Goal: Task Accomplishment & Management: Manage account settings

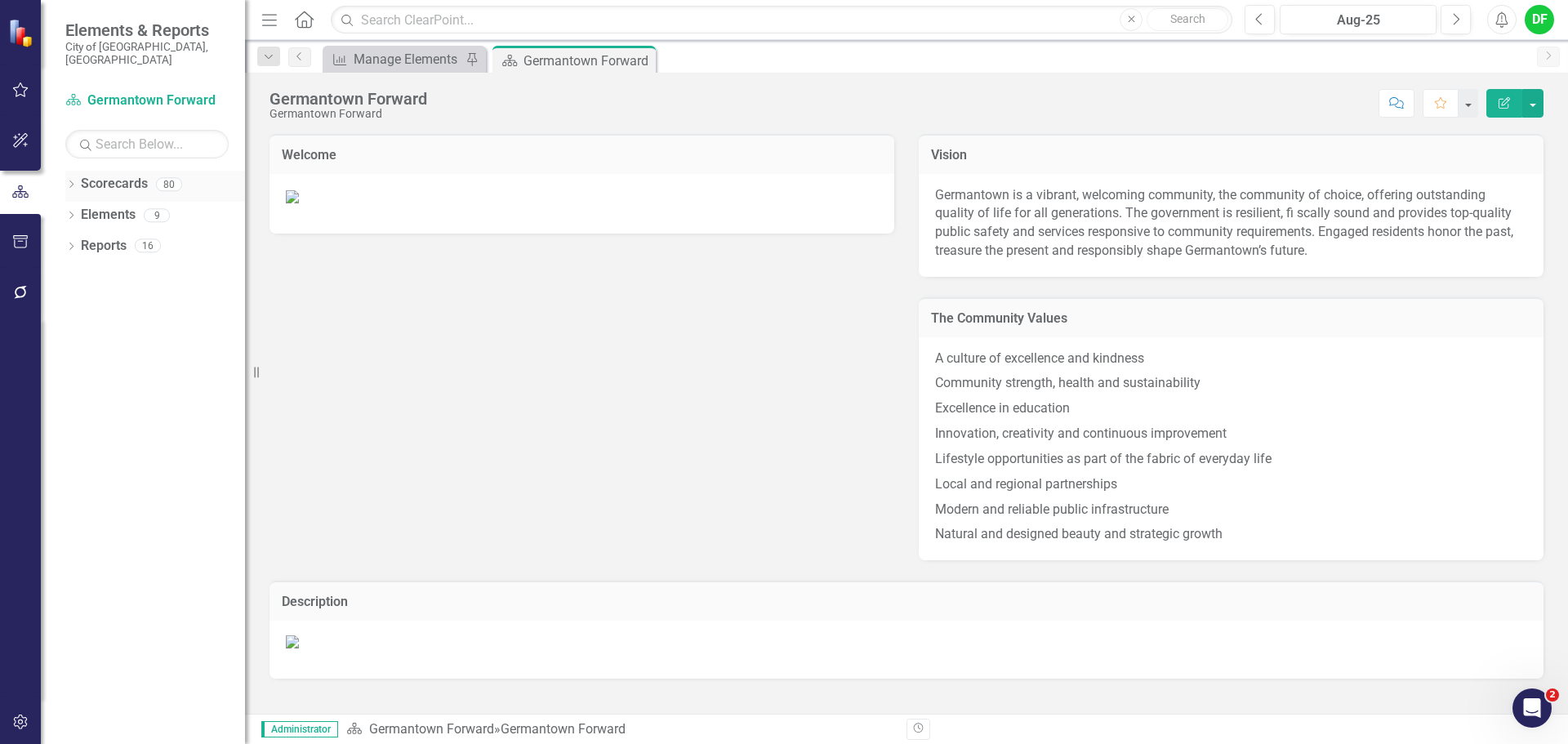
click at [73, 180] on div "Dropdown" at bounding box center [71, 186] width 11 height 14
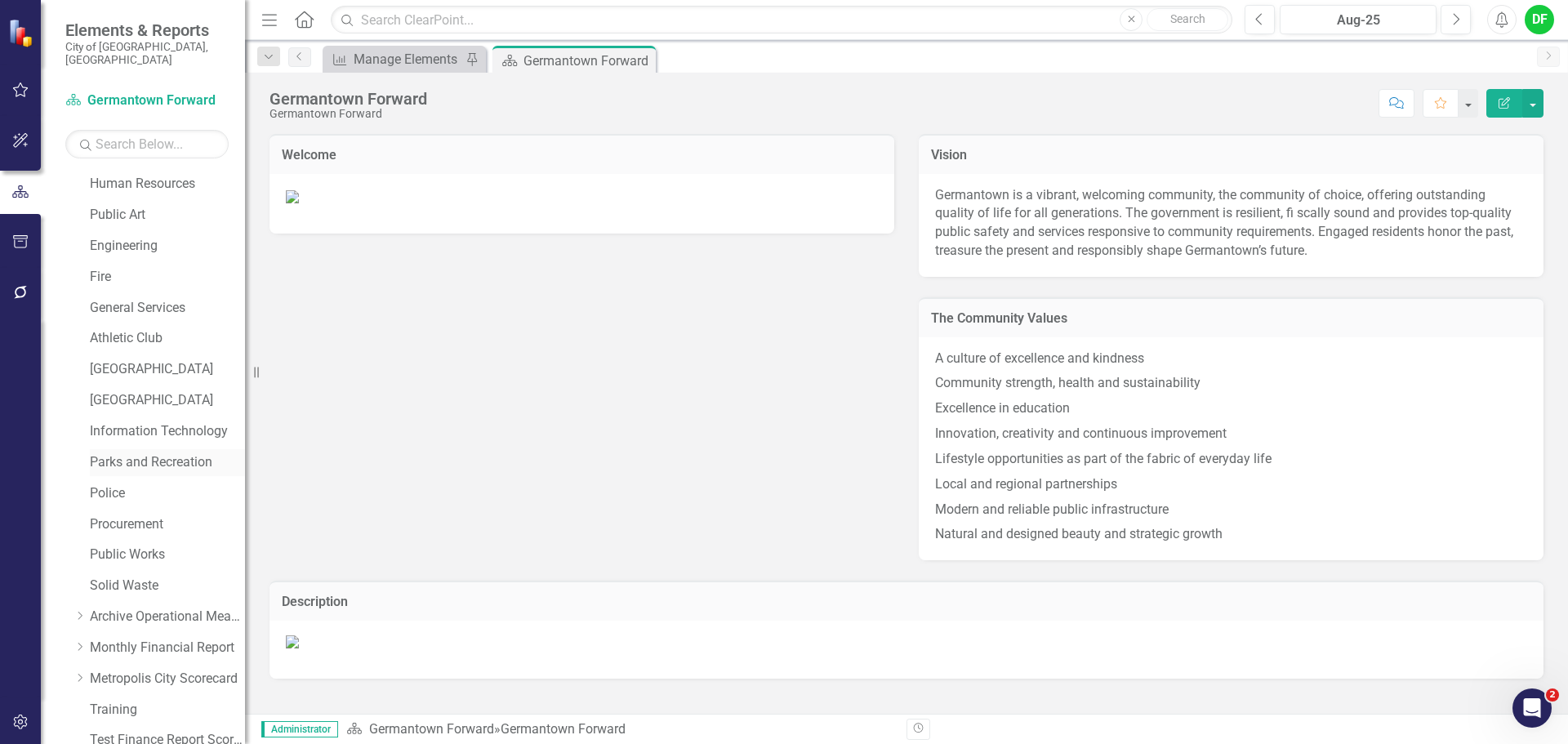
scroll to position [245, 0]
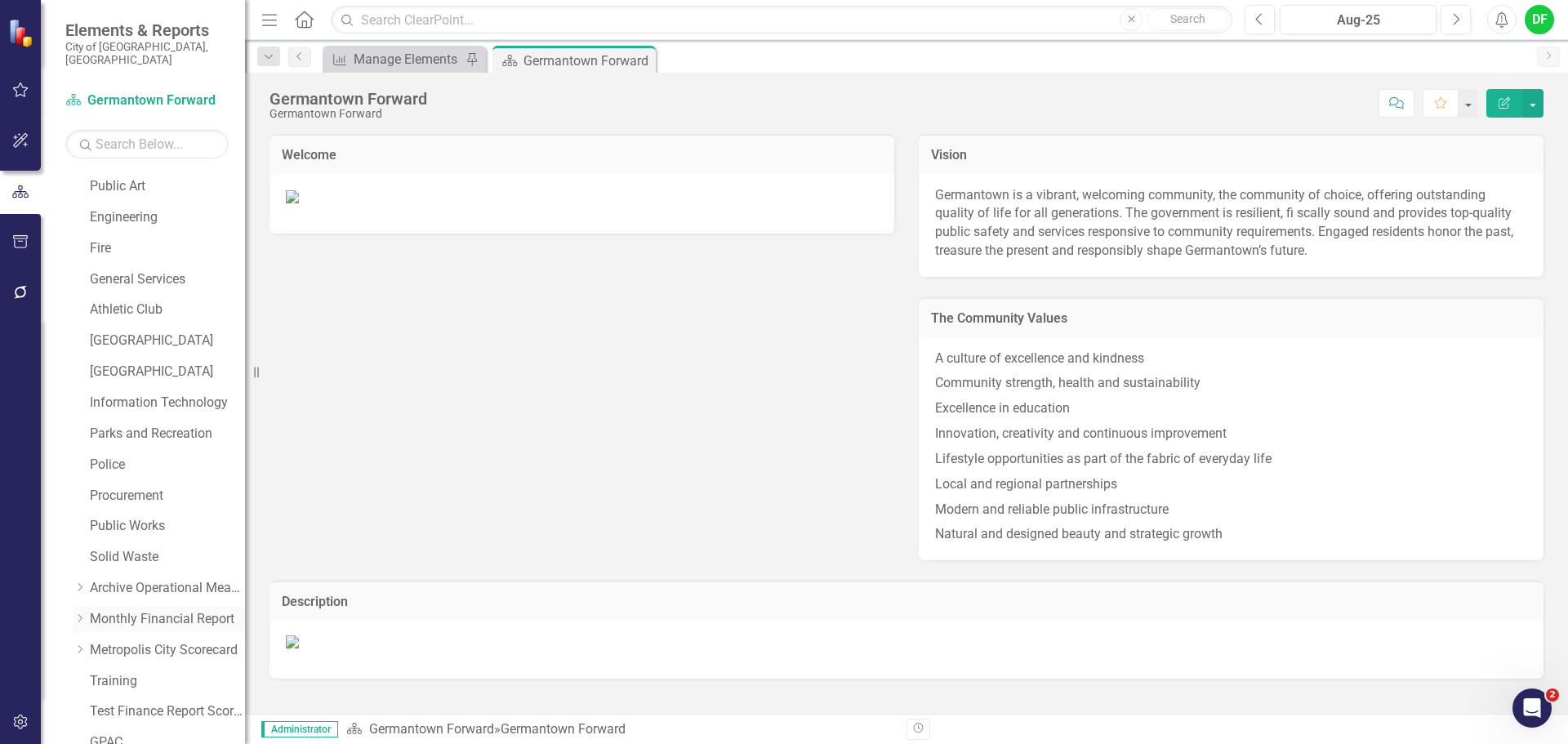
click at [112, 610] on link "Monthly Financial Report" at bounding box center [168, 619] width 155 height 18
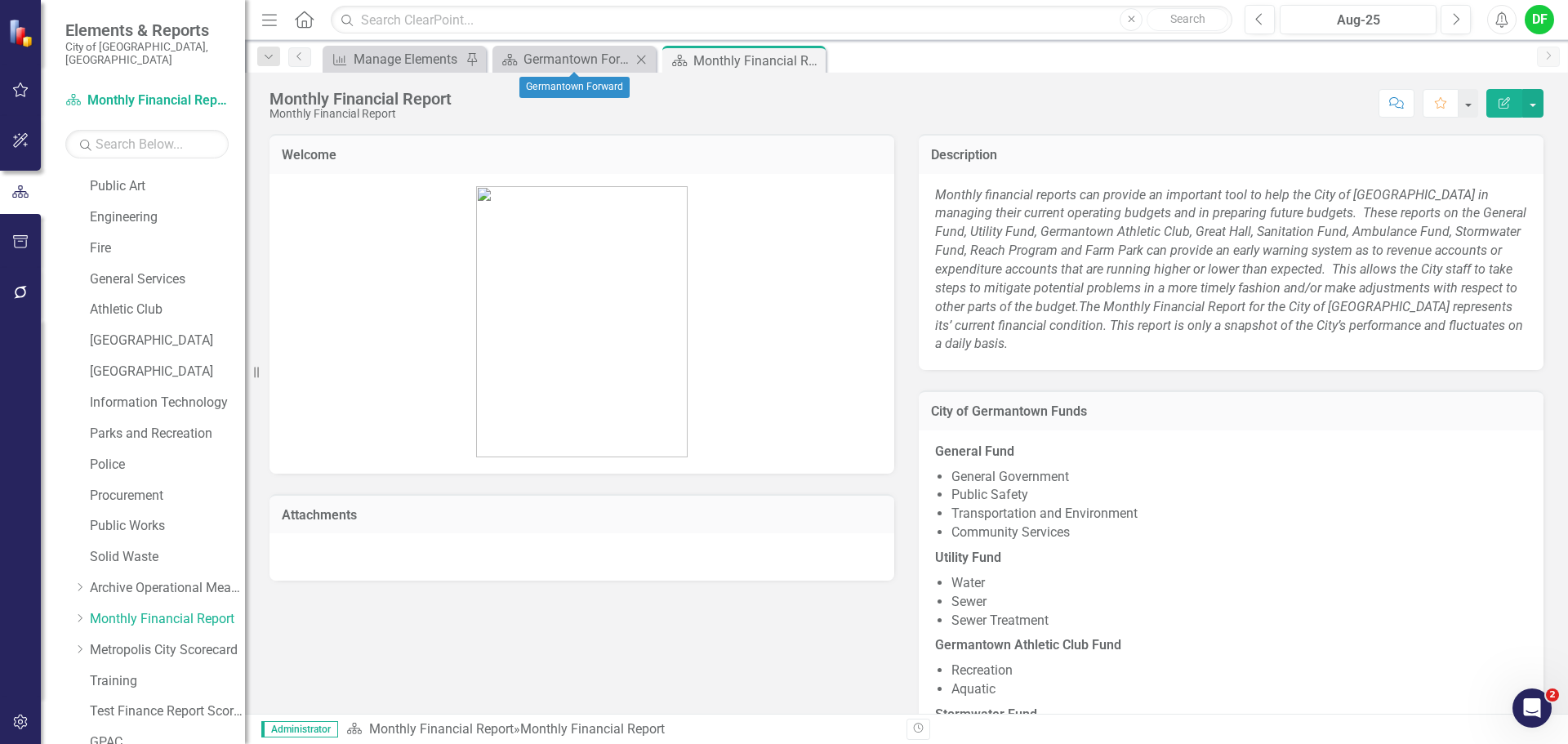
click at [644, 58] on icon "Close" at bounding box center [641, 60] width 17 height 13
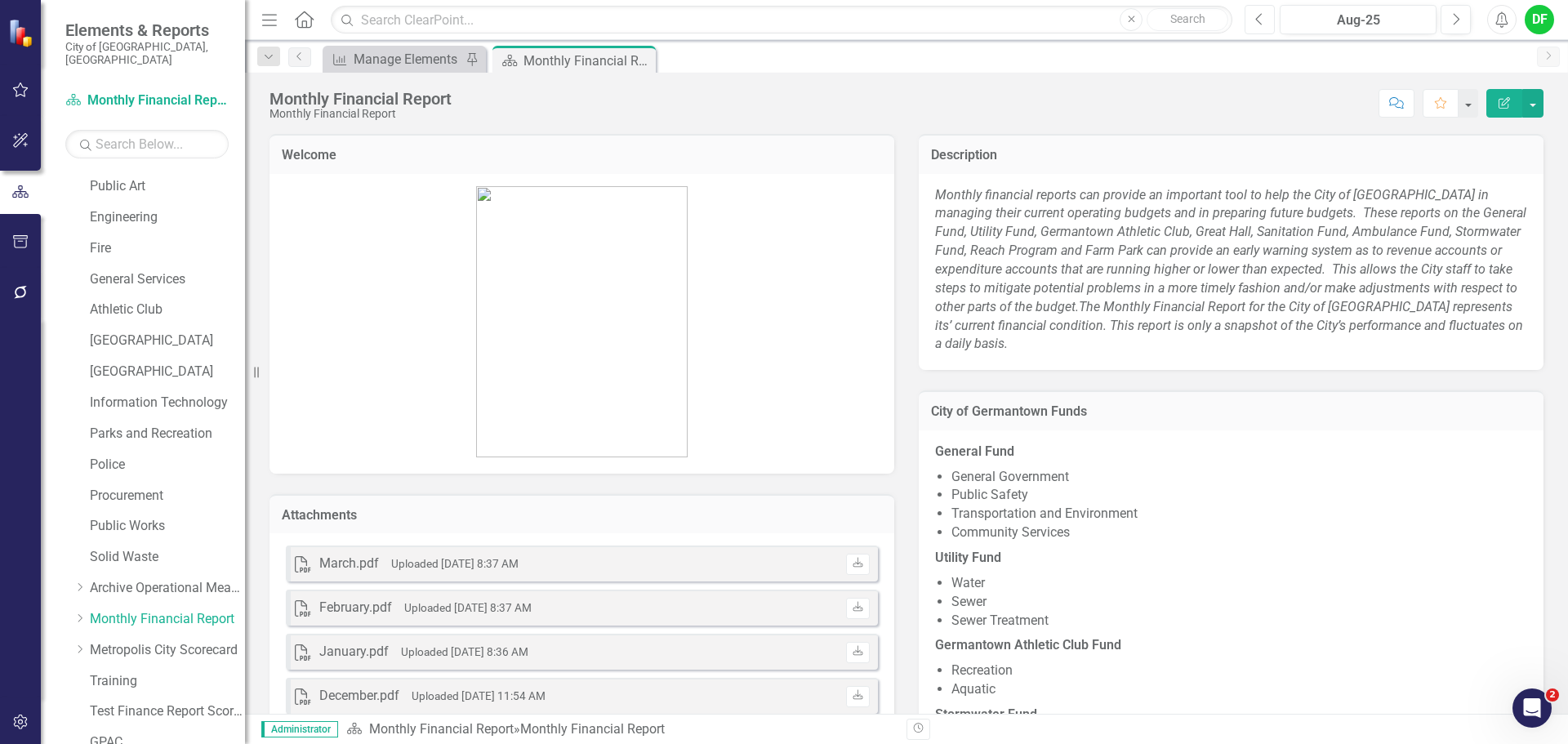
click at [1270, 25] on button "Previous" at bounding box center [1259, 19] width 30 height 29
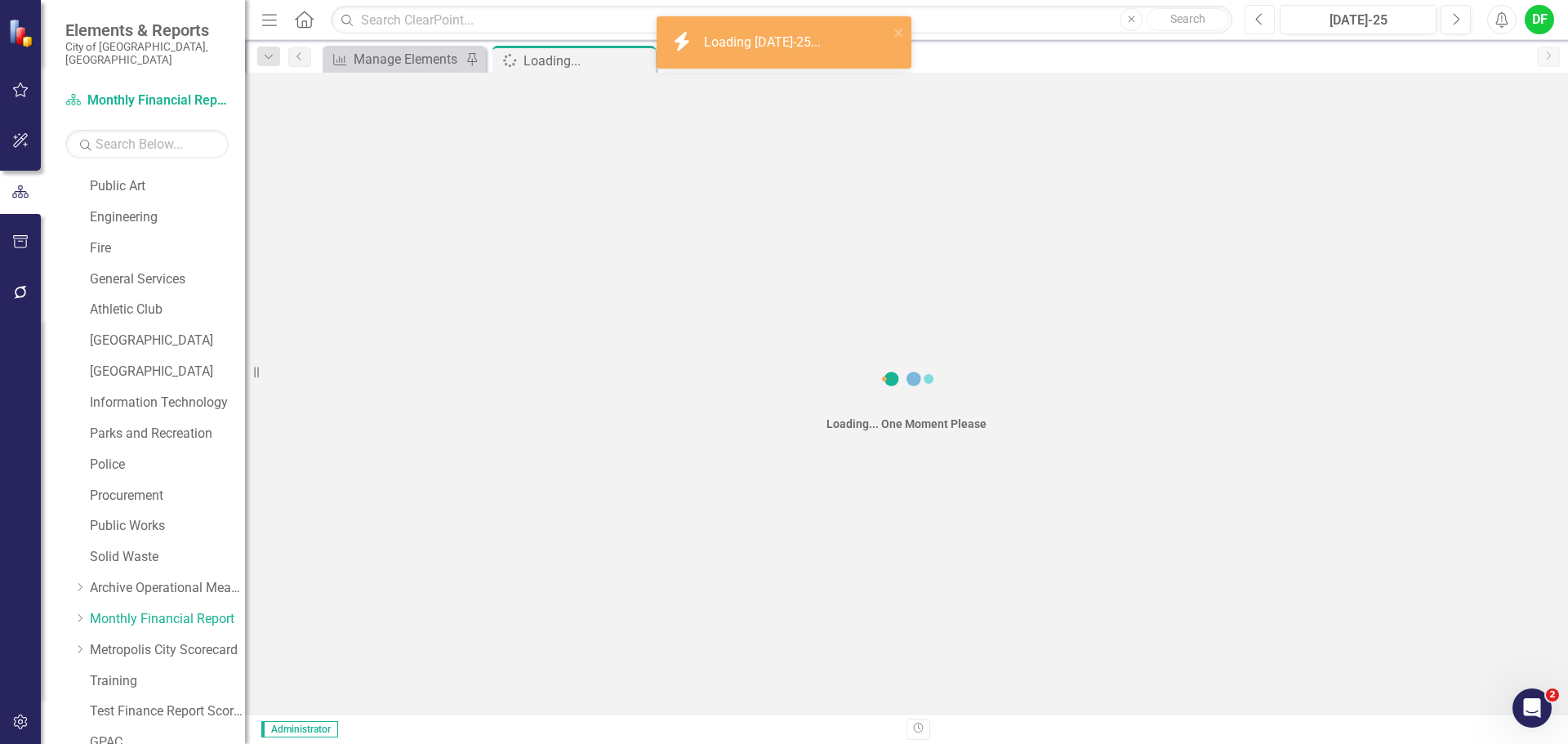
click at [1270, 25] on button "Previous" at bounding box center [1259, 19] width 30 height 29
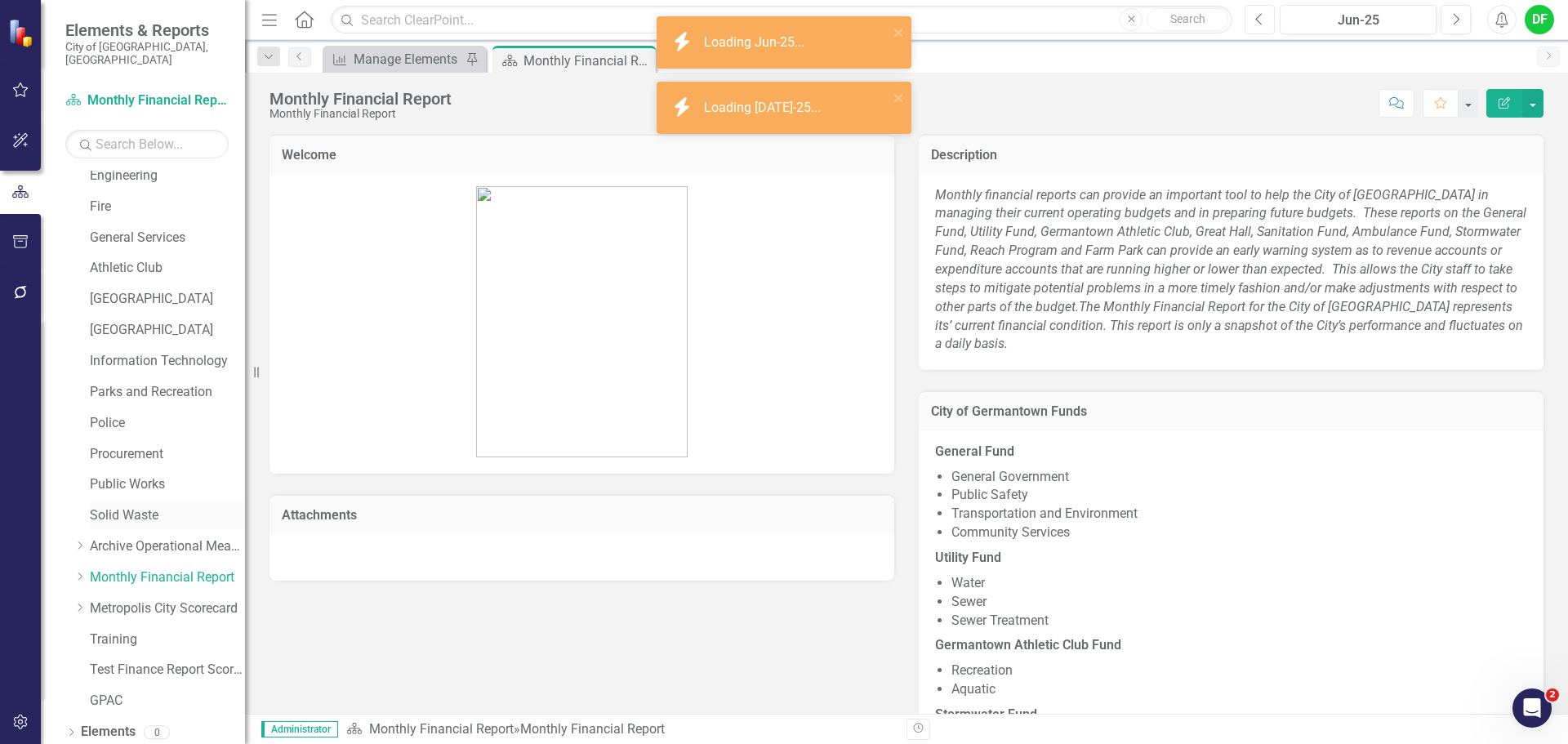
scroll to position [309, 0]
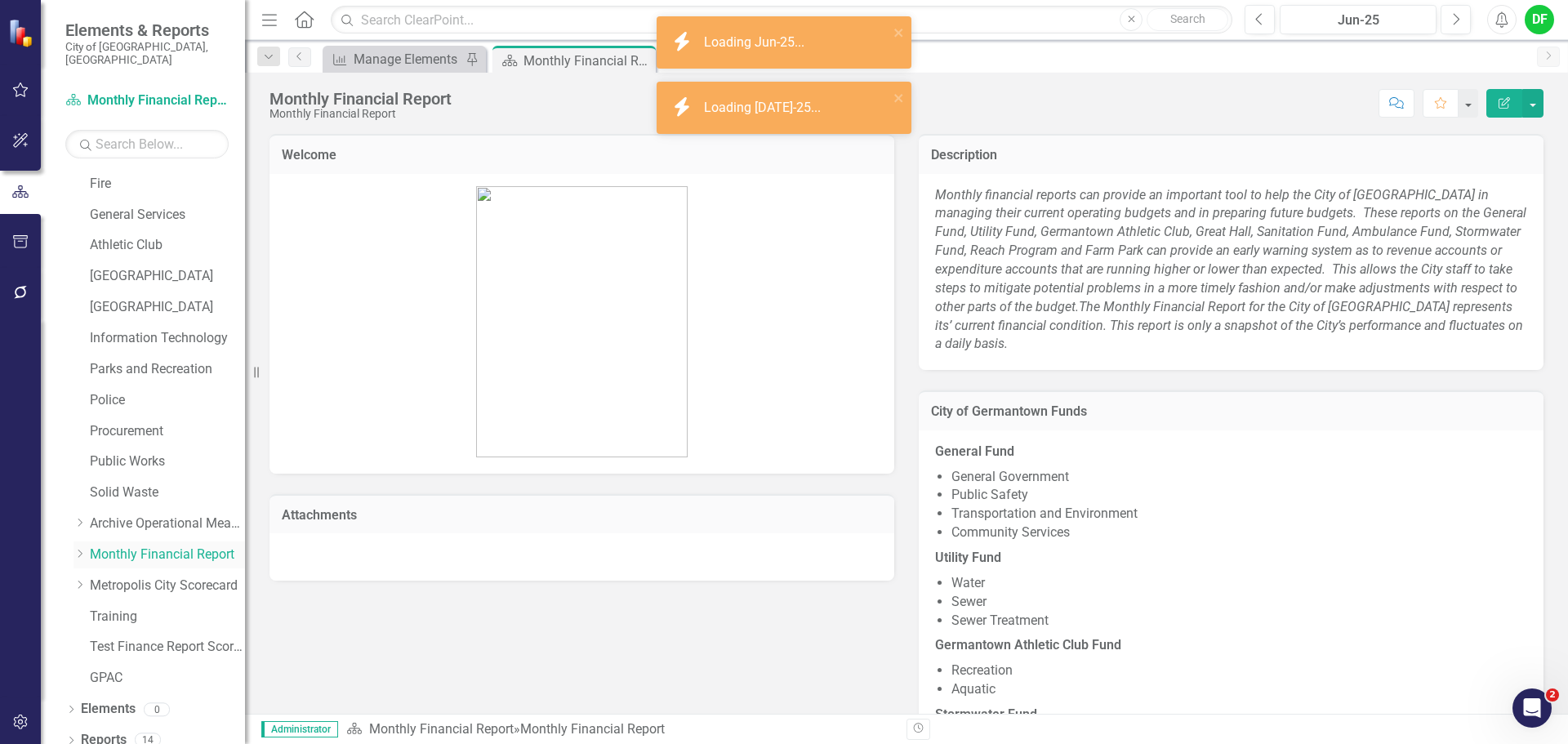
click at [83, 549] on icon "Dropdown" at bounding box center [79, 553] width 12 height 10
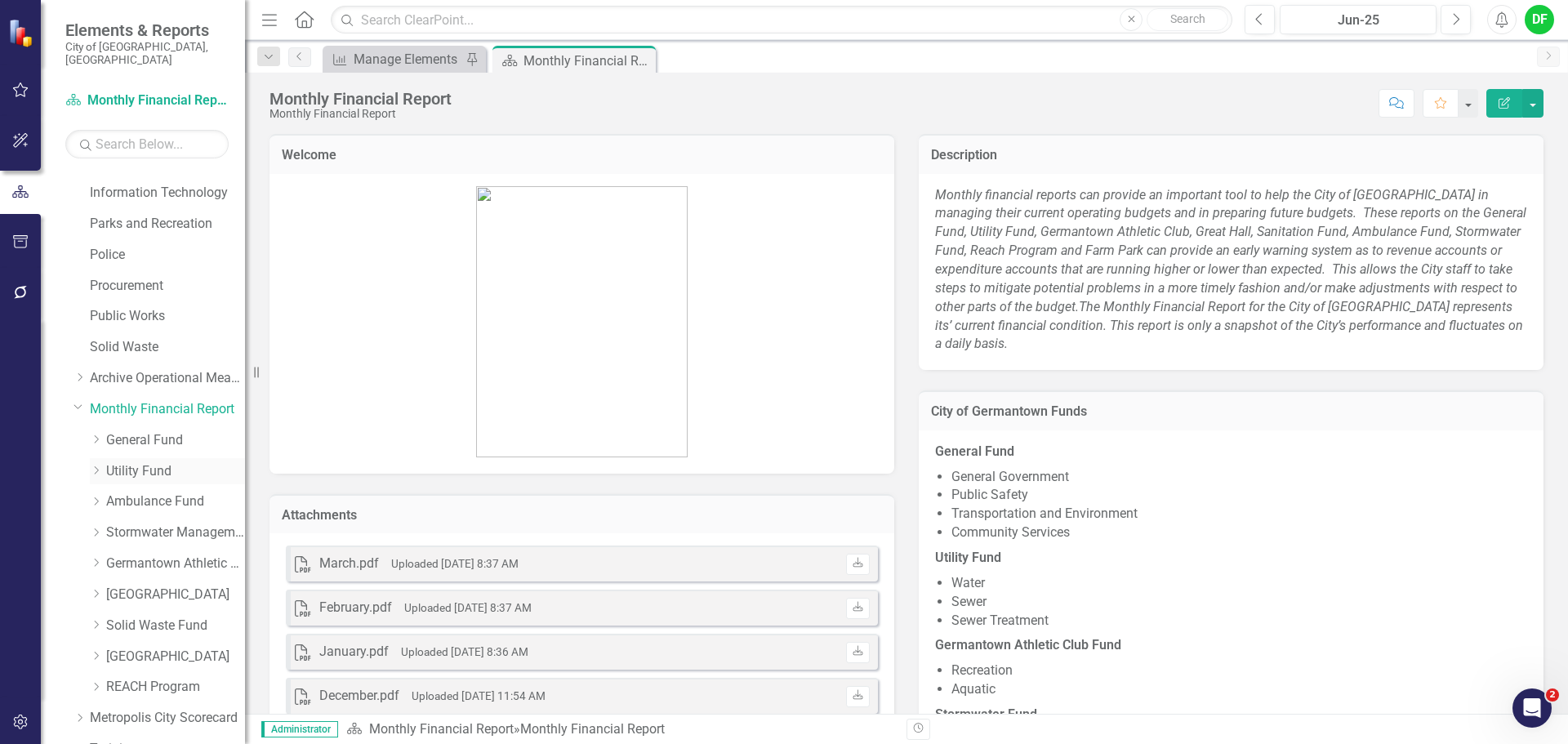
scroll to position [472, 0]
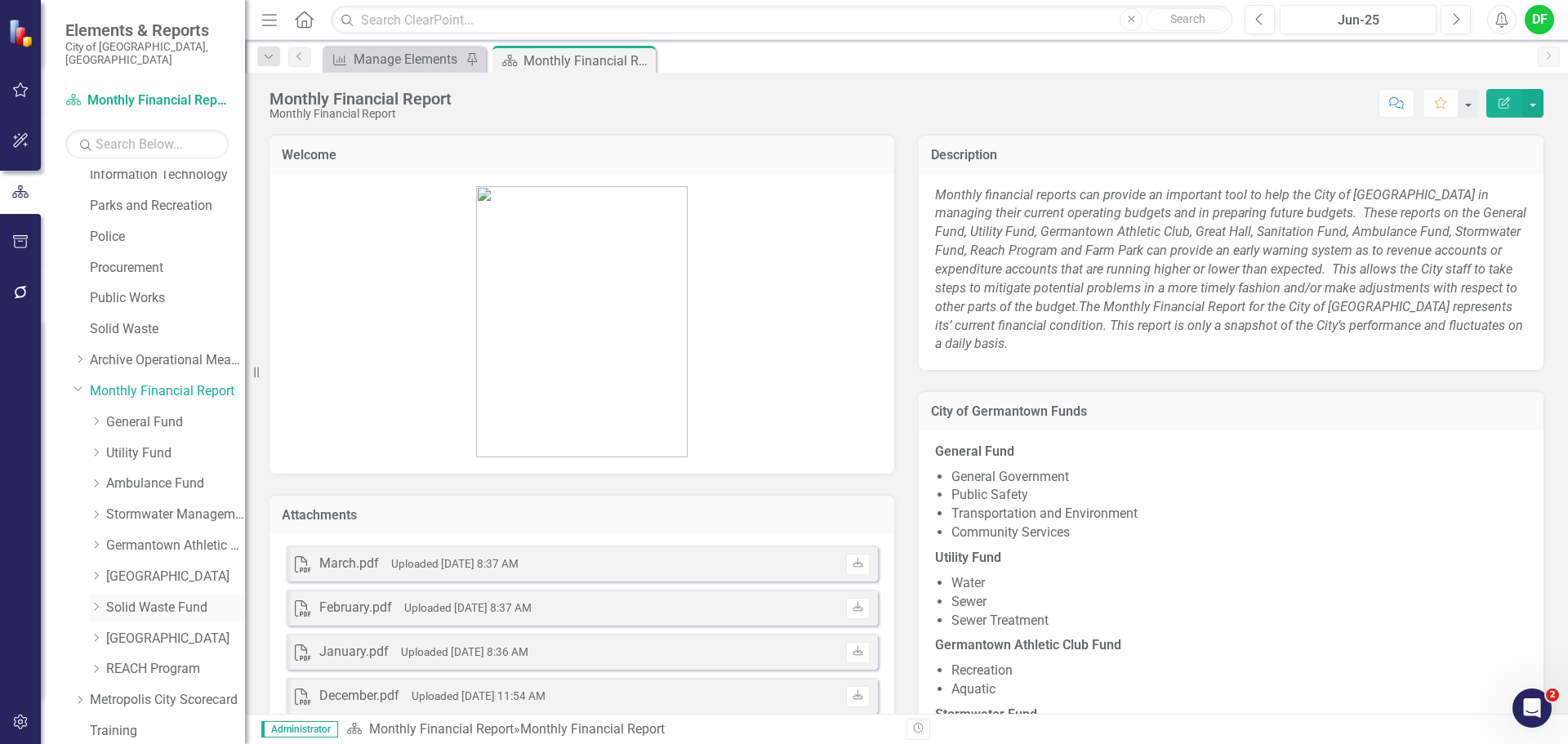
click at [158, 599] on link "Solid Waste Fund" at bounding box center [175, 608] width 139 height 18
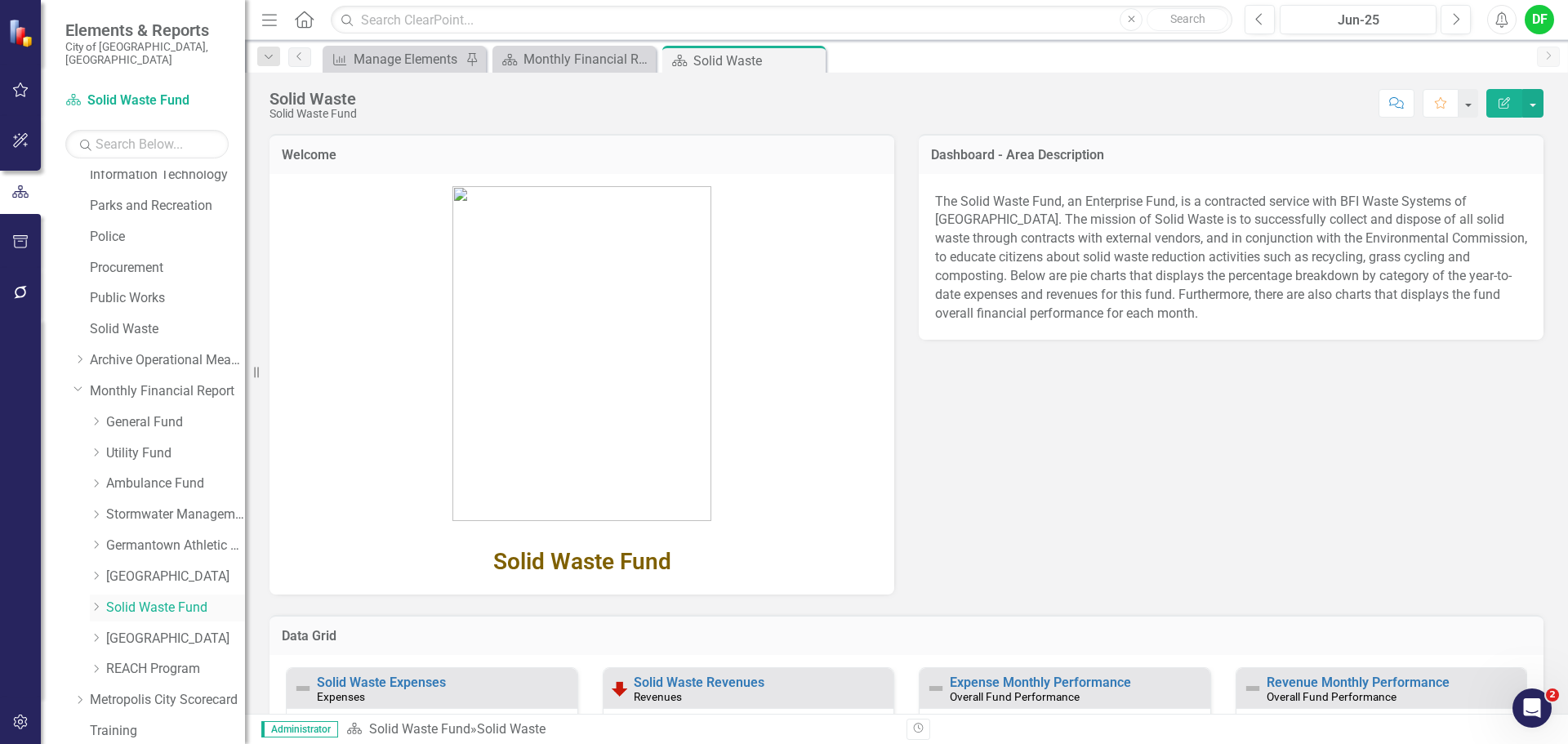
click at [98, 601] on icon "Dropdown" at bounding box center [96, 606] width 12 height 10
click at [132, 630] on link "Solid Waste Revenues" at bounding box center [183, 639] width 123 height 18
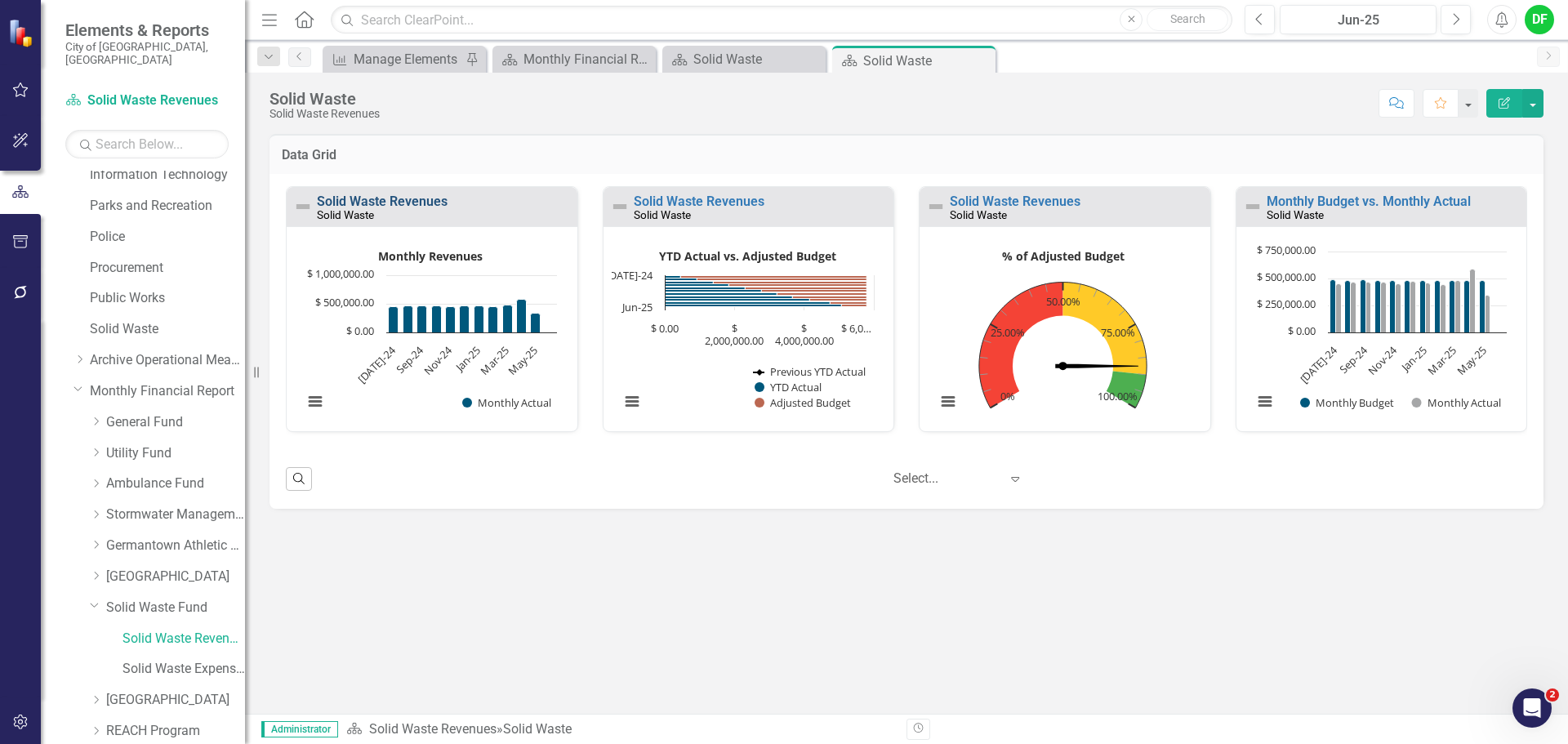
click at [430, 201] on link "Solid Waste Revenues" at bounding box center [382, 201] width 131 height 16
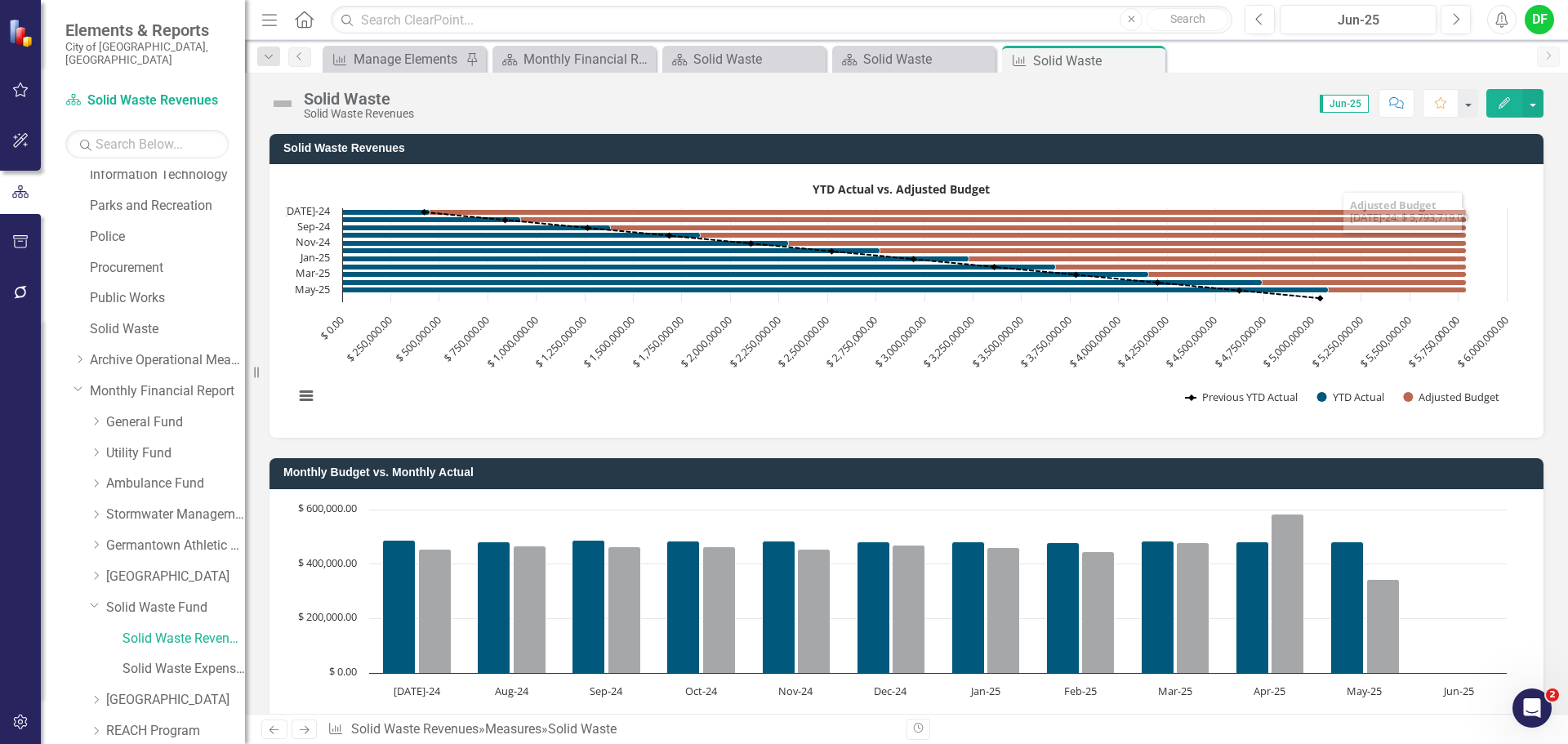
click at [1102, 177] on rect "Interactive chart" at bounding box center [900, 298] width 1229 height 245
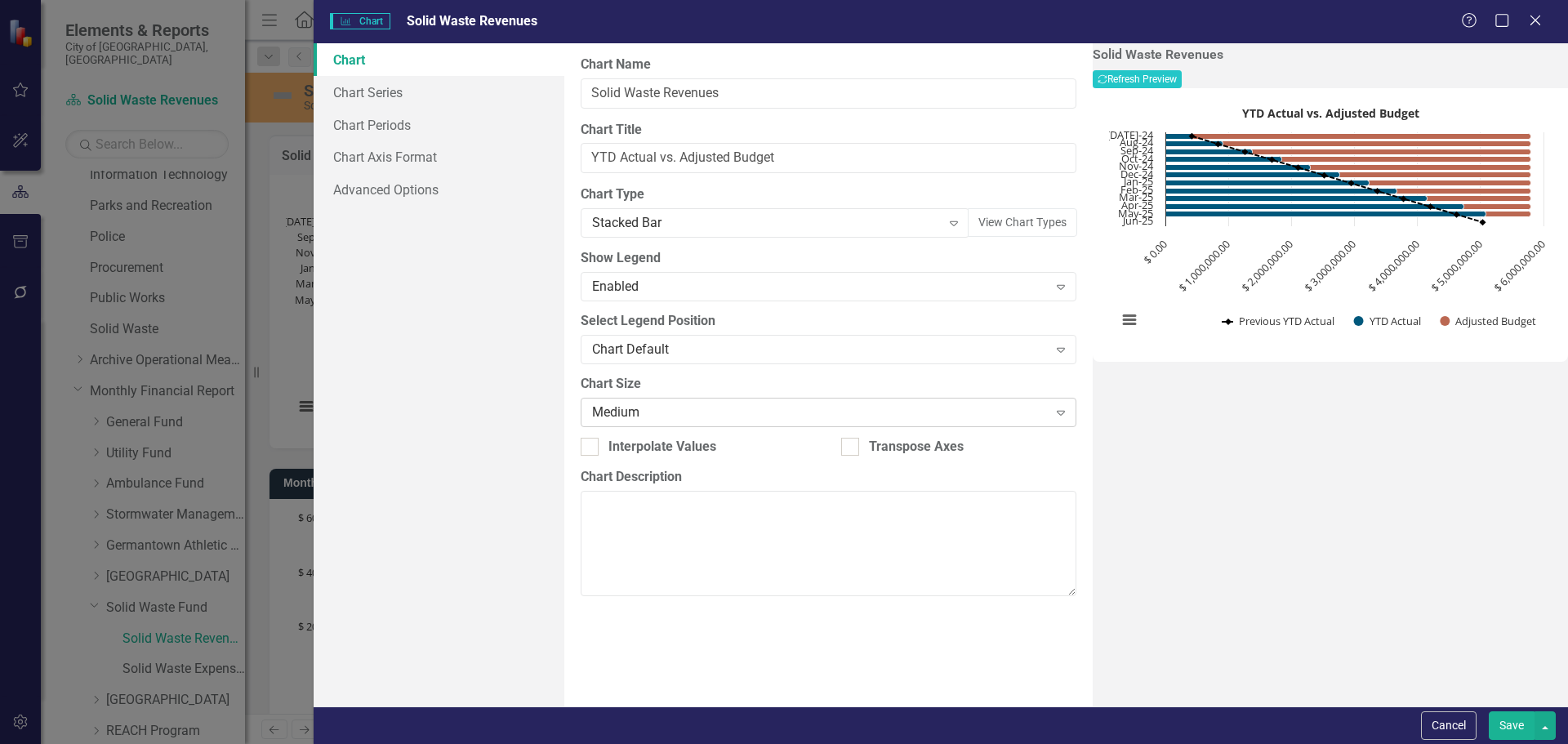
click at [694, 409] on div "Medium" at bounding box center [820, 412] width 455 height 18
click at [1500, 720] on button "Save" at bounding box center [1512, 725] width 46 height 29
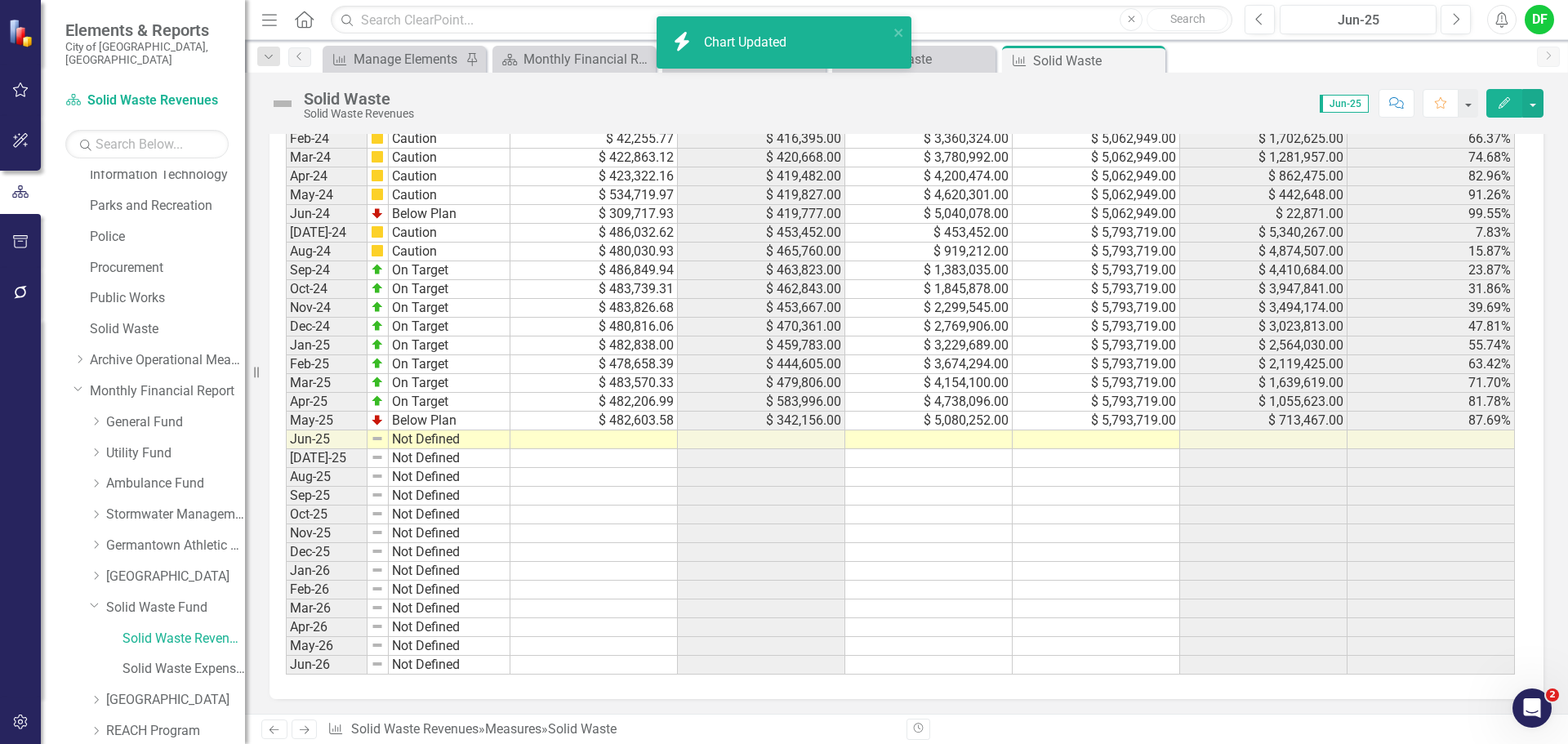
scroll to position [1418, 0]
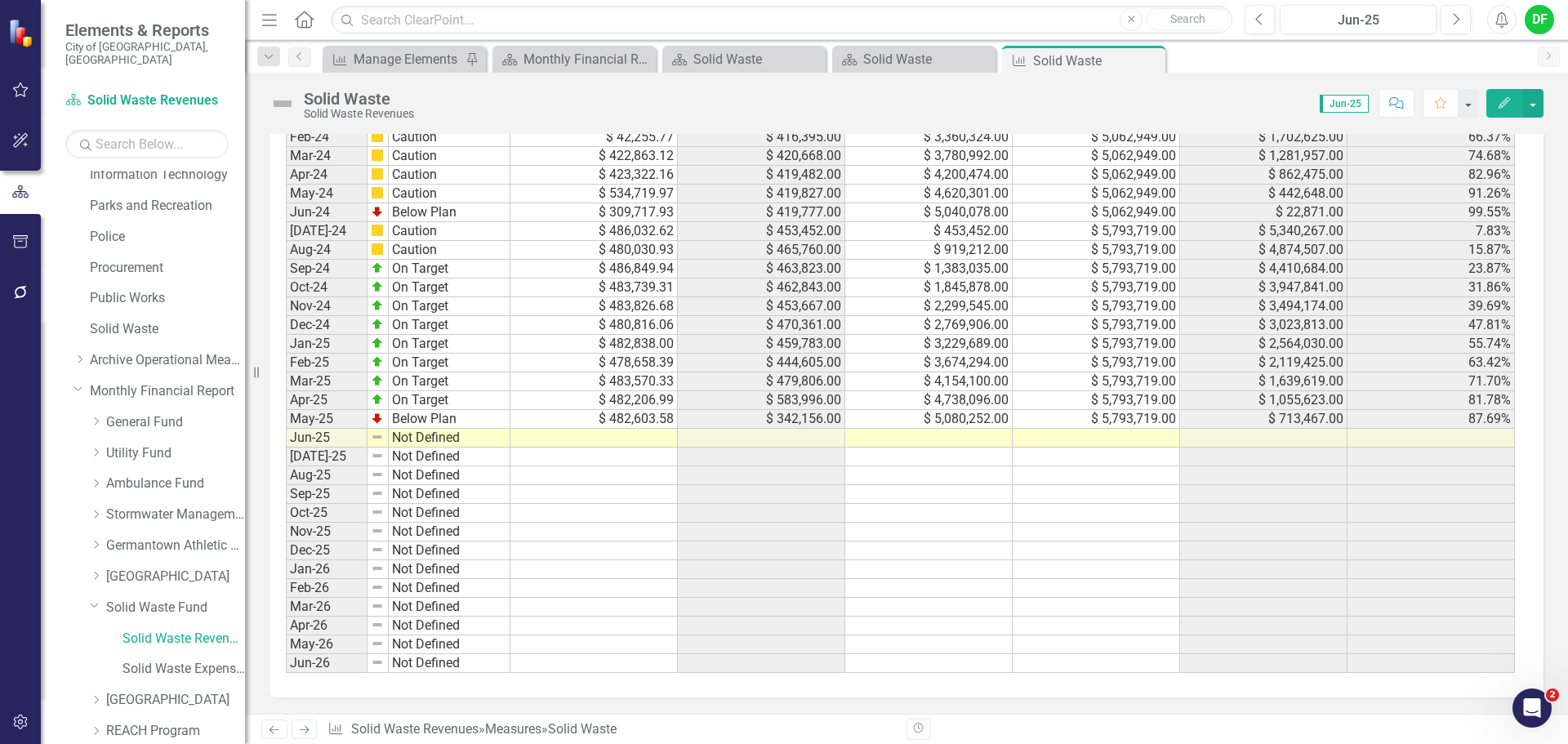
click at [1085, 444] on td at bounding box center [1096, 437] width 168 height 18
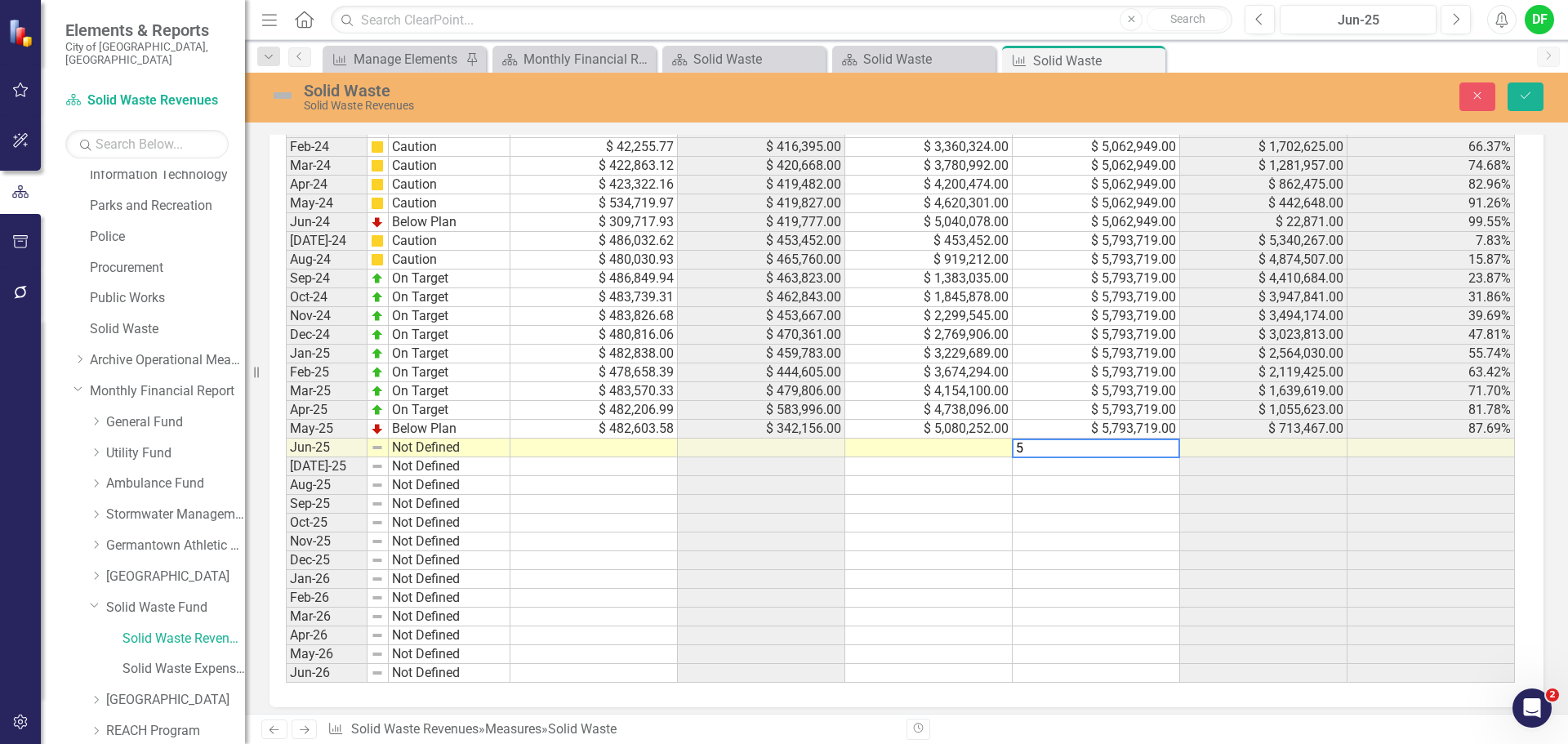
scroll to position [1427, 0]
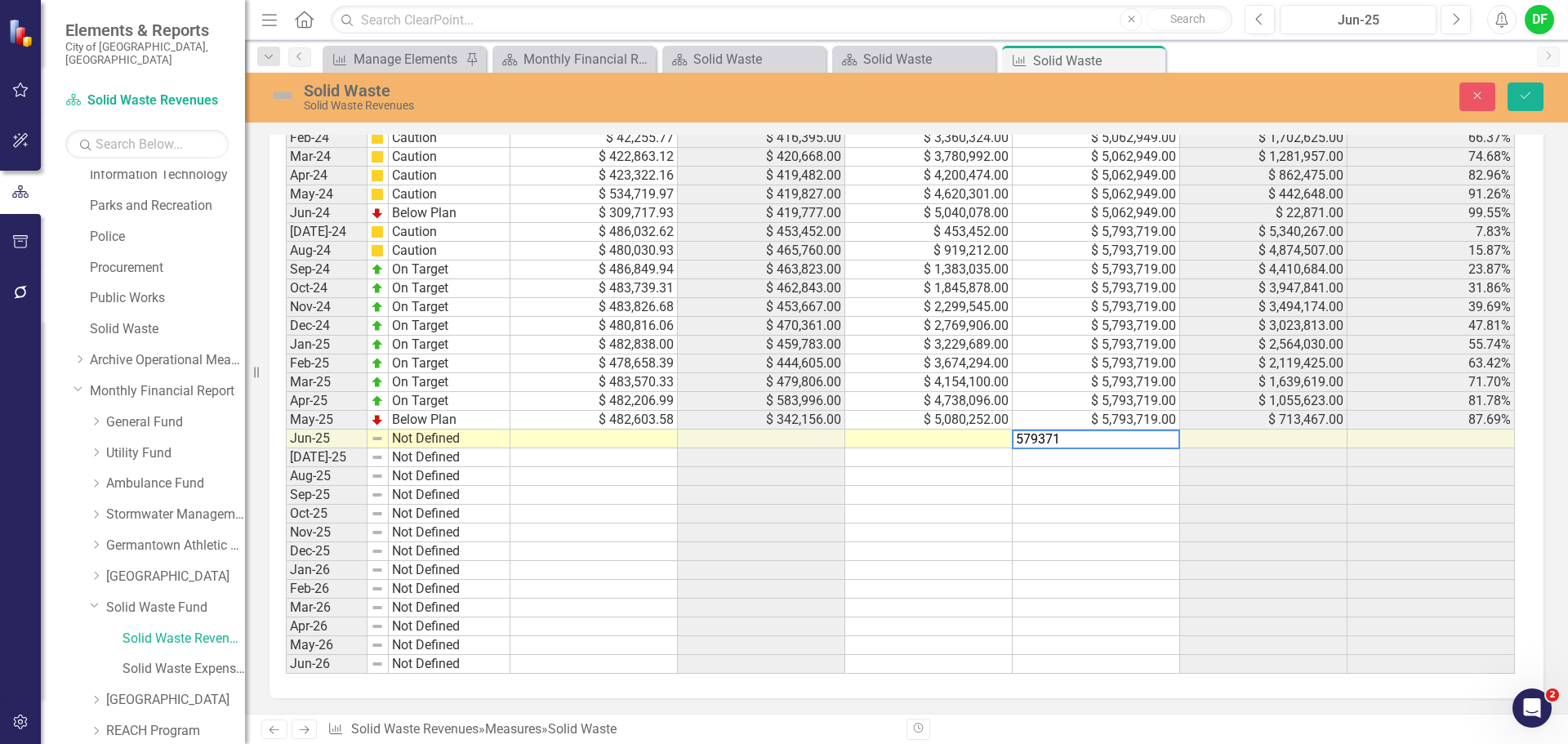
type textarea "5793719"
click at [906, 436] on td at bounding box center [930, 438] width 168 height 18
type textarea "5525466"
click at [579, 440] on td at bounding box center [594, 438] width 168 height 18
type textarea "482546.10"
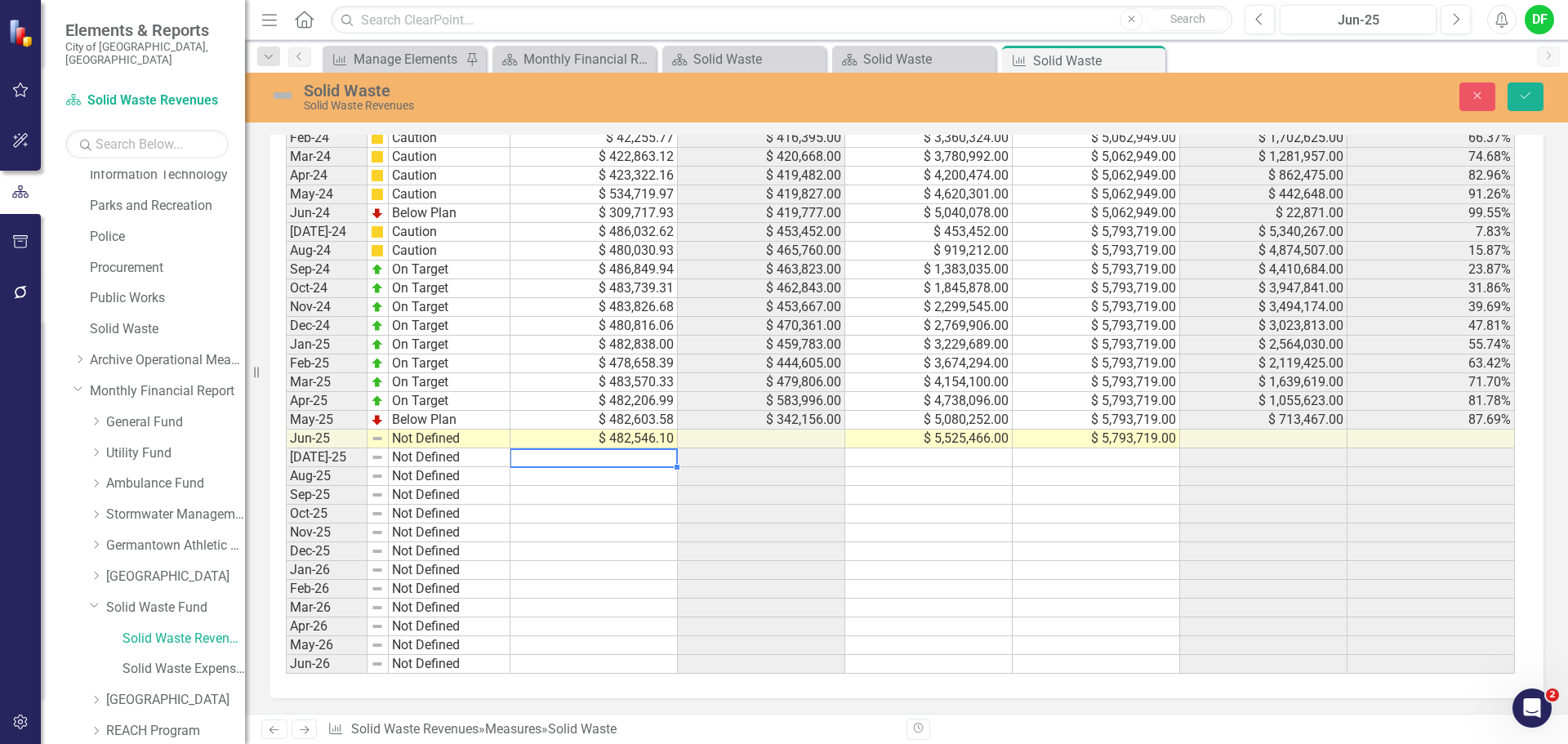
click at [287, 99] on img at bounding box center [283, 96] width 26 height 26
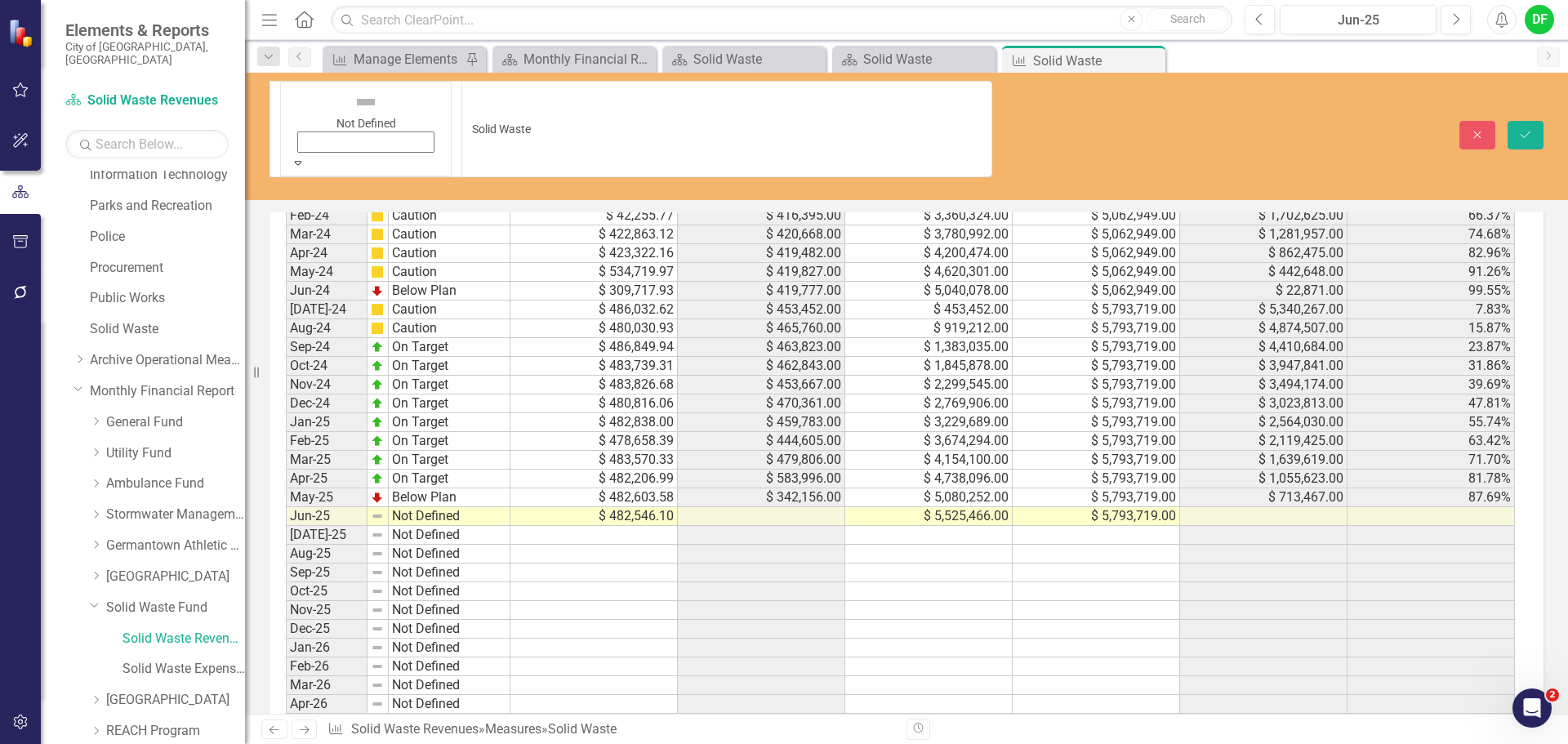
click at [302, 161] on icon at bounding box center [298, 163] width 7 height 4
click at [1528, 131] on icon "submit" at bounding box center [1526, 134] width 10 height 6
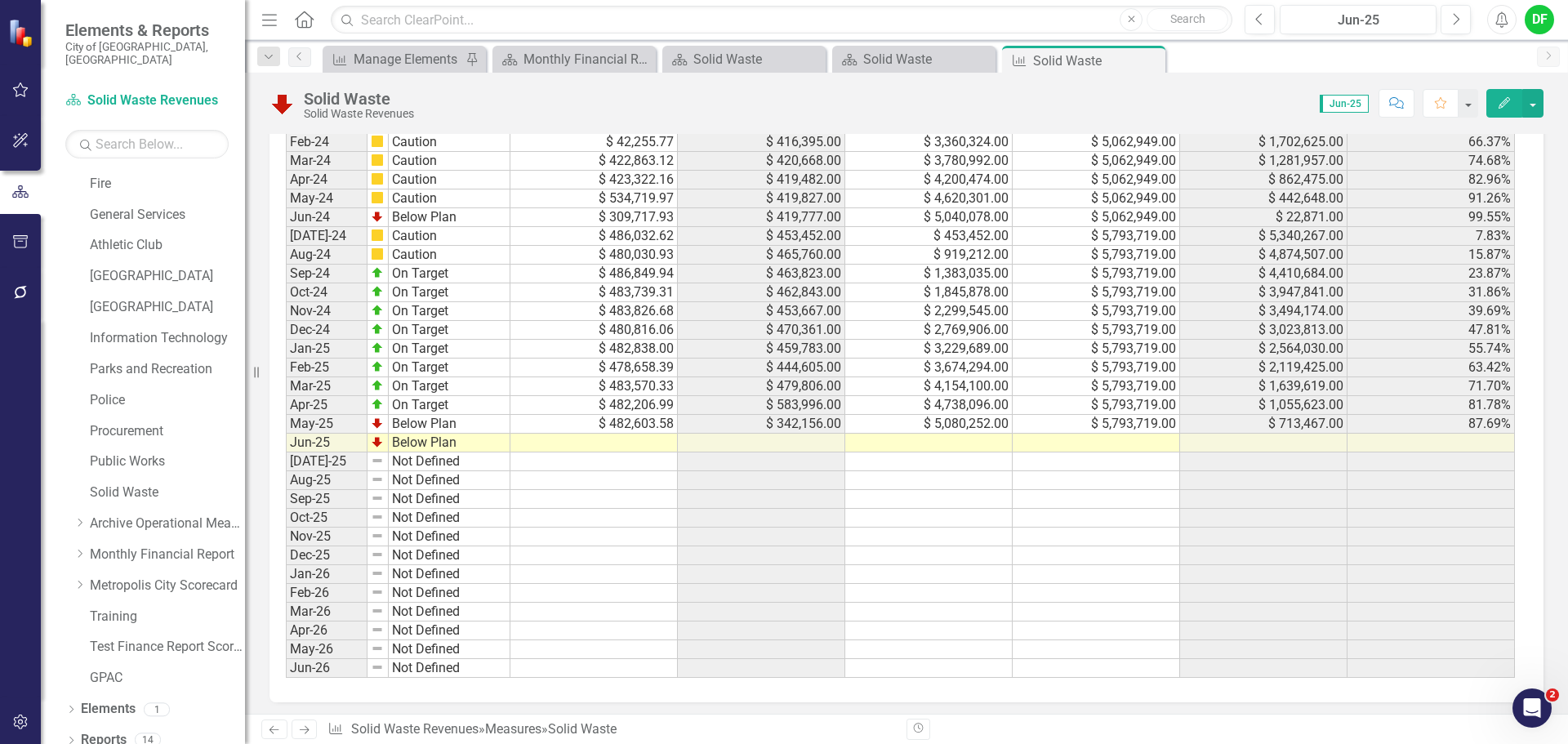
scroll to position [1418, 0]
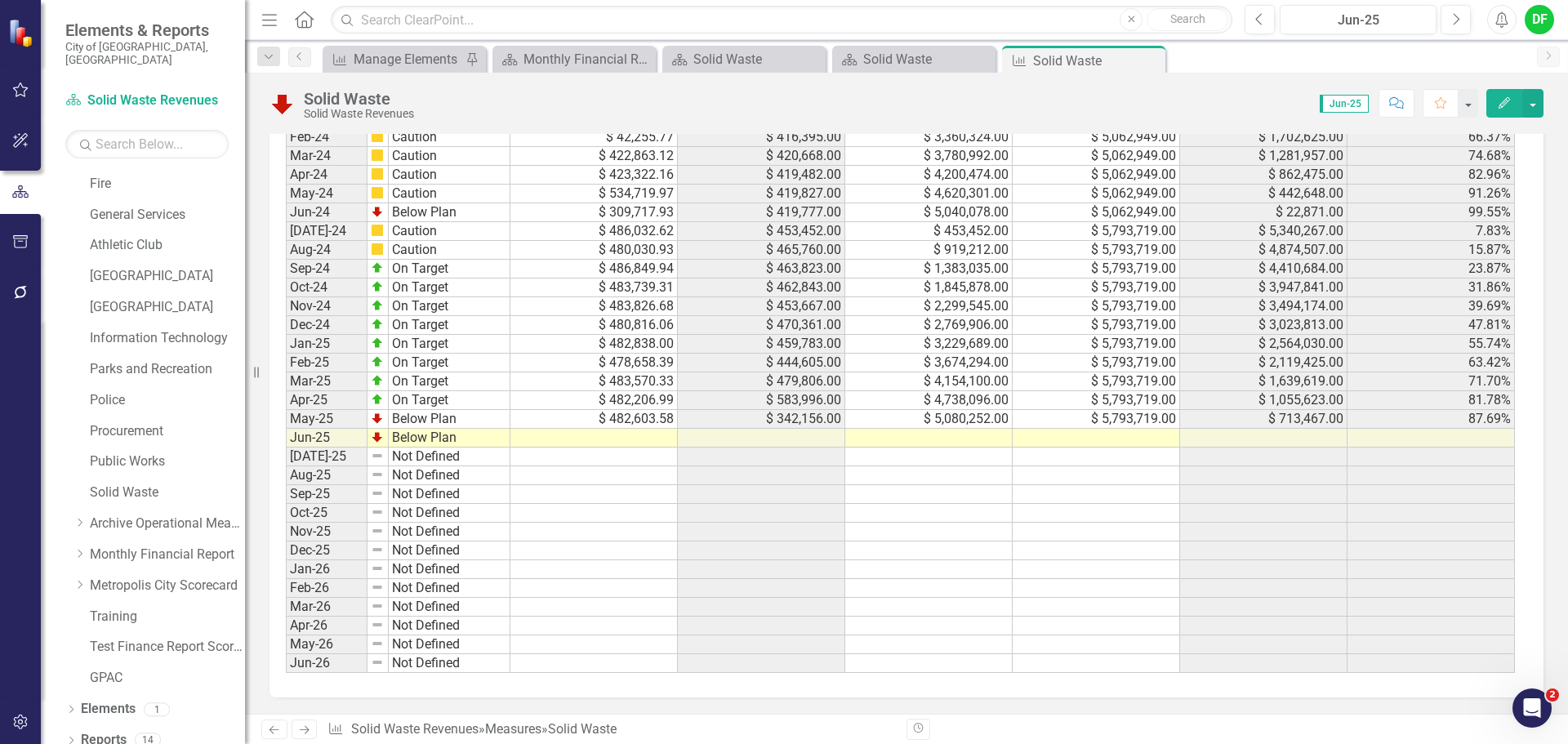
click at [1096, 440] on td at bounding box center [1096, 437] width 168 height 18
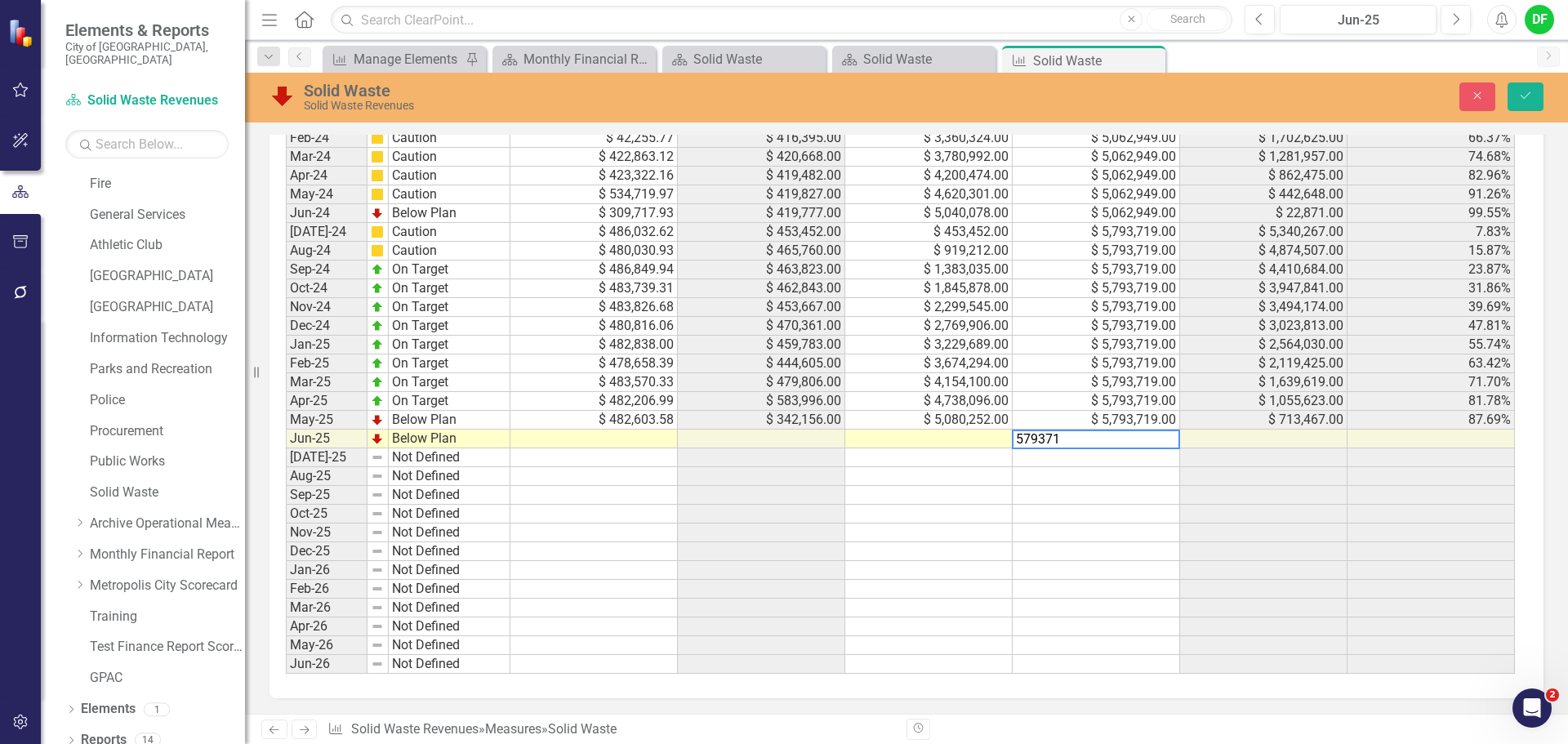
type textarea "5793719"
type textarea "482546.10"
click at [1535, 97] on button "Save" at bounding box center [1526, 97] width 36 height 29
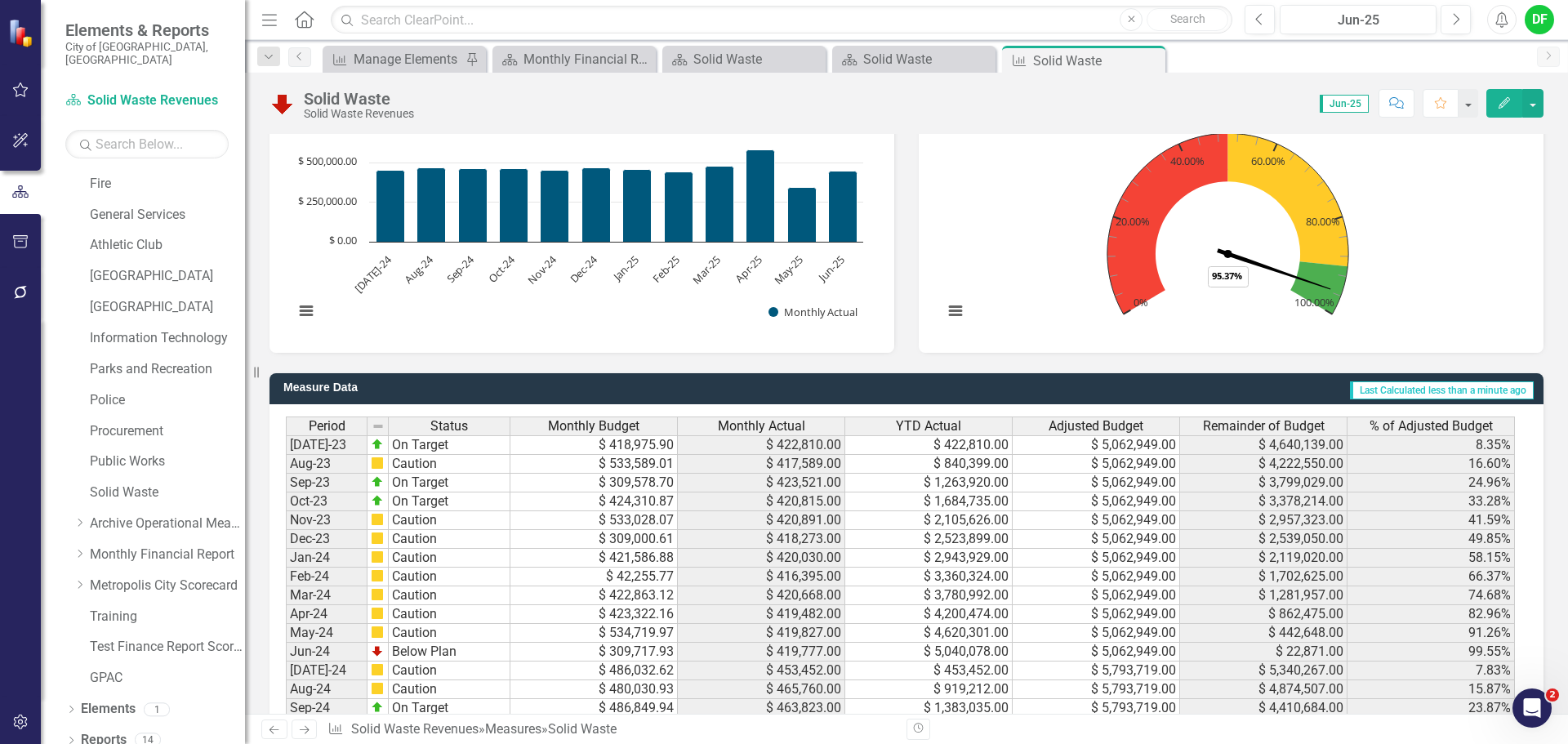
scroll to position [1418, 0]
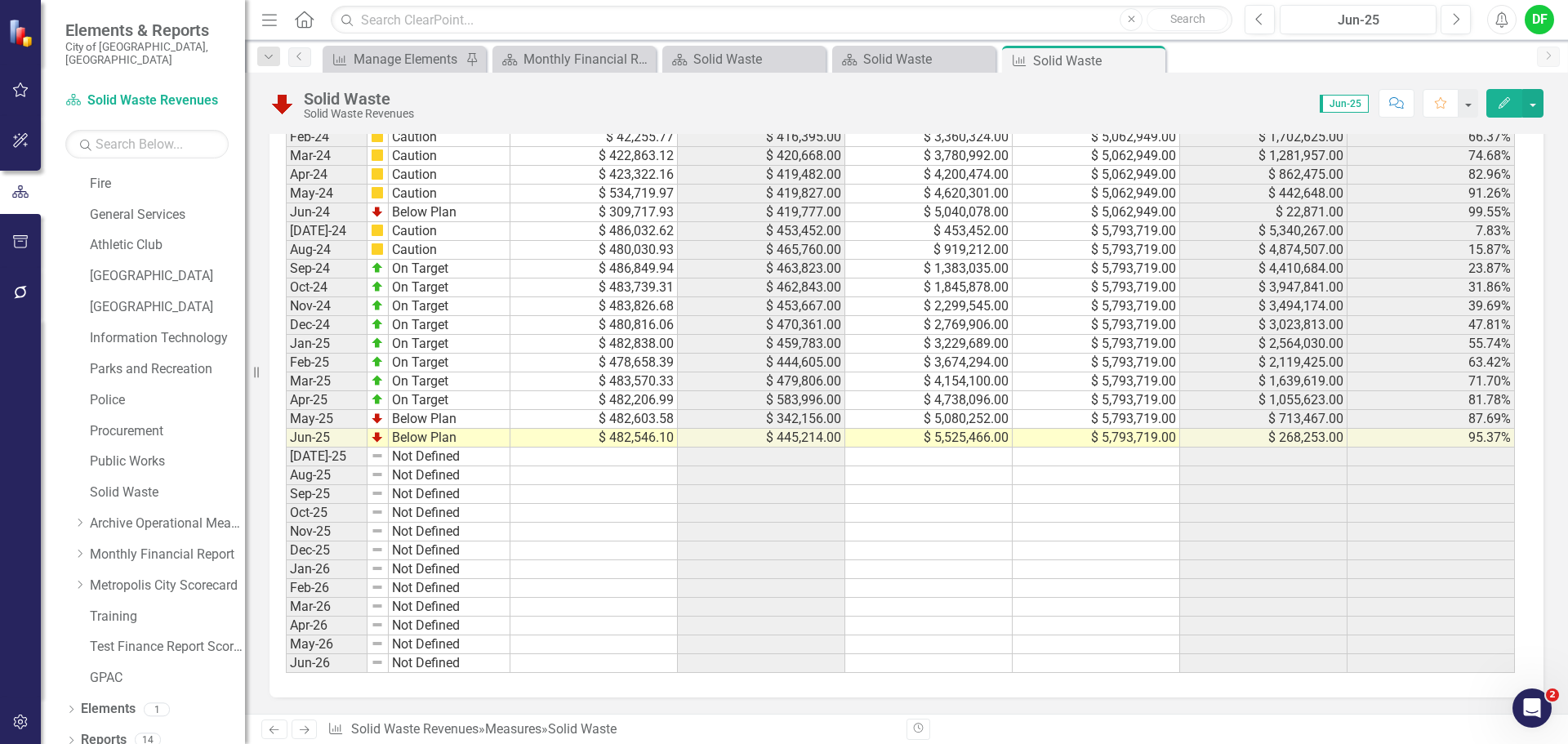
drag, startPoint x: 1153, startPoint y: 57, endPoint x: 1095, endPoint y: 68, distance: 59.0
click at [0, 0] on icon at bounding box center [0, 0] width 0 height 0
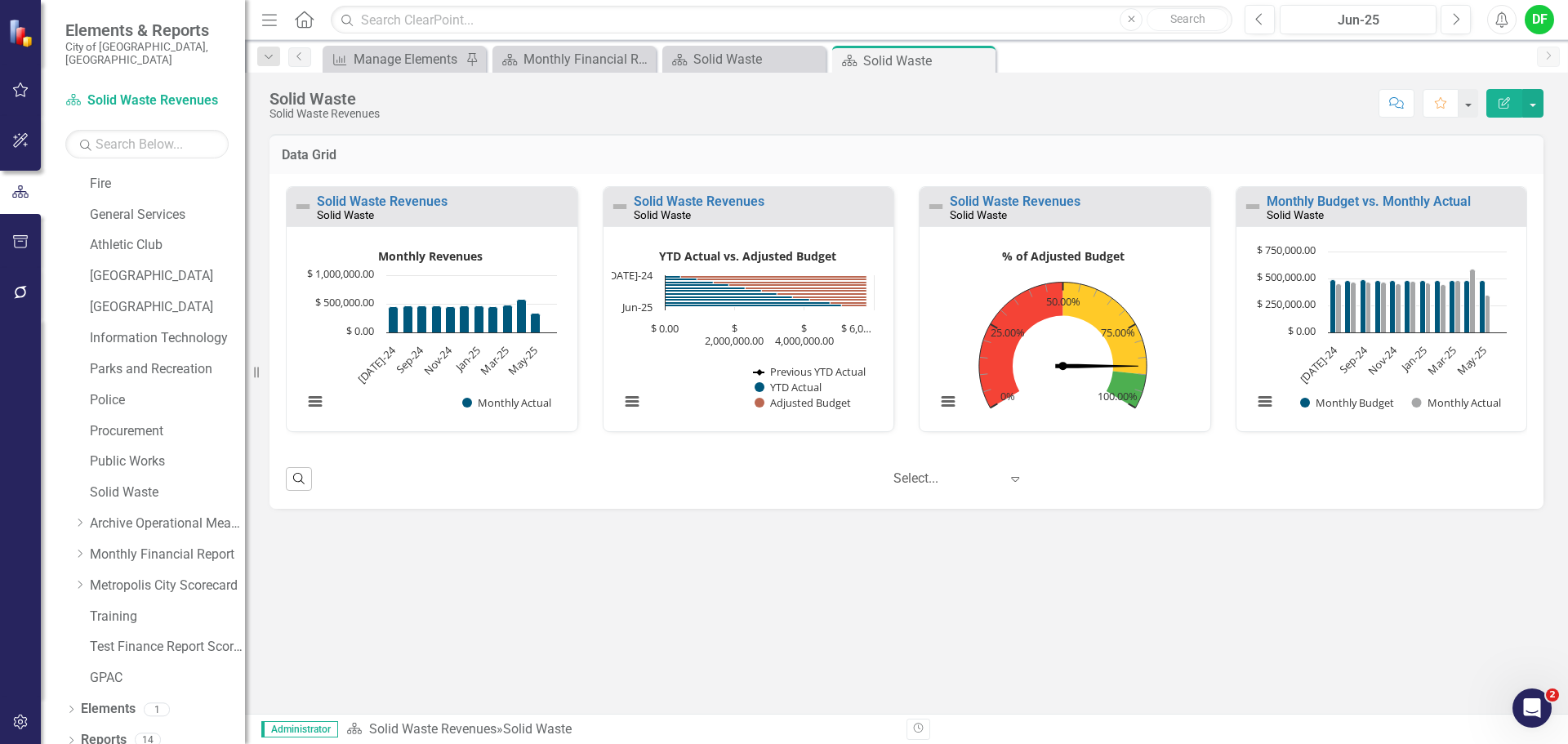
click at [882, 126] on div "Solid Waste Solid Waste Revenues Score: N/A Jun-25 Completed Comment Favorite E…" at bounding box center [907, 393] width 1323 height 641
click at [977, 59] on icon "Close" at bounding box center [980, 61] width 17 height 13
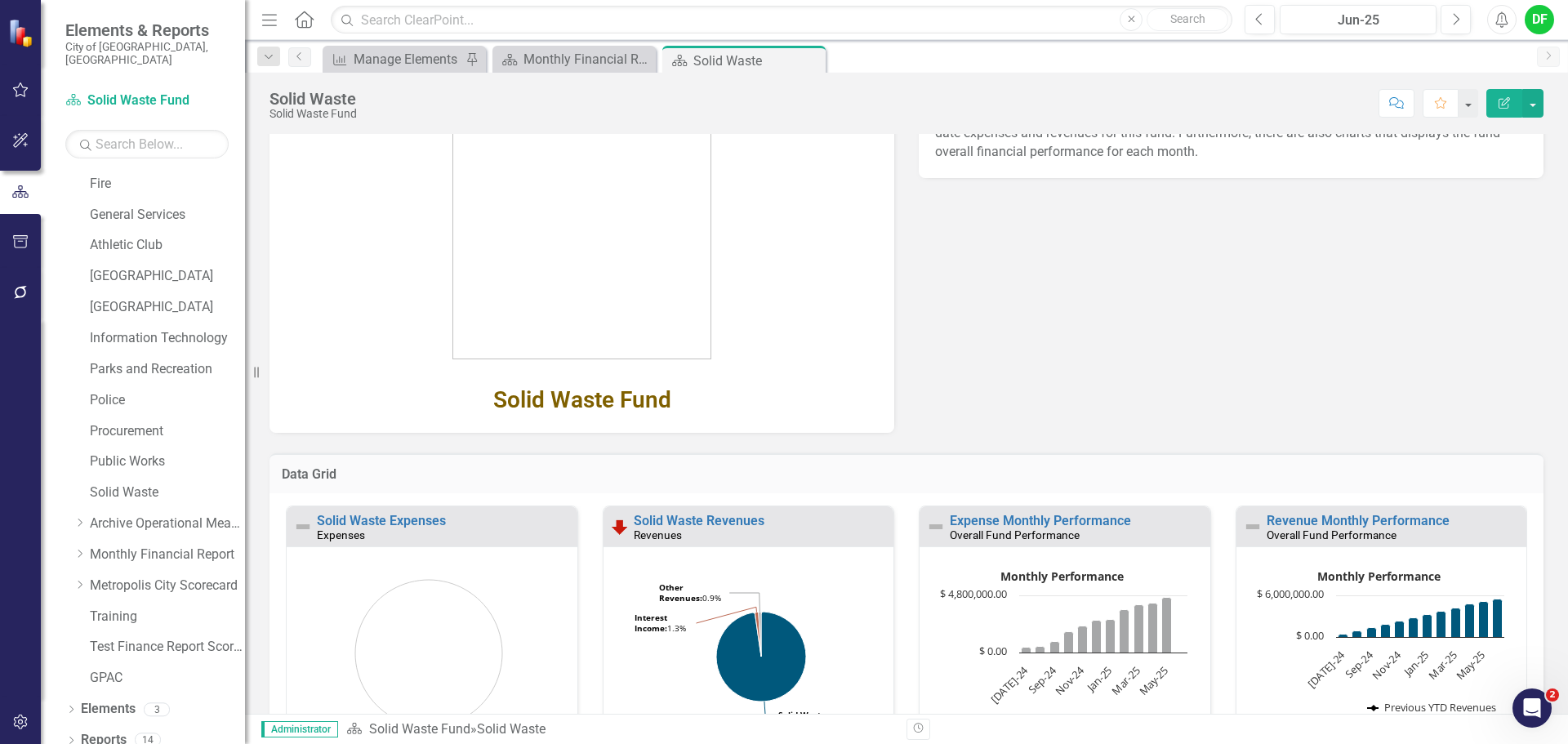
scroll to position [163, 0]
click at [735, 518] on link "Solid Waste Revenues" at bounding box center [699, 518] width 131 height 16
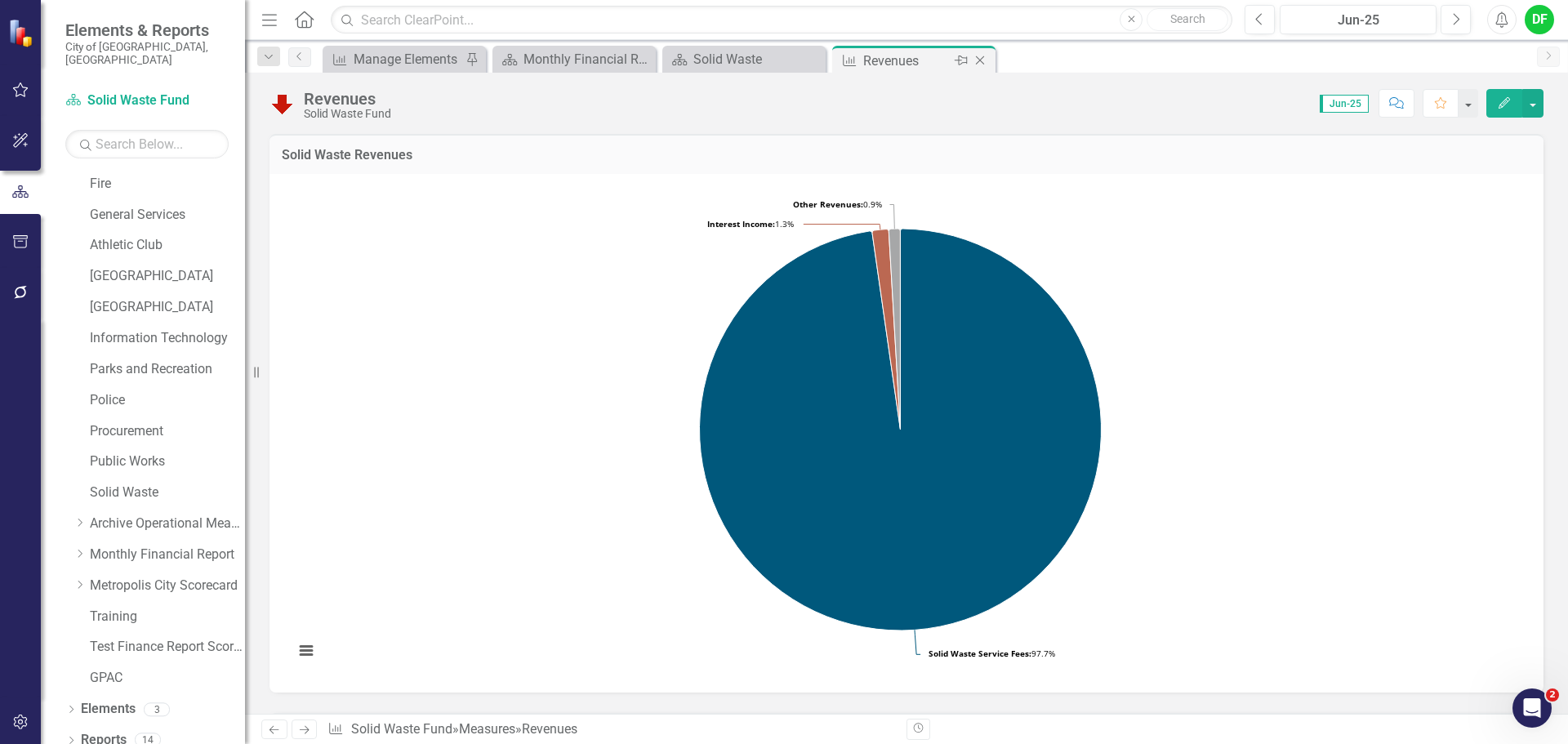
click at [979, 60] on icon at bounding box center [980, 61] width 9 height 9
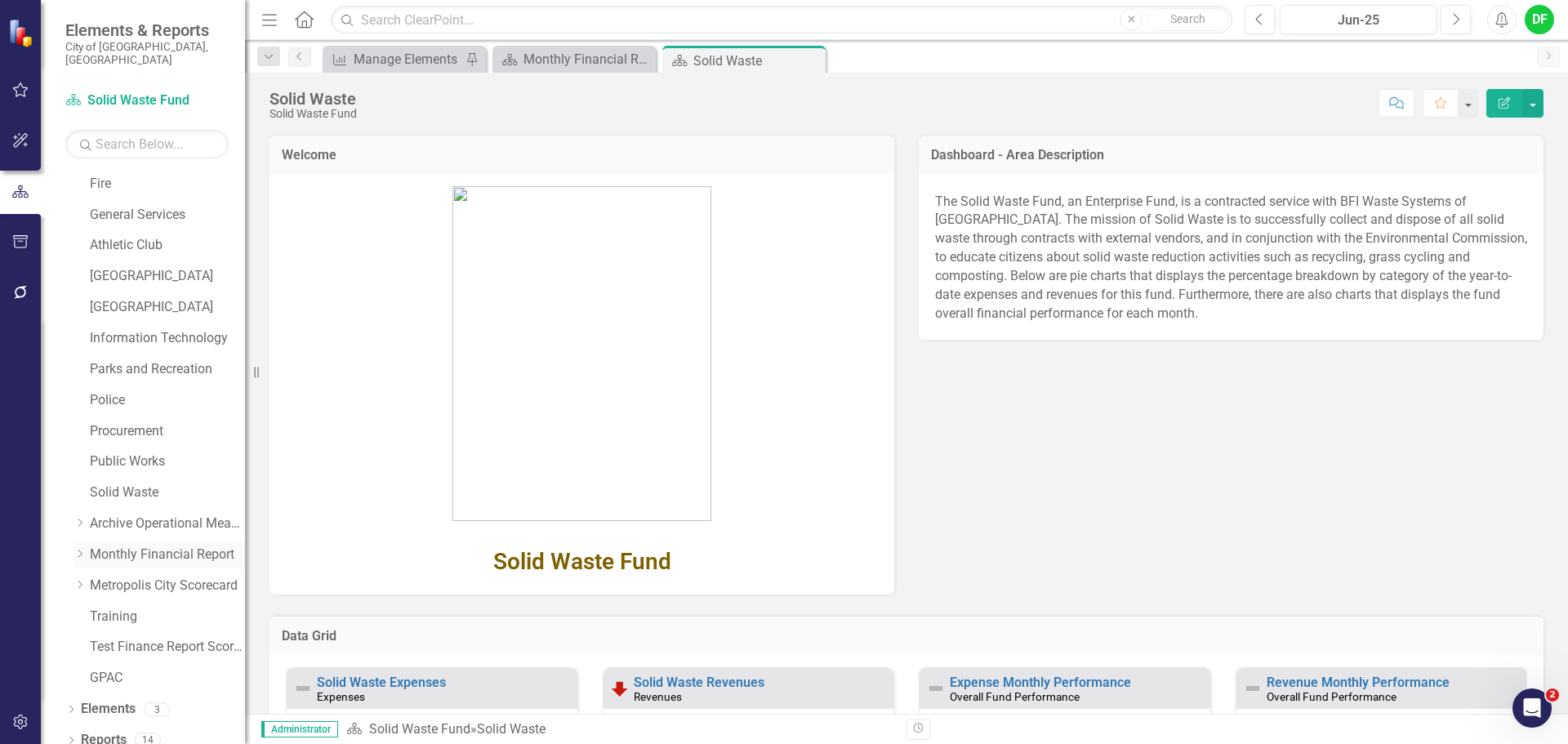
click at [76, 549] on icon "Dropdown" at bounding box center [79, 553] width 12 height 10
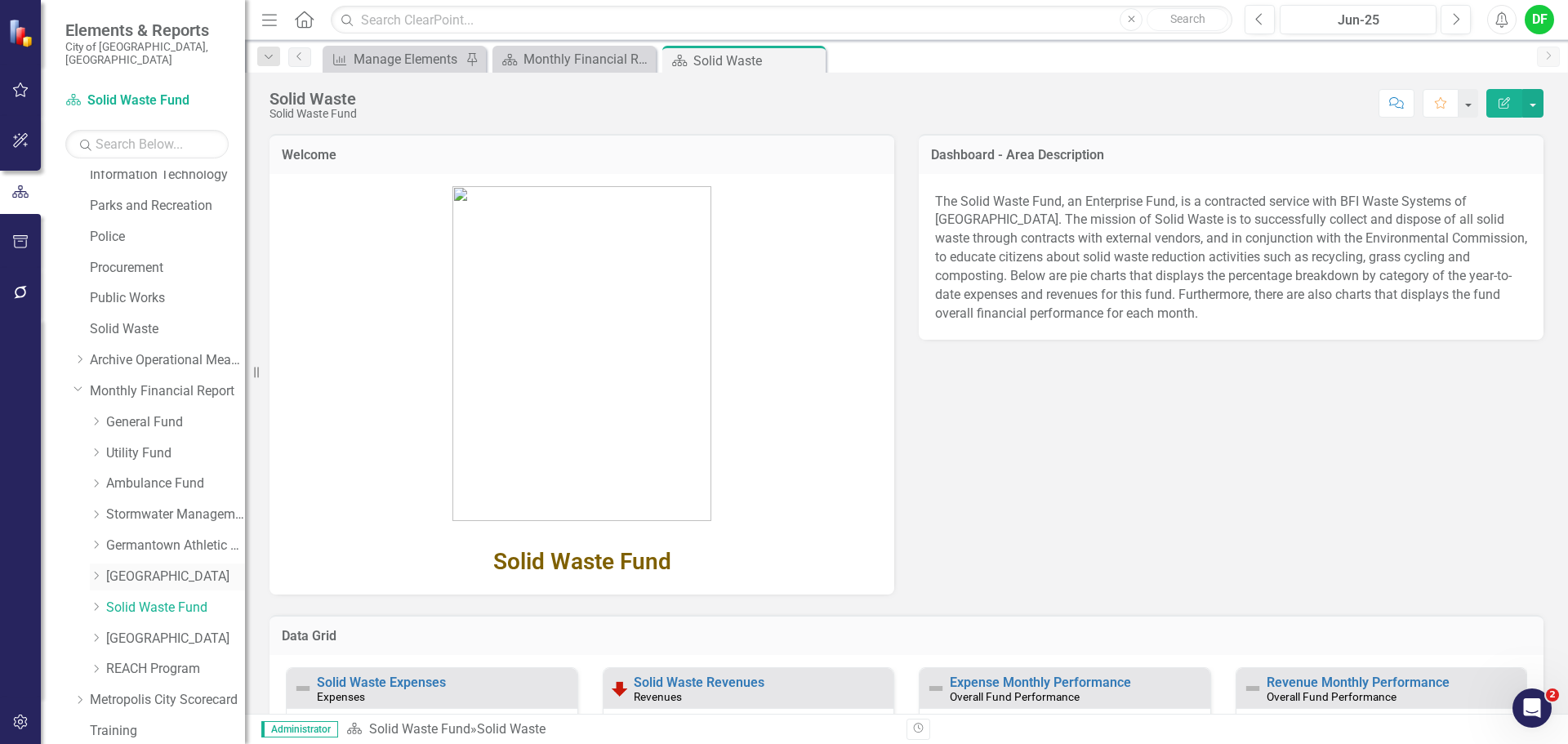
click at [134, 567] on link "[GEOGRAPHIC_DATA]" at bounding box center [175, 576] width 139 height 18
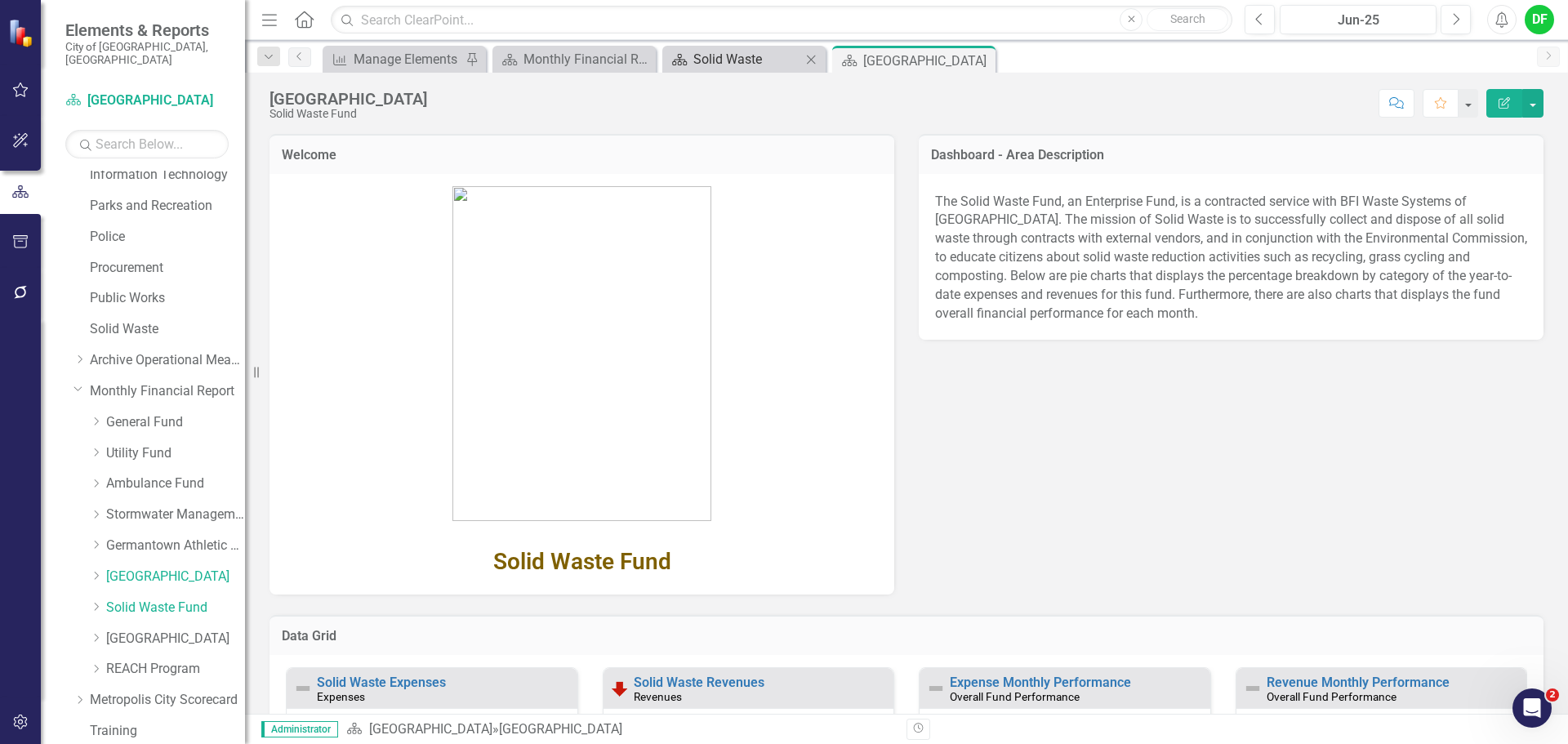
click at [743, 68] on div "Solid Waste" at bounding box center [747, 59] width 108 height 20
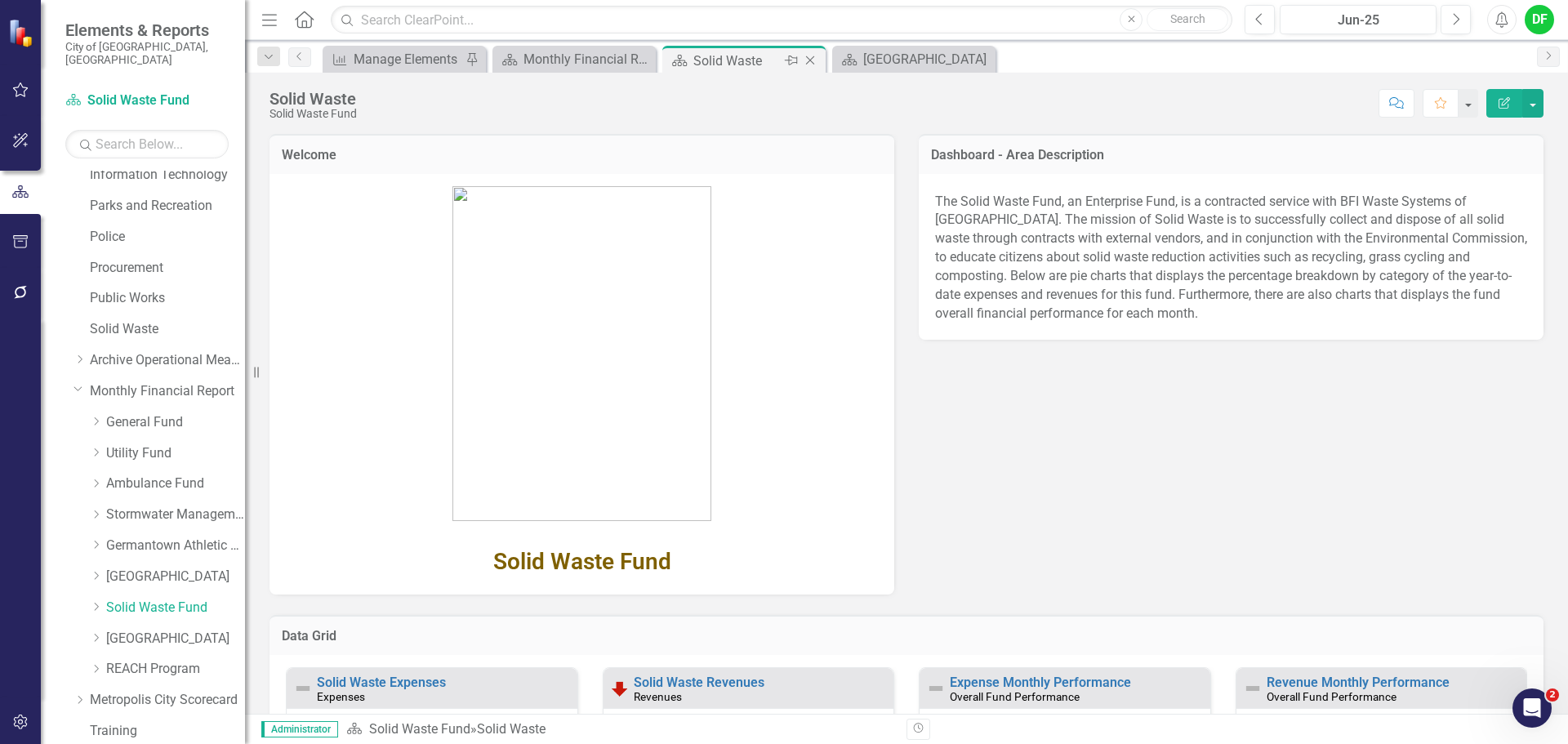
click at [809, 62] on icon at bounding box center [811, 61] width 9 height 9
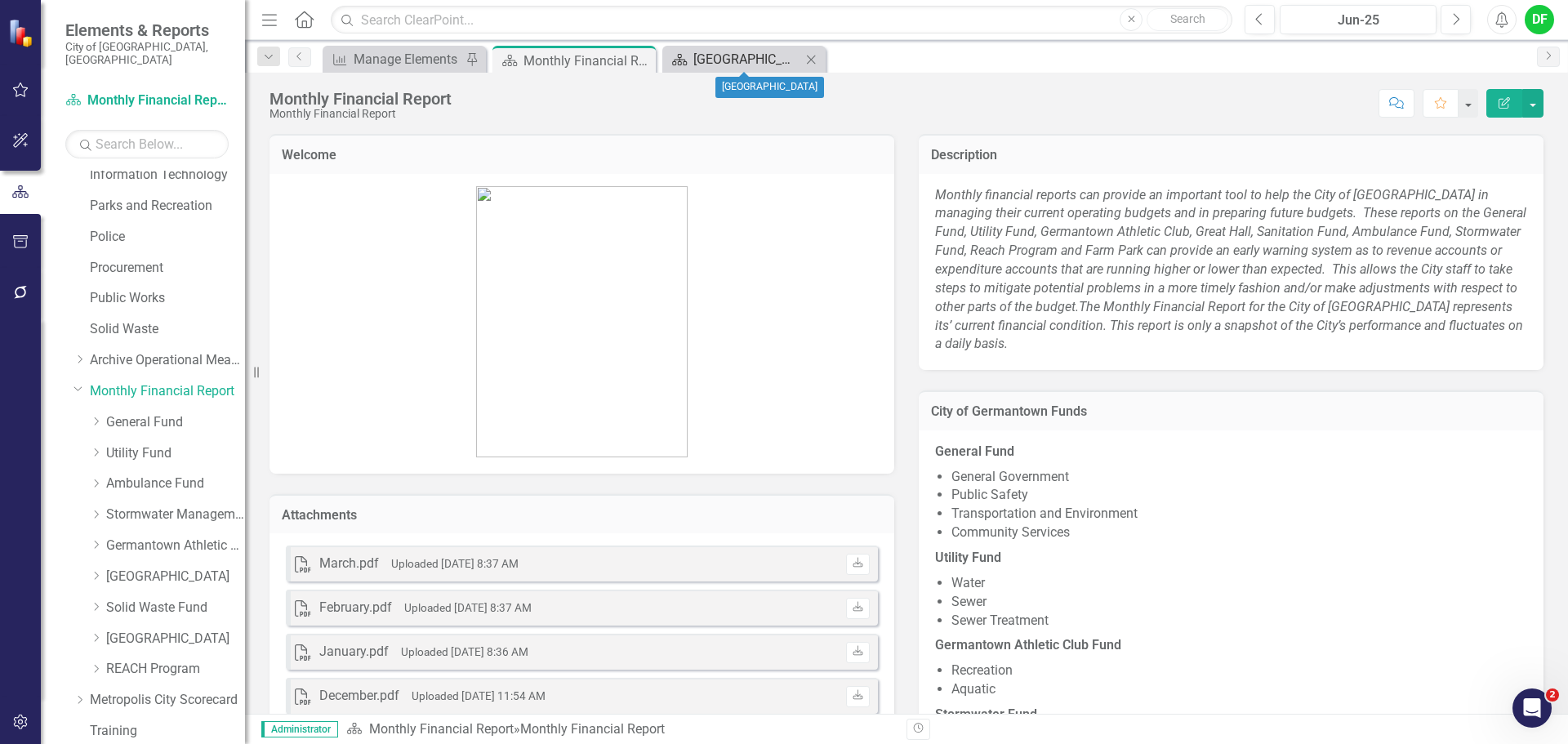
click at [718, 61] on div "Great Hall" at bounding box center [747, 59] width 108 height 20
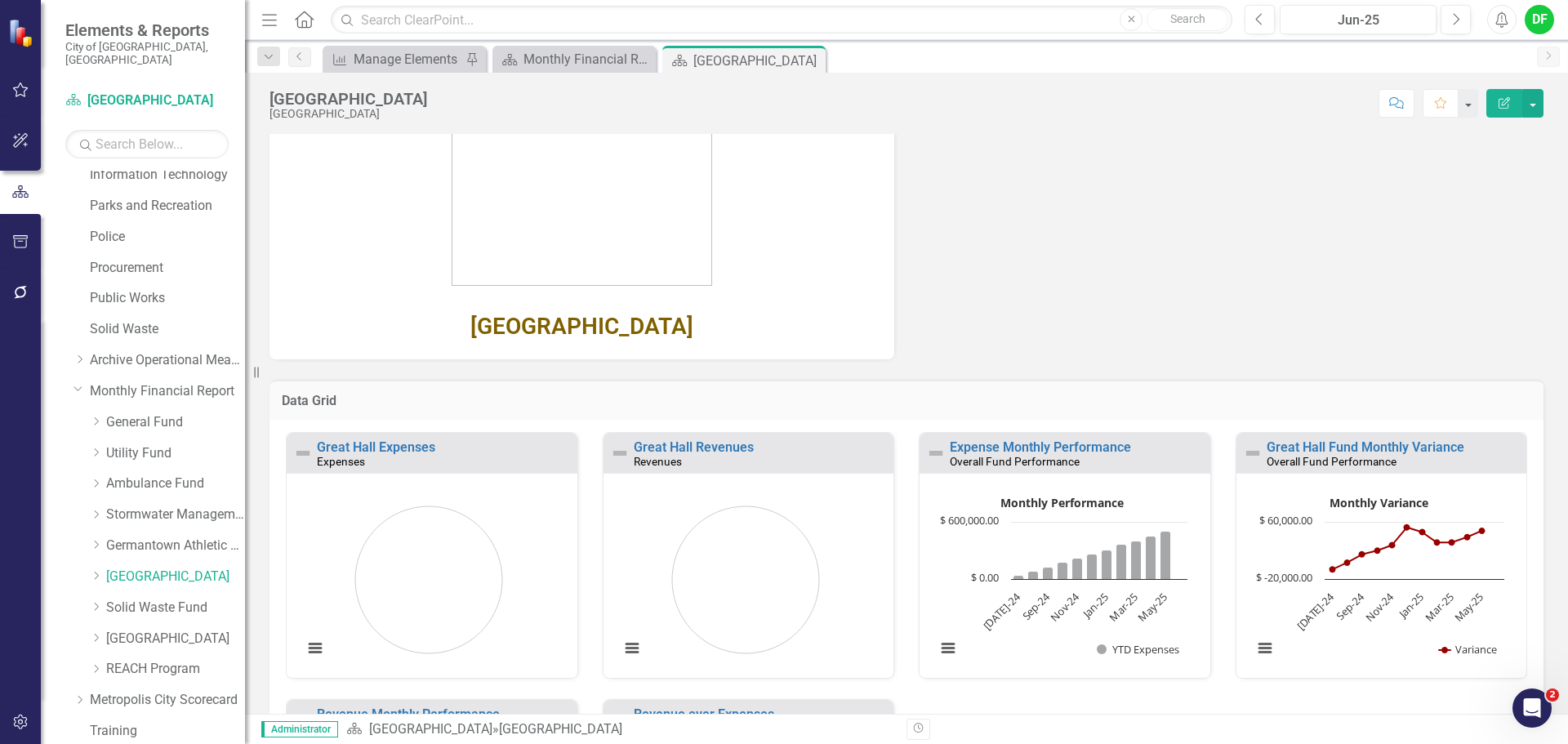
scroll to position [408, 0]
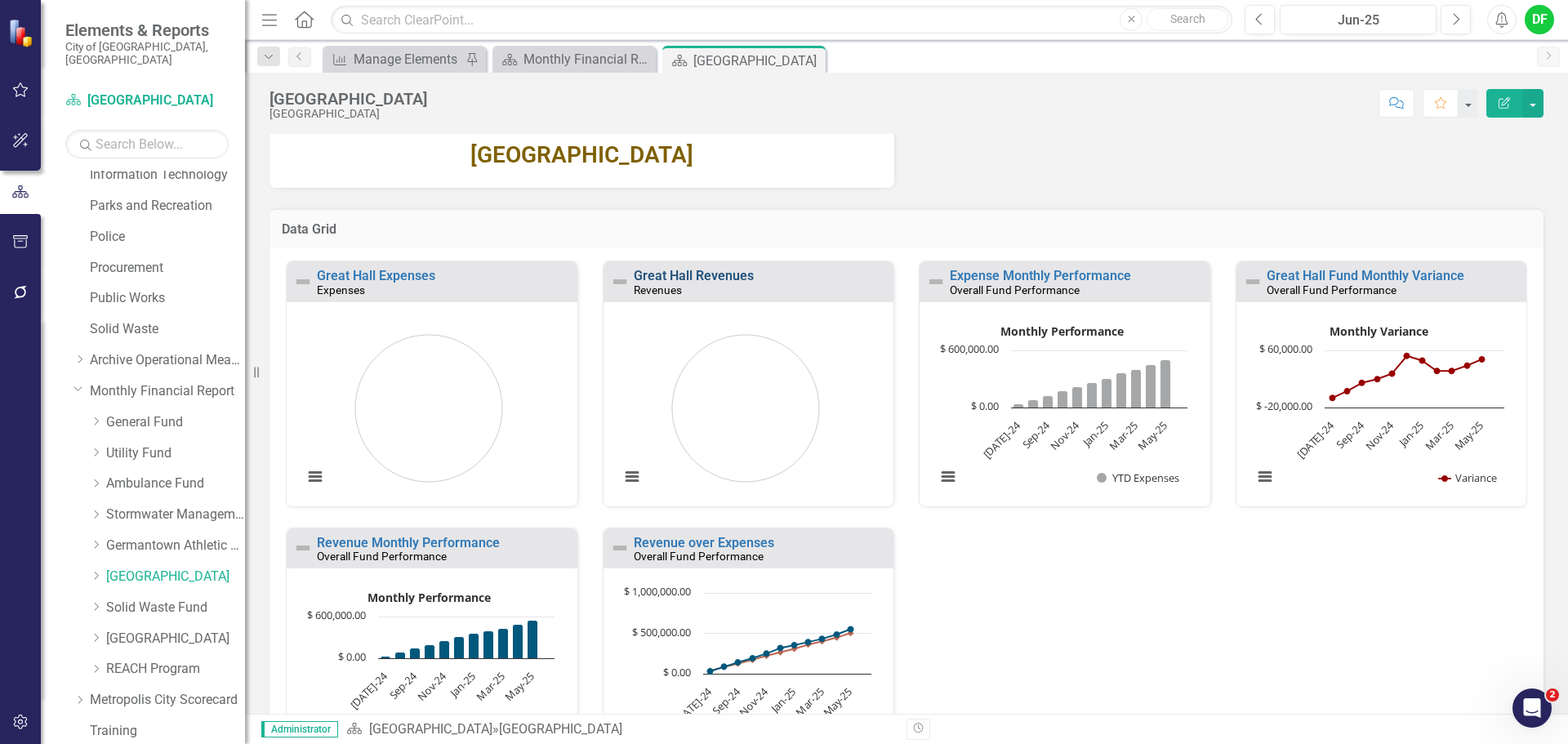
click at [720, 275] on link "Great Hall Revenues" at bounding box center [694, 275] width 120 height 16
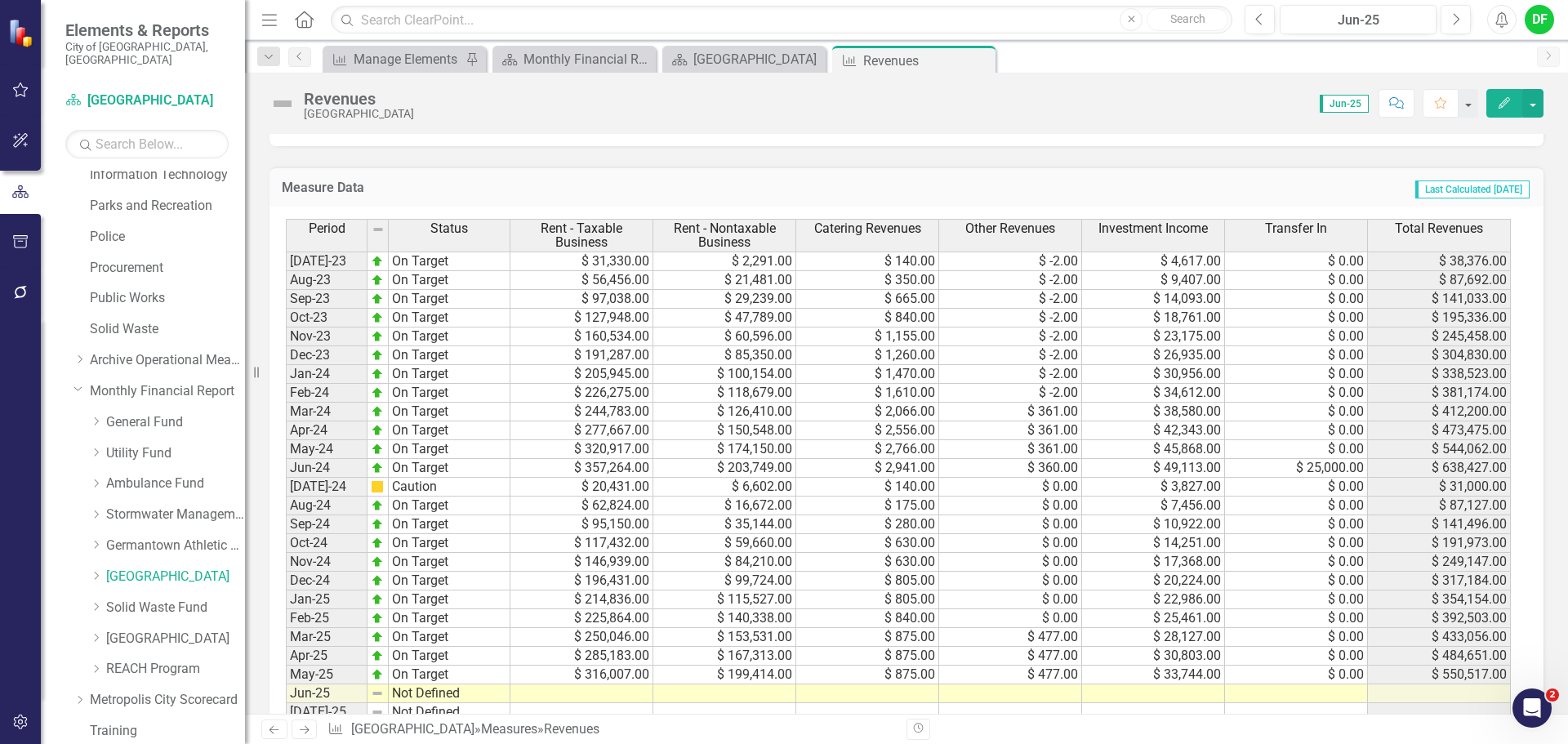
scroll to position [735, 0]
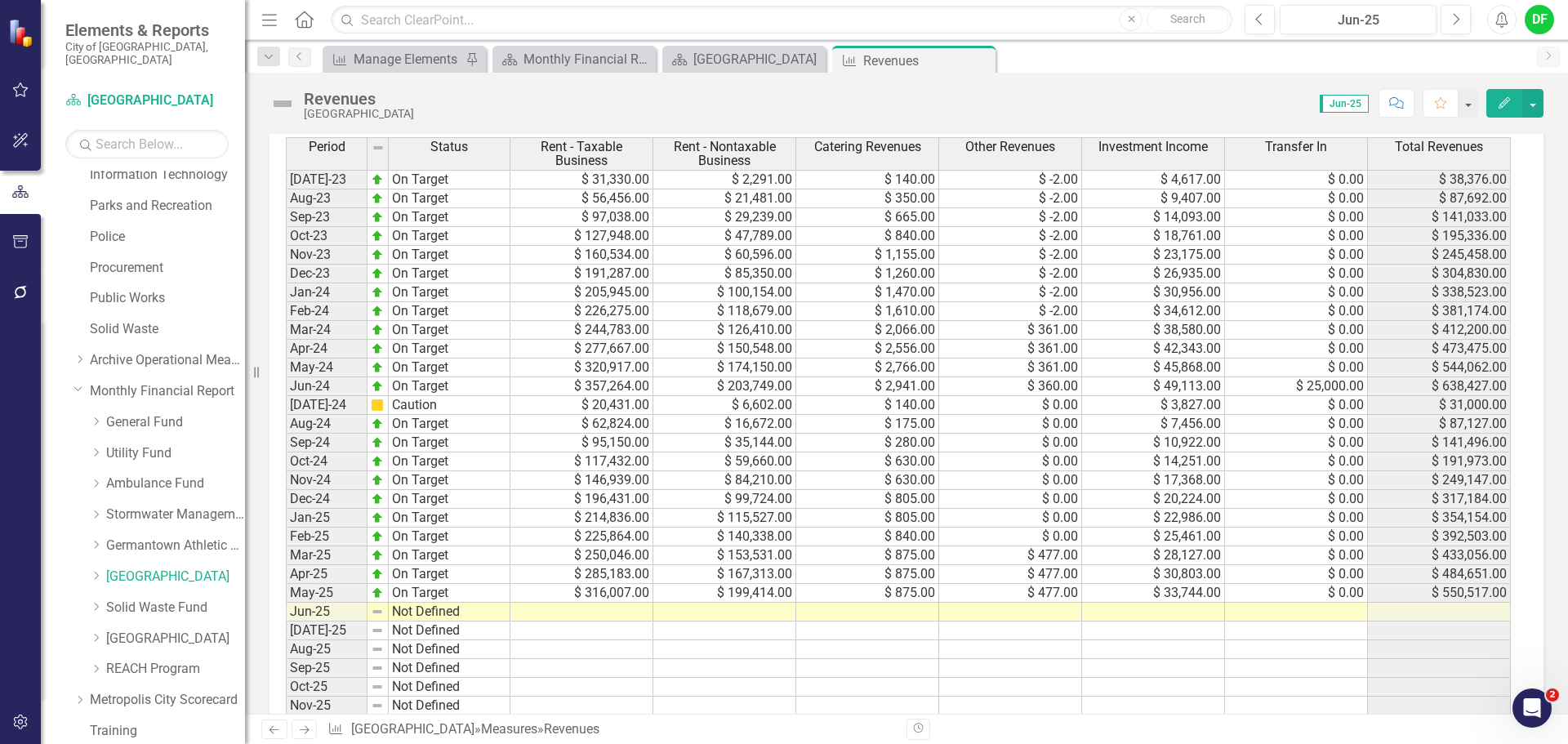
click at [1144, 614] on td at bounding box center [1153, 611] width 143 height 18
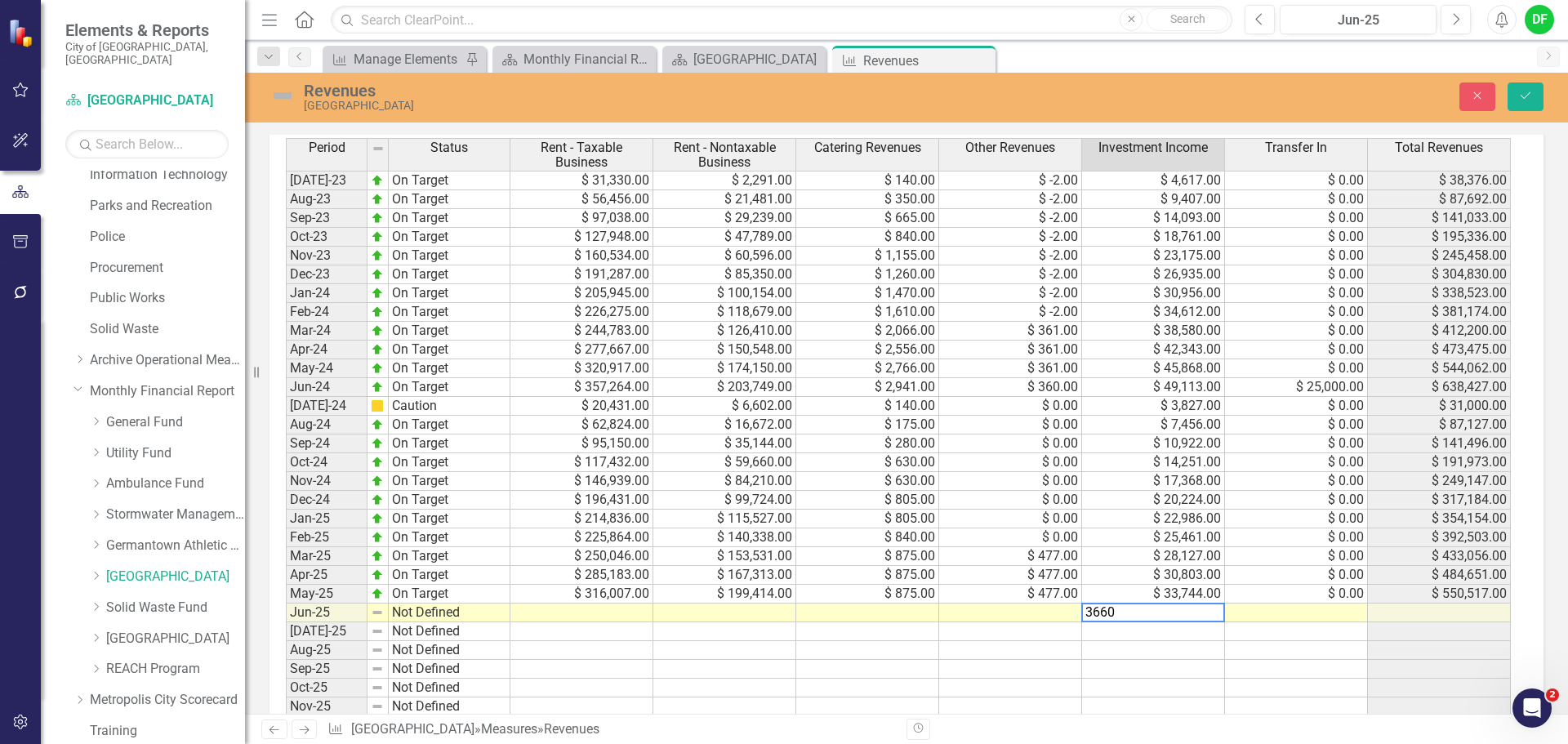
type textarea "36606"
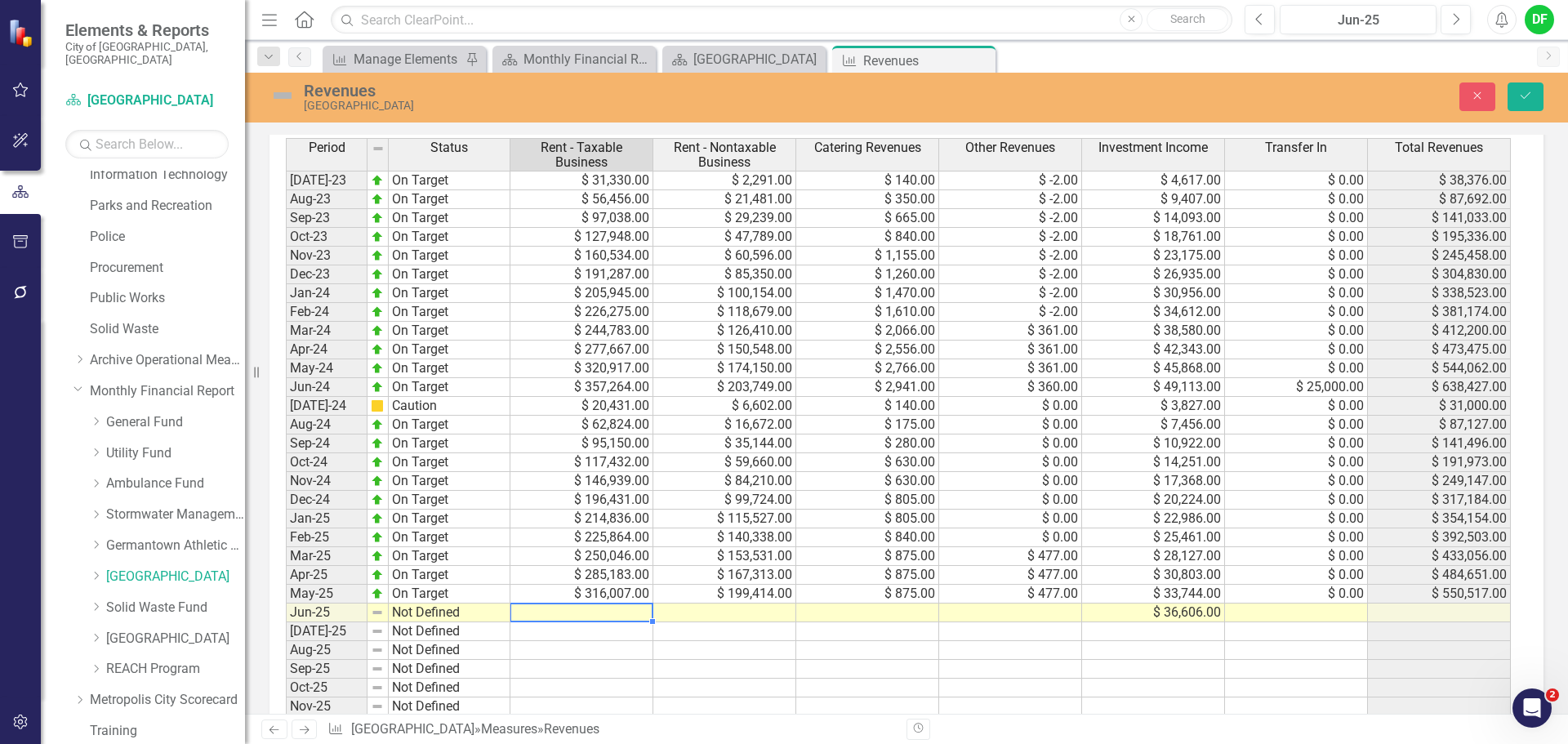
click at [571, 611] on td at bounding box center [581, 612] width 143 height 18
type textarea "358786"
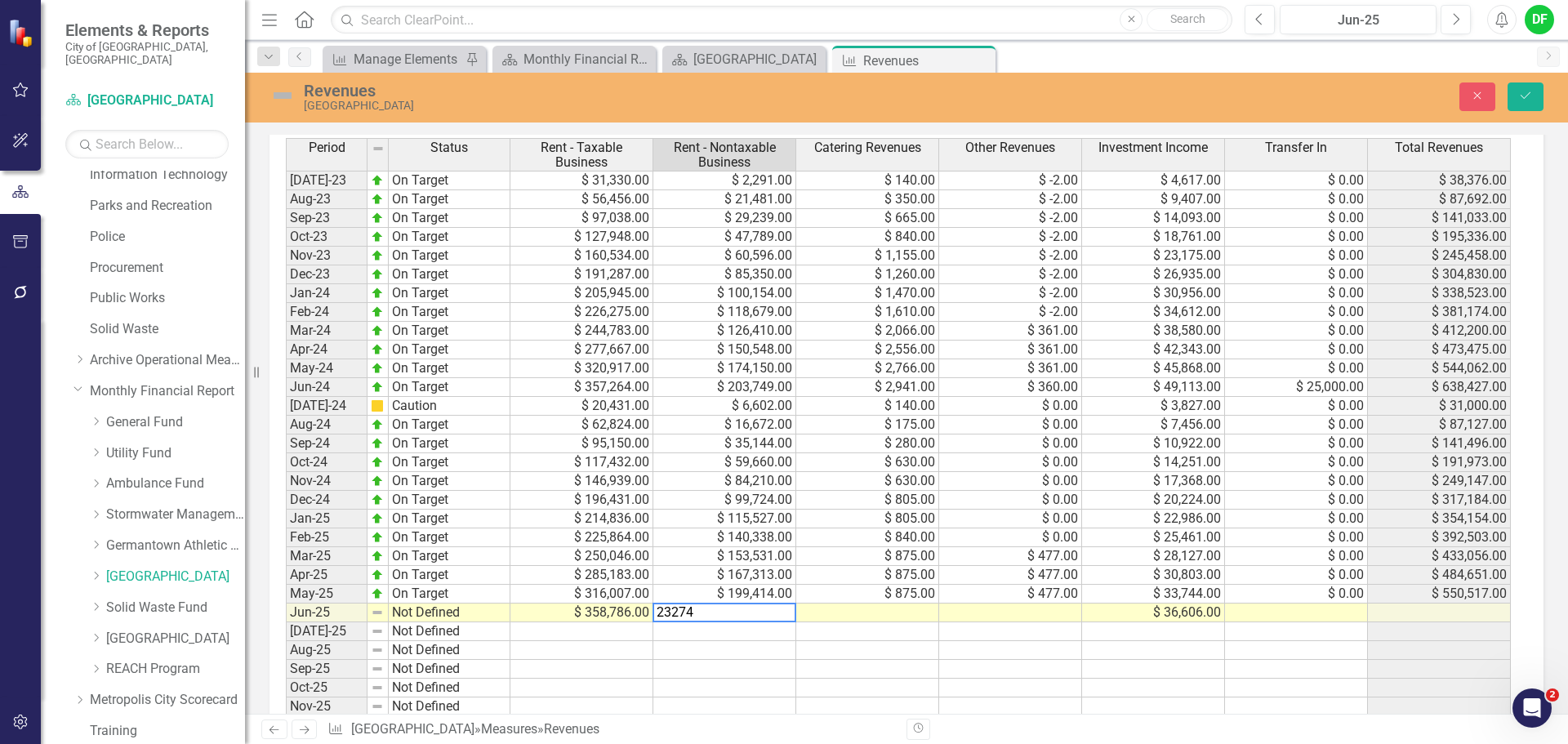
type textarea "232745"
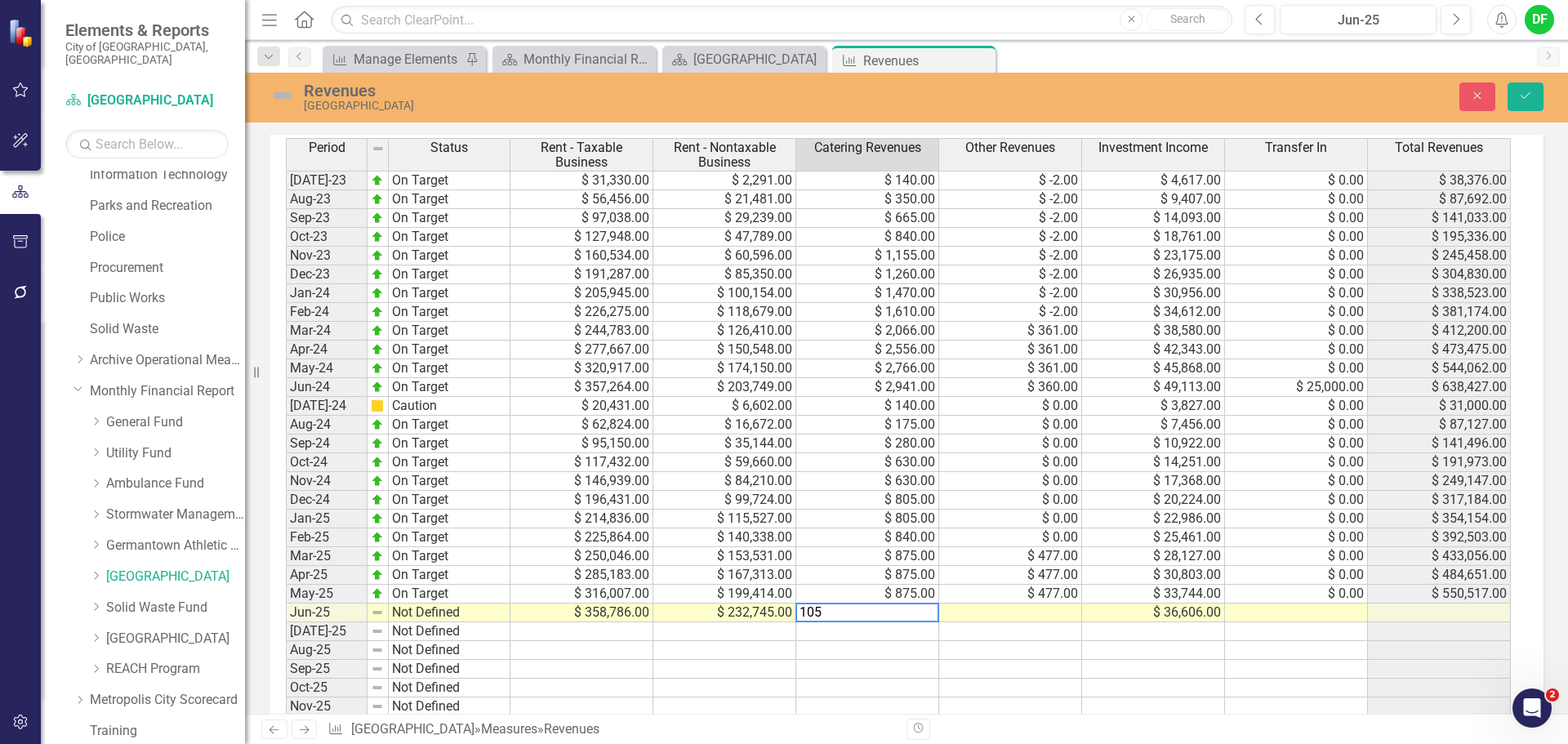
type textarea "1050"
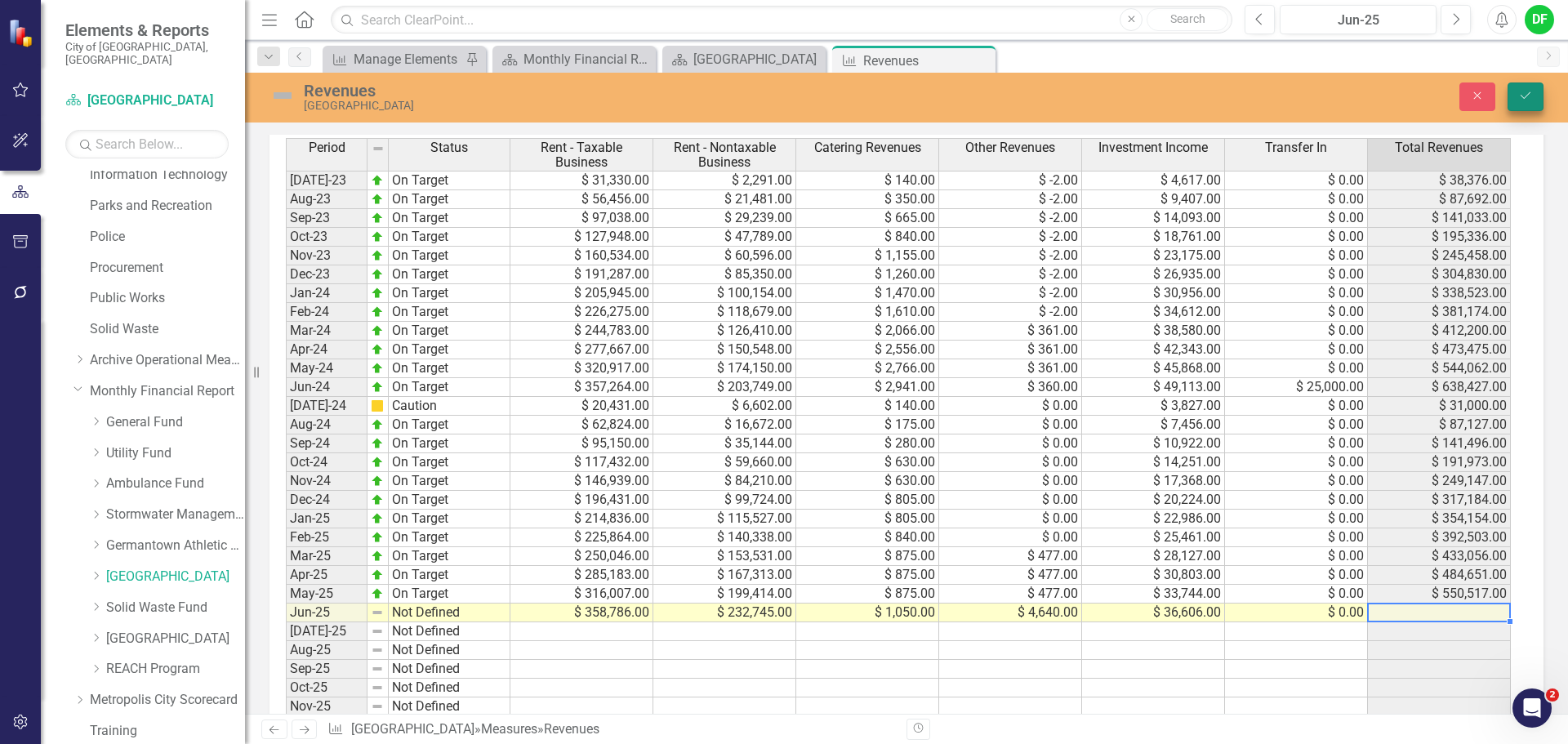
type textarea "0"
click at [1515, 91] on button "Save" at bounding box center [1526, 97] width 36 height 29
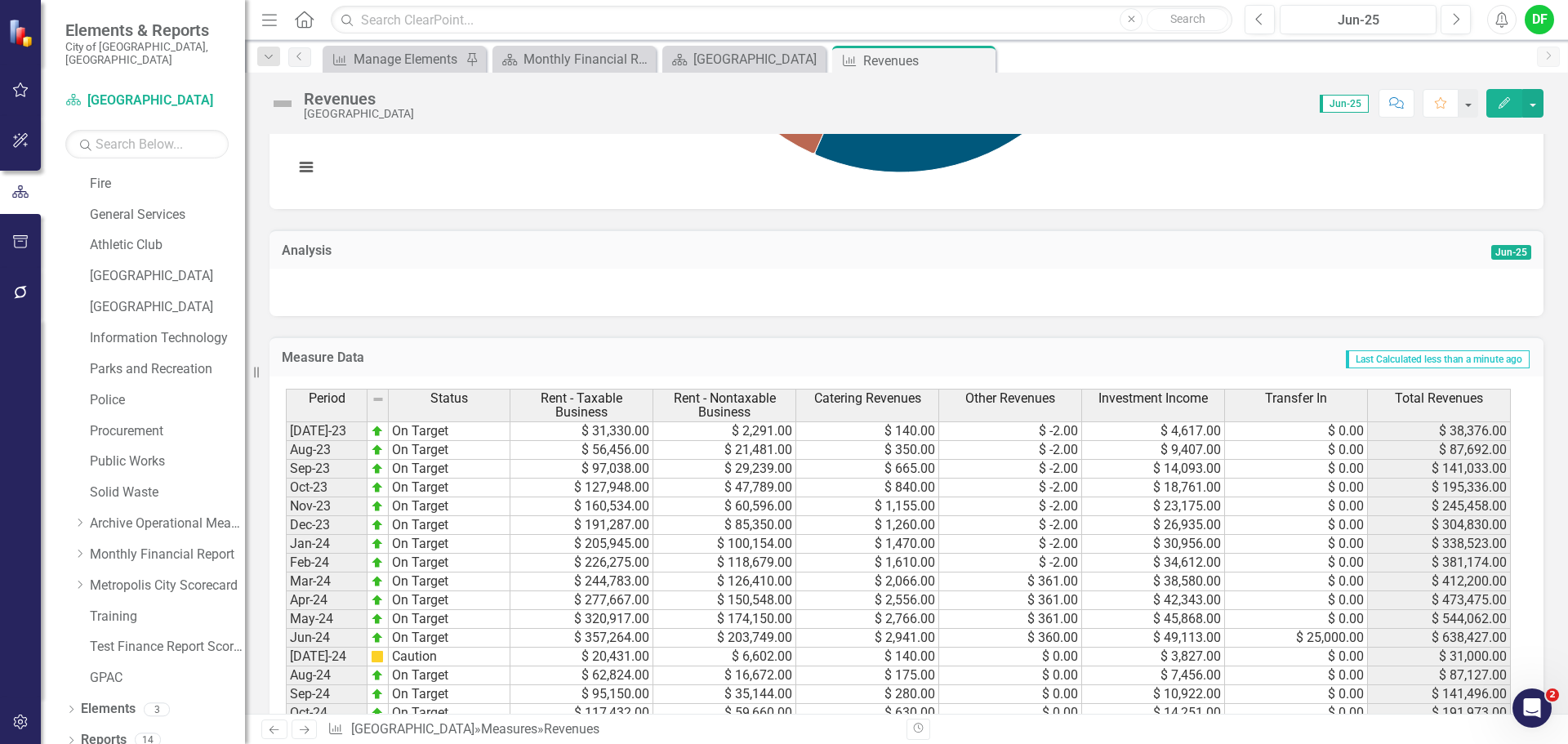
scroll to position [490, 0]
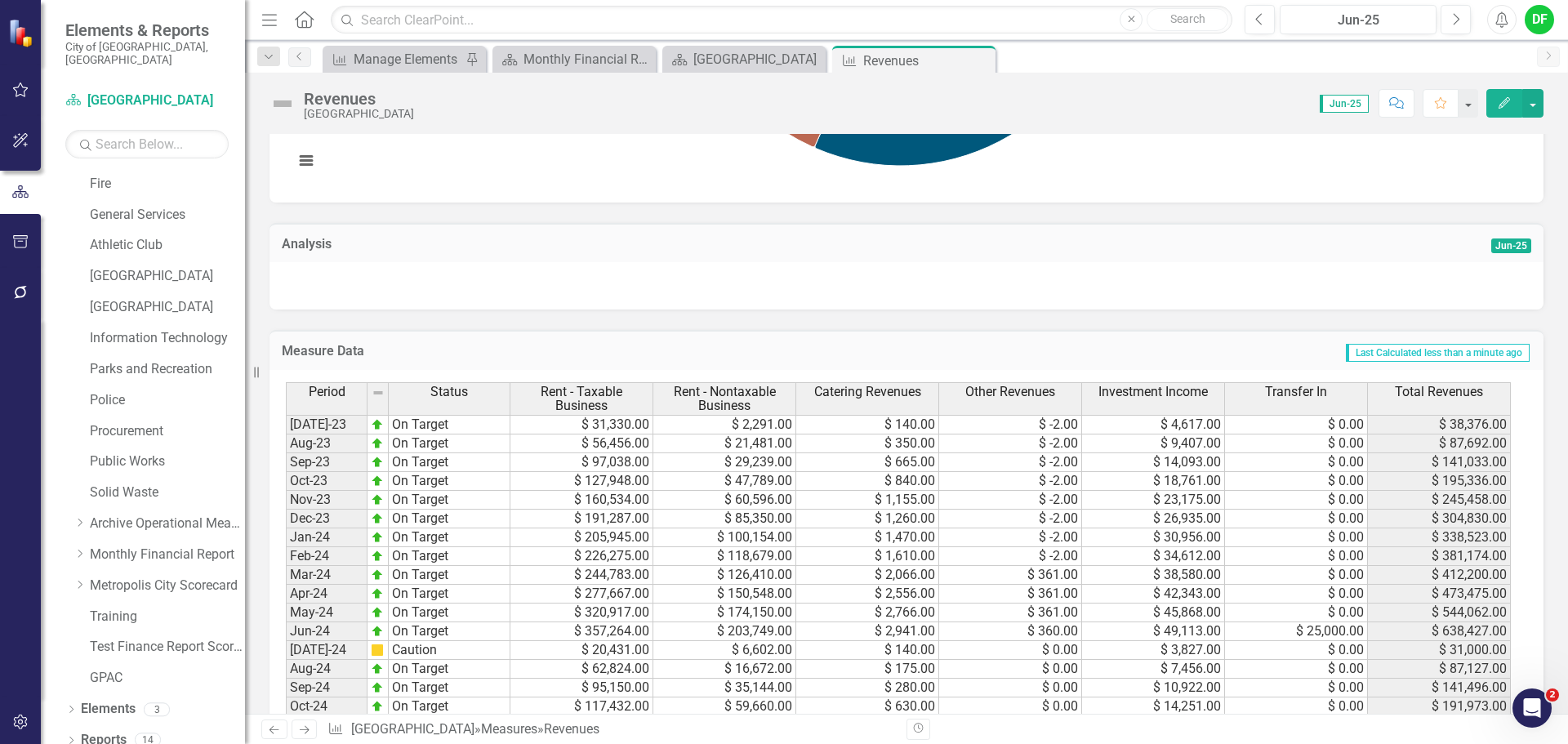
click at [665, 294] on div at bounding box center [907, 285] width 1274 height 47
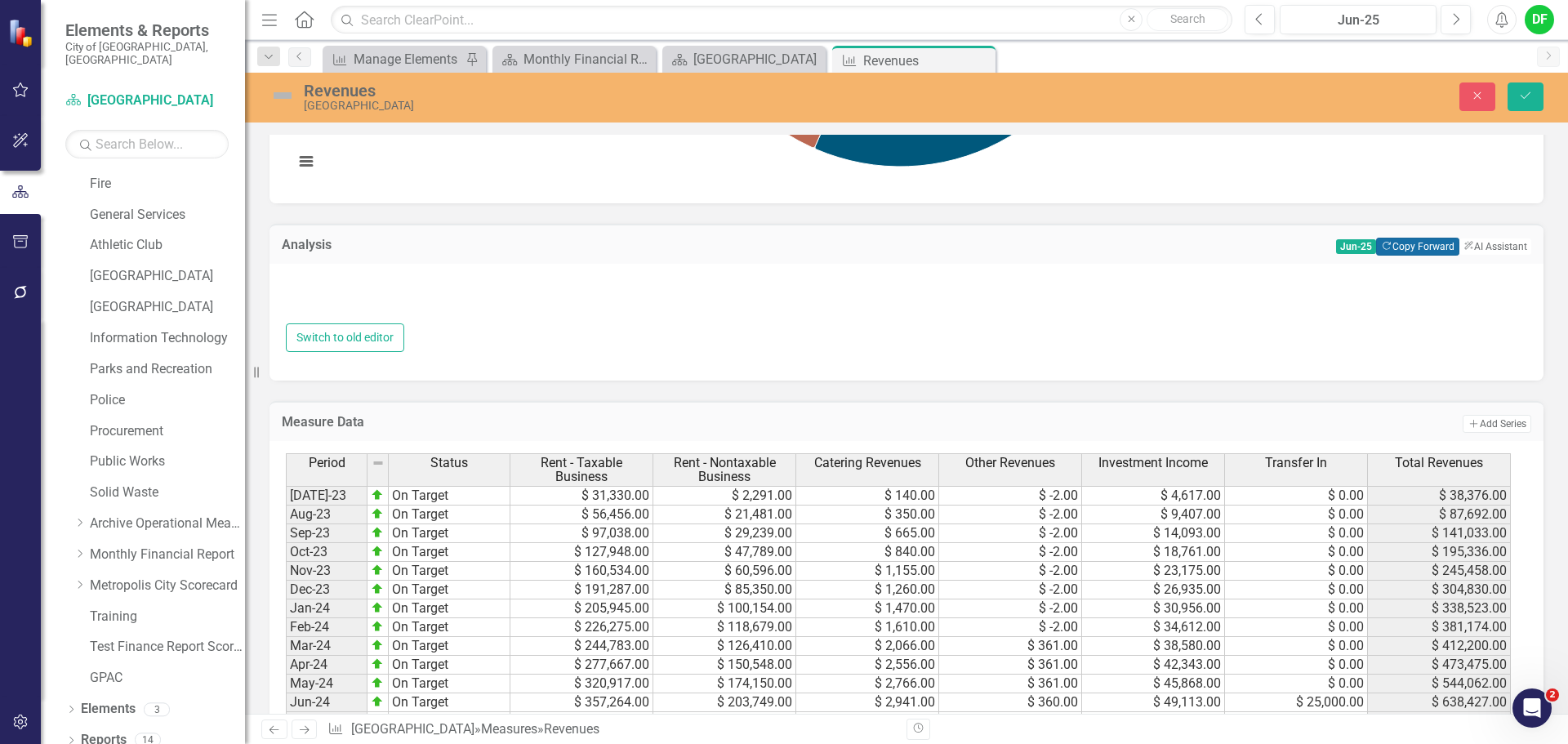
click at [1397, 241] on button "Copy Forward Copy Forward" at bounding box center [1418, 247] width 83 height 18
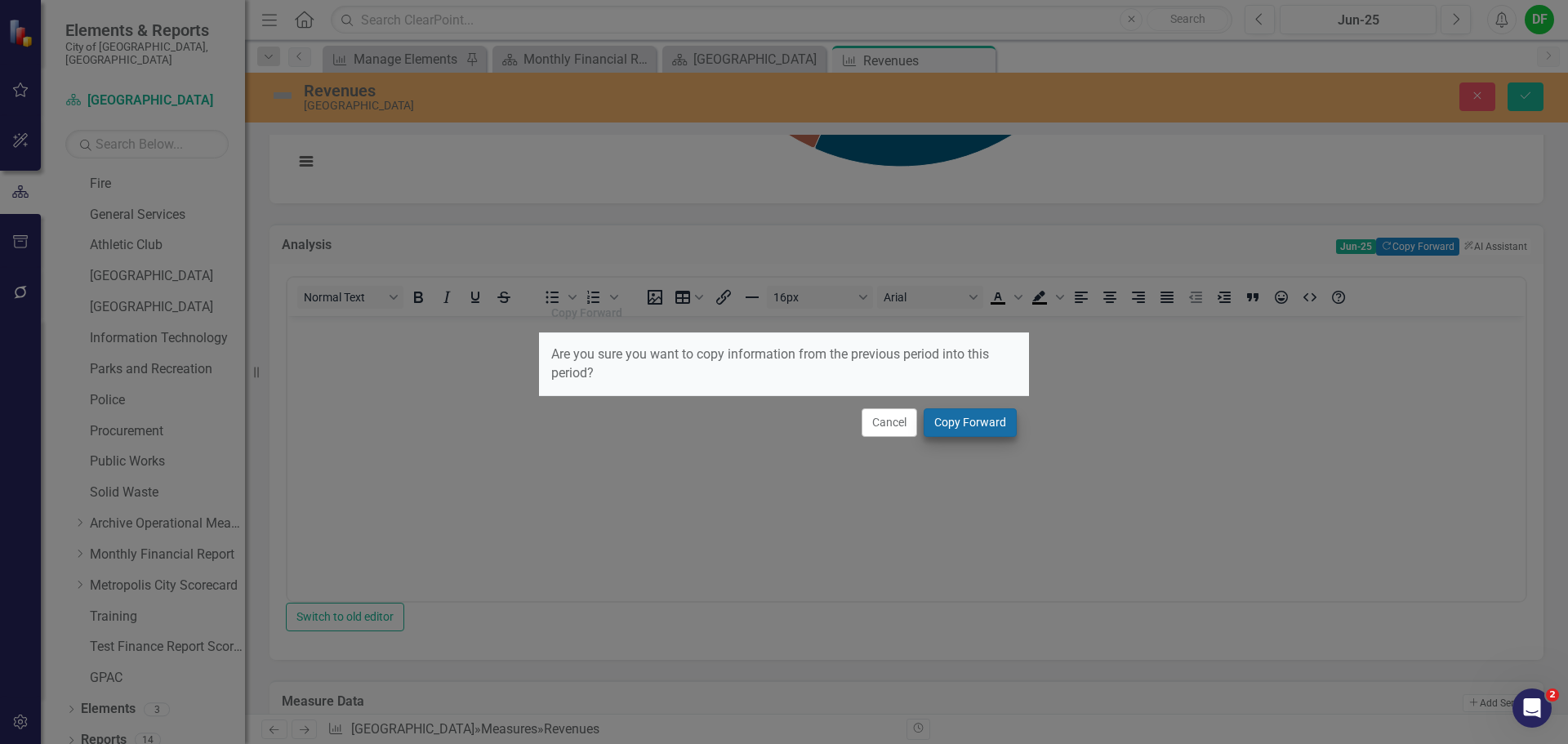
scroll to position [0, 0]
click at [941, 424] on button "Copy Forward" at bounding box center [970, 422] width 93 height 29
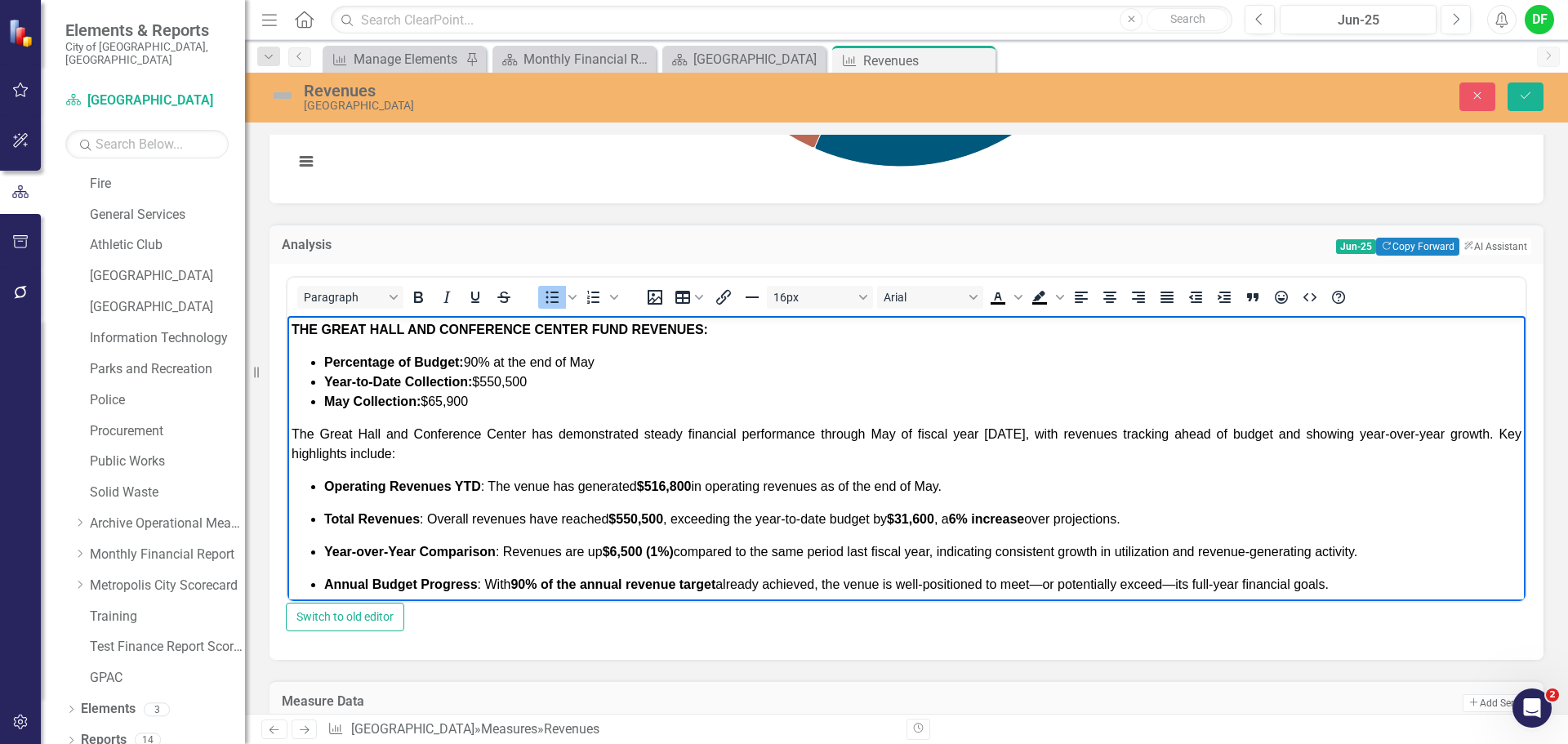
click at [480, 360] on span "Percentage of Budget: 90% at the end of May" at bounding box center [459, 361] width 270 height 14
click at [1464, 92] on button "Close" at bounding box center [1477, 97] width 36 height 29
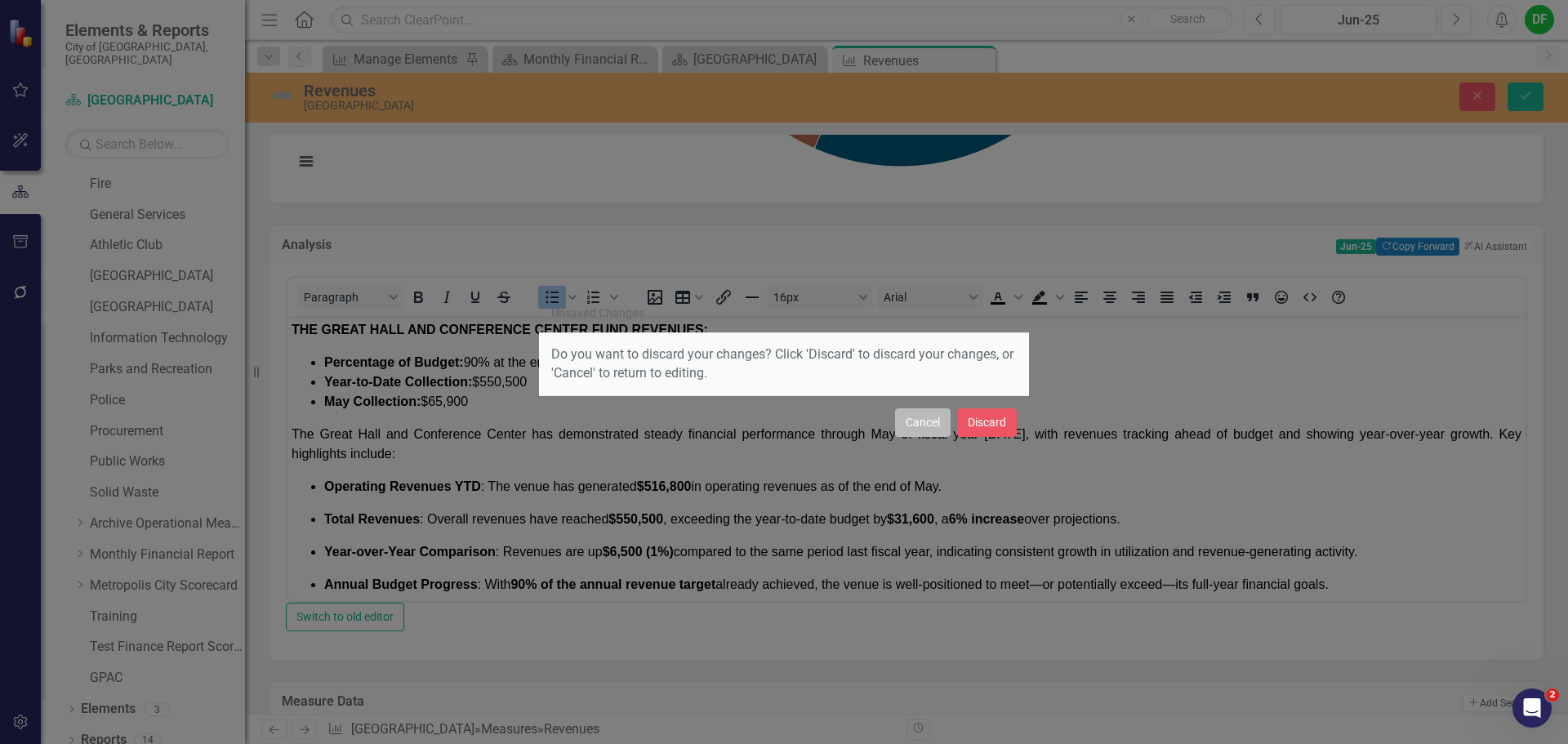
click at [932, 428] on button "Cancel" at bounding box center [923, 422] width 55 height 29
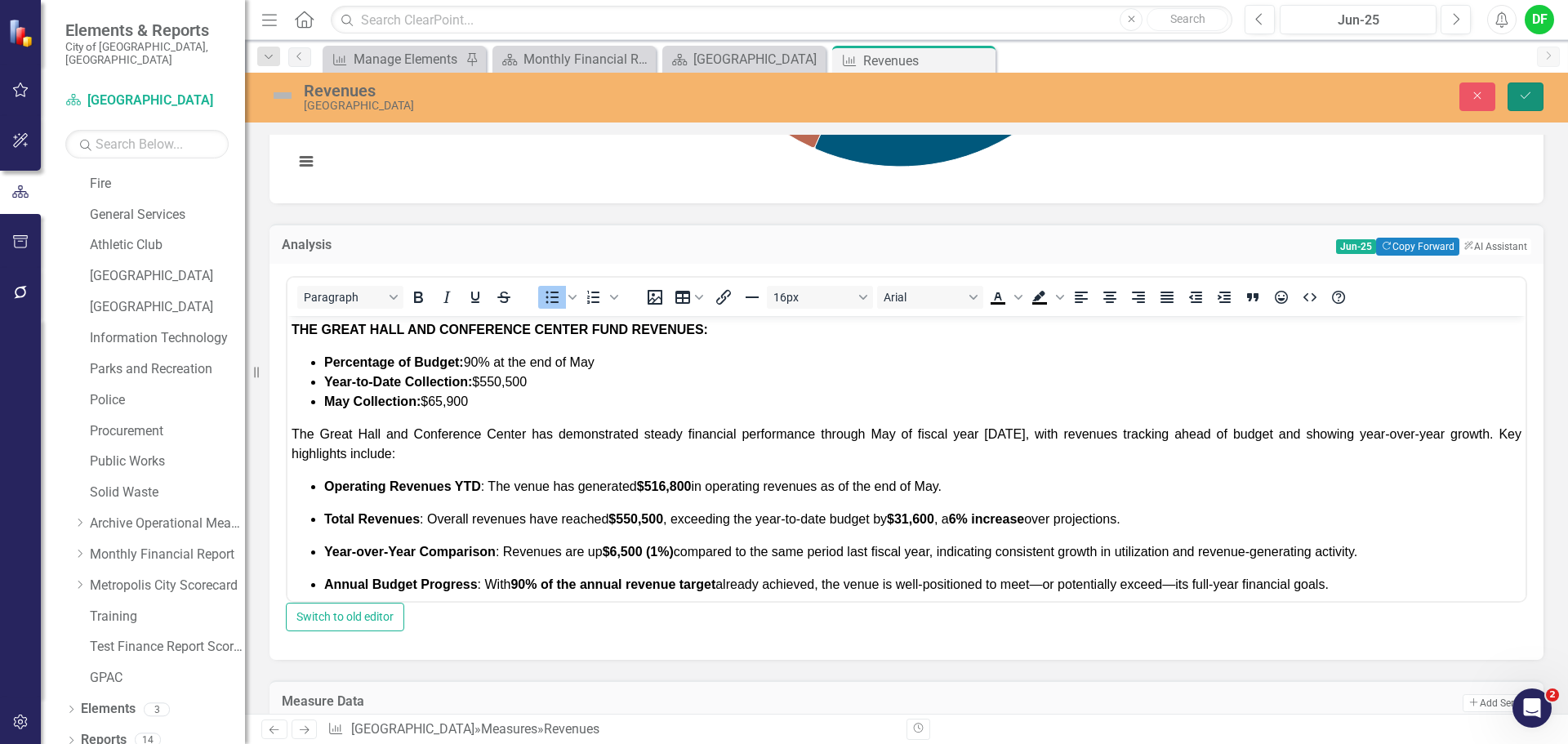
click at [1517, 97] on button "Save" at bounding box center [1526, 97] width 36 height 29
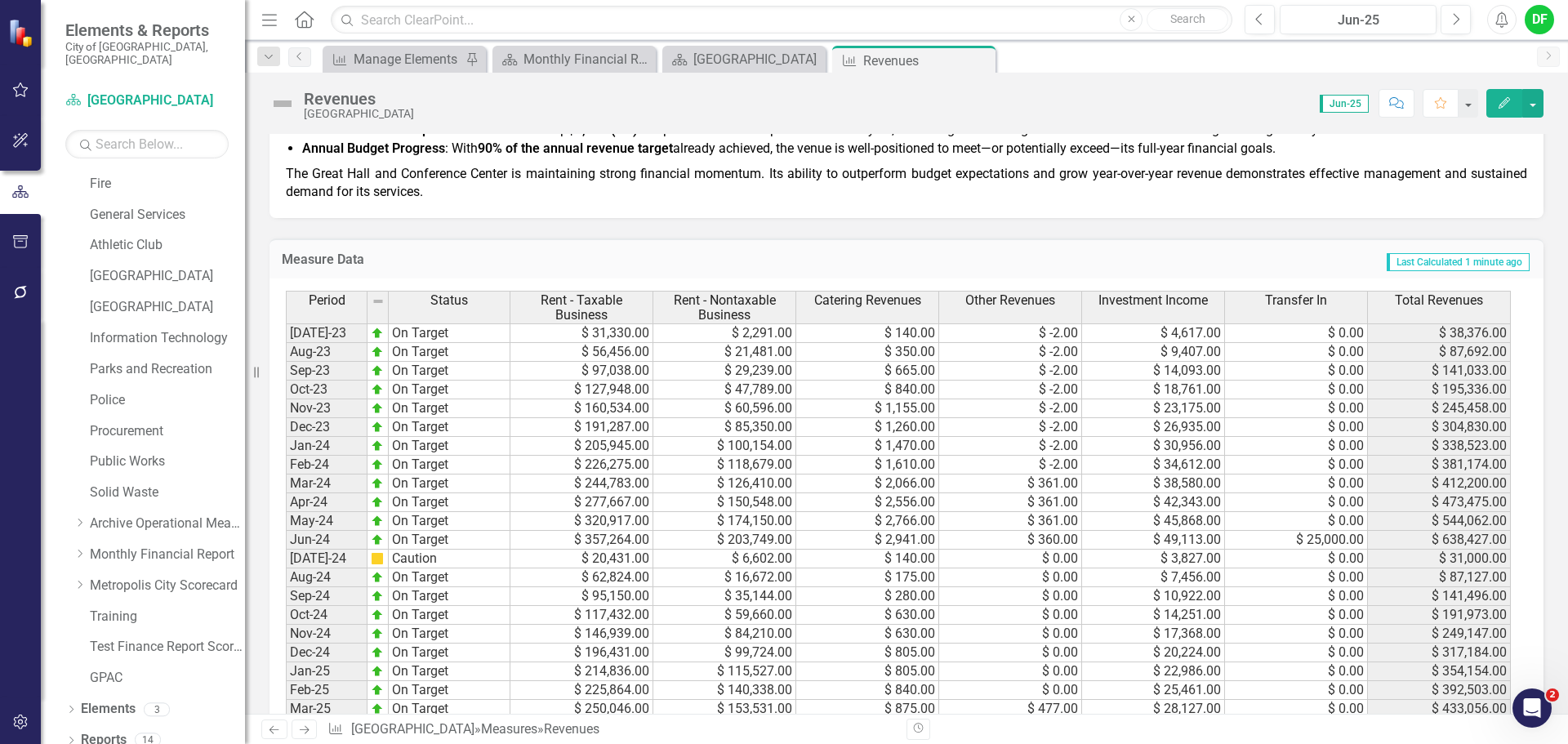
scroll to position [485, 0]
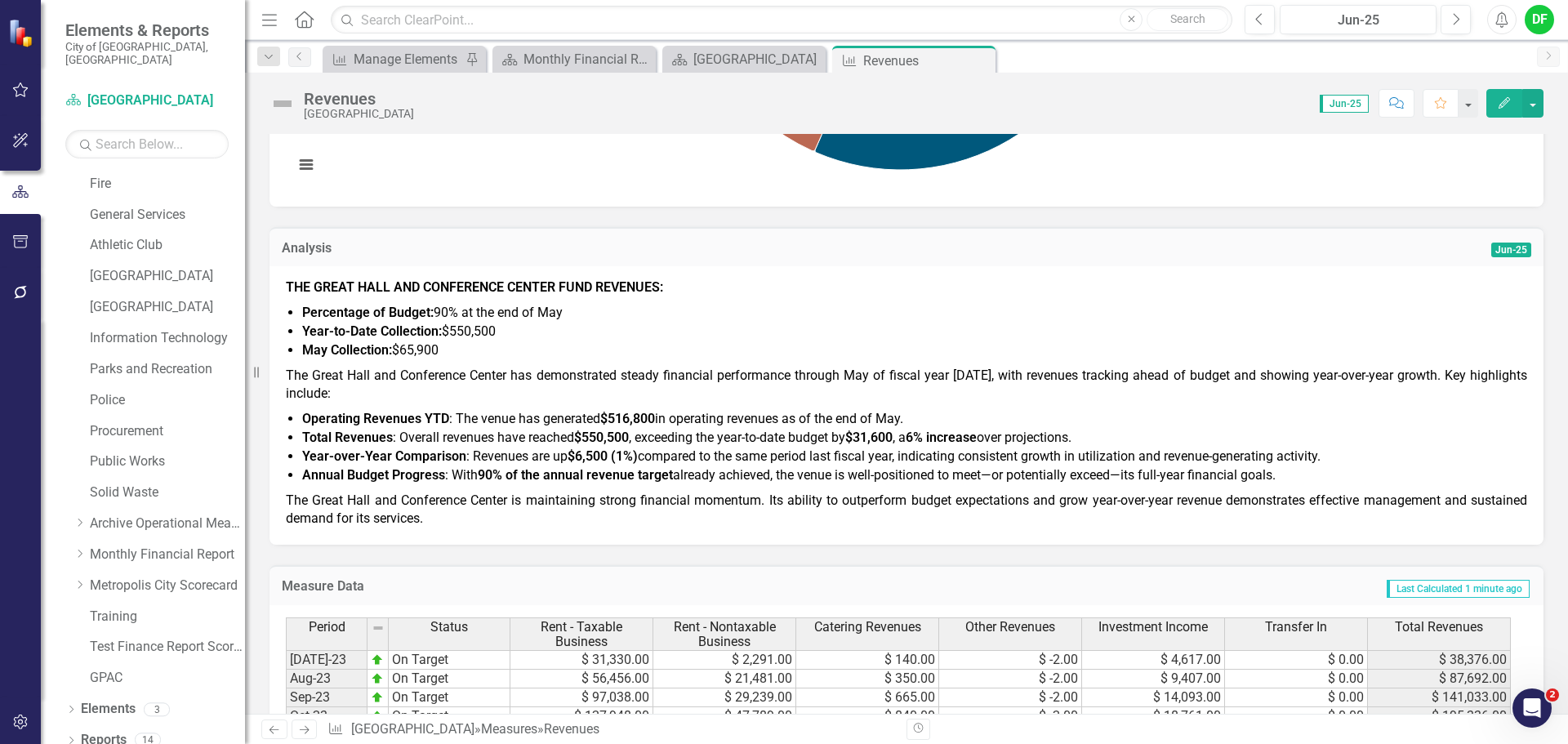
click at [451, 311] on span "Percentage of Budget: 90% at the end of May" at bounding box center [432, 312] width 261 height 16
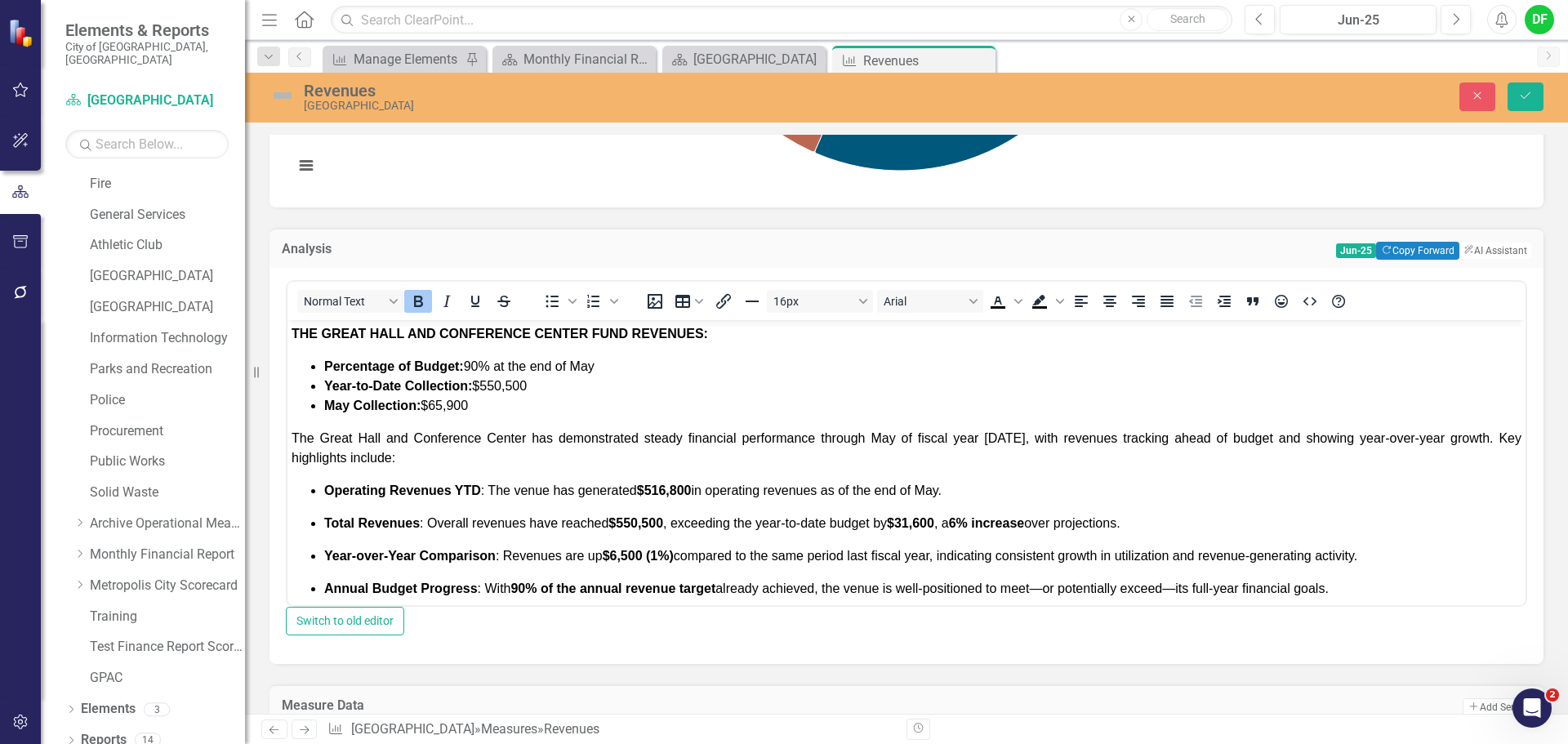
scroll to position [0, 0]
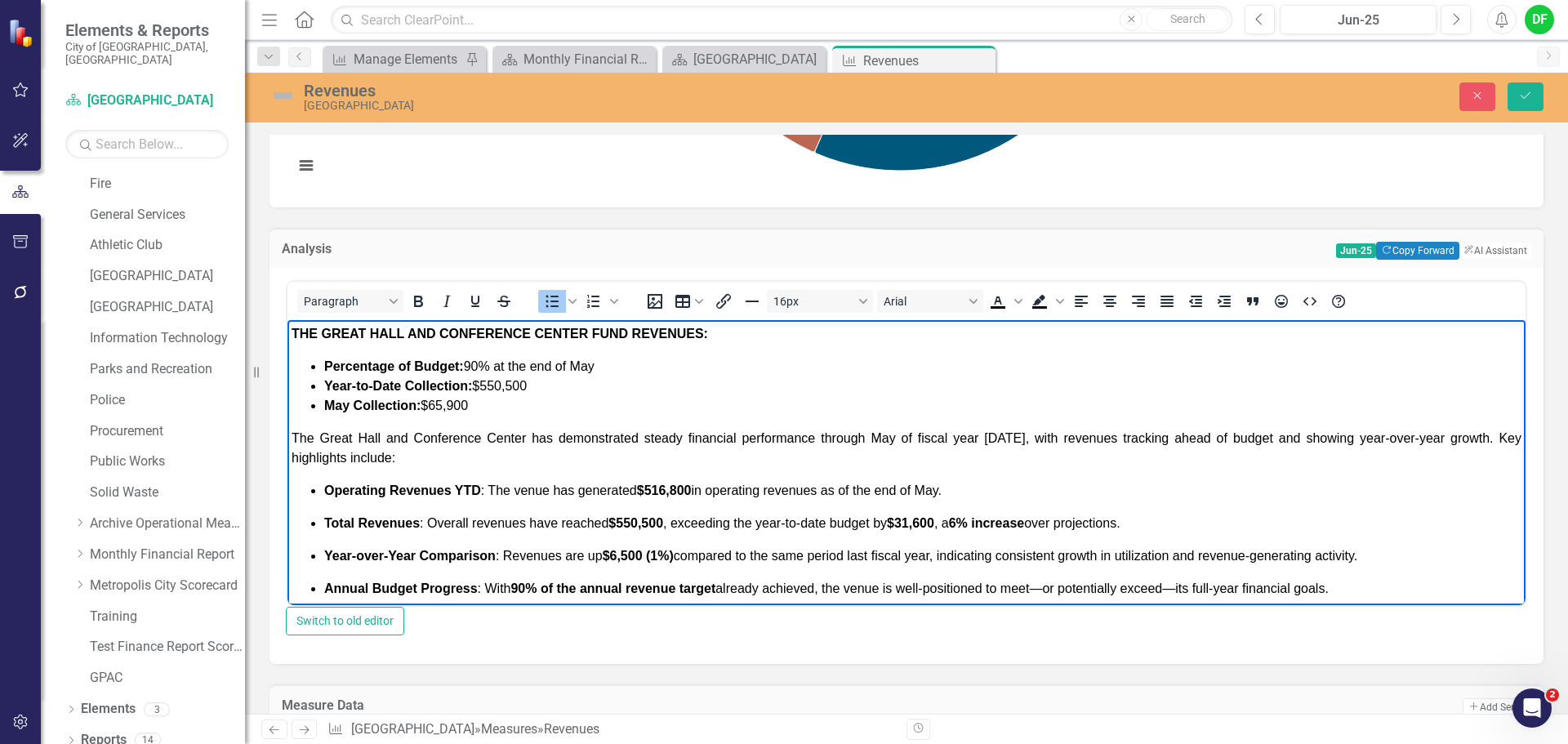
click at [483, 363] on span "Percentage of Budget: 90% at the end of May" at bounding box center [459, 365] width 270 height 14
click at [428, 310] on button "Bold" at bounding box center [418, 301] width 28 height 23
click at [641, 359] on li "Percentage of Budget: ﻿100 % at the end of May" at bounding box center [923, 366] width 1198 height 19
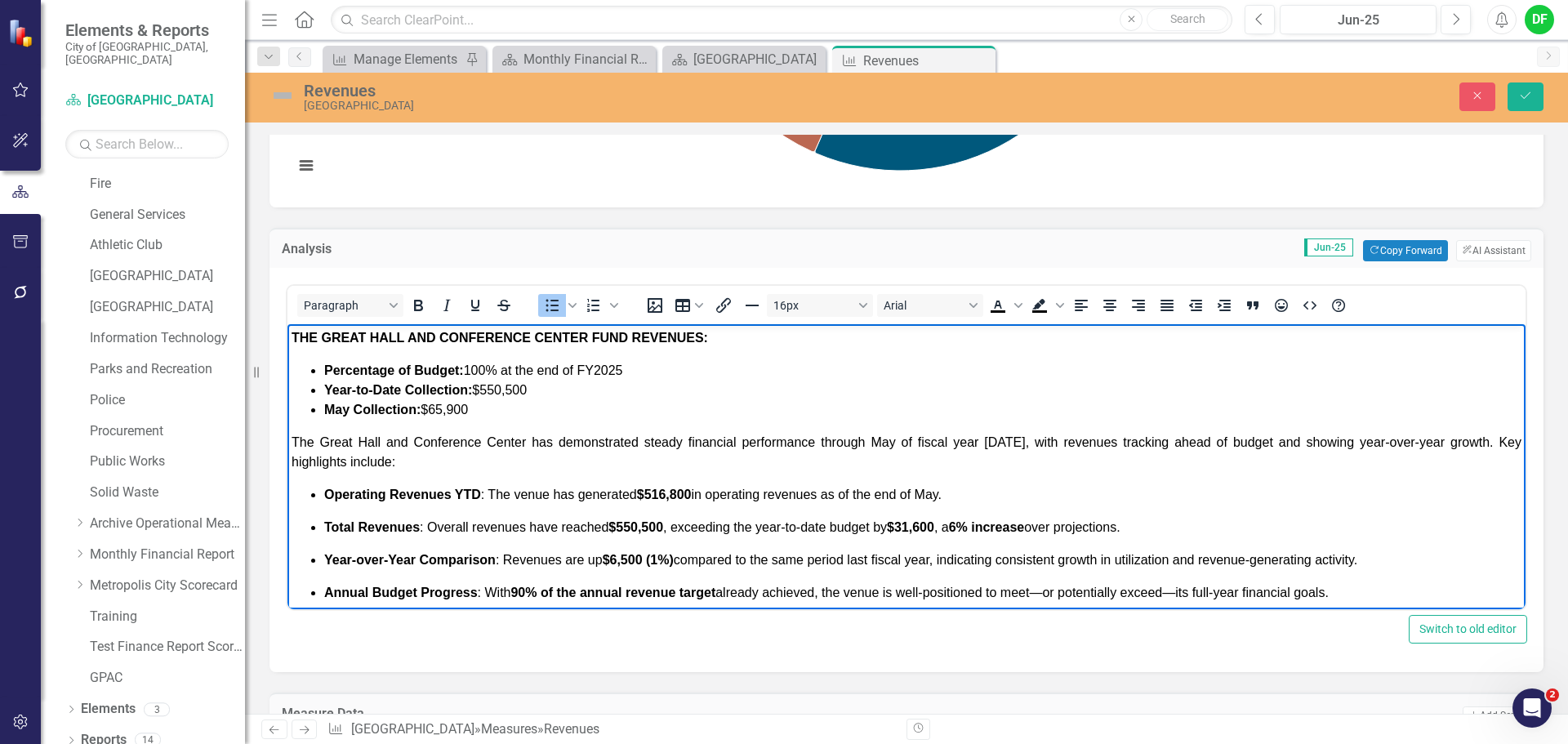
click at [402, 389] on strong "Year-to-Date Collection:" at bounding box center [398, 389] width 147 height 14
click at [544, 391] on li "FY2025 Total Collection: $550,500" at bounding box center [923, 389] width 1198 height 19
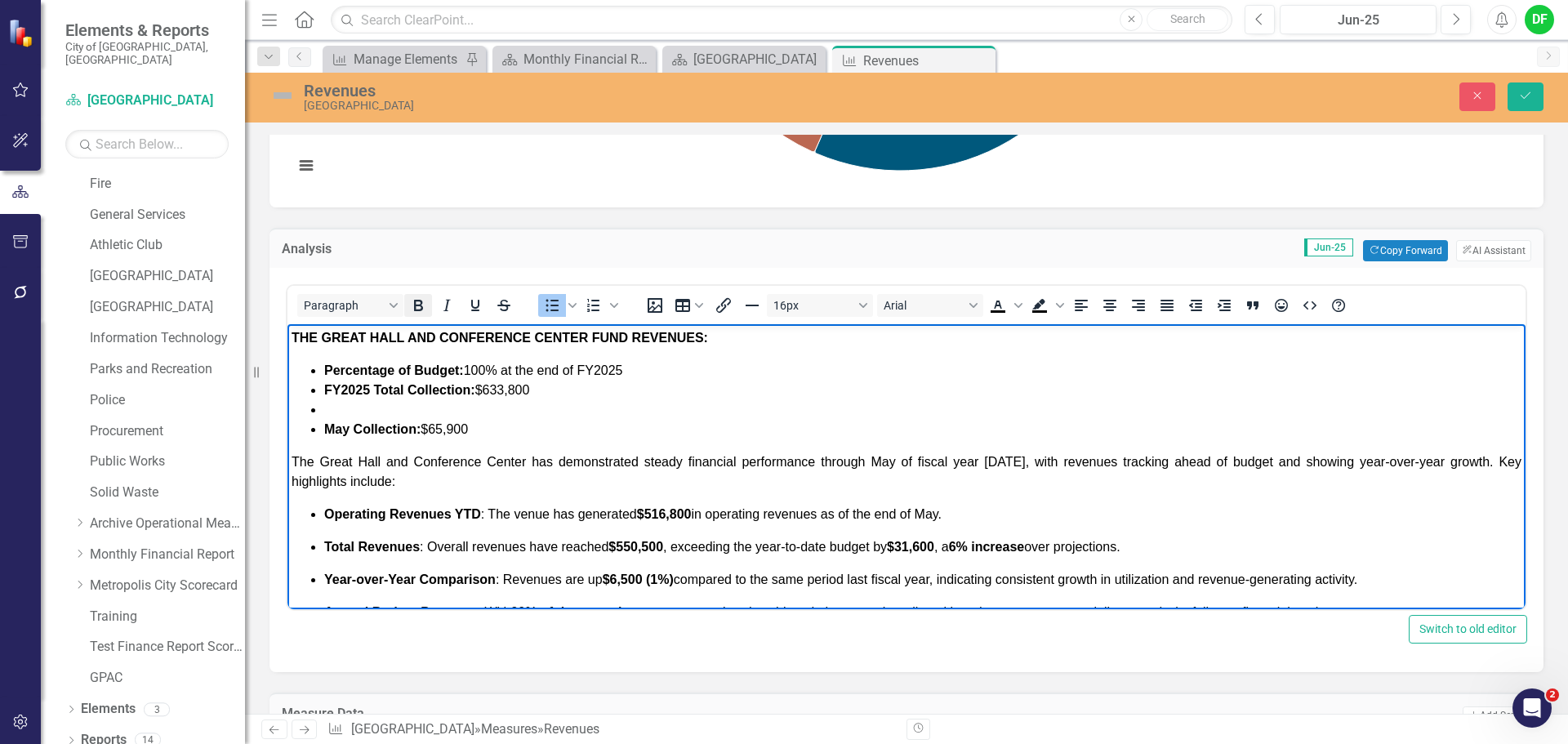
click at [418, 311] on icon "Bold" at bounding box center [418, 305] width 9 height 11
click at [407, 388] on strong "FY2025 Total Collection:" at bounding box center [400, 389] width 151 height 14
click at [626, 413] on li "FY2025 Operating Revenue Collection: ﻿" at bounding box center [923, 409] width 1198 height 19
click at [420, 305] on icon "Bold" at bounding box center [418, 305] width 9 height 11
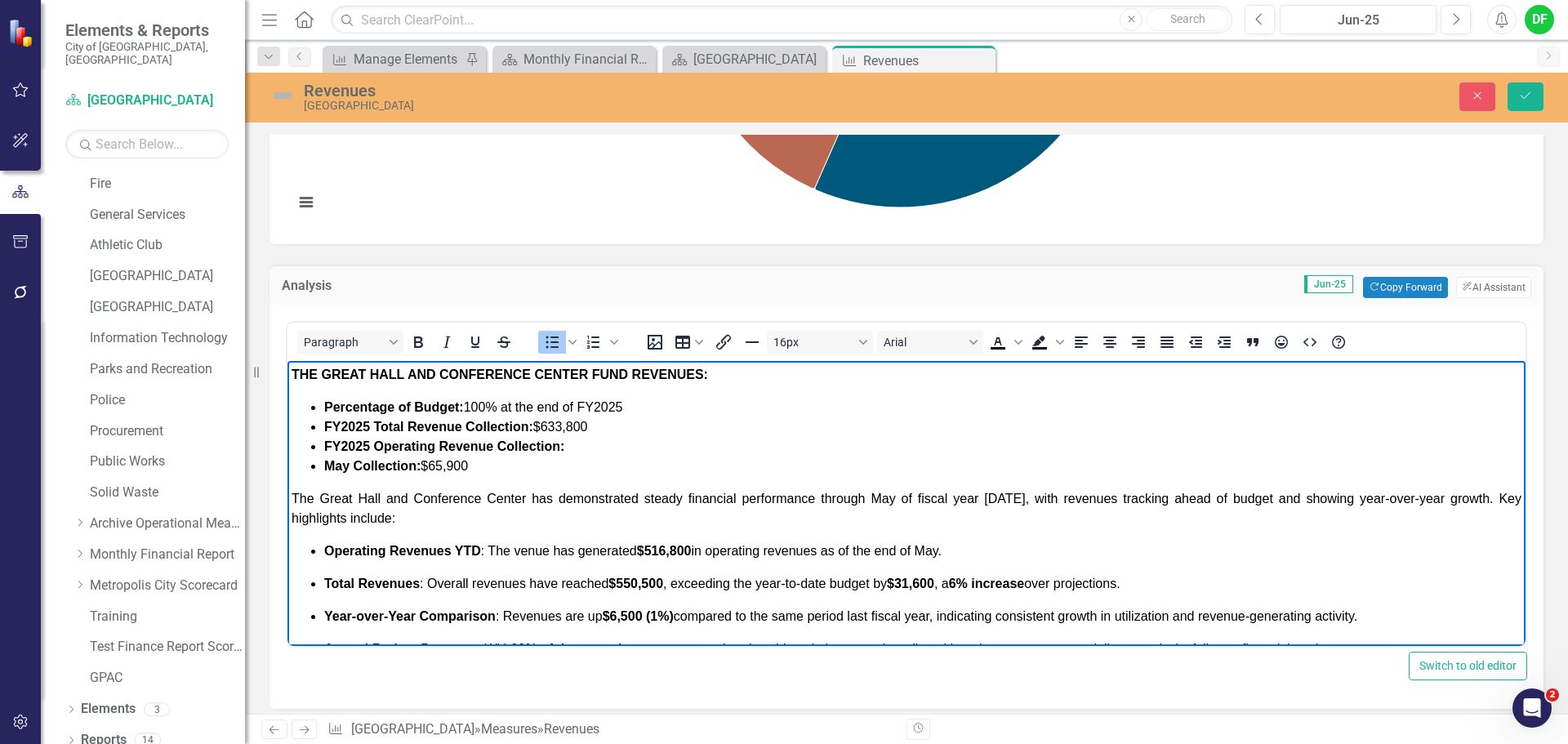
drag, startPoint x: 566, startPoint y: 446, endPoint x: 614, endPoint y: 446, distance: 48.0
click at [565, 446] on span "FY2025 Operating Revenue Collection: ﻿" at bounding box center [444, 446] width 240 height 14
click at [422, 349] on icon "Bold" at bounding box center [417, 342] width 19 height 19
click at [350, 469] on span "May Collection: $65,900" at bounding box center [396, 465] width 144 height 14
click at [502, 461] on li "June﻿ Collection: $65,900" at bounding box center [923, 466] width 1198 height 19
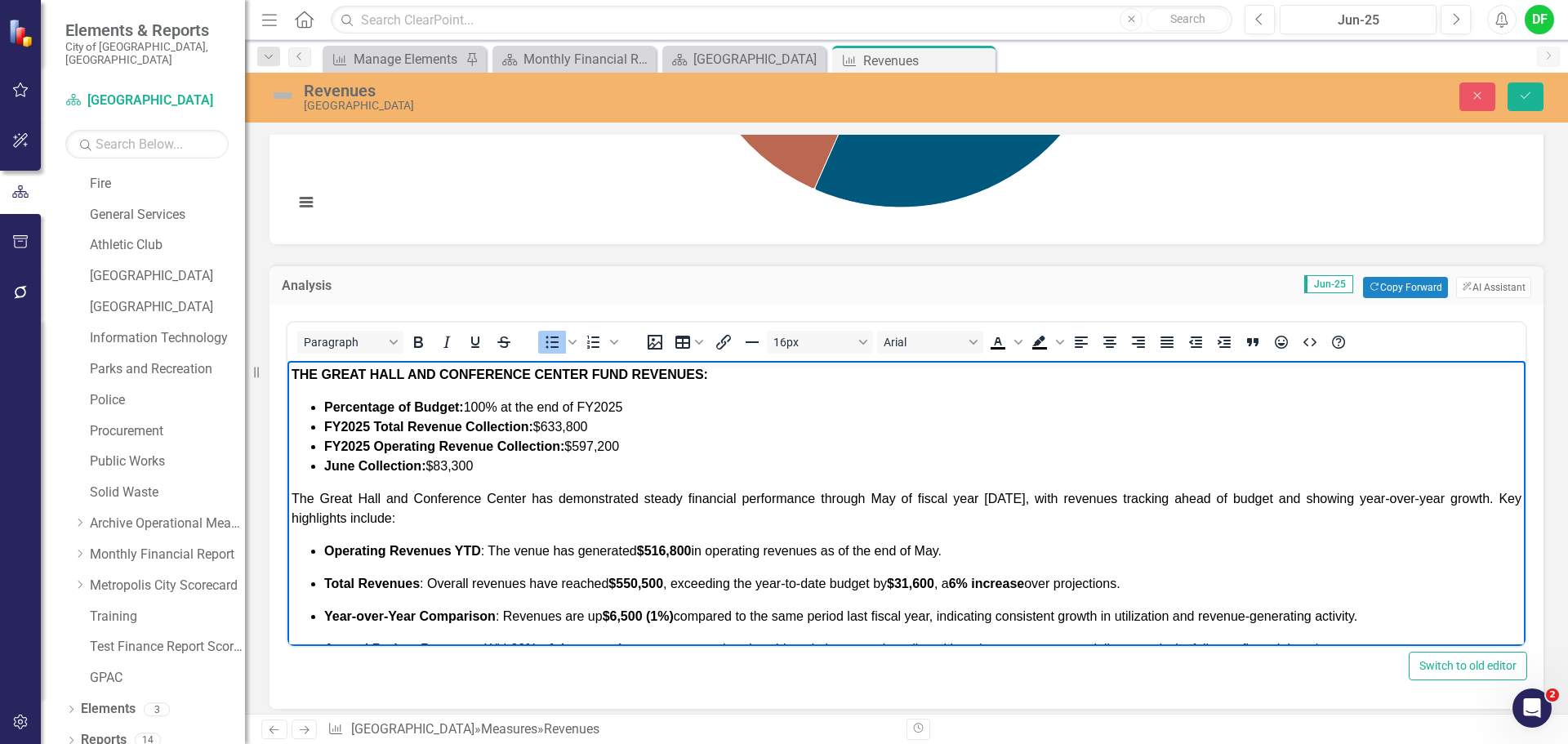
scroll to position [82, 0]
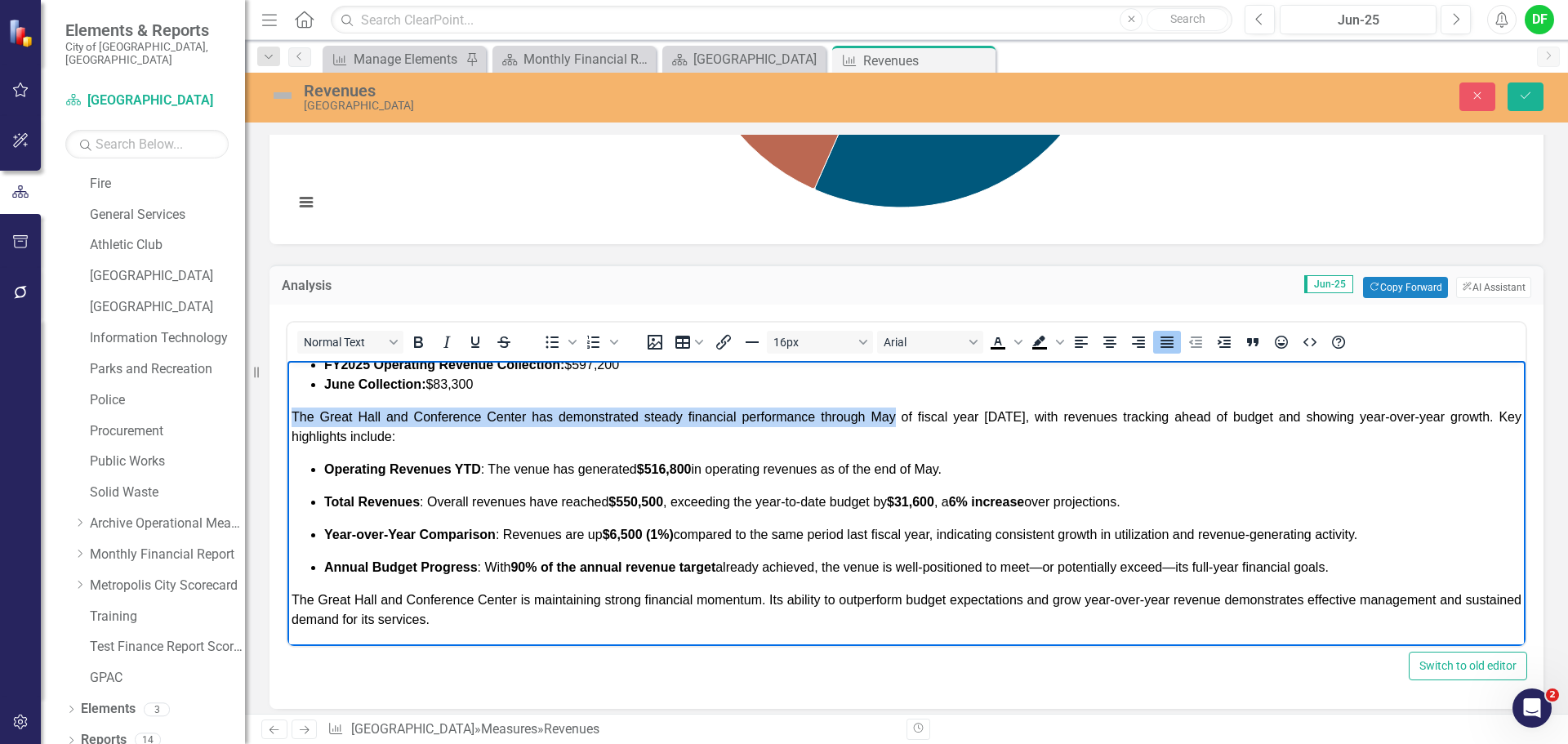
drag, startPoint x: 291, startPoint y: 413, endPoint x: 889, endPoint y: 415, distance: 598.0
click at [889, 415] on span "The Great Hall and Conference Center has demonstrated steady financial performa…" at bounding box center [906, 426] width 1230 height 33
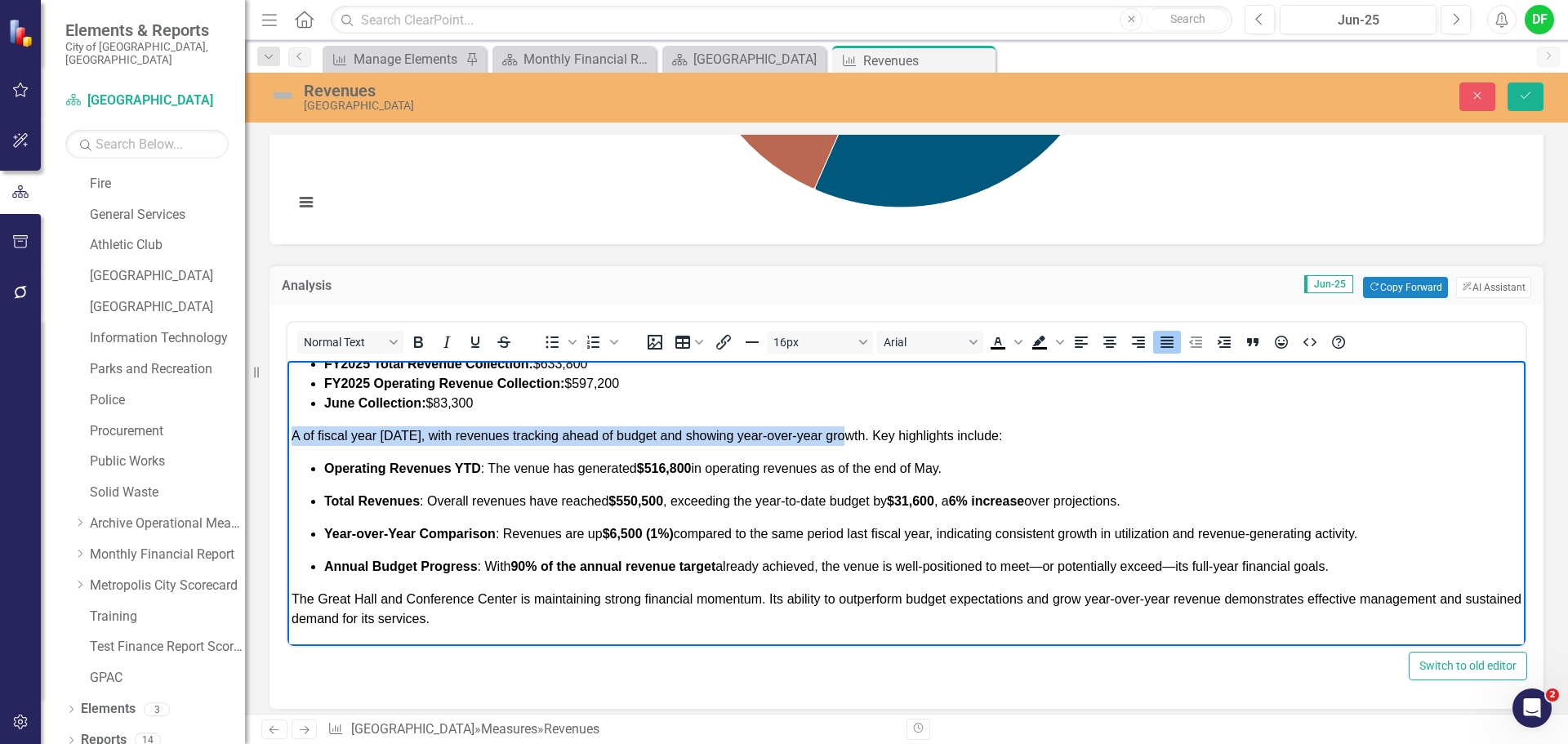
scroll to position [63, 0]
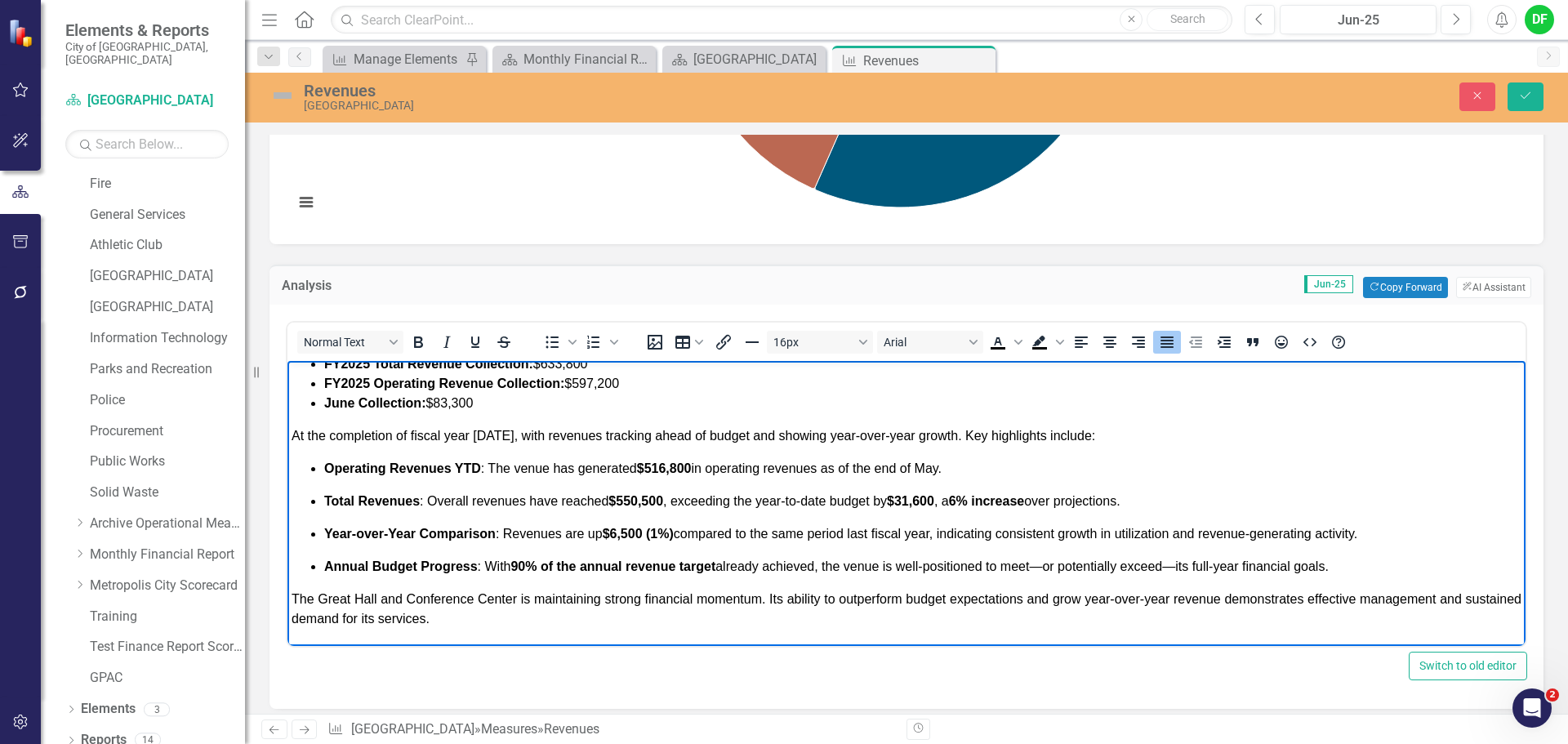
click at [504, 435] on span "At the completion of fiscal year 2025, with revenues tracking ahead of budget a…" at bounding box center [693, 435] width 803 height 14
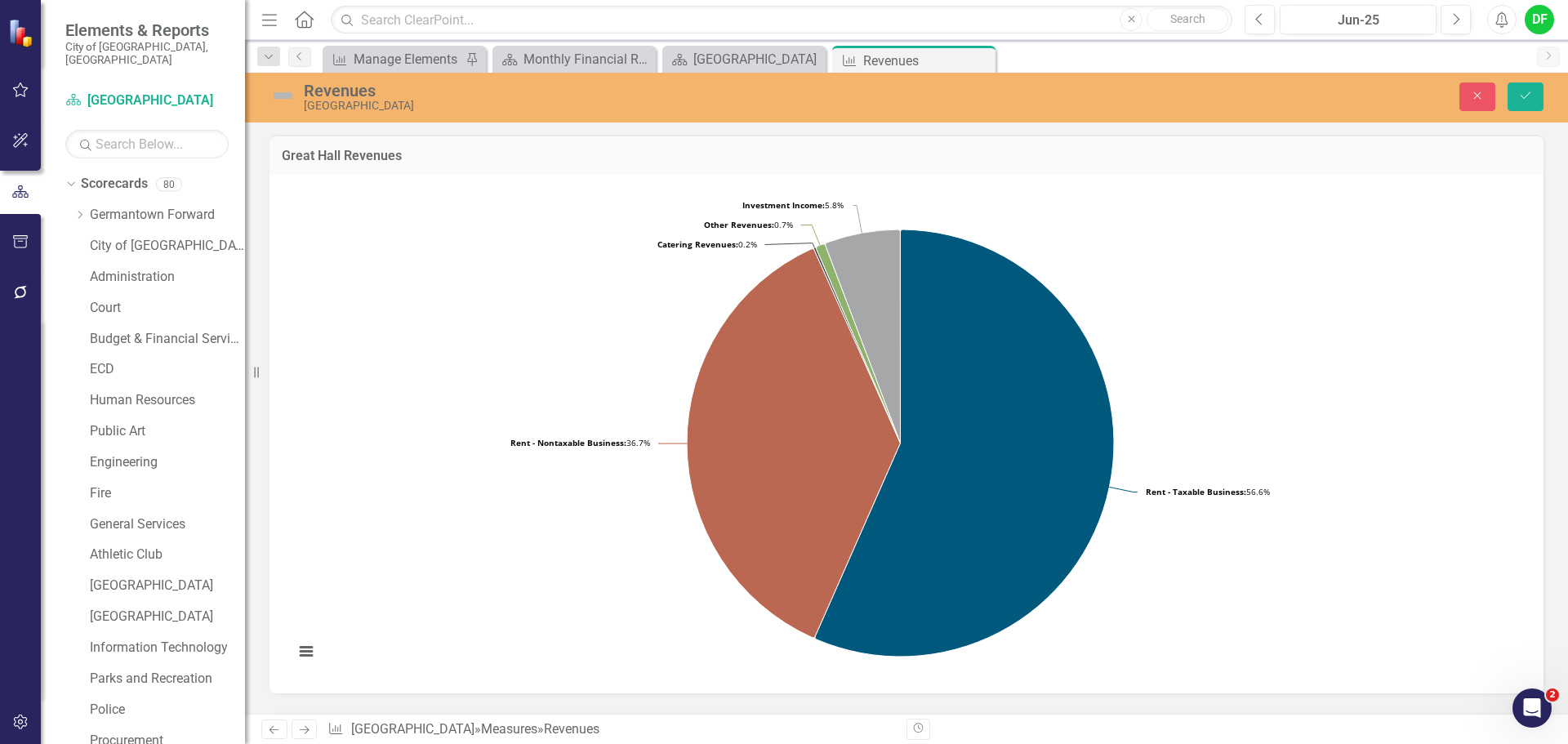
scroll to position [449, 0]
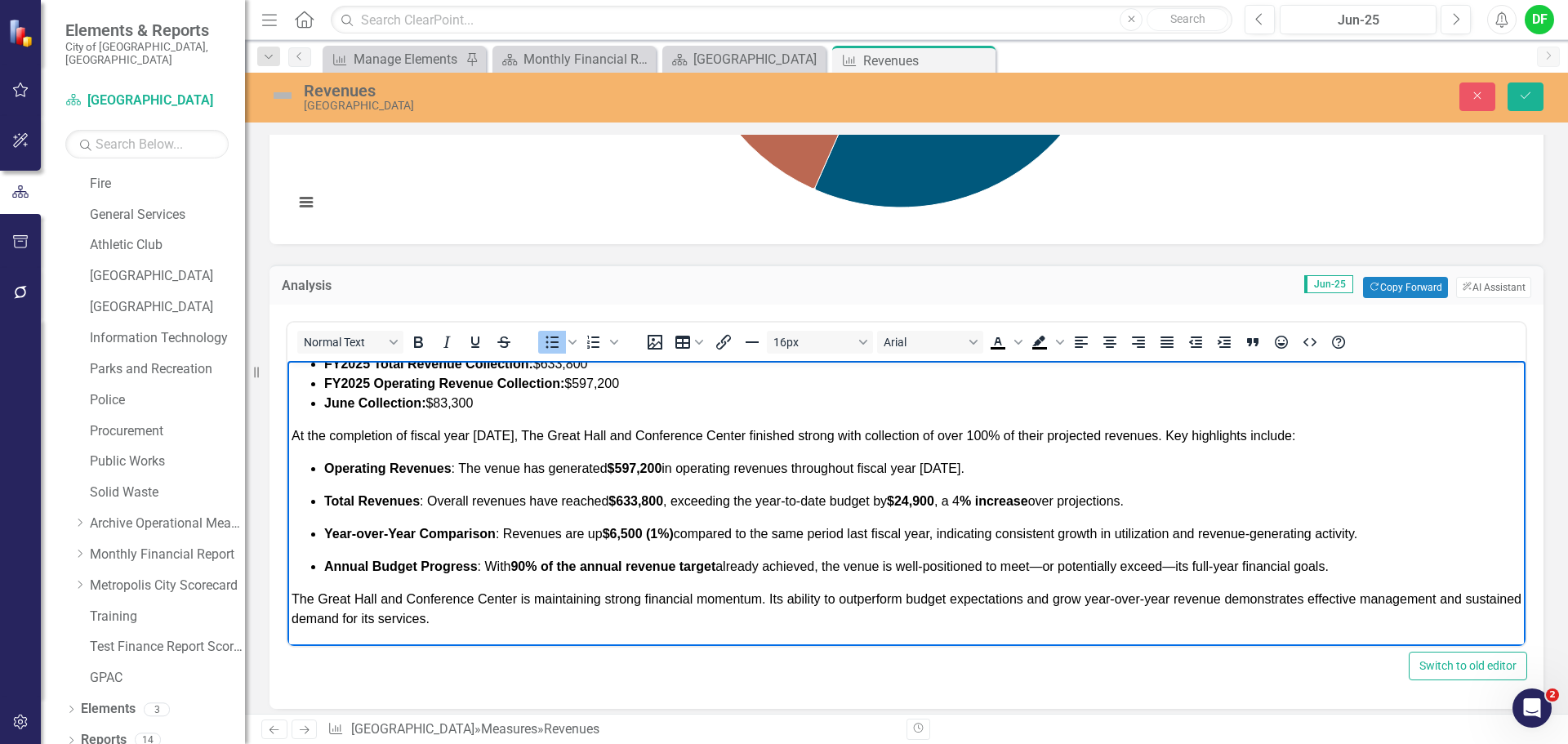
drag, startPoint x: 600, startPoint y: 535, endPoint x: 623, endPoint y: 531, distance: 23.3
click at [601, 535] on span "Year-over-Year Comparison : Revenues are up $6,500 (1%) compared to the same pe…" at bounding box center [840, 533] width 1033 height 14
click at [661, 529] on strong "$6,500 (1%)" at bounding box center [654, 533] width 71 height 14
click at [673, 534] on strong "$4,600 (1%)" at bounding box center [654, 533] width 71 height 14
drag, startPoint x: 954, startPoint y: 537, endPoint x: 1386, endPoint y: 534, distance: 432.0
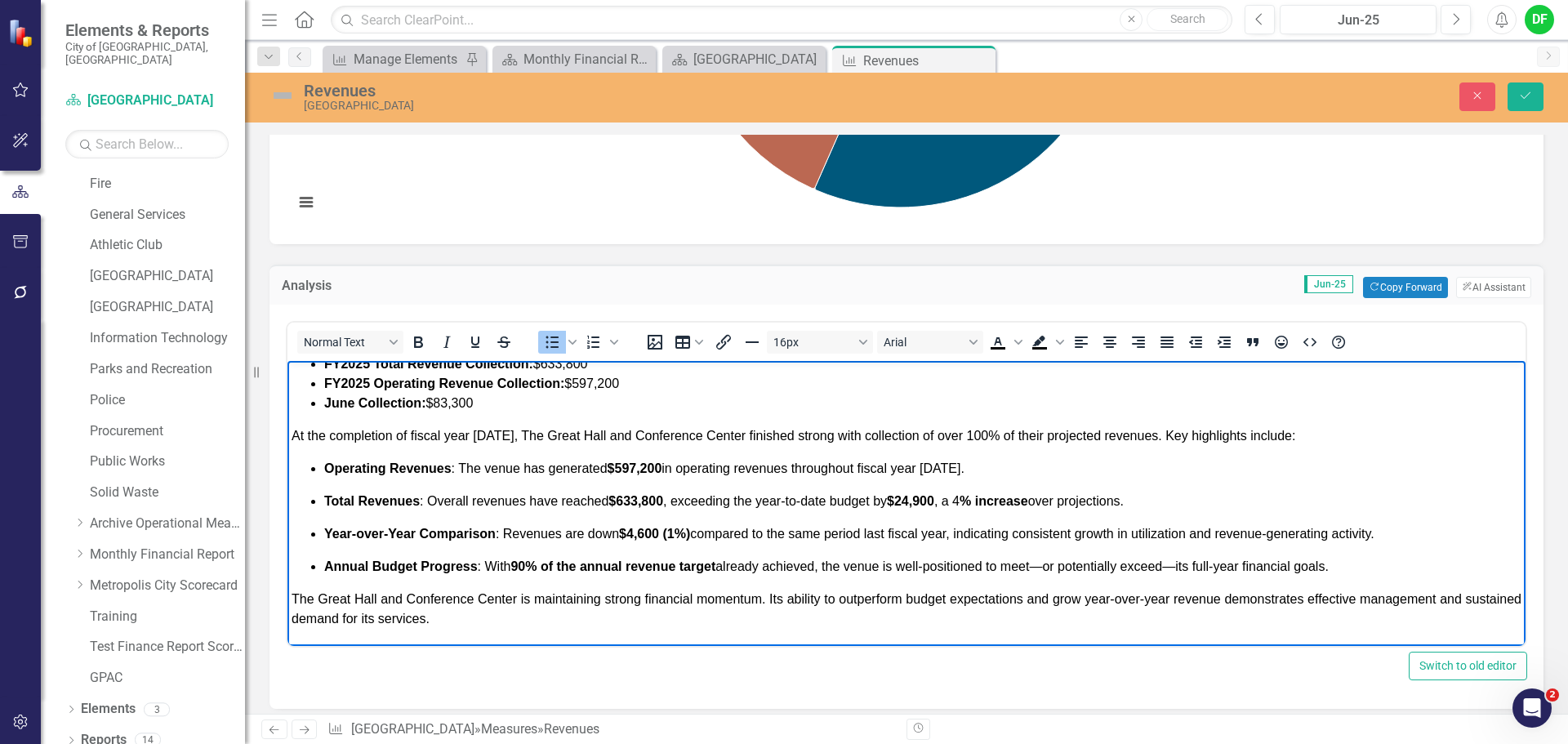
click at [1386, 534] on p "Year-over-Year Comparison : Revenues are down $4,600 (1%) compared to the same …" at bounding box center [923, 533] width 1198 height 19
click at [530, 561] on strong "% of the annual revenue target" at bounding box center [620, 565] width 191 height 14
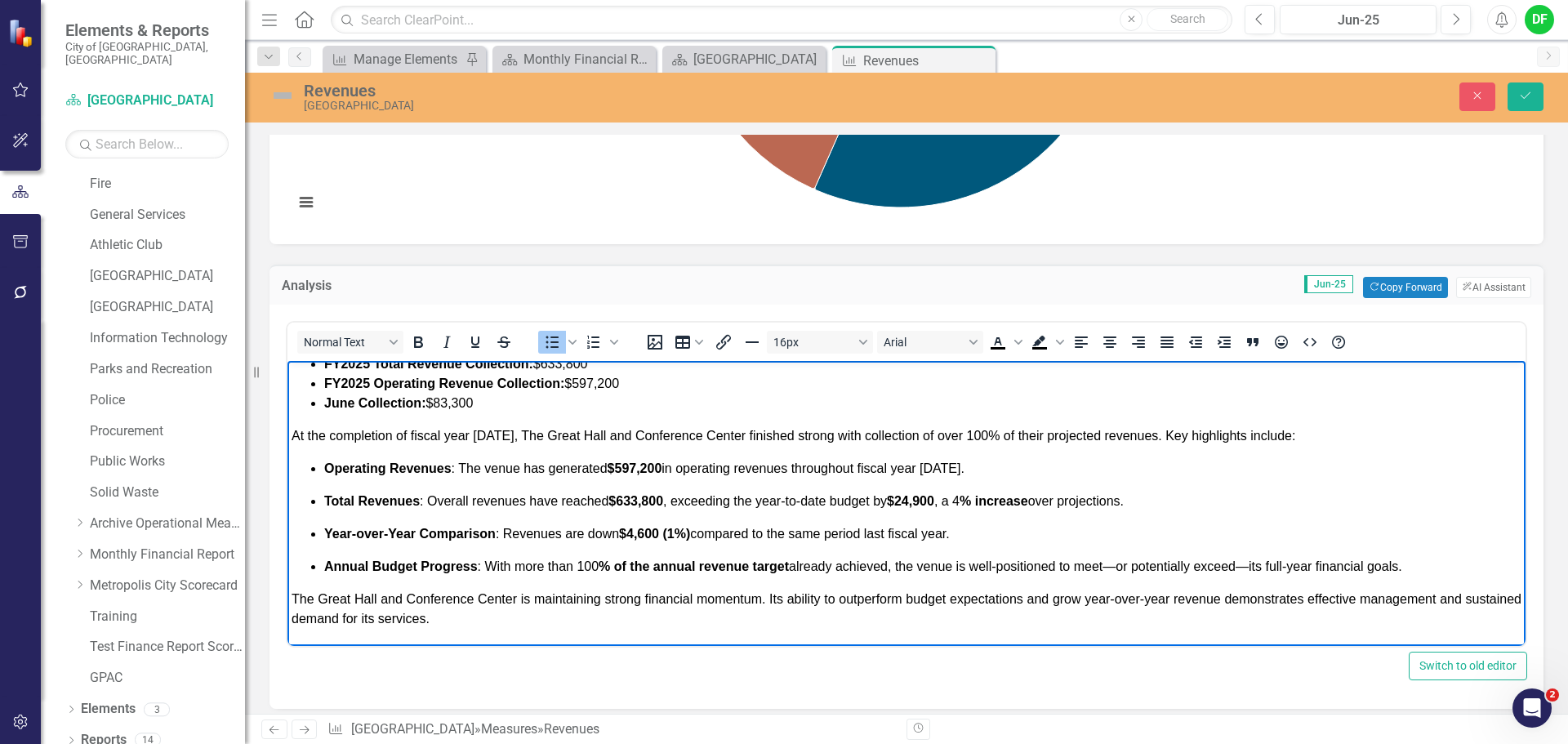
click at [842, 567] on span "Annual Budget Progress : With more than 100 % of the annual revenue target alre…" at bounding box center [863, 565] width 1078 height 14
click at [956, 566] on span "Annual Budget Progress : With more than 100 % of the annual revenue target bein…" at bounding box center [858, 565] width 1067 height 14
drag, startPoint x: 1068, startPoint y: 567, endPoint x: 1196, endPoint y: 568, distance: 128.0
click at [1196, 568] on span "Annual Budget Progress : With more than 100 % of the annual revenue target bein…" at bounding box center [864, 565] width 1081 height 14
click at [1111, 565] on span "Annual Budget Progress : With more than 100 % of the annual revenue target bein…" at bounding box center [797, 565] width 946 height 14
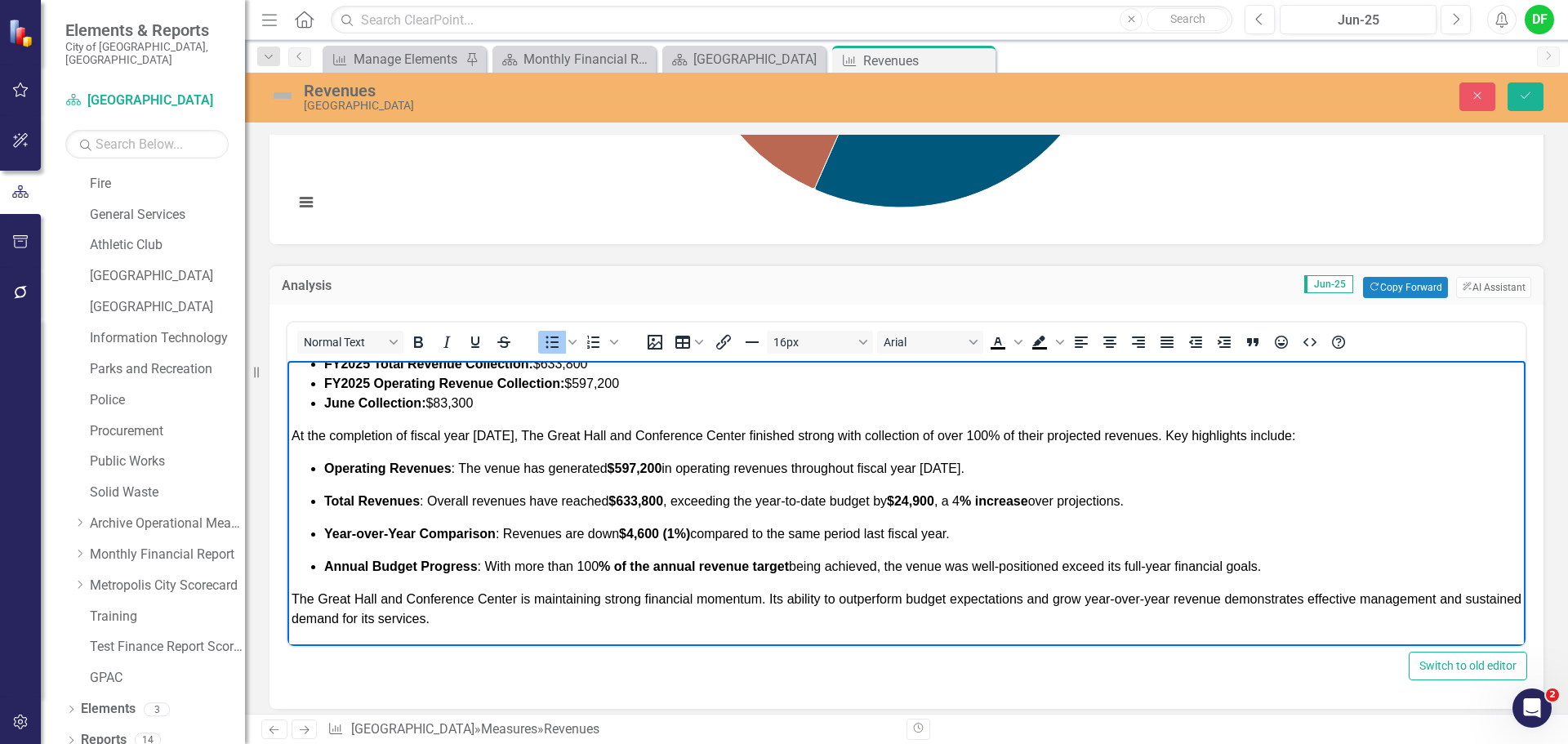
click at [1067, 567] on span "Annual Budget Progress : With more than 100 % of the annual revenue target bein…" at bounding box center [792, 565] width 937 height 14
click at [544, 600] on span "The Great Hall and Conference Center is maintaining strong financial momentum. …" at bounding box center [906, 609] width 1230 height 33
click at [704, 599] on span "The Great Hall and Conference Center is continuing to maintaining strong financ…" at bounding box center [906, 609] width 1230 height 33
click at [825, 602] on span "The Great Hall and Conference Center is continuing to maintain strong financial…" at bounding box center [906, 609] width 1230 height 33
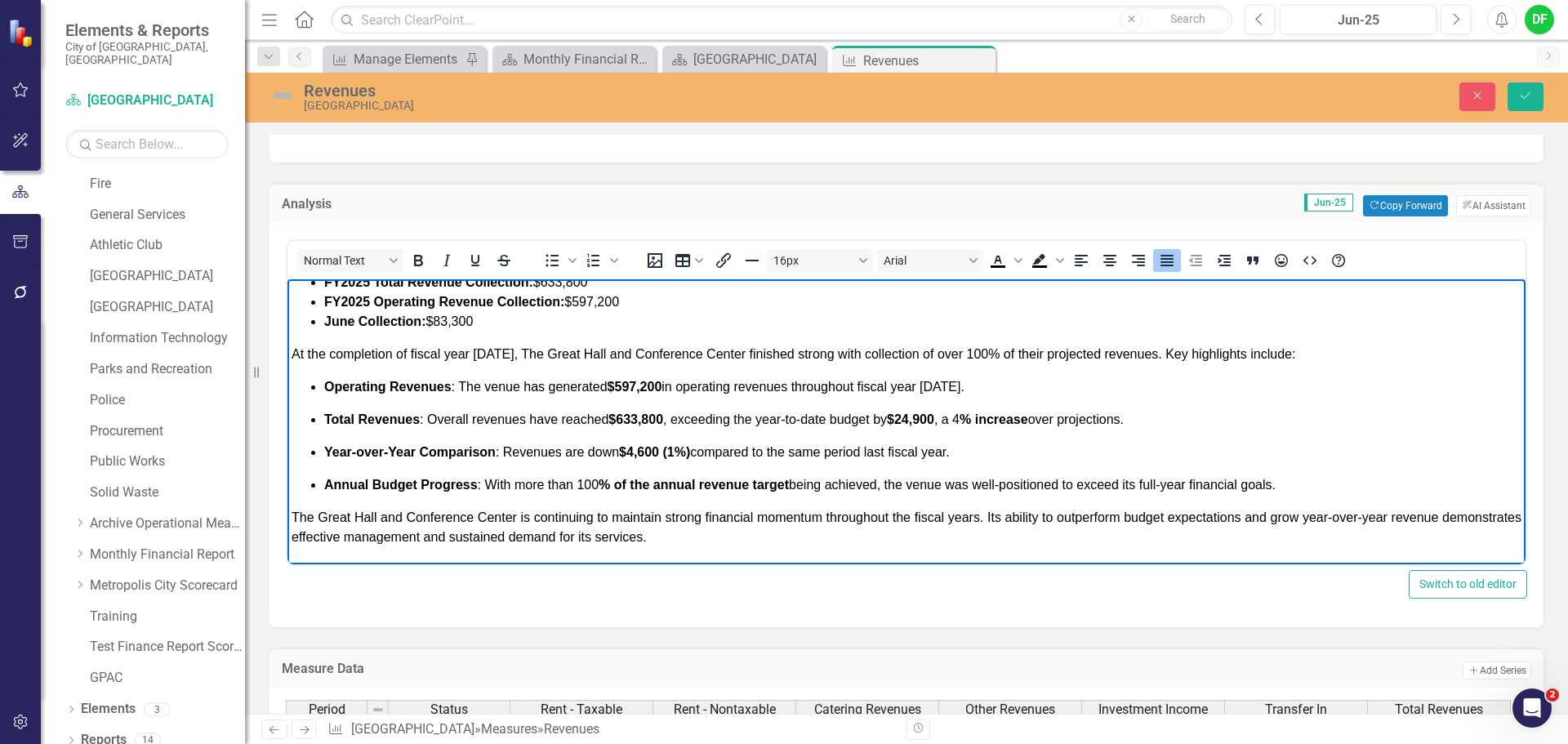
click at [1324, 518] on span "The Great Hall and Conference Center is continuing to maintain strong financial…" at bounding box center [906, 527] width 1230 height 33
click at [370, 536] on span "The Great Hall and Conference Center is continuing to maintain strong financial…" at bounding box center [906, 527] width 1230 height 33
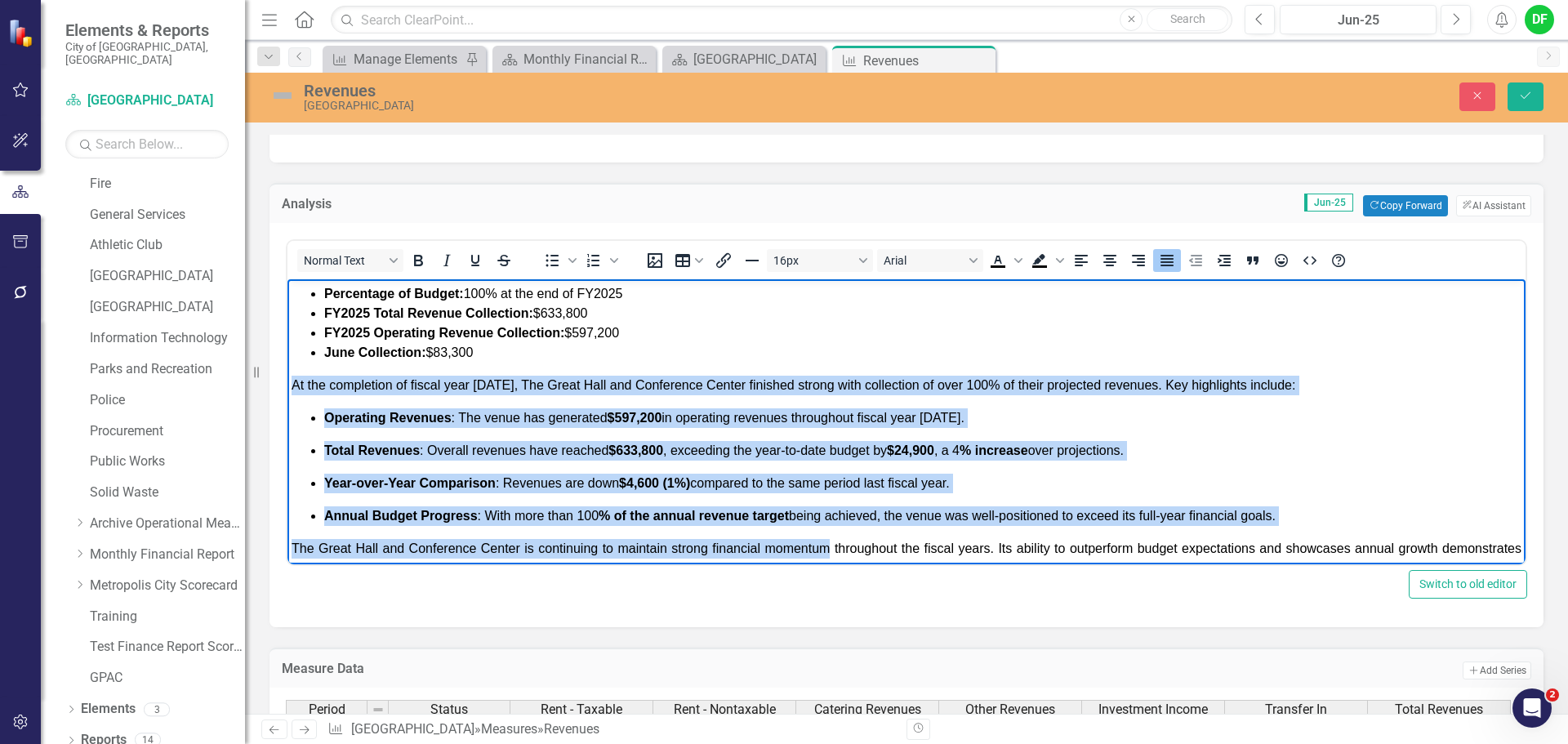
scroll to position [63, 0]
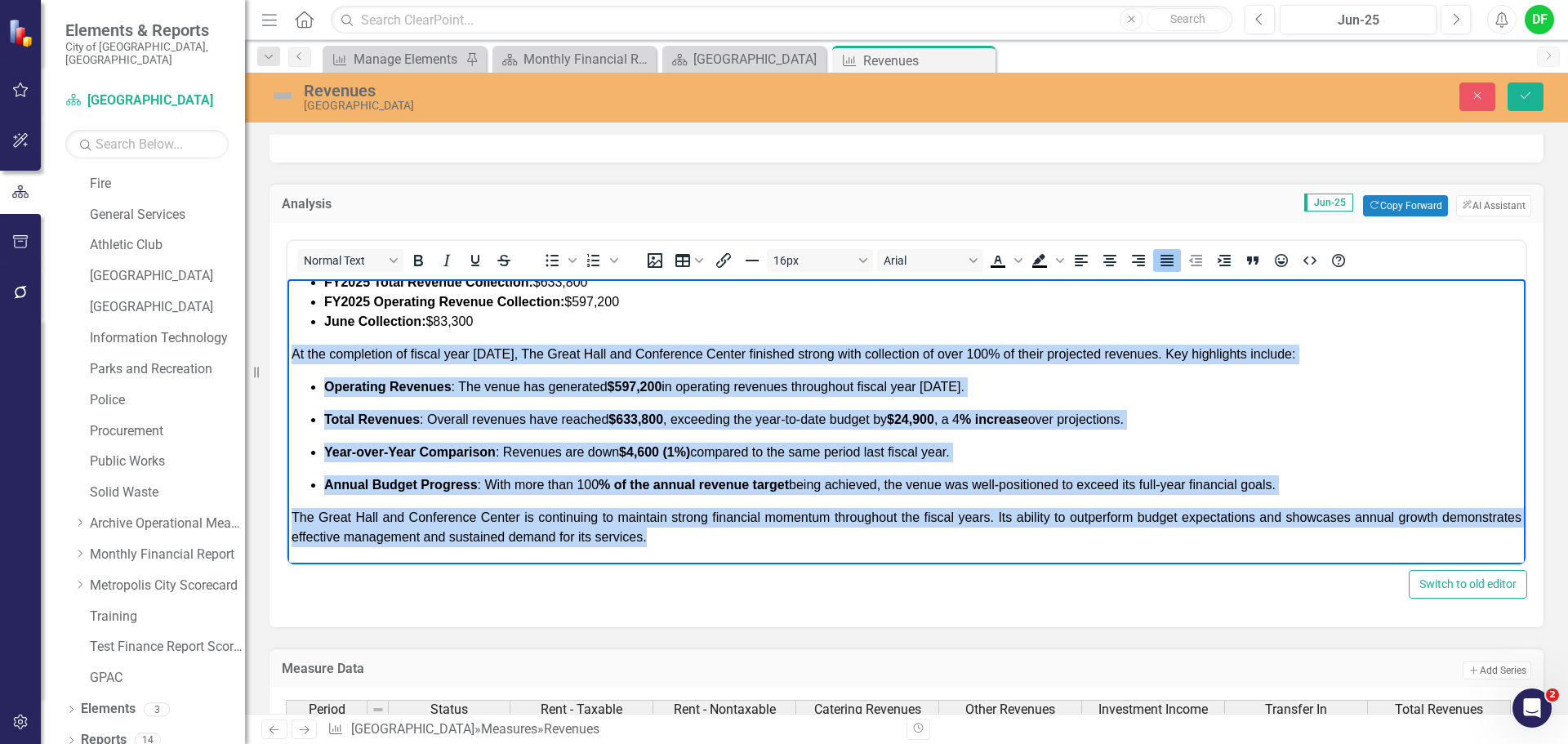
drag, startPoint x: 293, startPoint y: 412, endPoint x: 875, endPoint y: 580, distance: 605.8
click at [875, 564] on html "THE GREAT HALL AND CONFERENCE CENTER FUND REVENUES: Percentage of Budget: 100 %…" at bounding box center [907, 390] width 1238 height 348
copy body "At the completion of fiscal year 2025, The Great Hall and Conference Center fin…"
click at [763, 547] on body "THE GREAT HALL AND CONFERENCE CENTER FUND REVENUES: Percentage of Budget: 100 %…" at bounding box center [907, 390] width 1238 height 348
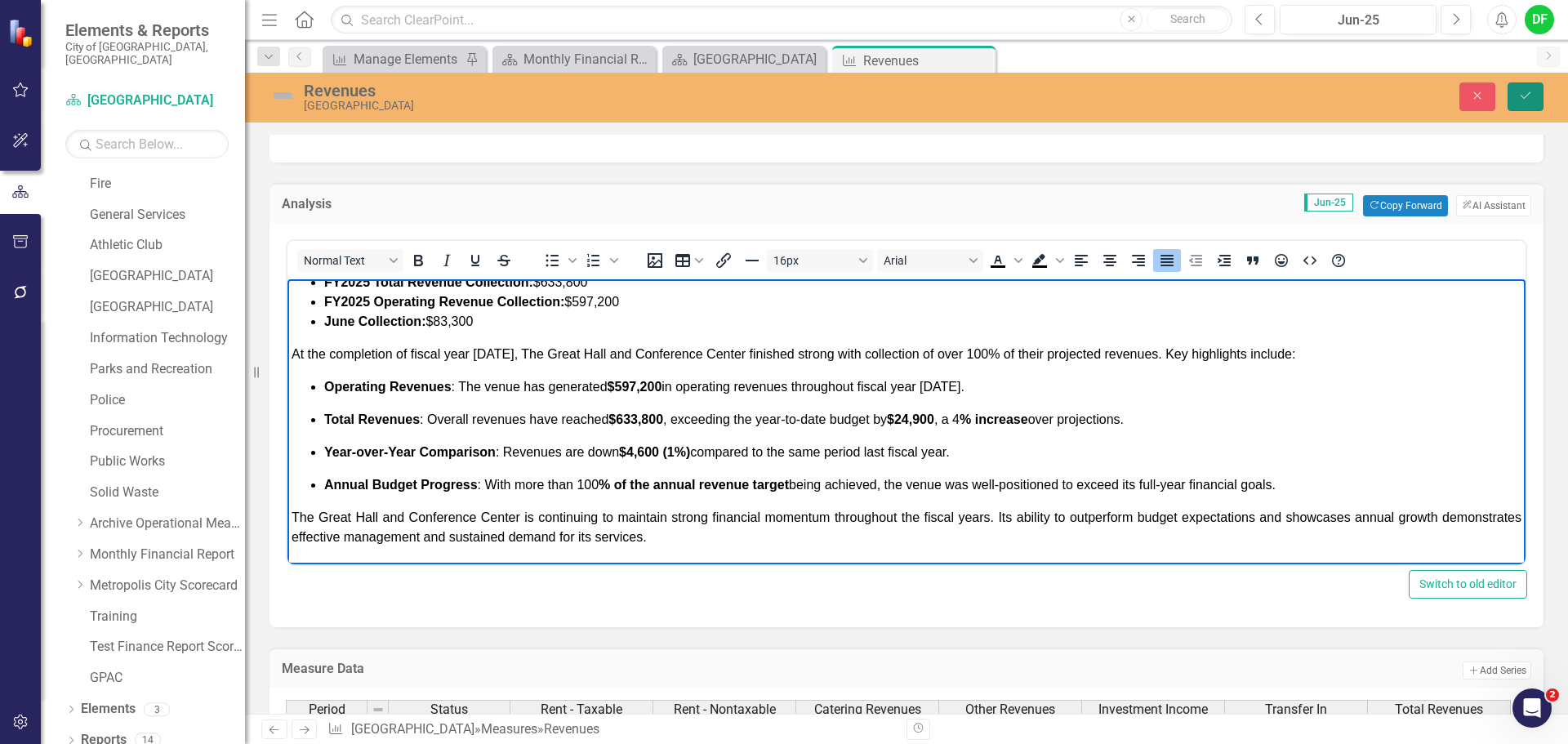
click at [1524, 98] on icon "Save" at bounding box center [1526, 96] width 15 height 11
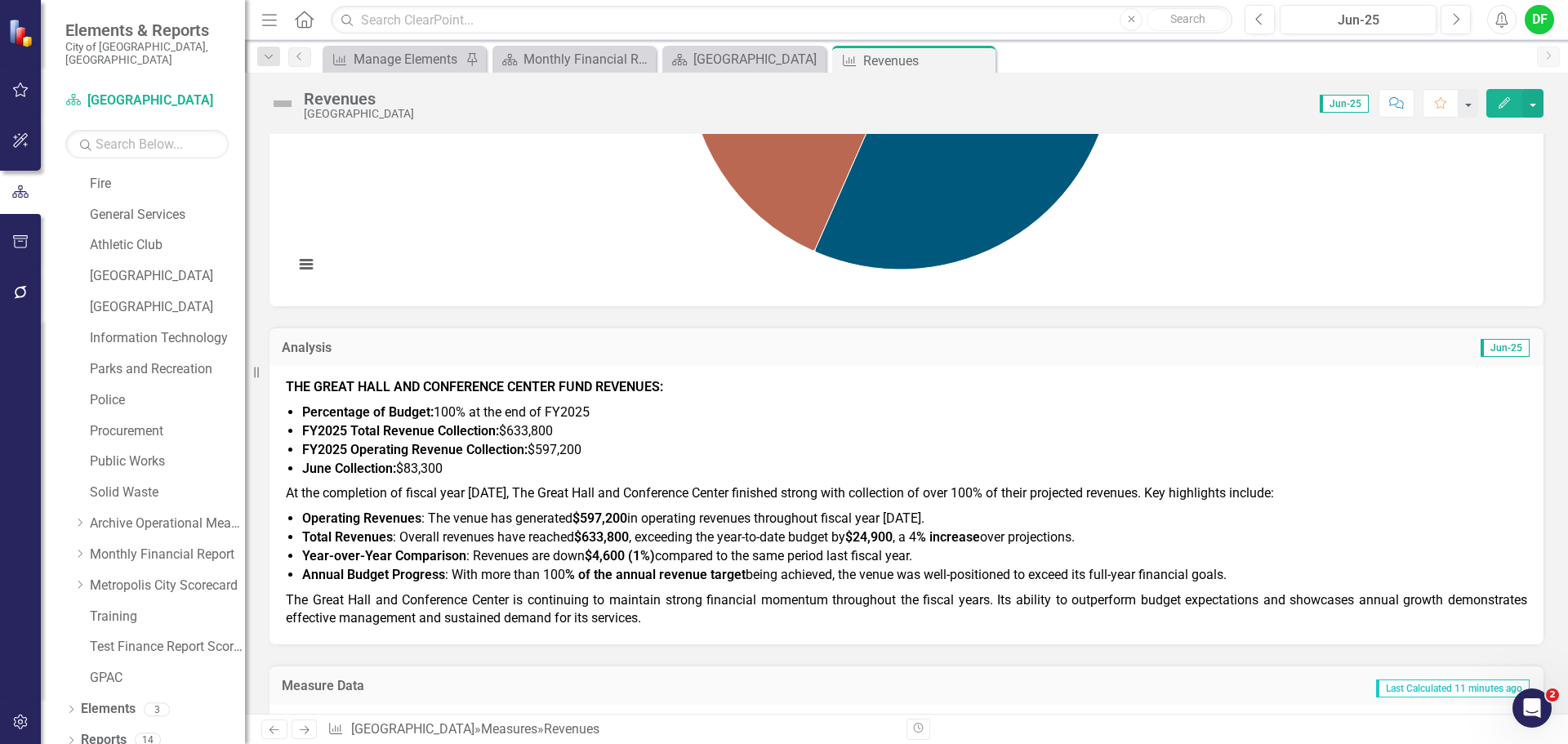
scroll to position [490, 0]
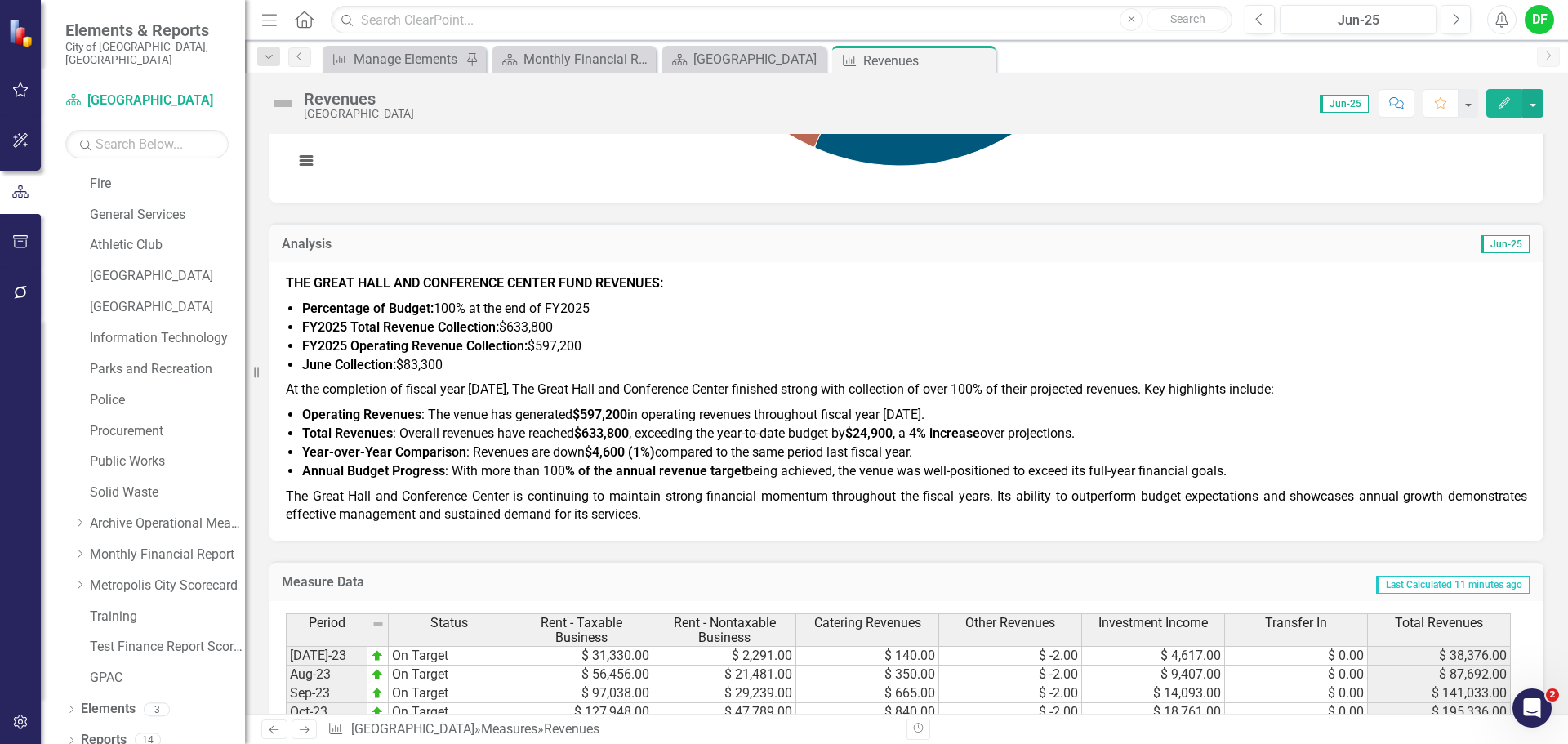
click at [674, 520] on p "The Great Hall and Conference Center is continuing to maintain strong financial…" at bounding box center [907, 505] width 1242 height 41
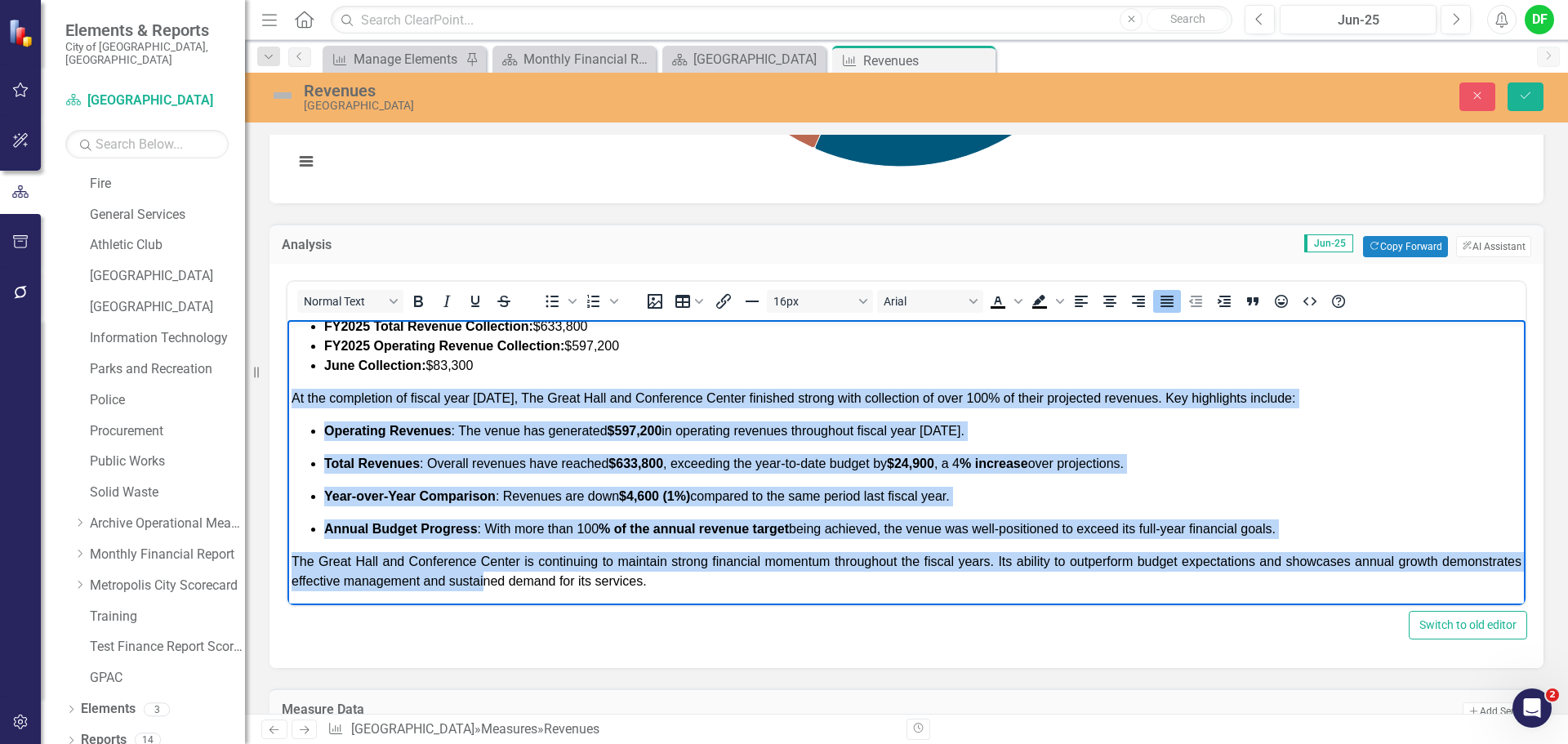
scroll to position [63, 0]
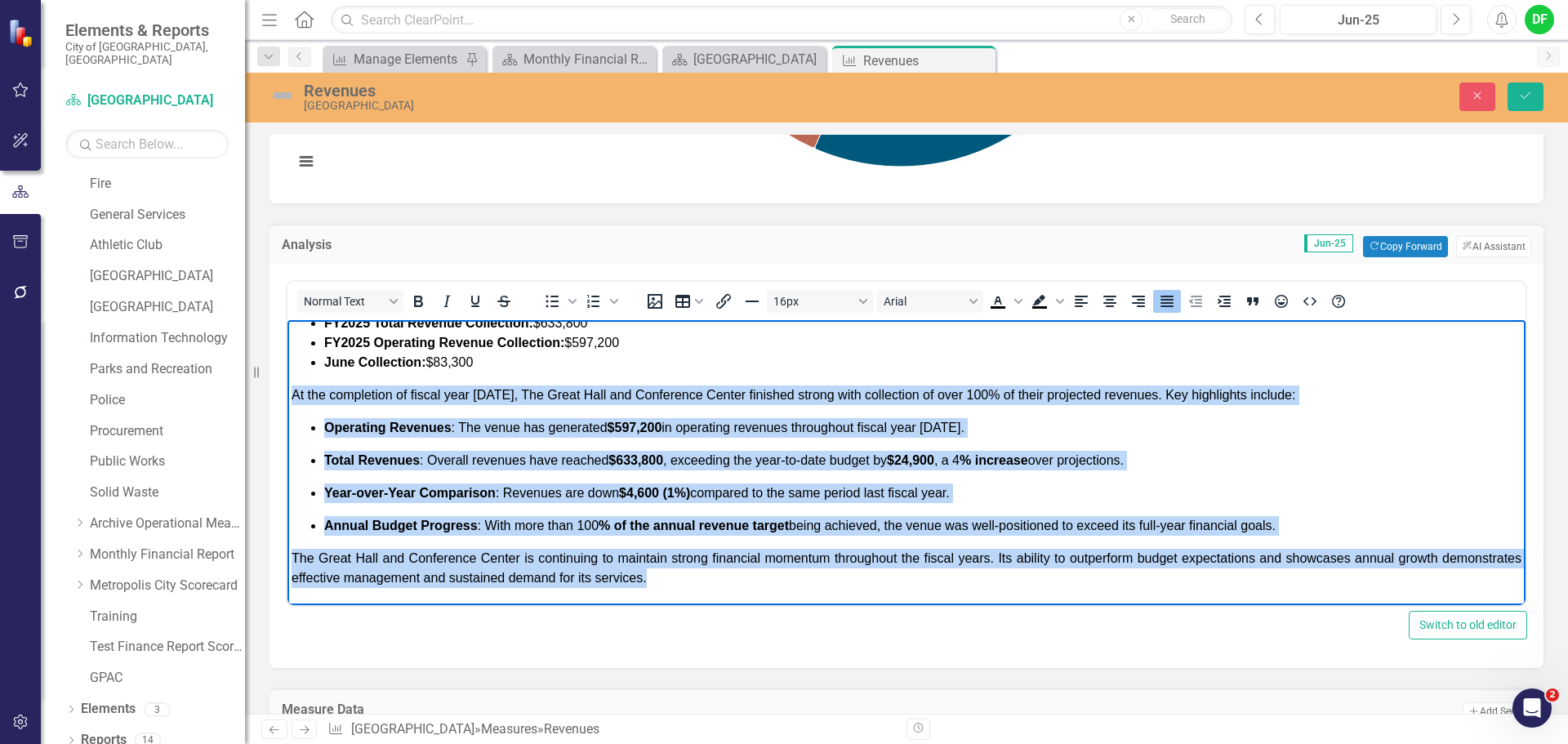
drag, startPoint x: 288, startPoint y: 454, endPoint x: 1154, endPoint y: 963, distance: 1004.5
click at [867, 605] on html "THE GREAT HALL AND CONFERENCE CENTER FUND REVENUES: Percentage of Budget: 100% …" at bounding box center [907, 431] width 1238 height 348
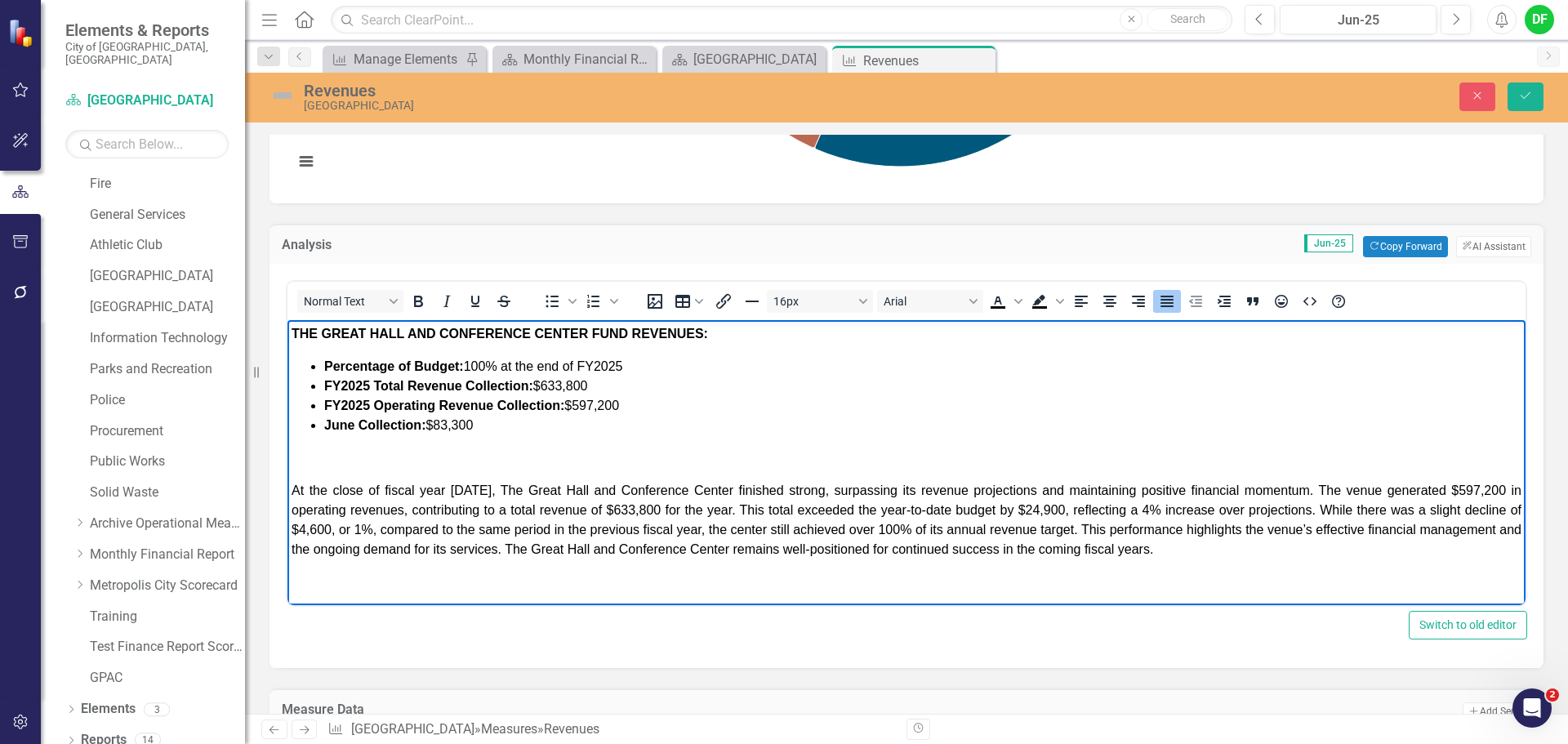
click at [314, 471] on body "THE GREAT HALL AND CONFERENCE CENTER FUND REVENUES: Percentage of Budget: 100% …" at bounding box center [907, 448] width 1238 height 256
click at [323, 459] on p "Rich Text Area. Press ALT-0 for help." at bounding box center [906, 458] width 1230 height 19
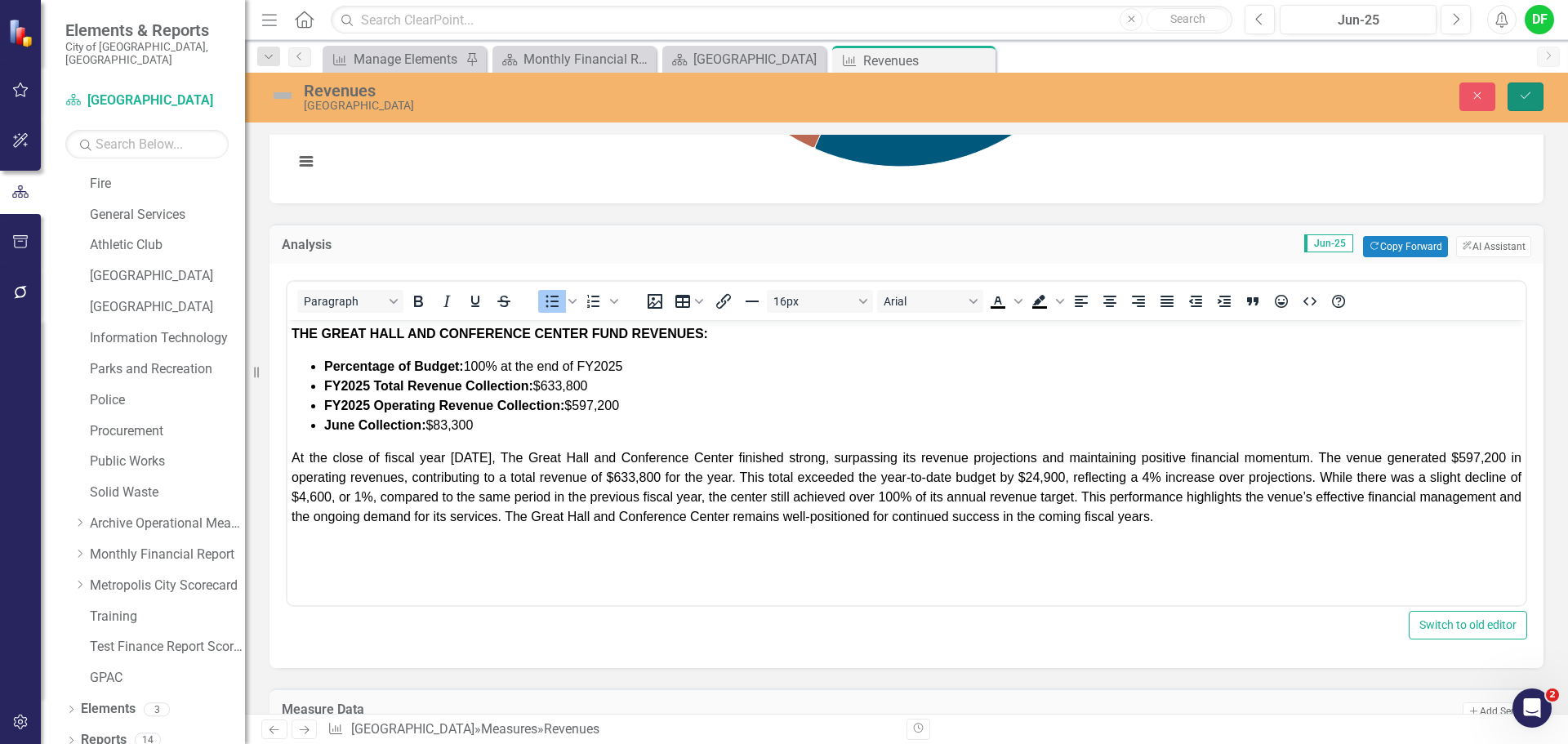
click at [1525, 99] on icon "Save" at bounding box center [1526, 96] width 15 height 11
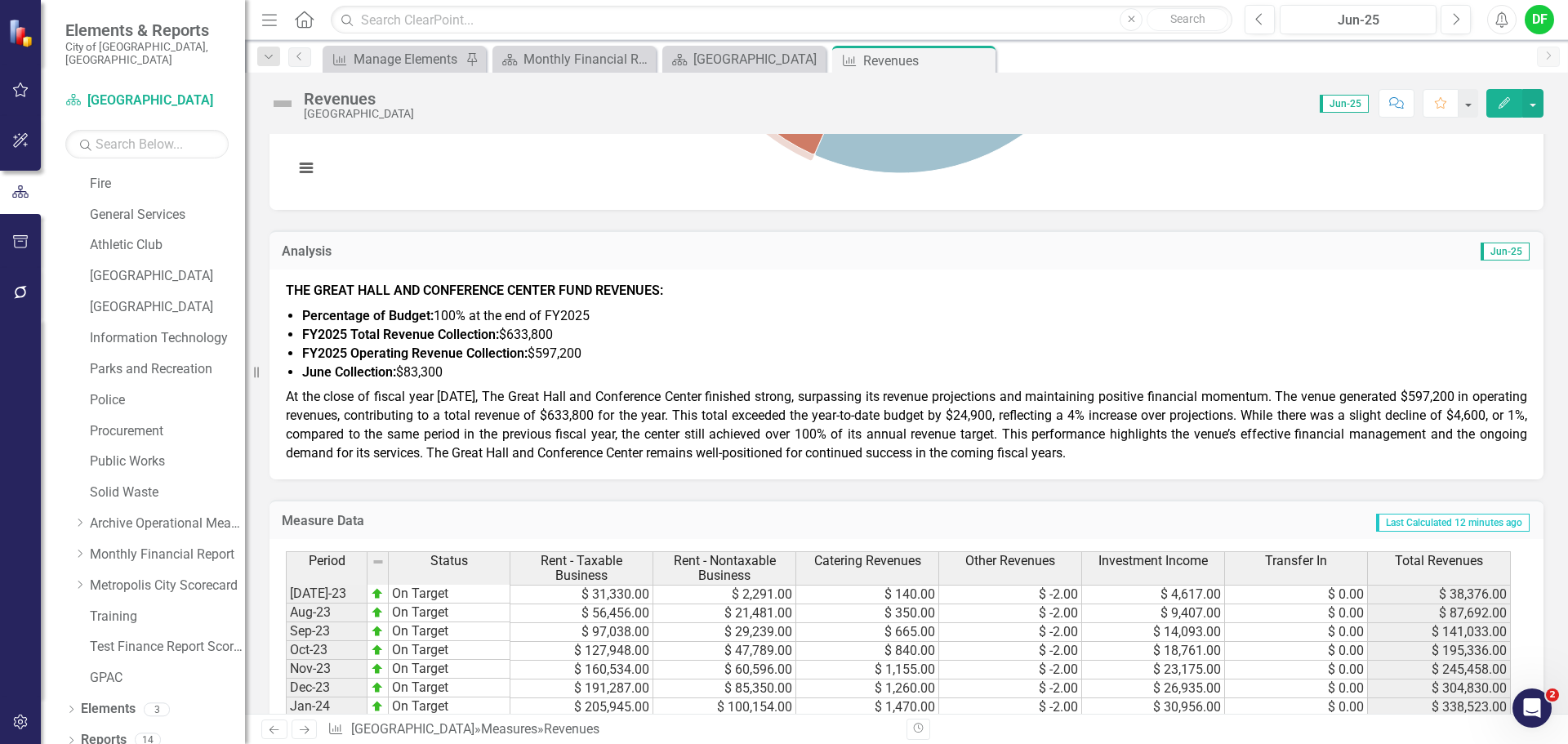
scroll to position [490, 0]
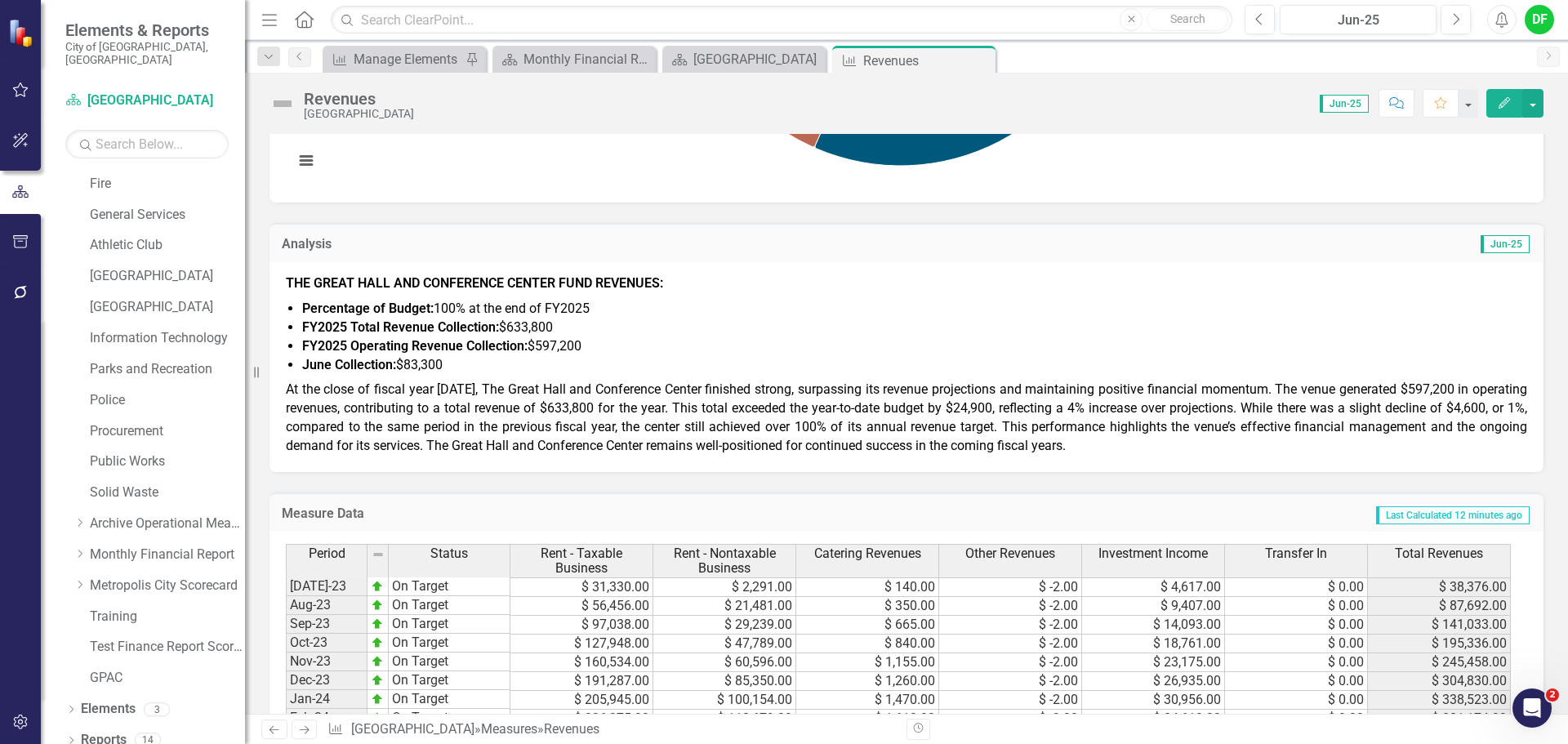
click at [284, 104] on img at bounding box center [283, 103] width 26 height 26
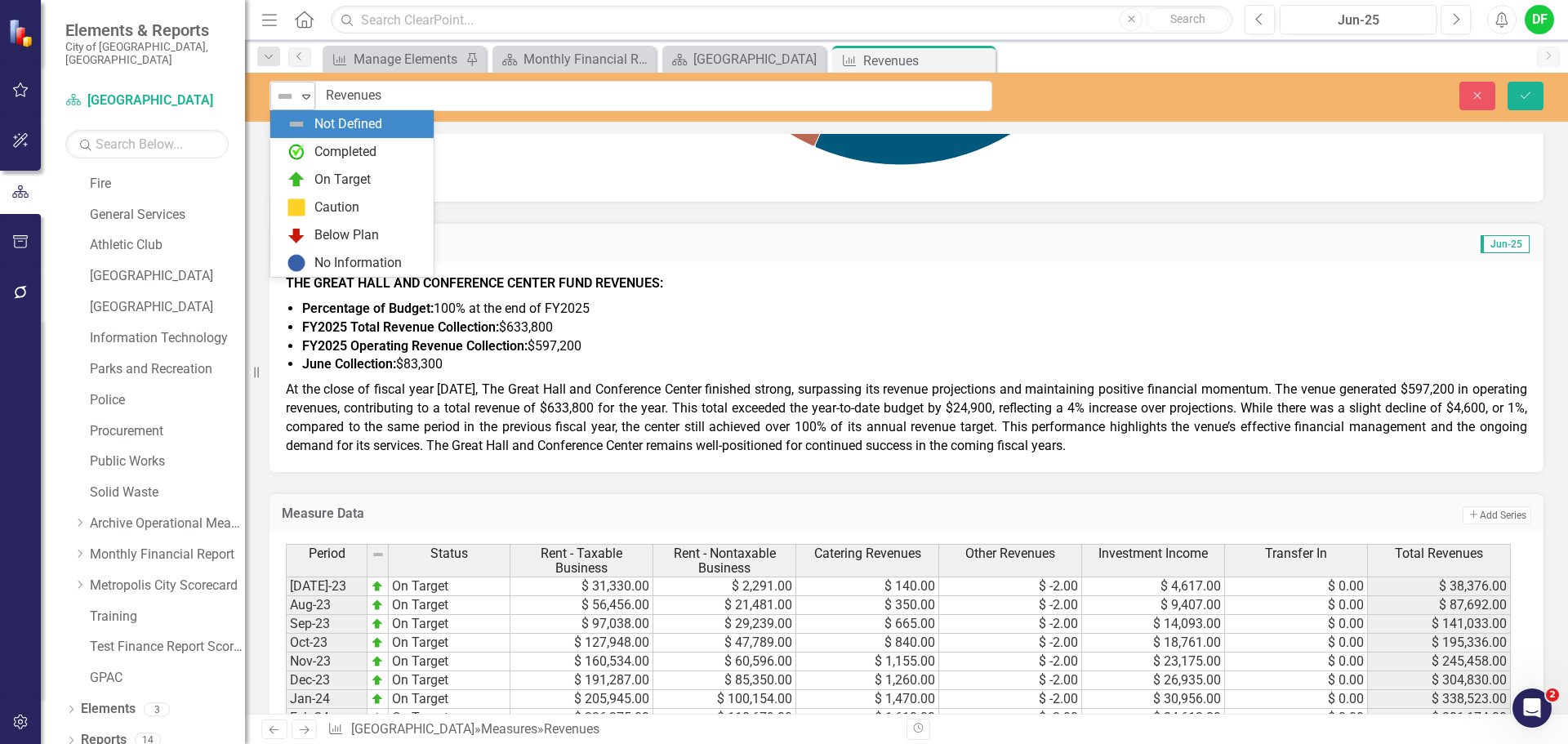
click at [309, 98] on icon "Expand" at bounding box center [307, 97] width 17 height 13
click at [300, 95] on icon "Expand" at bounding box center [307, 97] width 17 height 13
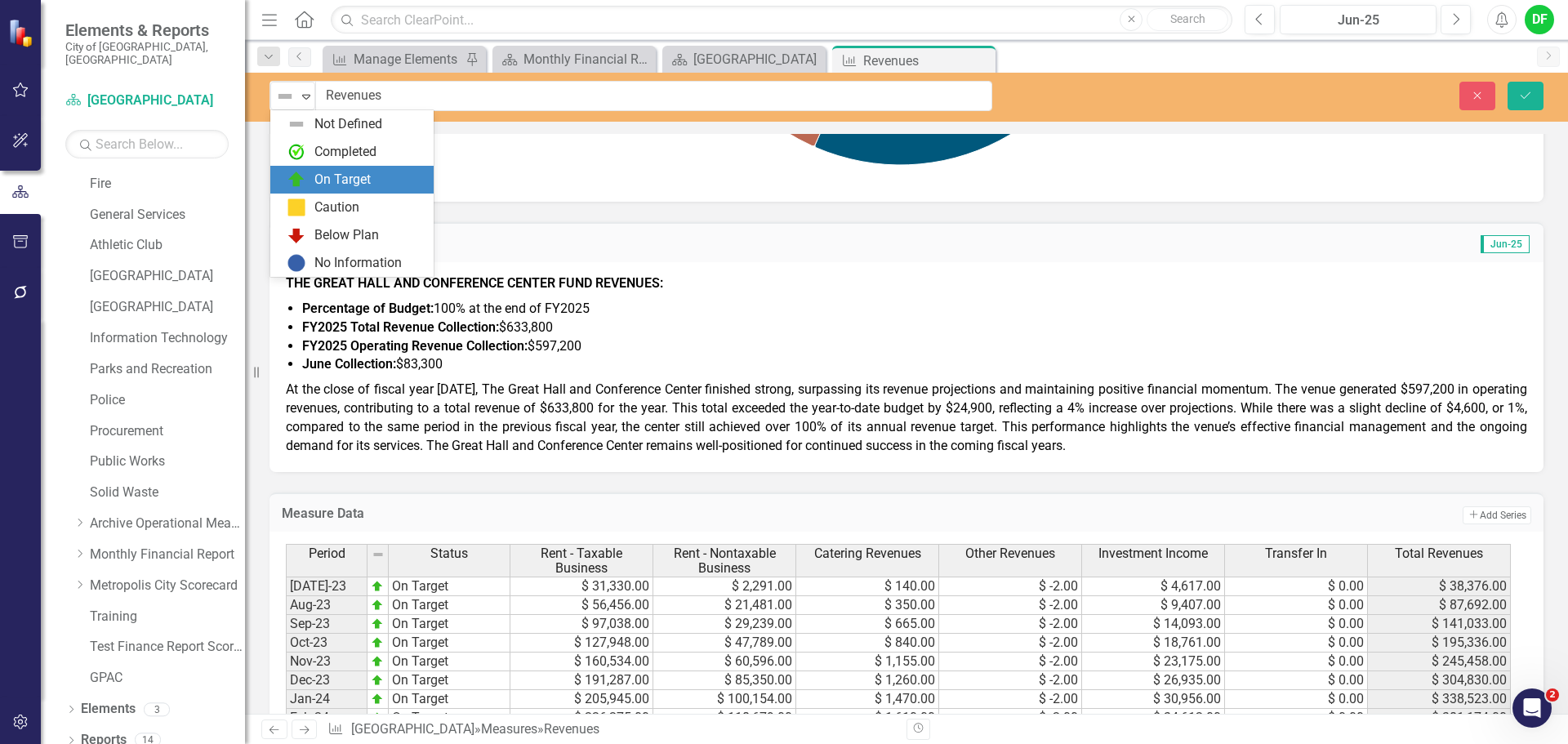
click at [318, 174] on div "On Target" at bounding box center [342, 180] width 56 height 18
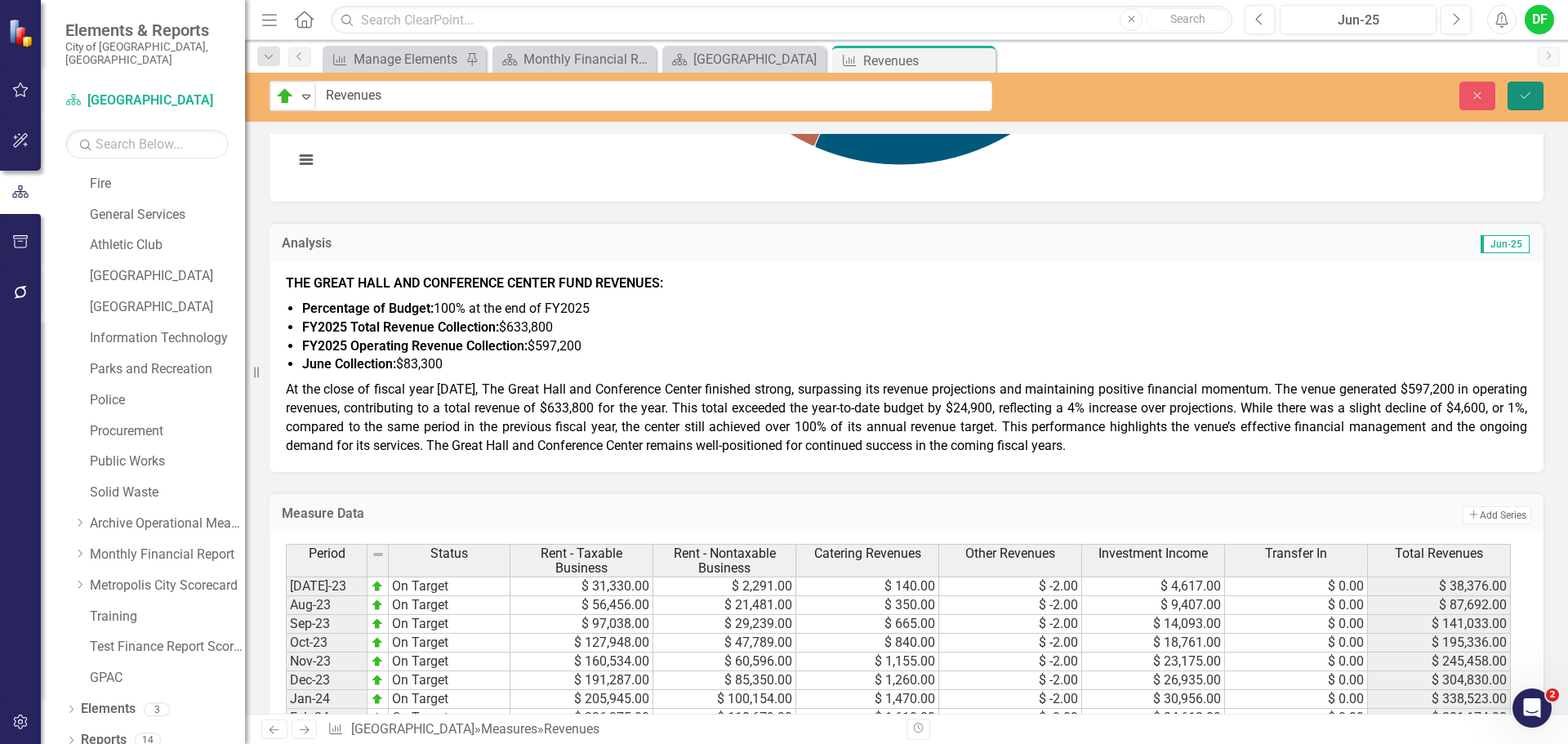
click at [1525, 97] on icon "submit" at bounding box center [1526, 94] width 10 height 6
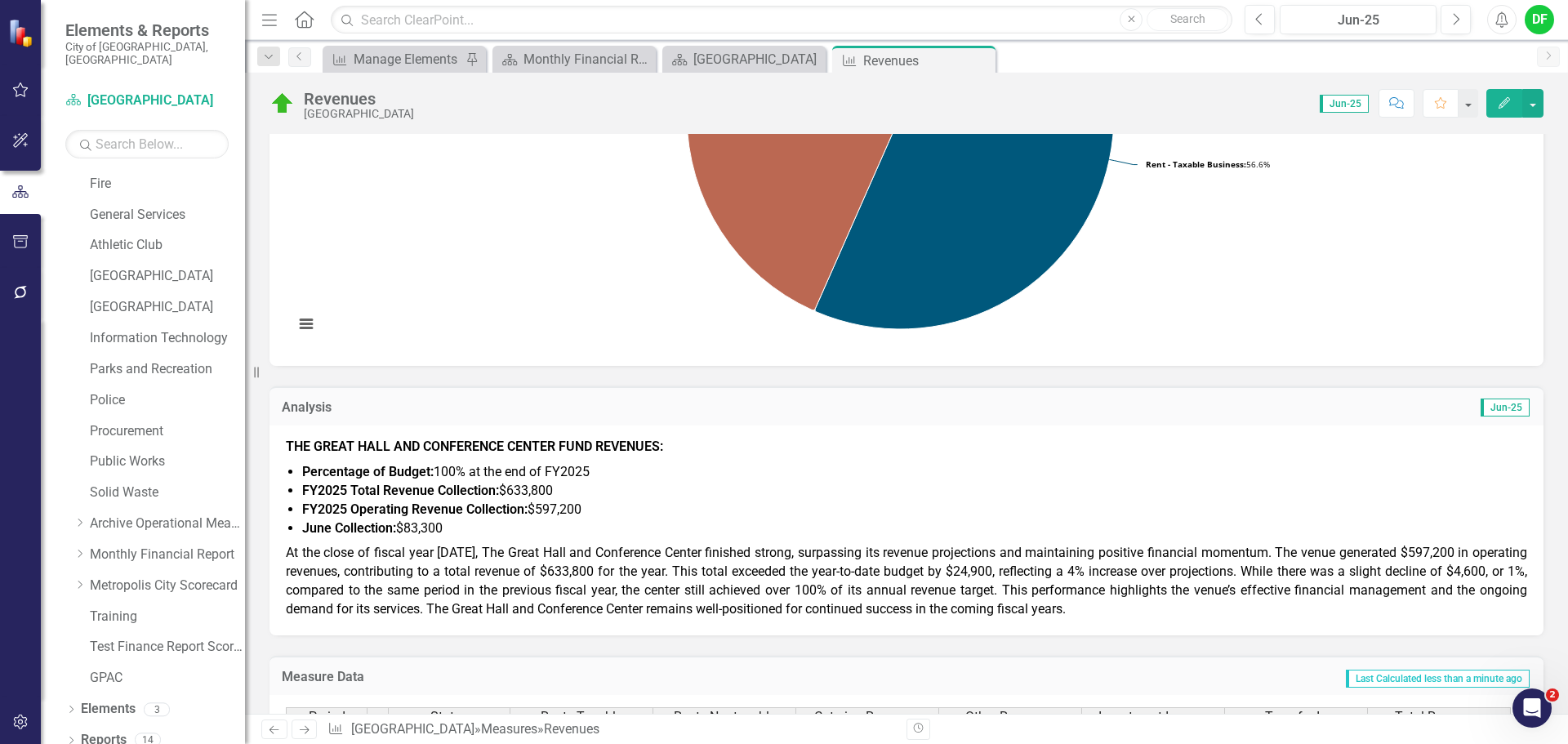
scroll to position [408, 0]
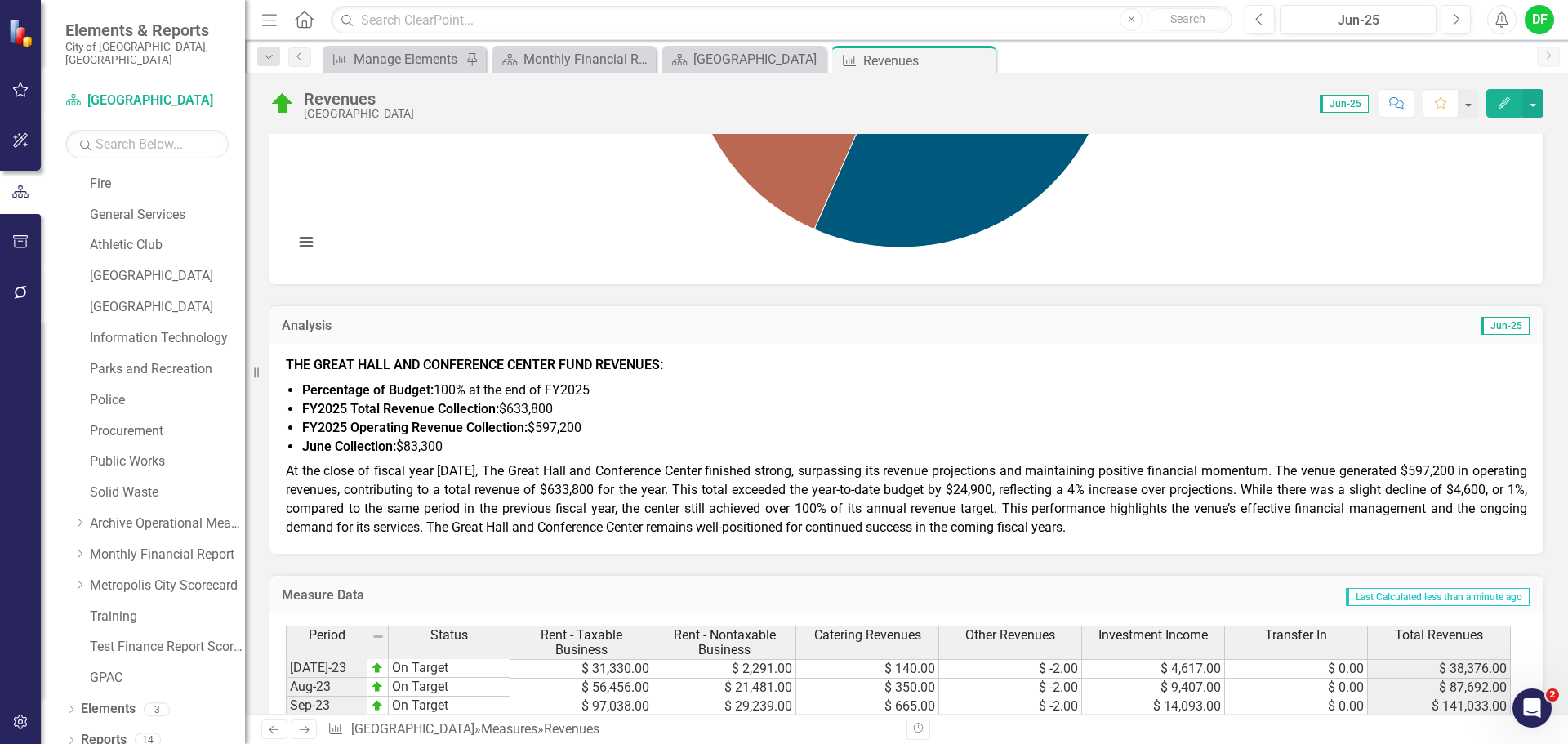
click at [294, 484] on span "At the close of fiscal year 2025, The Great Hall and Conference Center finished…" at bounding box center [907, 499] width 1242 height 72
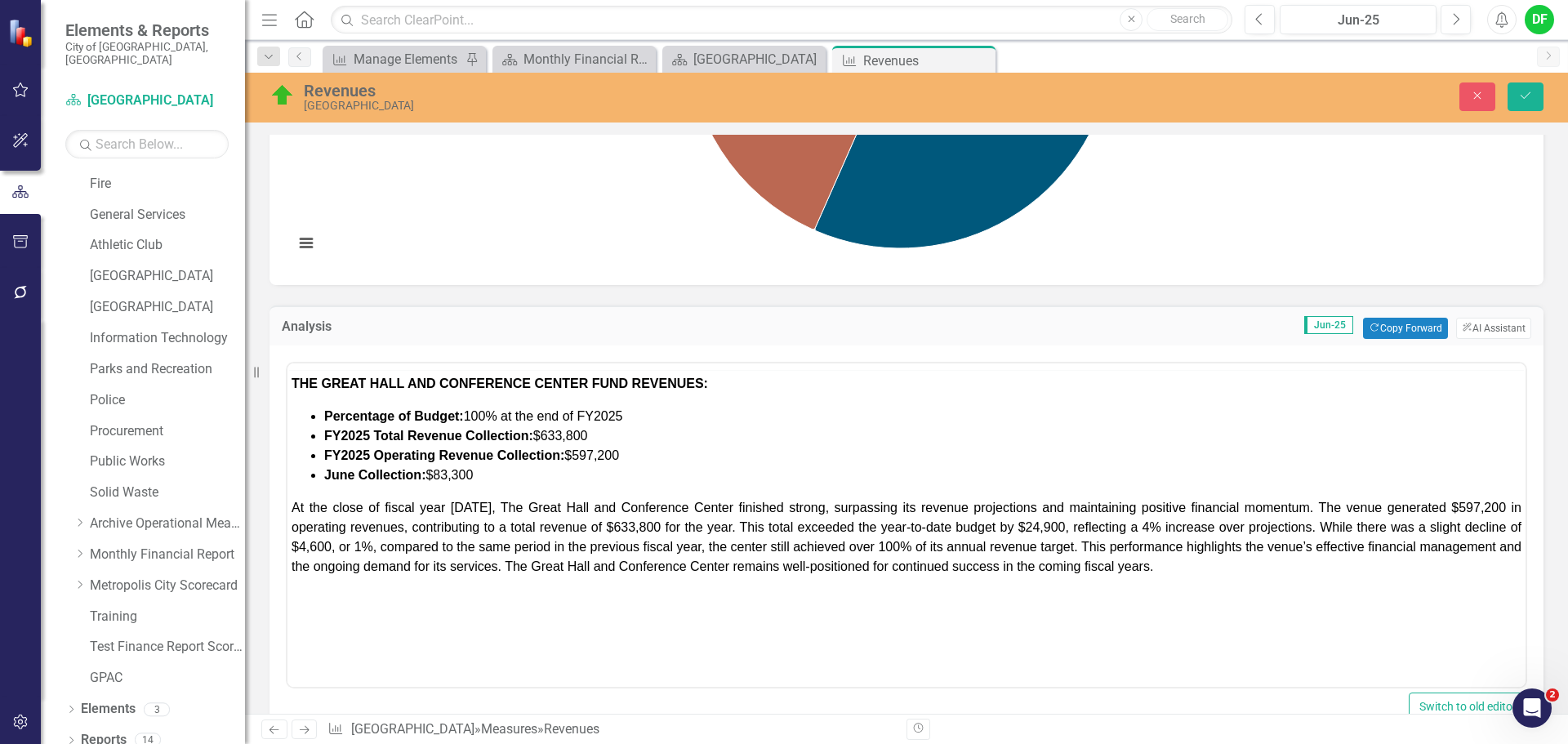
scroll to position [0, 0]
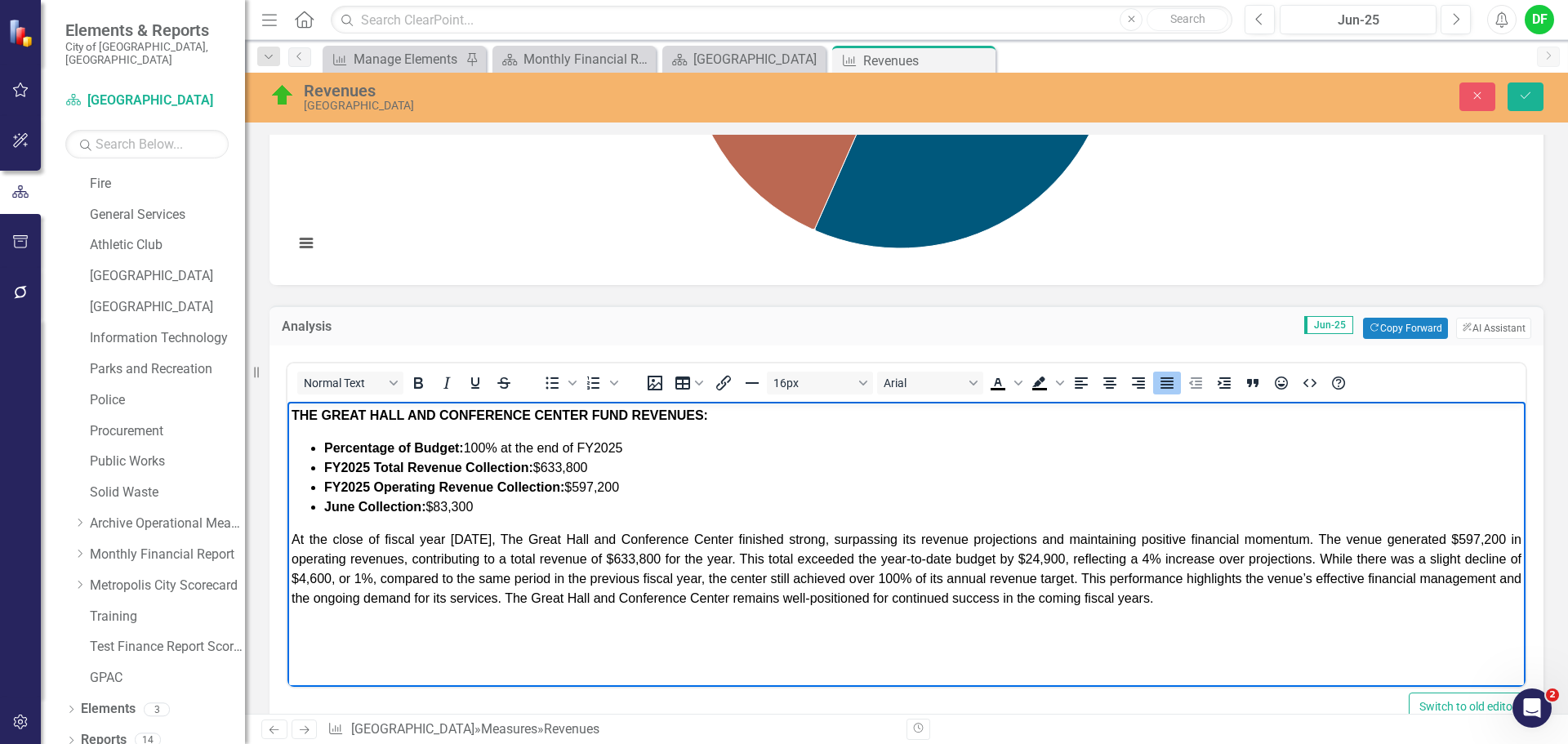
click at [292, 536] on span "At the close of fiscal year 2025, The Great Hall and Conference Center finished…" at bounding box center [906, 568] width 1230 height 73
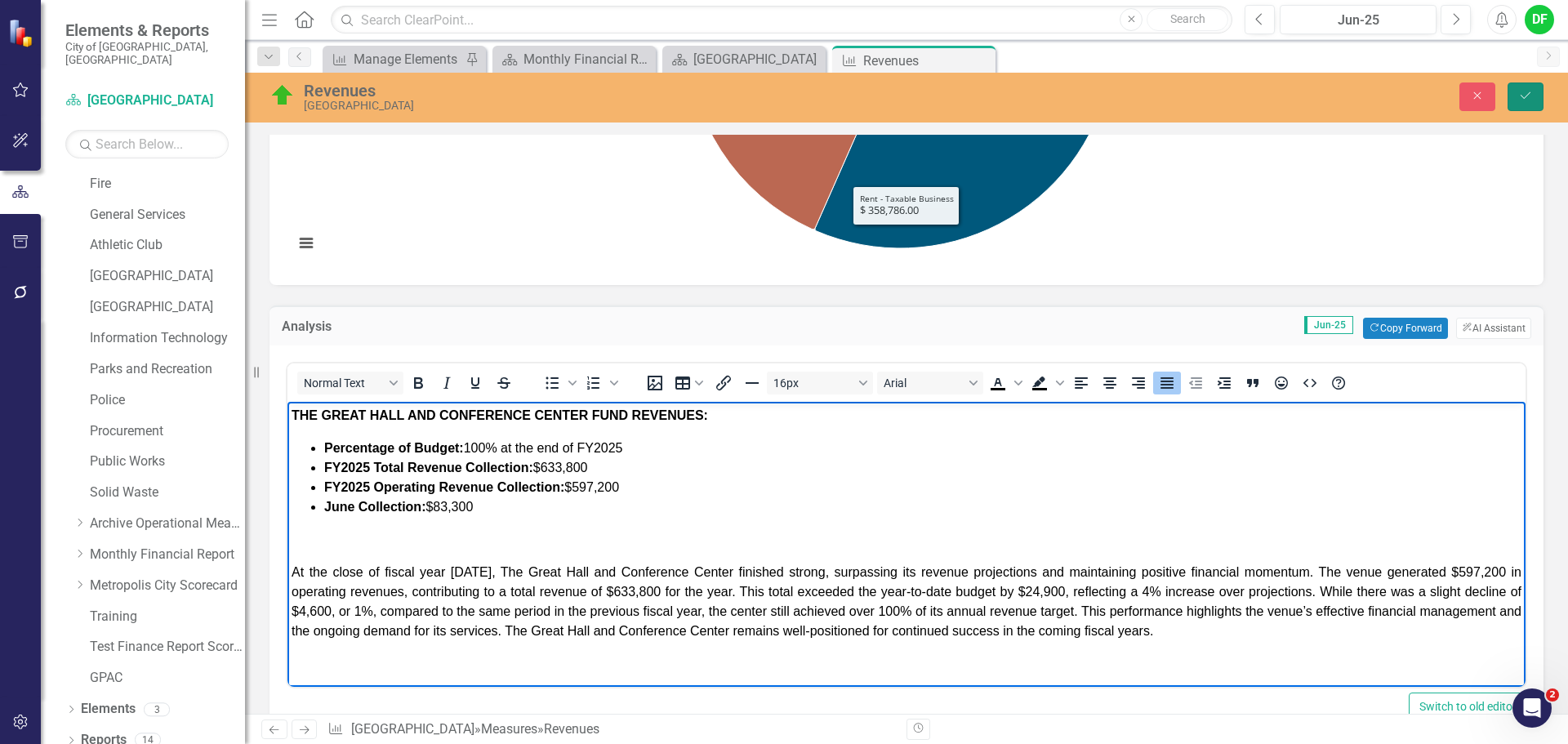
click at [1535, 90] on button "Save" at bounding box center [1526, 97] width 36 height 29
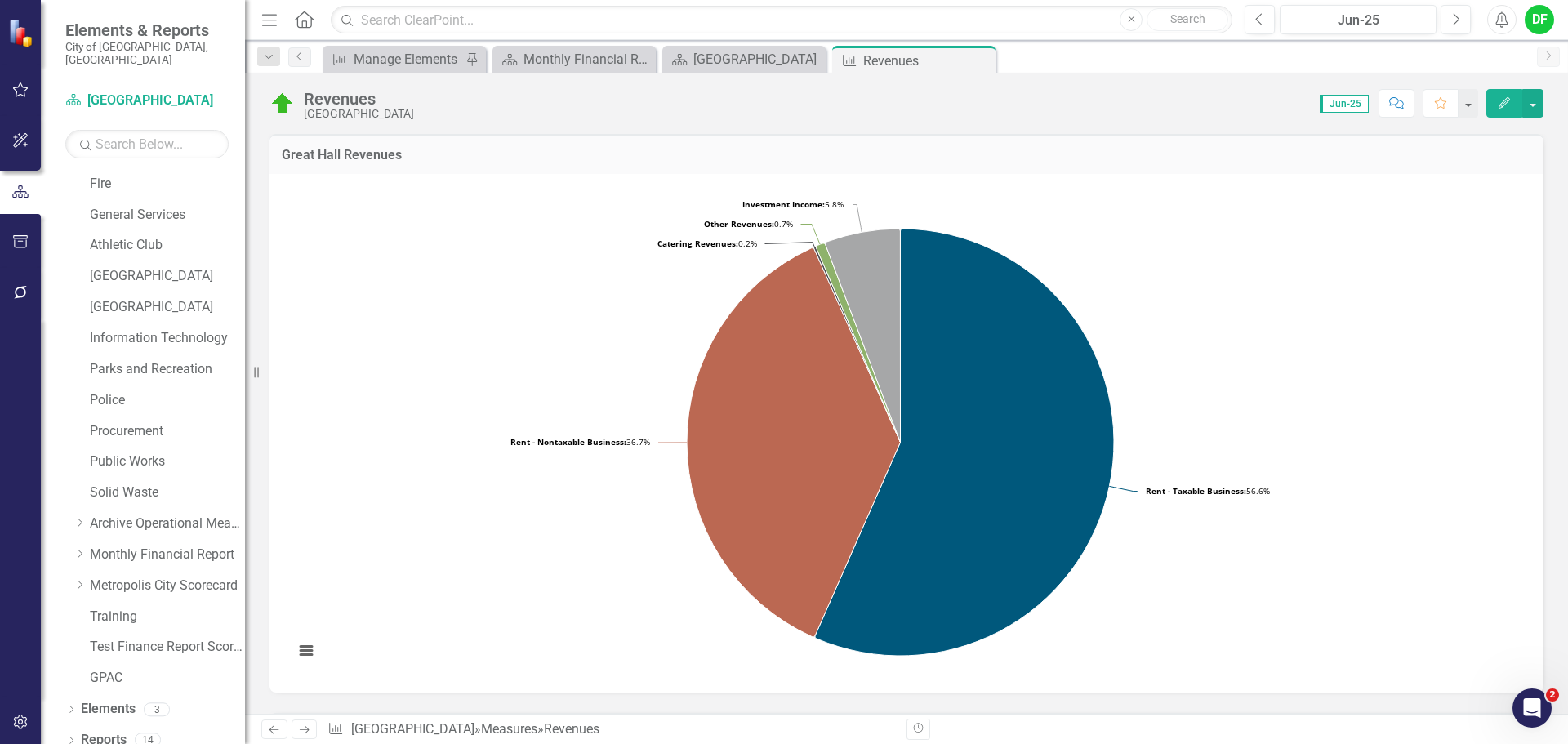
click at [86, 549] on icon "Dropdown" at bounding box center [79, 553] width 12 height 10
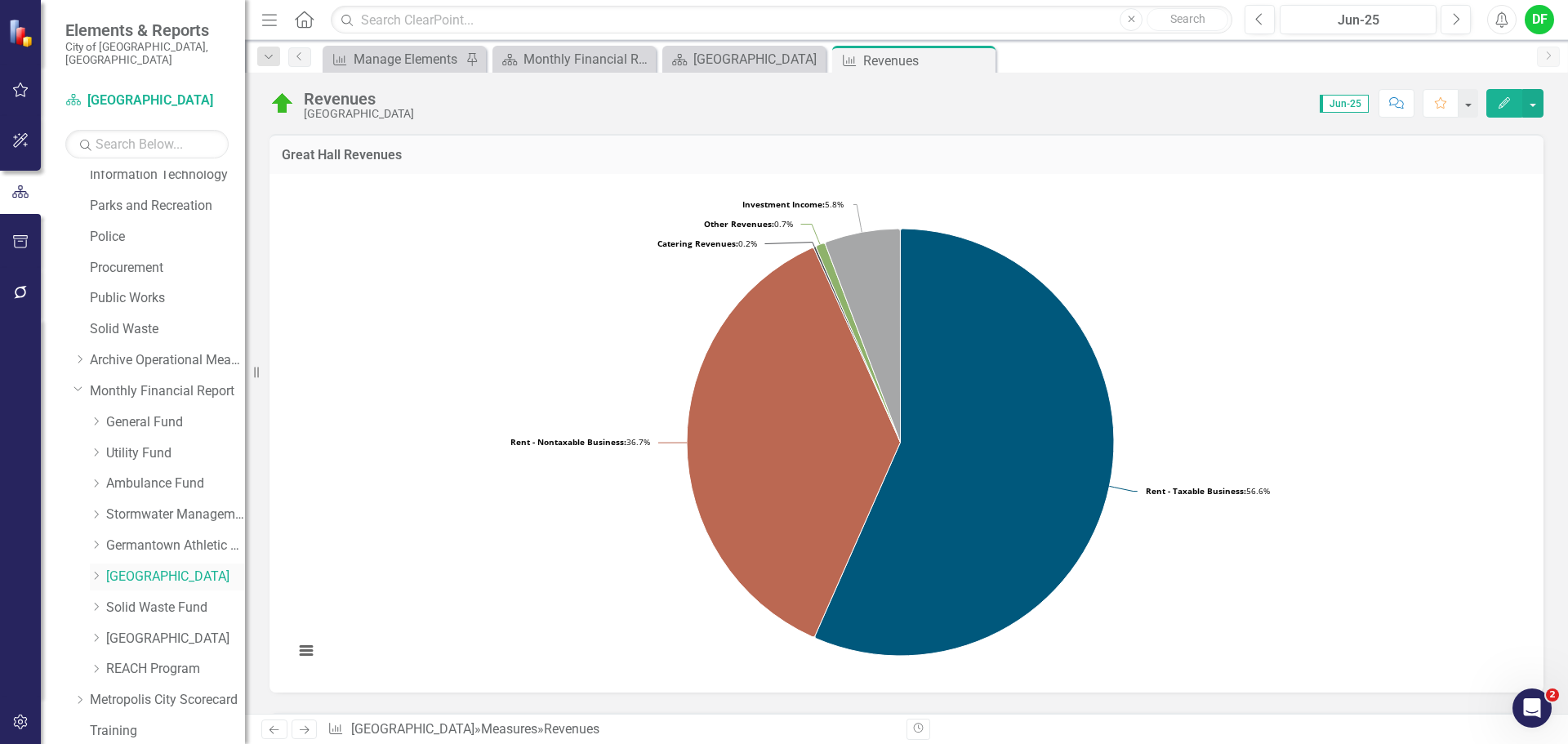
click at [97, 571] on icon "Dropdown" at bounding box center [96, 575] width 12 height 10
click at [158, 599] on link "Great Hall Revenues" at bounding box center [183, 608] width 123 height 18
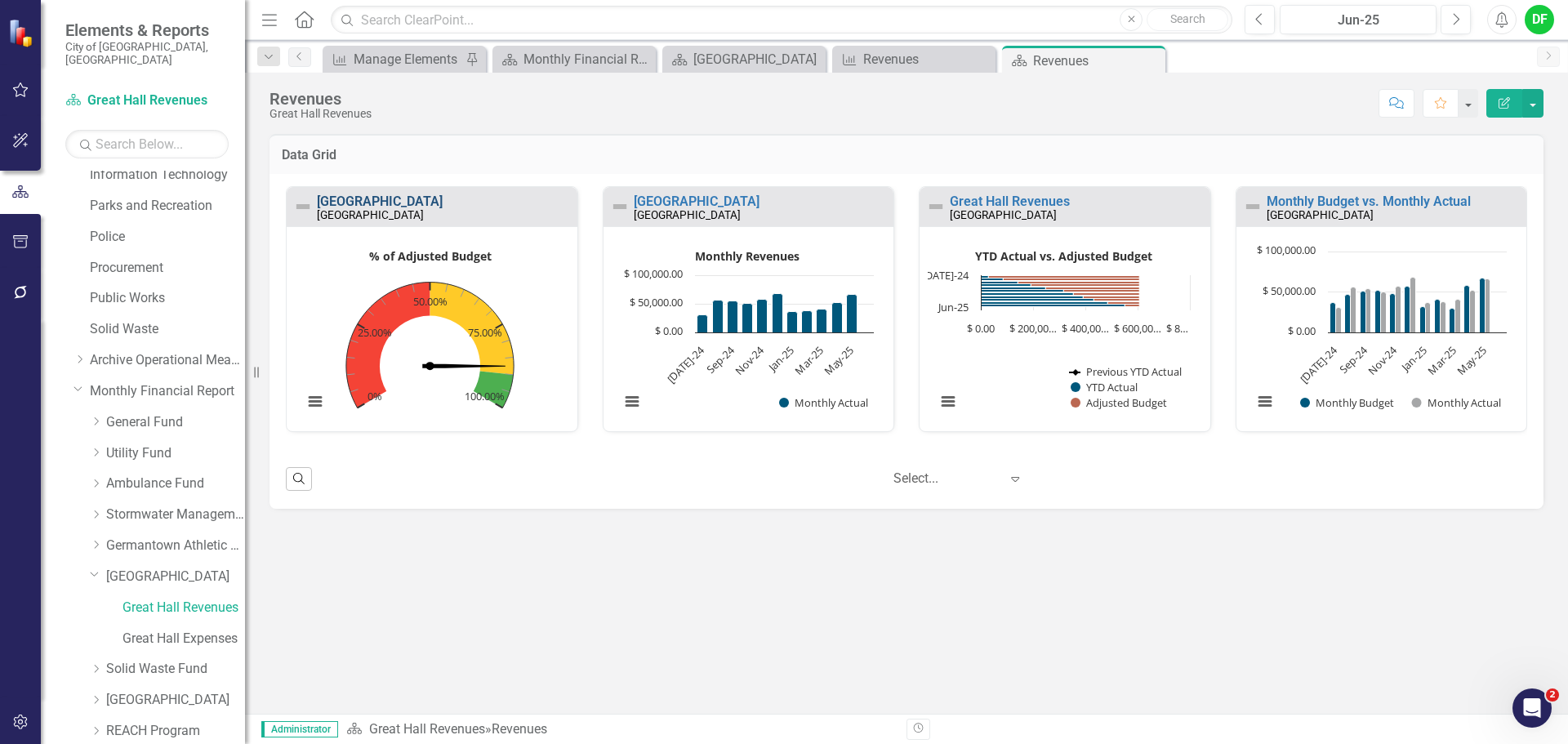
click at [353, 200] on link "[GEOGRAPHIC_DATA]" at bounding box center [380, 201] width 126 height 16
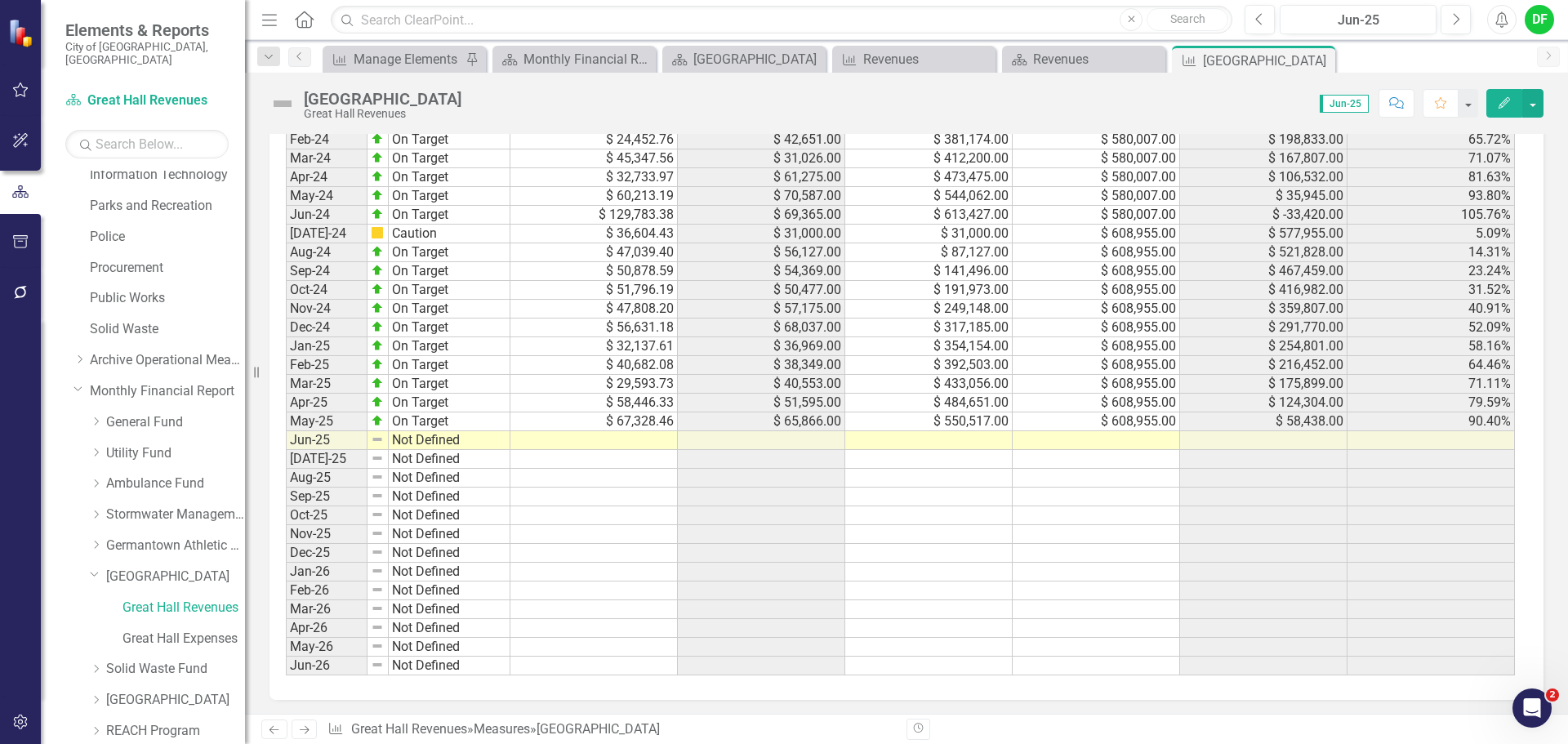
scroll to position [1173, 0]
click at [1124, 442] on td at bounding box center [1096, 437] width 168 height 18
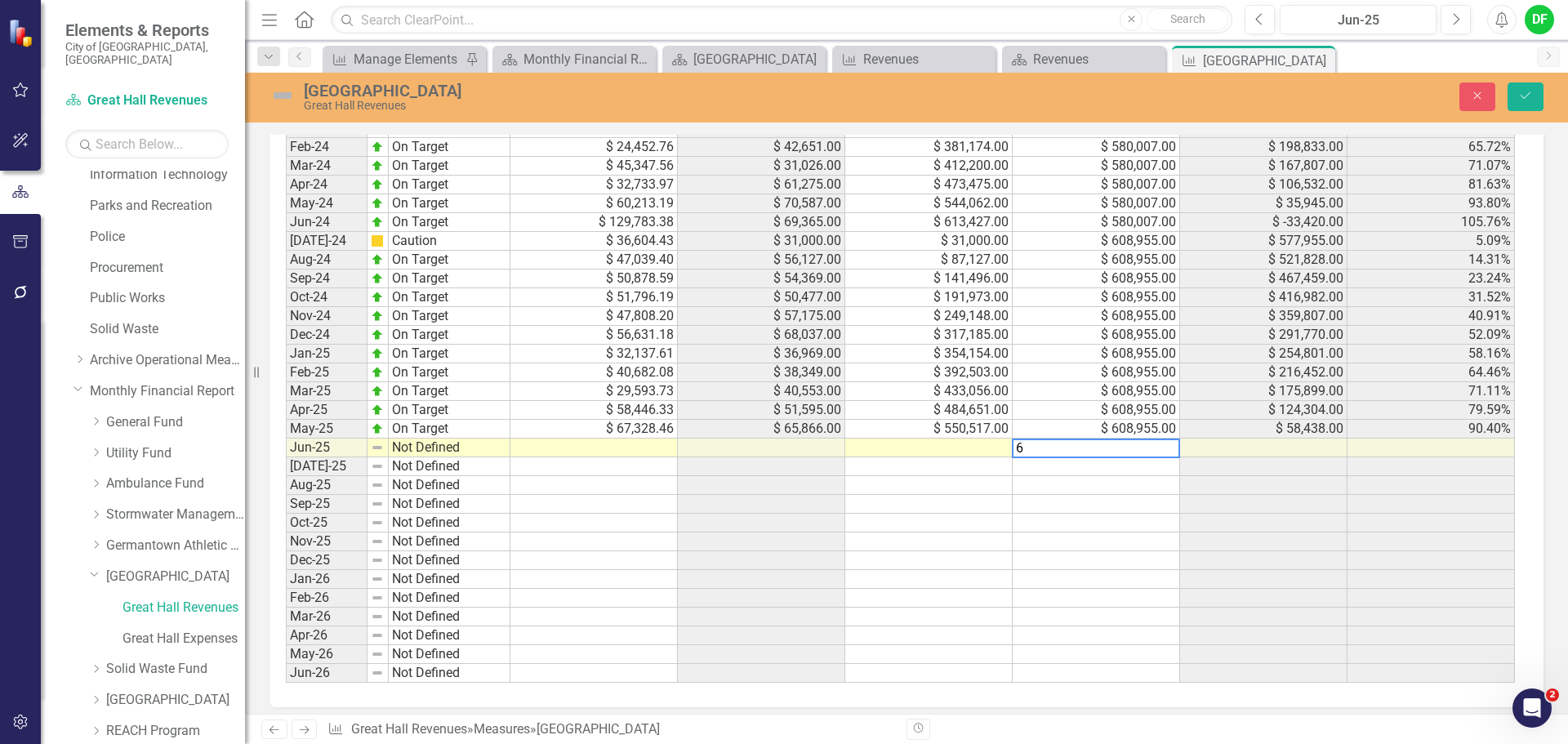
scroll to position [1182, 0]
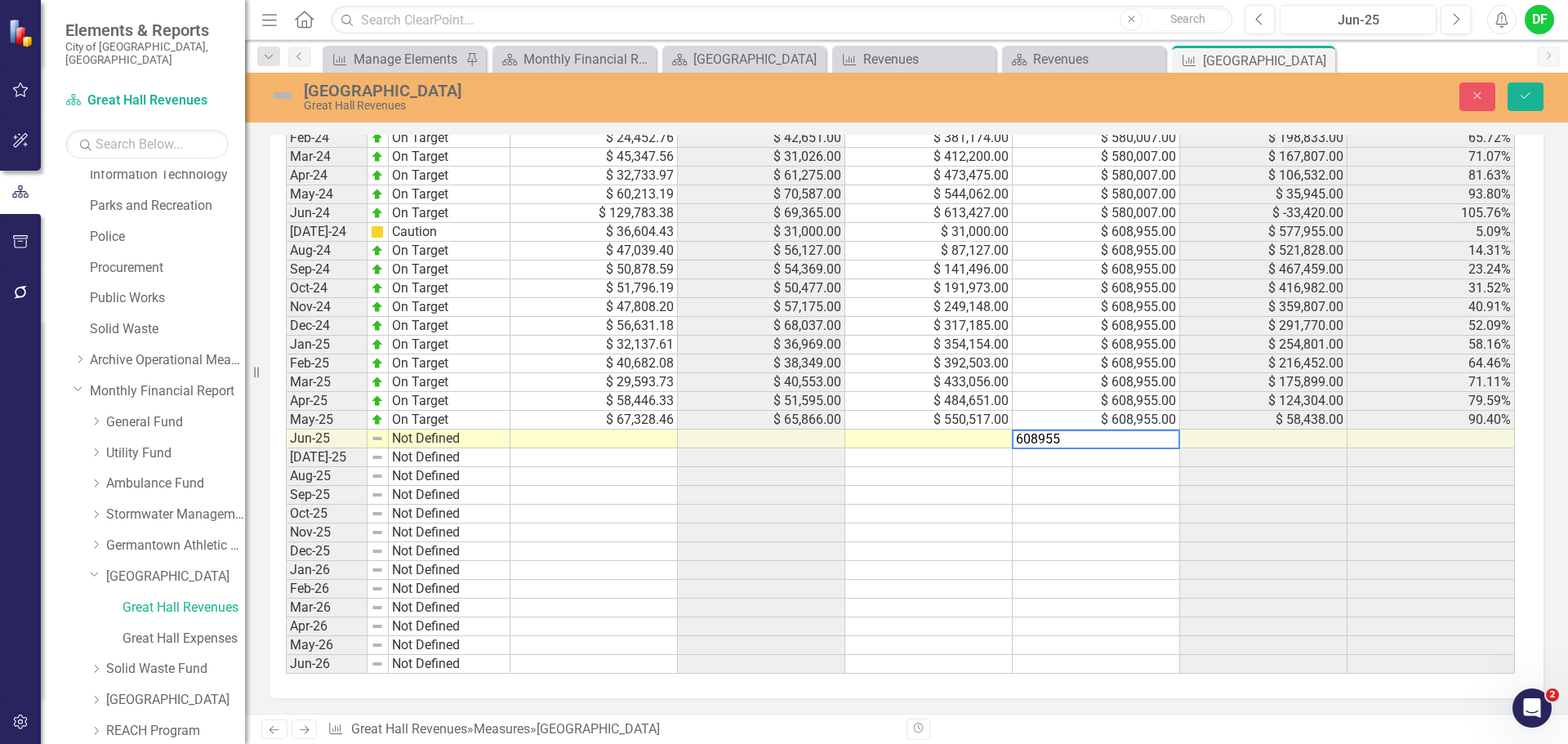
type textarea "608955"
click at [286, 448] on div "Period Status Monthly Budget Monthly Actual YTD Actual Adjusted Budget Remainde…" at bounding box center [286, 325] width 0 height 695
type textarea "633827"
click at [529, 442] on td at bounding box center [594, 438] width 168 height 18
type textarea "90008.78"
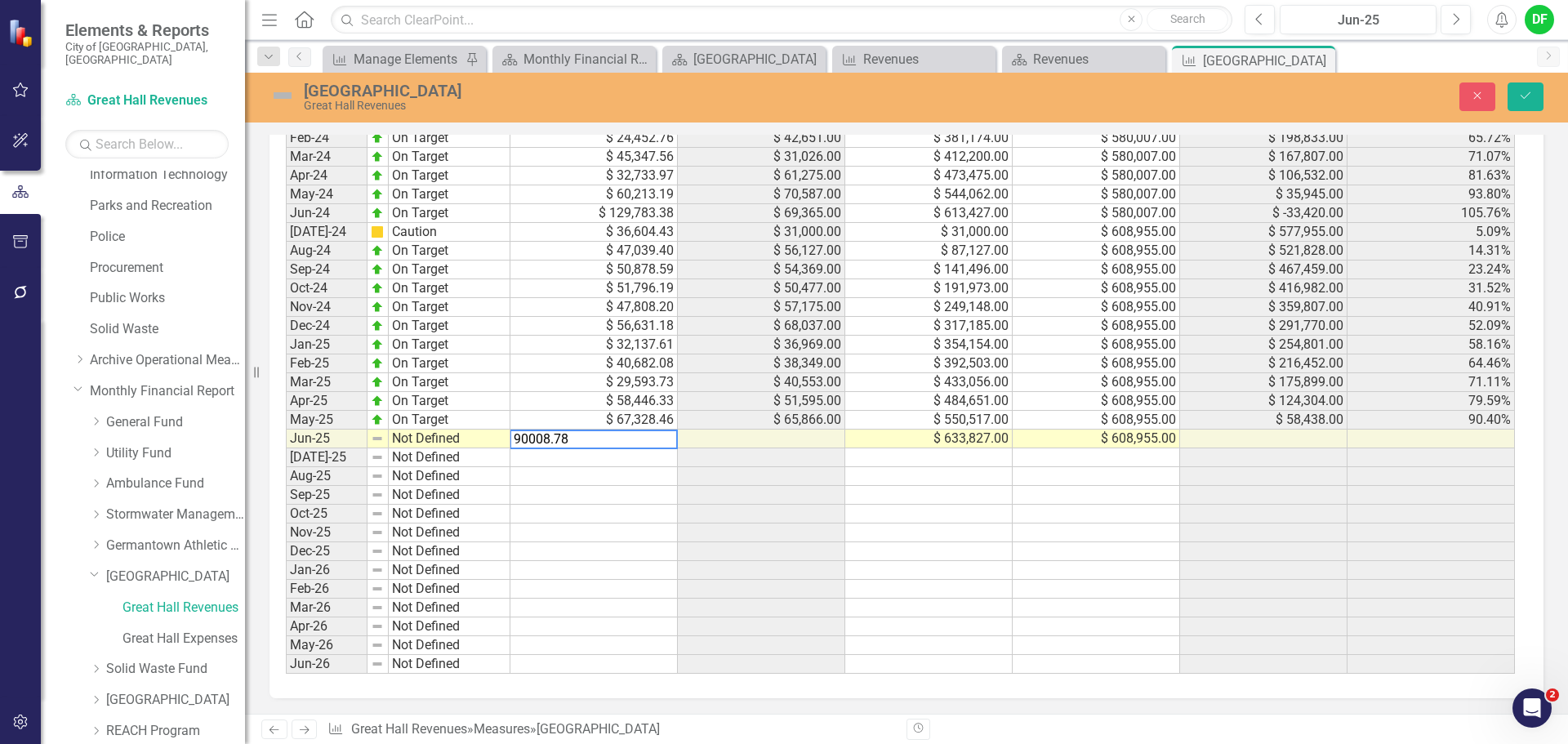
click at [284, 95] on img at bounding box center [283, 96] width 26 height 26
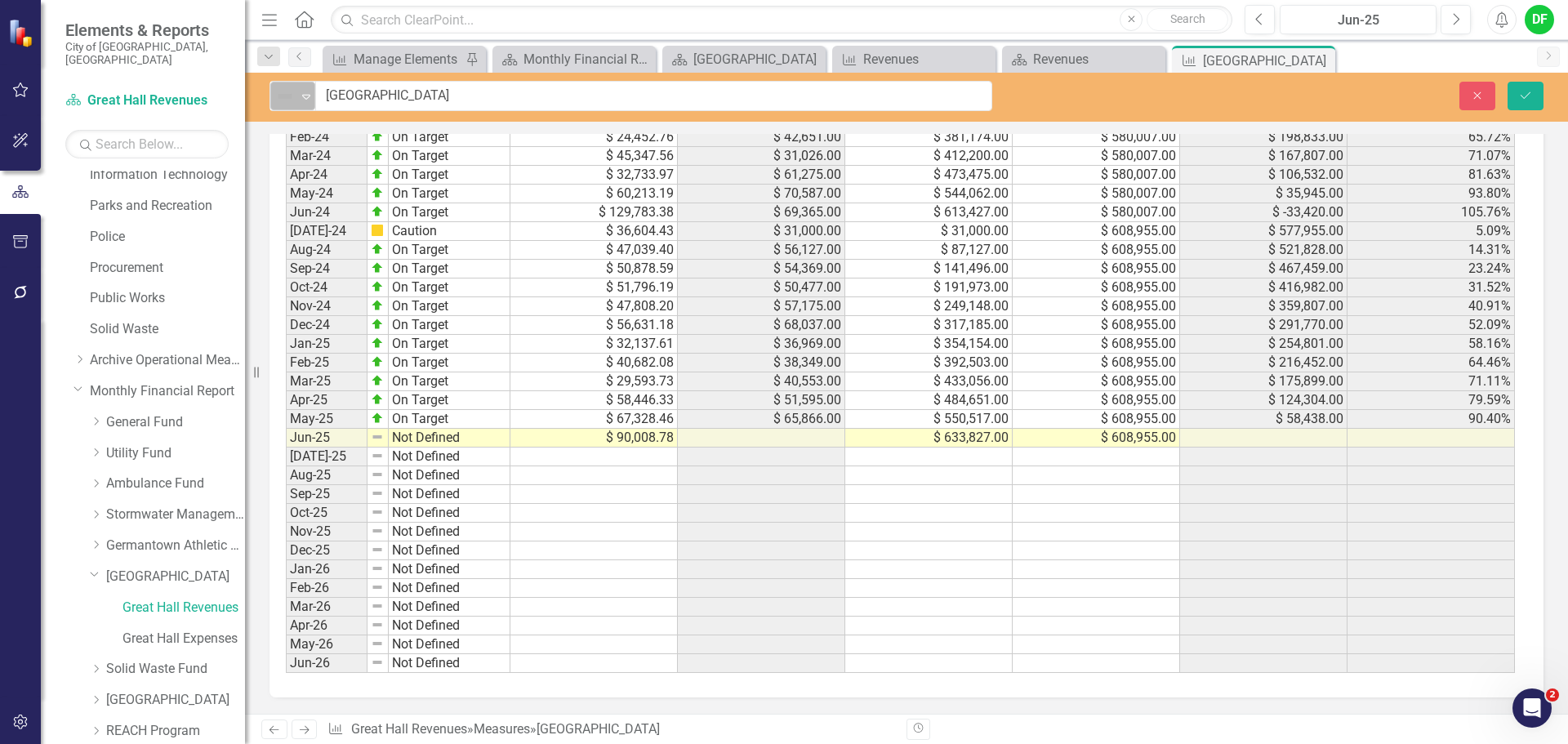
click at [297, 92] on div "Not Defined" at bounding box center [286, 96] width 25 height 23
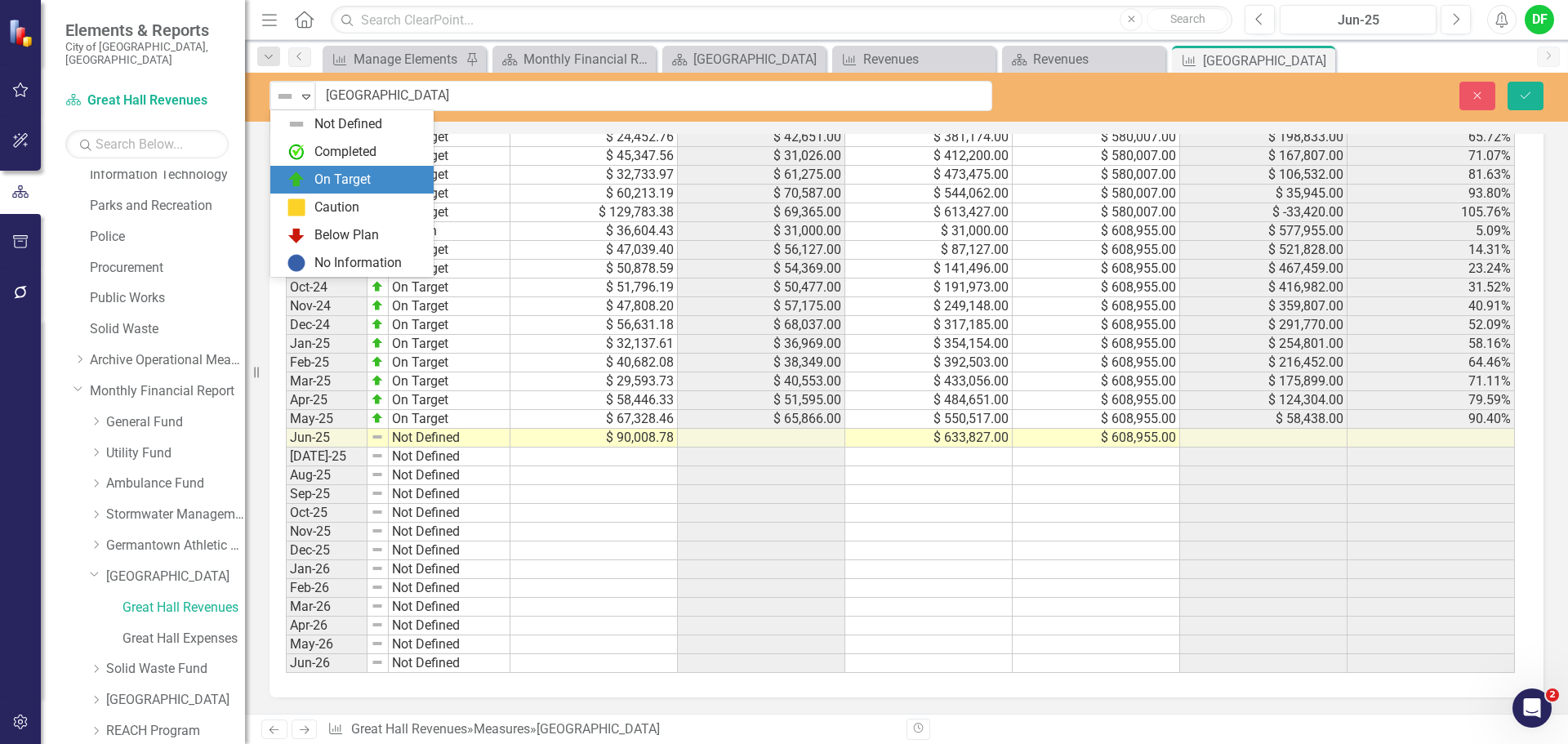
click at [316, 173] on div "On Target" at bounding box center [342, 180] width 56 height 18
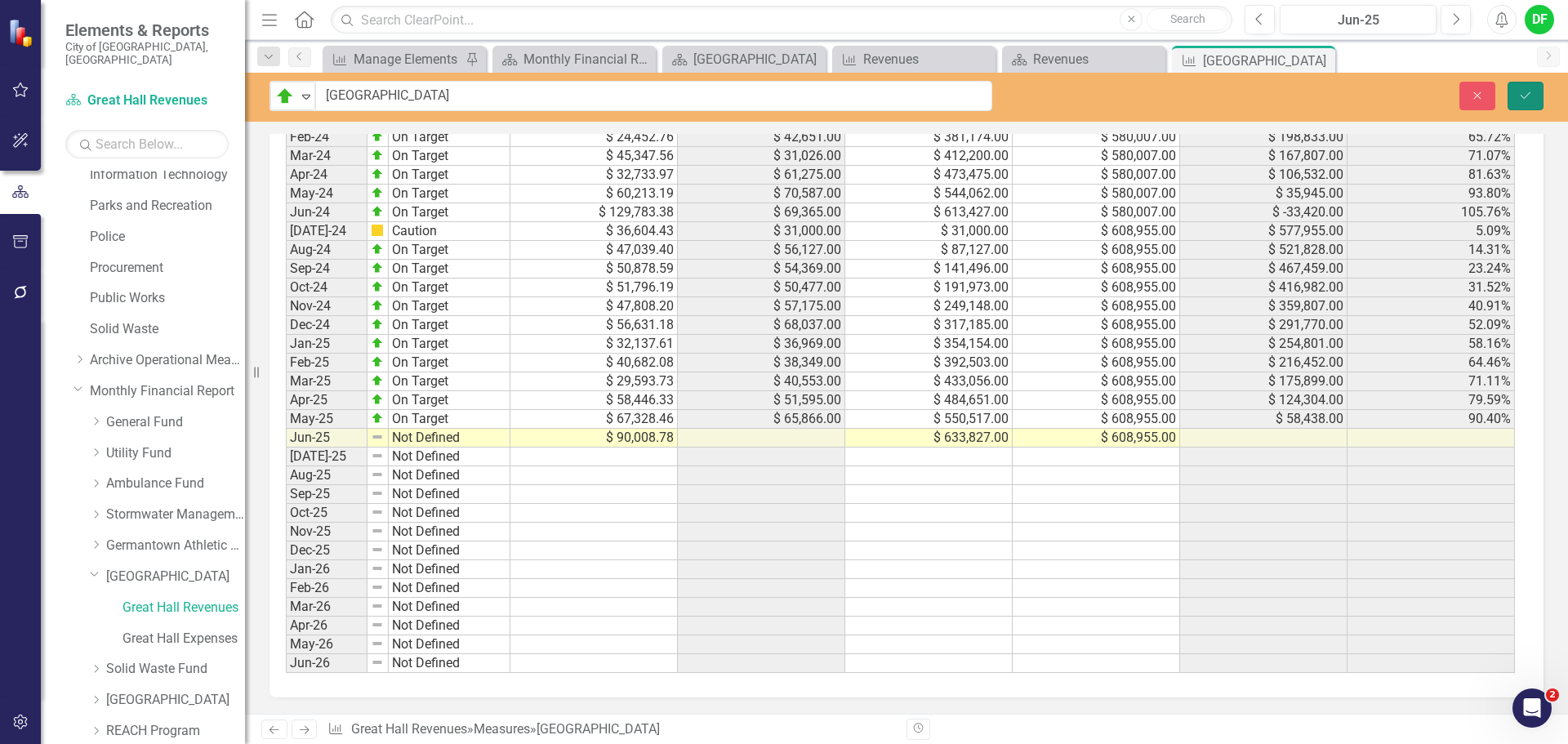
click at [1530, 90] on icon "Save" at bounding box center [1526, 96] width 15 height 11
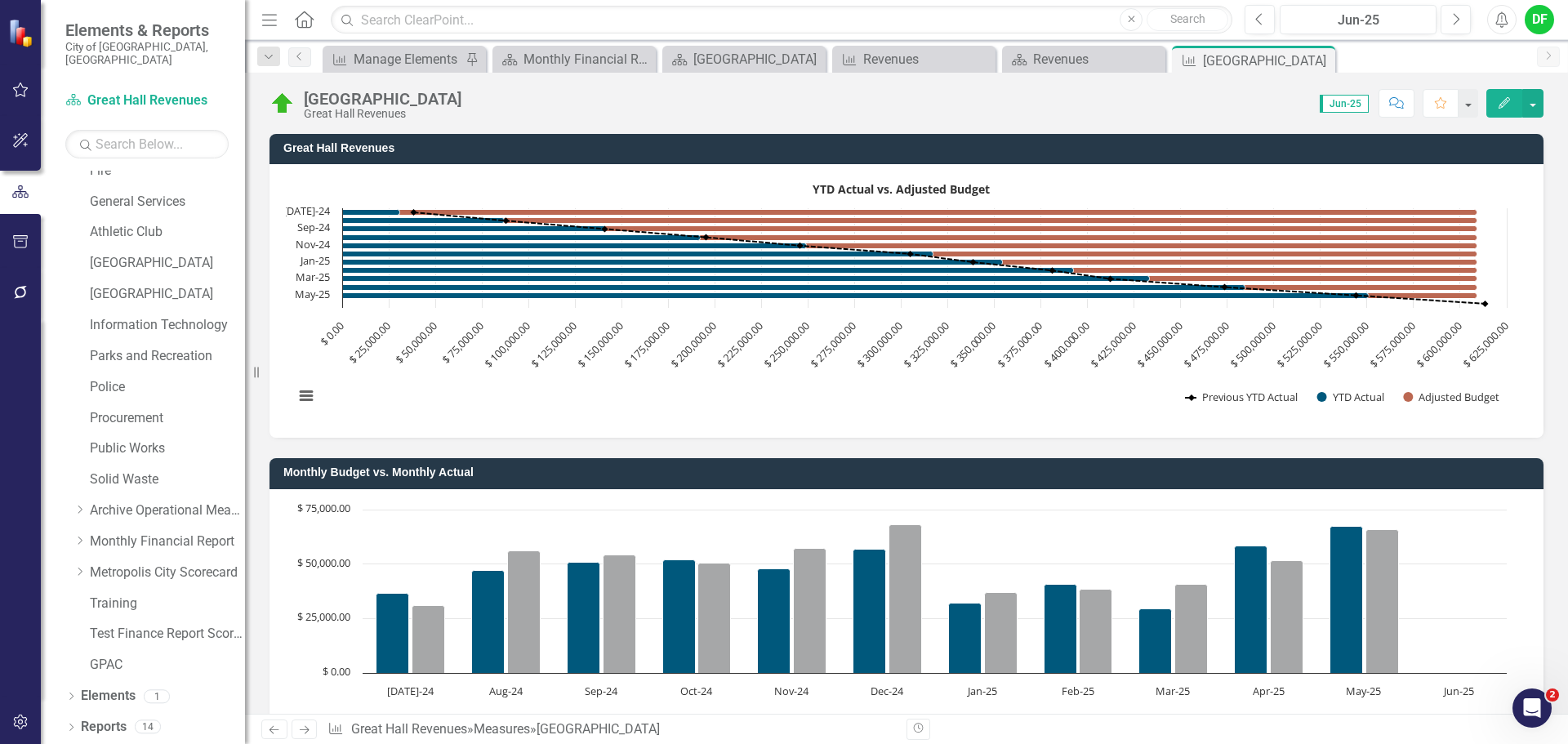
scroll to position [309, 0]
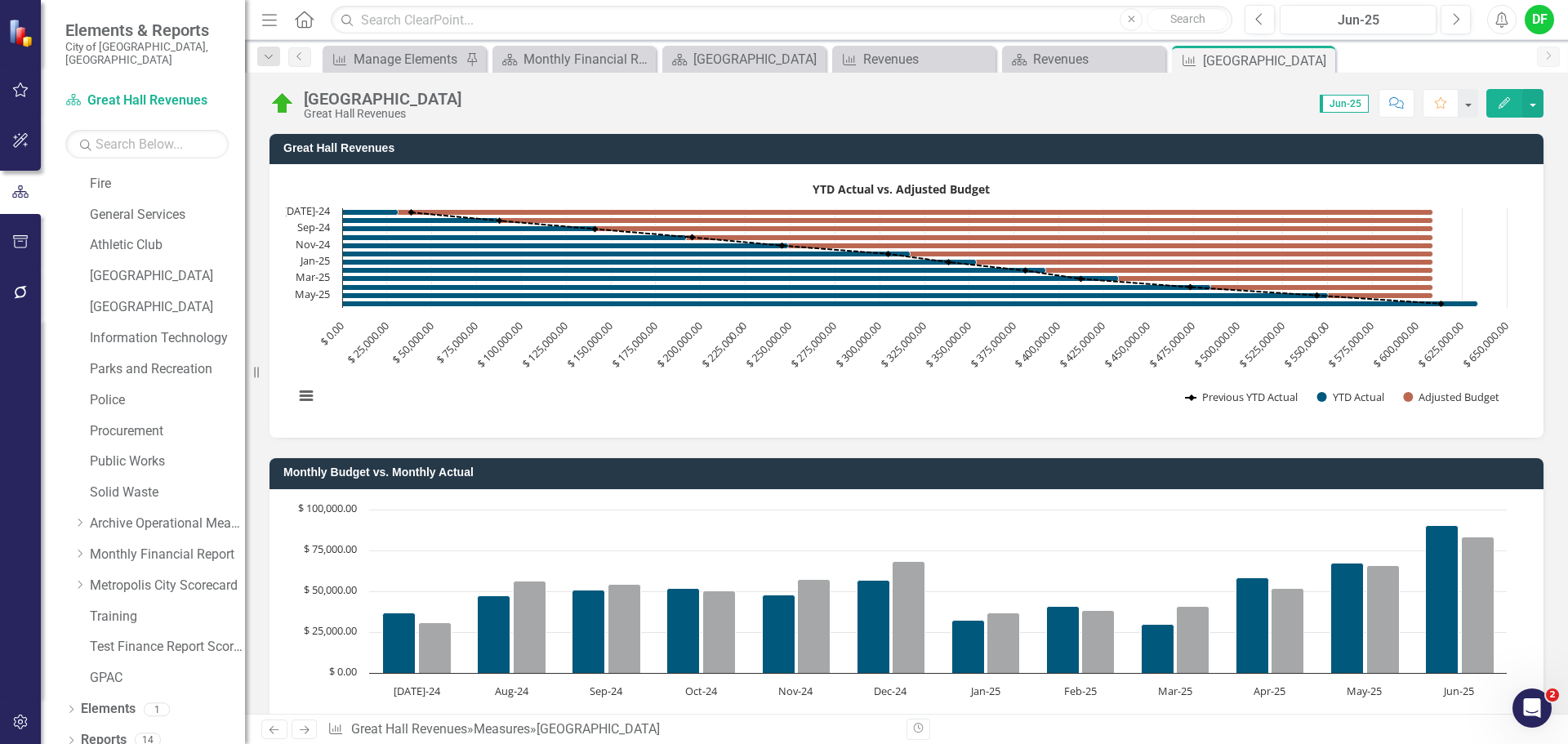
click at [1307, 184] on rect "Interactive chart" at bounding box center [900, 298] width 1229 height 245
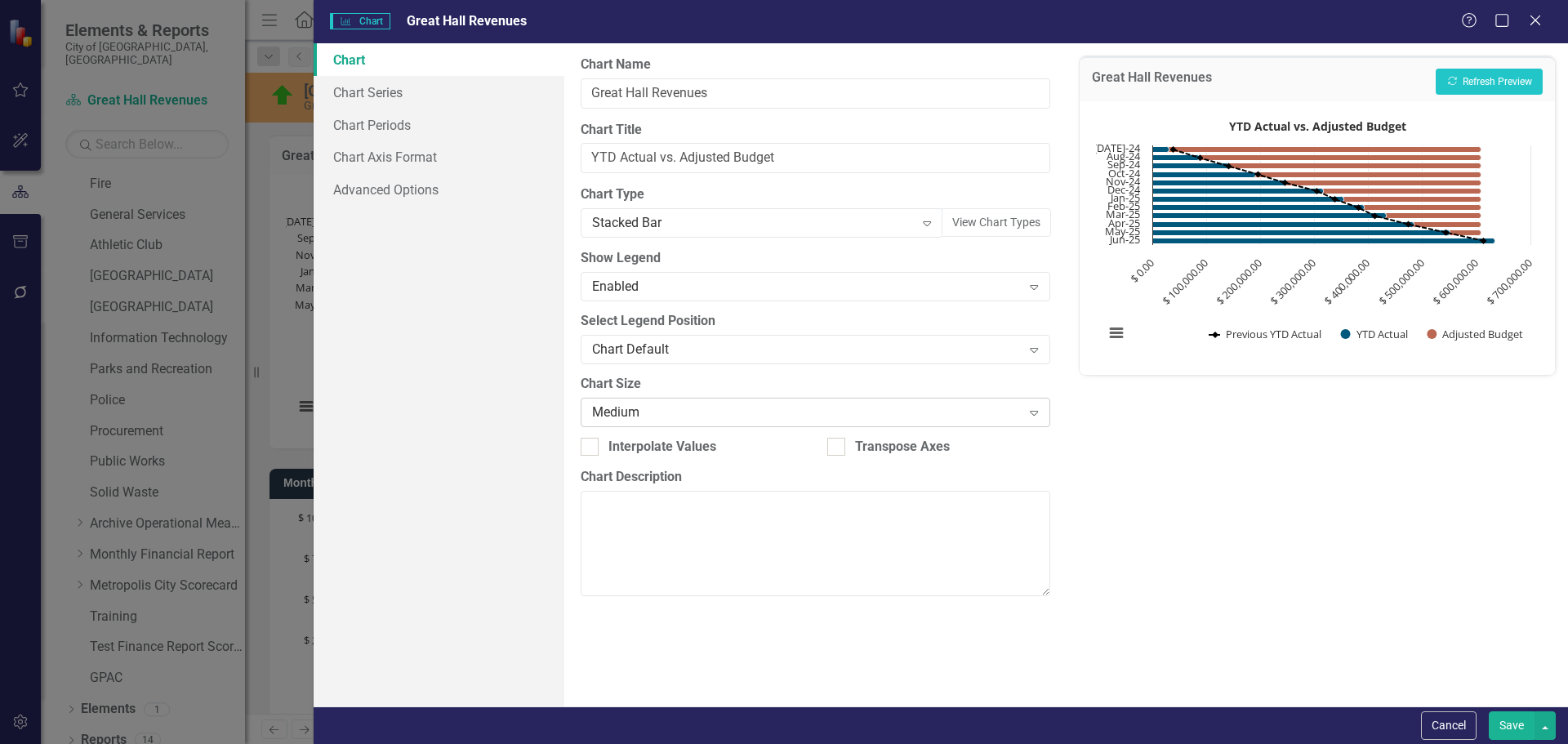
click at [665, 413] on div "Medium" at bounding box center [806, 412] width 428 height 18
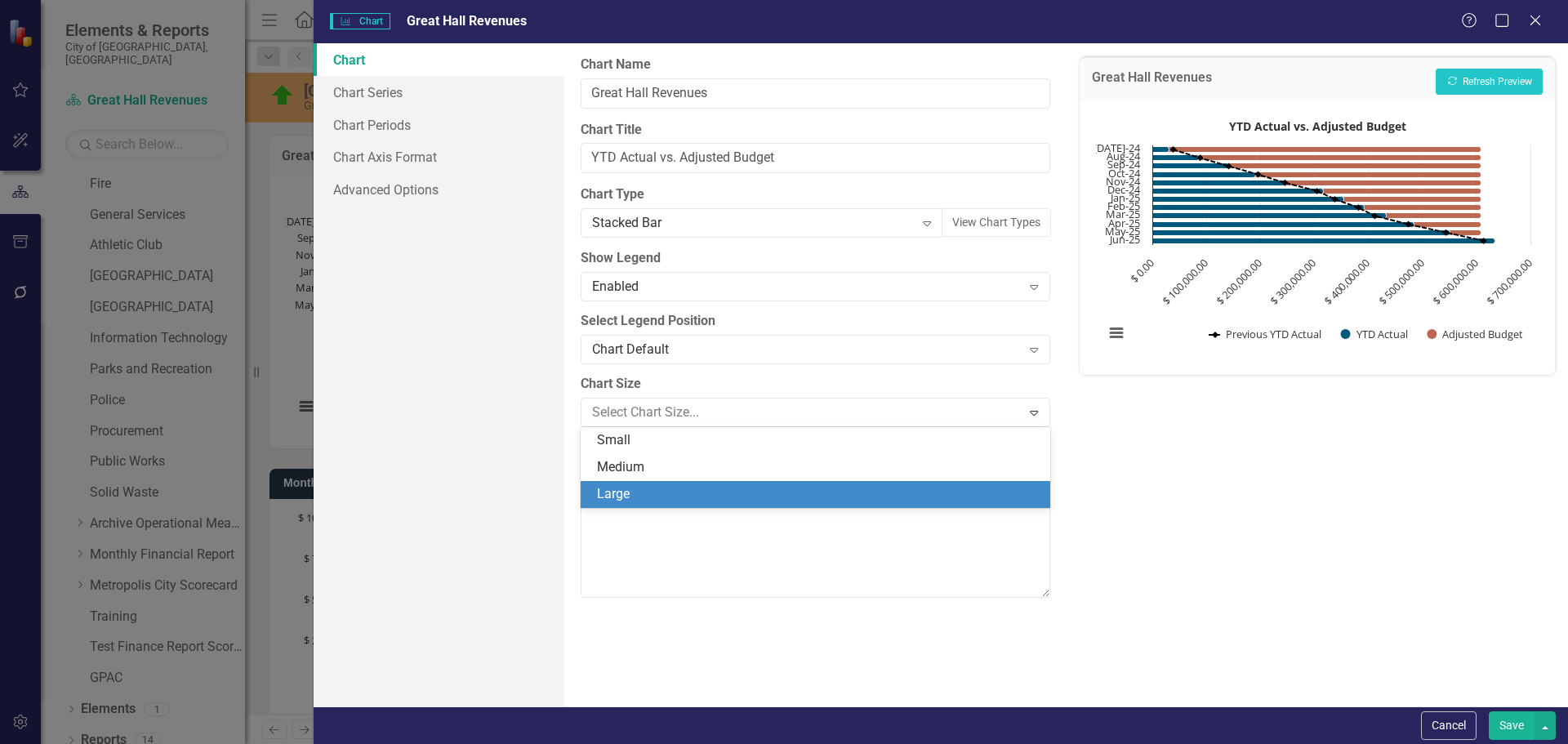
click at [642, 493] on div "Large" at bounding box center [818, 494] width 443 height 18
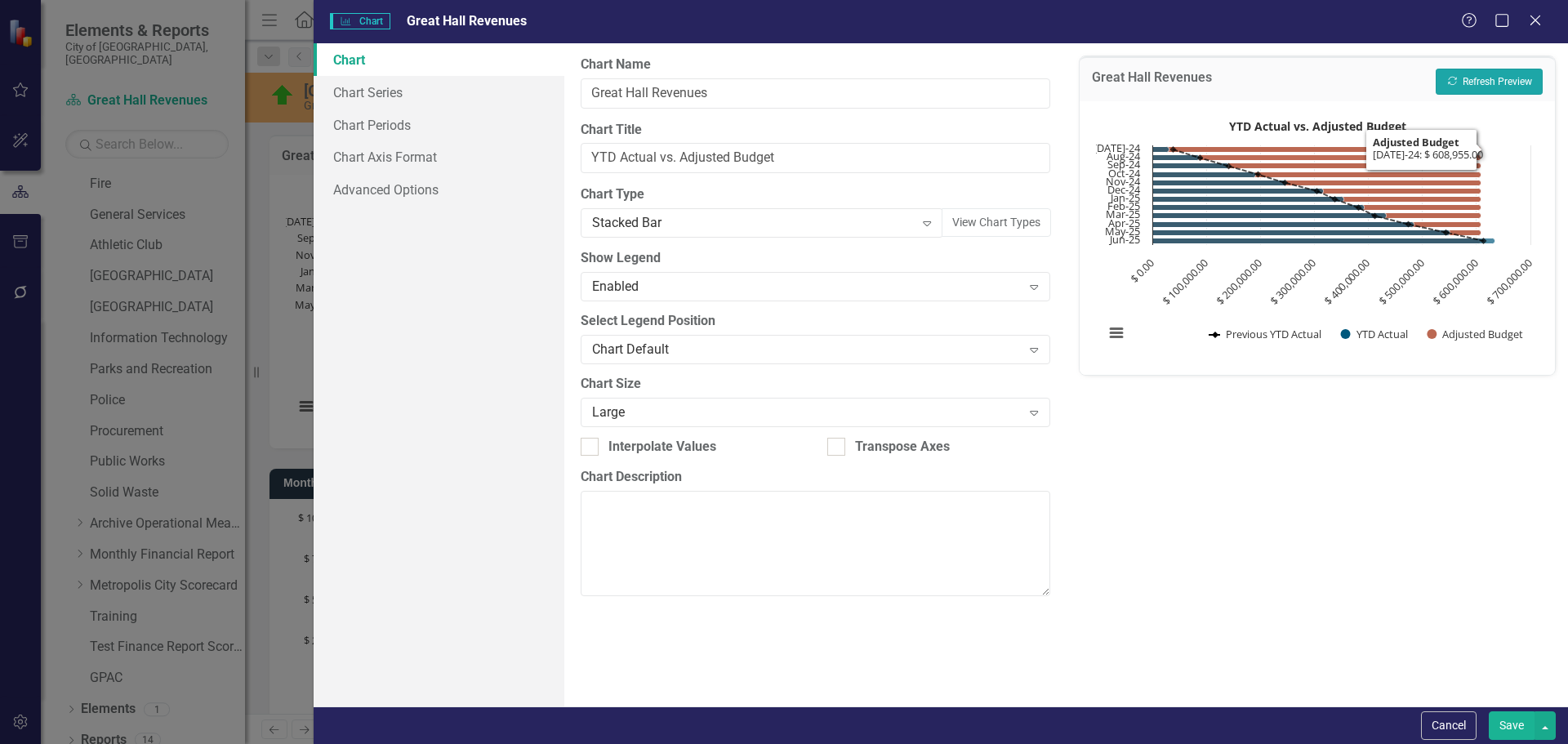
click at [1465, 75] on button "Recalculate Refresh Preview" at bounding box center [1490, 81] width 107 height 26
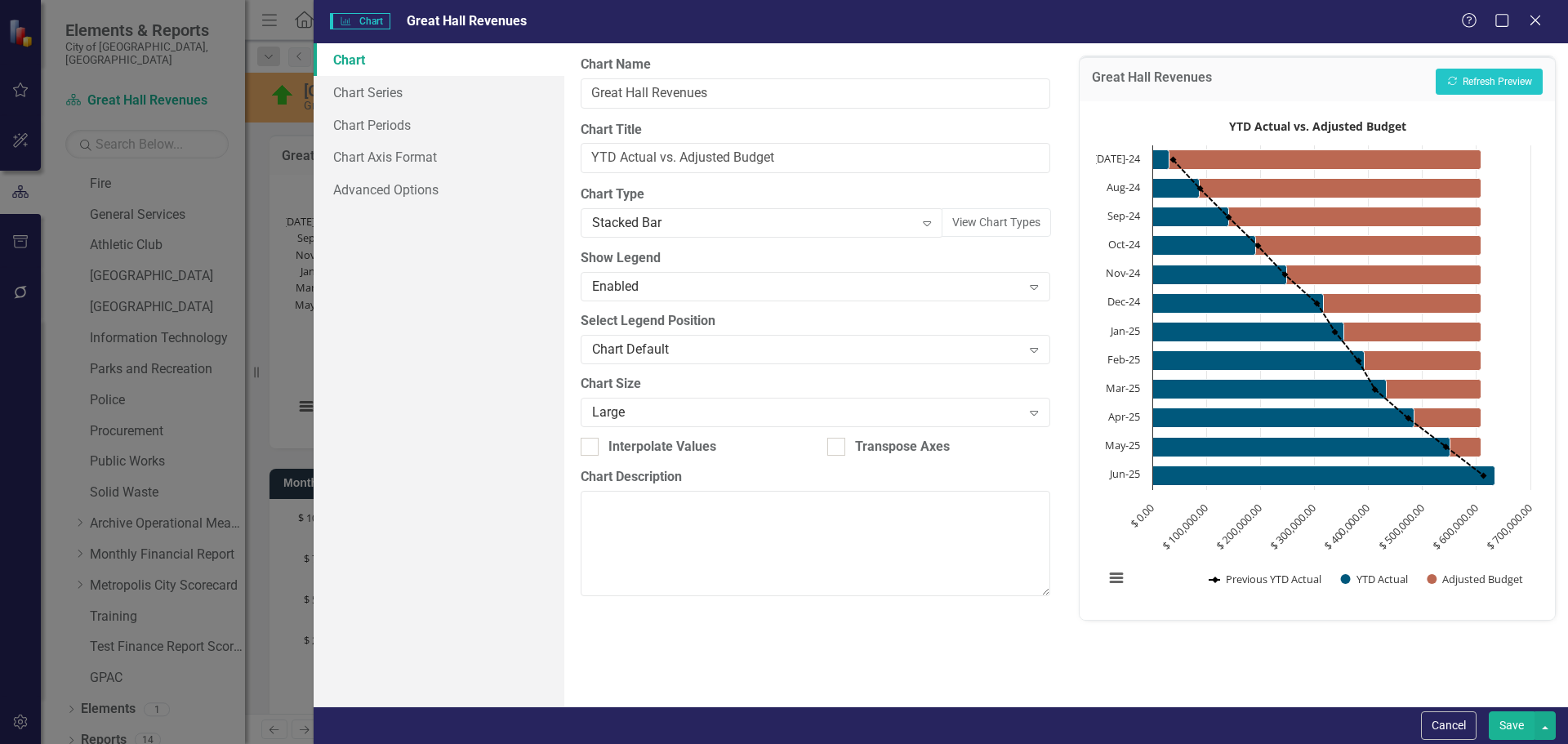
click at [1511, 720] on button "Save" at bounding box center [1512, 725] width 46 height 29
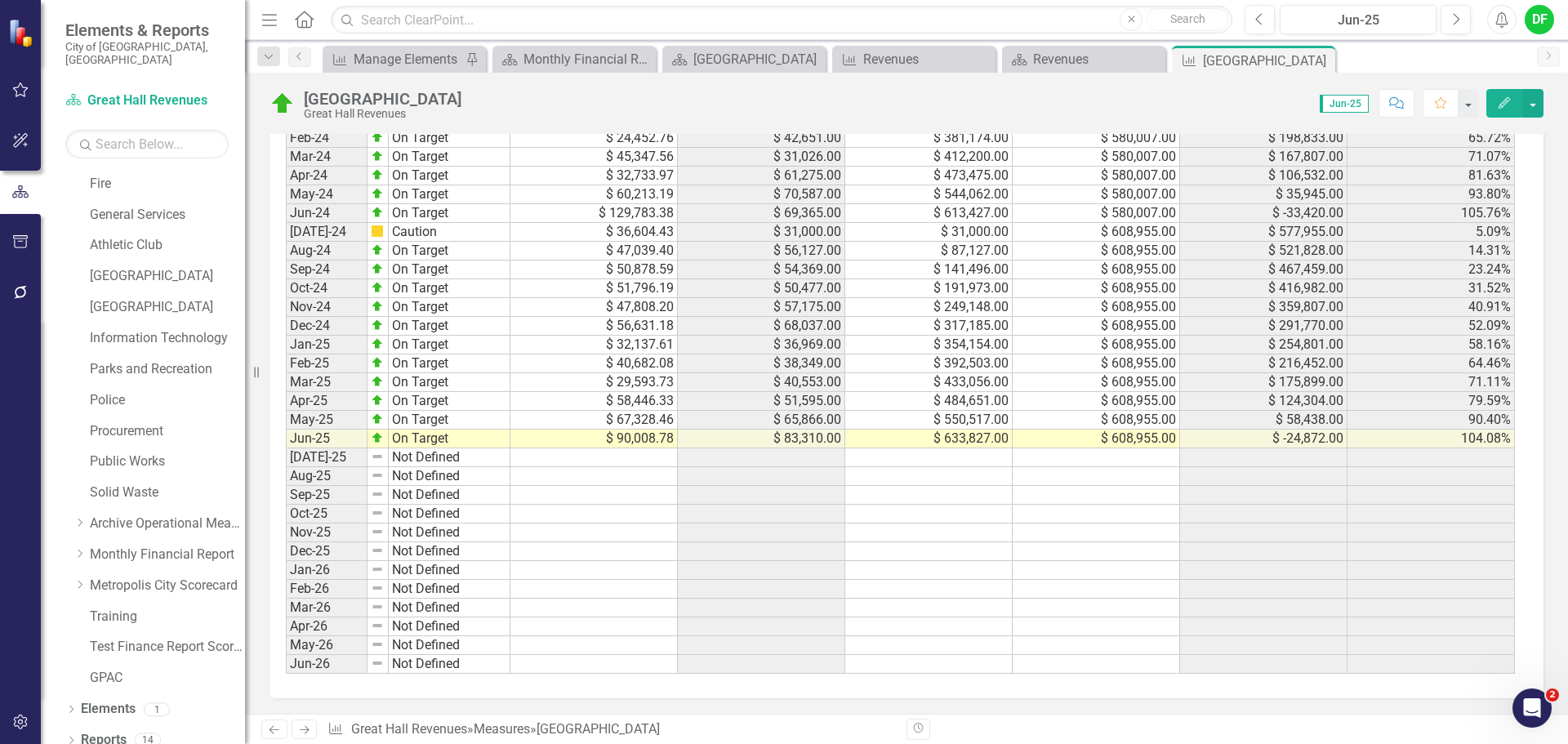
scroll to position [1418, 0]
click at [1110, 64] on div "Revenues" at bounding box center [1086, 59] width 108 height 20
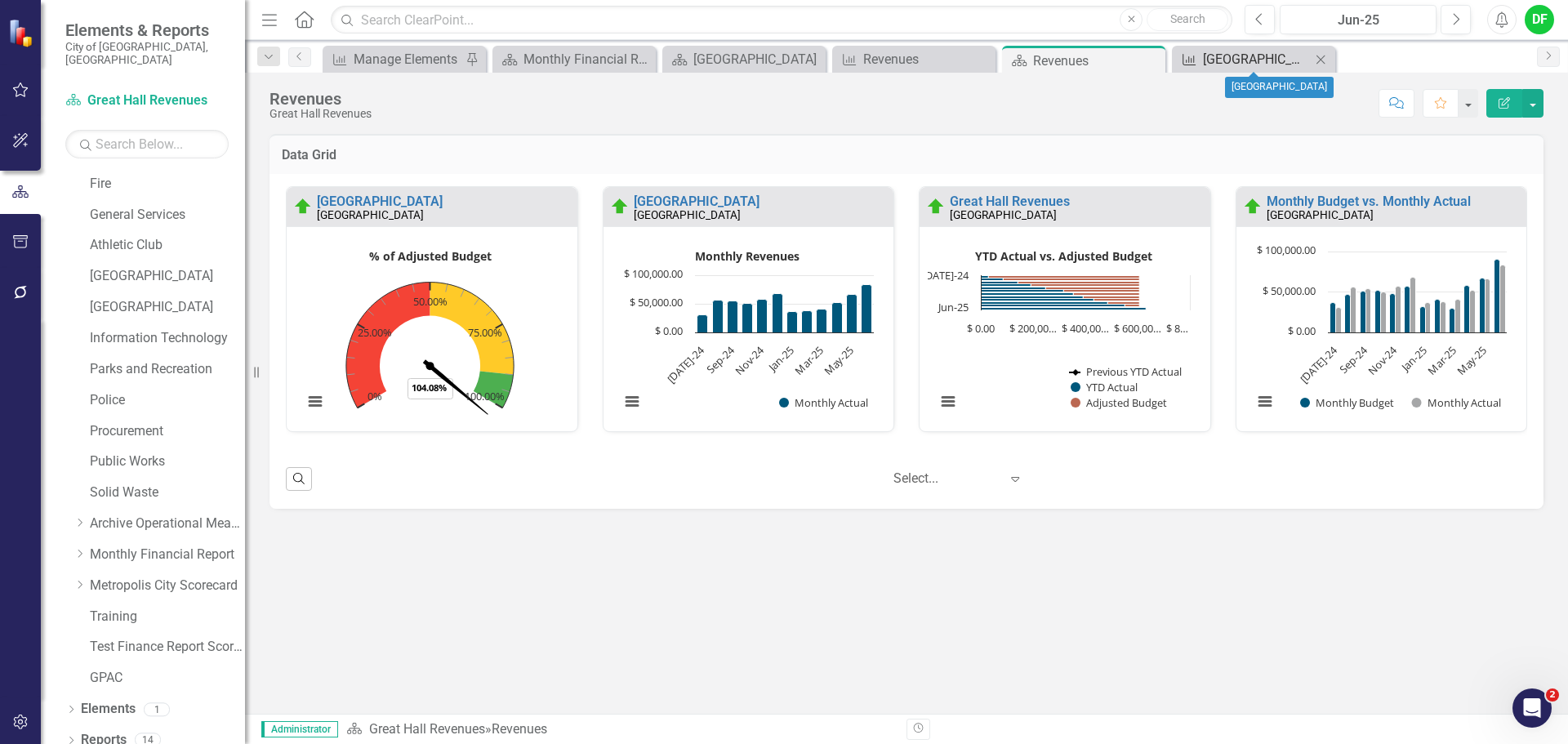
click at [1210, 57] on div "Great Hall" at bounding box center [1257, 59] width 108 height 20
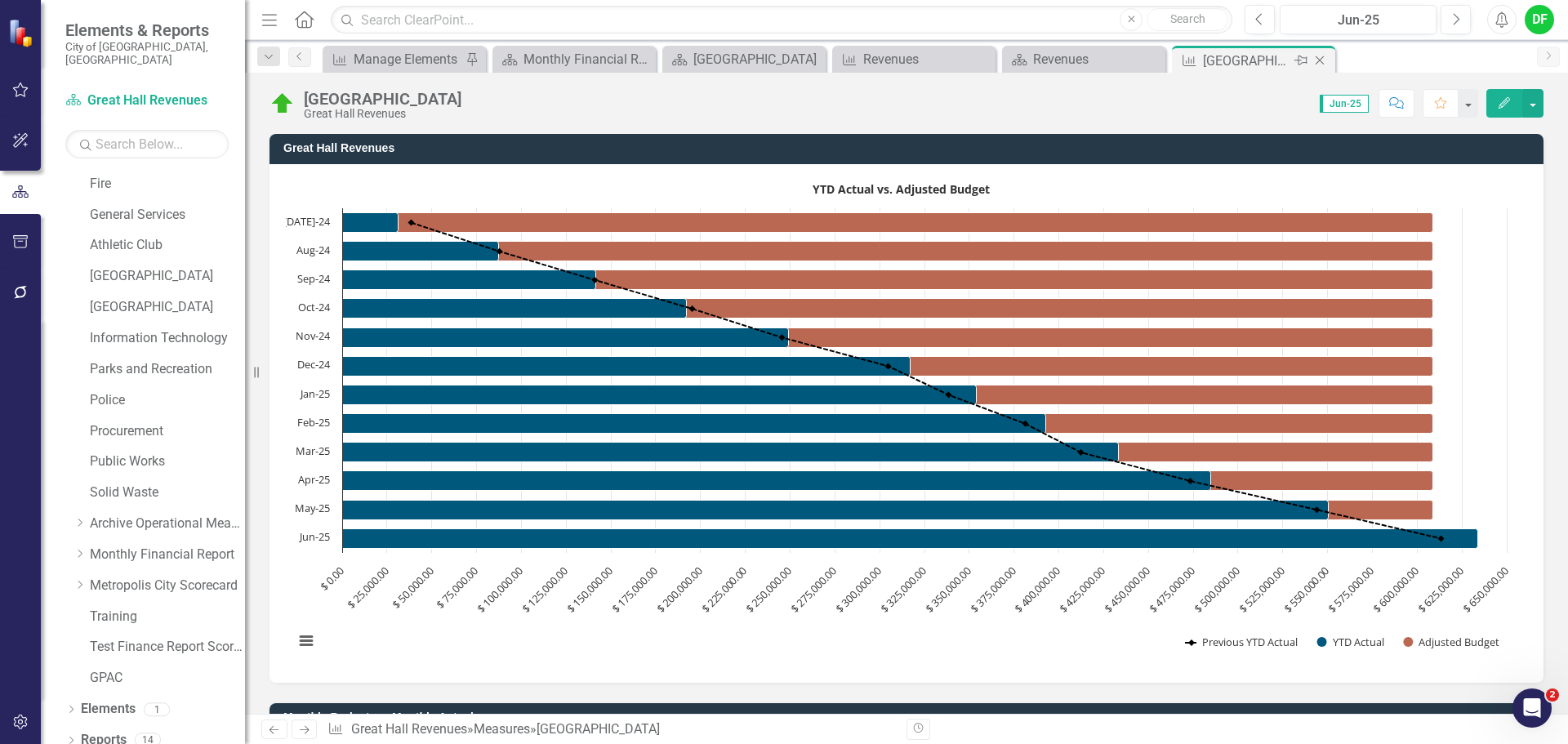
click at [1321, 61] on icon at bounding box center [1320, 61] width 9 height 9
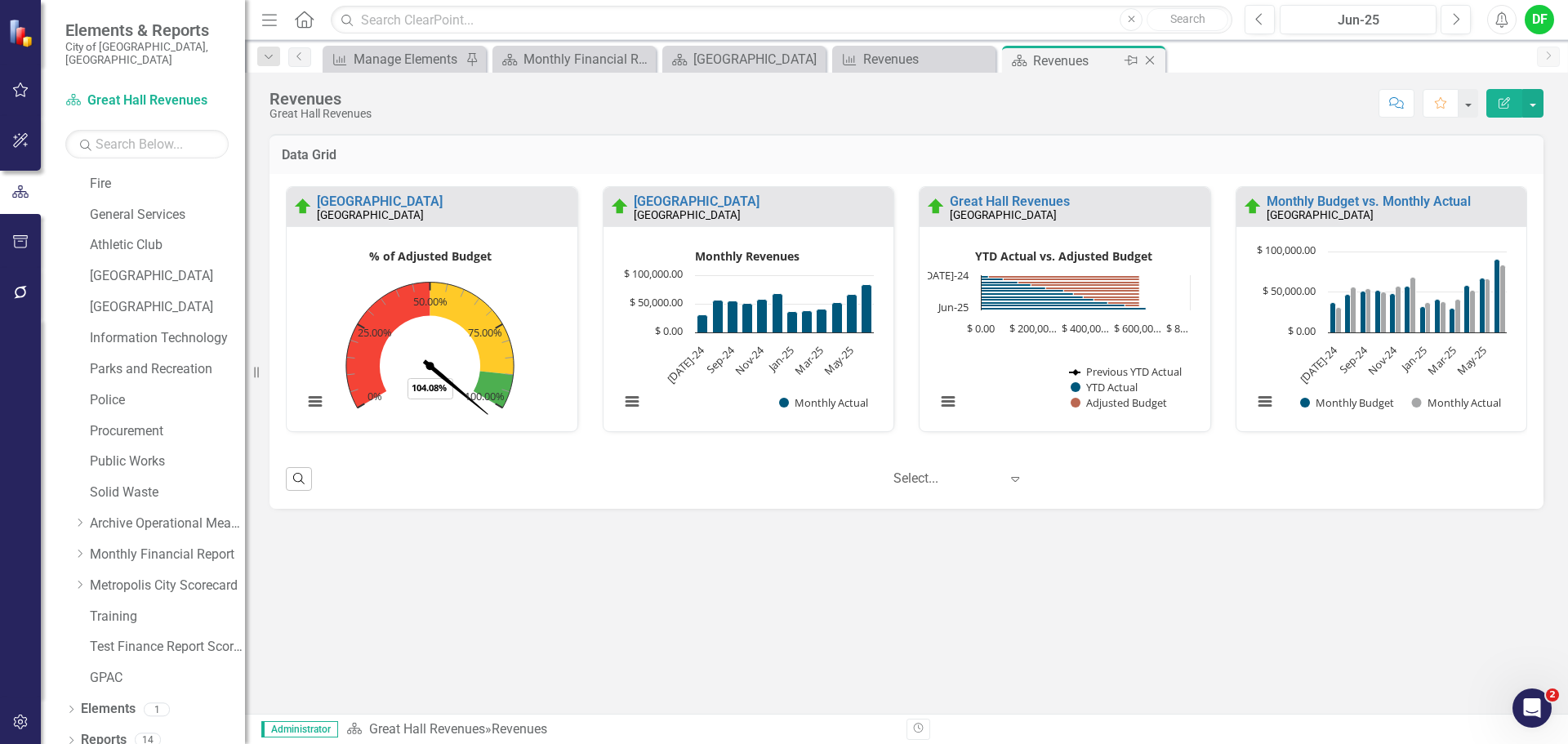
click at [1150, 60] on icon "Close" at bounding box center [1150, 61] width 17 height 13
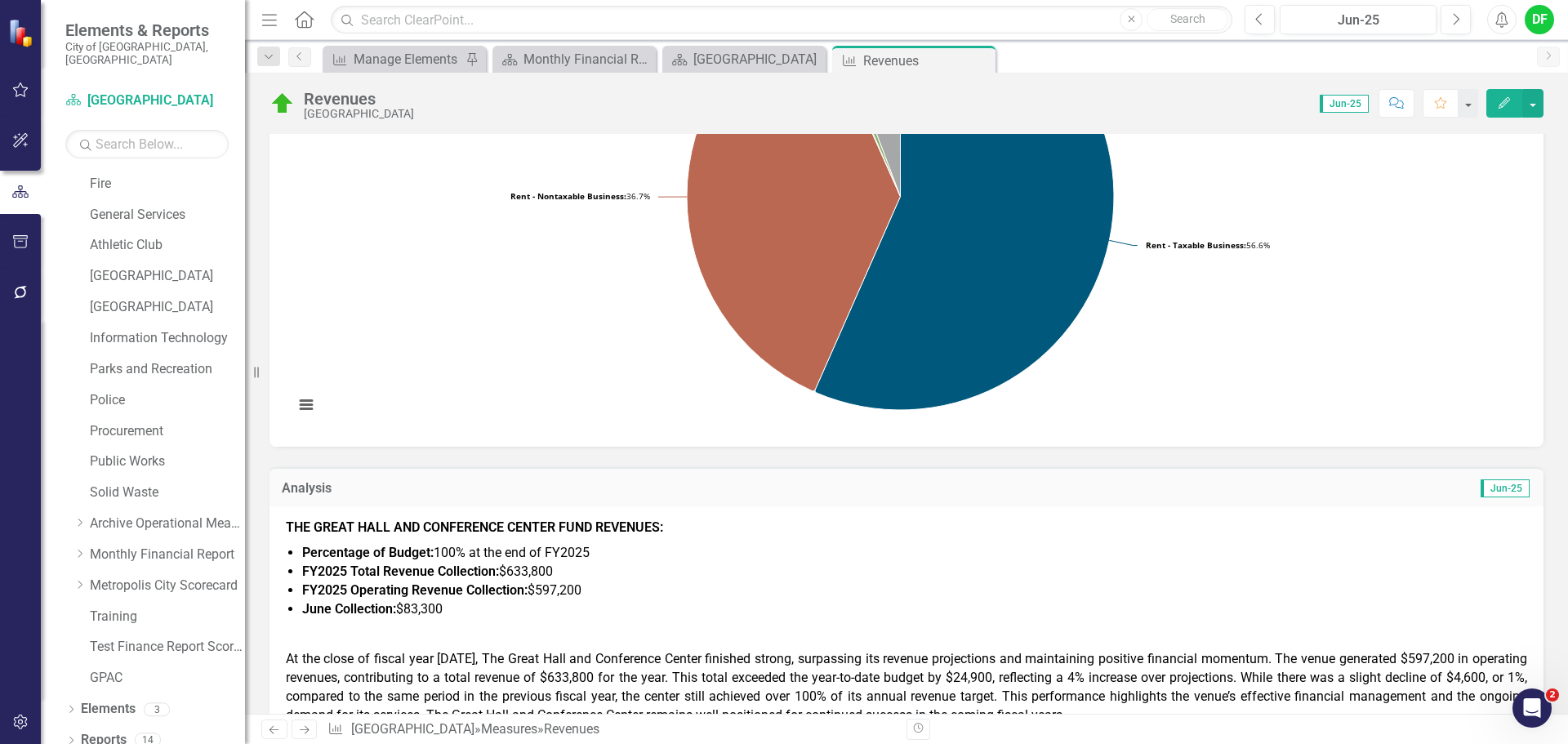
scroll to position [245, 0]
click at [977, 62] on icon "Close" at bounding box center [980, 61] width 17 height 13
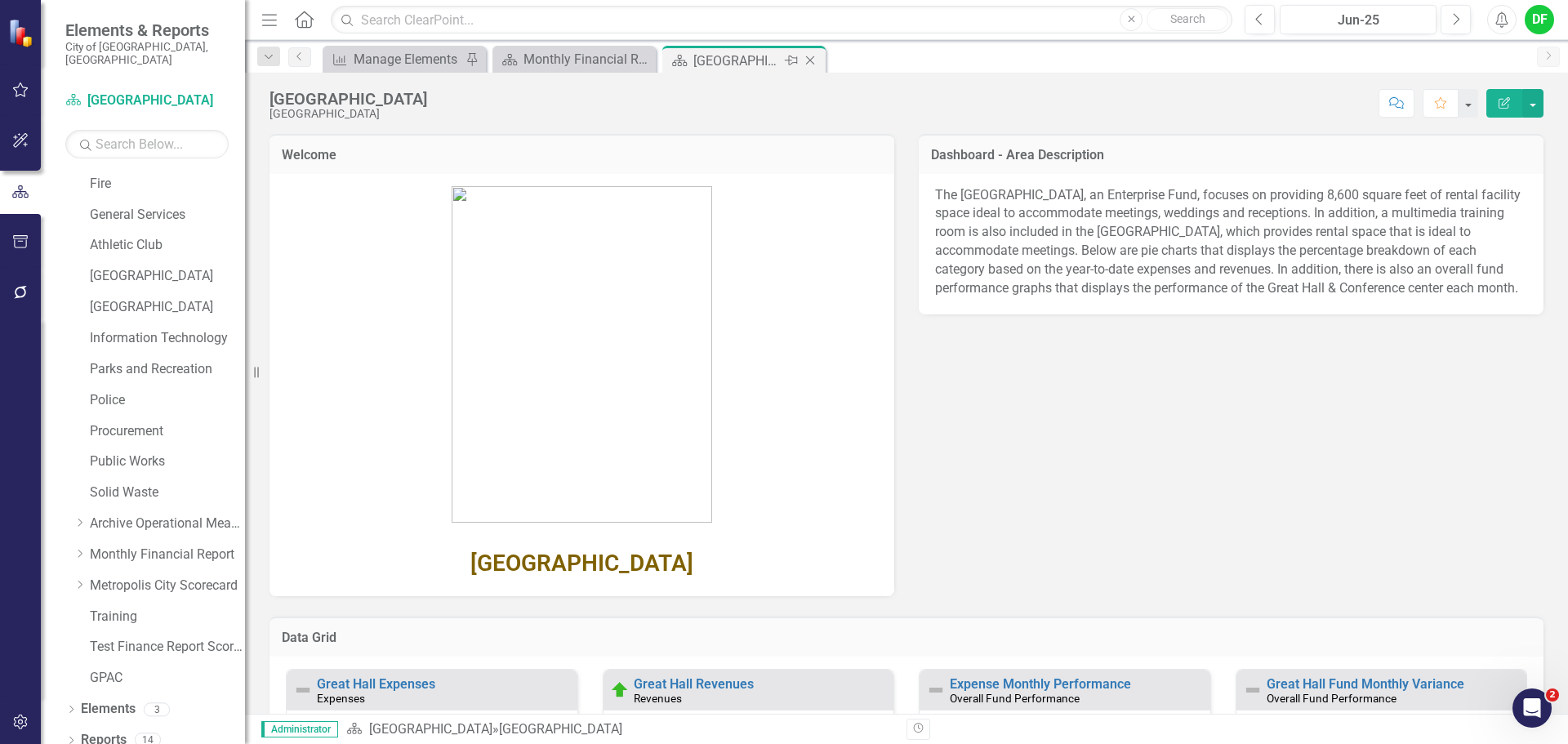
click at [811, 55] on icon "Close" at bounding box center [811, 61] width 17 height 13
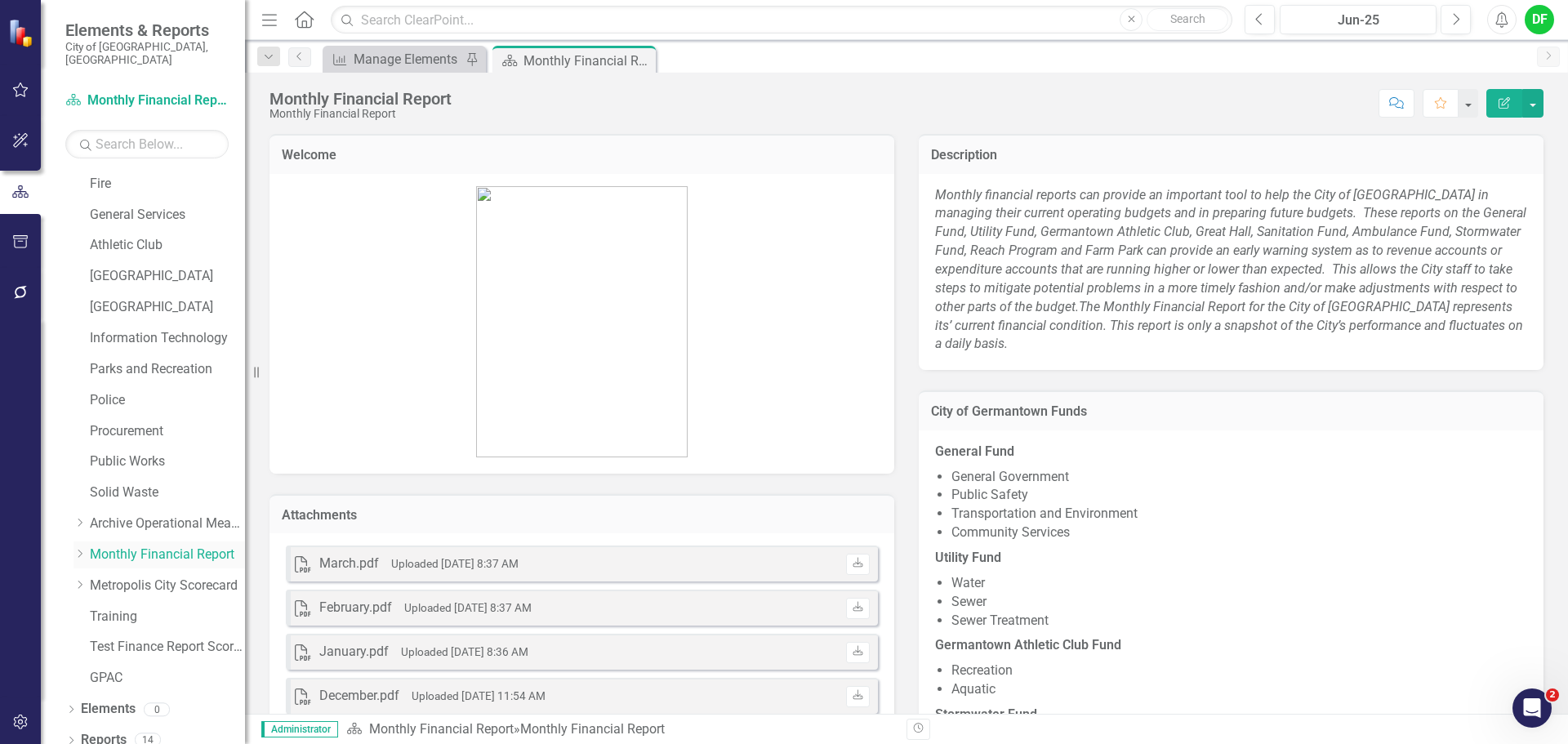
click at [83, 549] on icon "Dropdown" at bounding box center [79, 553] width 12 height 10
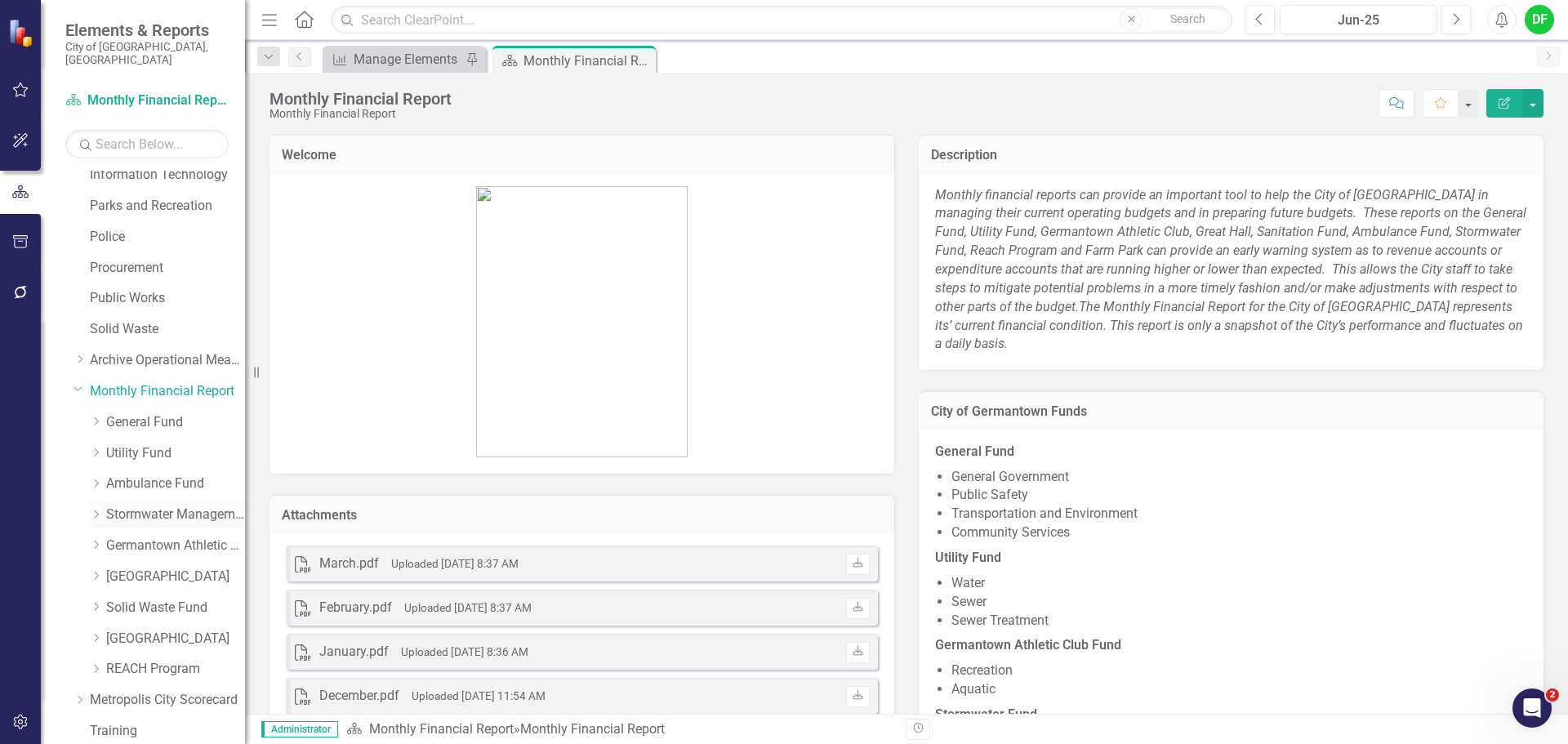
click at [130, 506] on link "Stormwater Management Fund" at bounding box center [175, 515] width 139 height 18
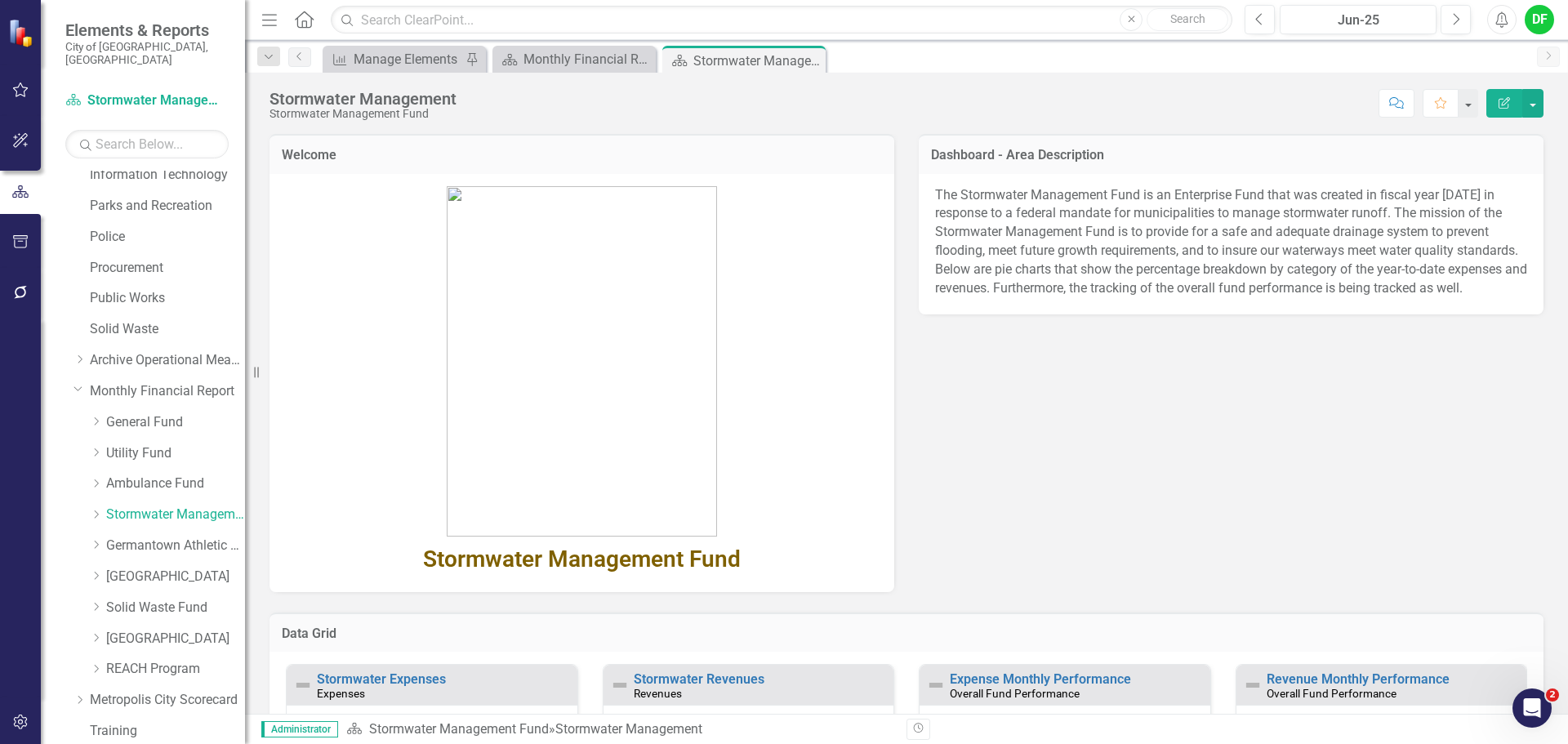
click at [738, 687] on div "Revenues" at bounding box center [762, 693] width 256 height 14
click at [735, 679] on link "Stormwater Revenues" at bounding box center [699, 679] width 131 height 16
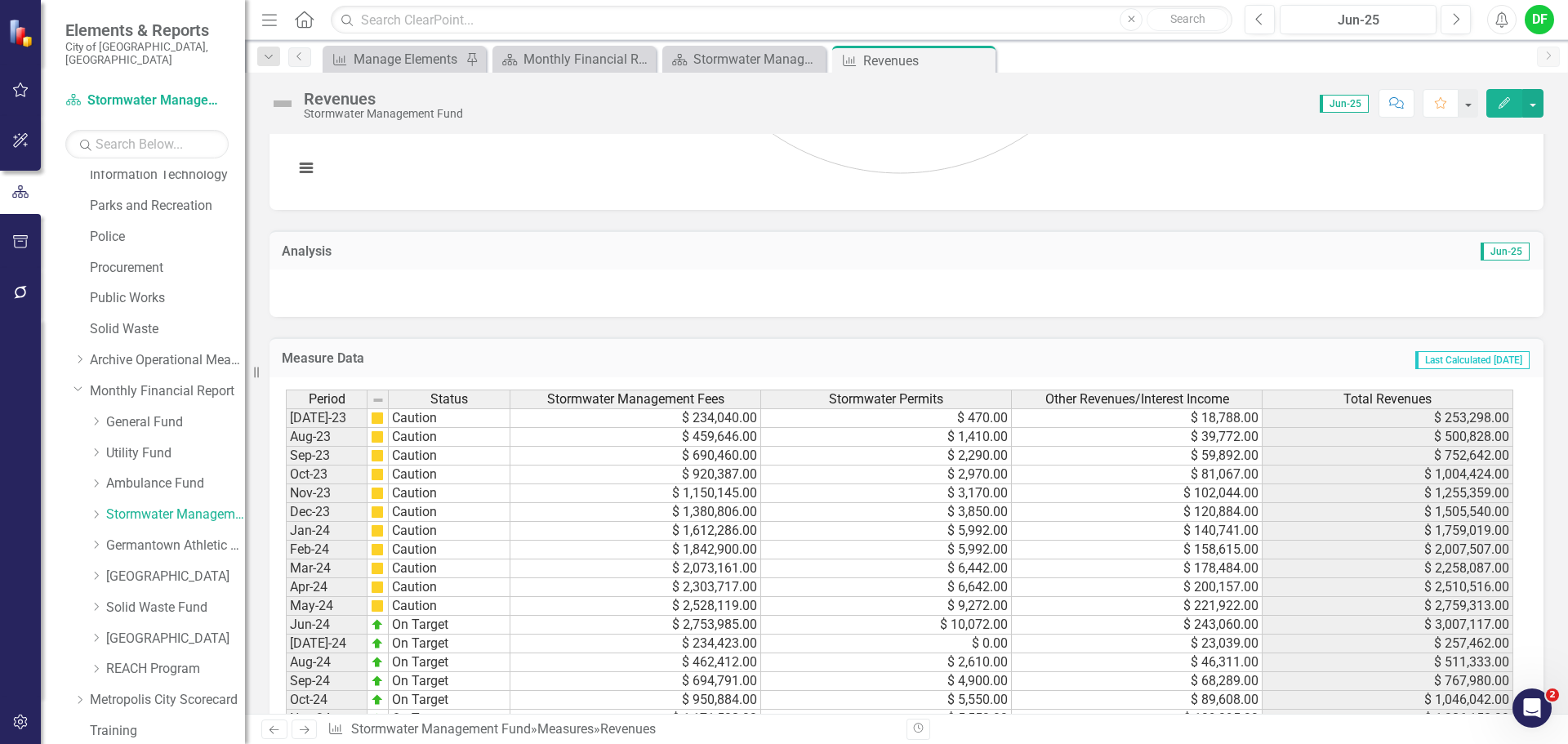
scroll to position [490, 0]
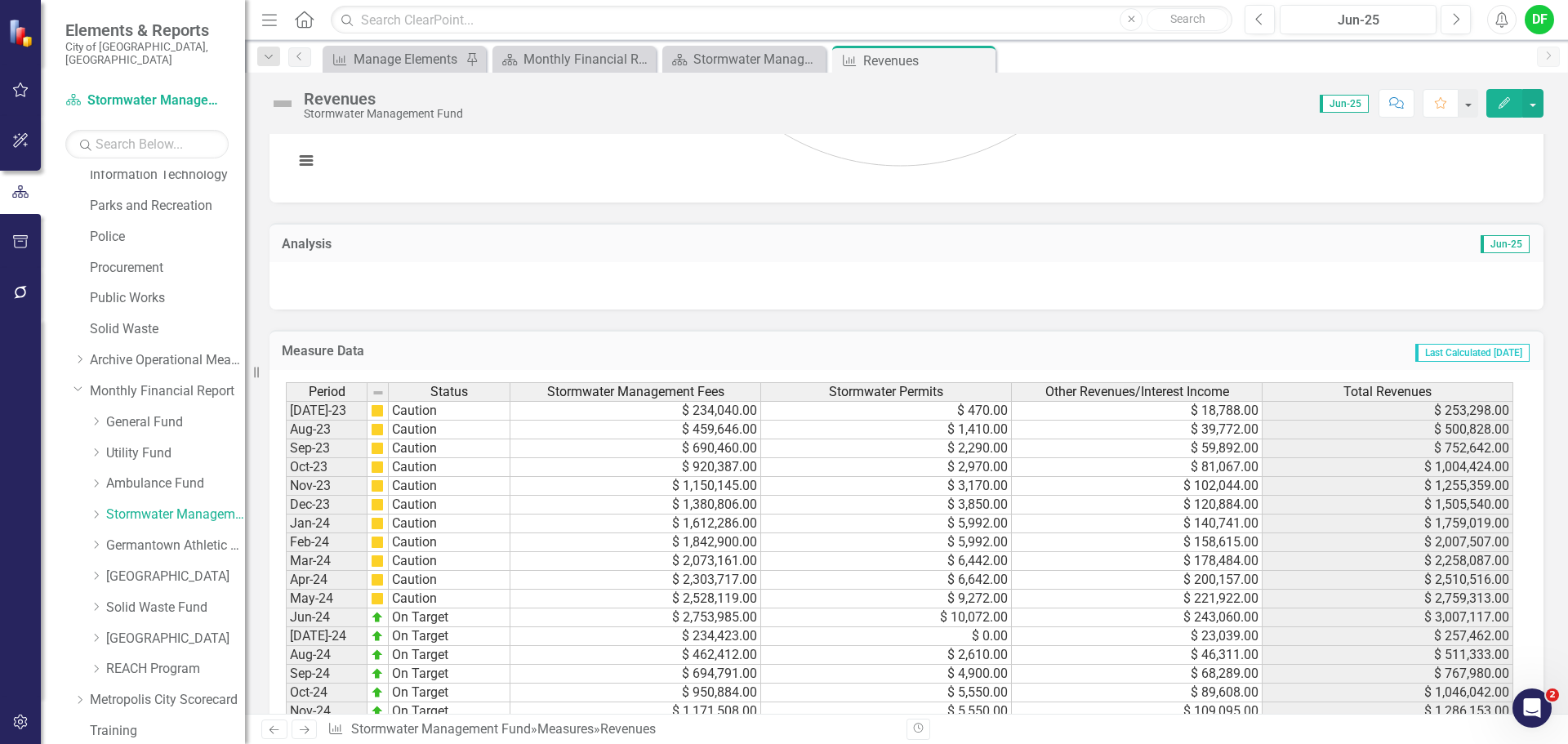
click at [1515, 110] on button "Edit" at bounding box center [1504, 103] width 36 height 29
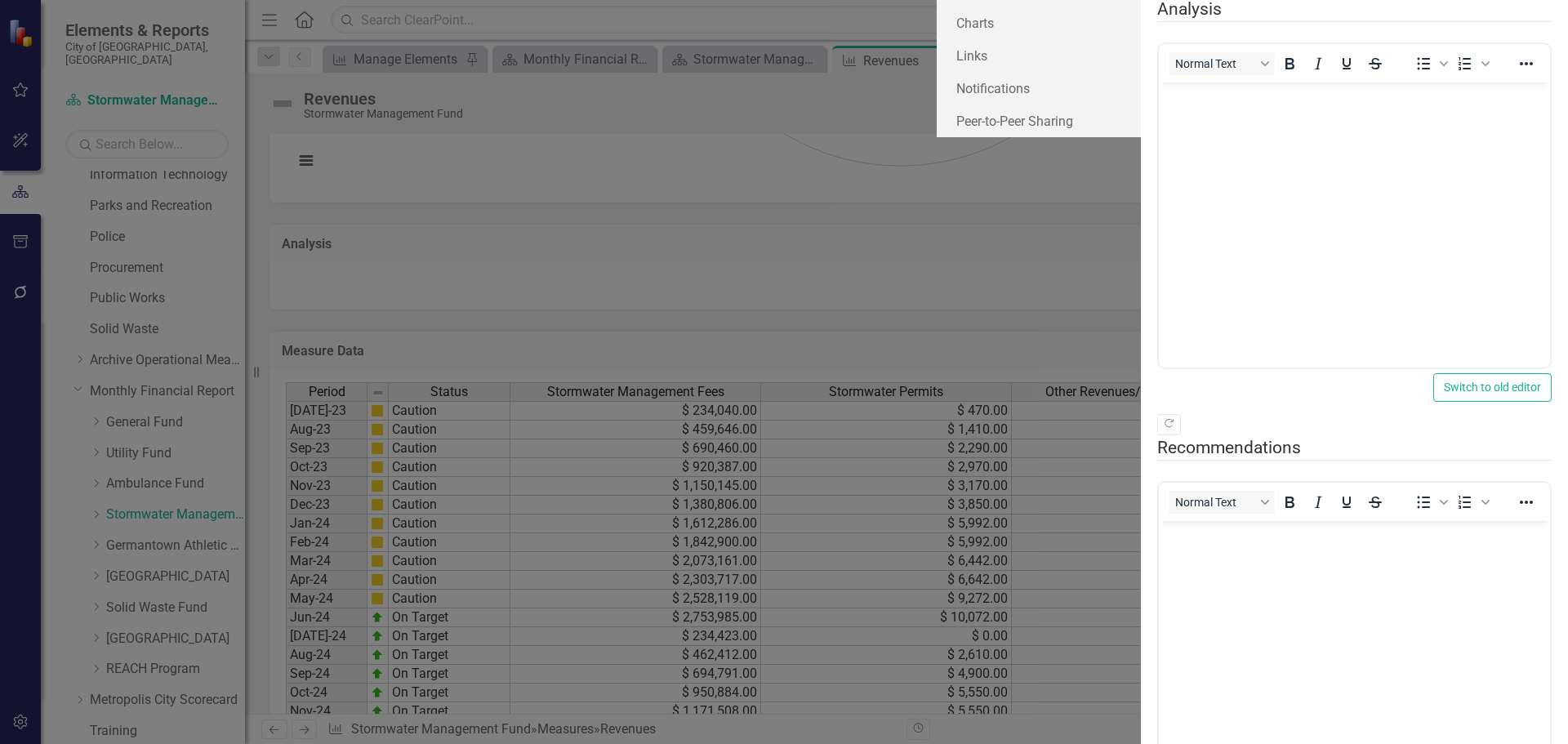
scroll to position [0, 0]
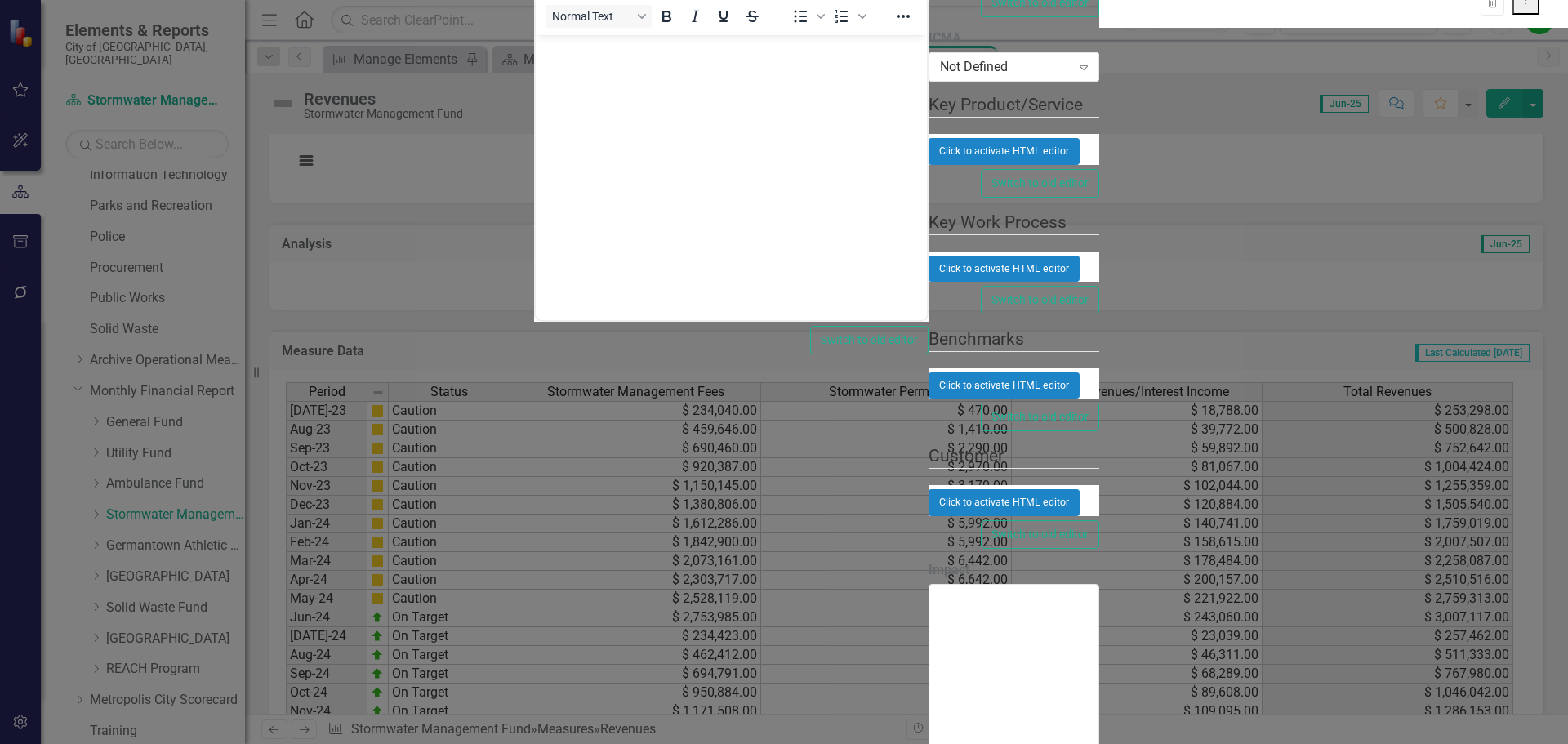
checkbox input "false"
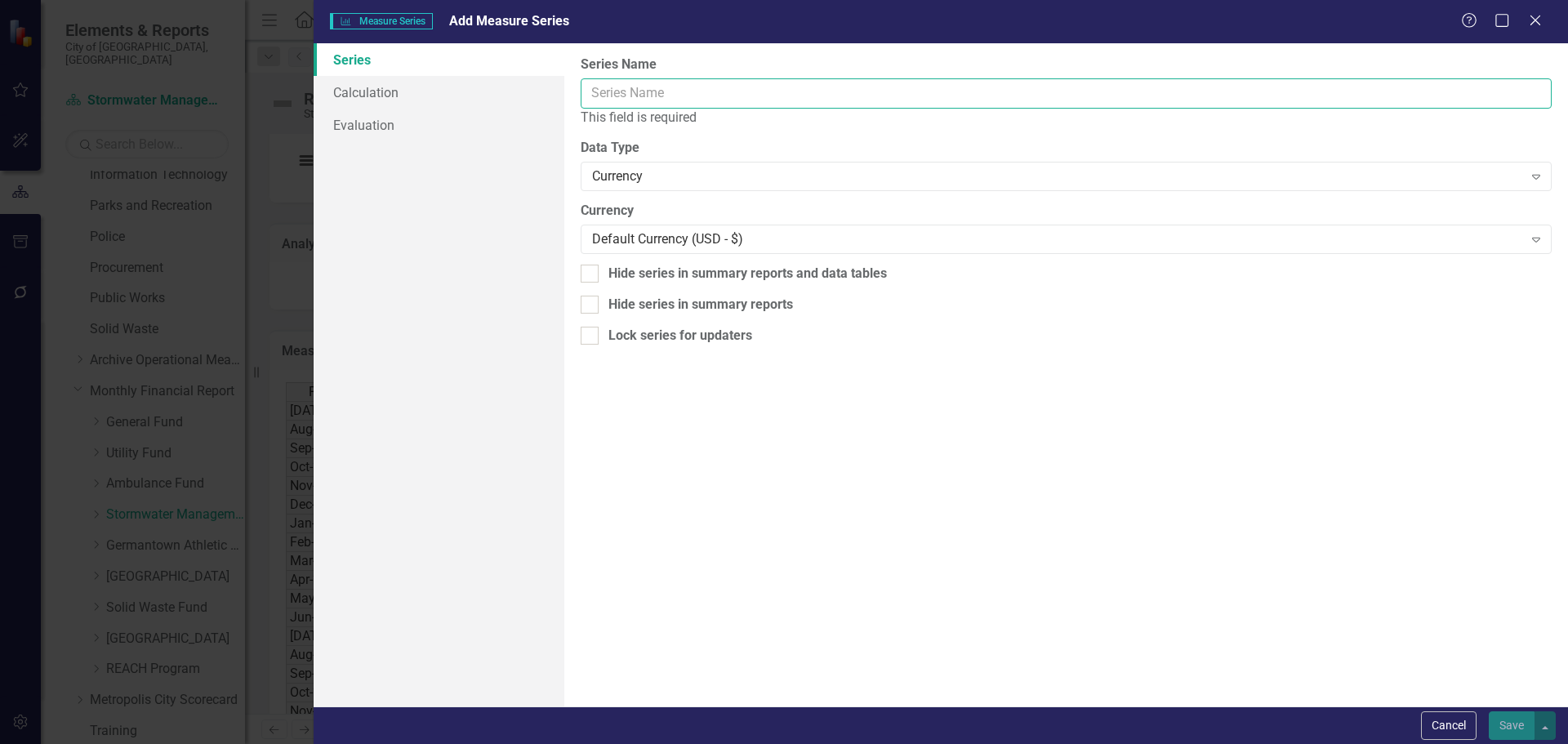
click at [728, 86] on input "Name" at bounding box center [1066, 93] width 971 height 30
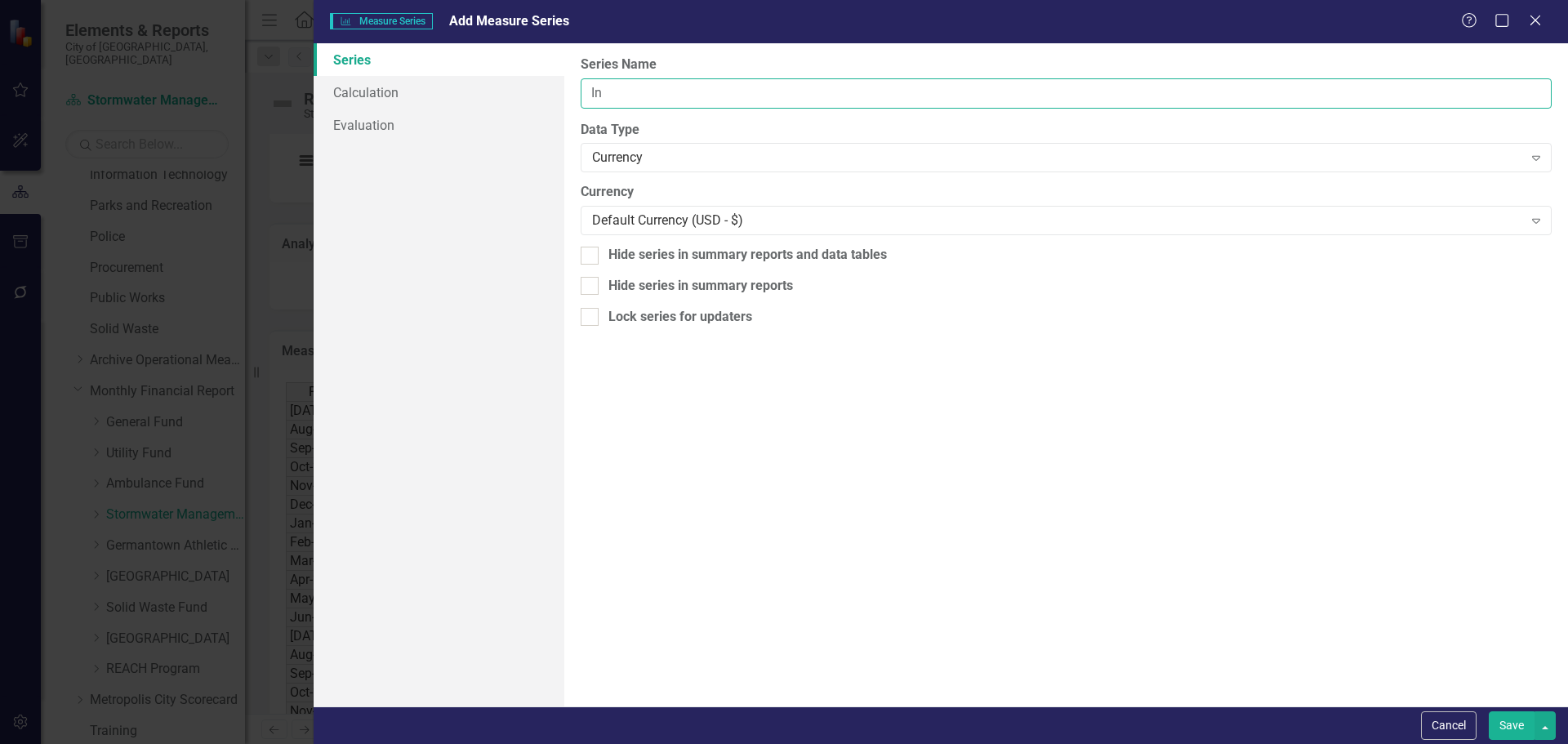
type input "I"
type input "Investment Income"
click at [1508, 727] on button "Save" at bounding box center [1512, 725] width 46 height 29
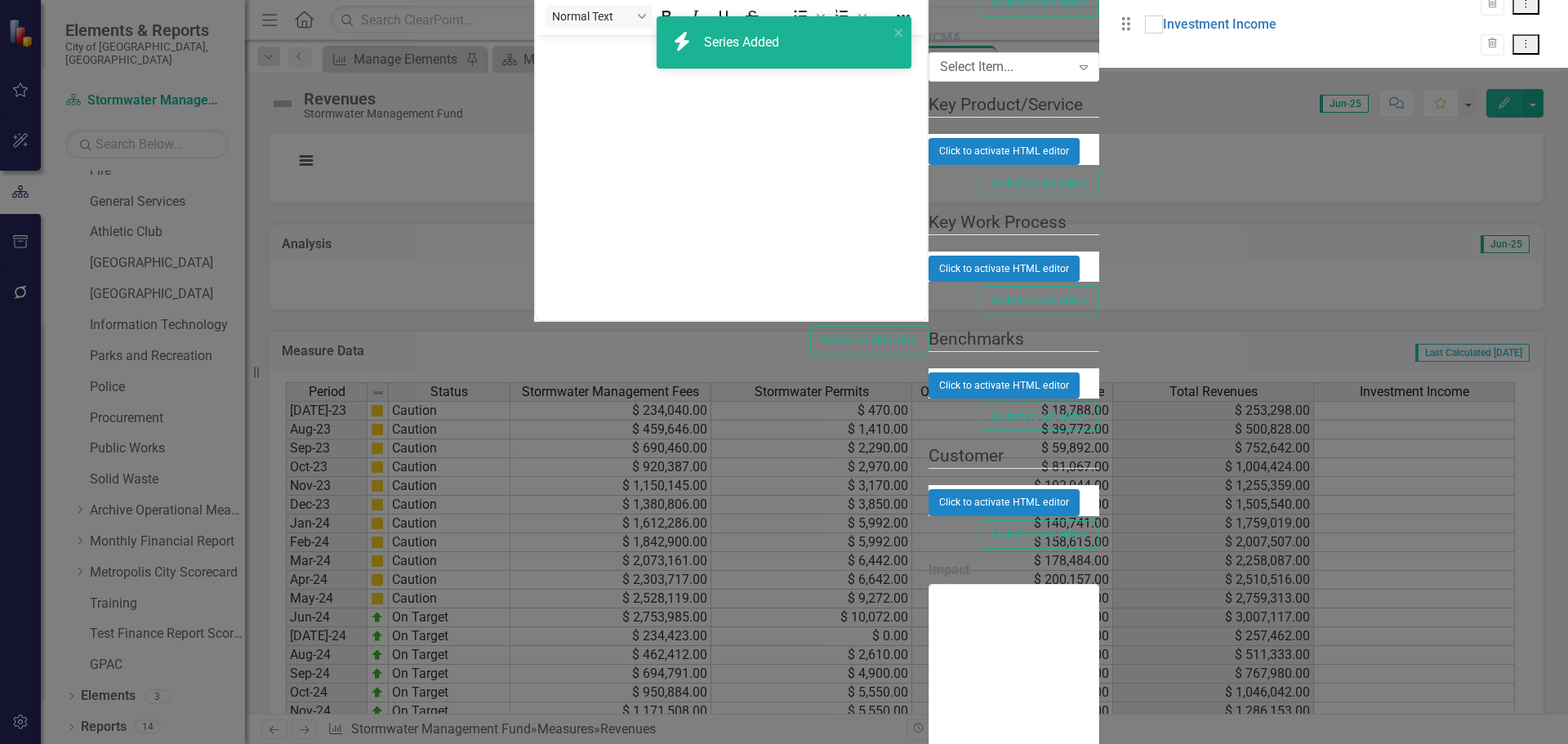
scroll to position [309, 0]
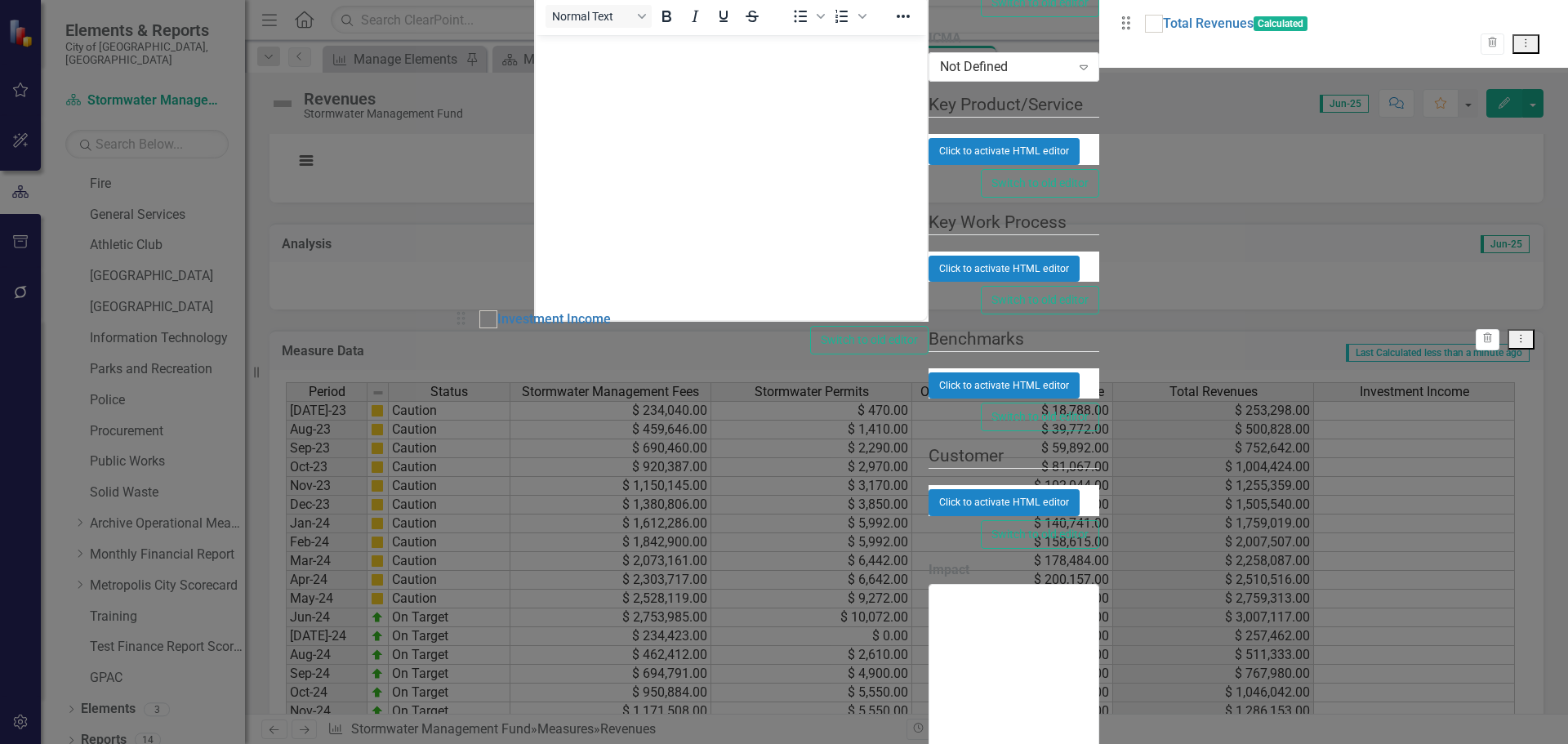
drag, startPoint x: 472, startPoint y: 388, endPoint x: 466, endPoint y: 324, distance: 64.3
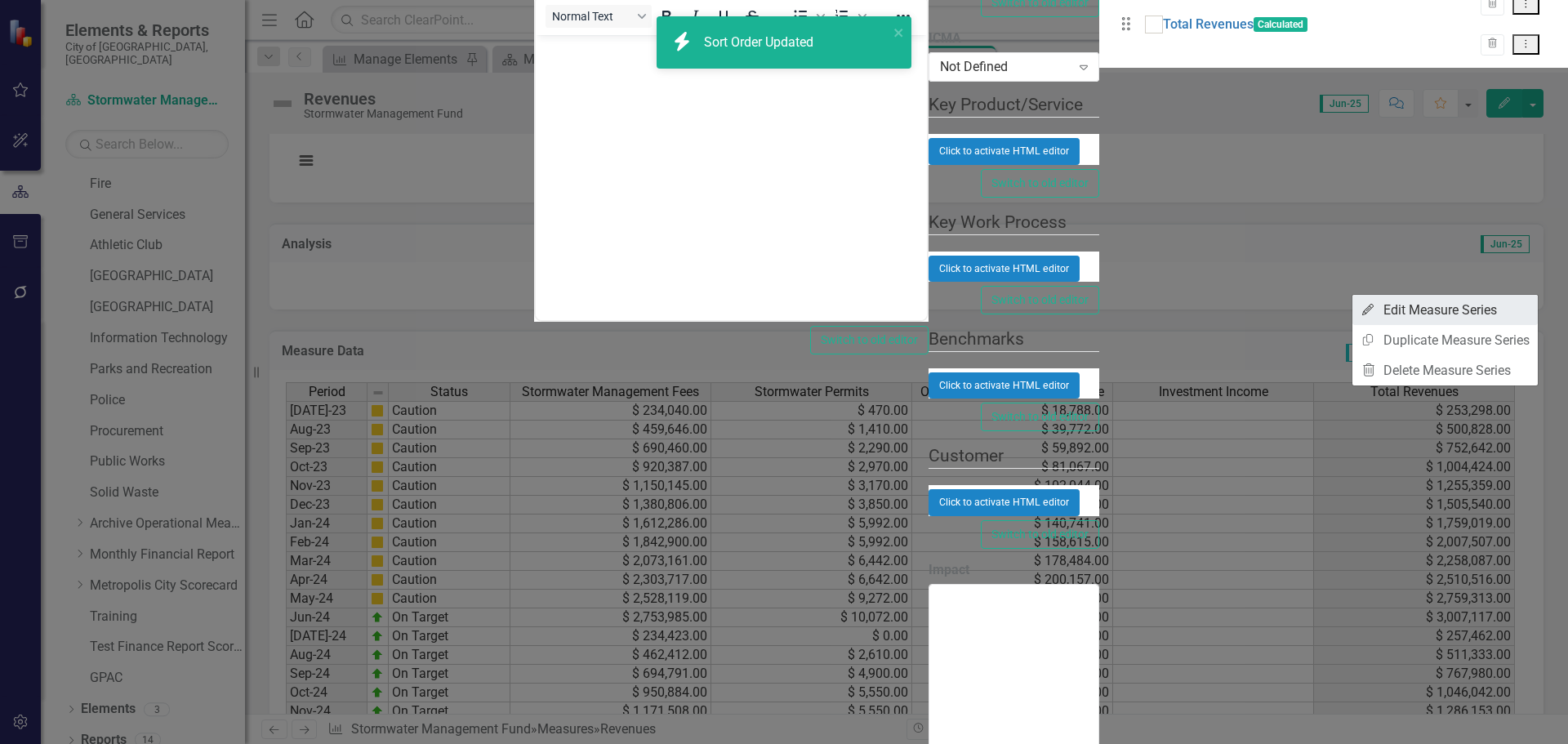
click at [1420, 306] on link "Edit Edit Measure Series" at bounding box center [1445, 309] width 185 height 30
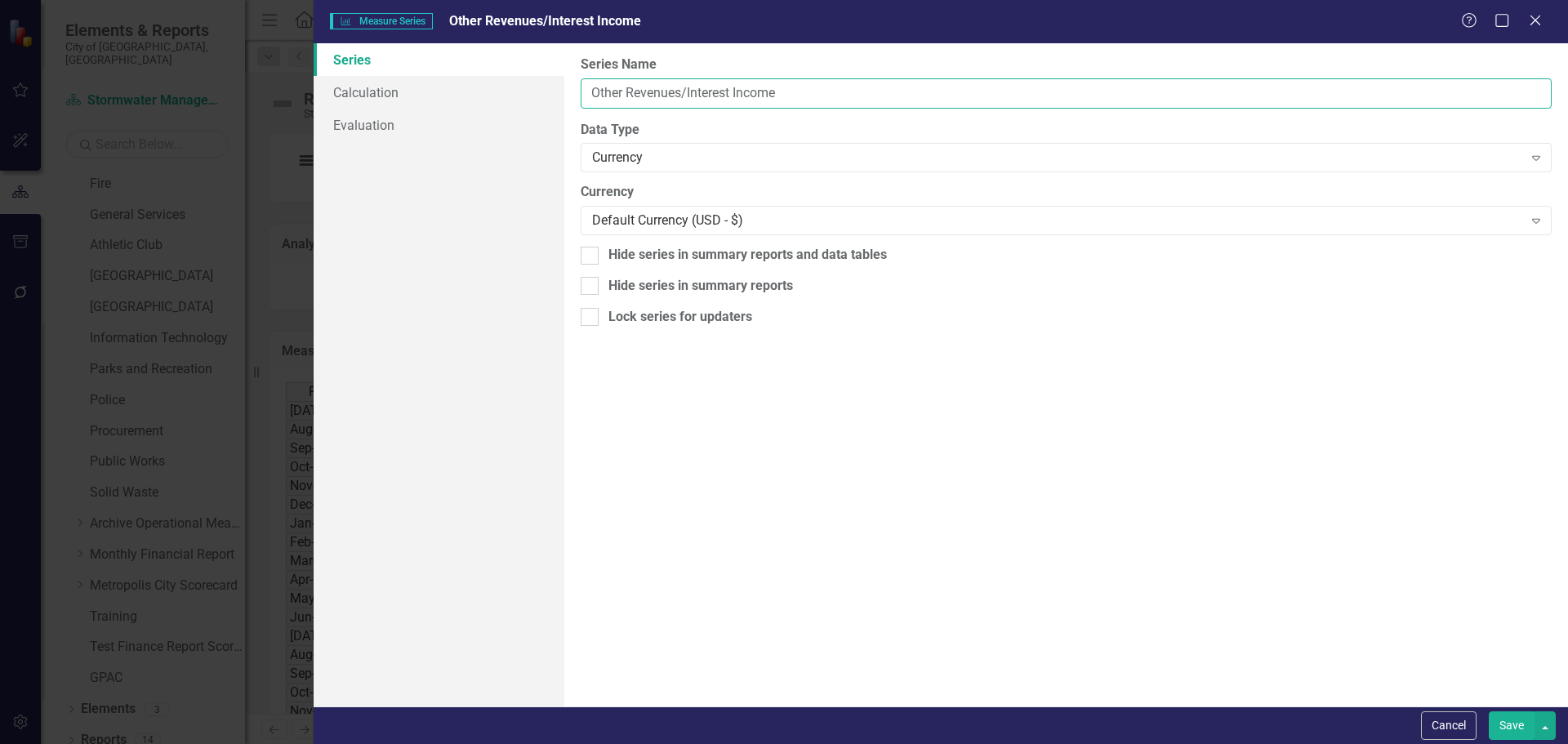
click at [821, 99] on input "Other Revenues/Interest Income" at bounding box center [1066, 93] width 971 height 30
type input "Other Revenues"
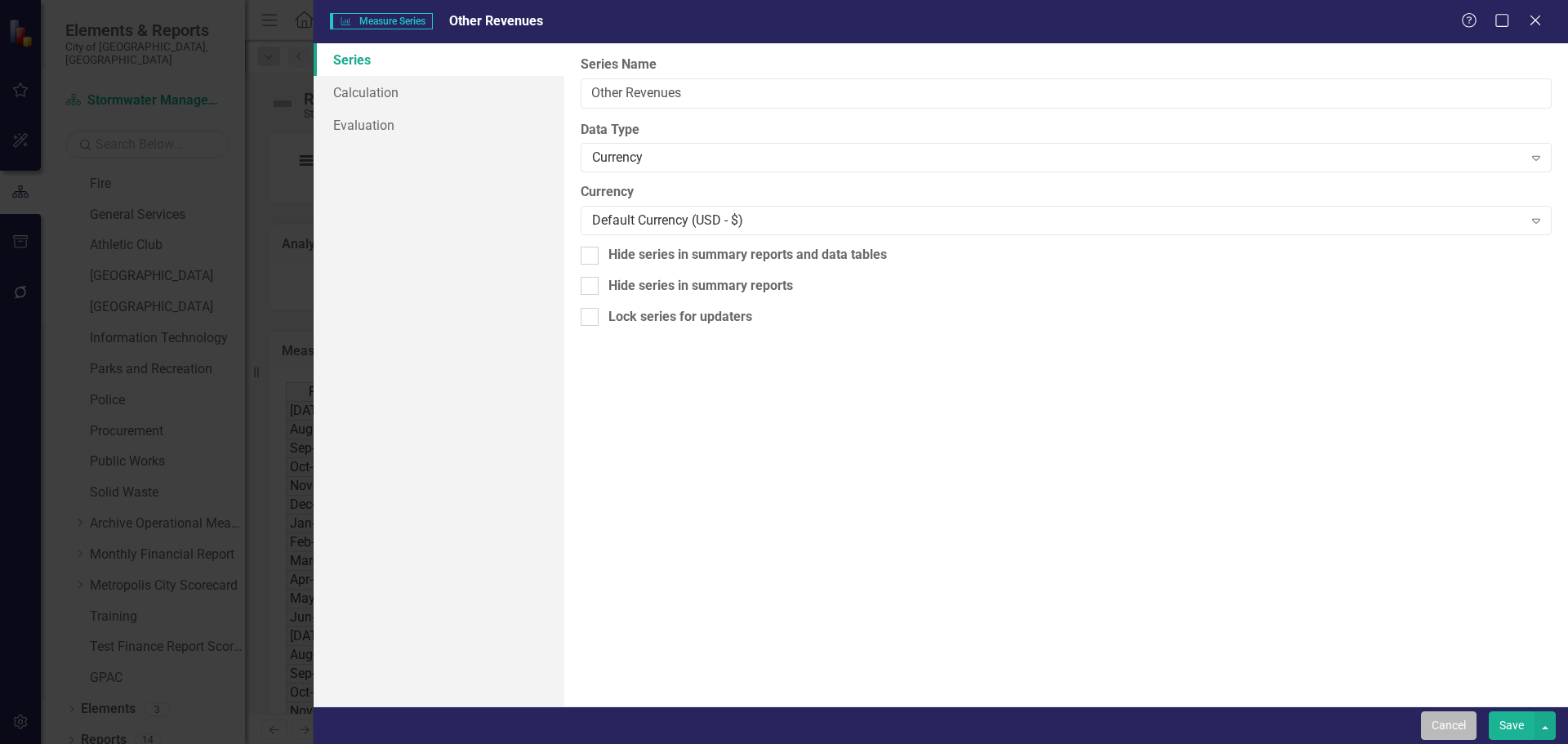
click at [1458, 723] on button "Cancel" at bounding box center [1449, 725] width 55 height 29
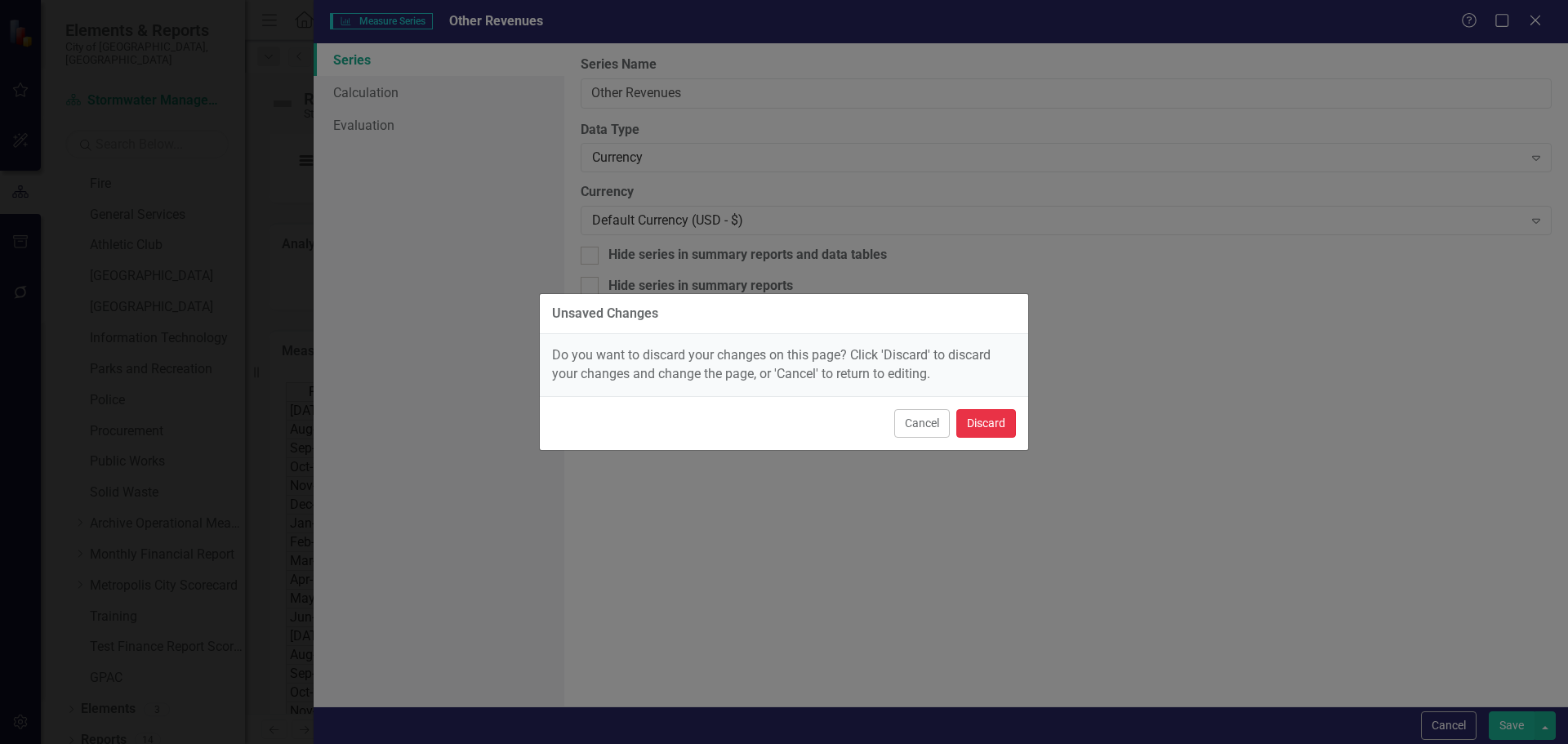
click at [1007, 428] on button "Discard" at bounding box center [986, 423] width 60 height 29
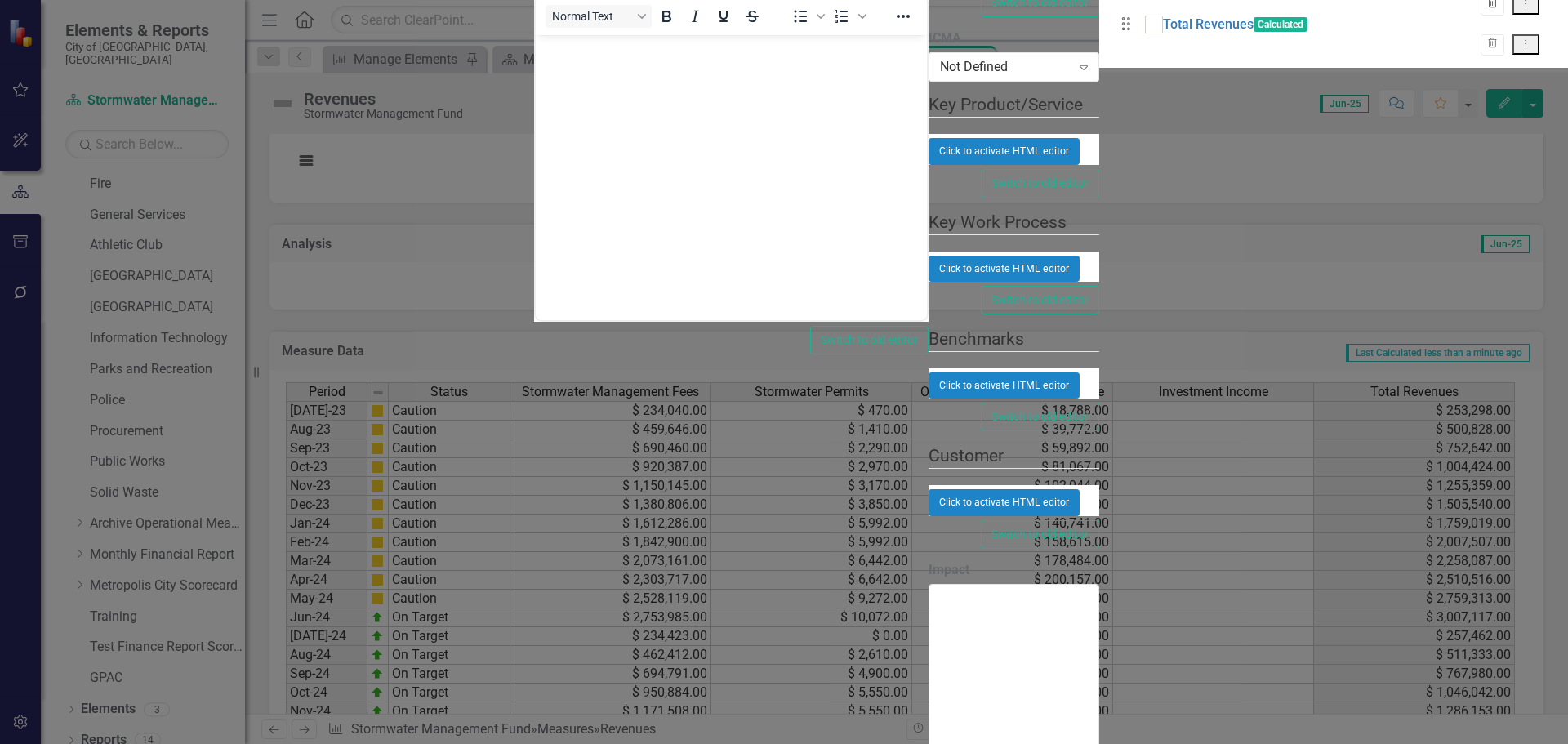
click at [1492, 9] on icon "Trash" at bounding box center [1492, 4] width 12 height 10
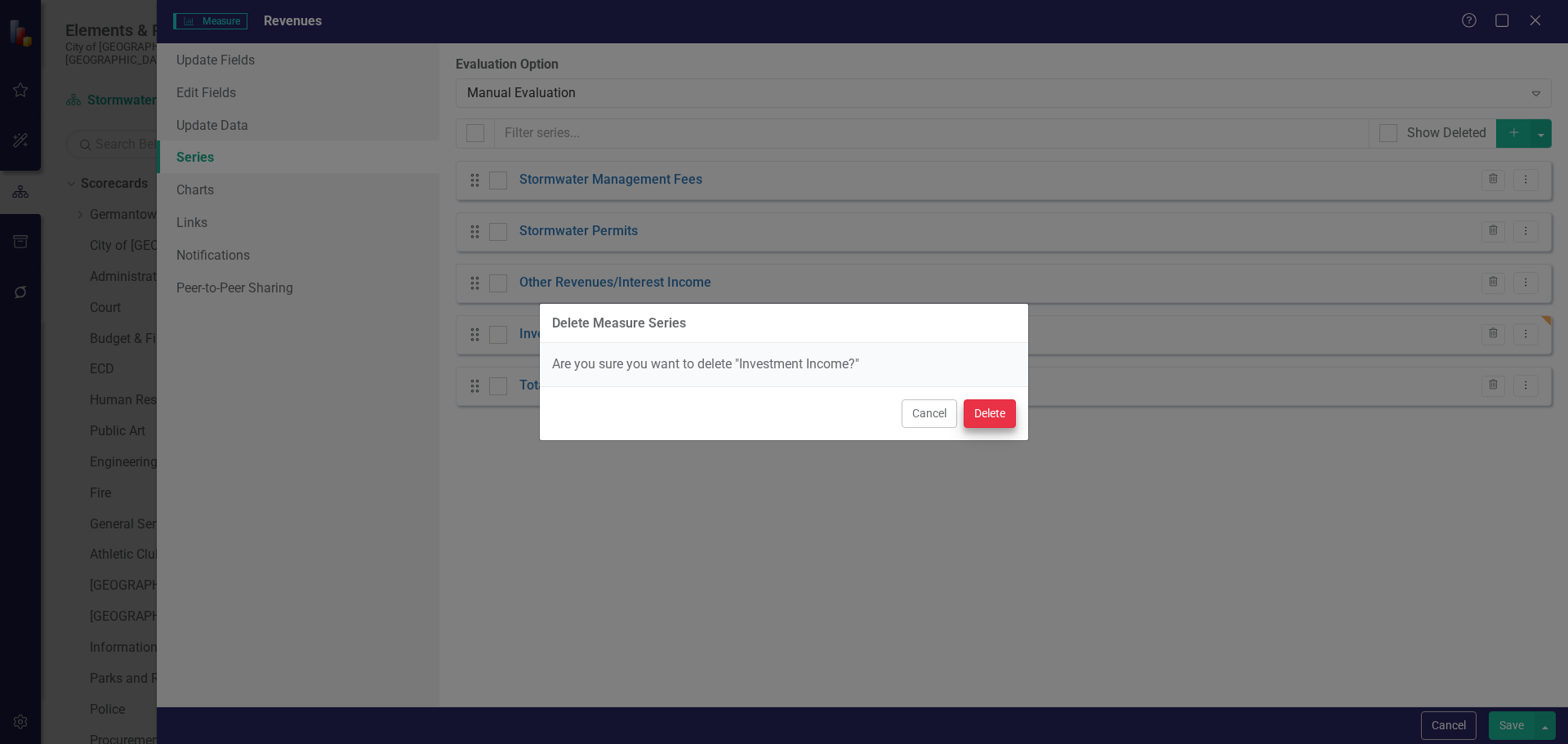
scroll to position [490, 0]
click at [993, 401] on button "Delete" at bounding box center [989, 413] width 53 height 29
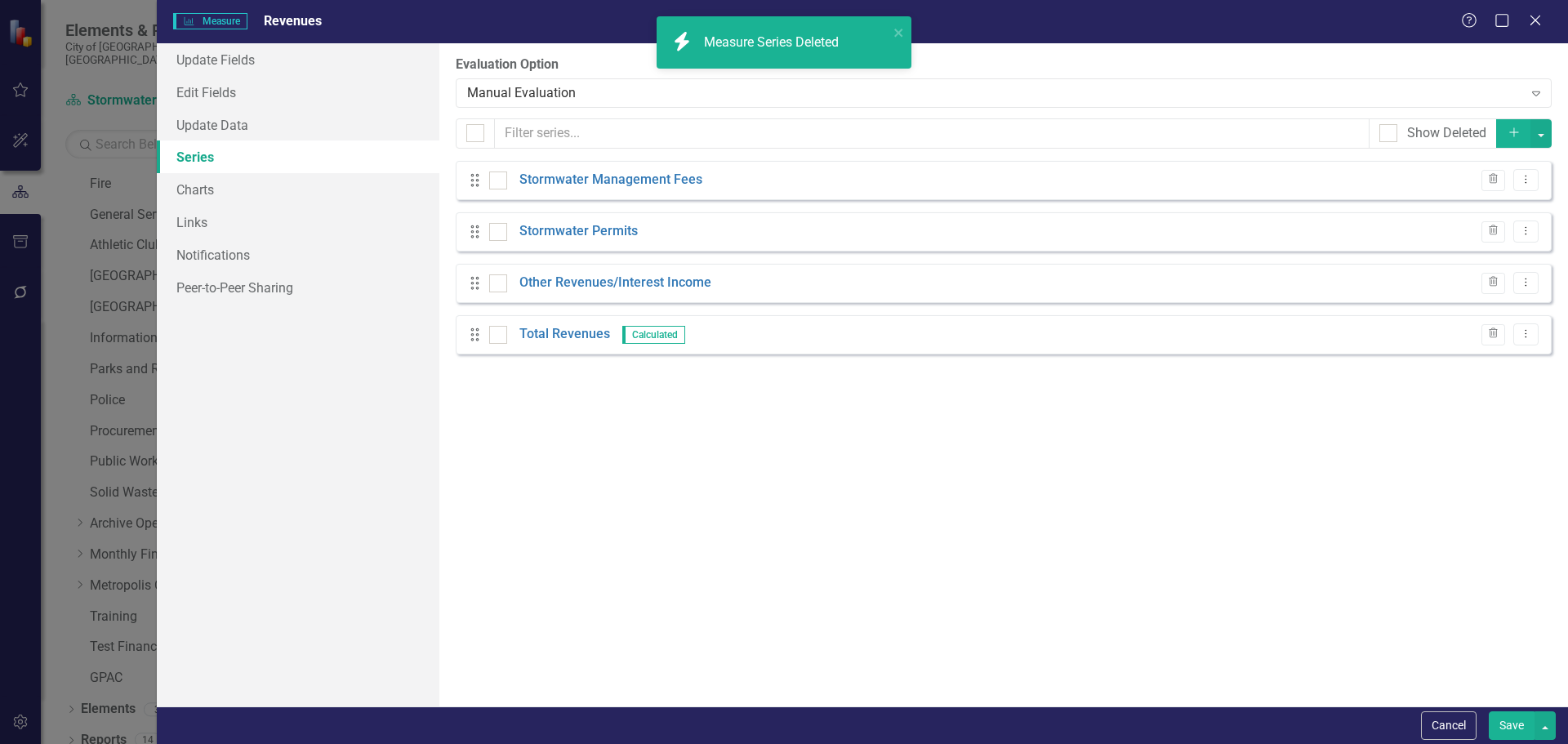
click at [1511, 734] on button "Save" at bounding box center [1512, 725] width 46 height 29
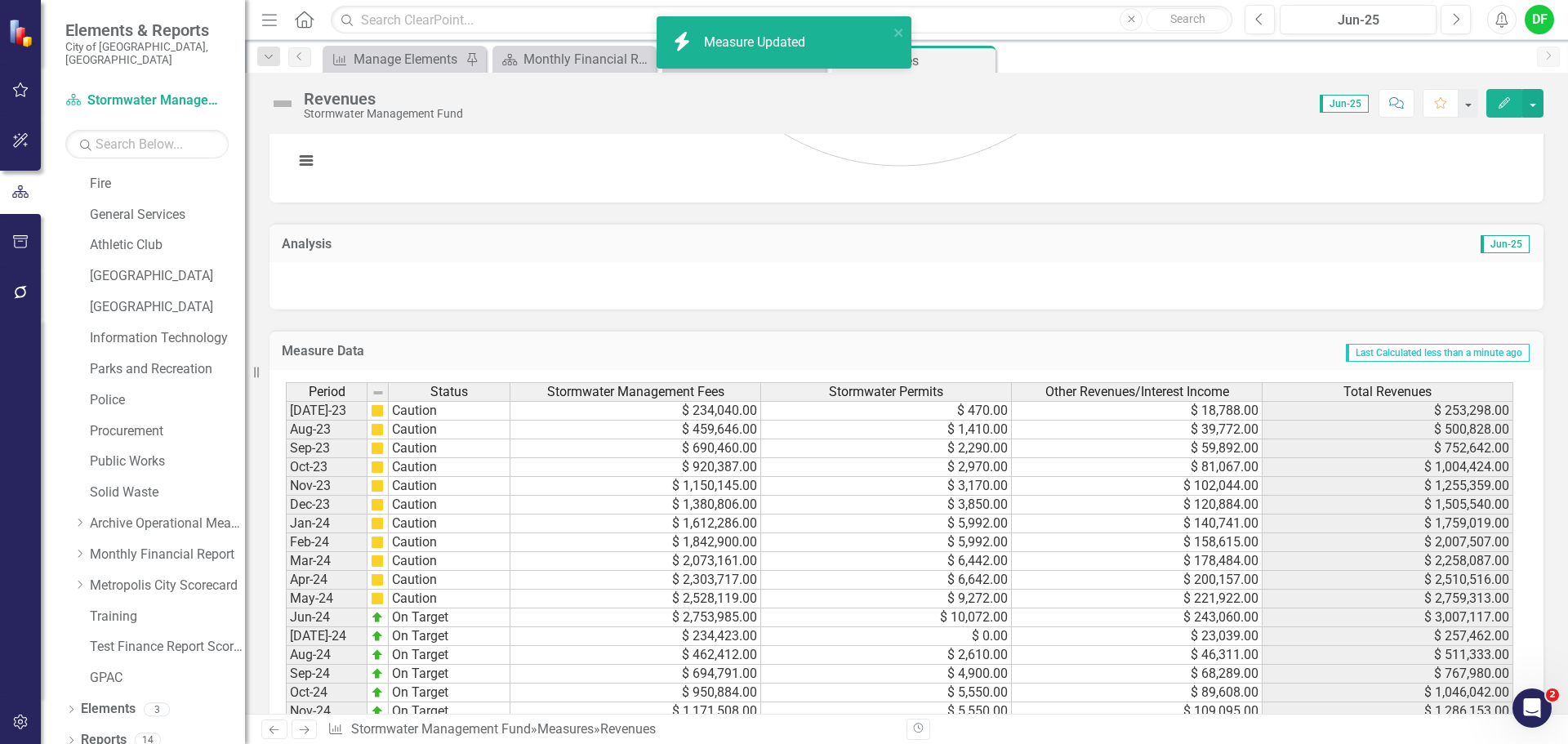
scroll to position [895, 0]
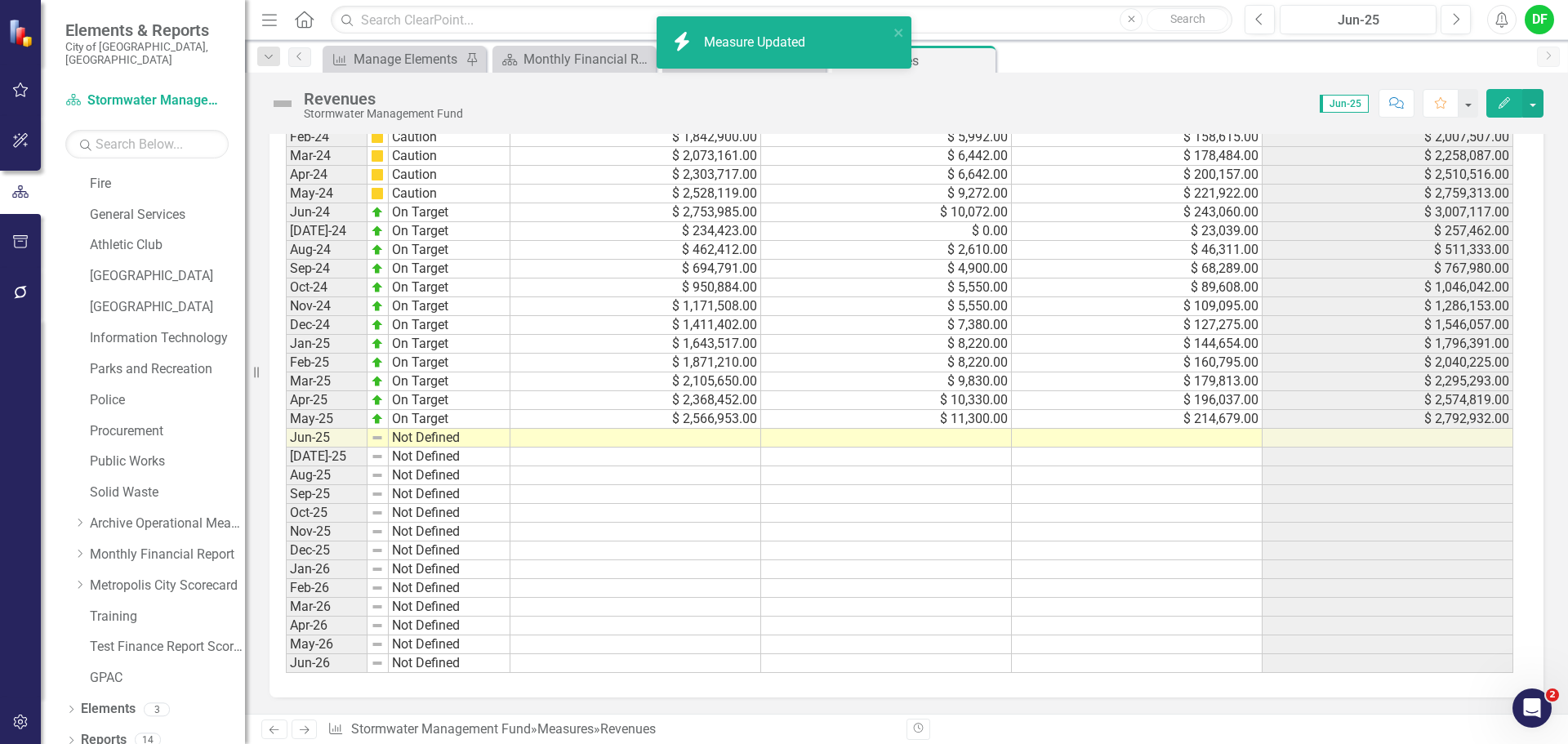
click at [1162, 436] on td at bounding box center [1137, 437] width 251 height 18
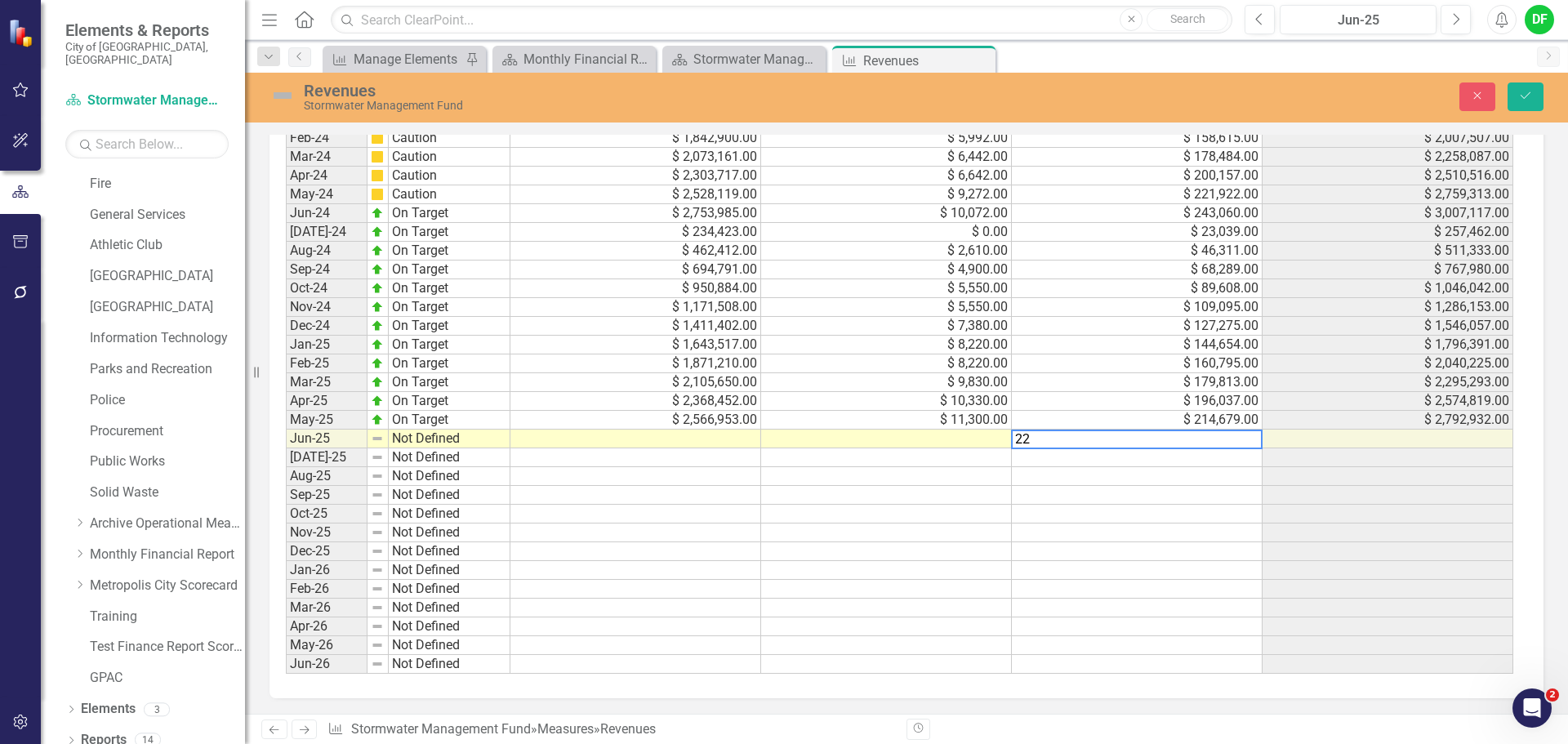
type textarea "2"
type textarea "231158"
click at [824, 436] on td at bounding box center [886, 438] width 251 height 18
type textarea "4"
type textarea "11700"
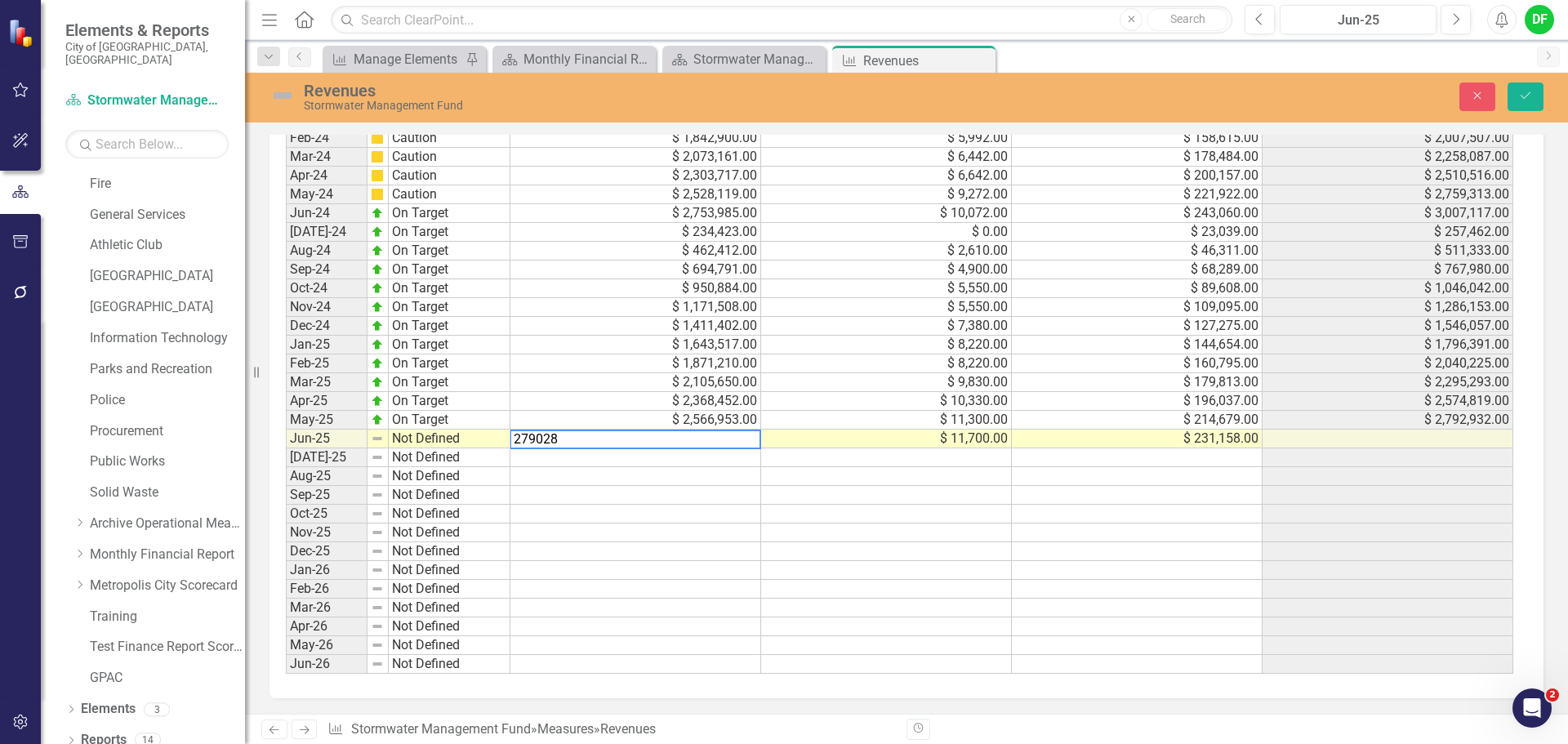
type textarea "2790285"
click at [1523, 92] on icon "Save" at bounding box center [1526, 96] width 15 height 11
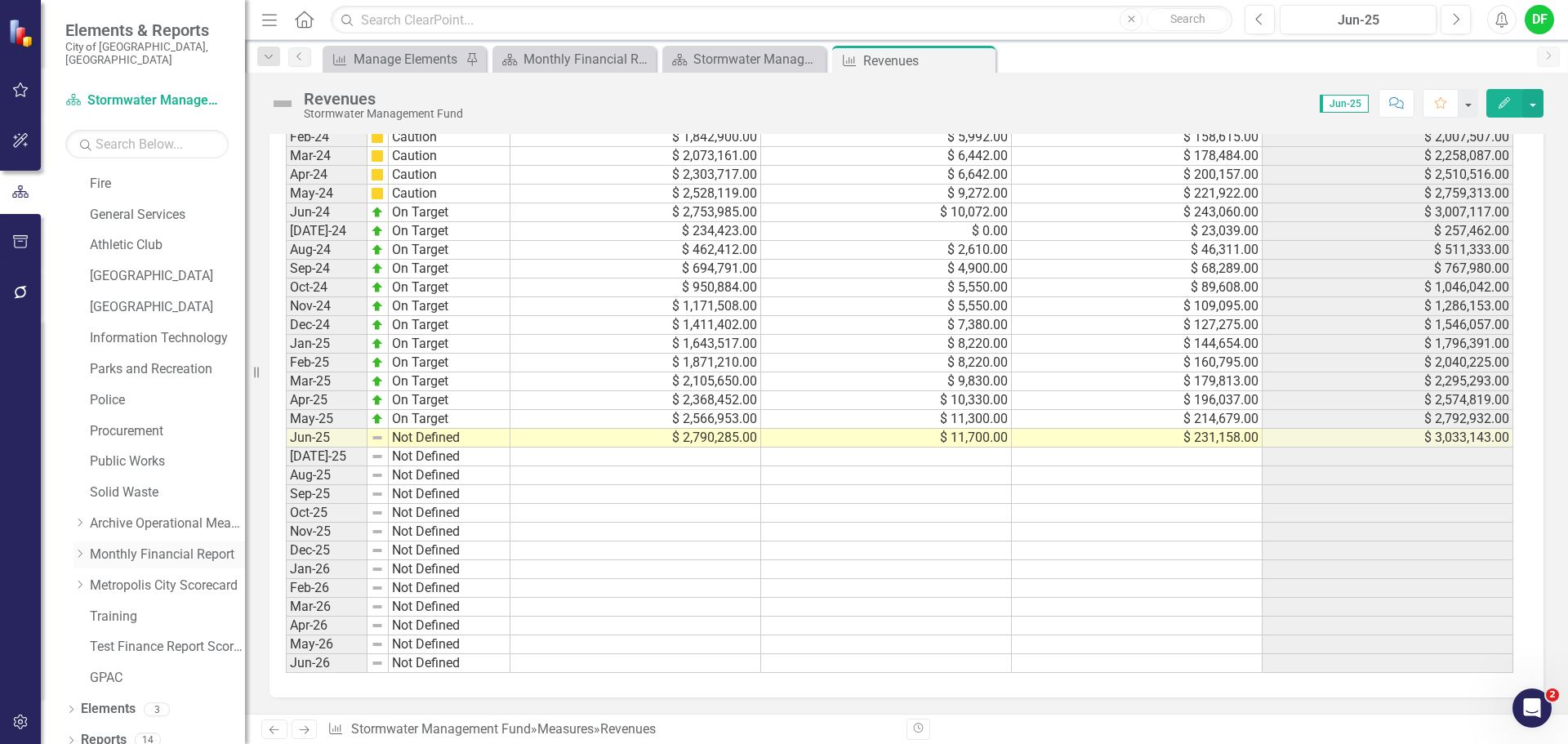
click at [79, 549] on icon "Dropdown" at bounding box center [79, 553] width 12 height 10
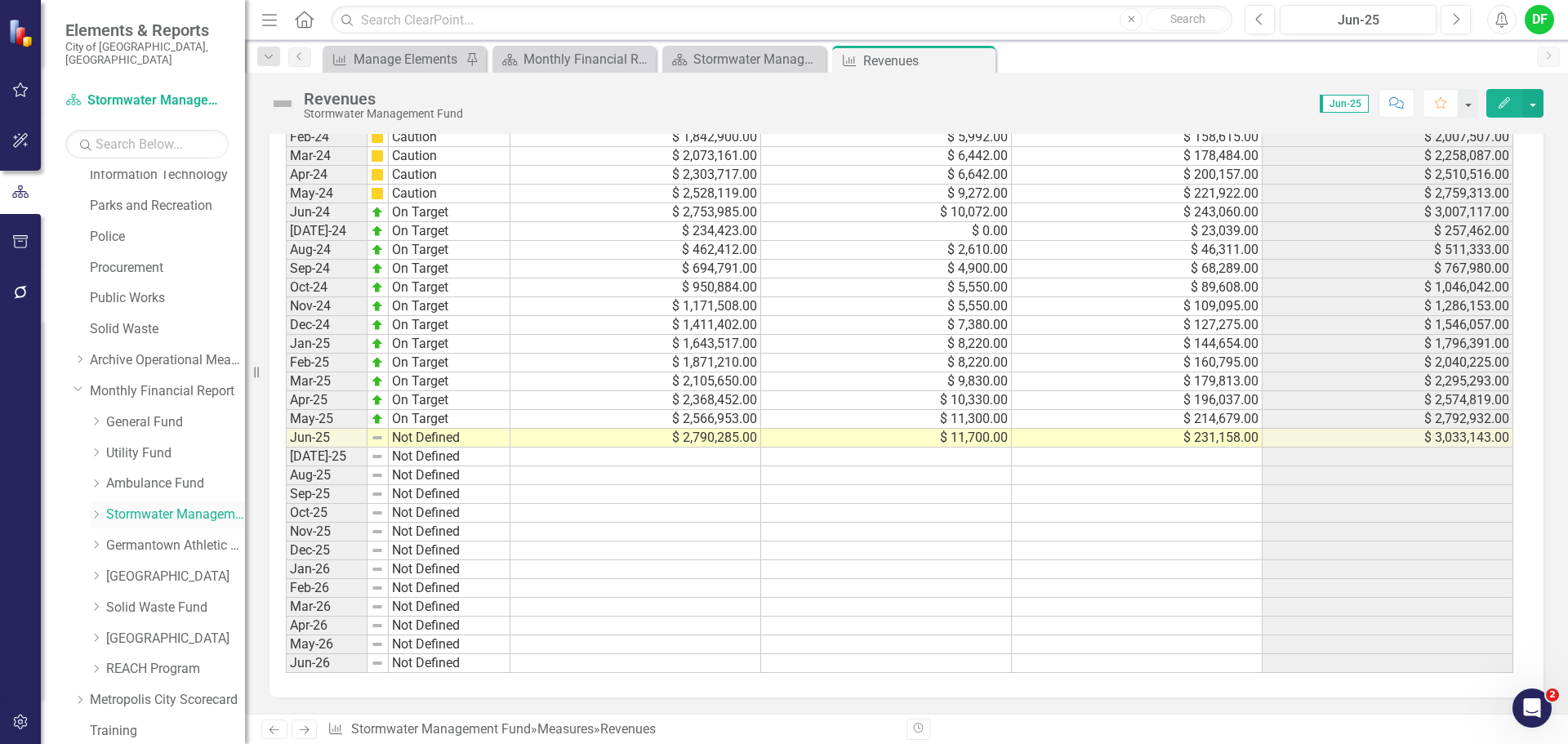
click at [97, 510] on icon at bounding box center [97, 514] width 4 height 8
click at [148, 536] on link "Stormwater Management Revenues" at bounding box center [183, 545] width 123 height 18
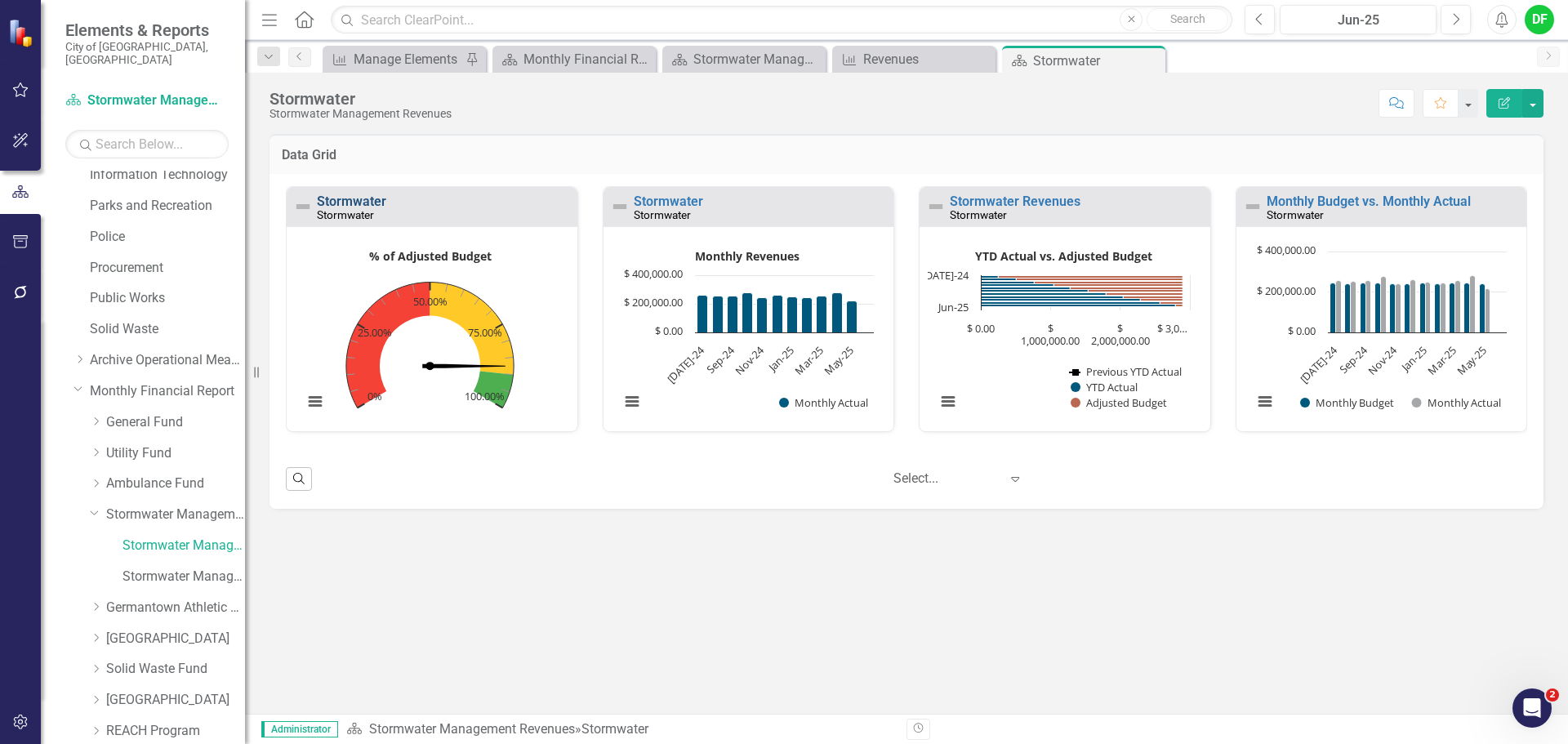
click at [374, 199] on link "Stormwater" at bounding box center [351, 201] width 69 height 16
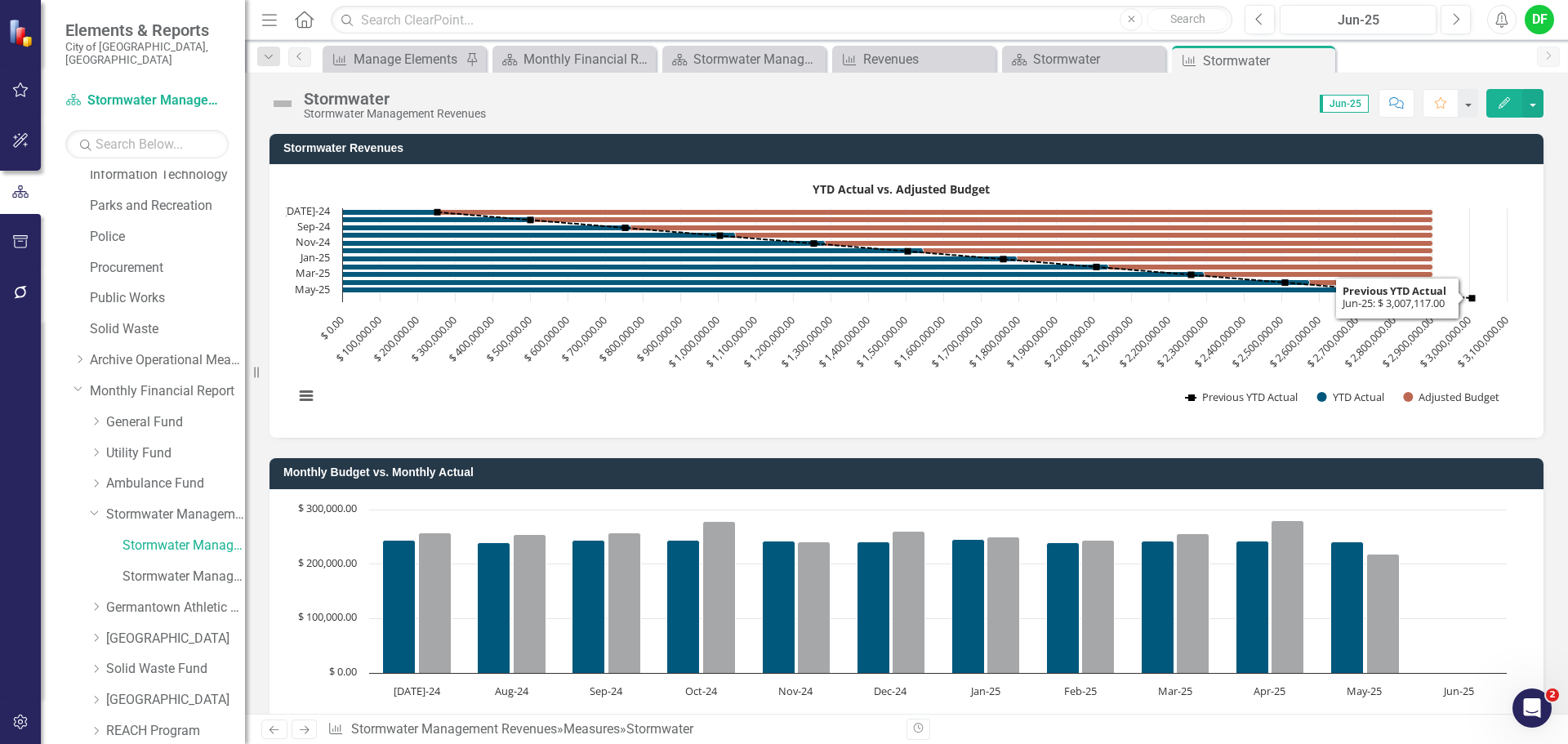
click at [1163, 305] on rect "Interactive chart" at bounding box center [900, 298] width 1229 height 245
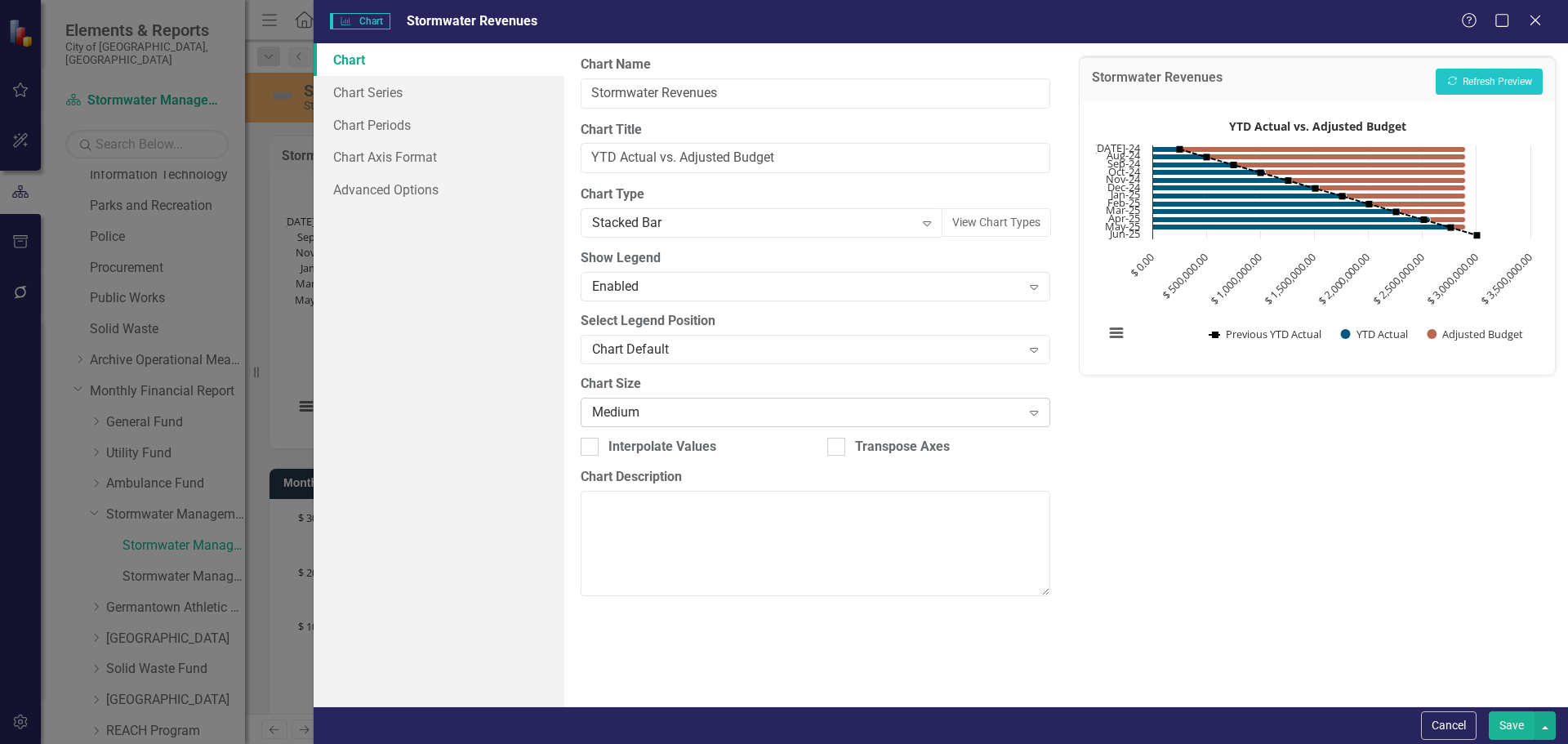
click at [652, 410] on div "Medium" at bounding box center [806, 412] width 428 height 18
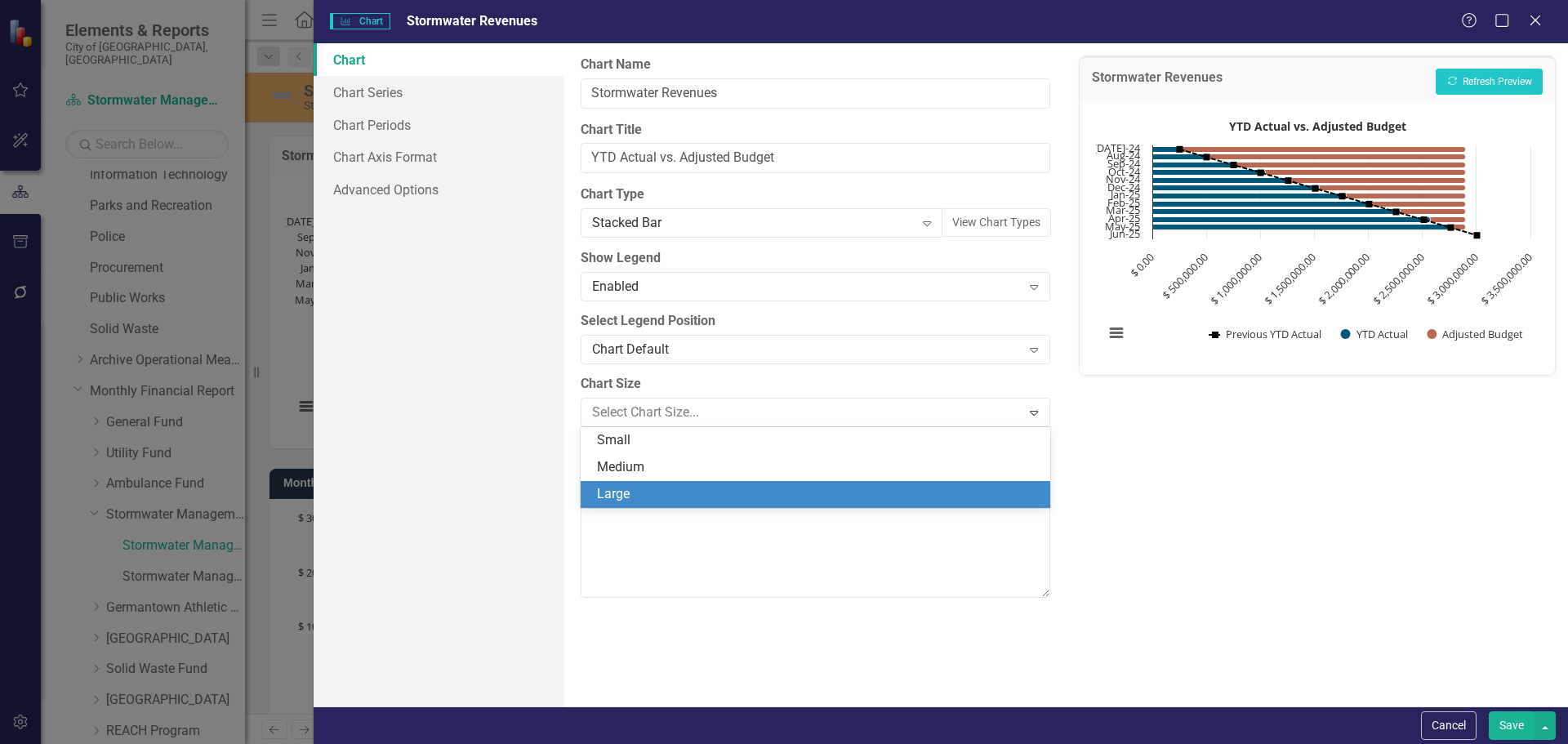
click at [629, 493] on div "Large" at bounding box center [818, 494] width 443 height 18
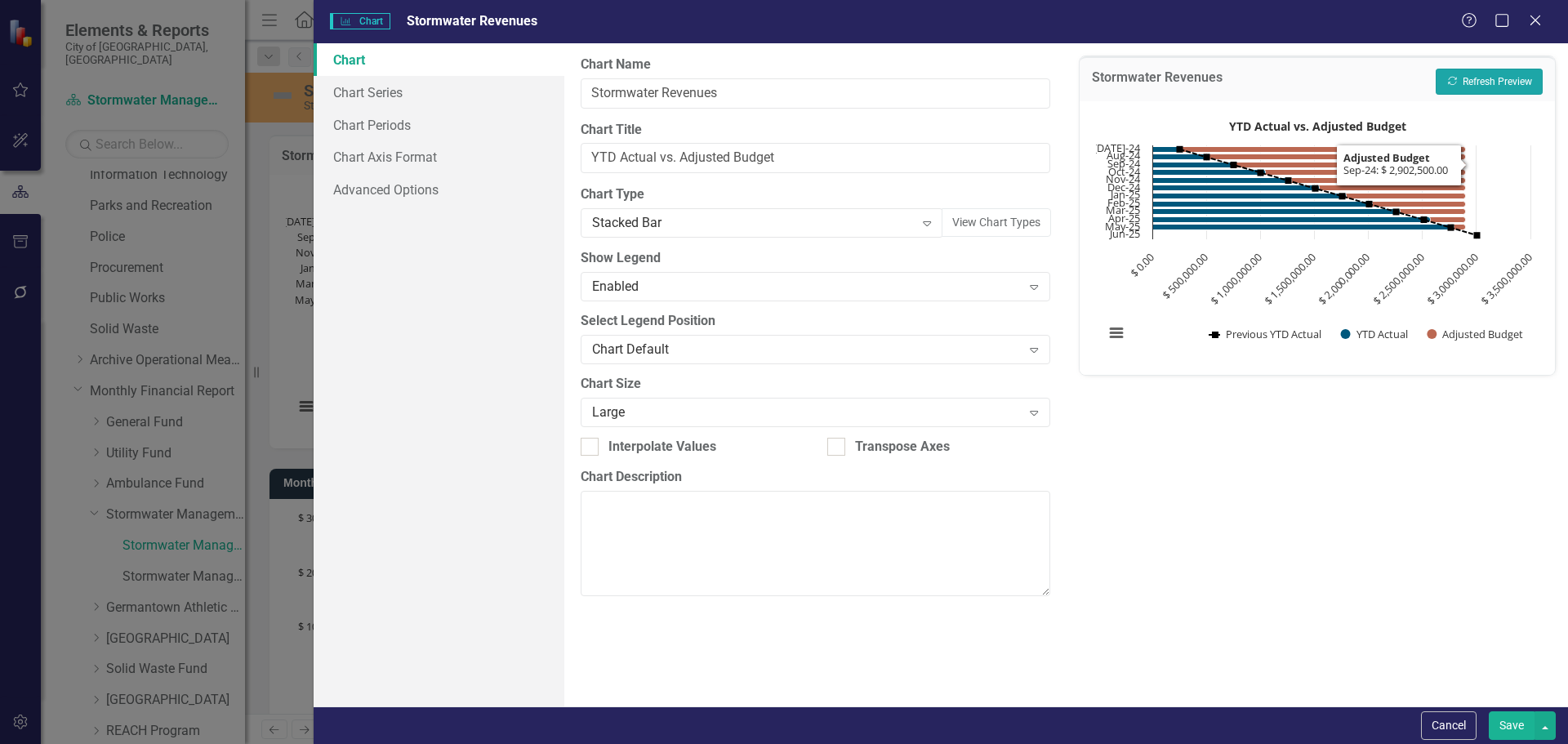
click at [1507, 76] on button "Recalculate Refresh Preview" at bounding box center [1490, 81] width 107 height 26
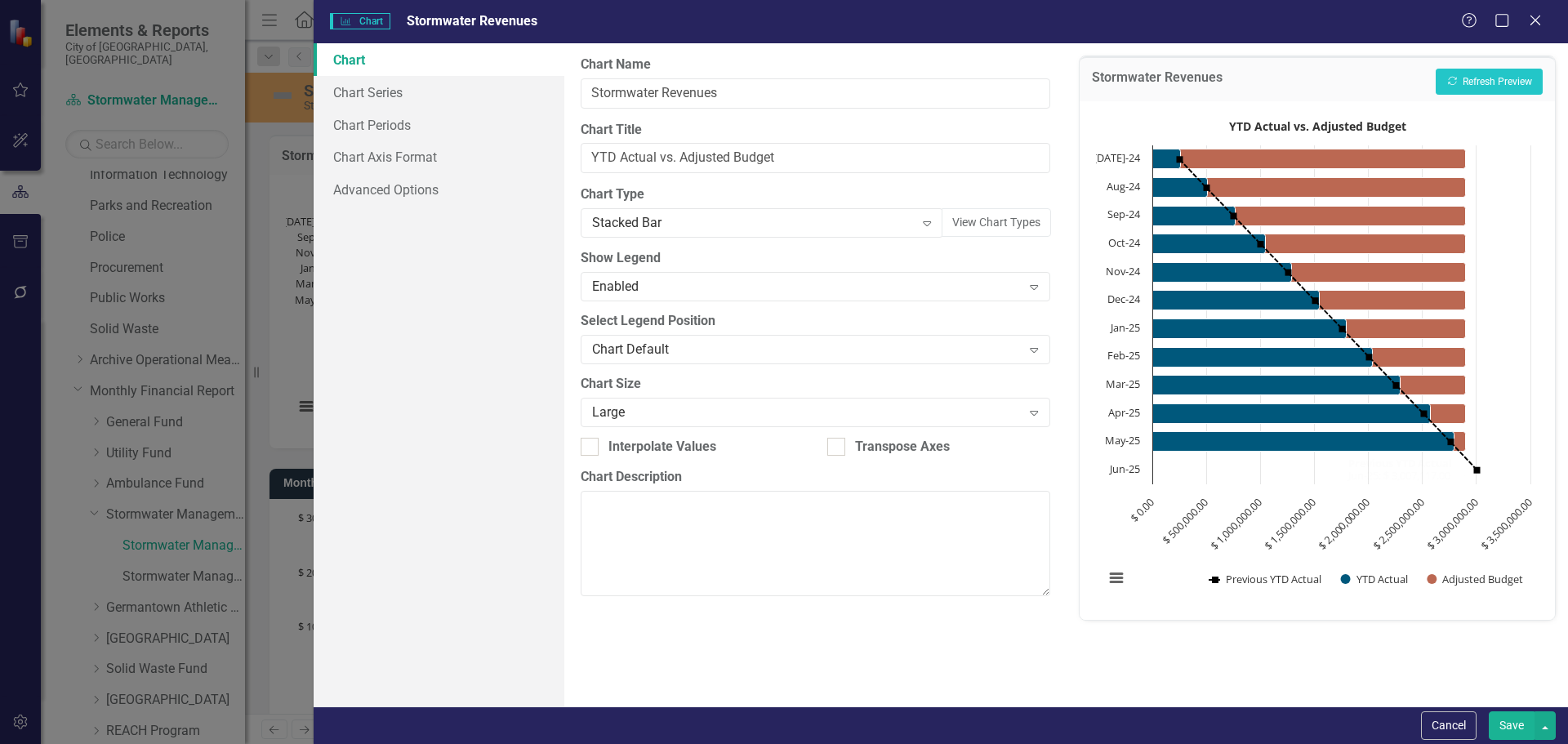
click at [1504, 727] on button "Save" at bounding box center [1512, 725] width 46 height 29
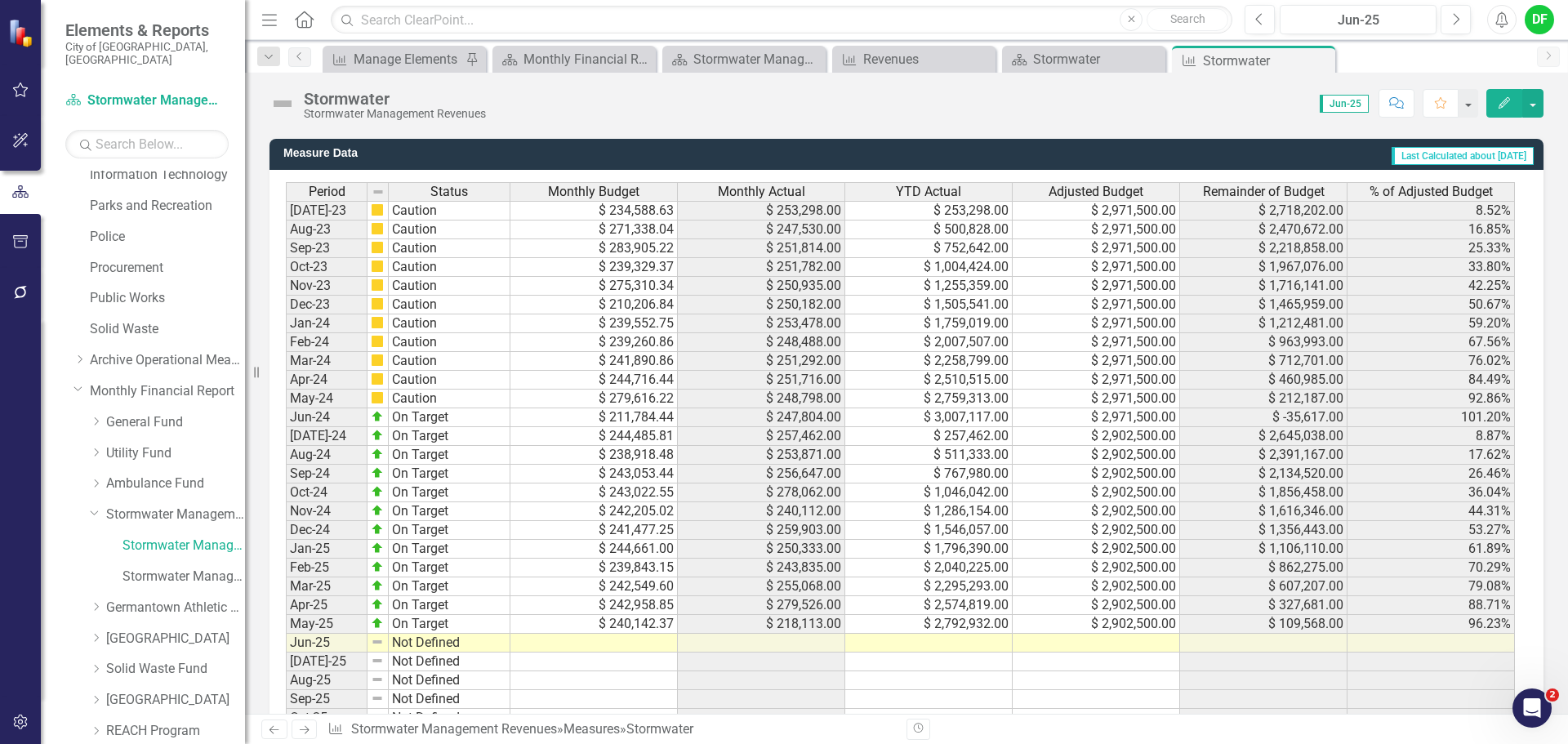
scroll to position [1306, 0]
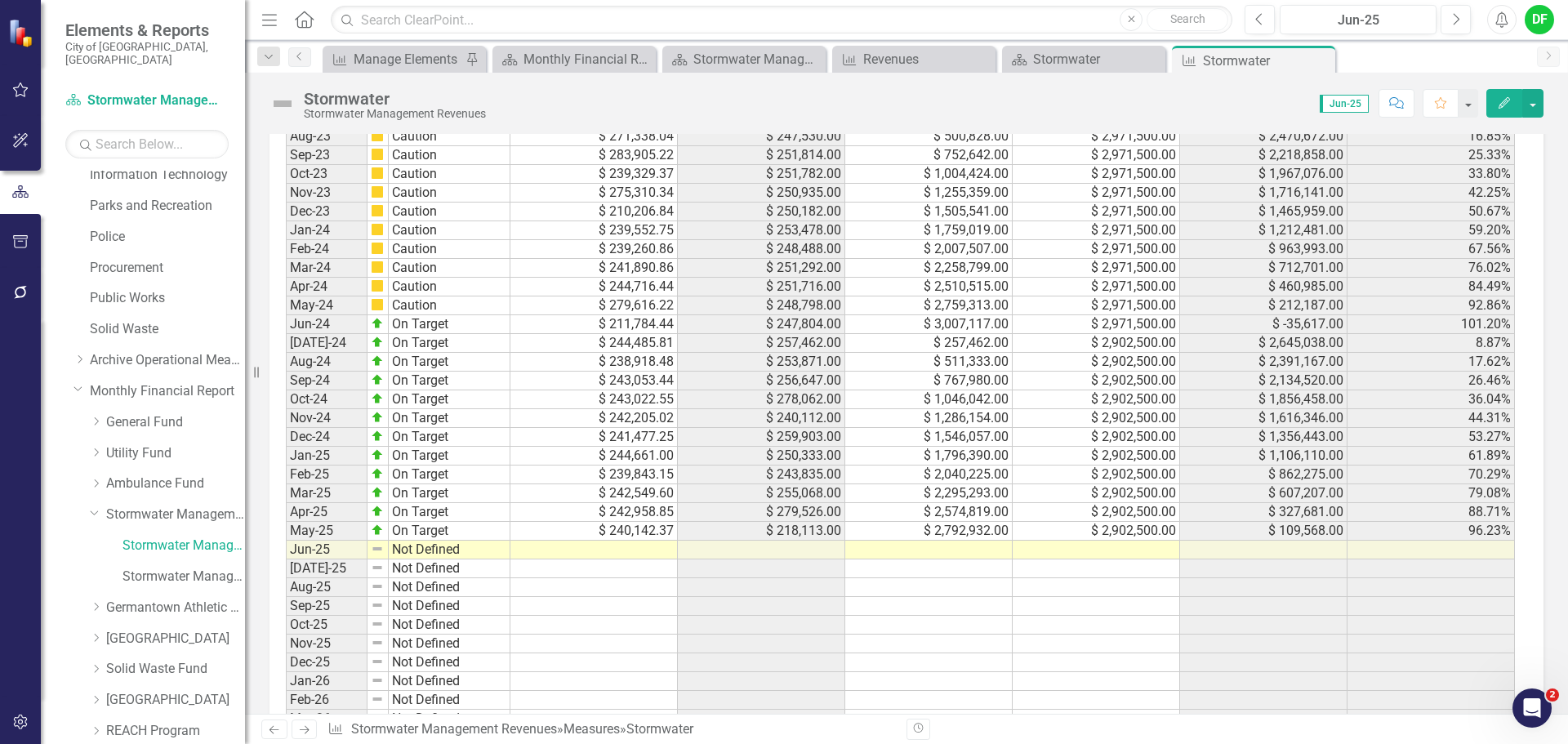
click at [1130, 555] on td at bounding box center [1096, 550] width 168 height 18
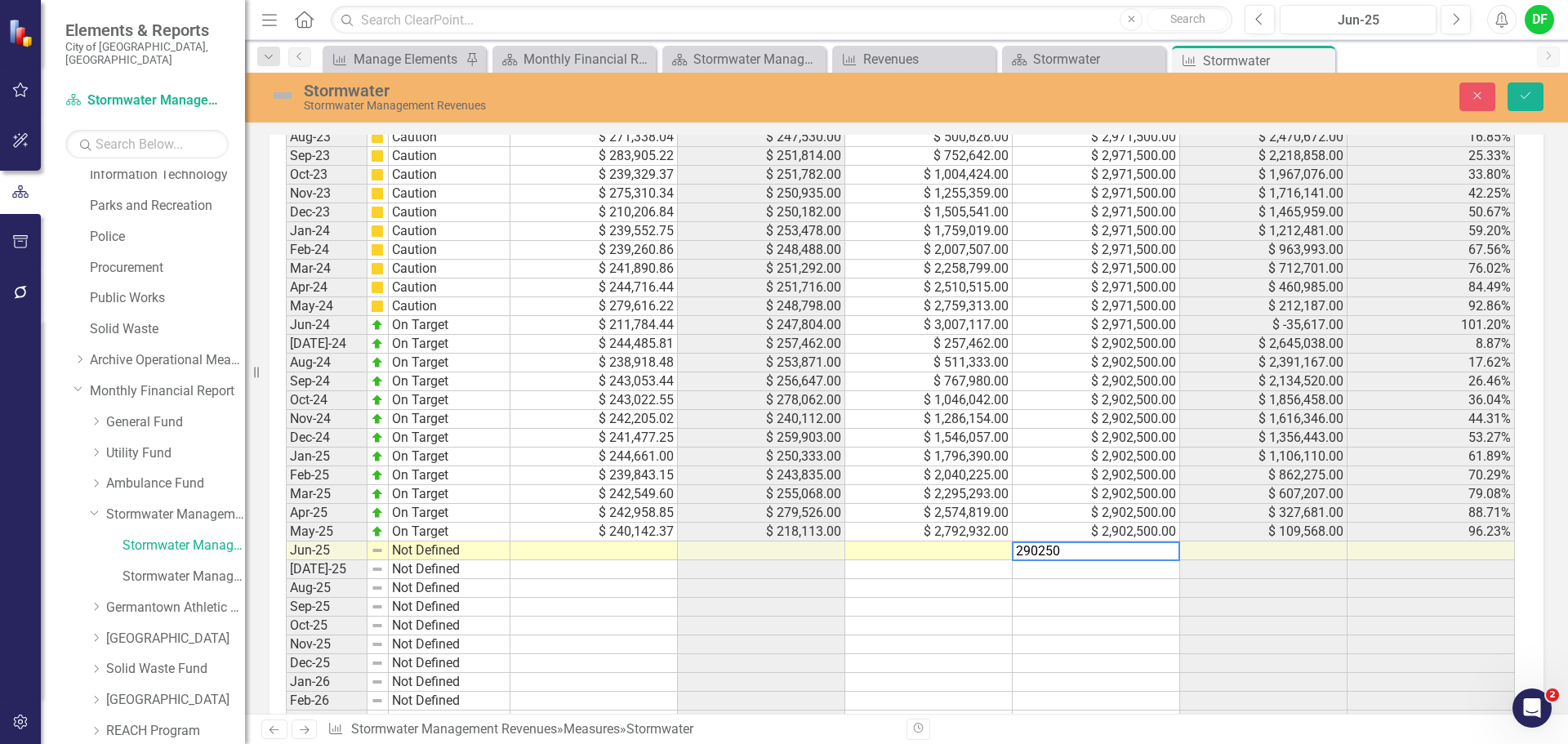
type textarea "2902500"
drag, startPoint x: 1529, startPoint y: 105, endPoint x: 1501, endPoint y: 106, distance: 28.0
click at [1529, 105] on button "Save" at bounding box center [1526, 97] width 36 height 29
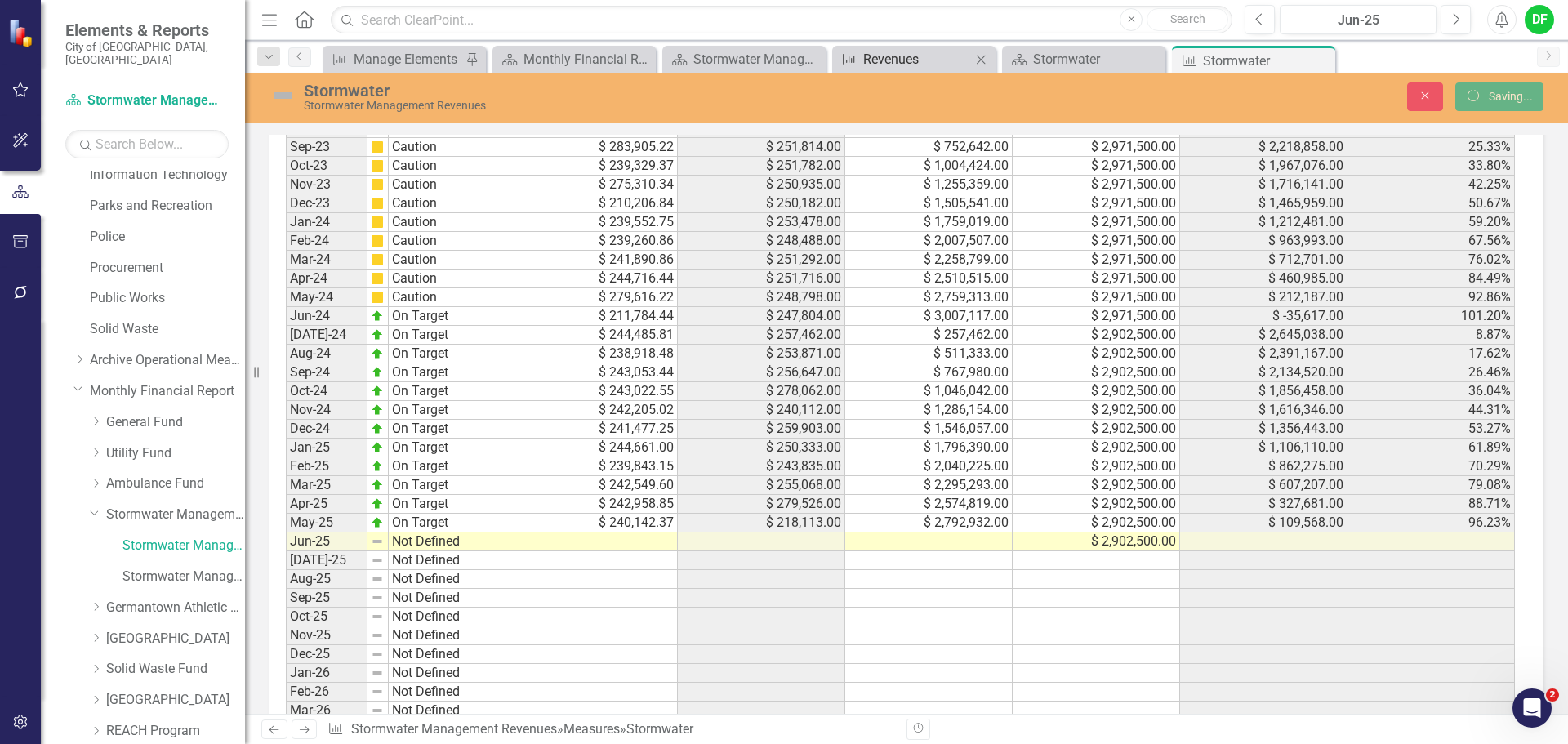
scroll to position [1306, 0]
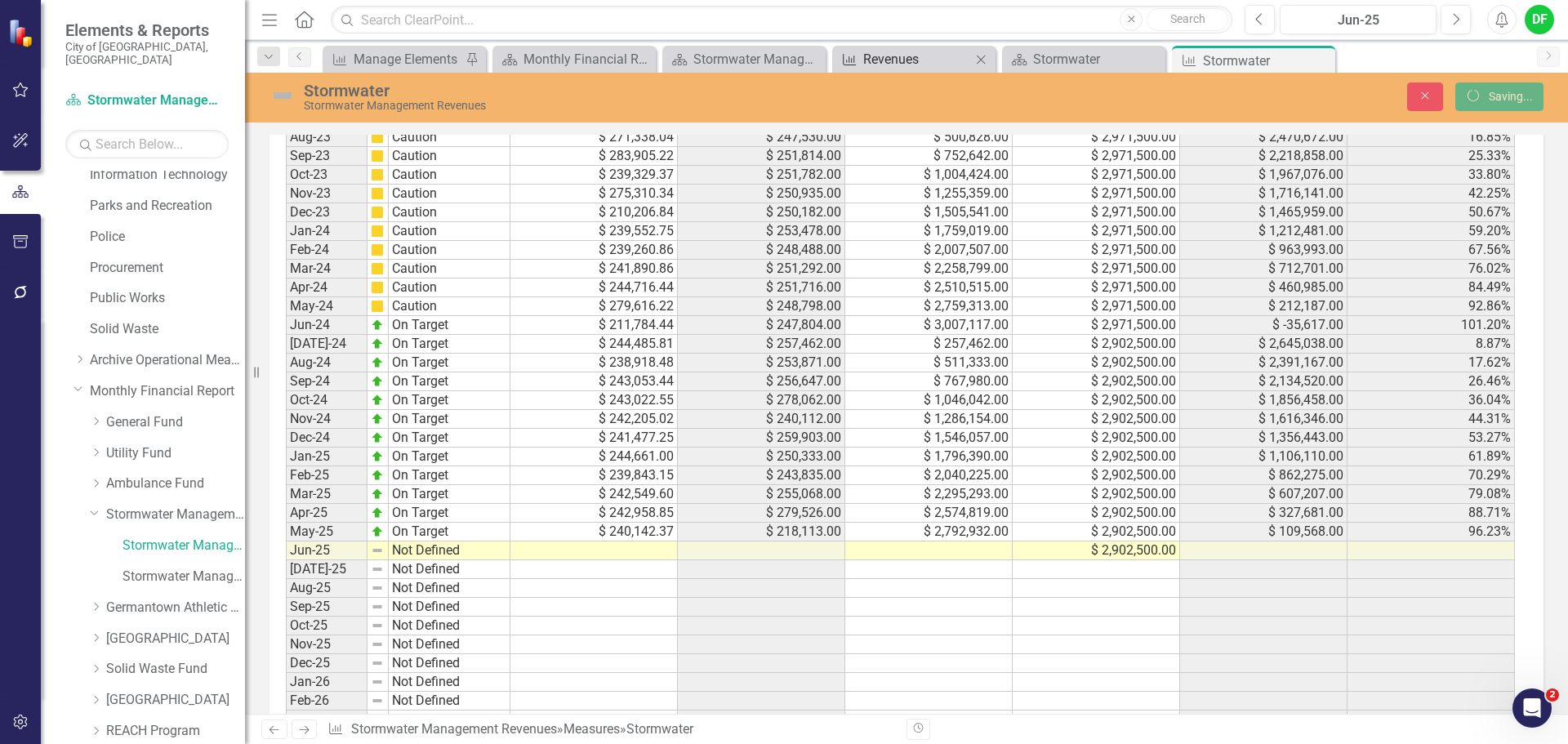
click at [896, 54] on div "Revenues" at bounding box center [917, 59] width 108 height 20
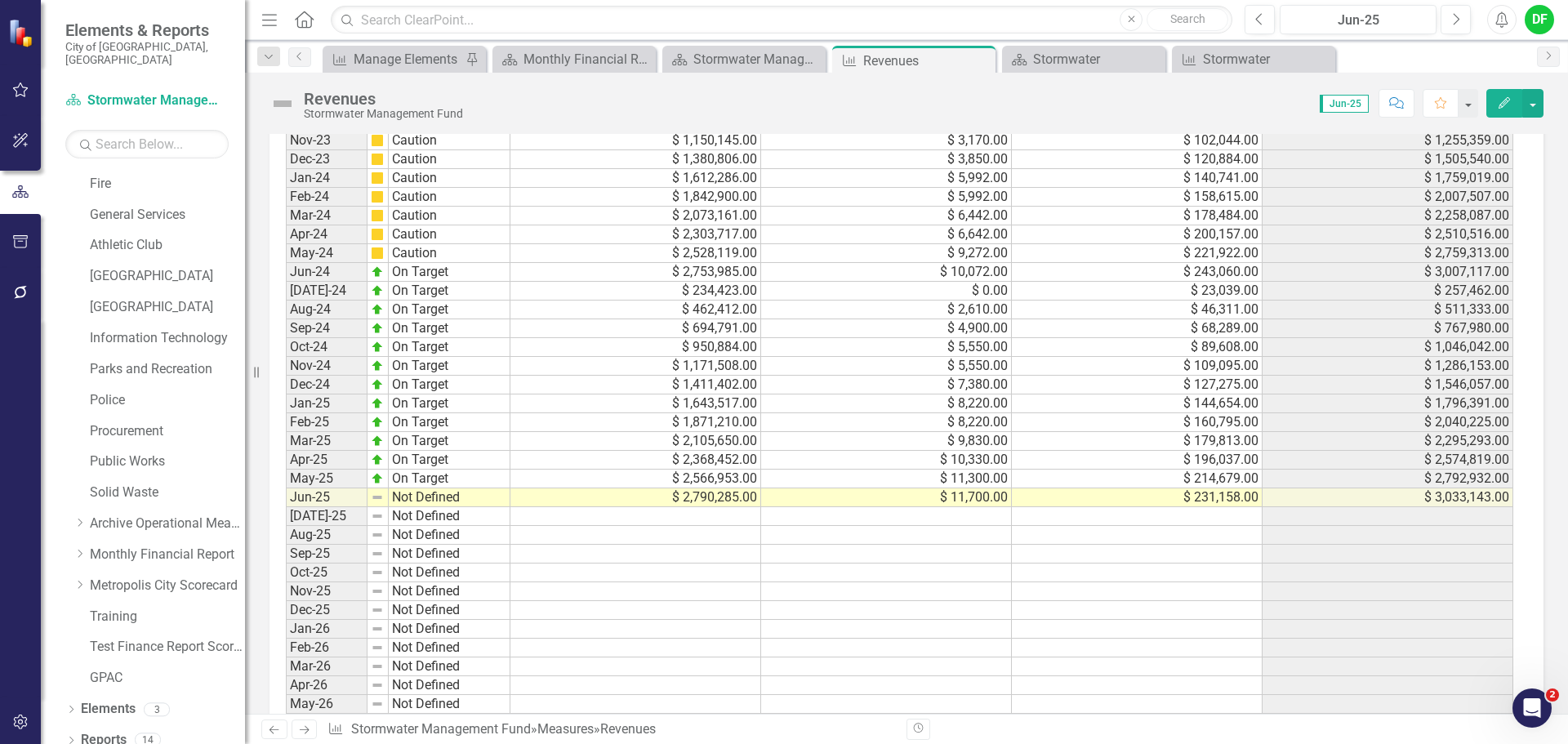
scroll to position [895, 0]
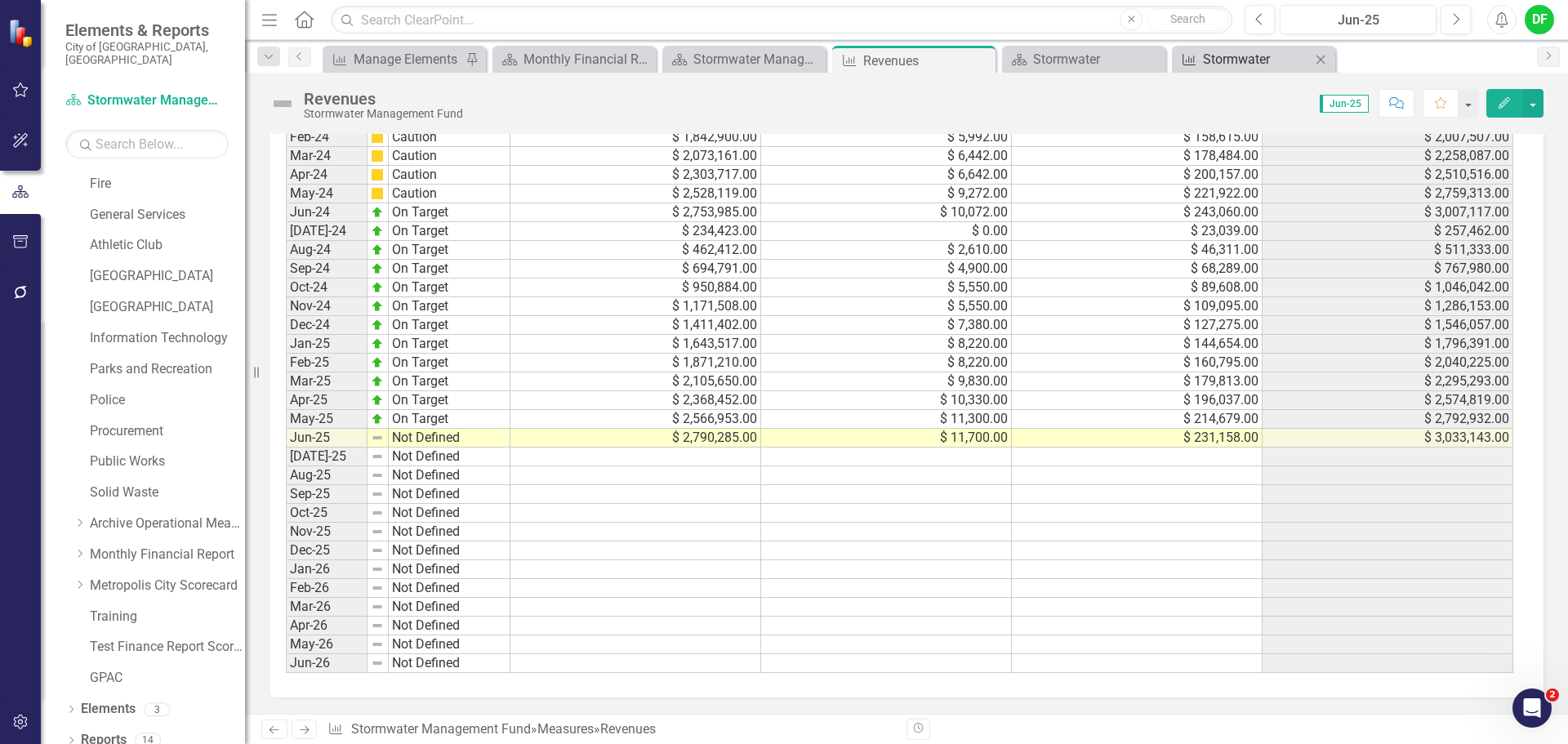
click at [1242, 54] on div "Stormwater" at bounding box center [1257, 59] width 108 height 20
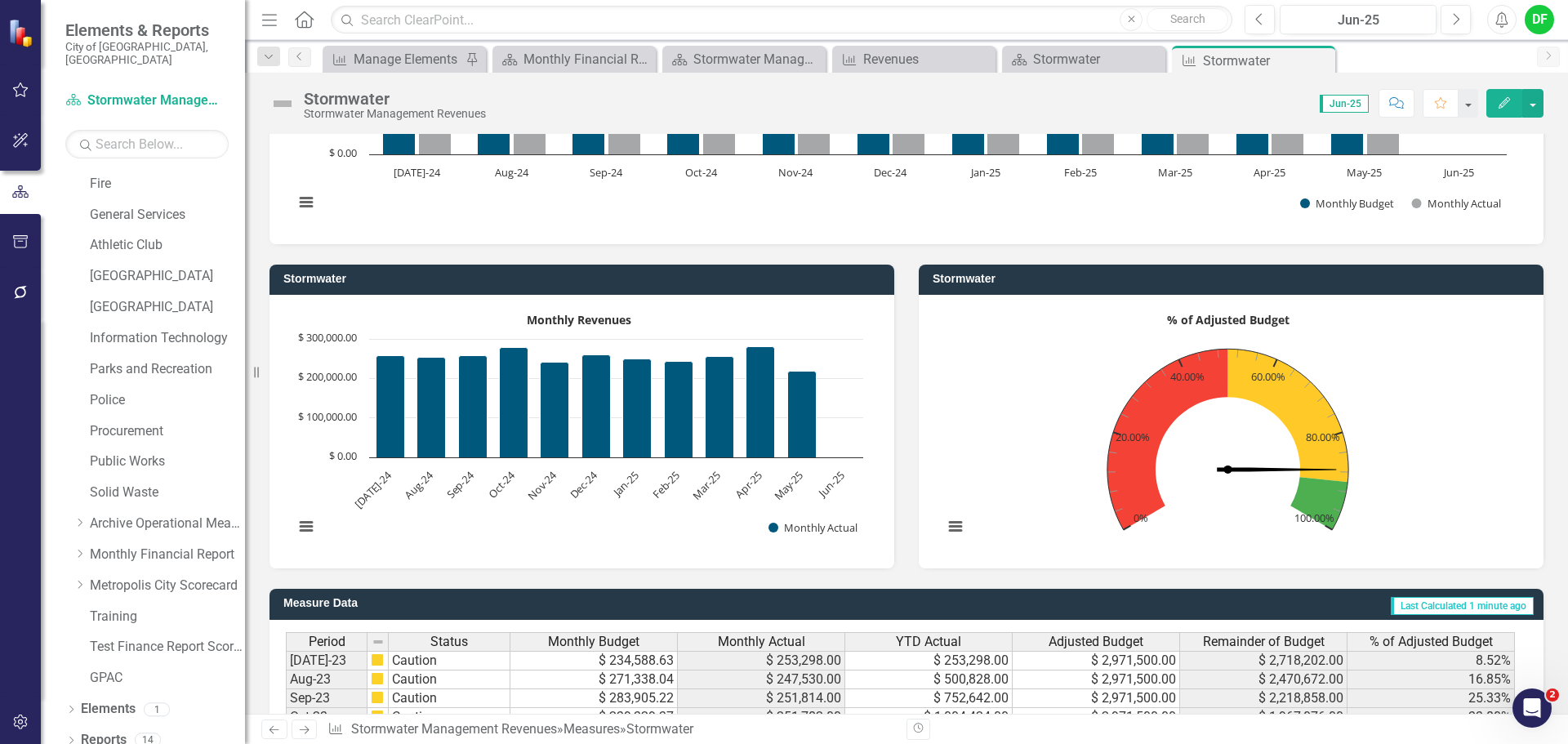
scroll to position [572, 0]
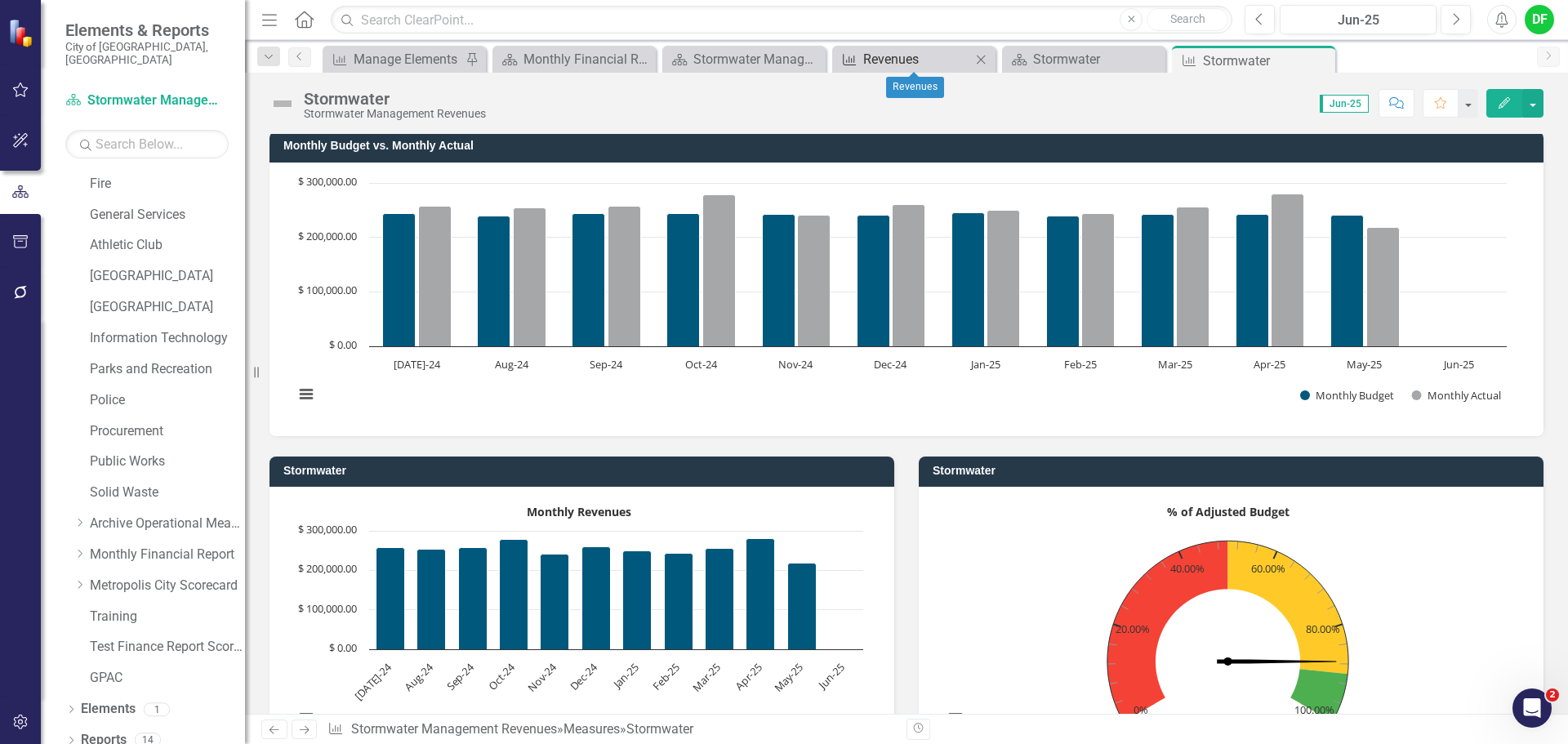
click at [939, 55] on div "Revenues" at bounding box center [917, 59] width 108 height 20
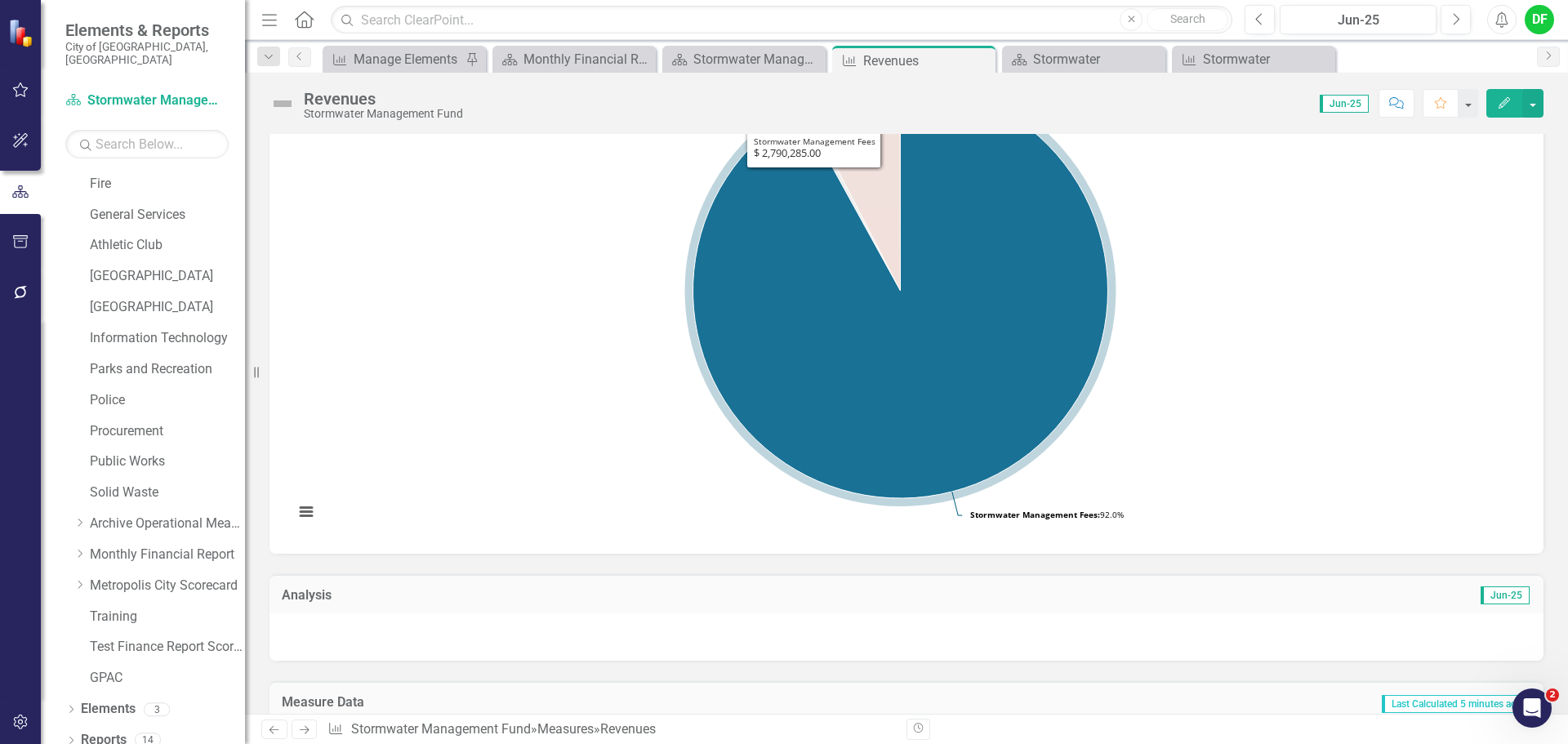
scroll to position [245, 0]
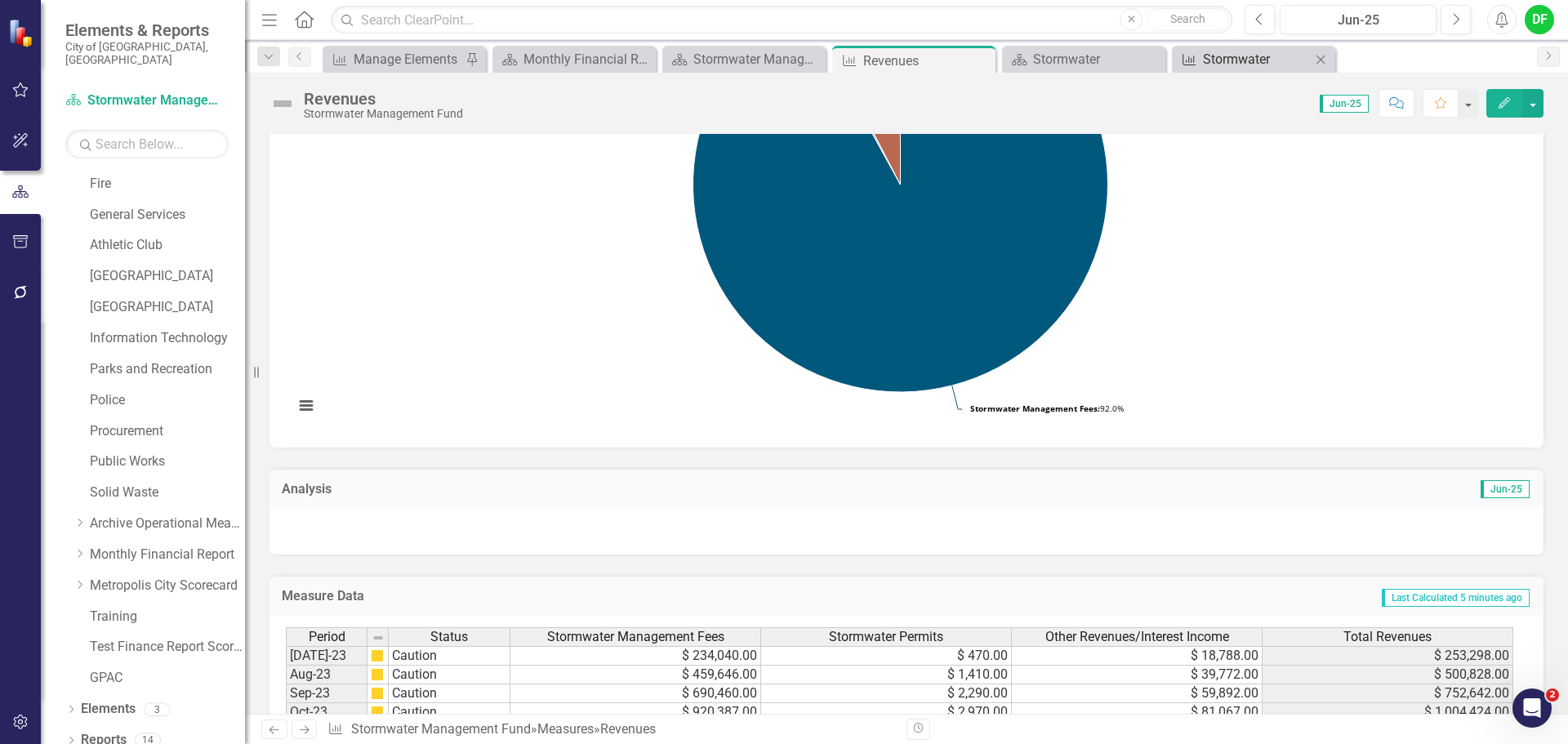
click at [1243, 56] on div "Stormwater" at bounding box center [1257, 59] width 108 height 20
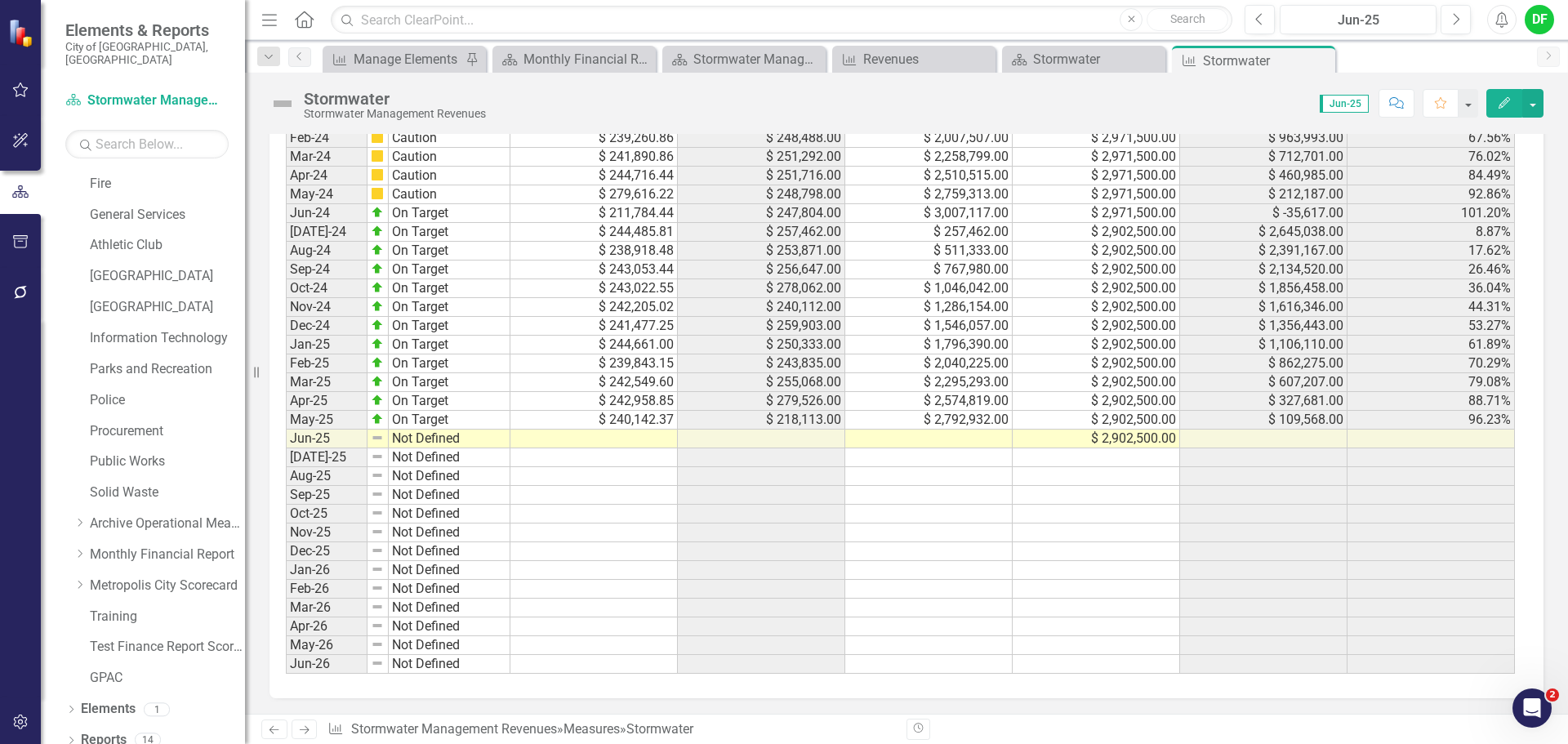
scroll to position [1418, 0]
click at [983, 438] on td at bounding box center [930, 437] width 168 height 18
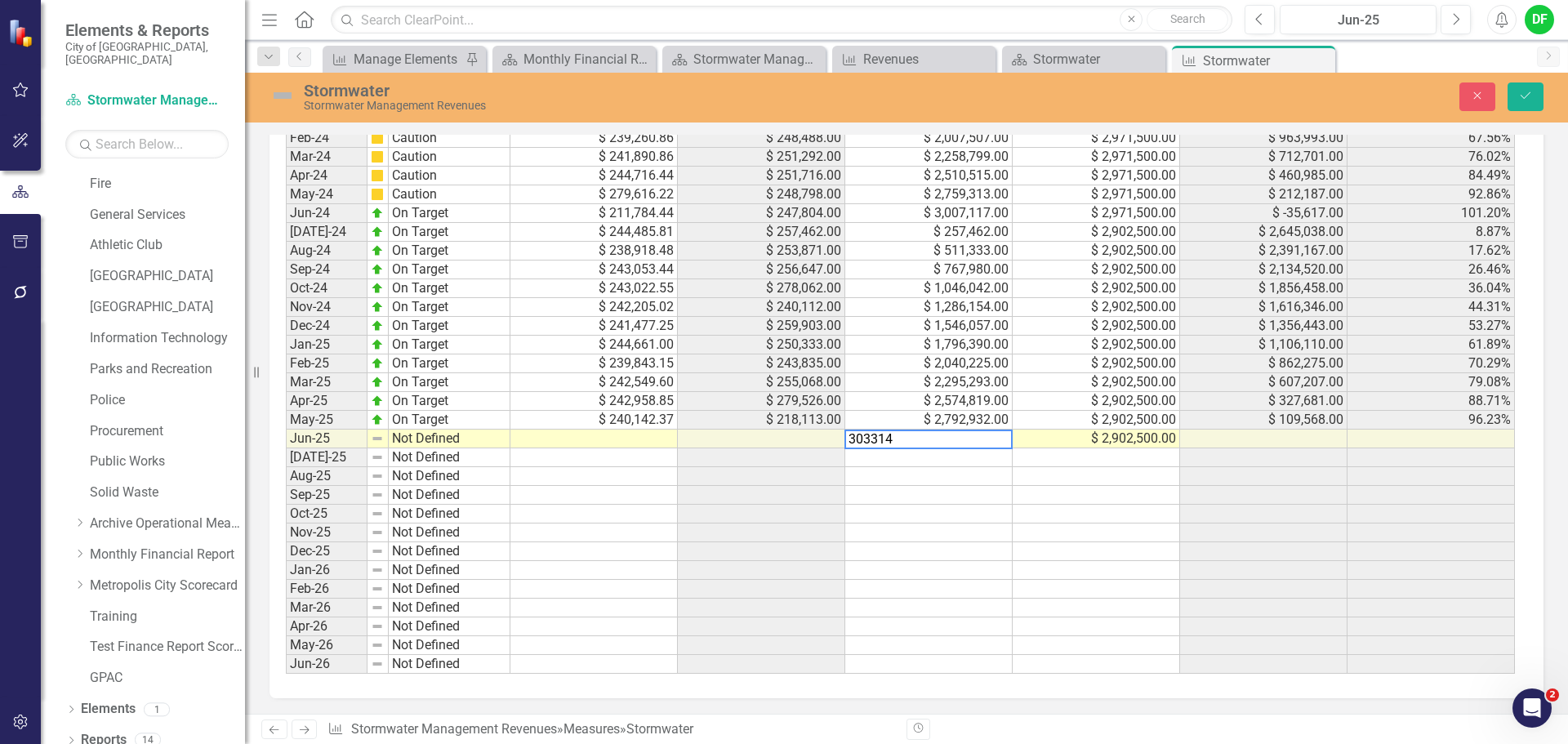
type textarea "3033143"
type textarea "239182.95"
click at [280, 97] on img at bounding box center [283, 96] width 26 height 26
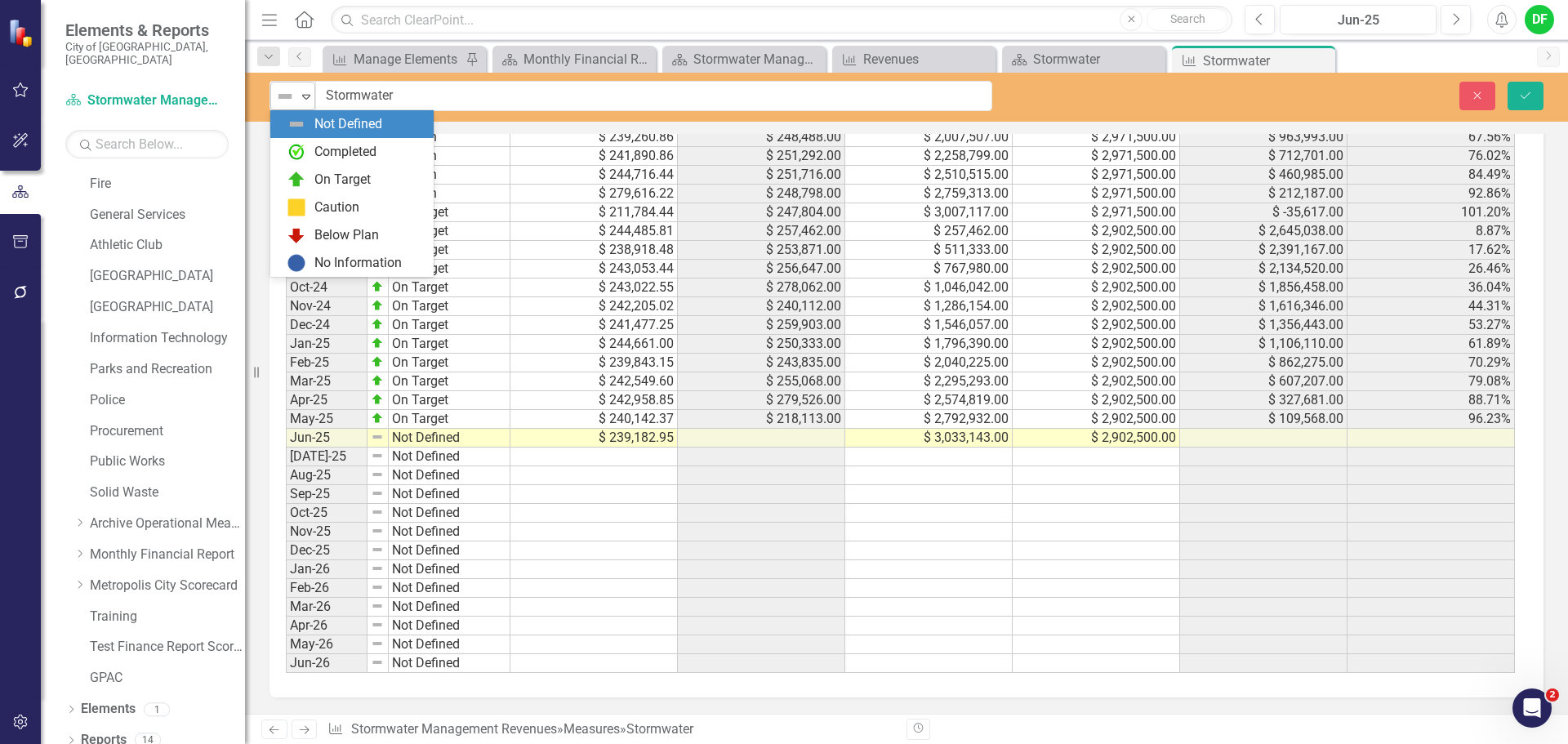
click at [310, 98] on icon "Expand" at bounding box center [307, 97] width 17 height 13
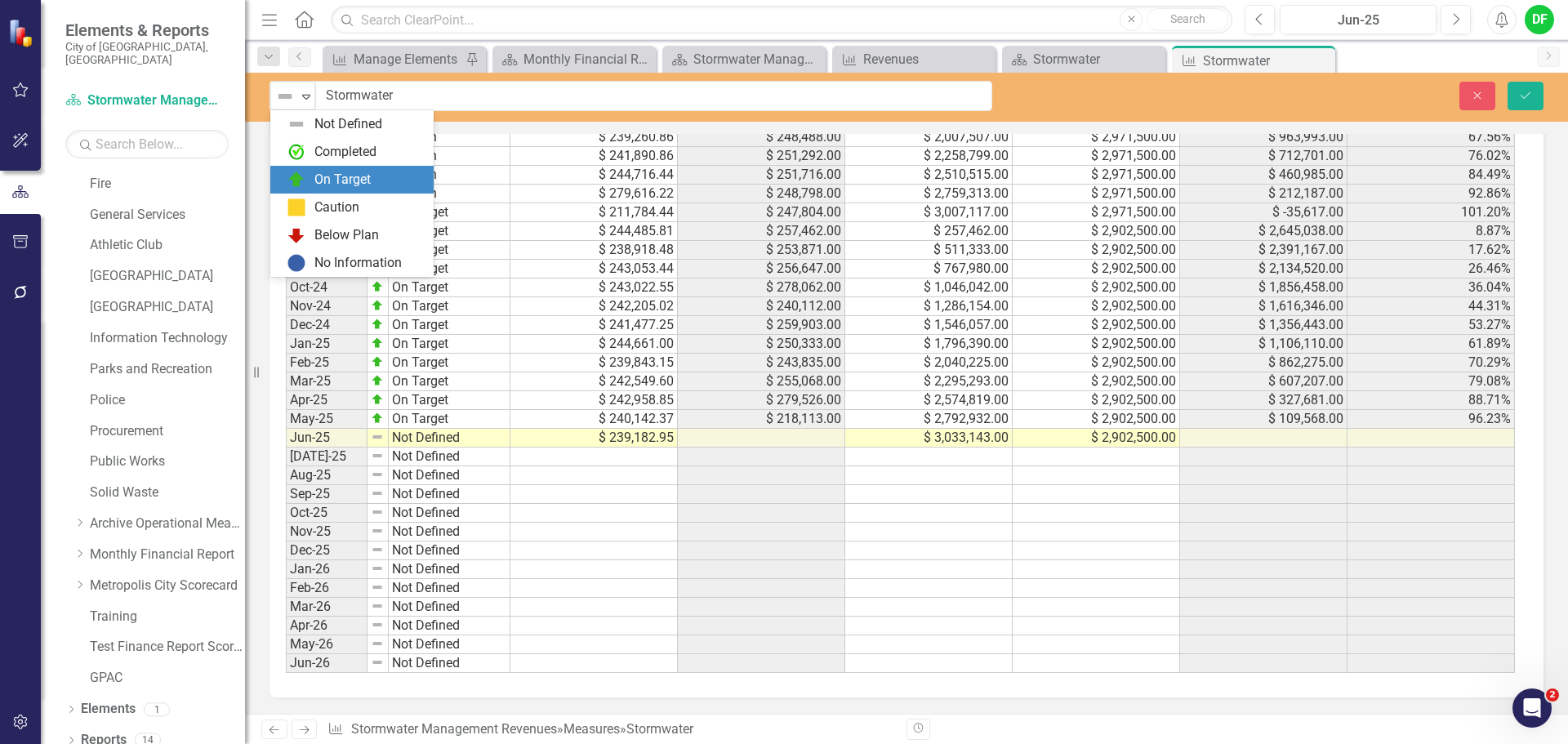
click at [315, 177] on div "On Target" at bounding box center [342, 180] width 56 height 18
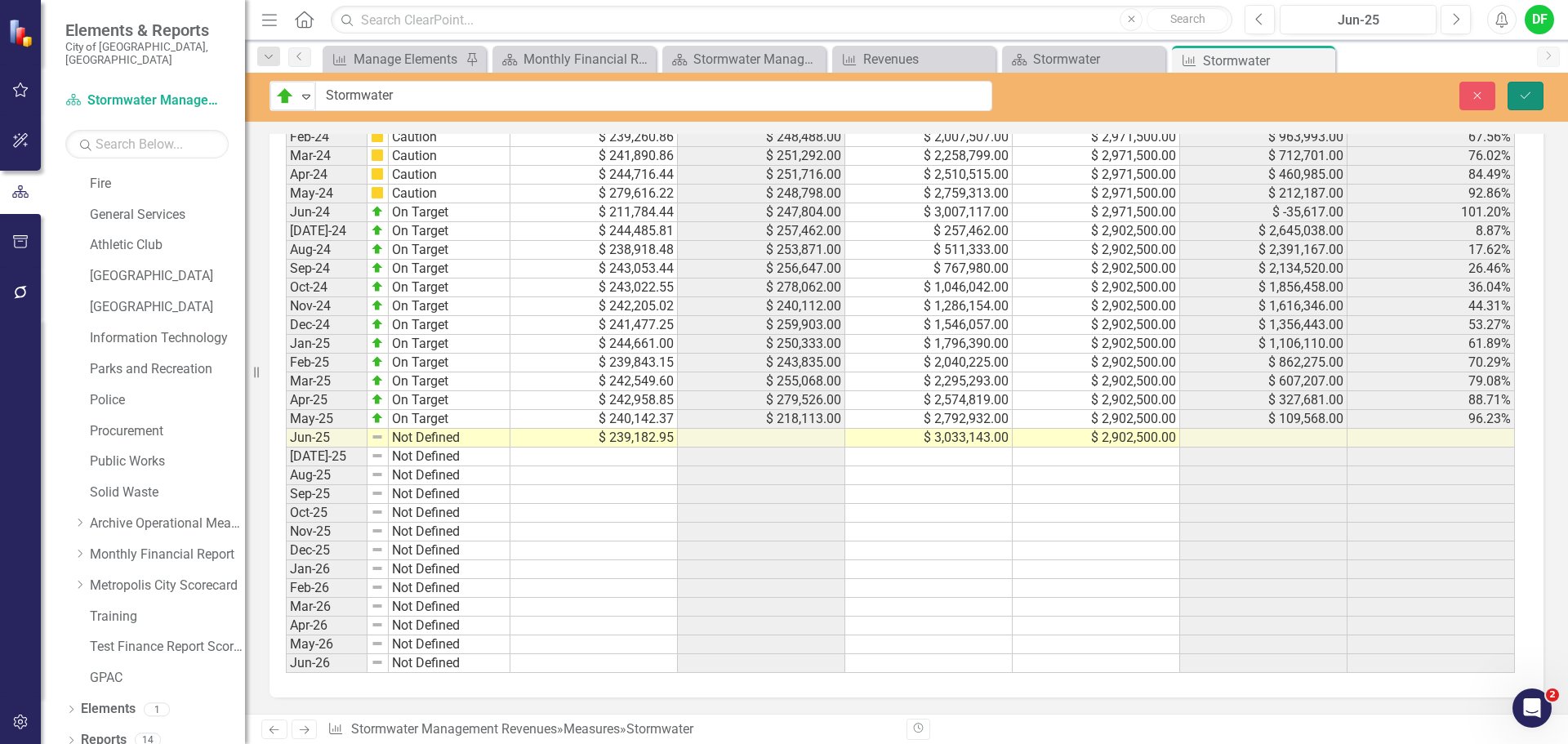
click at [1533, 91] on button "Save" at bounding box center [1526, 96] width 36 height 29
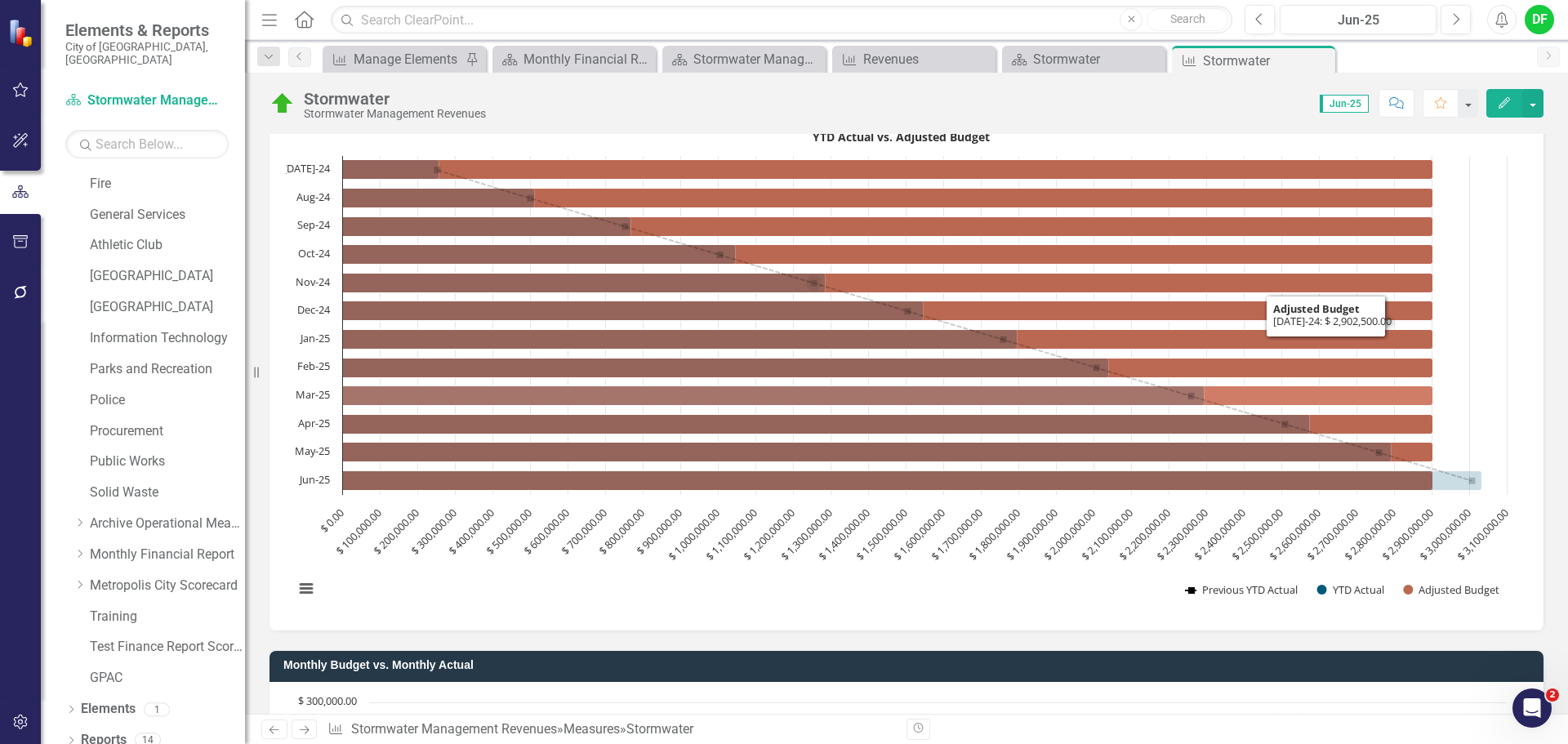
scroll to position [0, 0]
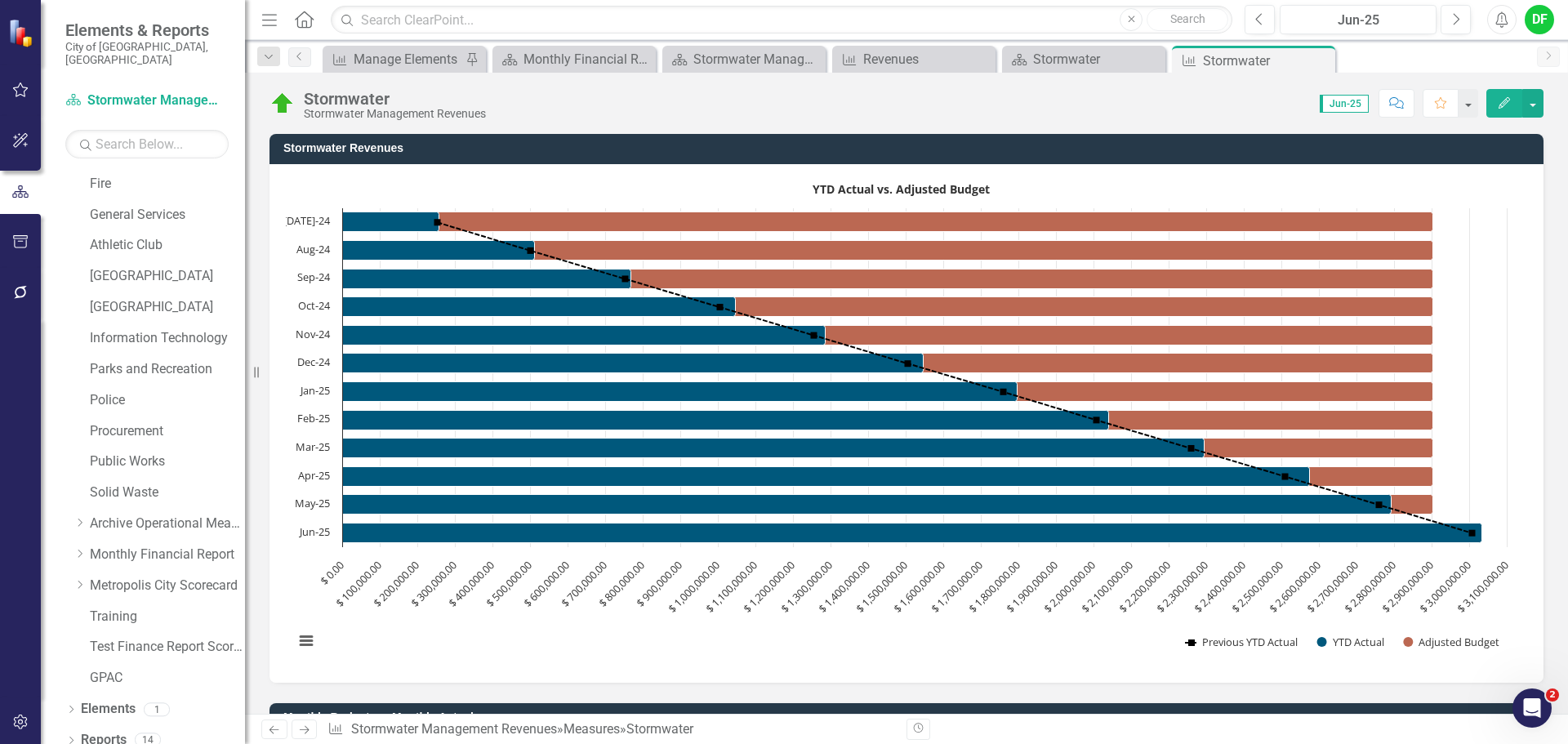
click at [0, 0] on icon "Close" at bounding box center [0, 0] width 0 height 0
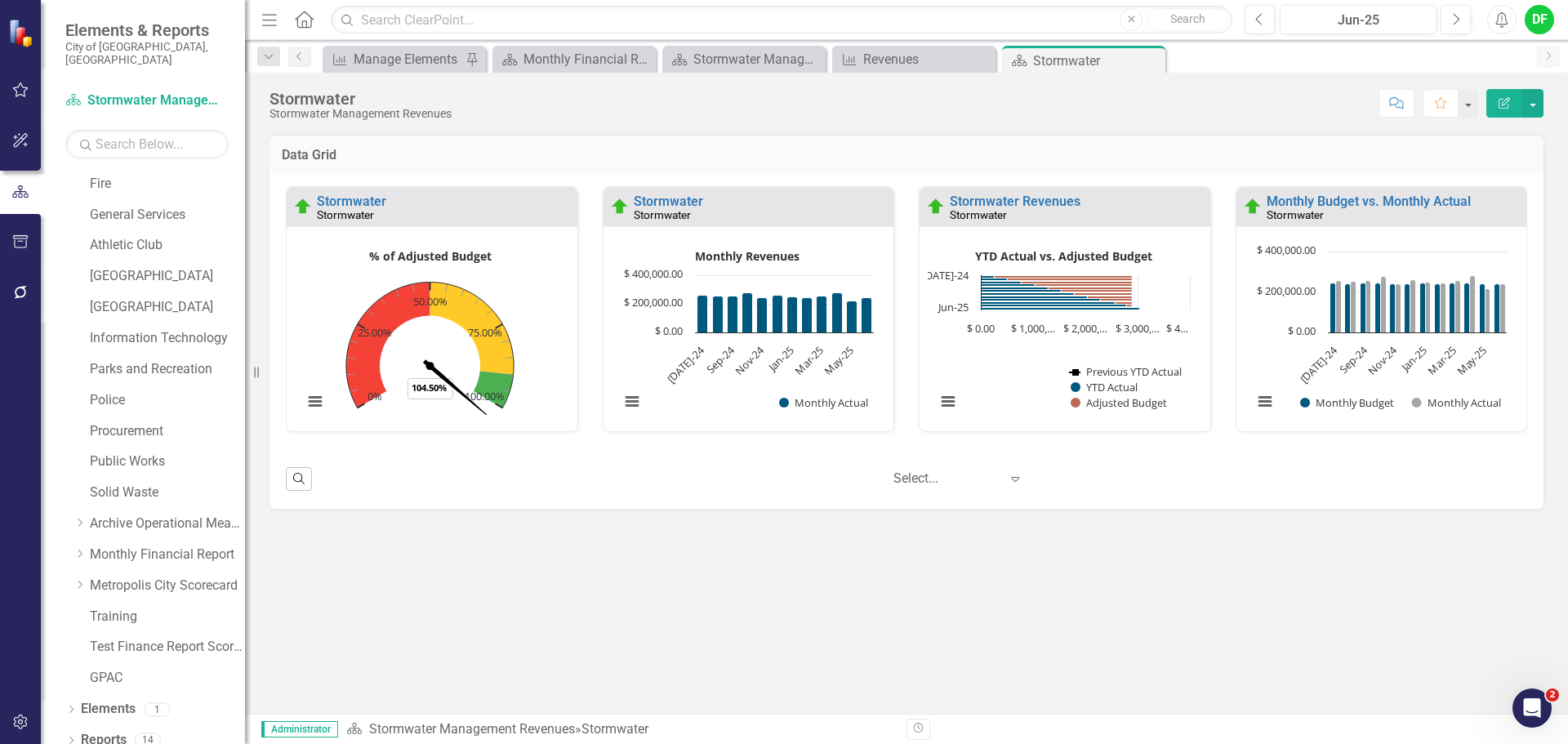
click at [0, 0] on icon "Close" at bounding box center [0, 0] width 0 height 0
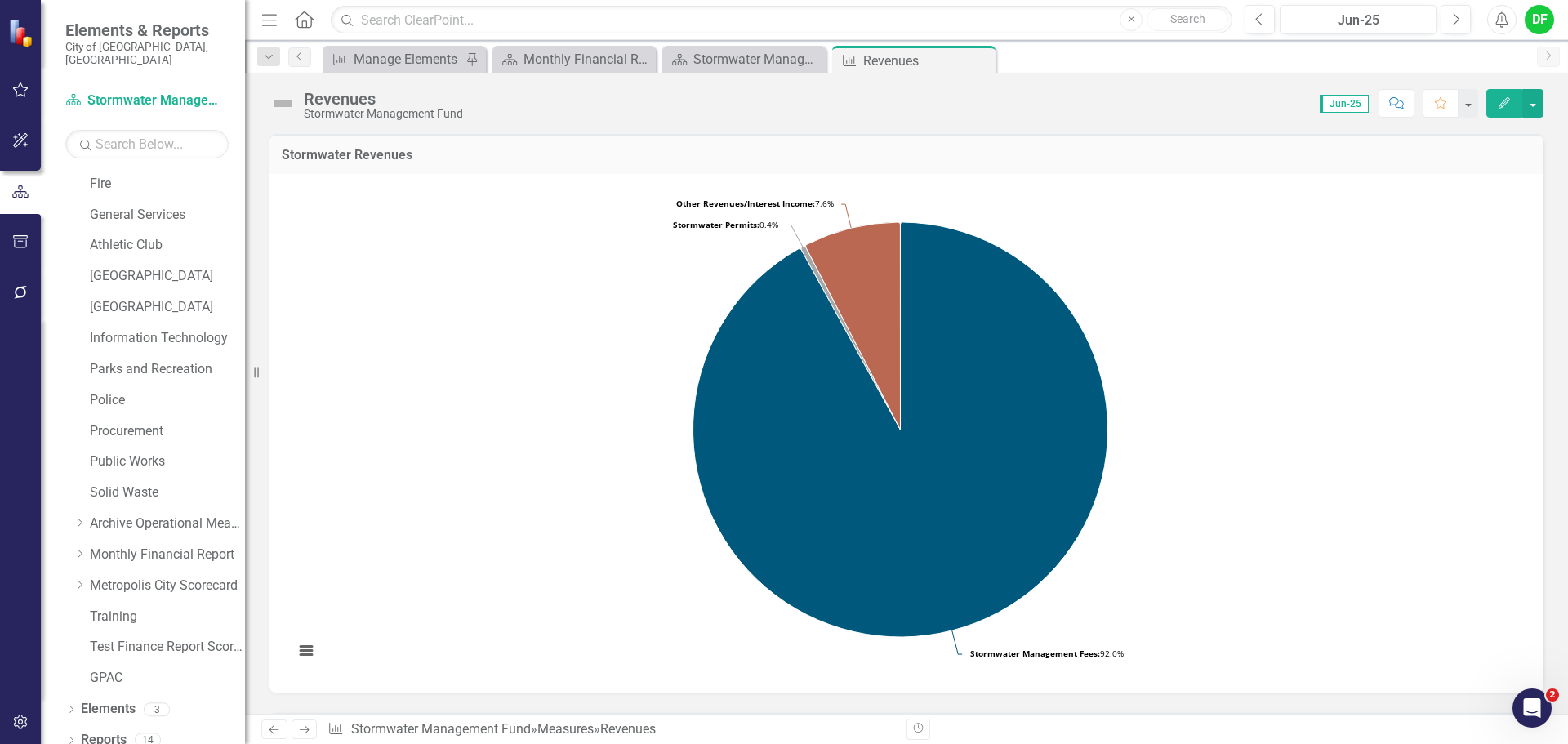
click at [287, 101] on img at bounding box center [283, 103] width 26 height 26
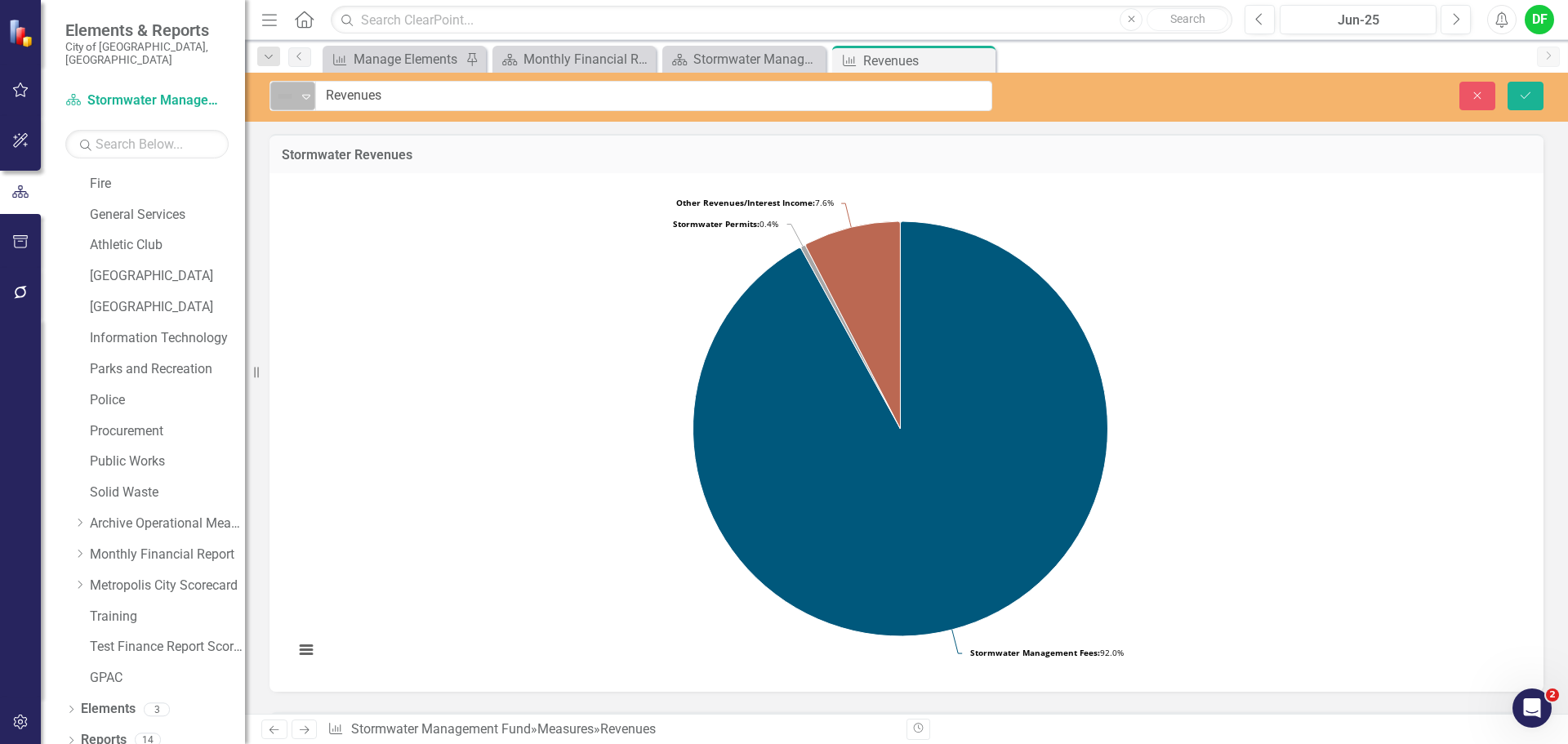
click at [307, 104] on div "Expand" at bounding box center [307, 96] width 17 height 27
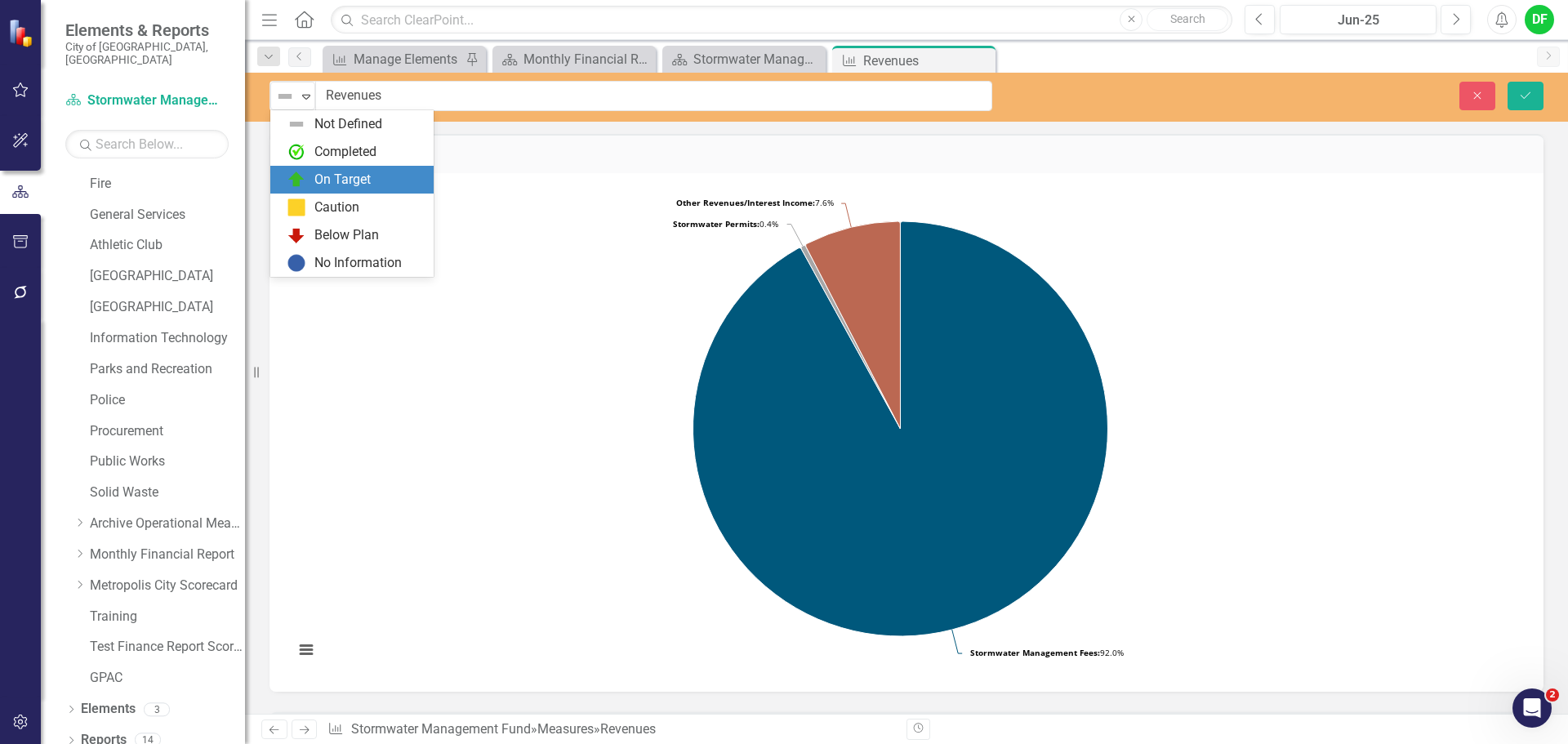
click at [313, 188] on div "On Target" at bounding box center [355, 179] width 137 height 19
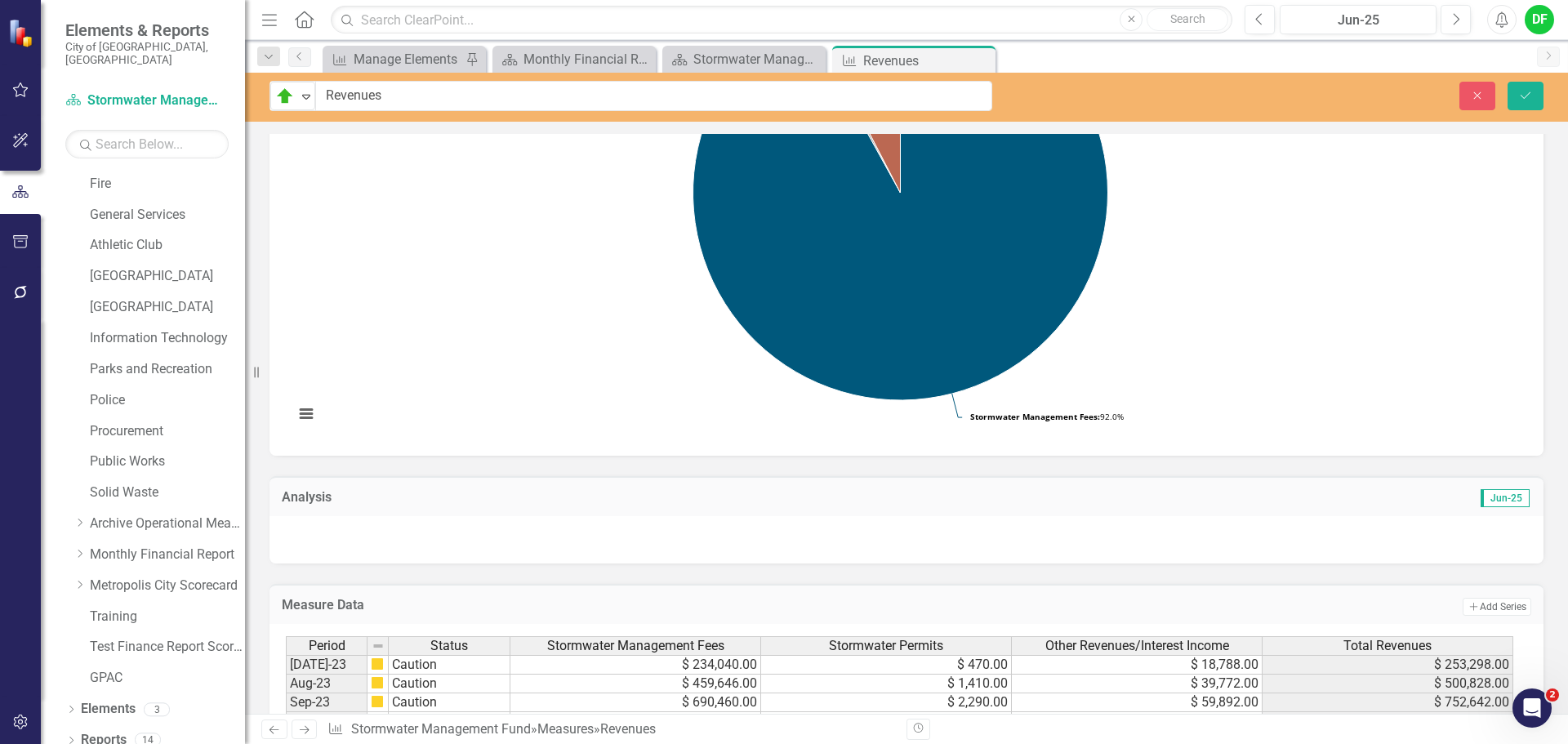
scroll to position [245, 0]
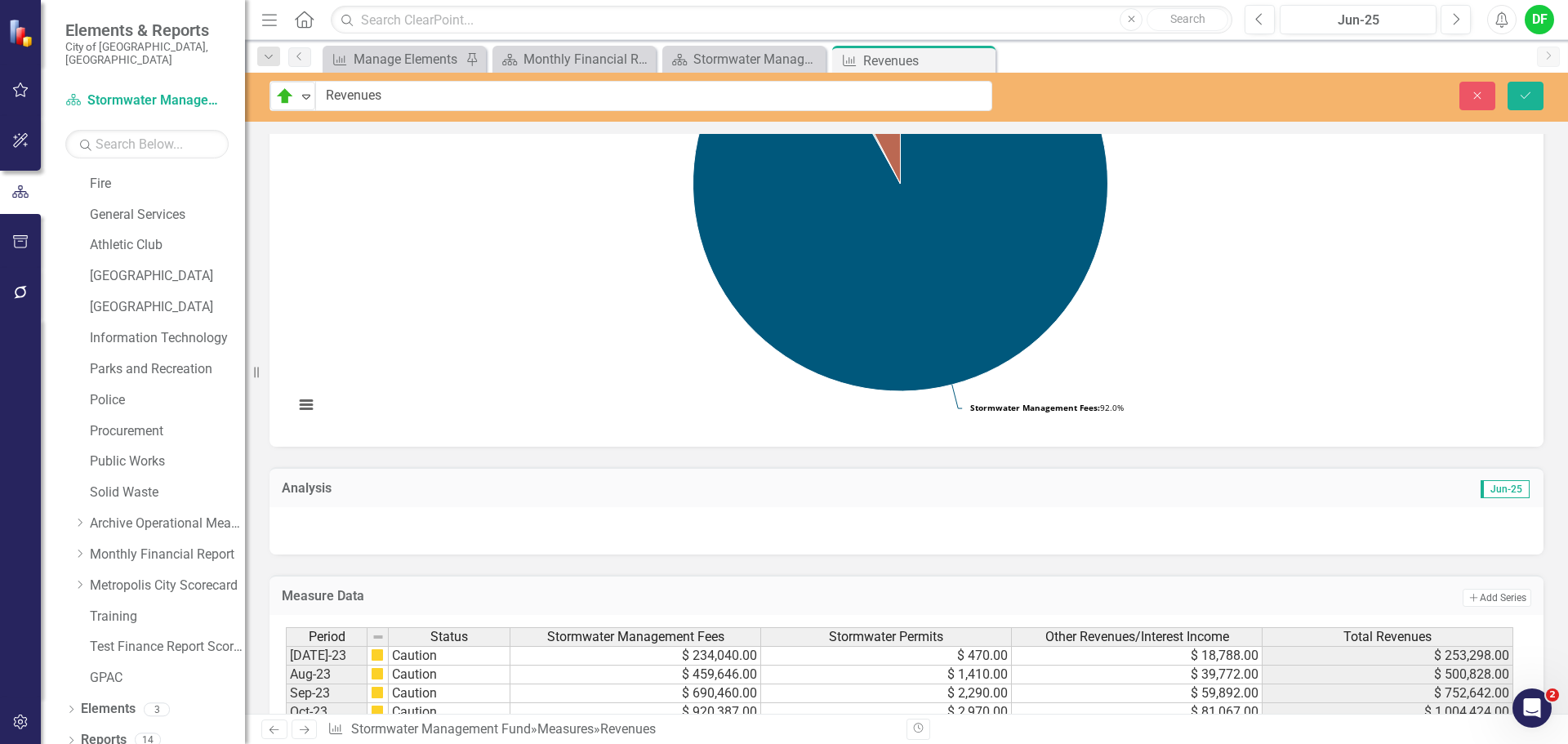
click at [568, 530] on div at bounding box center [907, 530] width 1274 height 47
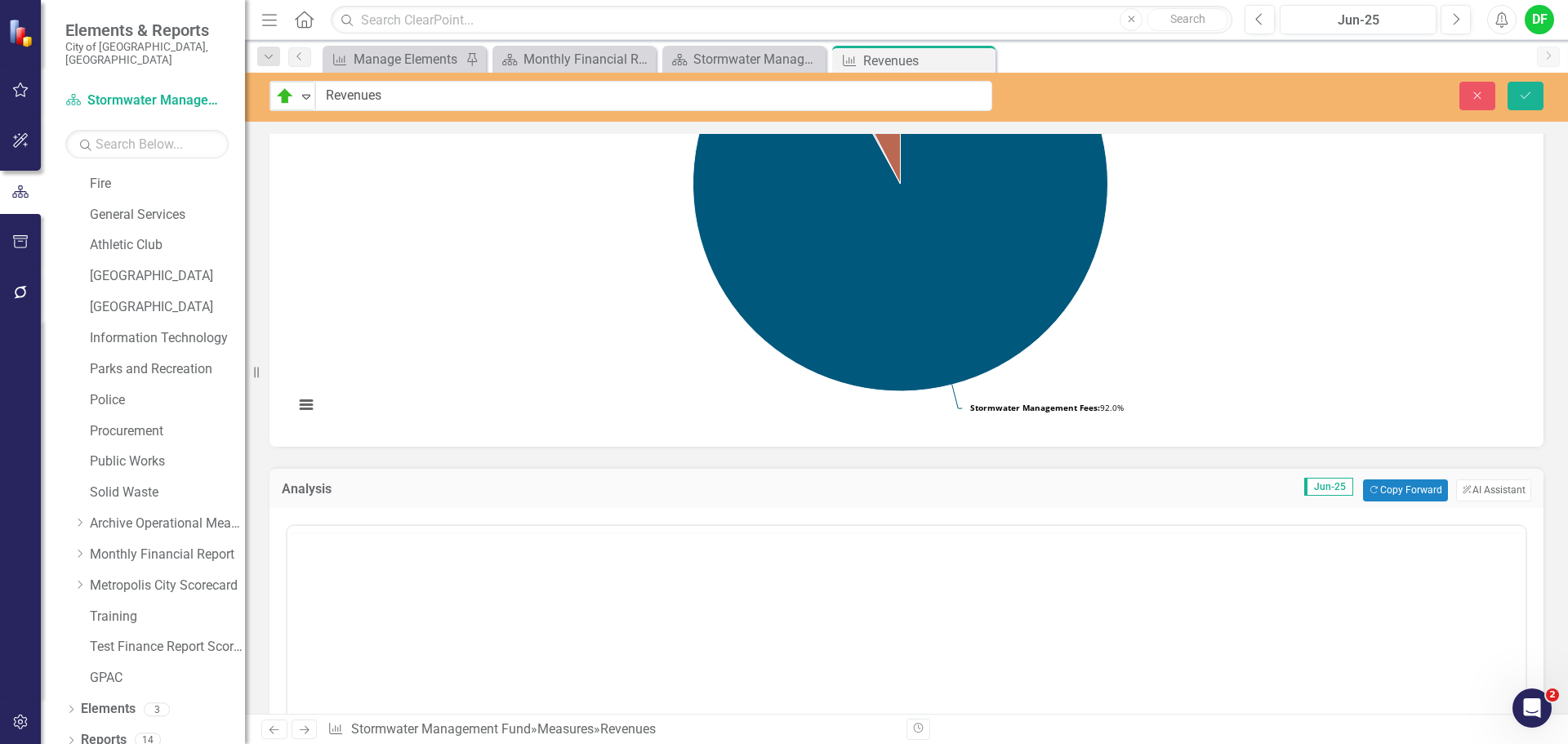
scroll to position [0, 0]
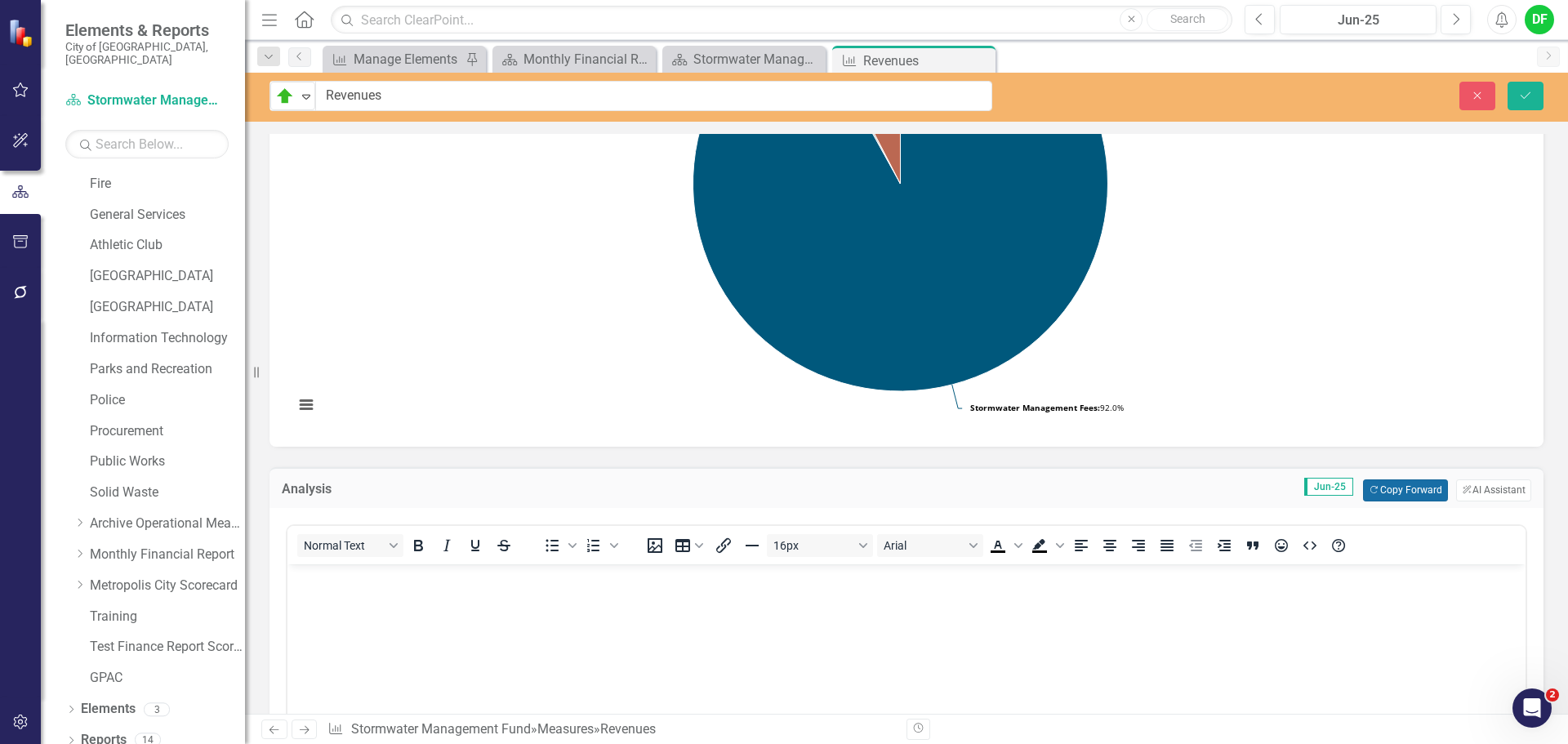
click at [1397, 491] on button "Copy Forward Copy Forward" at bounding box center [1405, 489] width 84 height 21
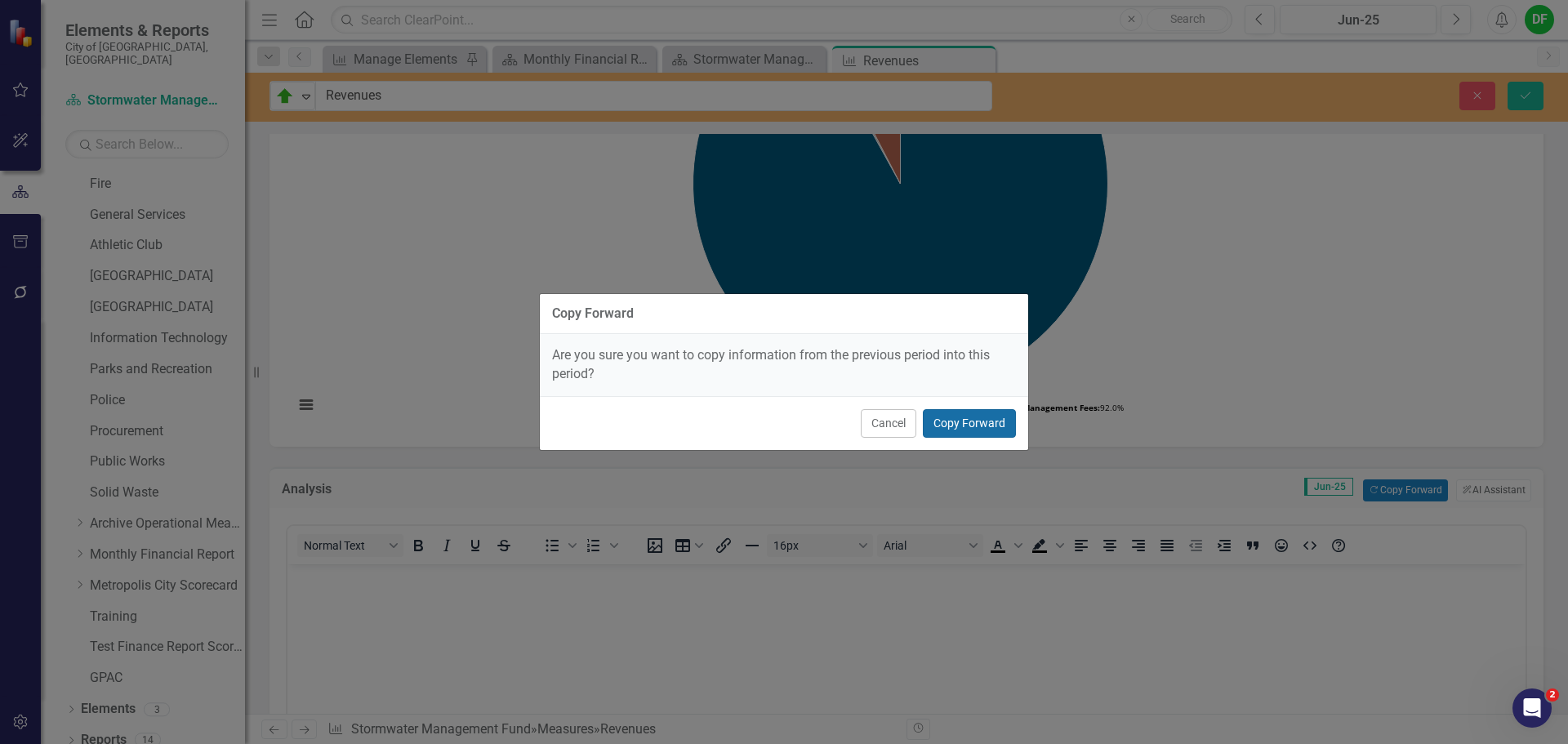
click at [983, 420] on button "Copy Forward" at bounding box center [969, 423] width 93 height 29
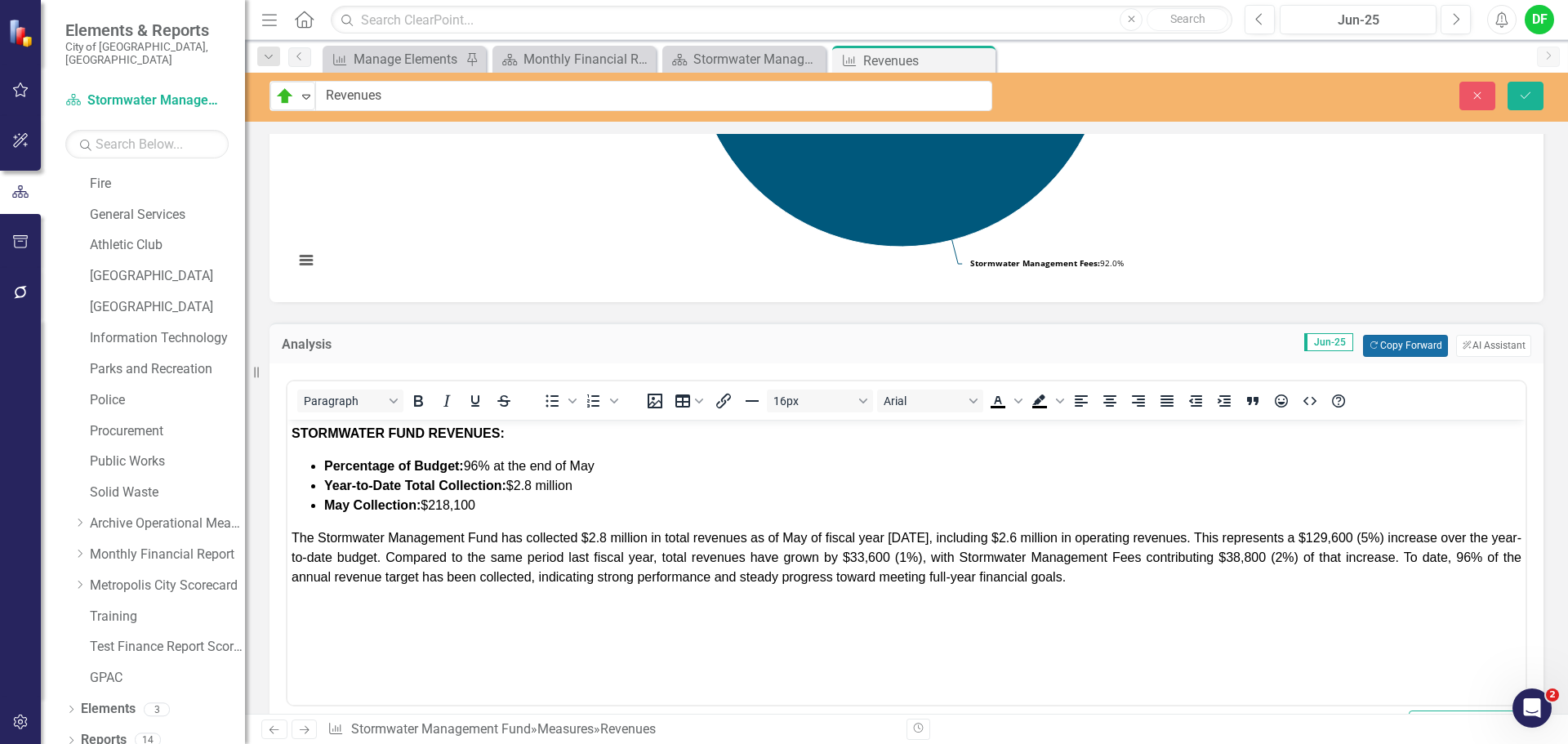
scroll to position [408, 0]
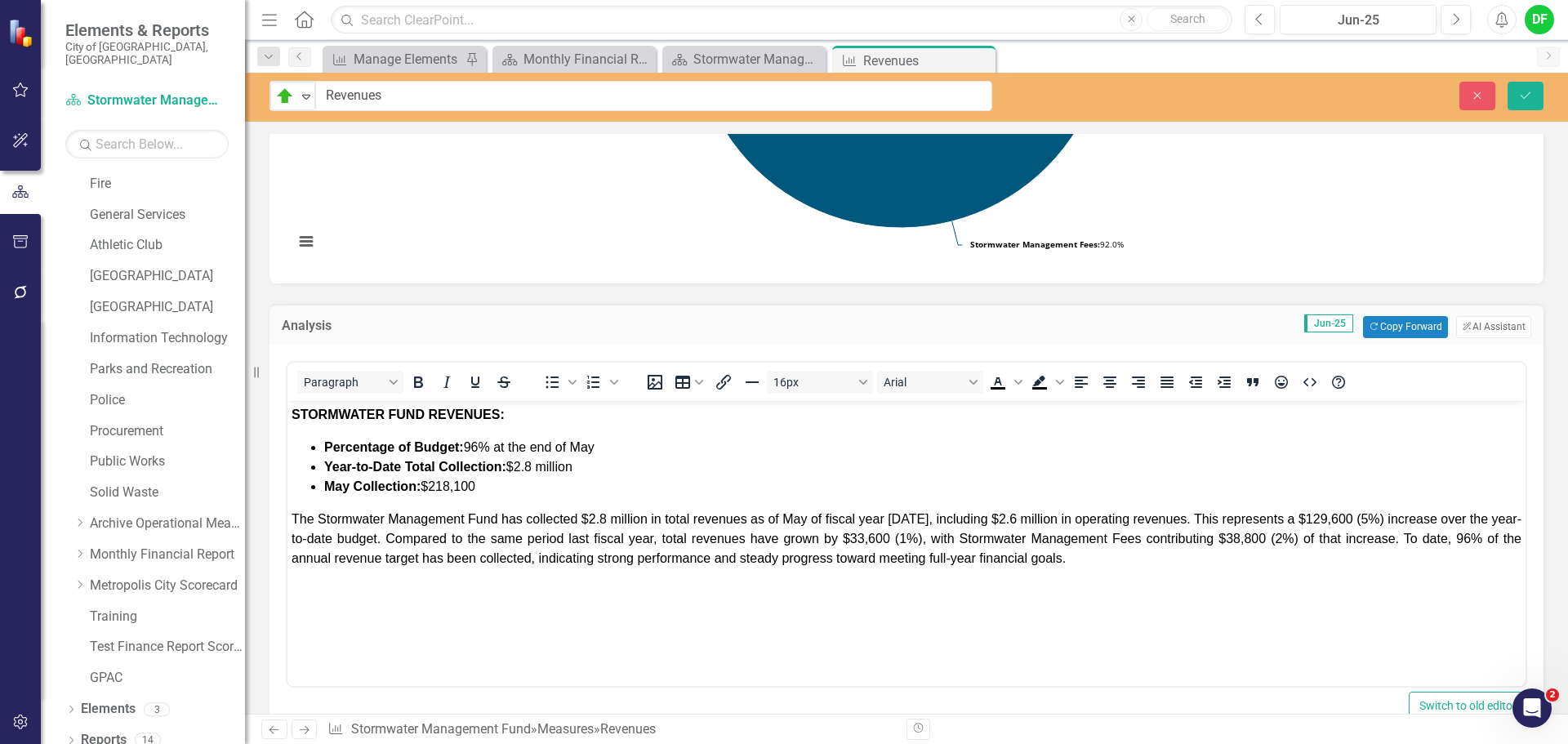
click at [481, 447] on span "Percentage of Budget: 96% at the end of May" at bounding box center [459, 446] width 270 height 14
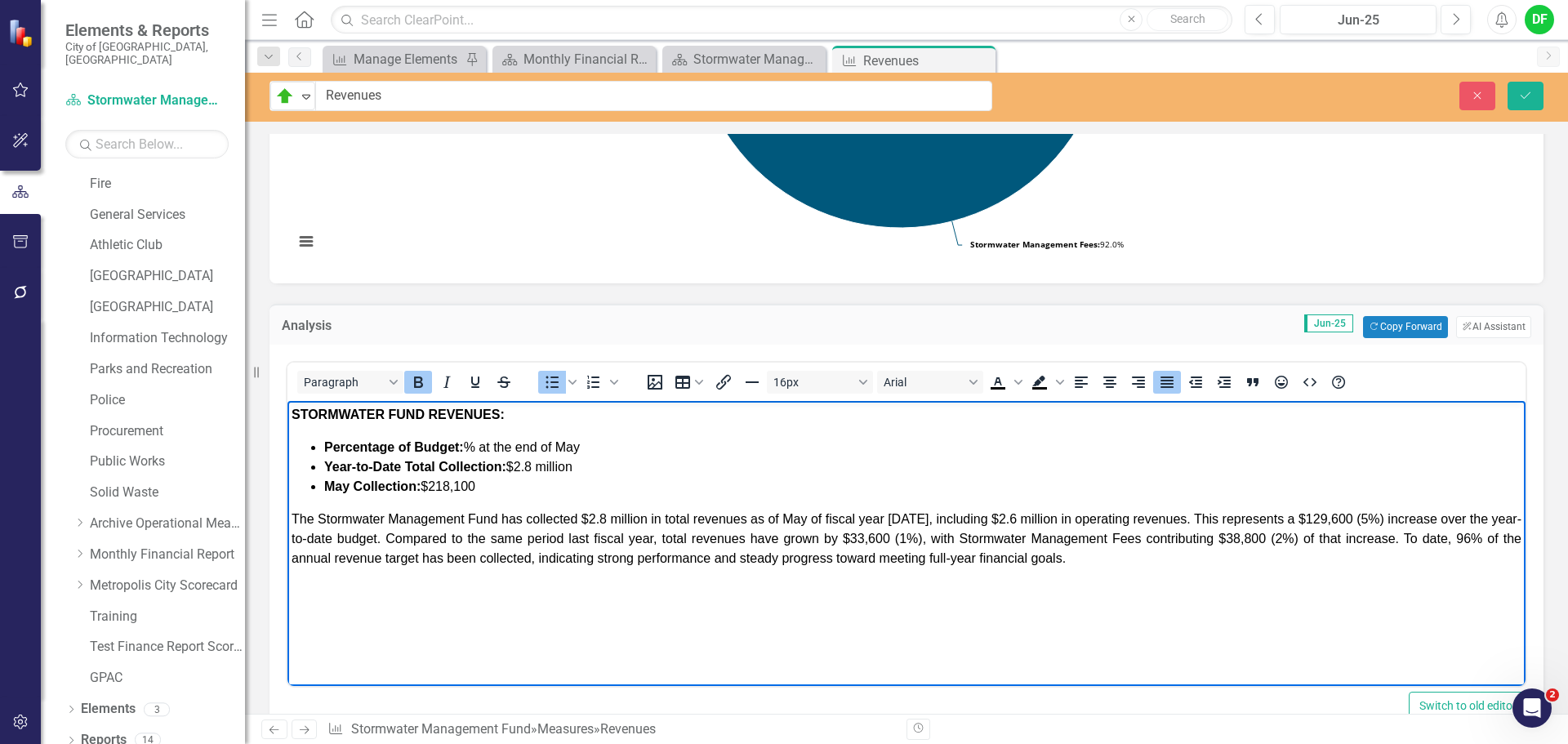
click at [415, 385] on icon "Bold" at bounding box center [418, 382] width 9 height 11
click at [631, 449] on li "Percentage of Budget: ﻿100 % at the end of May" at bounding box center [923, 446] width 1198 height 19
drag, startPoint x: 400, startPoint y: 464, endPoint x: 328, endPoint y: 459, distance: 72.2
click at [328, 459] on strong "Year-to-Date Total Collection:" at bounding box center [415, 465] width 182 height 14
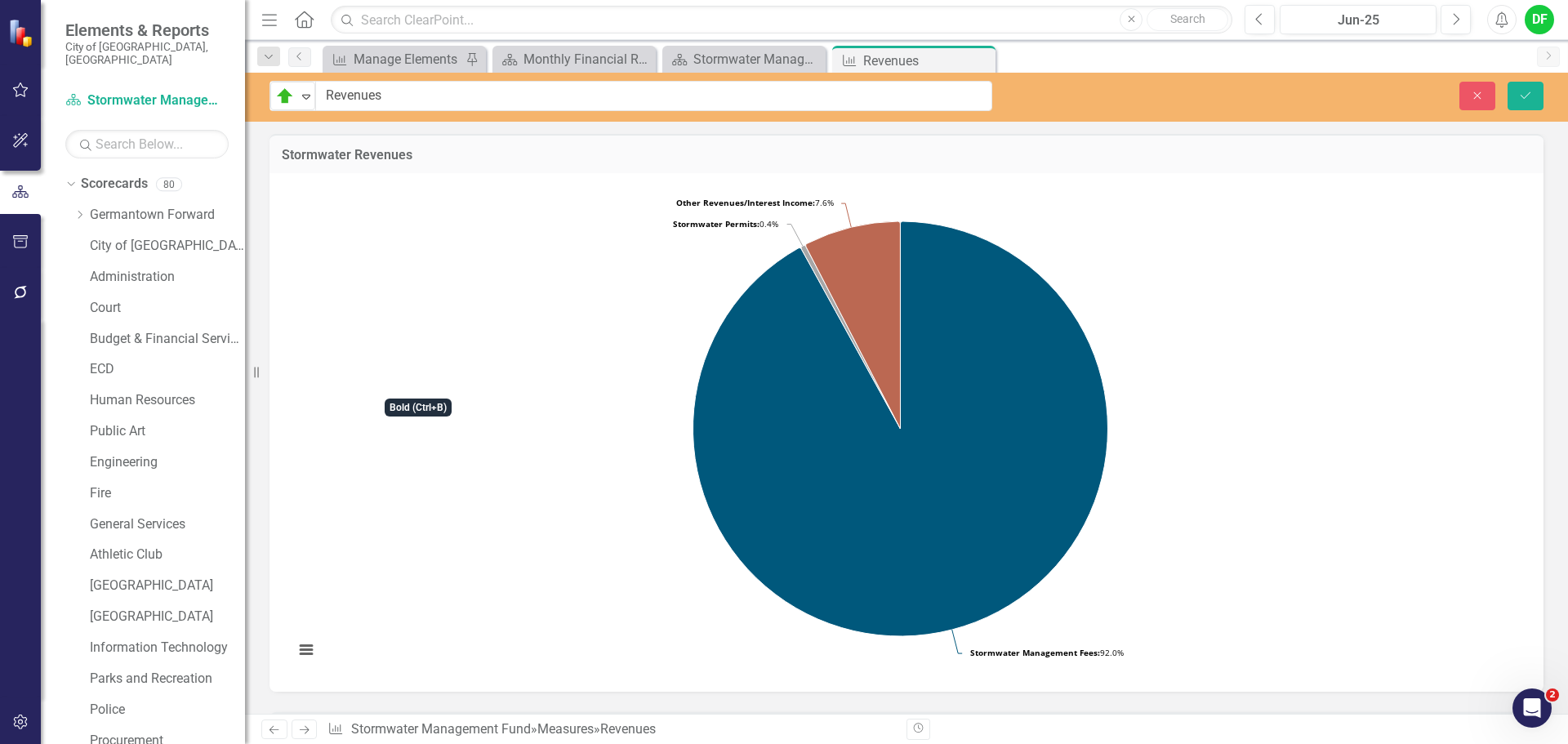
scroll to position [408, 0]
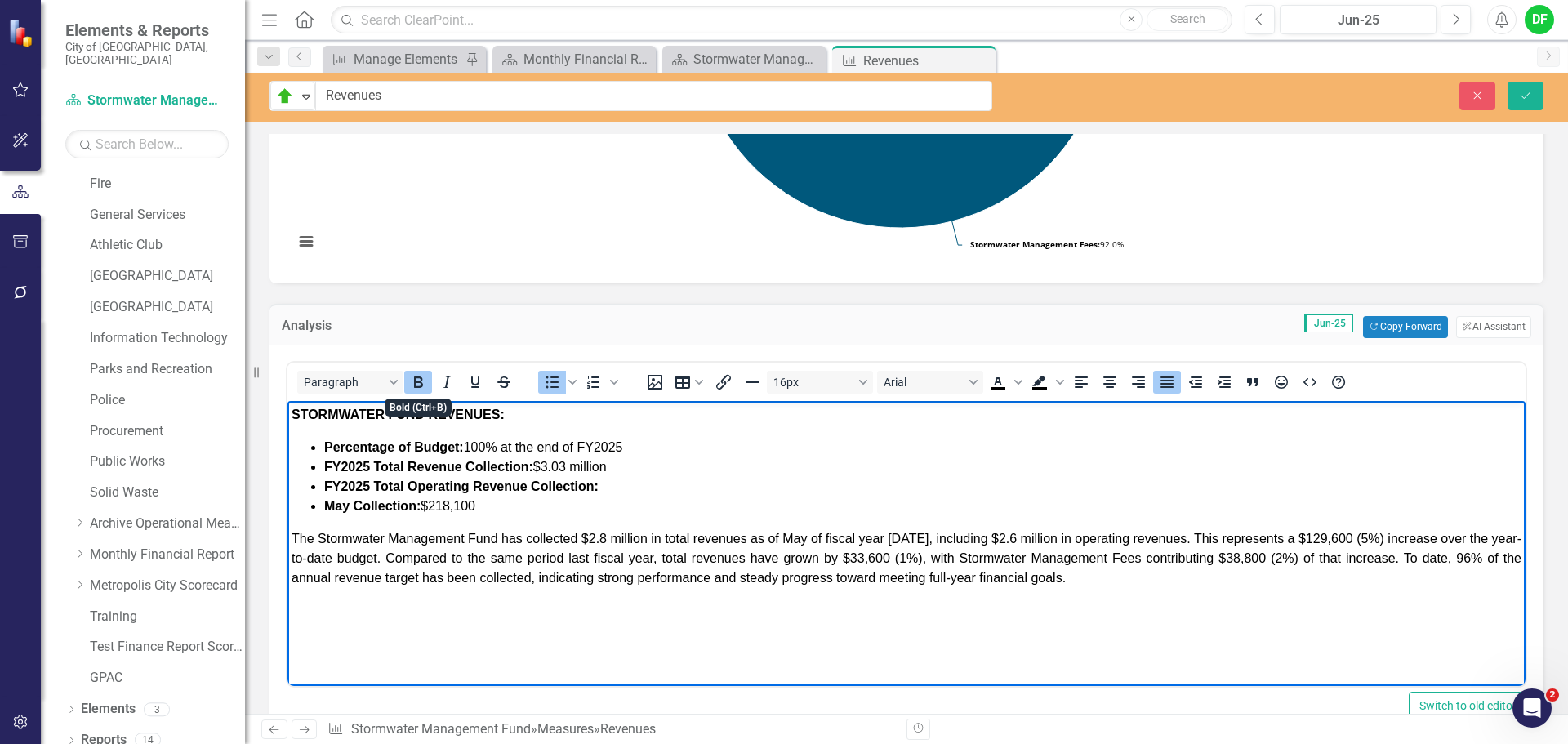
click at [421, 387] on icon "Bold" at bounding box center [418, 382] width 9 height 11
click at [350, 507] on span "May Collection: $218,100" at bounding box center [400, 505] width 151 height 14
click at [509, 513] on li "June﻿ Collection: $218,100" at bounding box center [923, 505] width 1198 height 19
click at [533, 536] on span "The Stormwater Management Fund has collected $2.8 million in total revenues as …" at bounding box center [906, 557] width 1230 height 53
click at [581, 541] on span "The Stormwater Management Fund collected $2.8 million in total revenues as of M…" at bounding box center [906, 557] width 1230 height 53
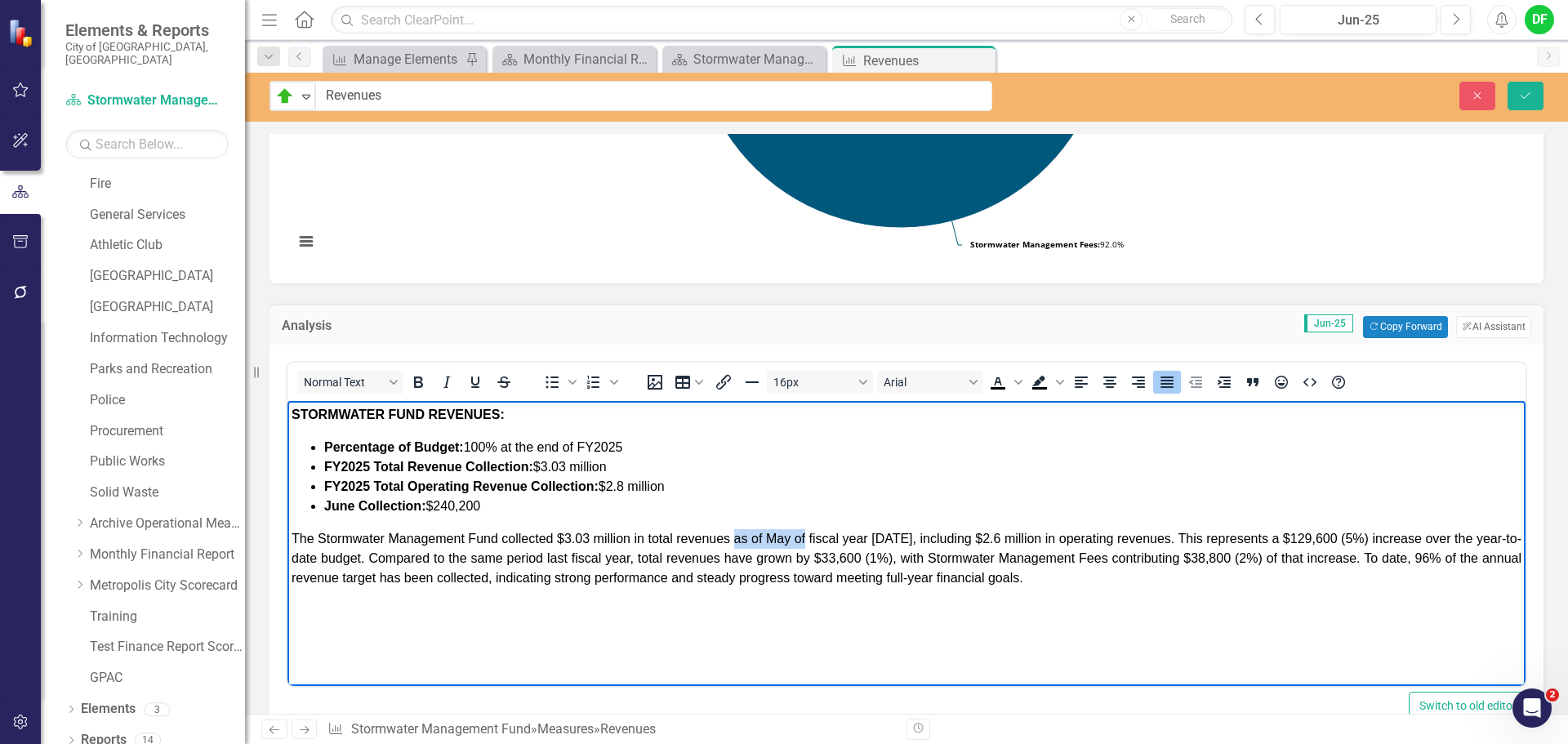
drag, startPoint x: 736, startPoint y: 540, endPoint x: 806, endPoint y: 537, distance: 70.1
click at [806, 537] on span "The Stormwater Management Fund collected $3.03 million in total revenues as of …" at bounding box center [906, 557] width 1230 height 53
click at [983, 538] on span "The Stormwater Management Fund collected $3.03 million in total revenues throug…" at bounding box center [906, 557] width 1230 height 53
click at [1298, 541] on span "The Stormwater Management Fund collected $3.03 million in total revenues throug…" at bounding box center [906, 557] width 1230 height 53
click at [852, 555] on span "The Stormwater Management Fund collected $3.03 million in total revenues throug…" at bounding box center [906, 557] width 1230 height 53
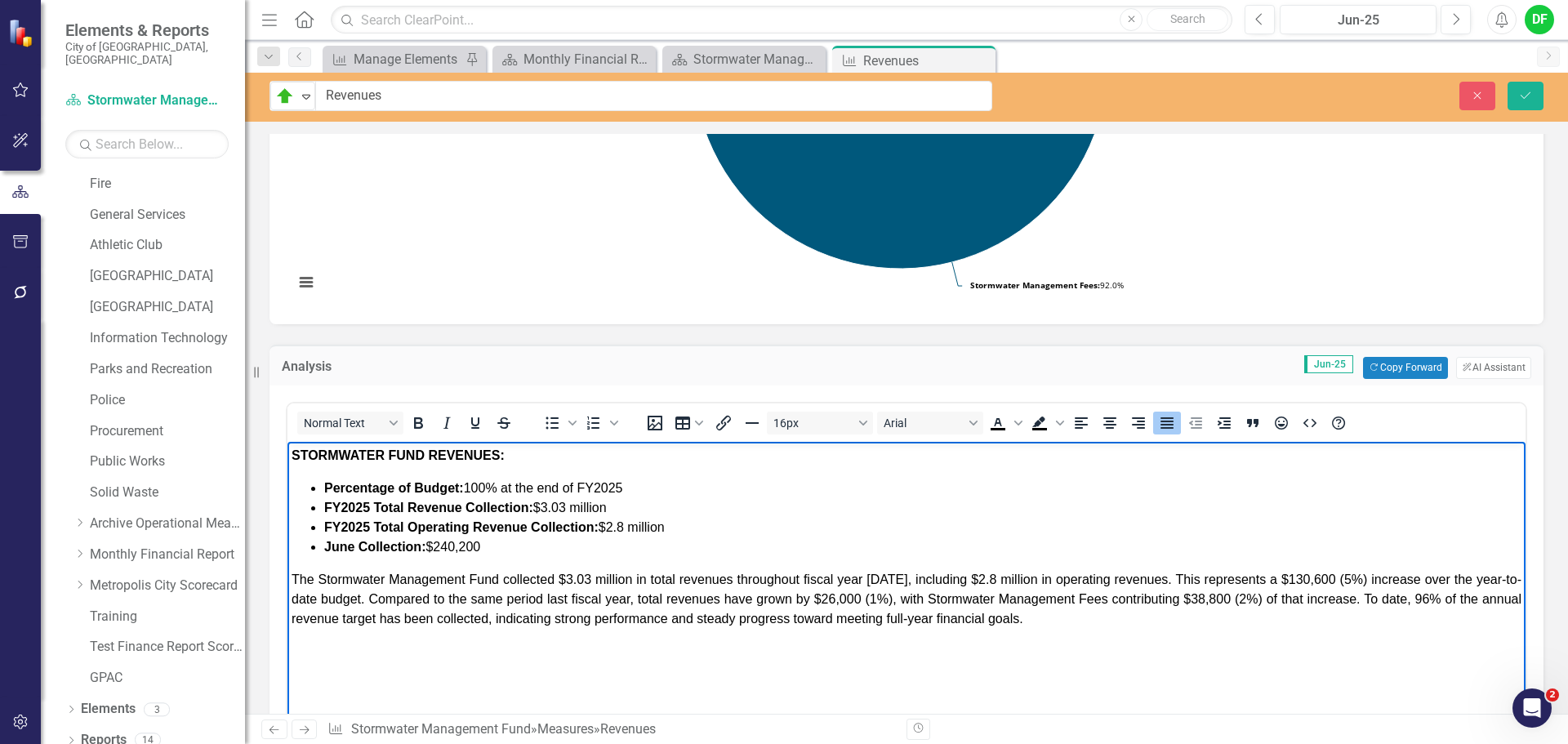
scroll to position [517, 0]
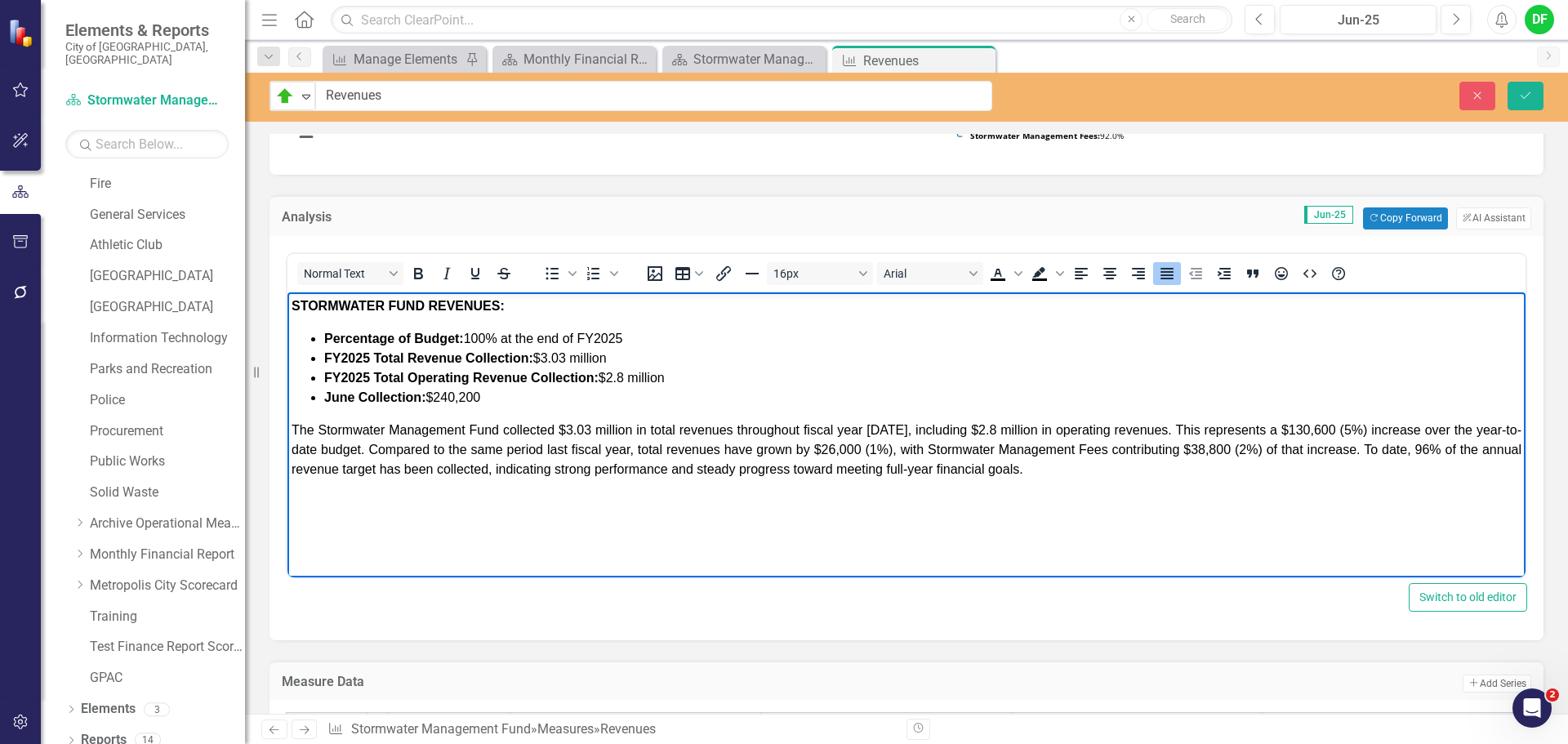
click at [1208, 447] on span "The Stormwater Management Fund collected $3.03 million in total revenues throug…" at bounding box center [906, 448] width 1230 height 53
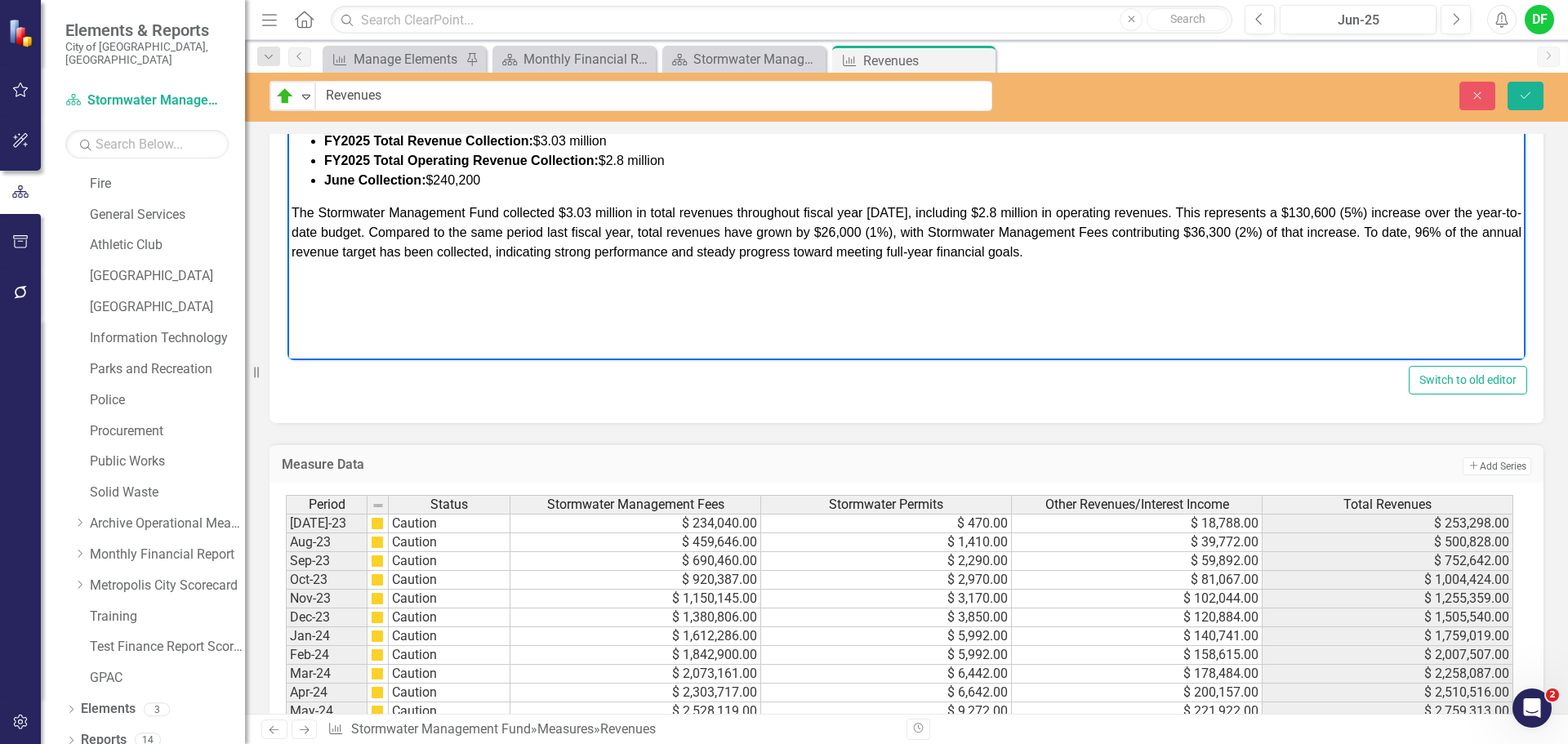
scroll to position [680, 0]
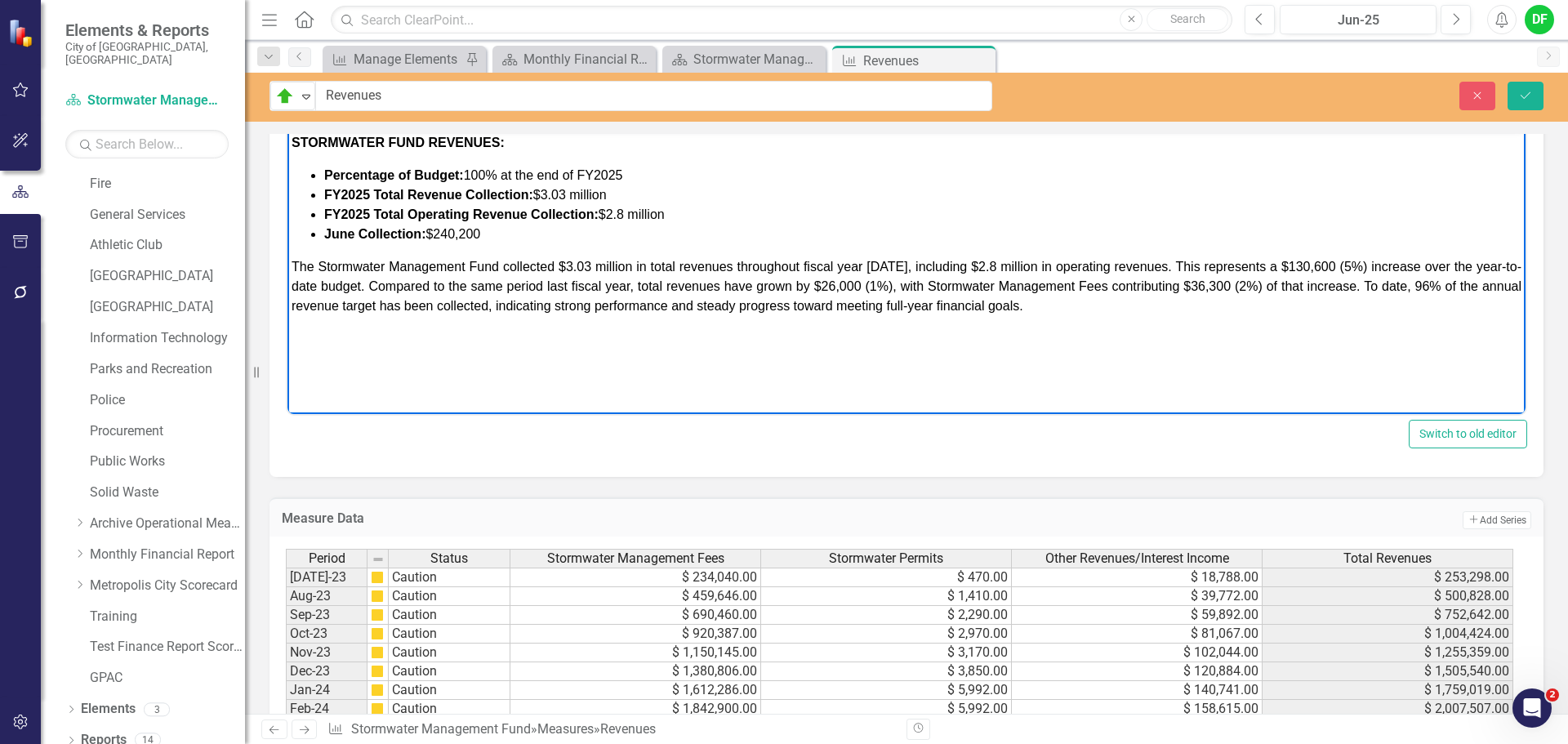
click at [1172, 288] on span "The Stormwater Management Fund collected $3.03 million in total revenues throug…" at bounding box center [906, 285] width 1230 height 53
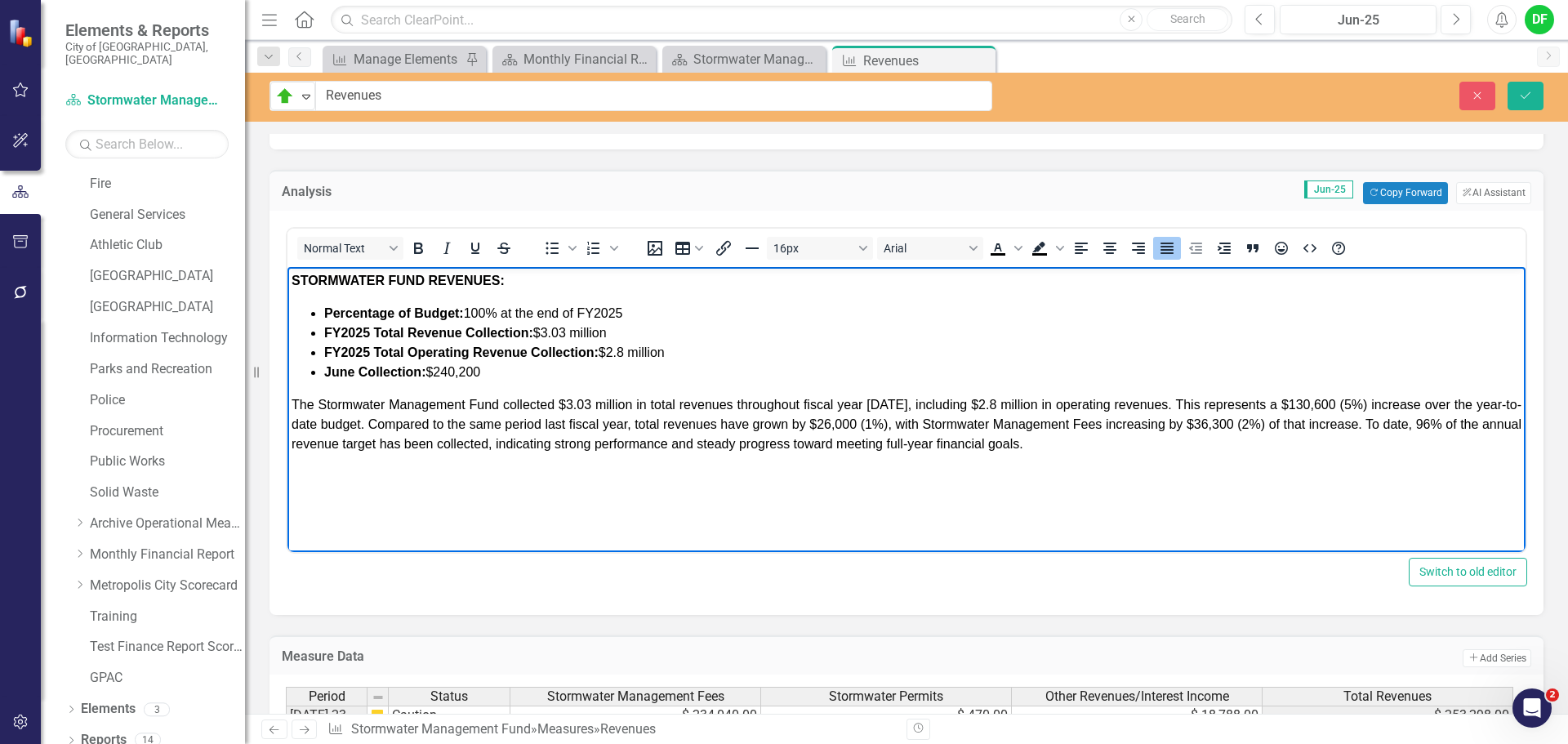
scroll to position [517, 0]
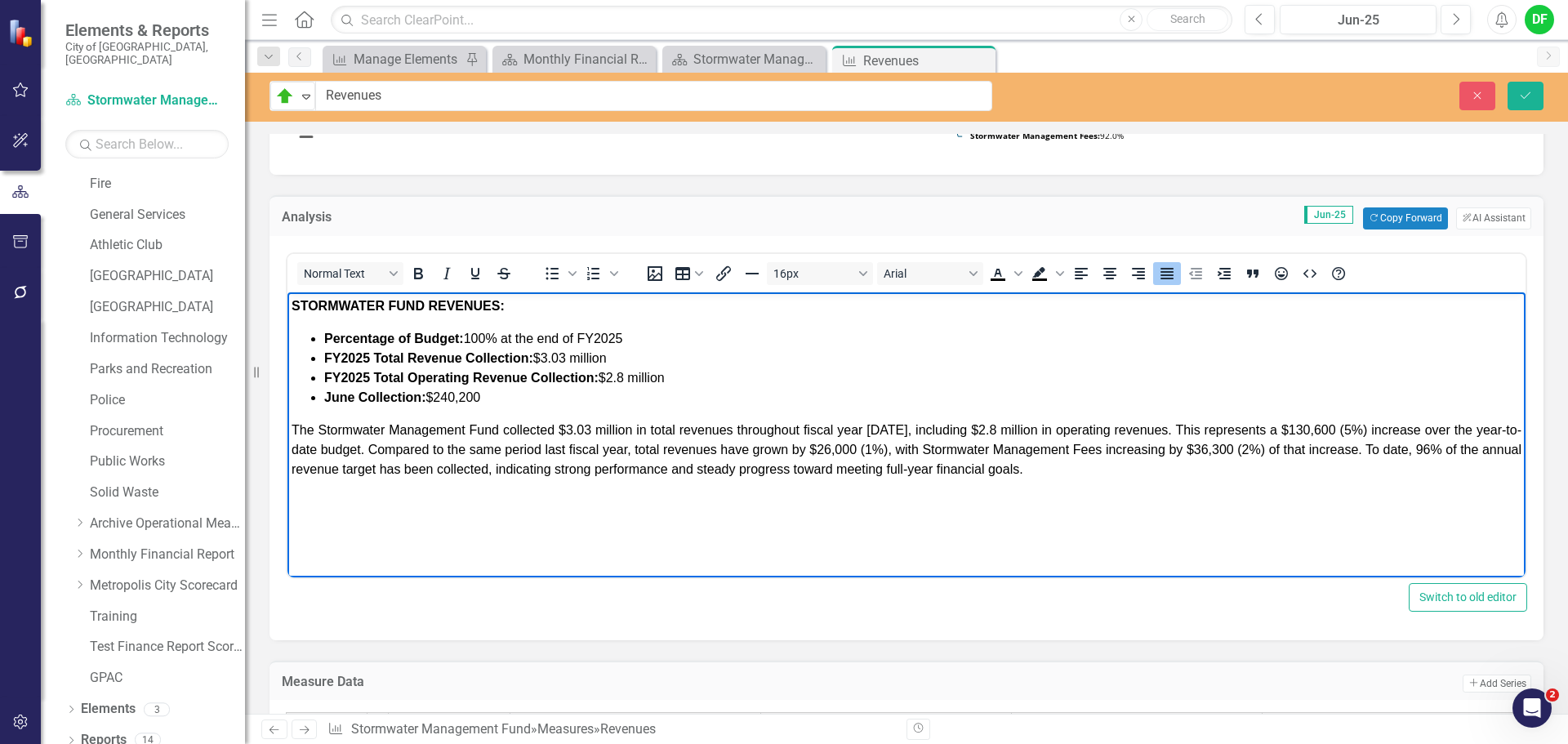
click at [1270, 456] on p "The Stormwater Management Fund collected $3.03 million in total revenues throug…" at bounding box center [906, 449] width 1230 height 59
drag, startPoint x: 1294, startPoint y: 446, endPoint x: 1386, endPoint y: 454, distance: 92.3
click at [1386, 454] on span "The Stormwater Management Fund collected $3.03 million in total revenues throug…" at bounding box center [906, 448] width 1230 height 53
click at [1438, 448] on span "The Stormwater Management Fund collected $3.03 million in total revenues throug…" at bounding box center [906, 448] width 1230 height 53
click at [340, 464] on span "The Stormwater Management Fund collected $3.03 million in total revenues throug…" at bounding box center [906, 448] width 1230 height 53
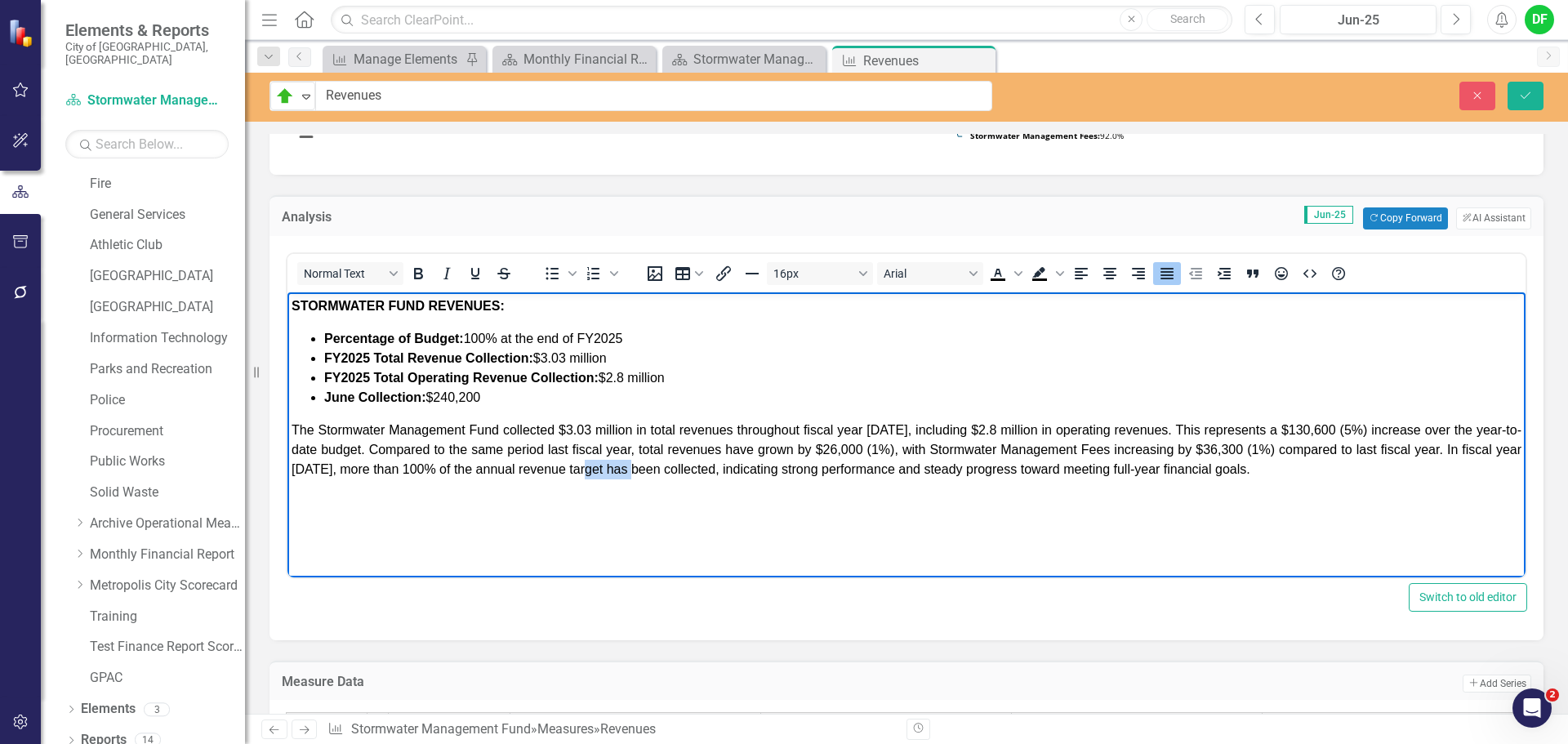
drag, startPoint x: 596, startPoint y: 467, endPoint x: 647, endPoint y: 471, distance: 51.2
click at [647, 471] on span "The Stormwater Management Fund collected $3.03 million in total revenues throug…" at bounding box center [906, 448] width 1230 height 53
drag, startPoint x: 979, startPoint y: 468, endPoint x: 1202, endPoint y: 470, distance: 223.0
click at [1202, 470] on span "The Stormwater Management Fund collected $3.03 million in total revenues throug…" at bounding box center [906, 448] width 1230 height 53
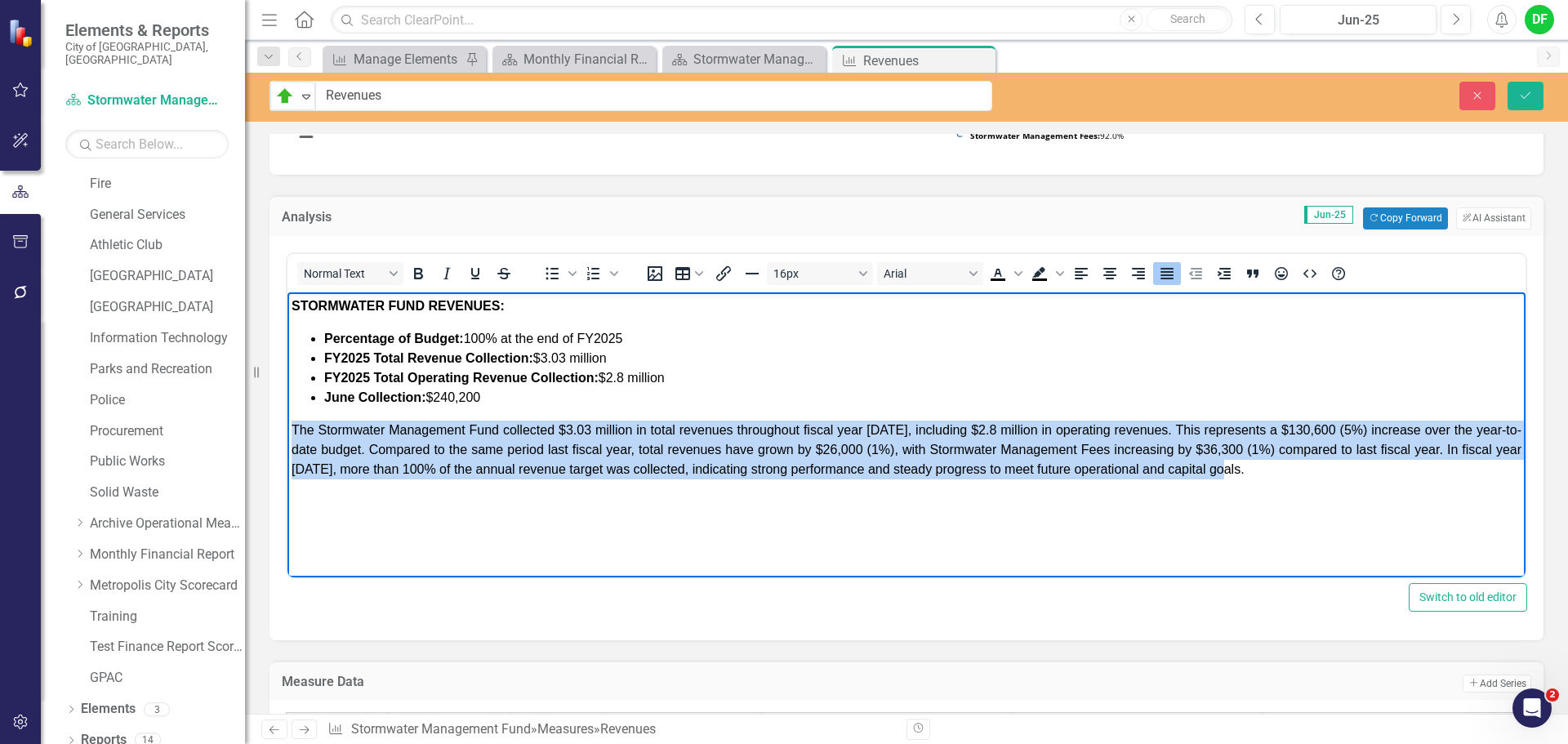
drag, startPoint x: 1237, startPoint y: 473, endPoint x: 292, endPoint y: 428, distance: 946.1
click at [292, 428] on p "The Stormwater Management Fund collected $3.03 million in total revenues throug…" at bounding box center [906, 449] width 1230 height 59
copy span "The Stormwater Management Fund collected $3.03 million in total revenues throug…"
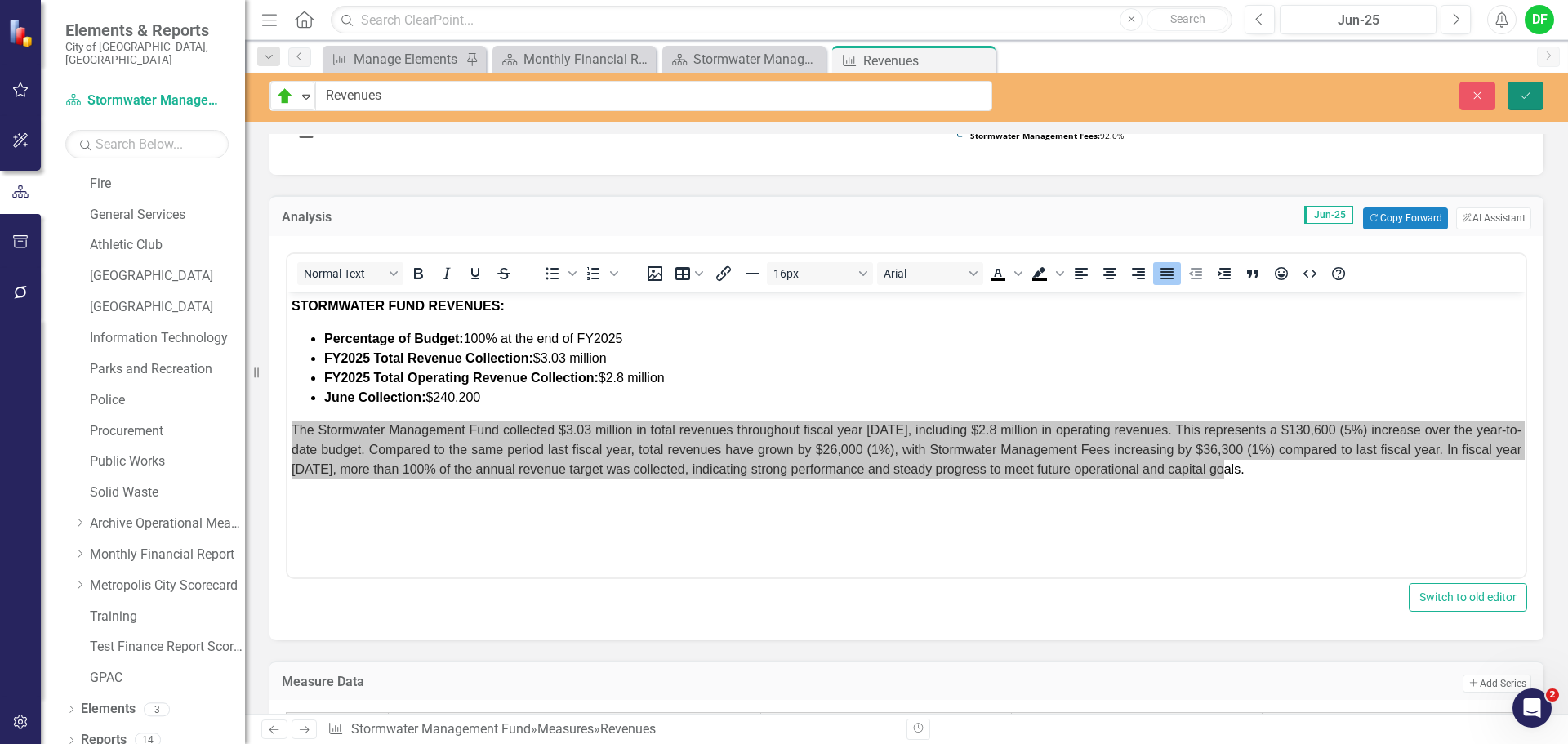
click at [1533, 97] on button "Save" at bounding box center [1526, 96] width 36 height 29
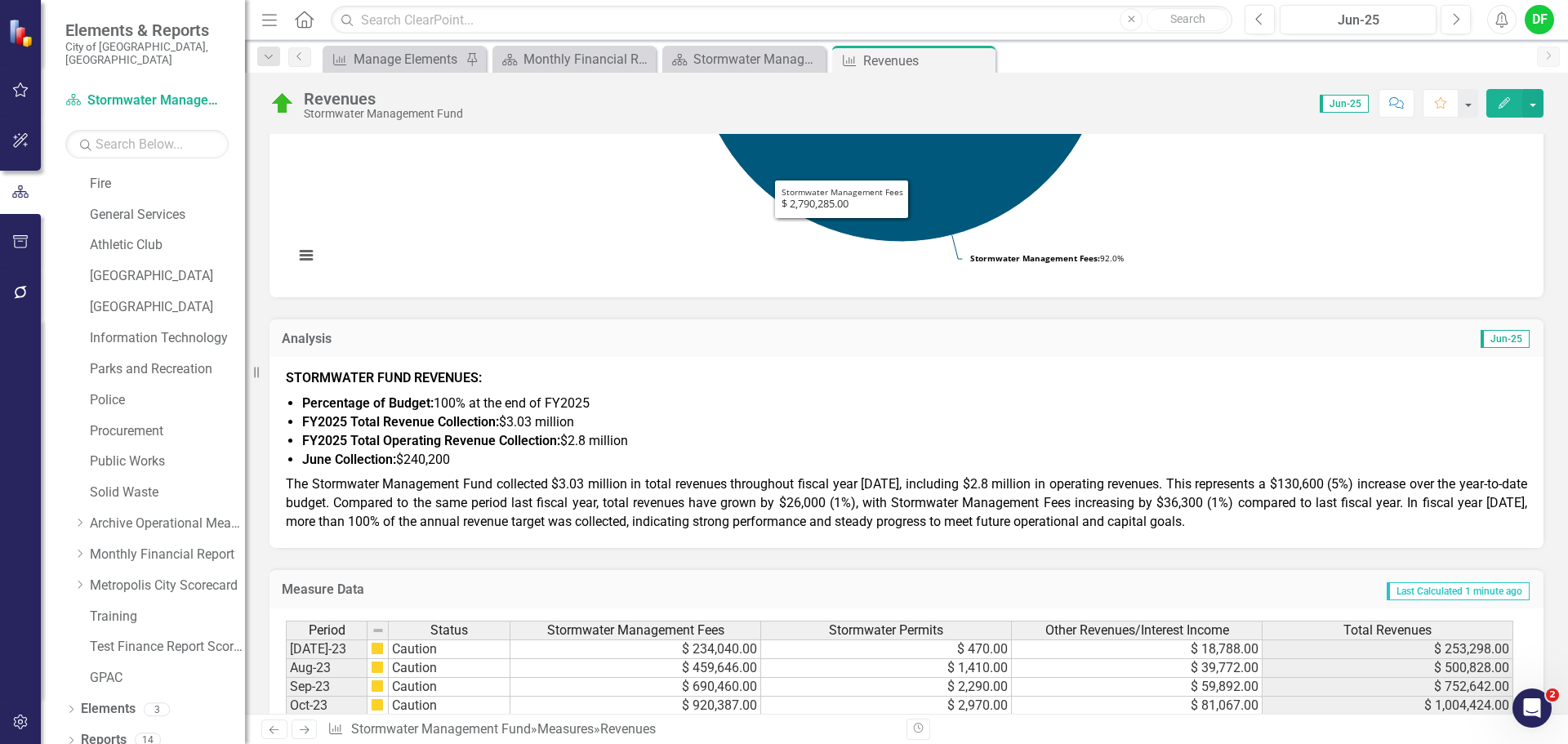
scroll to position [490, 0]
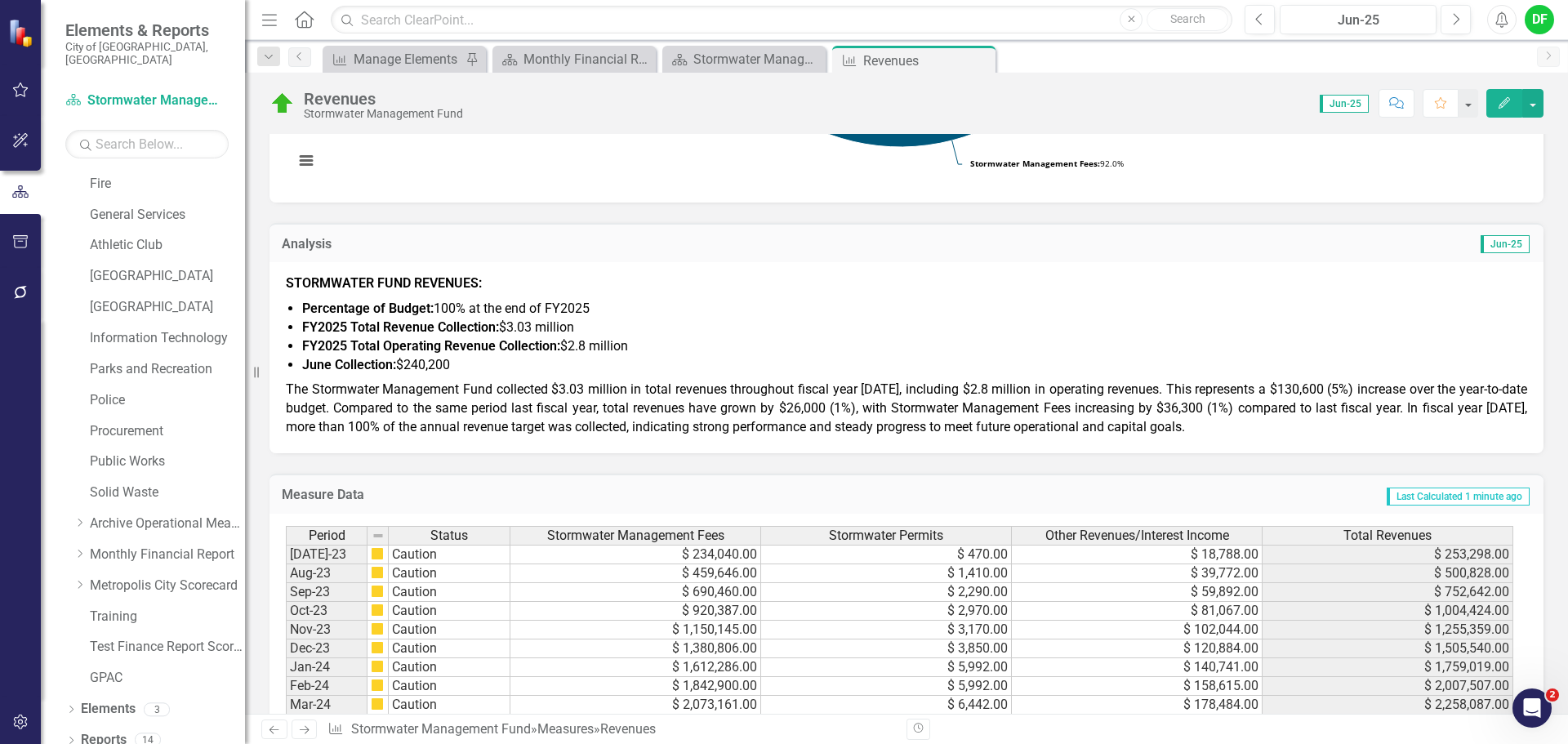
click at [686, 434] on span "The Stormwater Management Fund collected $3.03 million in total revenues throug…" at bounding box center [907, 408] width 1242 height 53
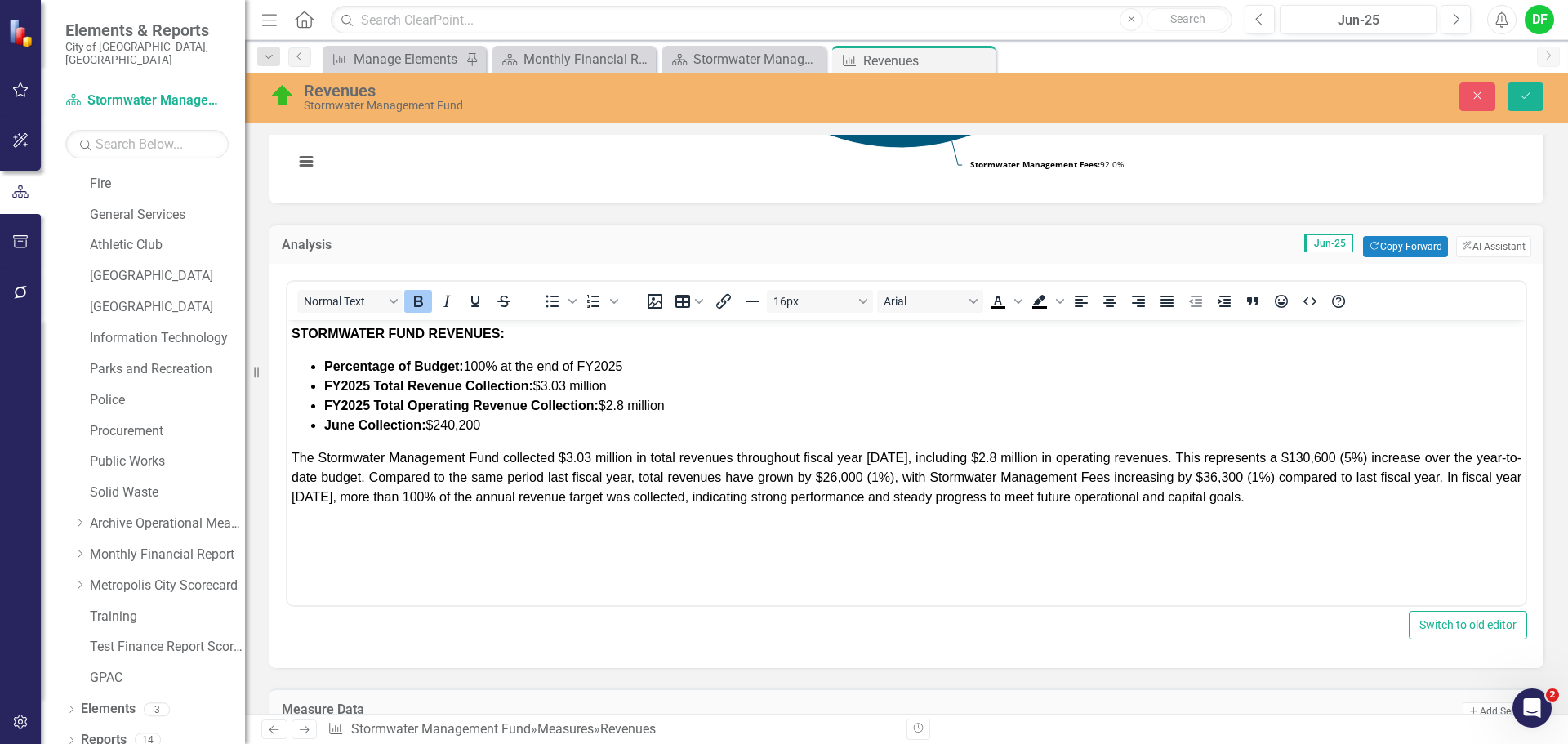
scroll to position [0, 0]
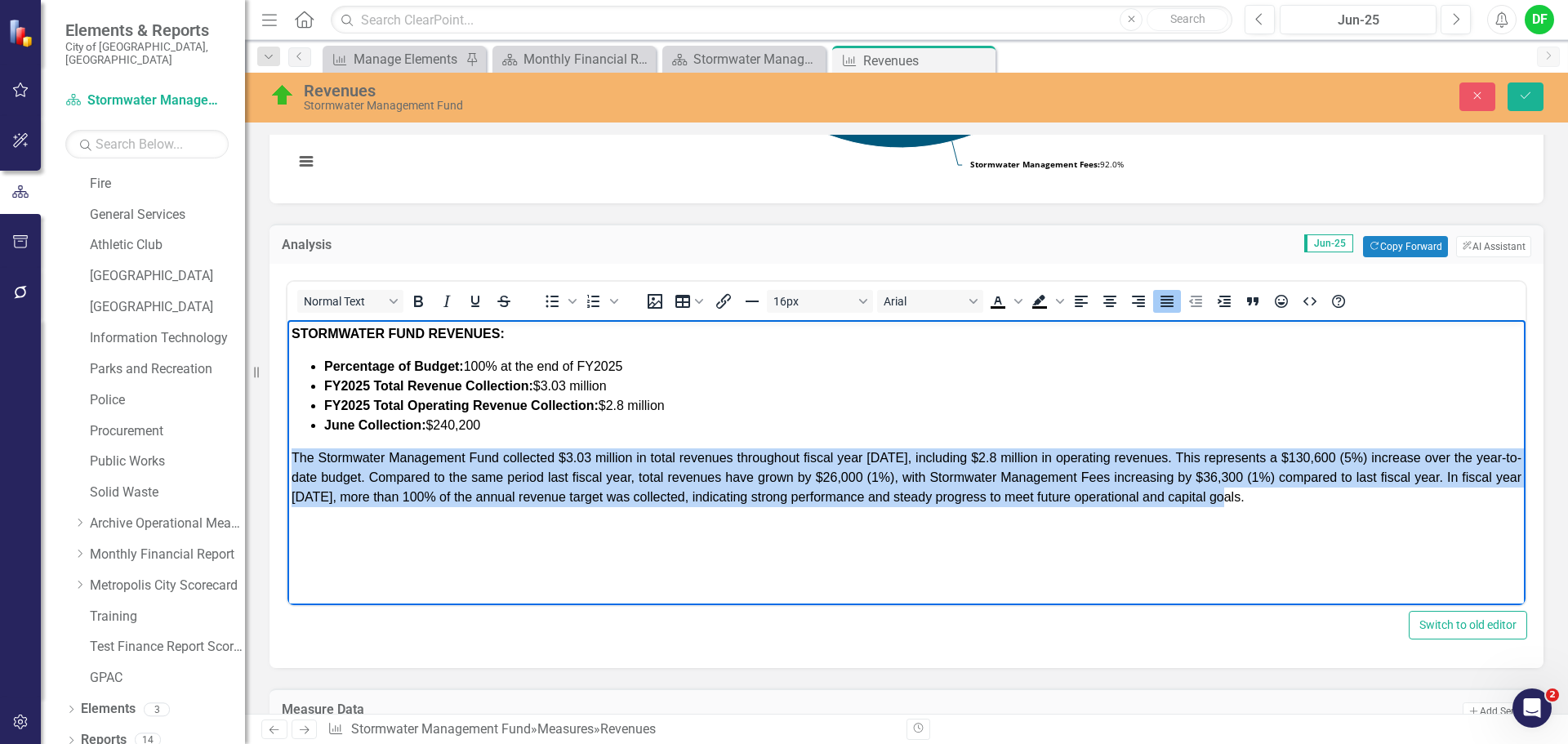
drag, startPoint x: 572, startPoint y: 781, endPoint x: 1293, endPoint y: 521, distance: 766.4
click at [1293, 521] on body "STORMWATER FUND REVENUES: Percentage of Budget: 100% at the end of FY2025 FY202…" at bounding box center [907, 443] width 1238 height 245
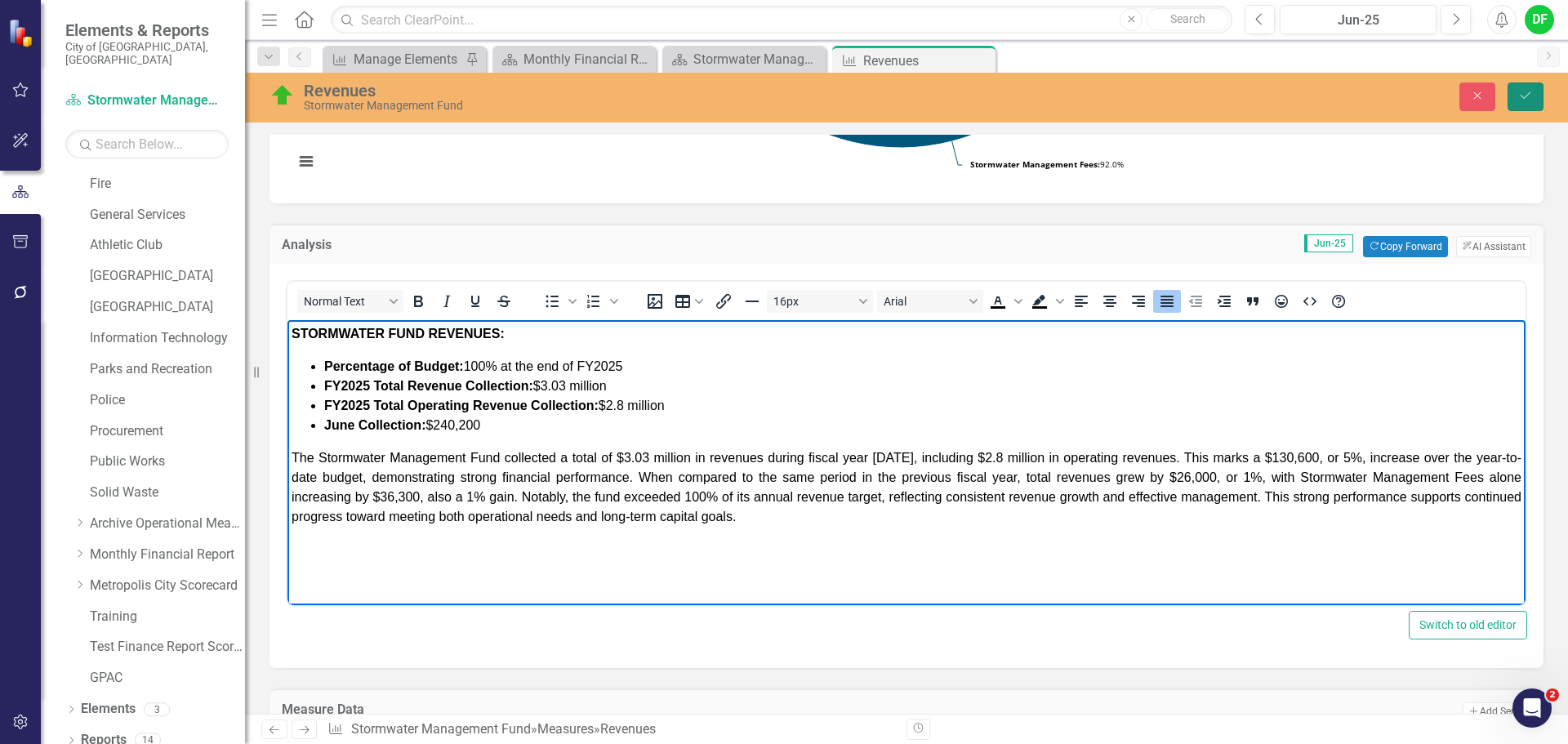
click at [1534, 91] on button "Save" at bounding box center [1526, 97] width 36 height 29
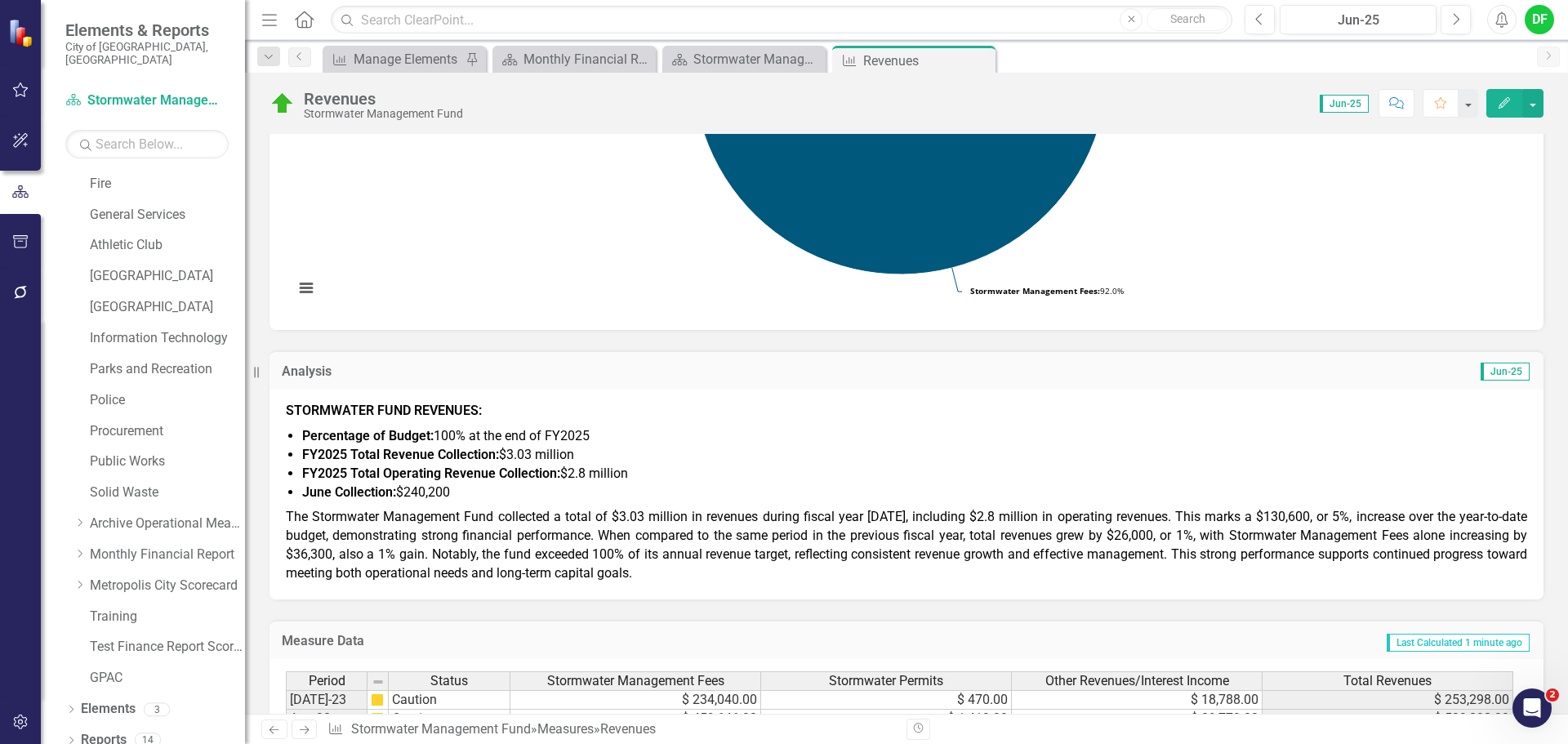
scroll to position [408, 0]
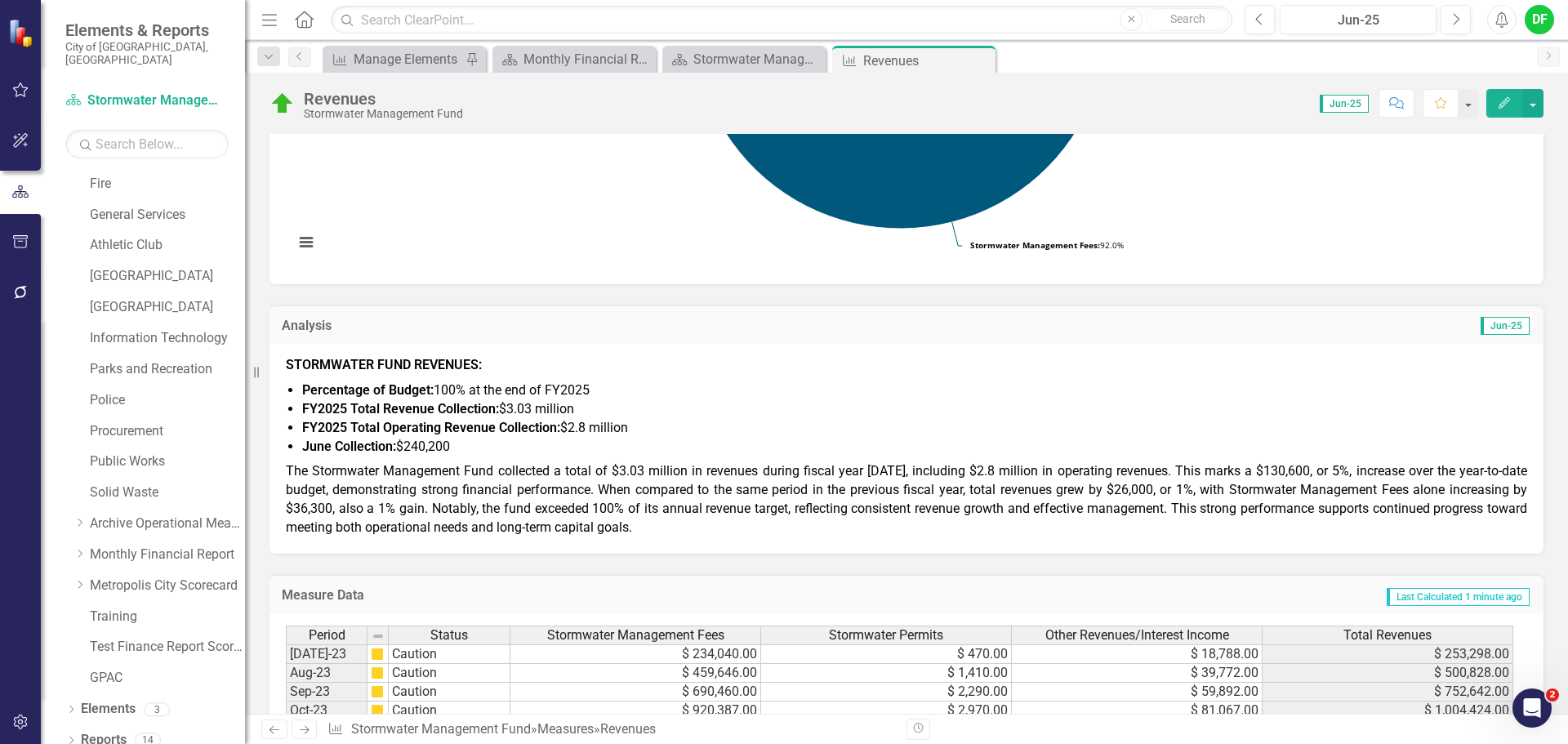
click at [285, 466] on div "STORMWATER FUND REVENUES: Percentage of Budget: 100% at the end of FY2025 FY202…" at bounding box center [907, 448] width 1274 height 210
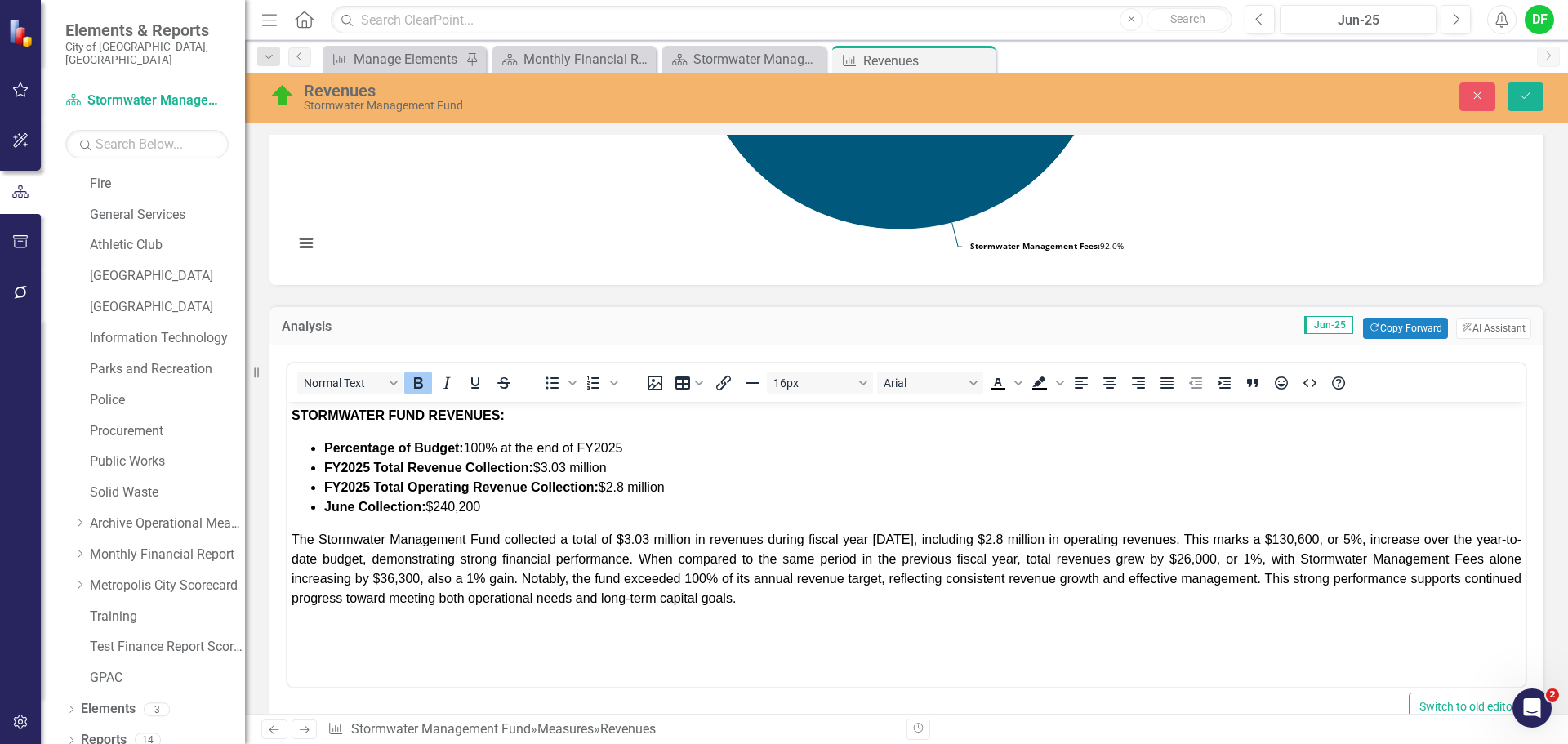
scroll to position [0, 0]
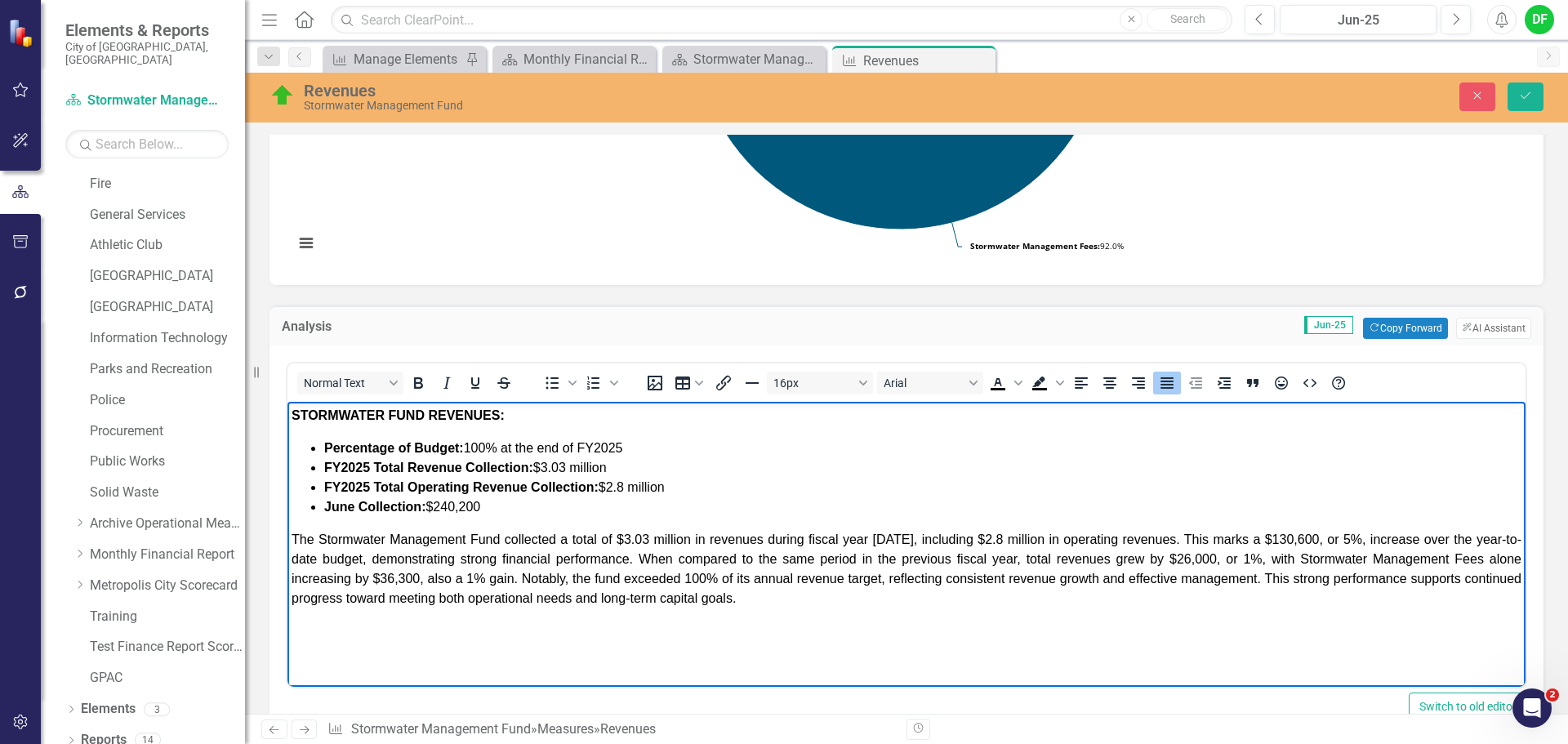
click at [291, 536] on span "The Stormwater Management Fund collected a total of $3.03 million in revenues d…" at bounding box center [906, 568] width 1230 height 73
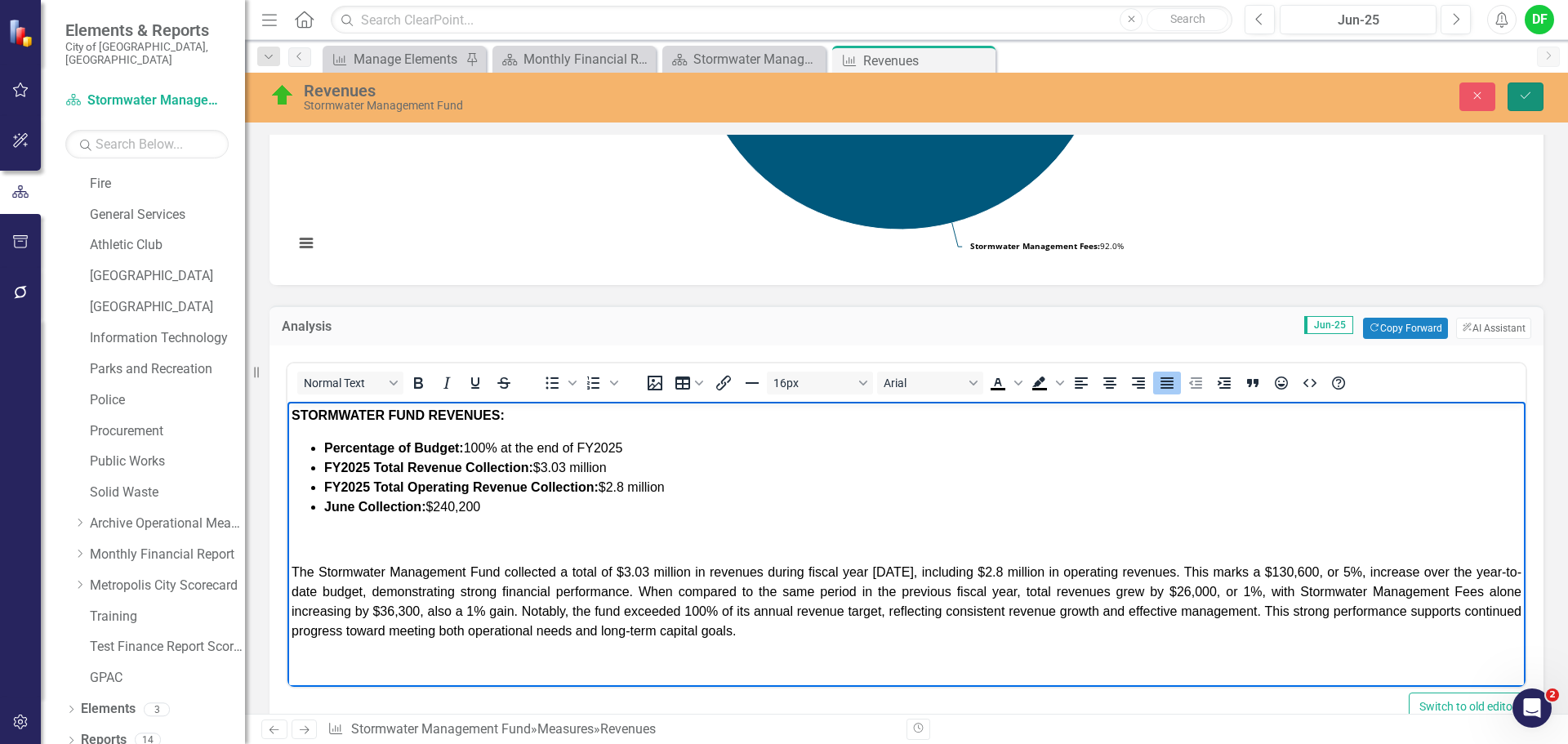
click at [1526, 98] on icon "Save" at bounding box center [1526, 96] width 15 height 11
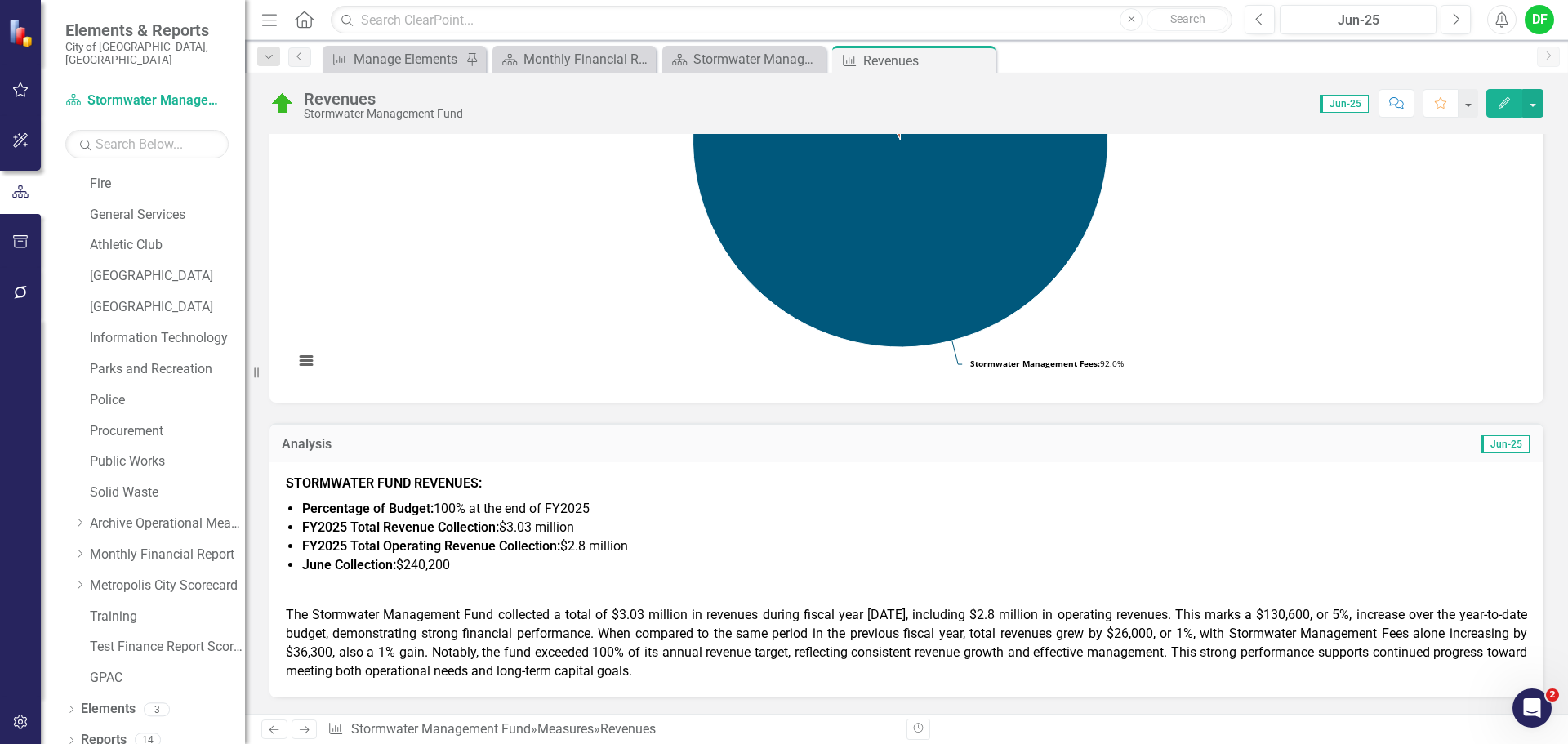
scroll to position [327, 0]
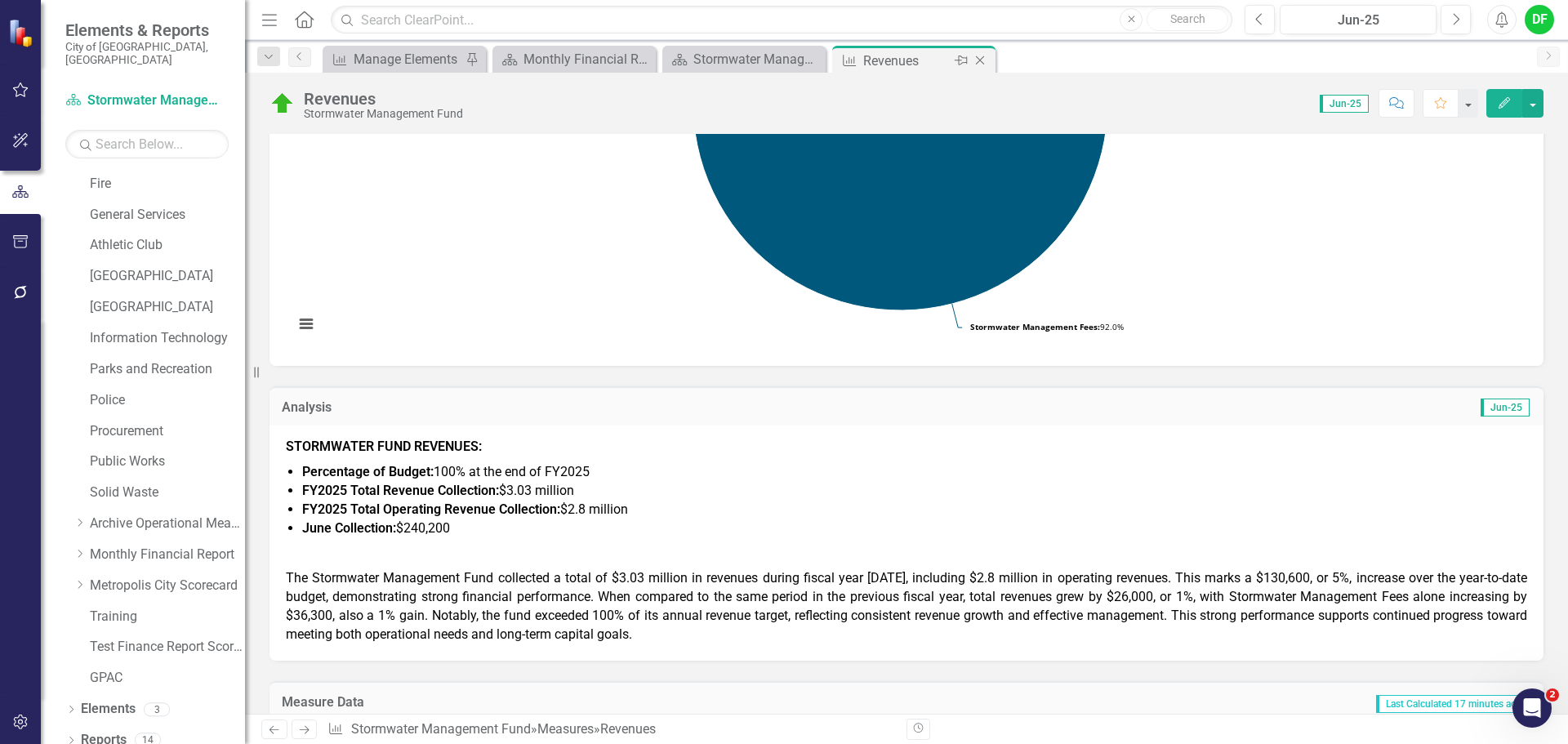
click at [979, 59] on icon "Close" at bounding box center [980, 61] width 17 height 13
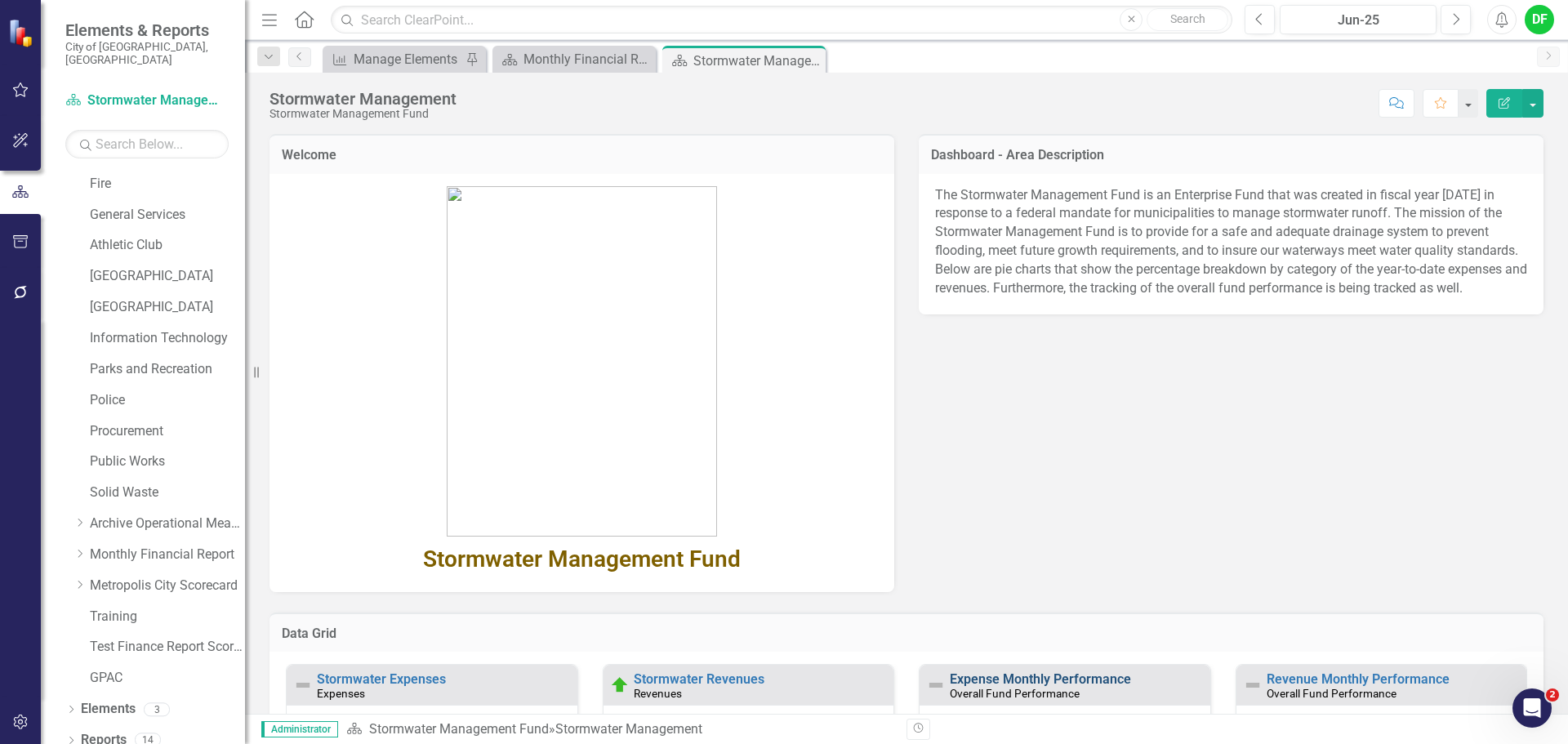
click at [979, 680] on link "Expense Monthly Performance" at bounding box center [1040, 679] width 181 height 16
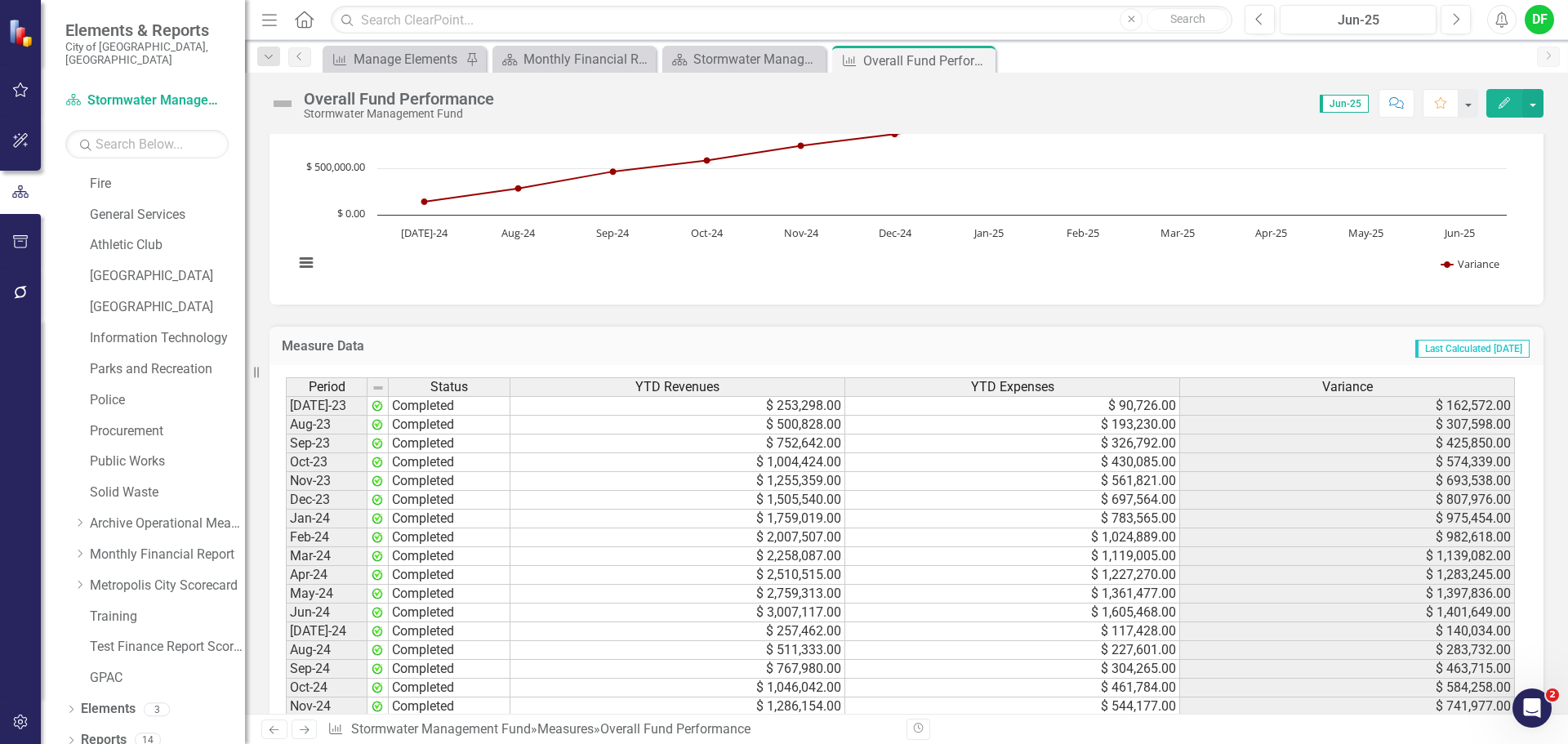
scroll to position [1543, 0]
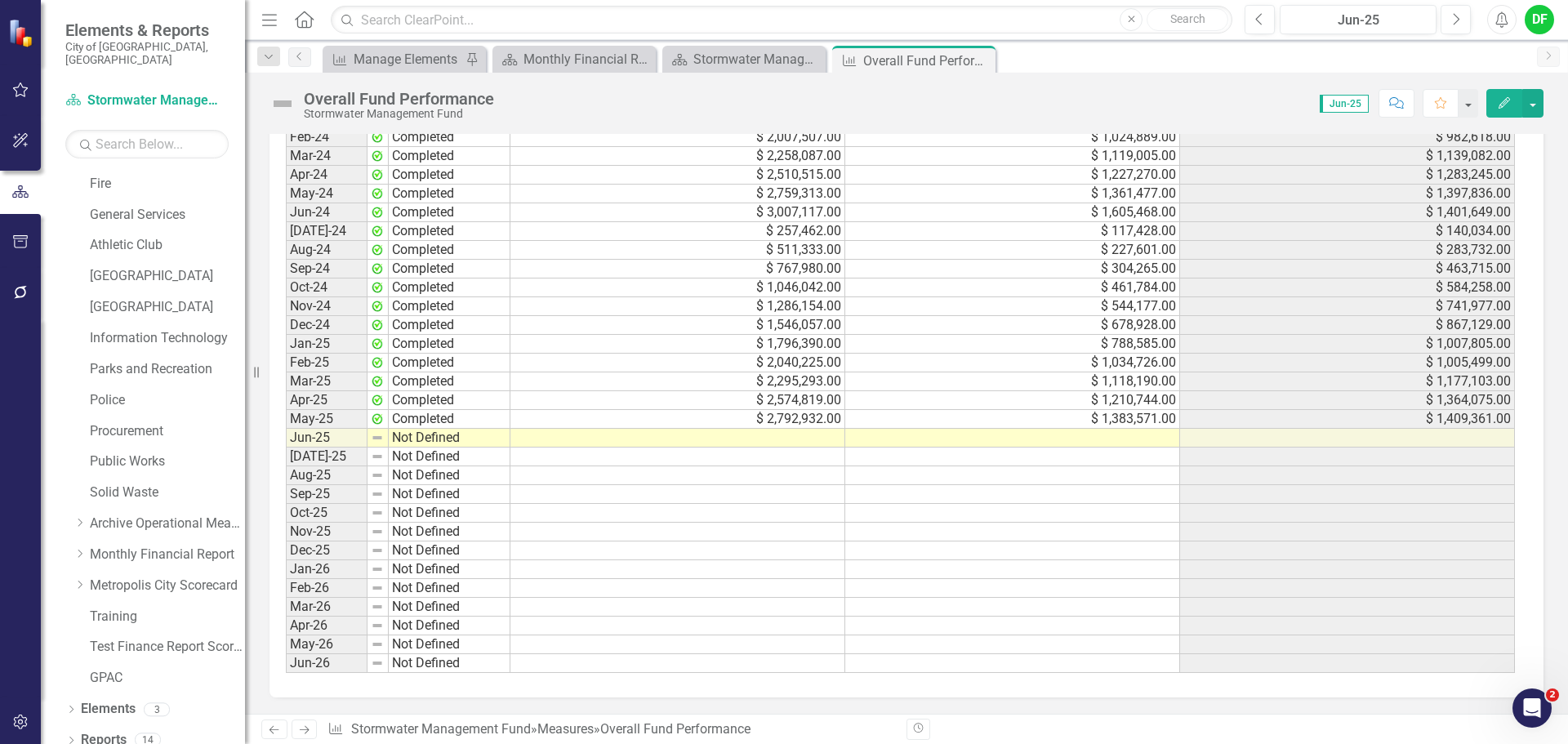
click at [802, 438] on td at bounding box center [677, 437] width 334 height 18
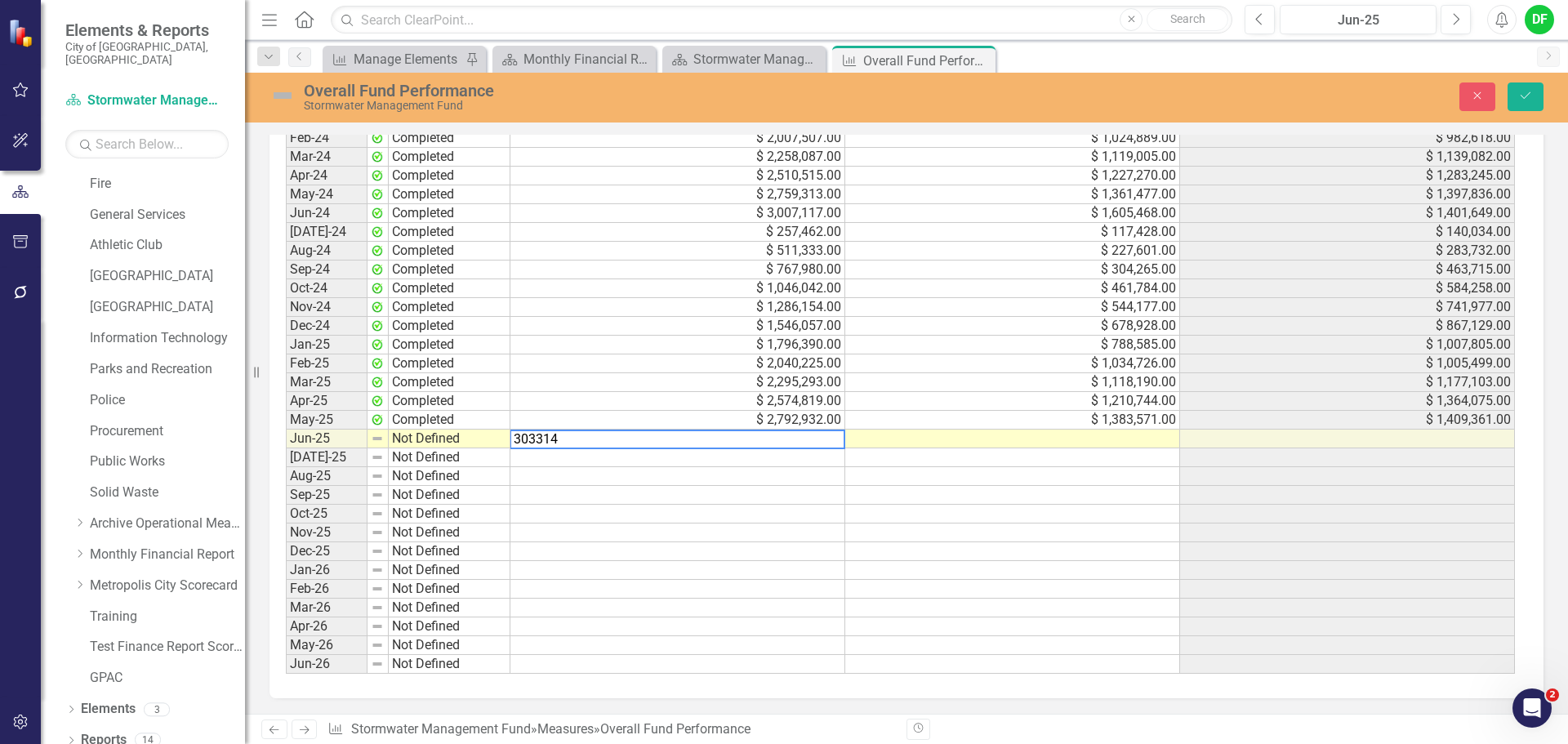
type textarea "3033143"
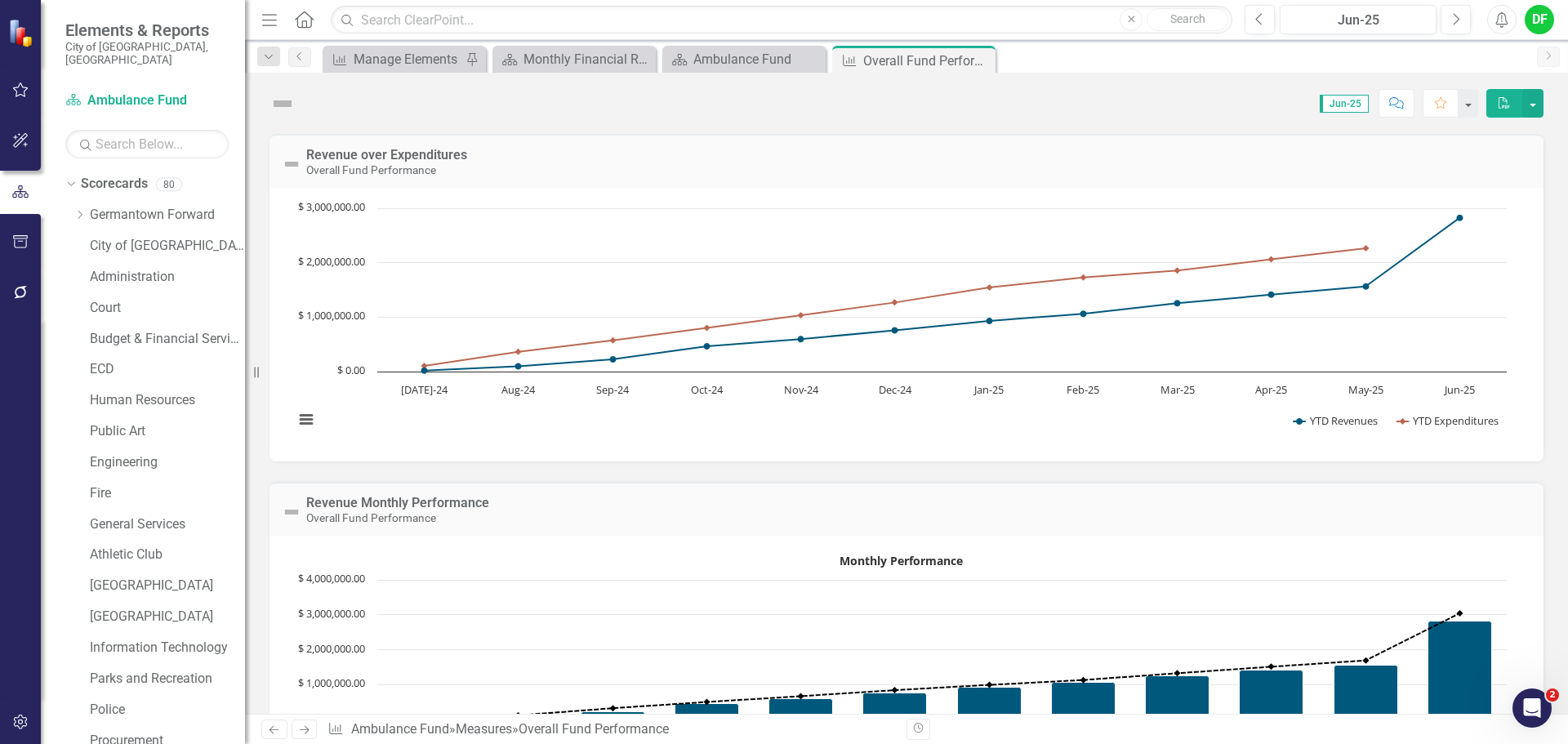
scroll to position [472, 0]
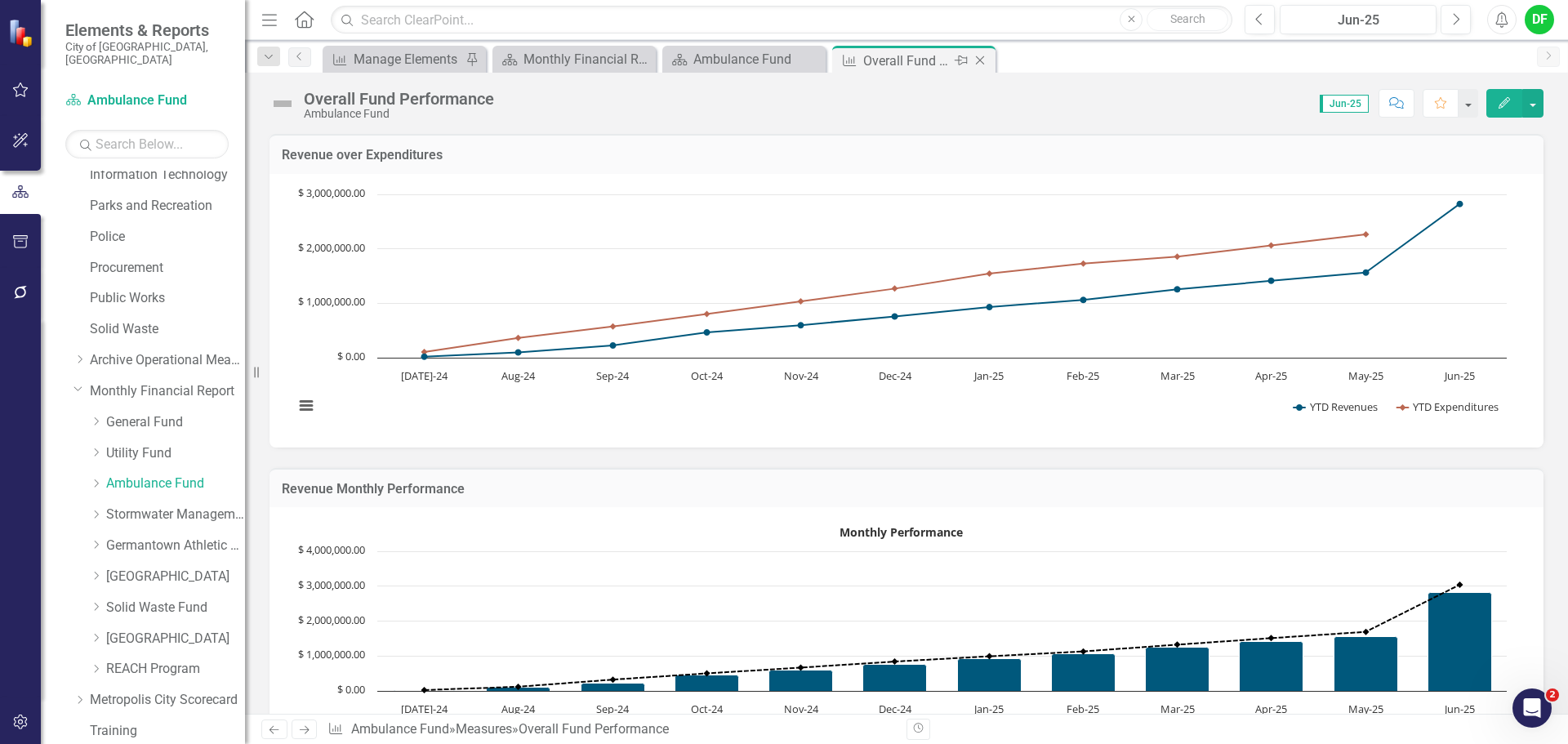
click at [983, 58] on icon at bounding box center [980, 61] width 9 height 9
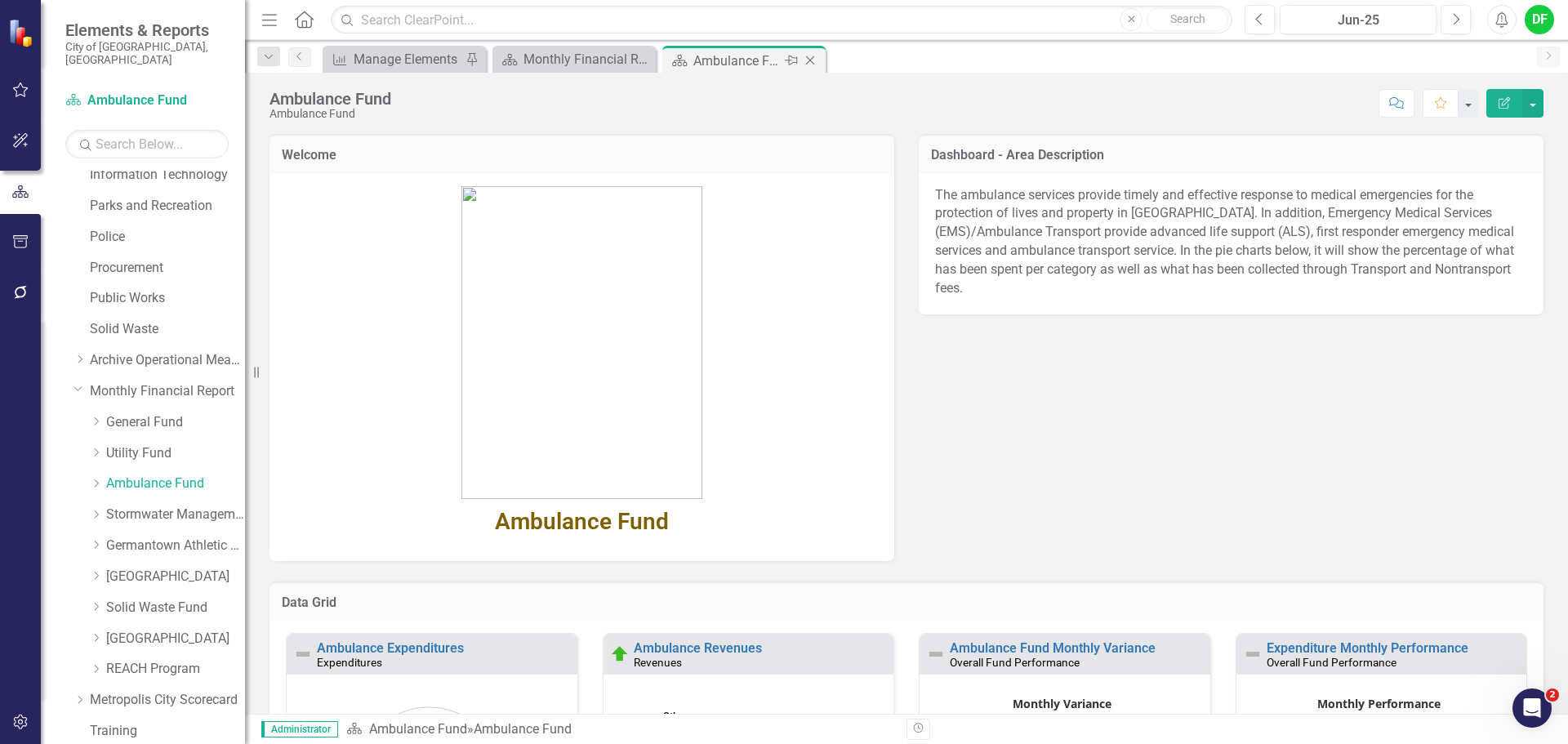
click at [811, 56] on icon "Close" at bounding box center [811, 61] width 17 height 13
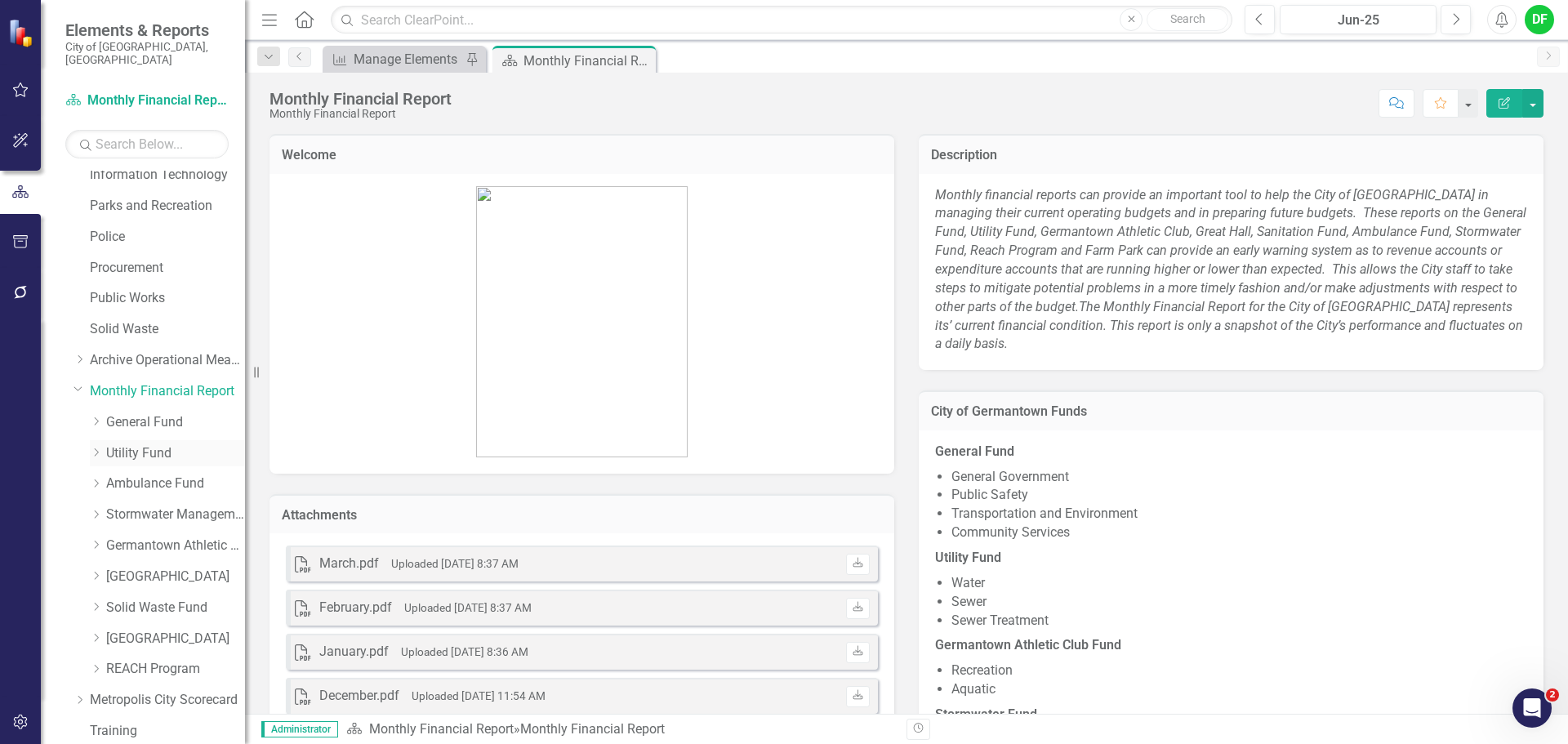
click at [155, 444] on link "Utility Fund" at bounding box center [175, 453] width 139 height 18
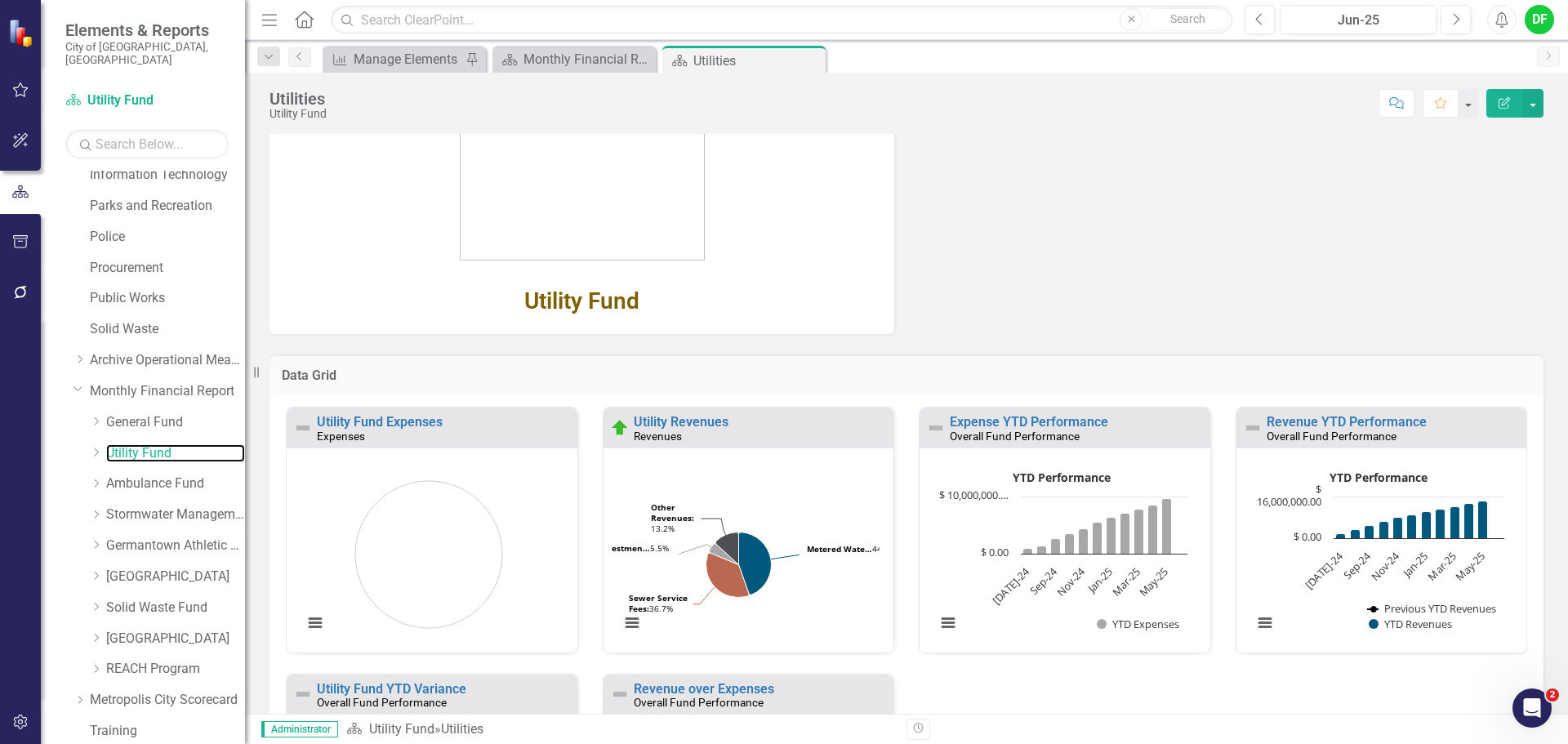
scroll to position [245, 0]
click at [996, 413] on div "Expense YTD Performance Overall Fund Performance" at bounding box center [1065, 425] width 291 height 40
click at [998, 422] on link "Expense YTD Performance" at bounding box center [1029, 420] width 158 height 16
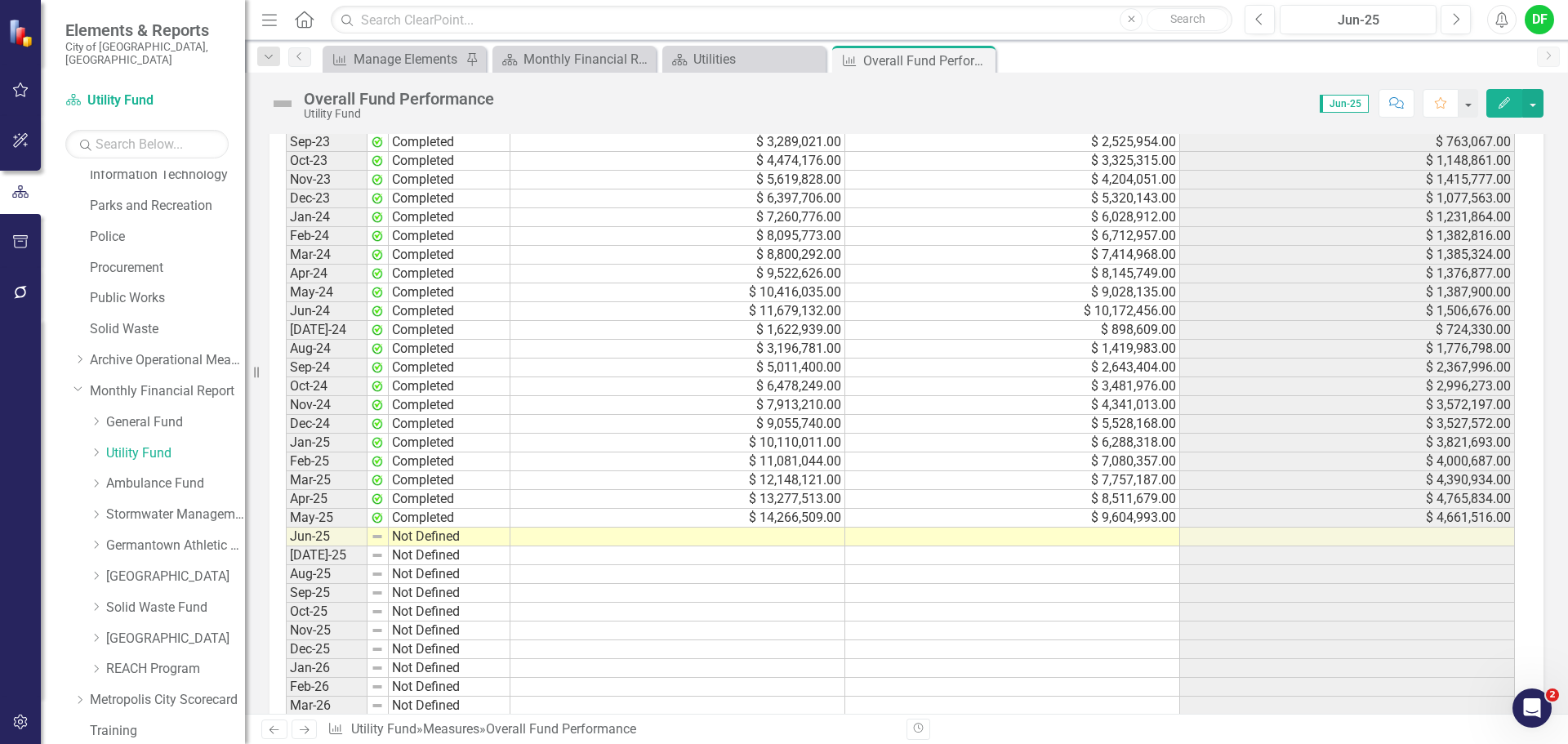
scroll to position [1470, 0]
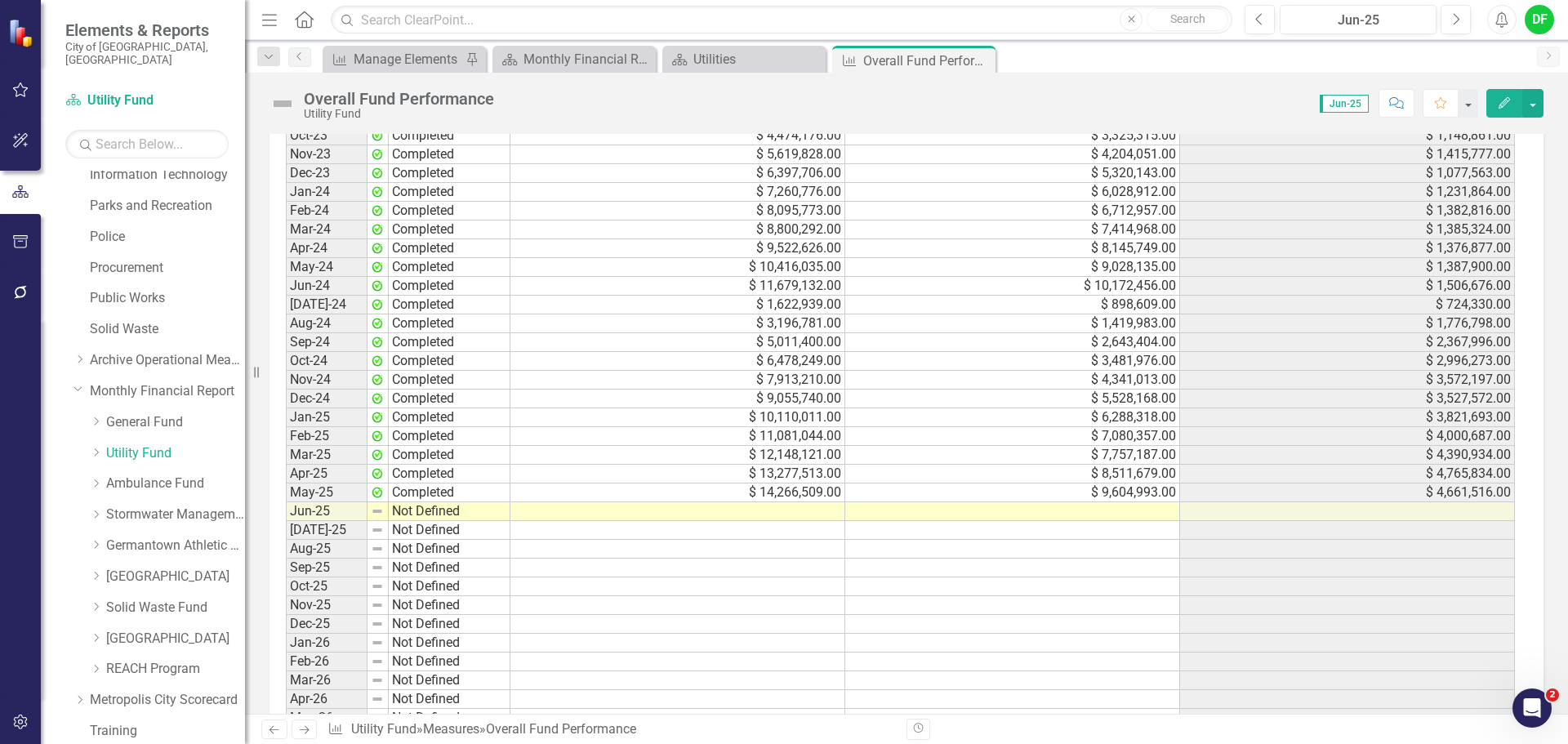
click at [818, 515] on td at bounding box center [677, 511] width 334 height 18
click at [566, 513] on td at bounding box center [677, 511] width 334 height 18
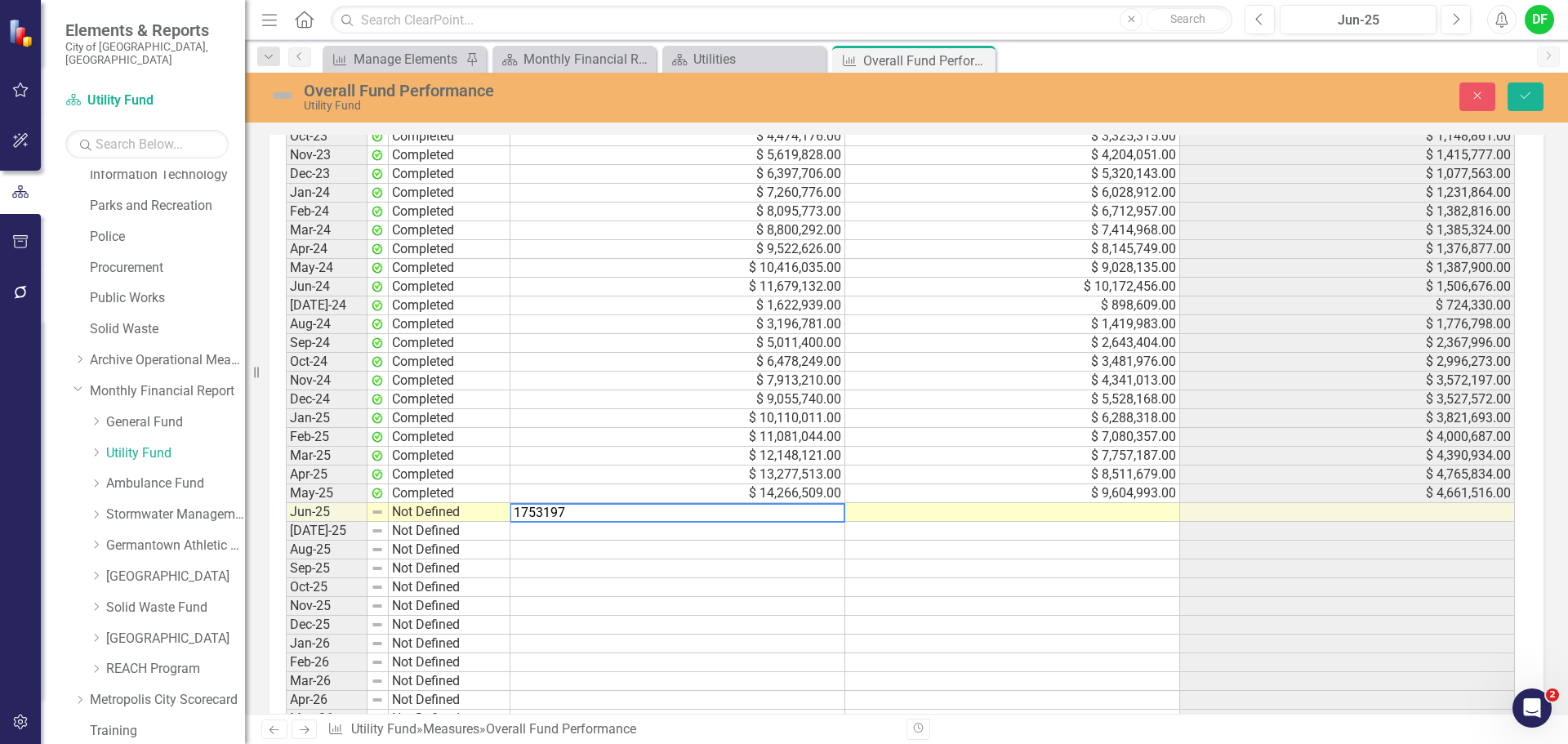
type textarea "17531970"
click at [1525, 90] on icon "Save" at bounding box center [1526, 96] width 15 height 11
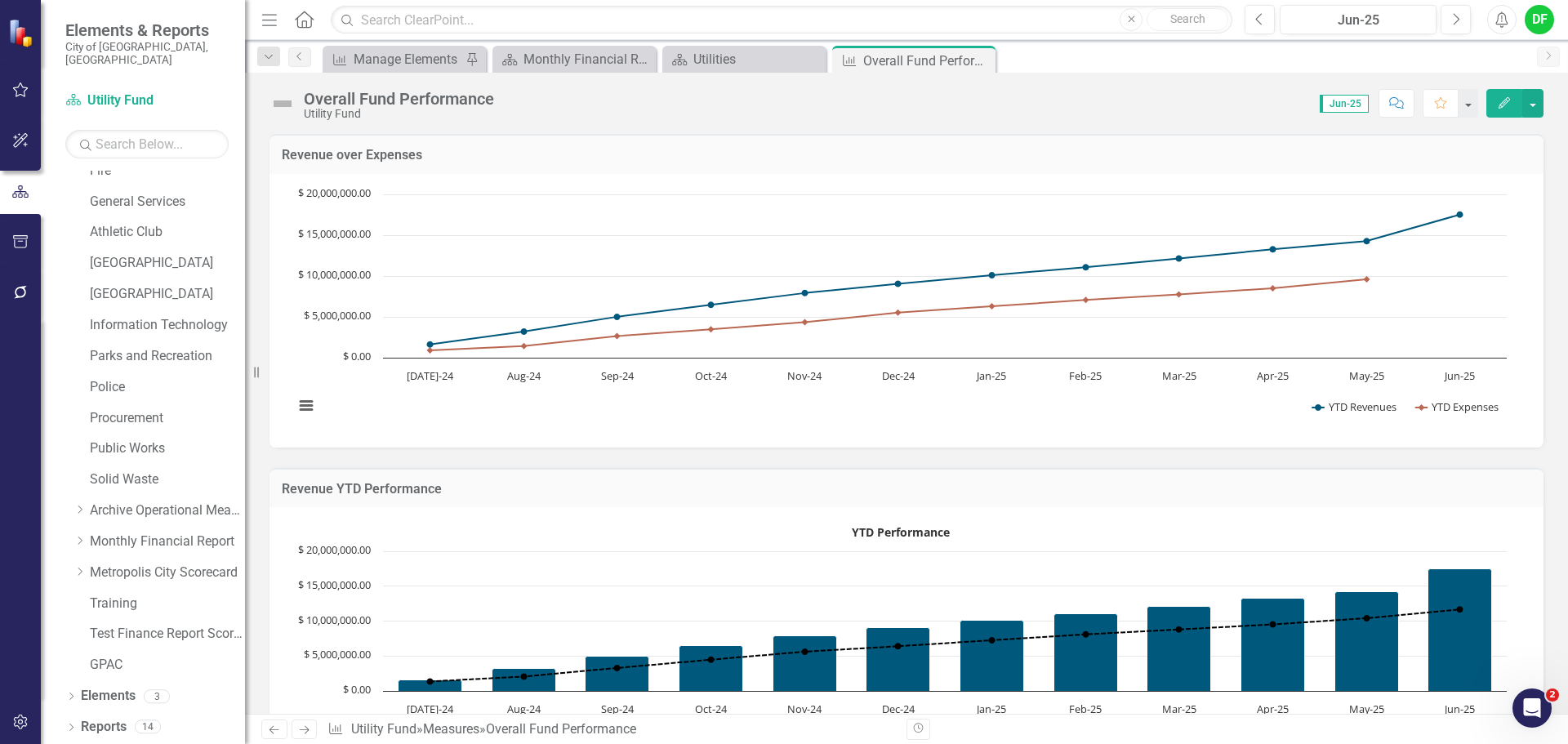
scroll to position [309, 0]
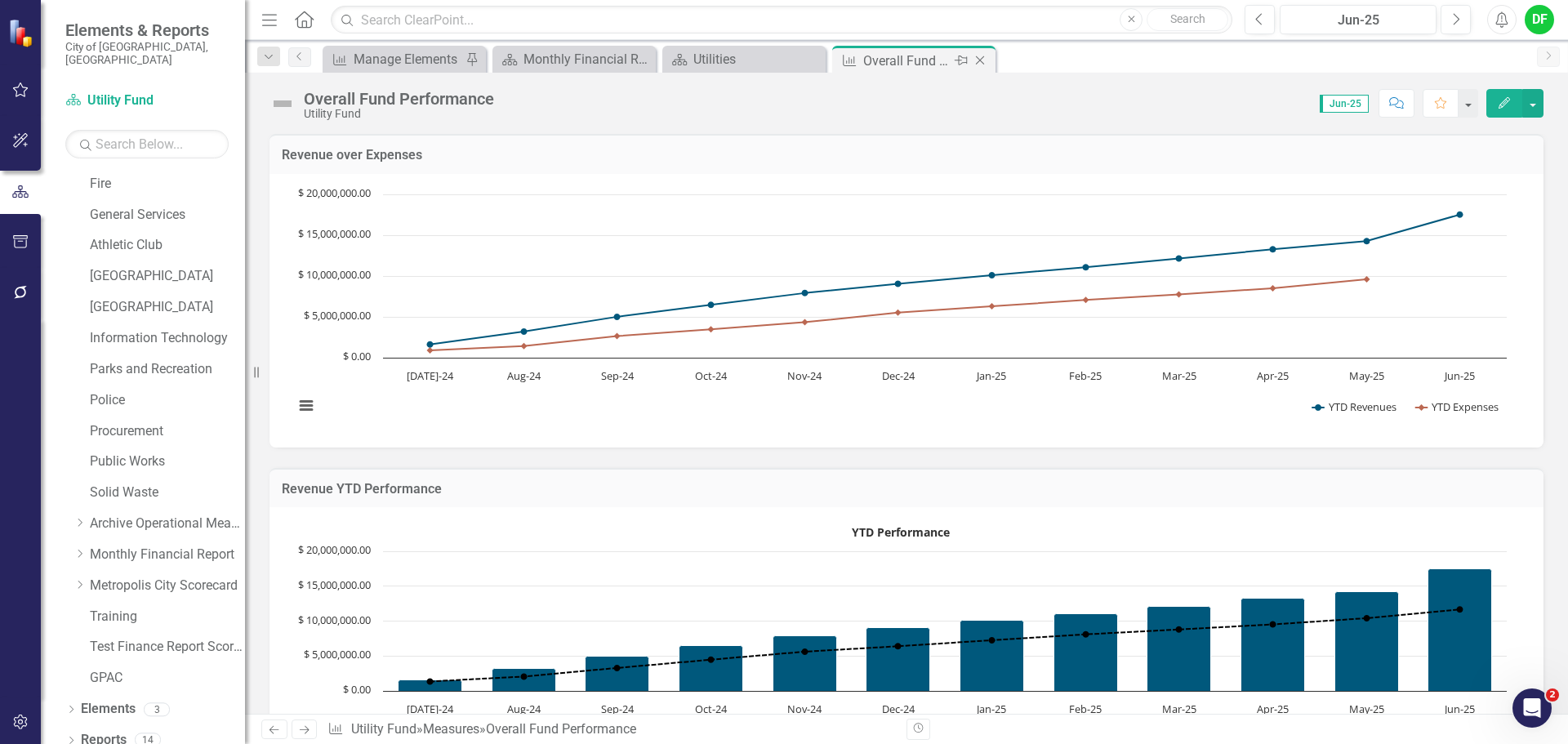
click at [981, 59] on icon "Close" at bounding box center [980, 61] width 17 height 13
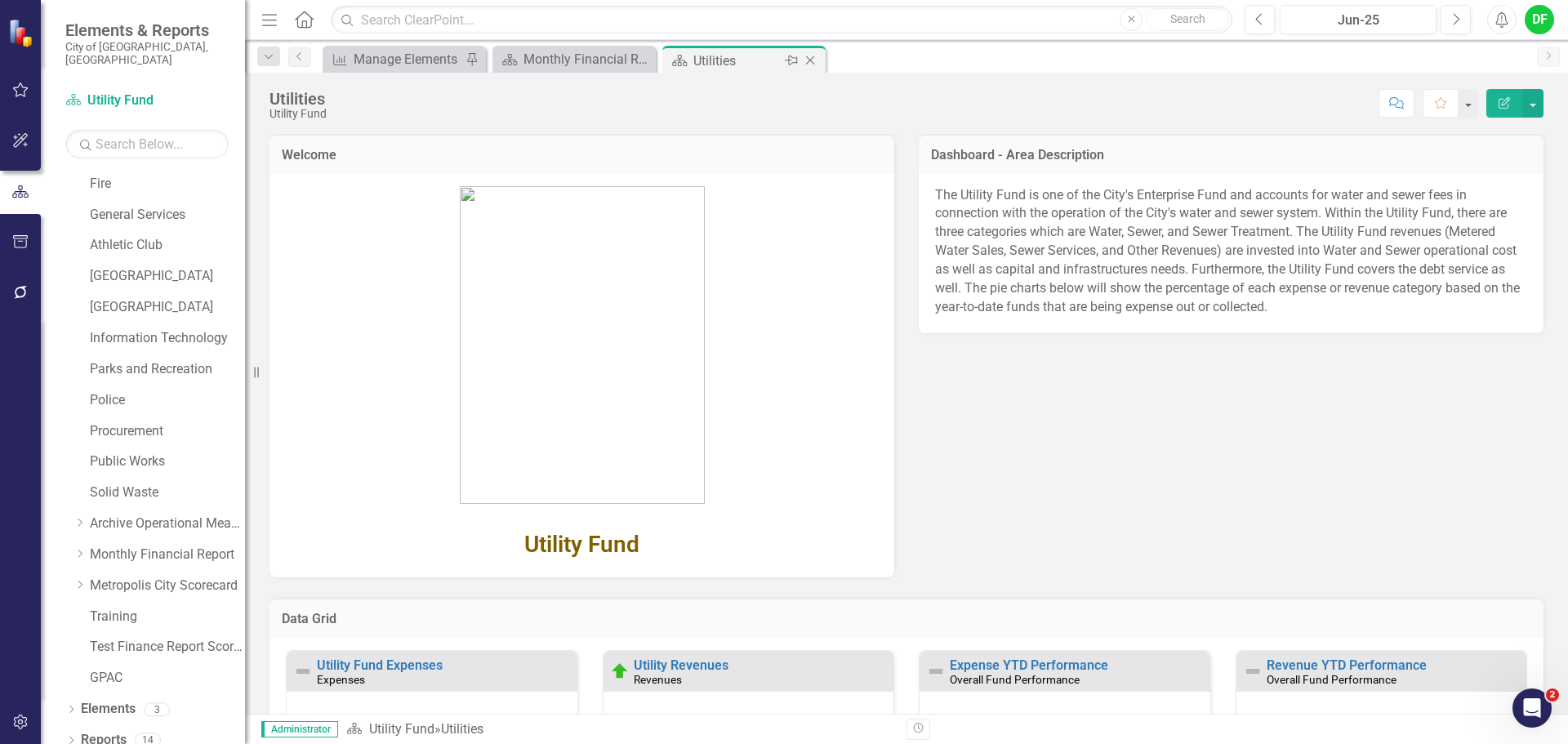
click at [809, 61] on icon "Close" at bounding box center [811, 61] width 17 height 13
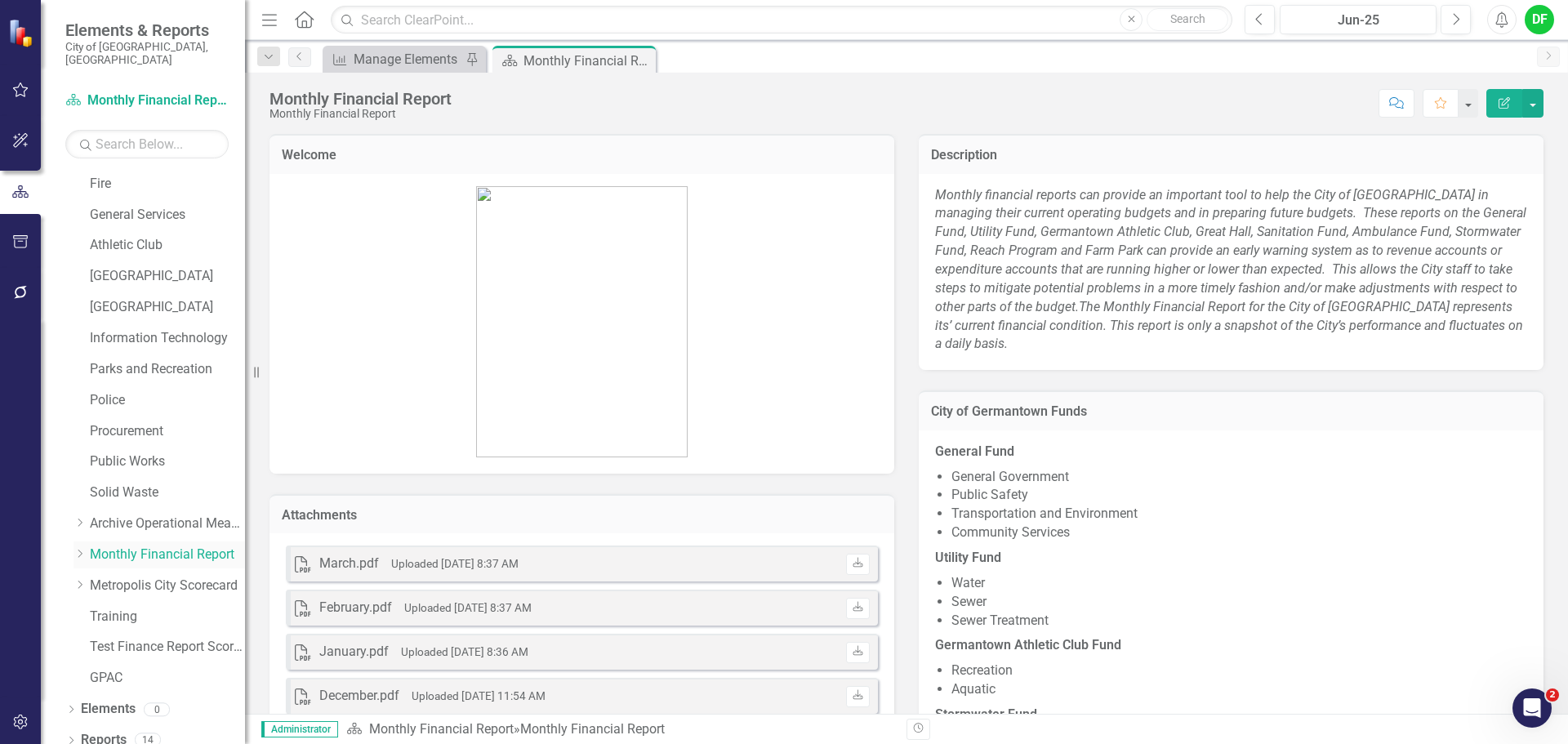
click at [80, 550] on icon at bounding box center [80, 553] width 4 height 8
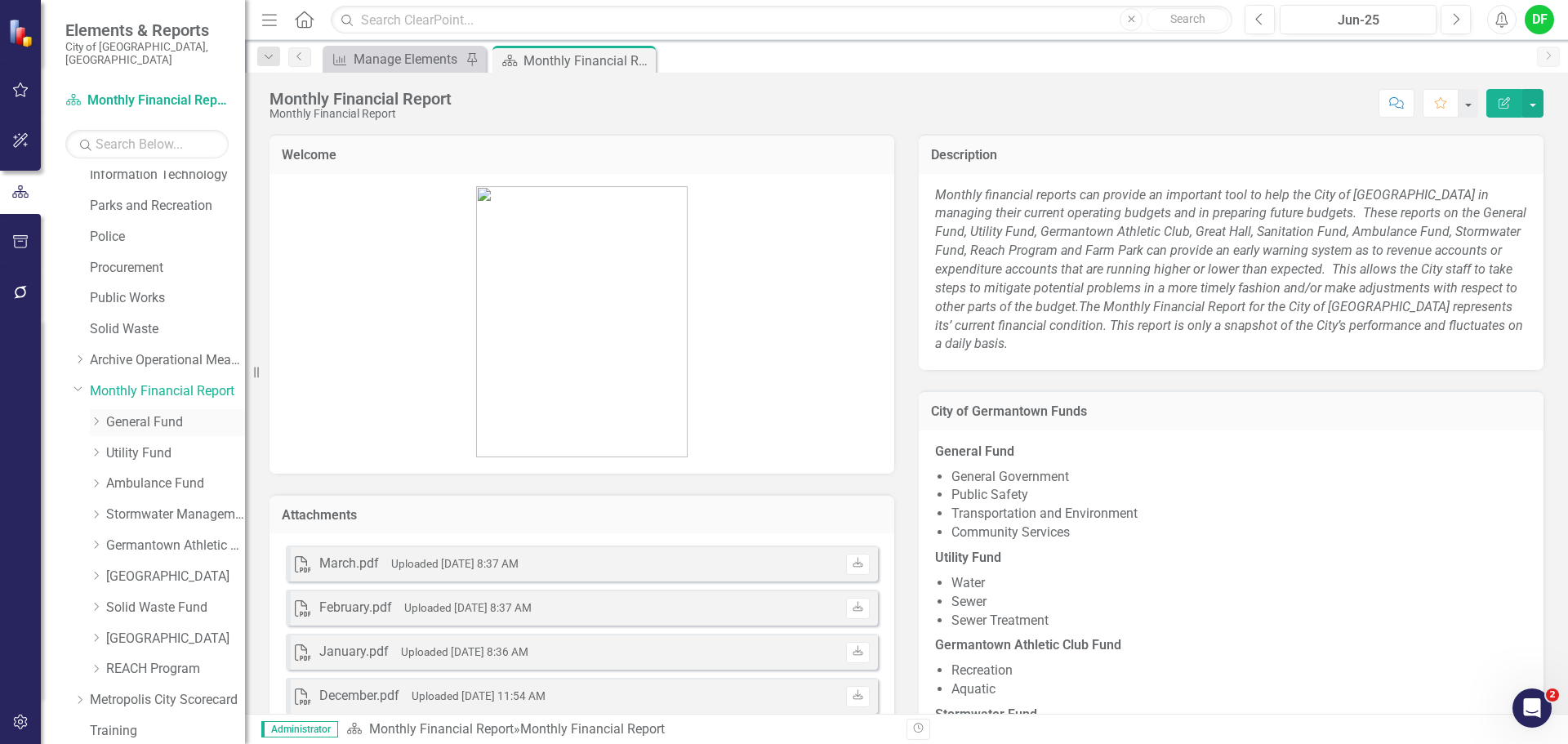
click at [125, 413] on link "General Fund" at bounding box center [175, 423] width 139 height 18
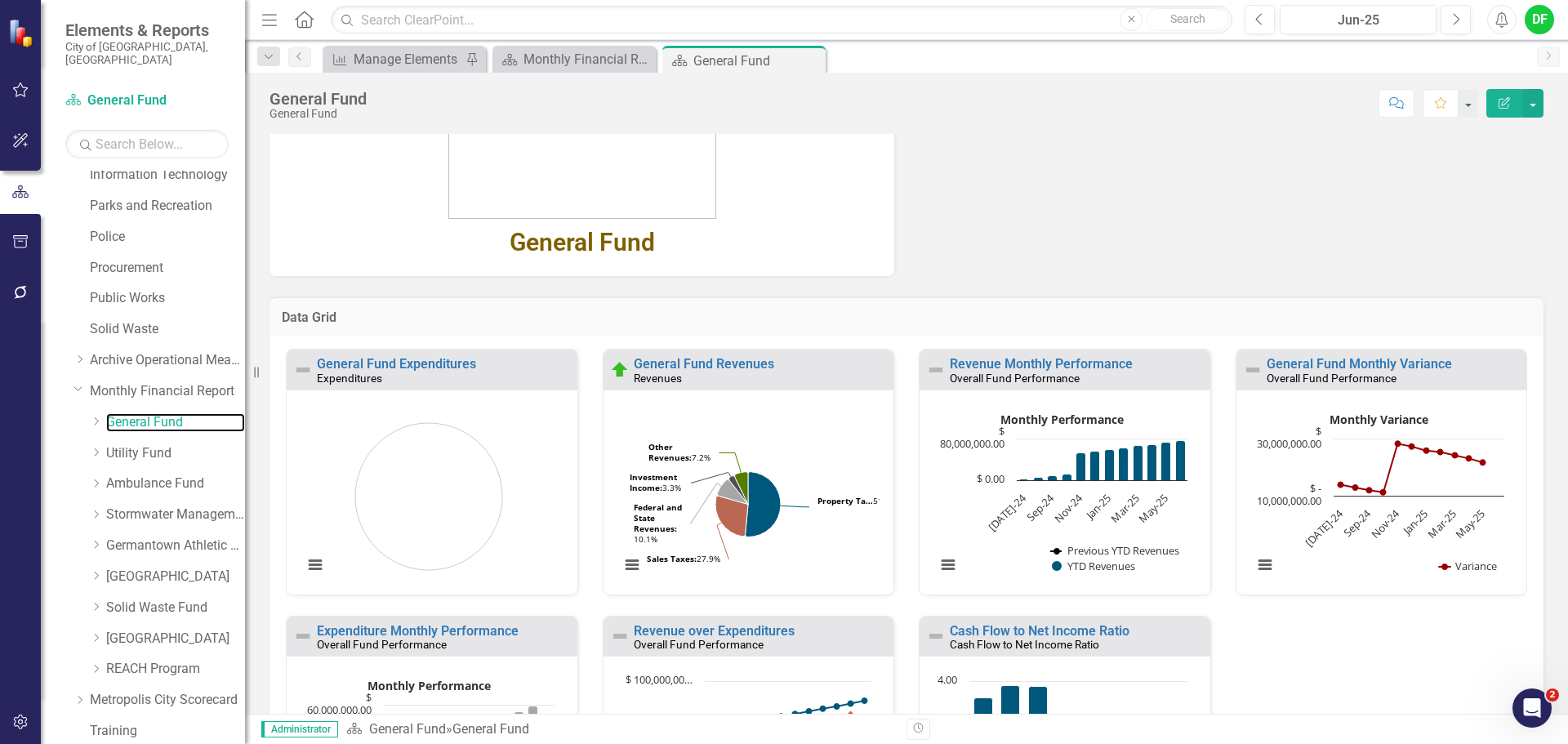
scroll to position [327, 0]
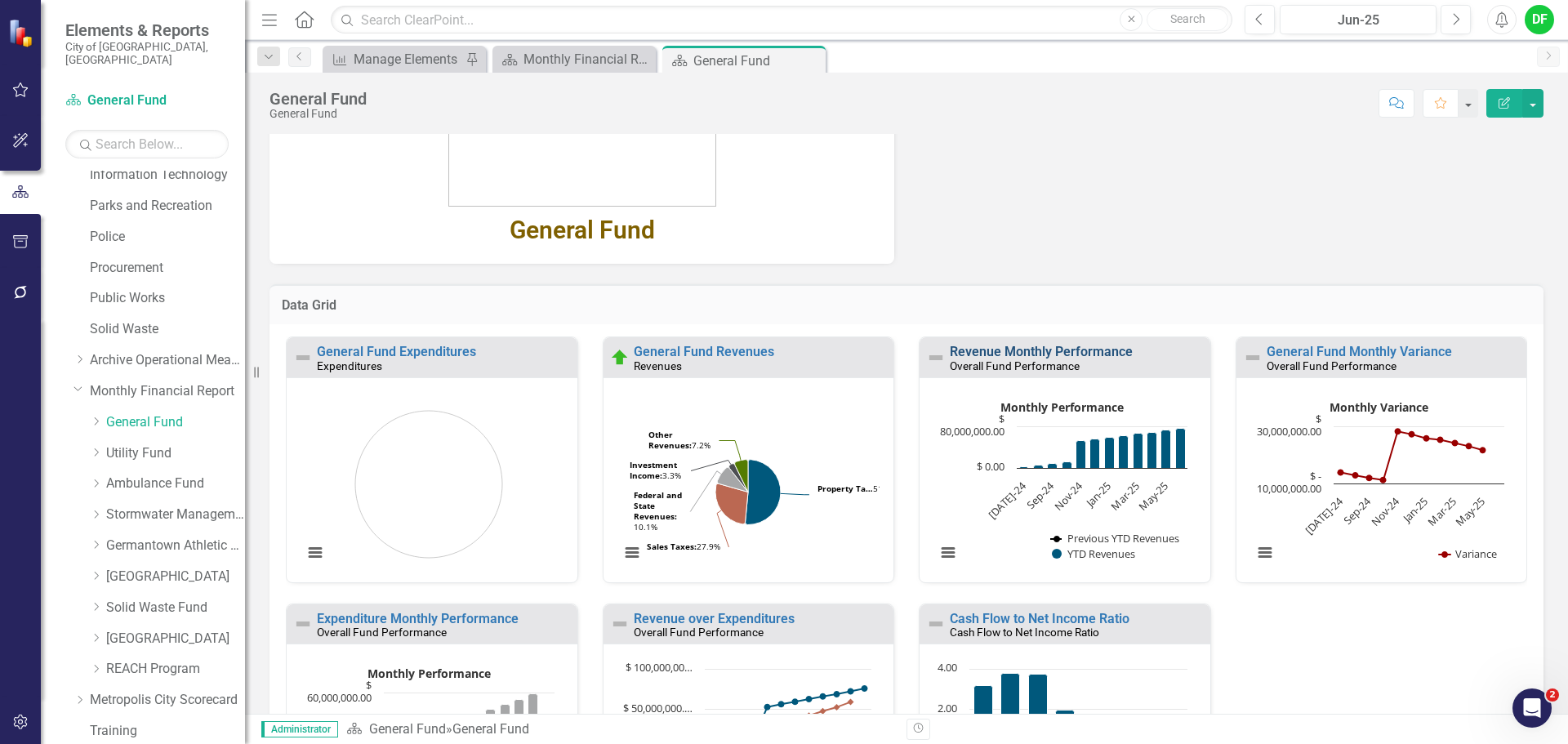
click at [977, 352] on link "Revenue Monthly Performance" at bounding box center [1041, 351] width 183 height 16
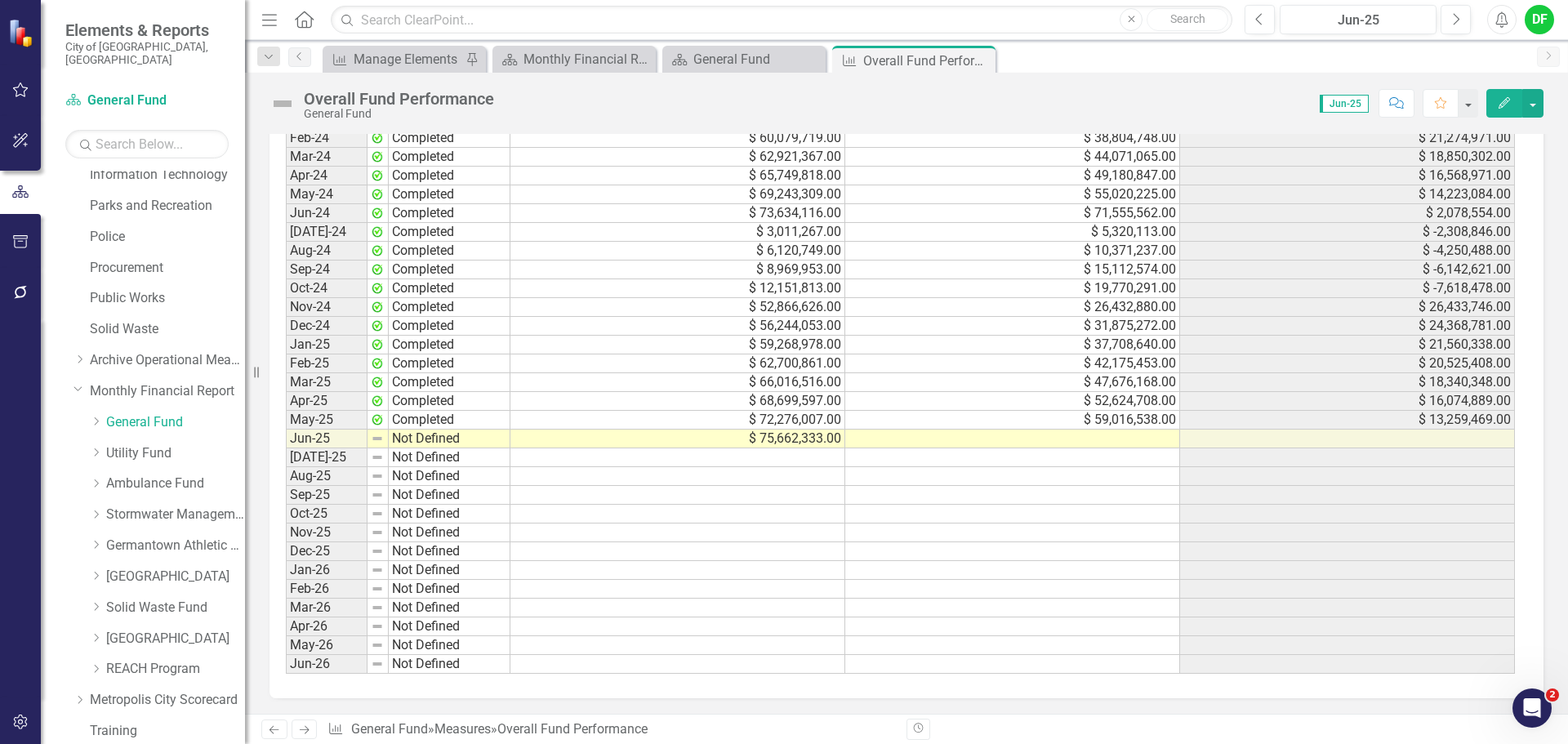
scroll to position [1788, 0]
click at [983, 59] on icon "Close" at bounding box center [980, 61] width 17 height 13
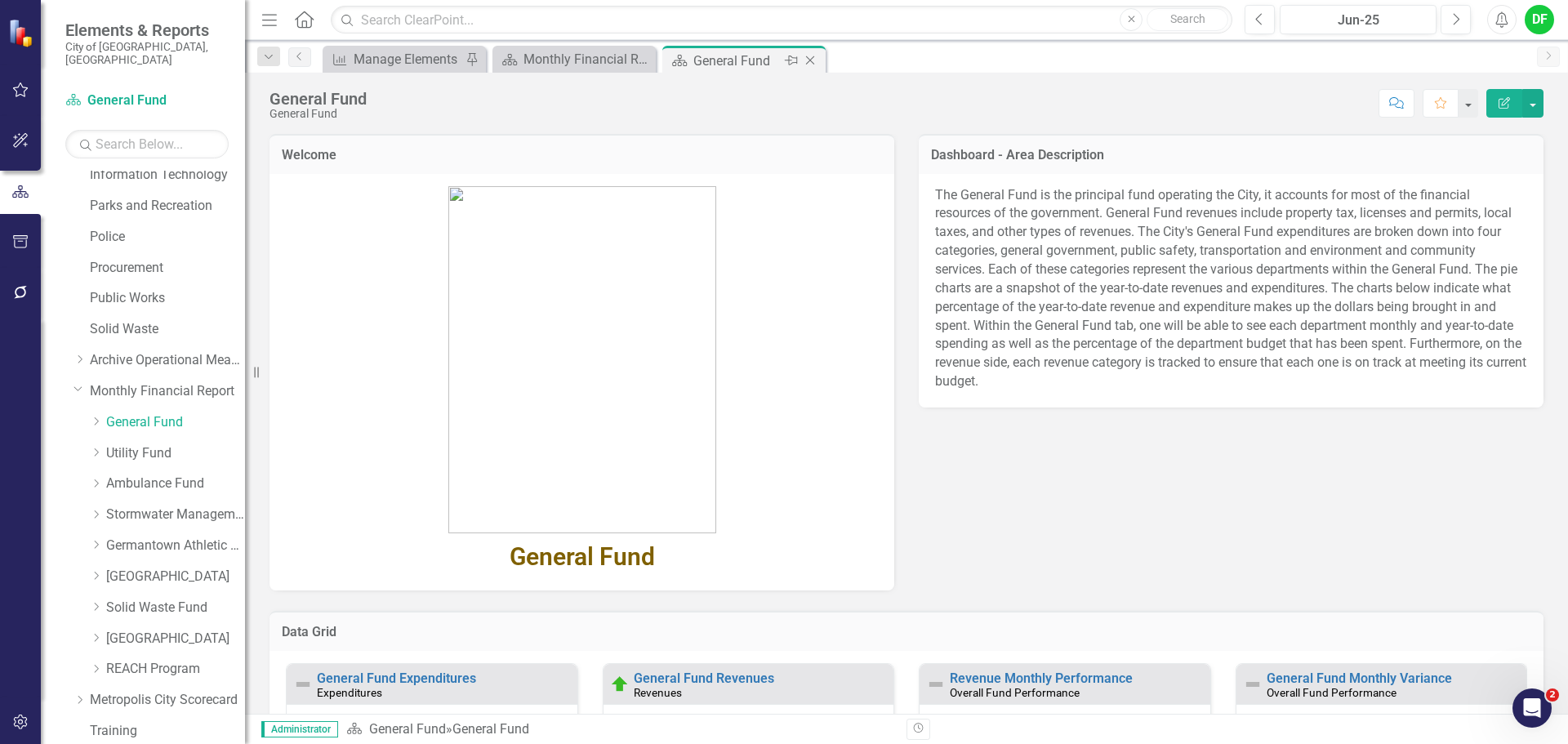
click at [810, 58] on icon "Close" at bounding box center [811, 61] width 17 height 13
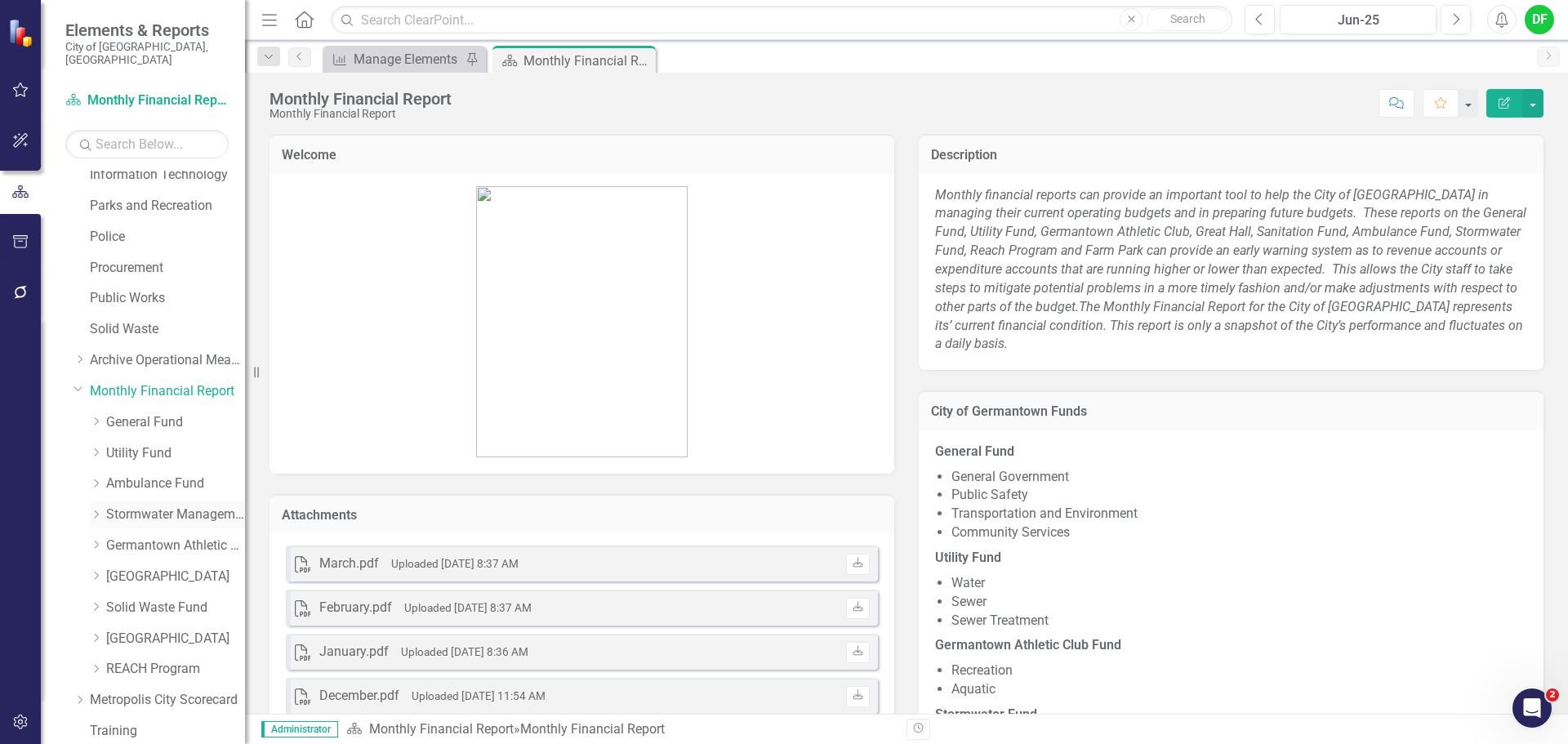
click at [119, 506] on link "Stormwater Management Fund" at bounding box center [175, 515] width 139 height 18
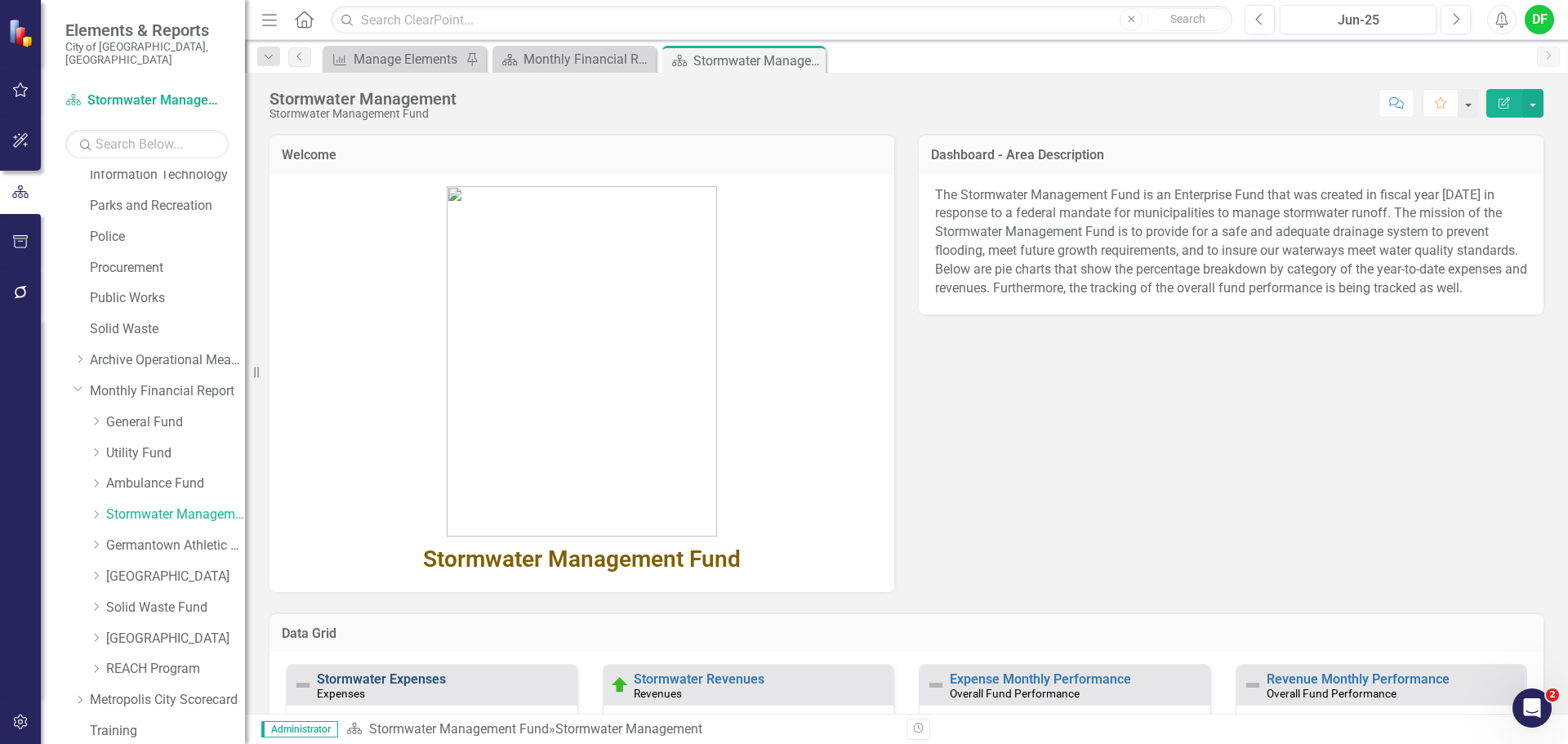
click at [399, 677] on link "Stormwater Expenses" at bounding box center [381, 679] width 129 height 16
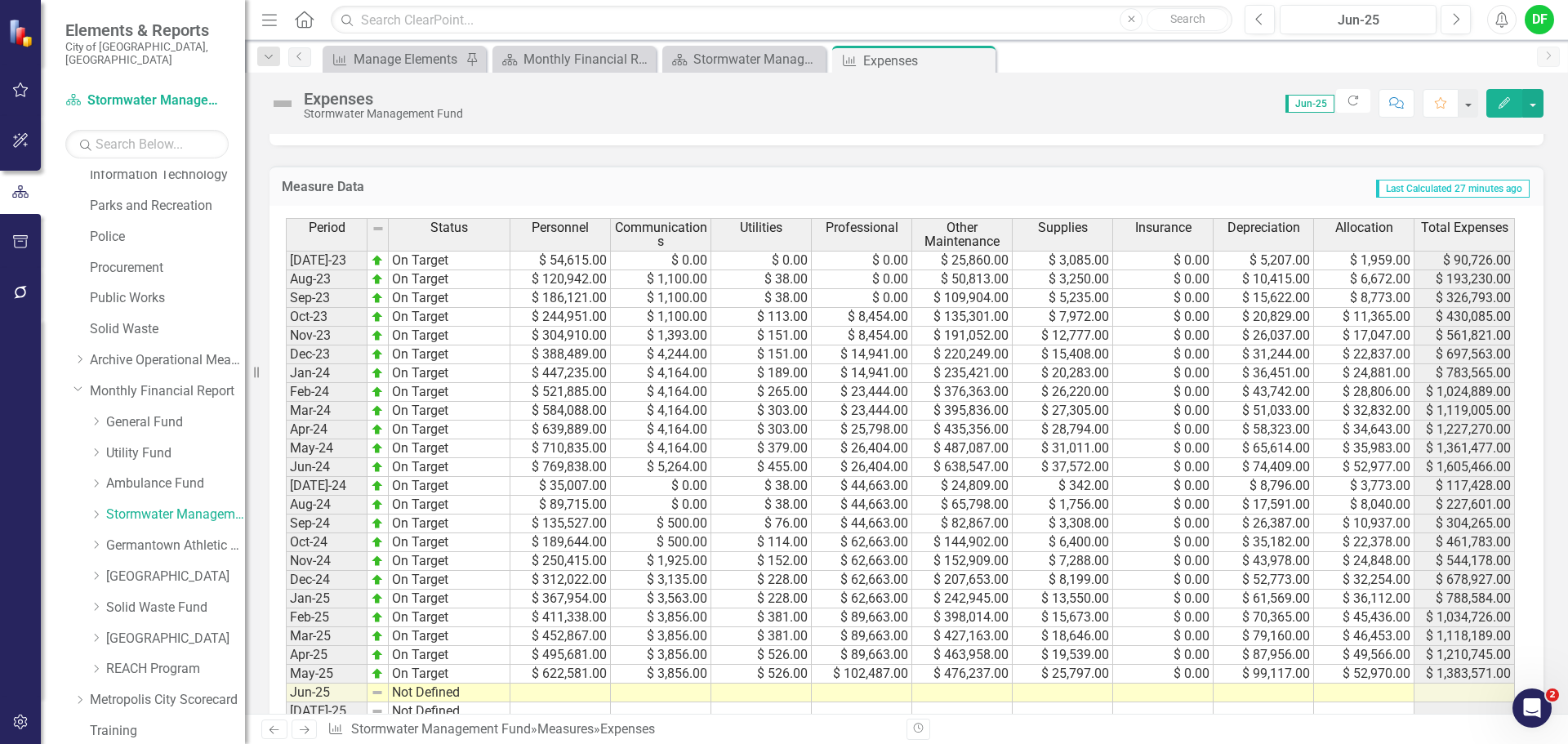
scroll to position [653, 0]
click at [567, 685] on td at bounding box center [560, 693] width 100 height 18
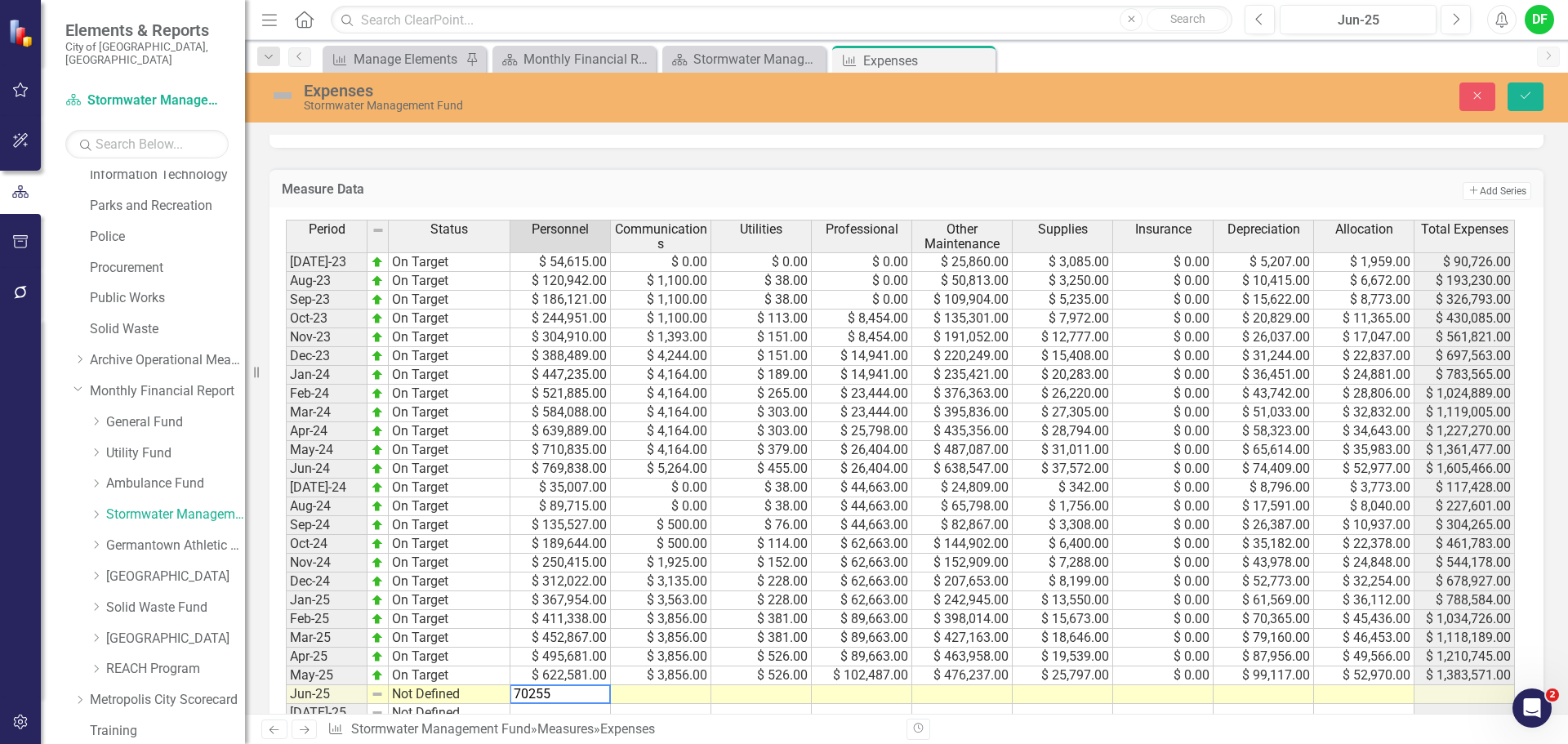
type textarea "702556"
type textarea "4295"
type textarea "670"
type textarea "201253"
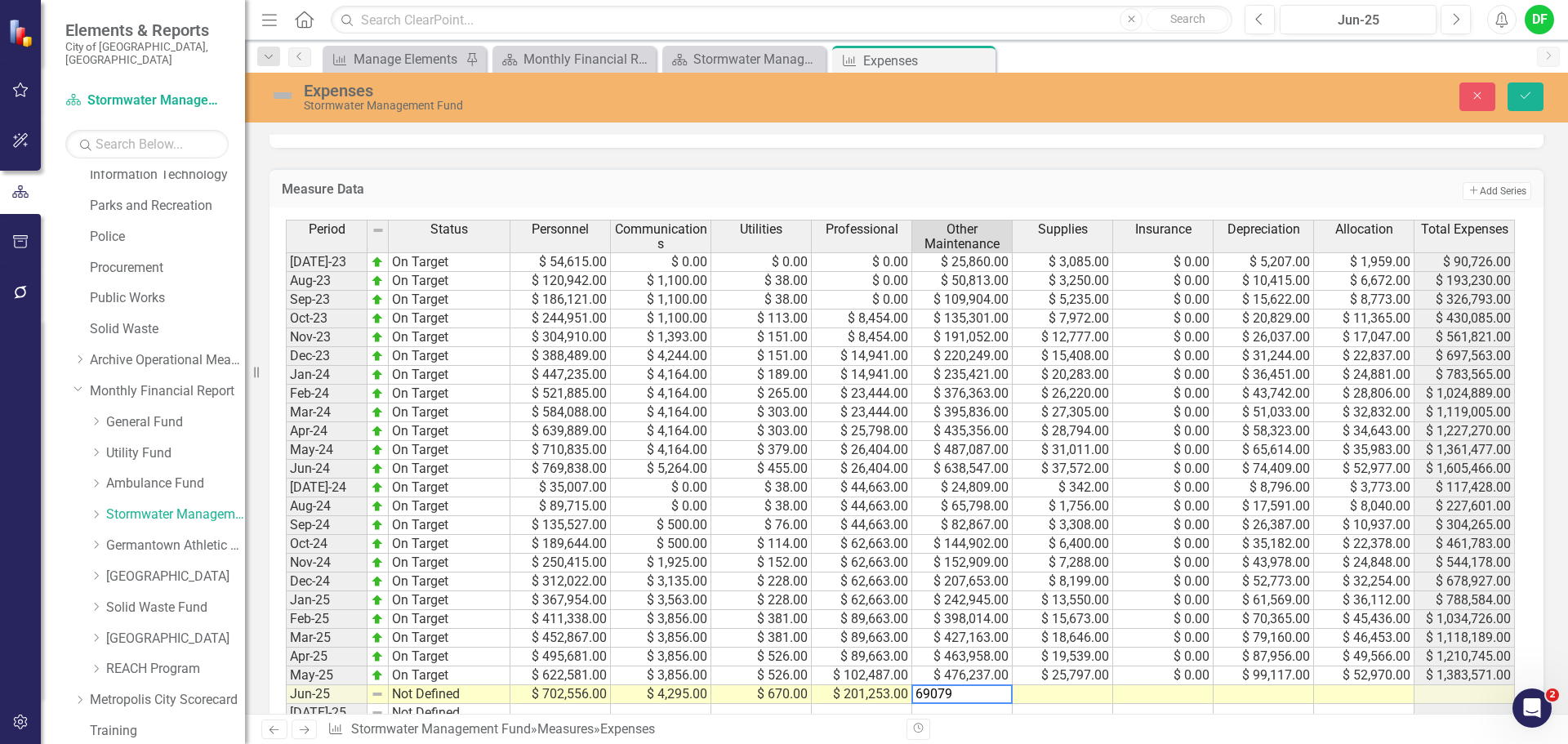
type textarea "690798"
type textarea "33821"
type textarea "0"
type textarea "117670"
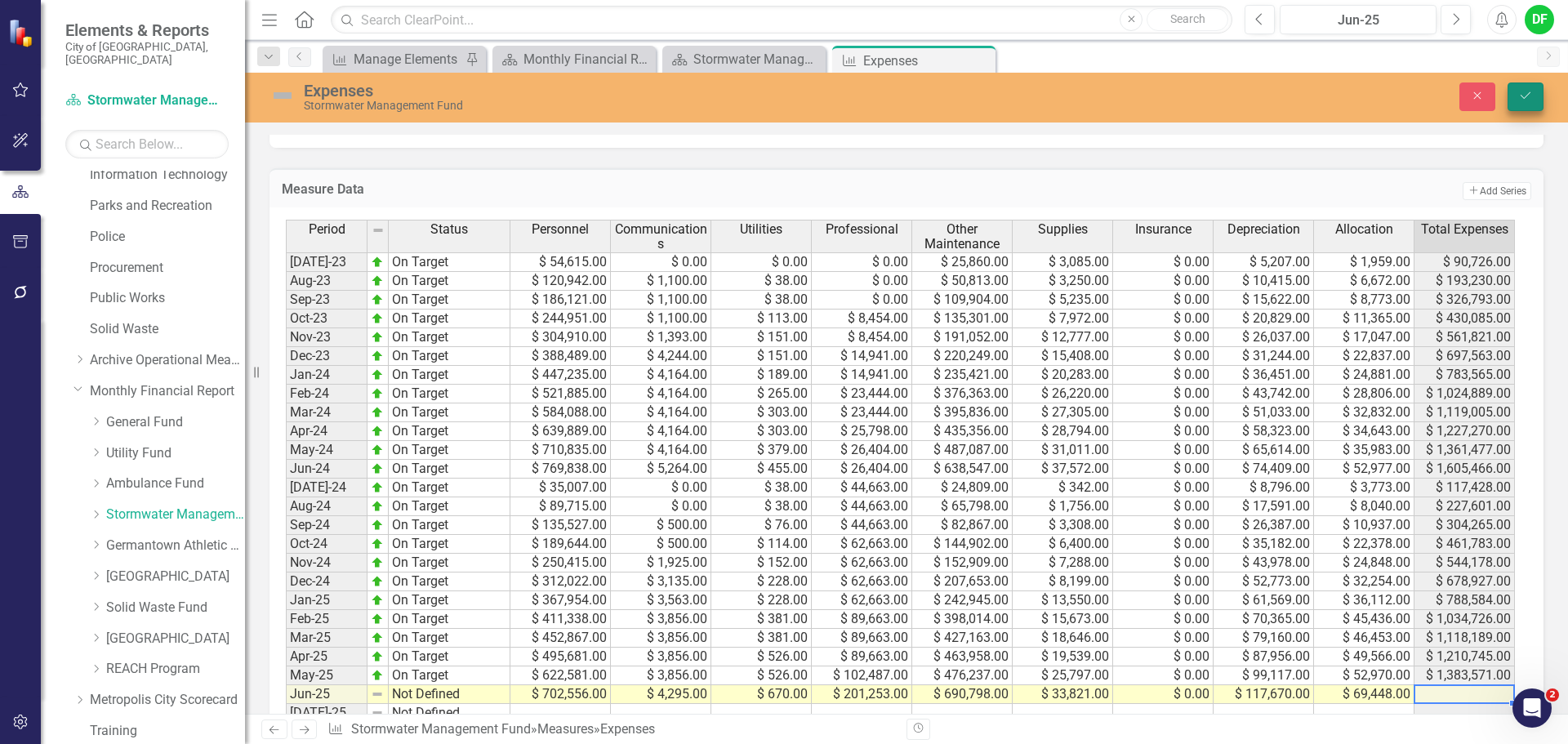
type textarea "69448"
click at [1509, 100] on button "Save" at bounding box center [1526, 97] width 36 height 29
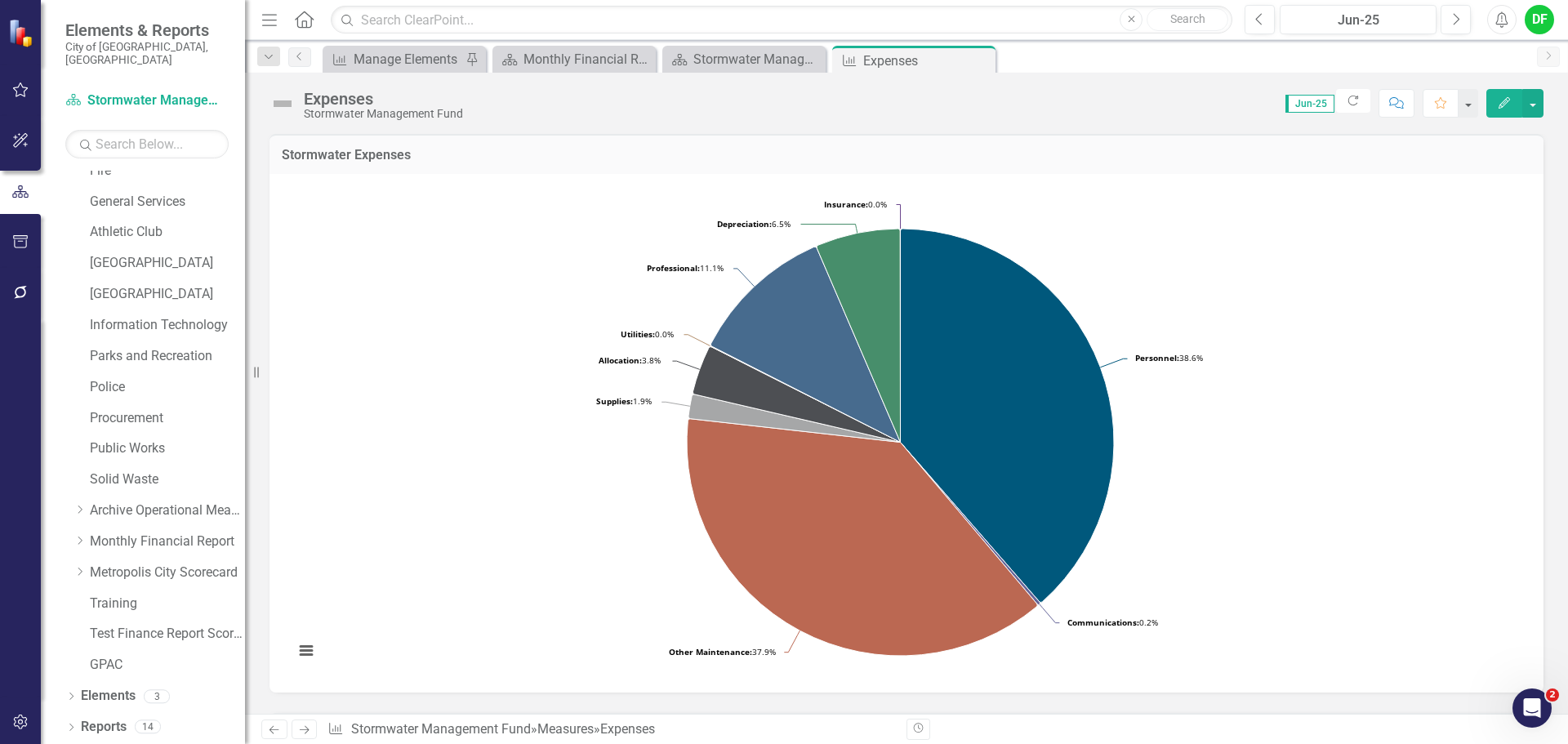
scroll to position [309, 0]
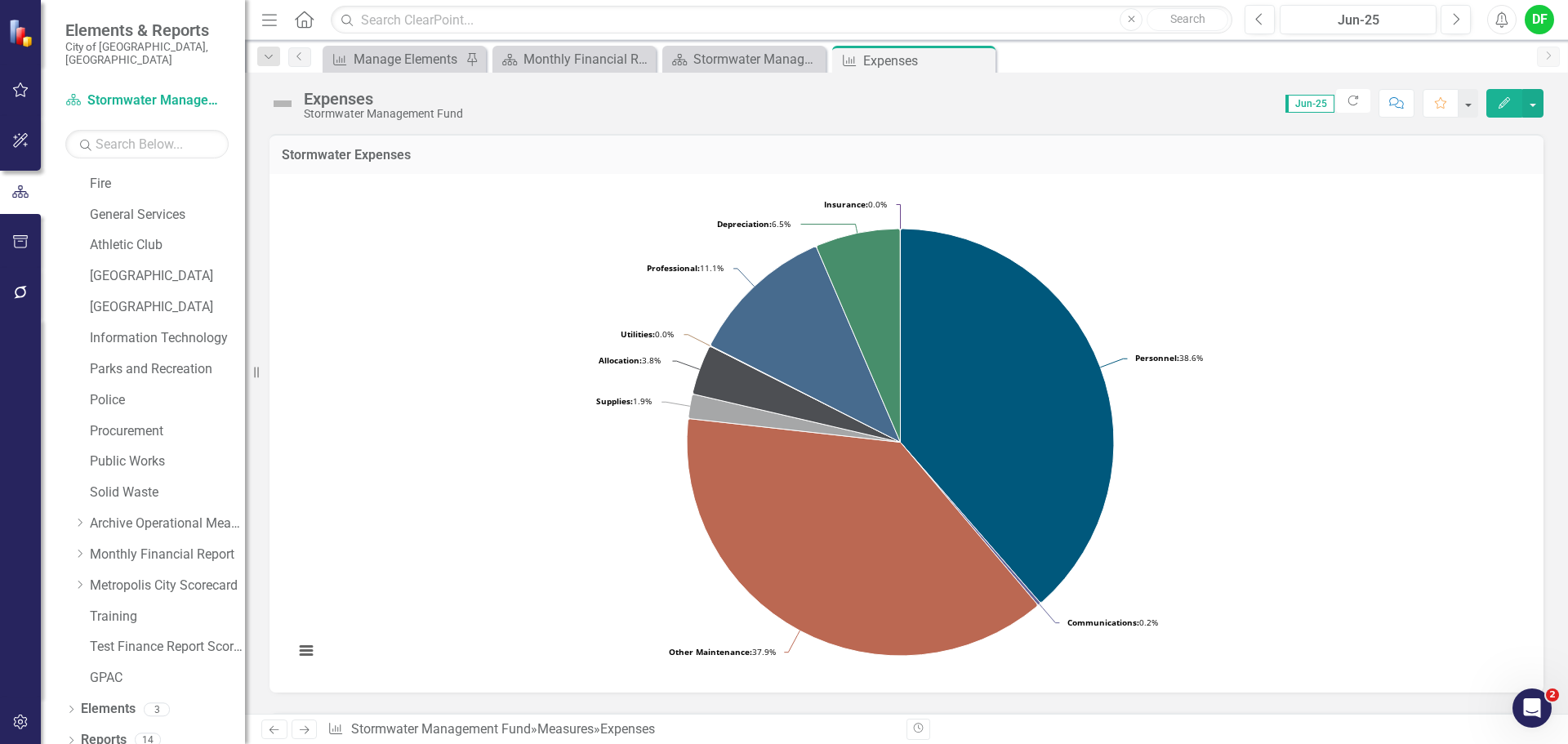
click at [281, 101] on img at bounding box center [283, 103] width 26 height 26
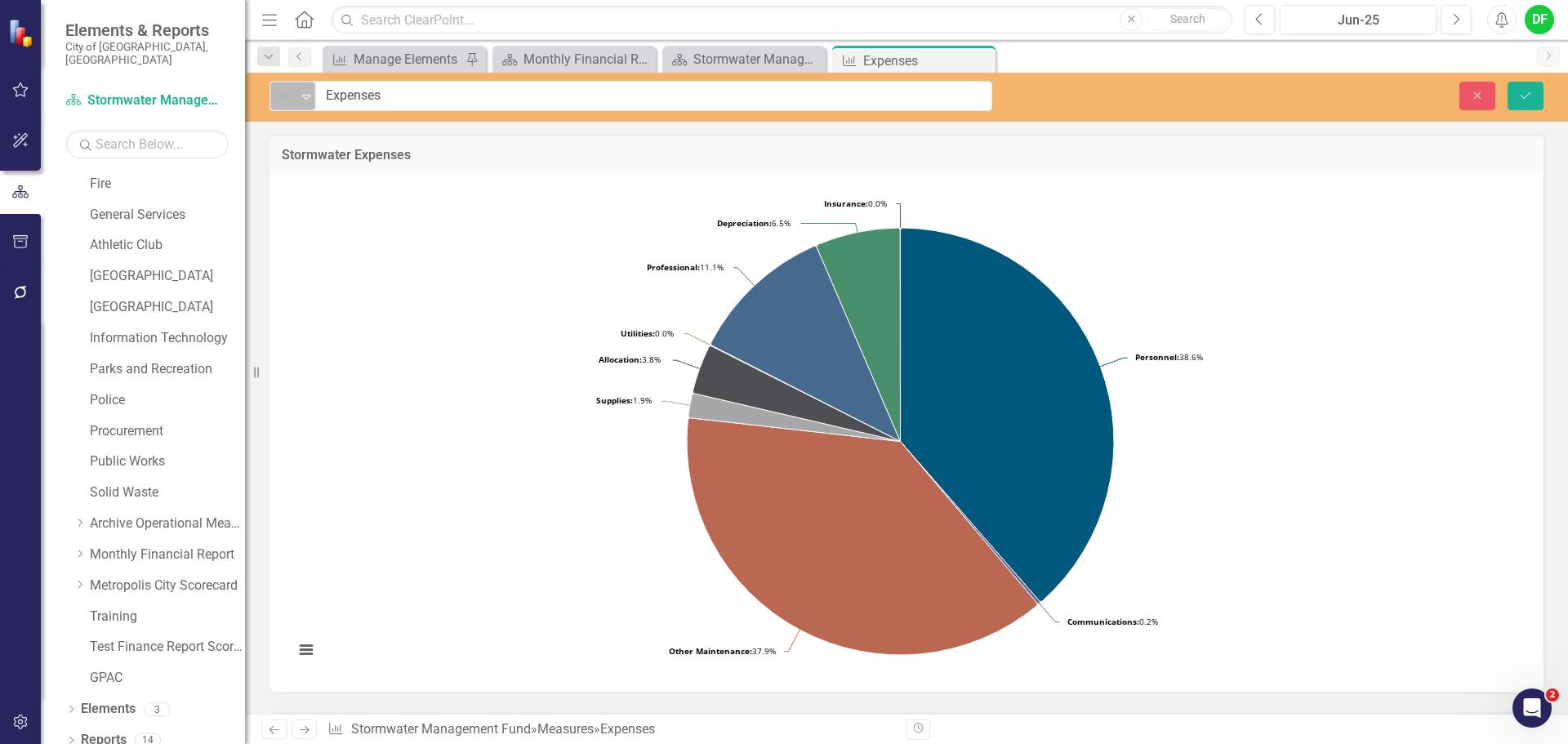
click at [302, 97] on icon "Expand" at bounding box center [307, 97] width 17 height 13
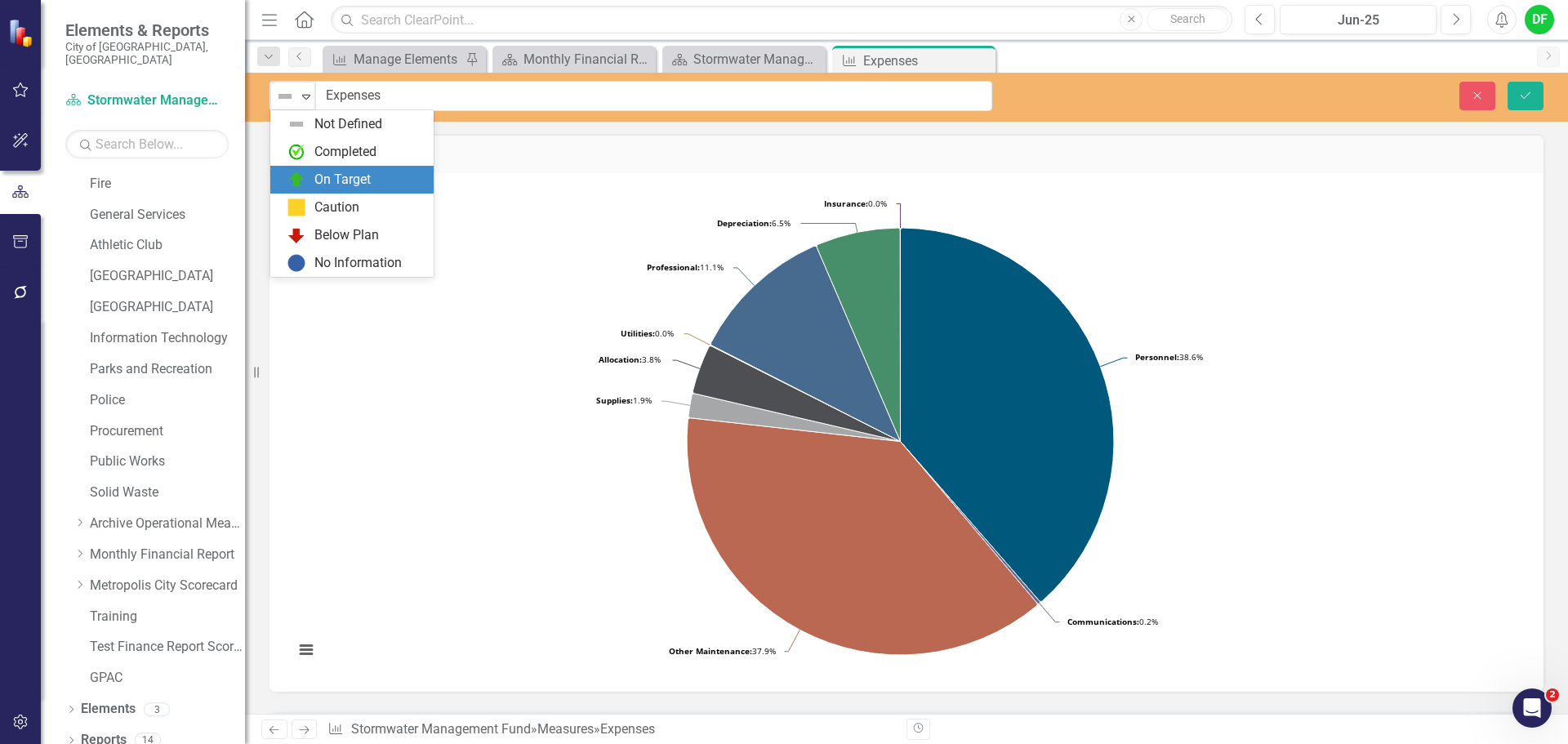
click at [304, 178] on img at bounding box center [296, 179] width 19 height 19
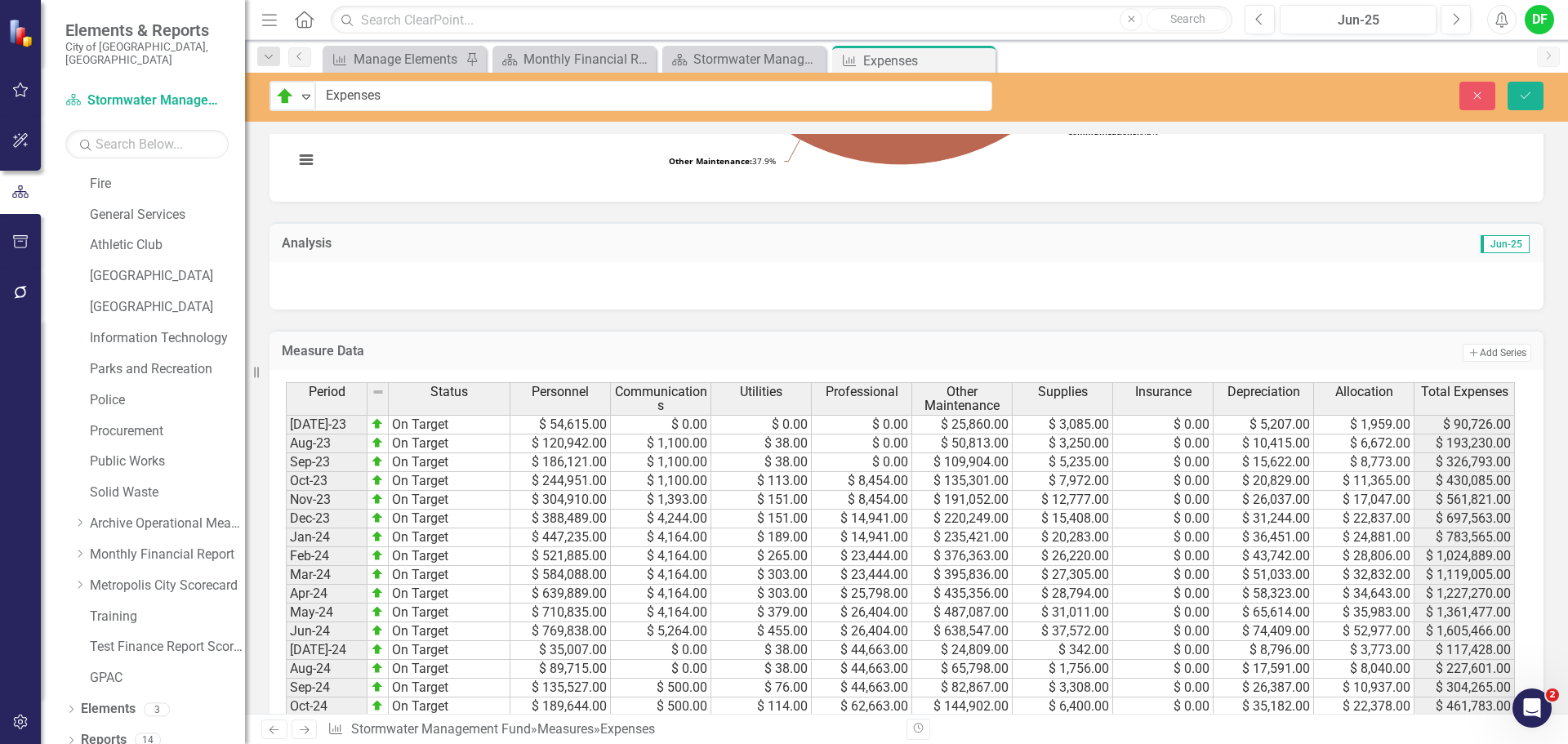
scroll to position [908, 0]
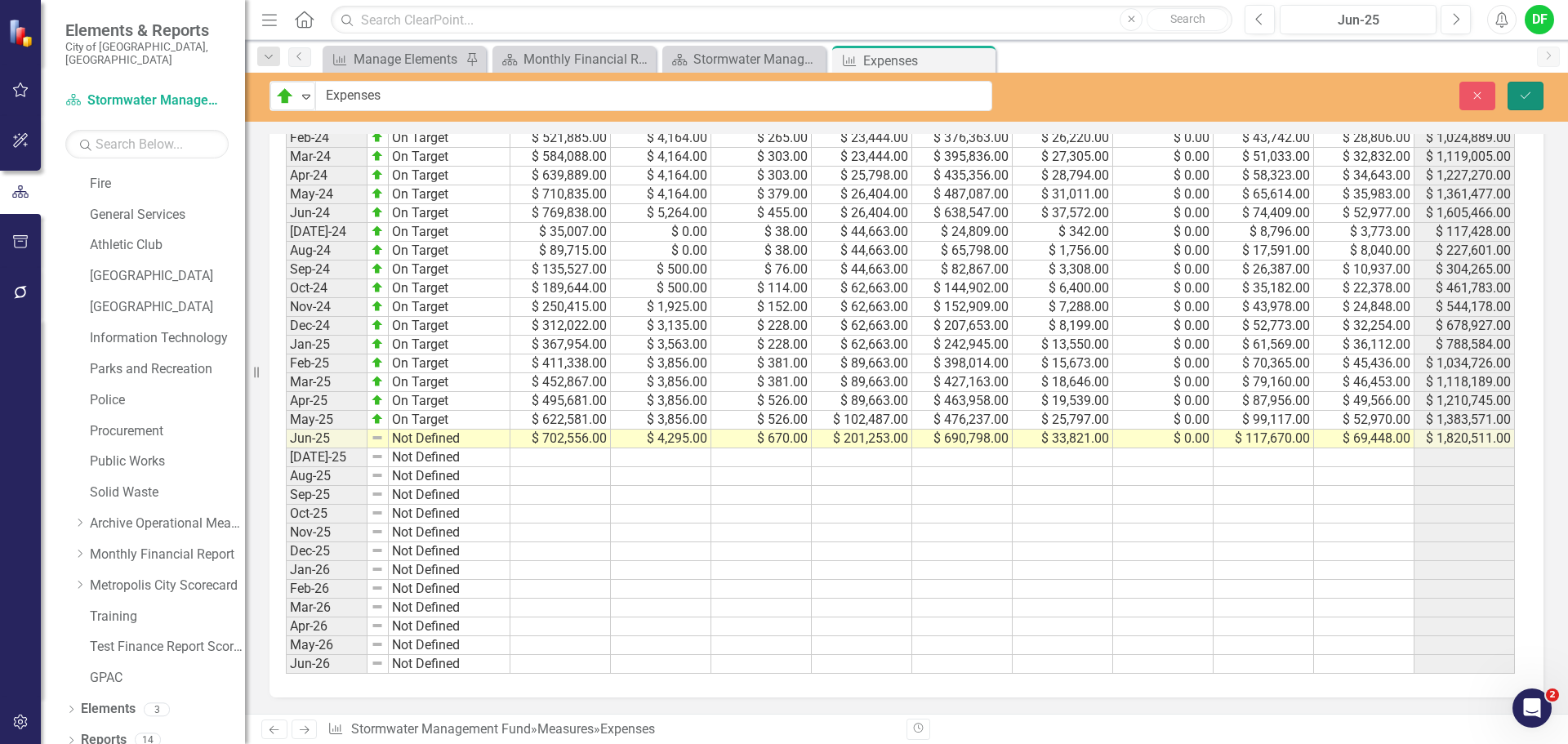
click at [1528, 88] on button "Save" at bounding box center [1526, 96] width 36 height 29
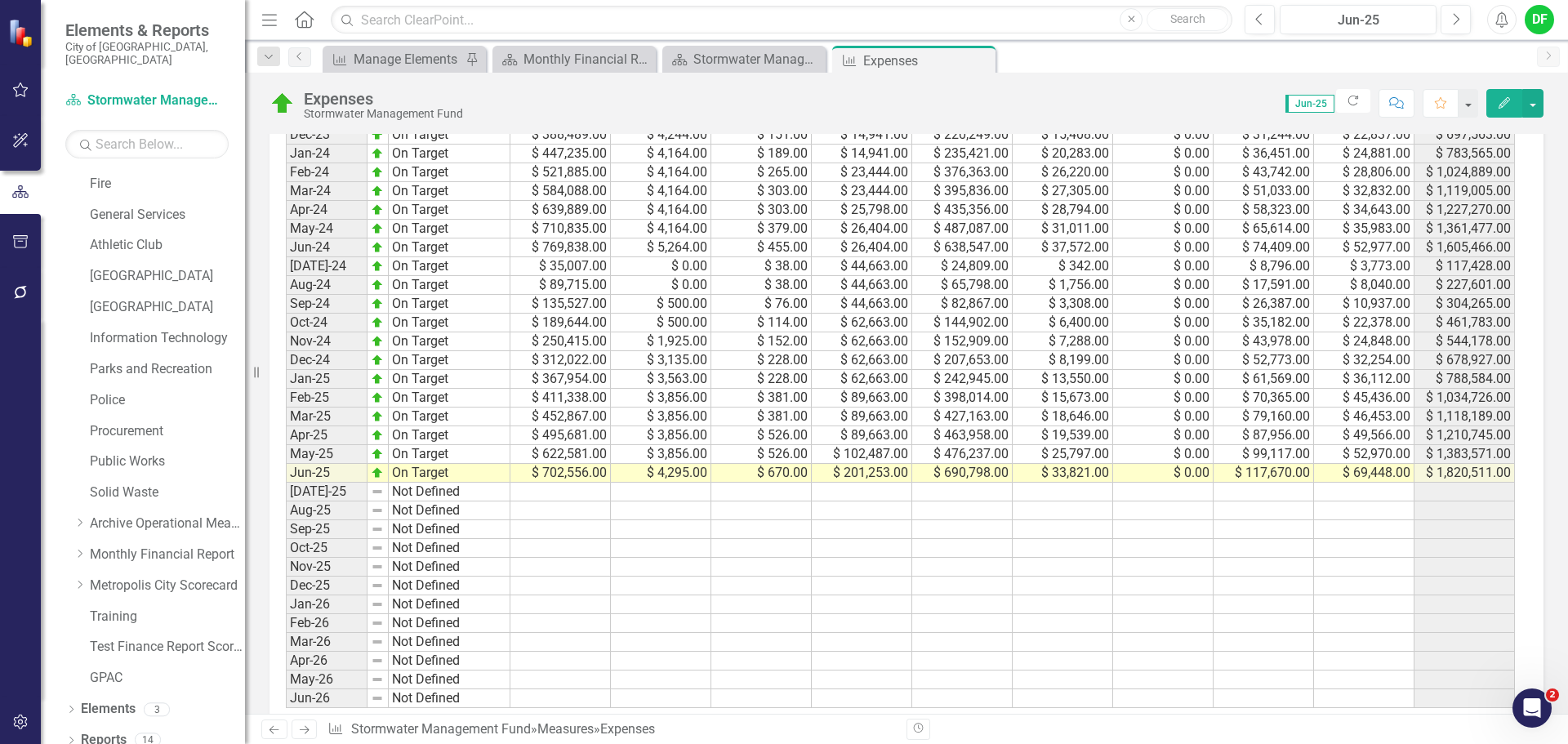
scroll to position [898, 0]
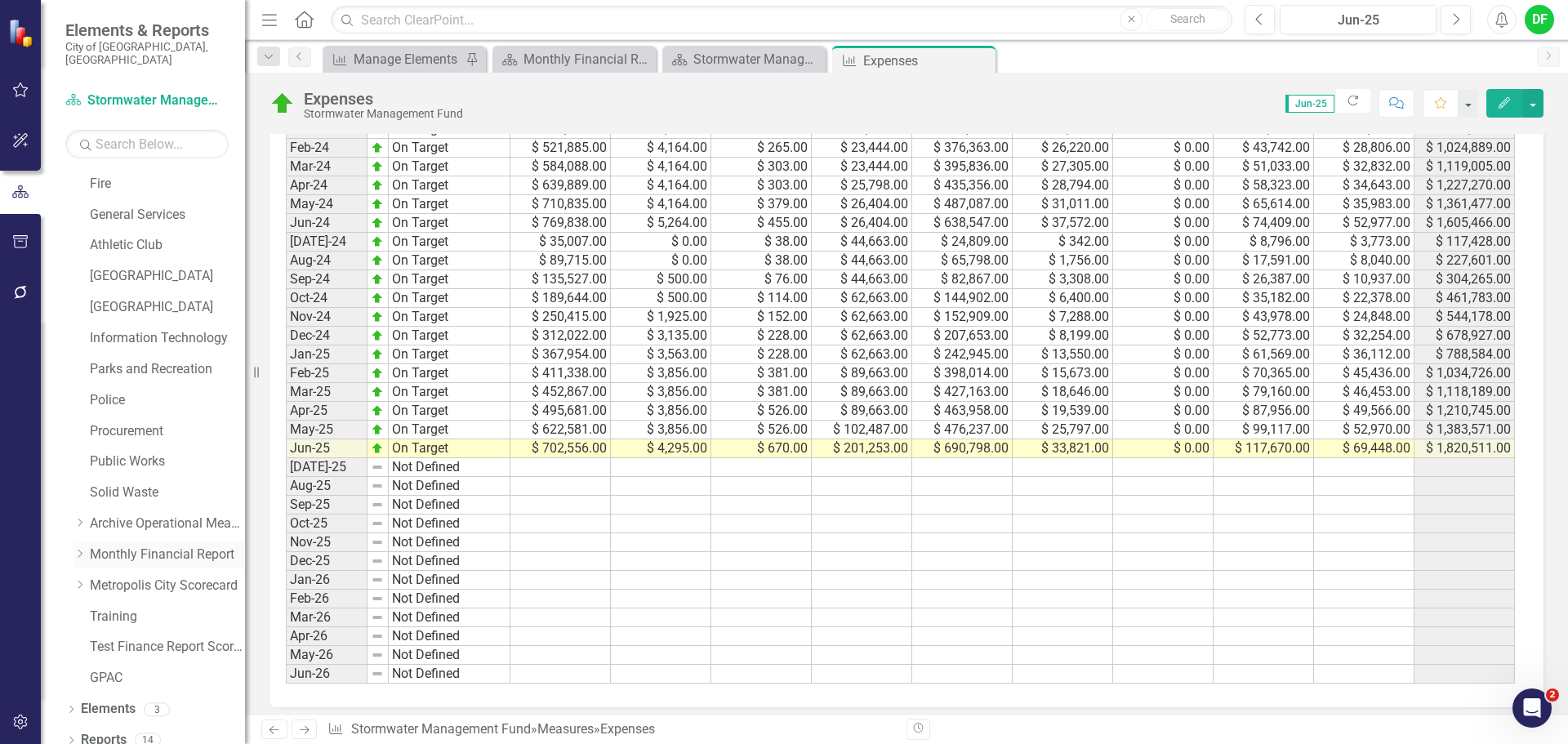
click at [82, 549] on icon "Dropdown" at bounding box center [79, 553] width 12 height 10
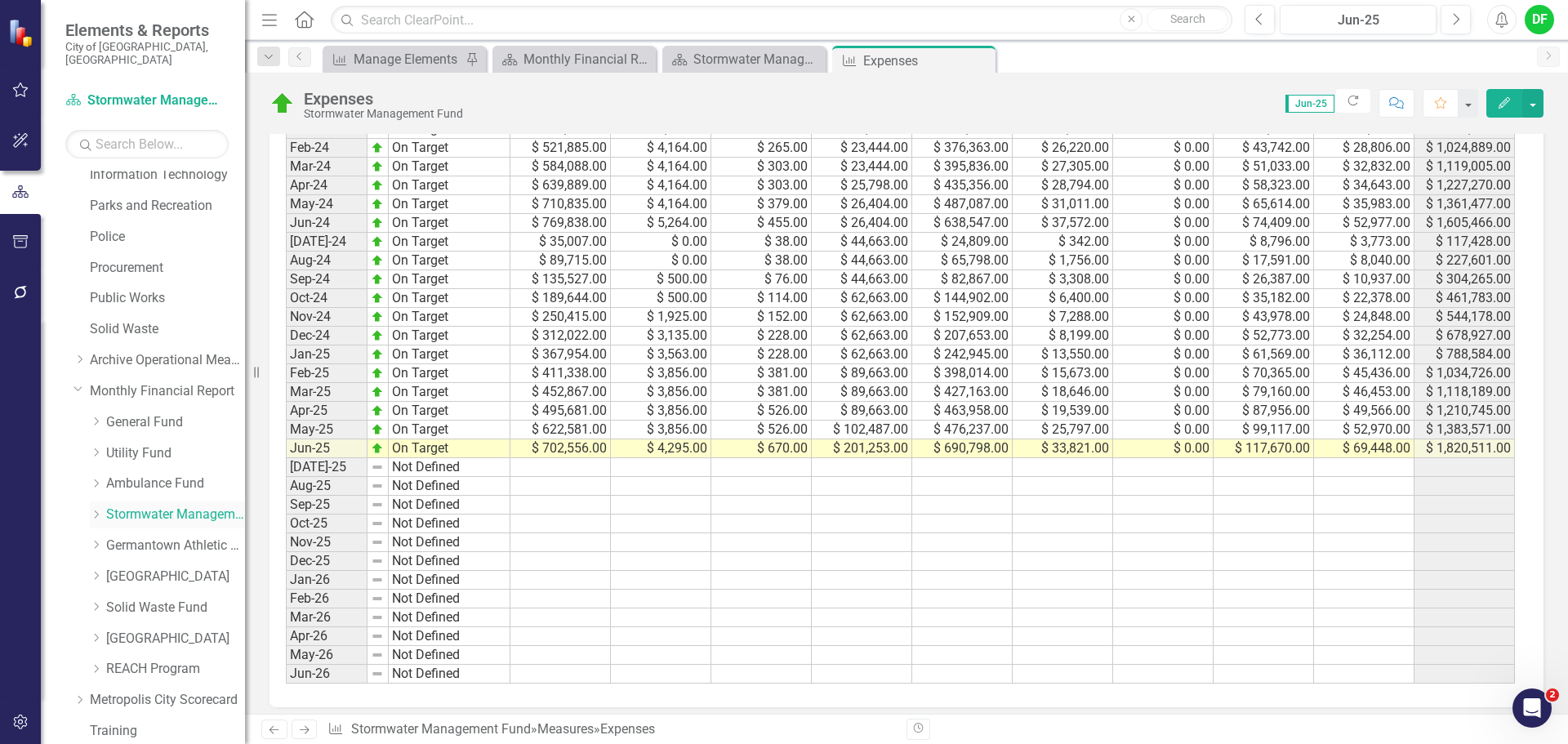
click at [98, 510] on icon at bounding box center [97, 514] width 4 height 8
click at [163, 567] on link "Stormwater Management Expenses" at bounding box center [183, 576] width 123 height 18
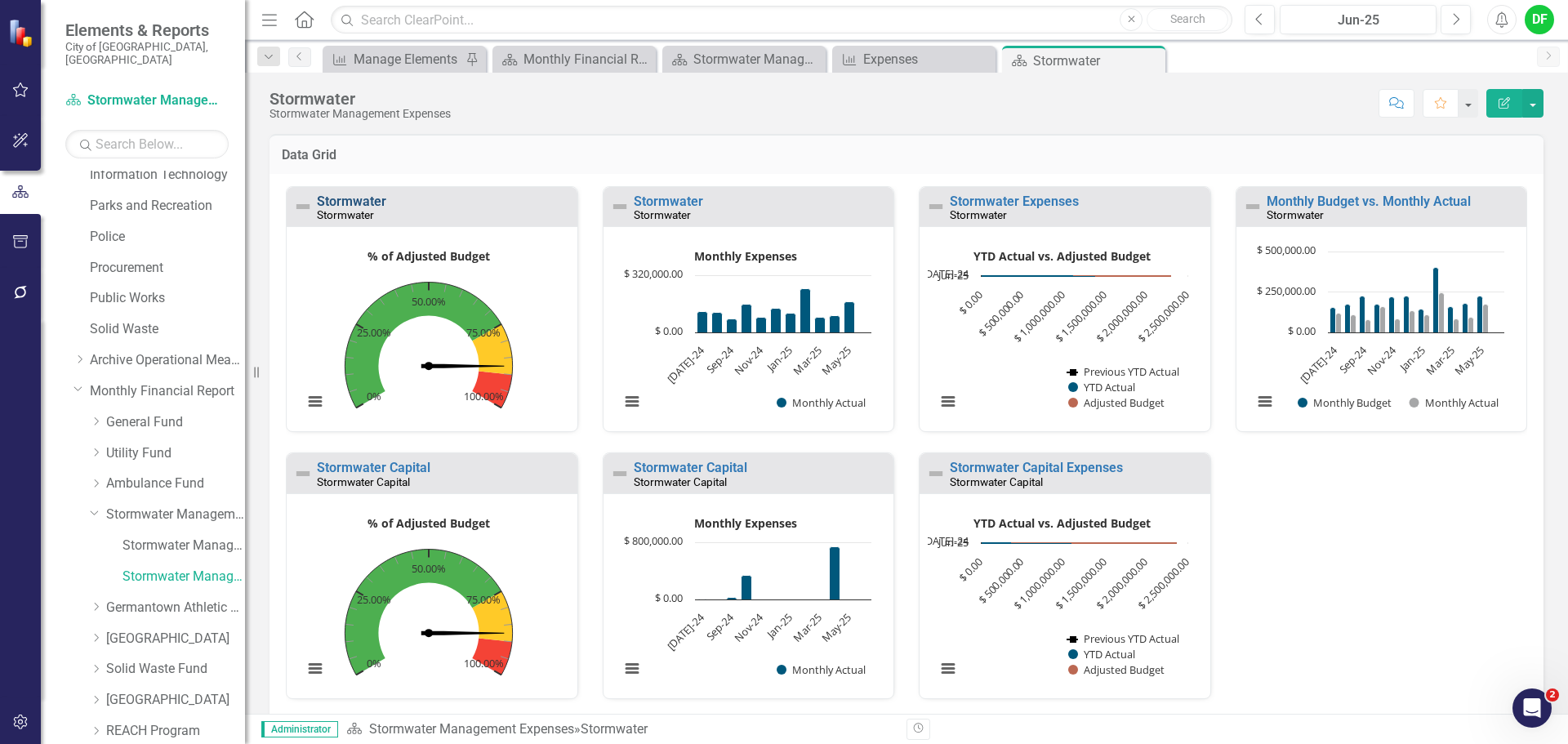
click at [370, 198] on link "Stormwater" at bounding box center [351, 201] width 69 height 16
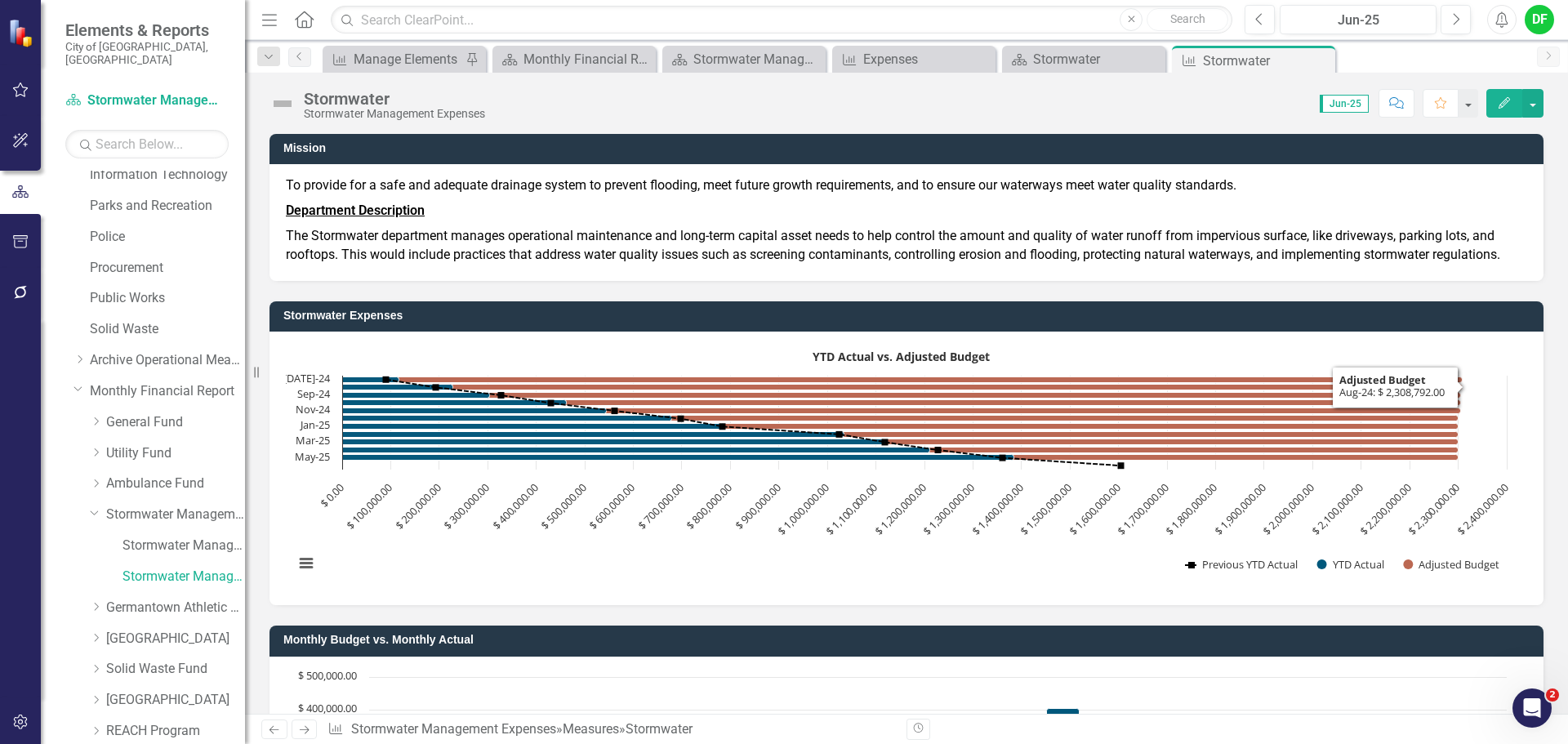
click at [1085, 345] on rect "Interactive chart" at bounding box center [900, 466] width 1229 height 245
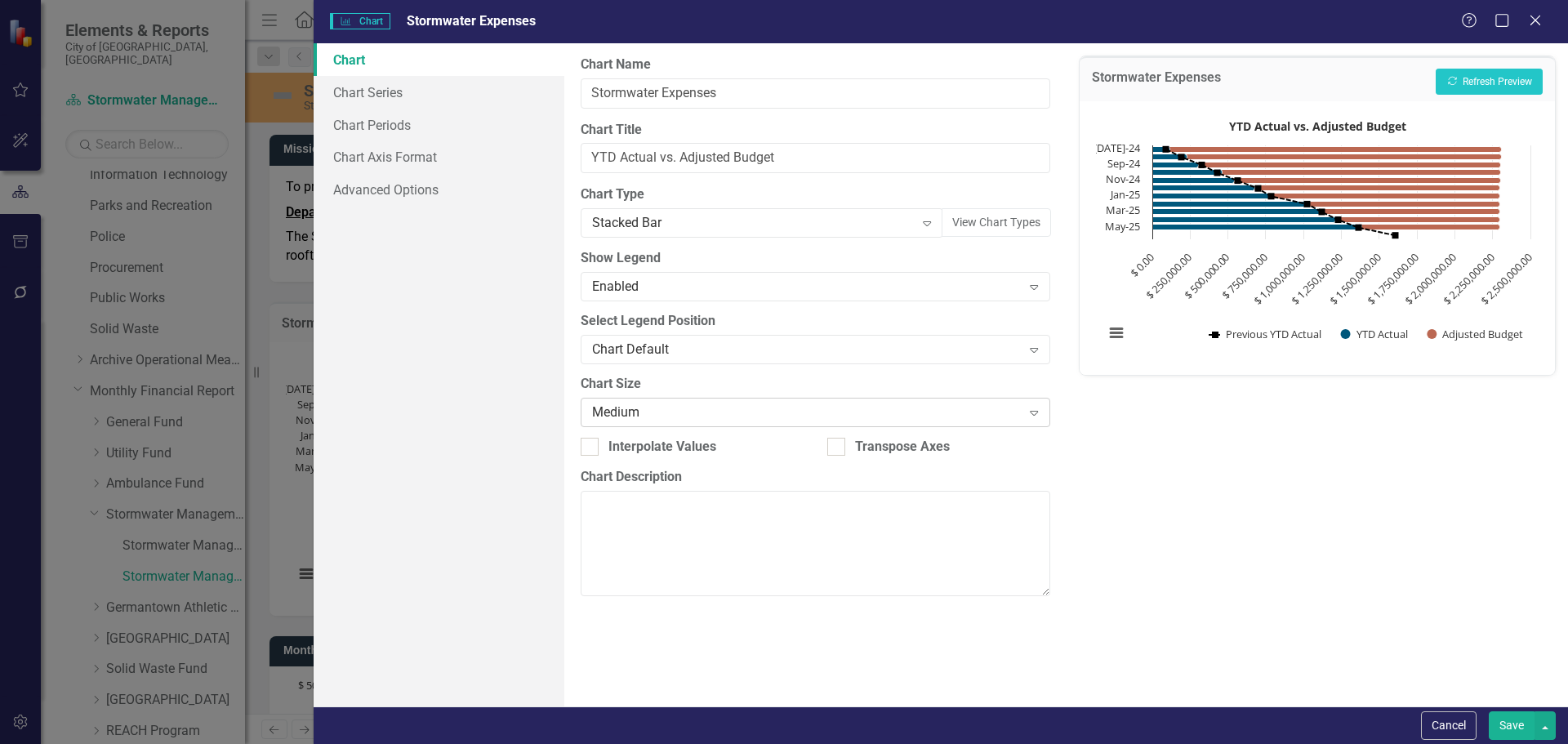
click at [637, 411] on div "Medium" at bounding box center [806, 412] width 428 height 18
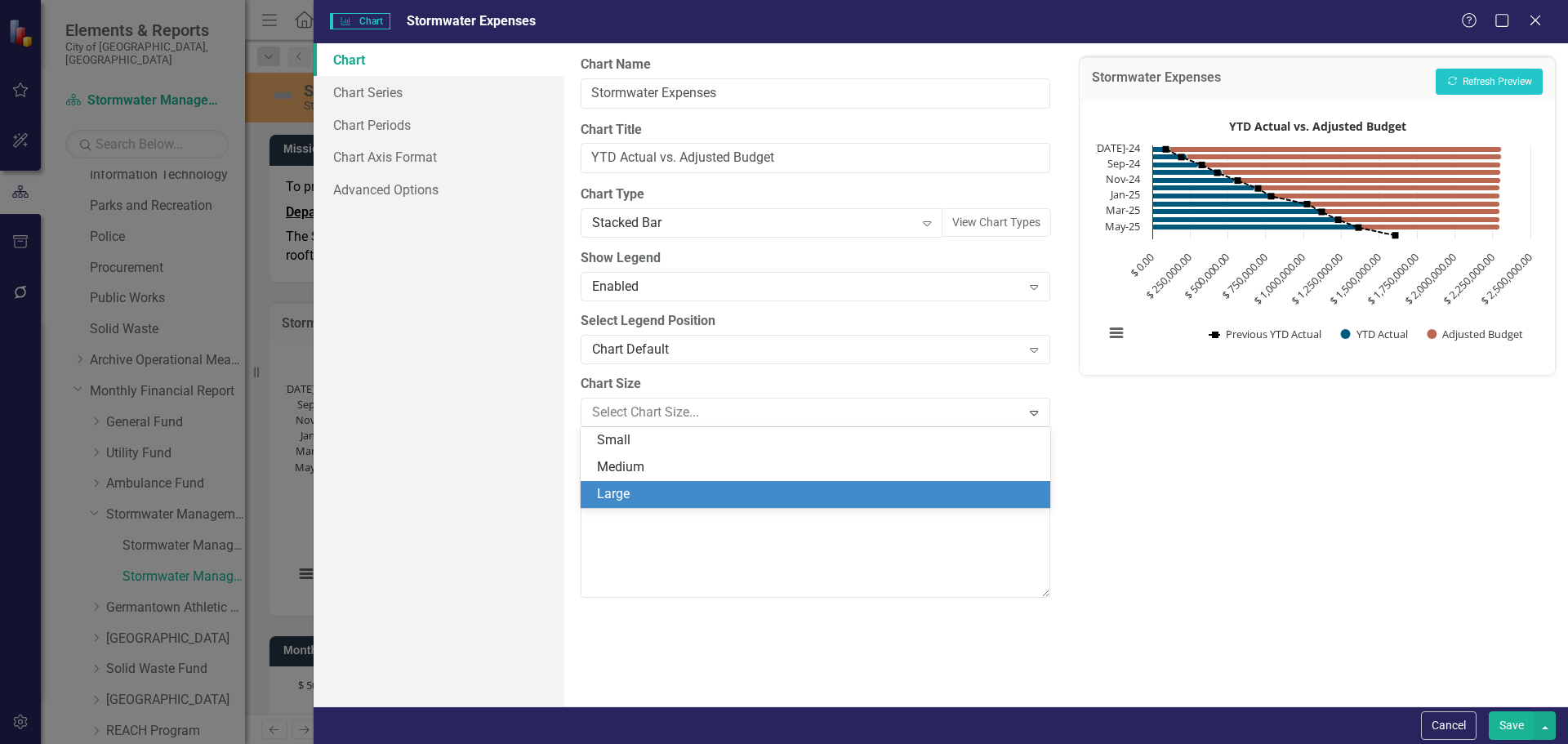
click at [629, 482] on div "Large" at bounding box center [814, 494] width 469 height 27
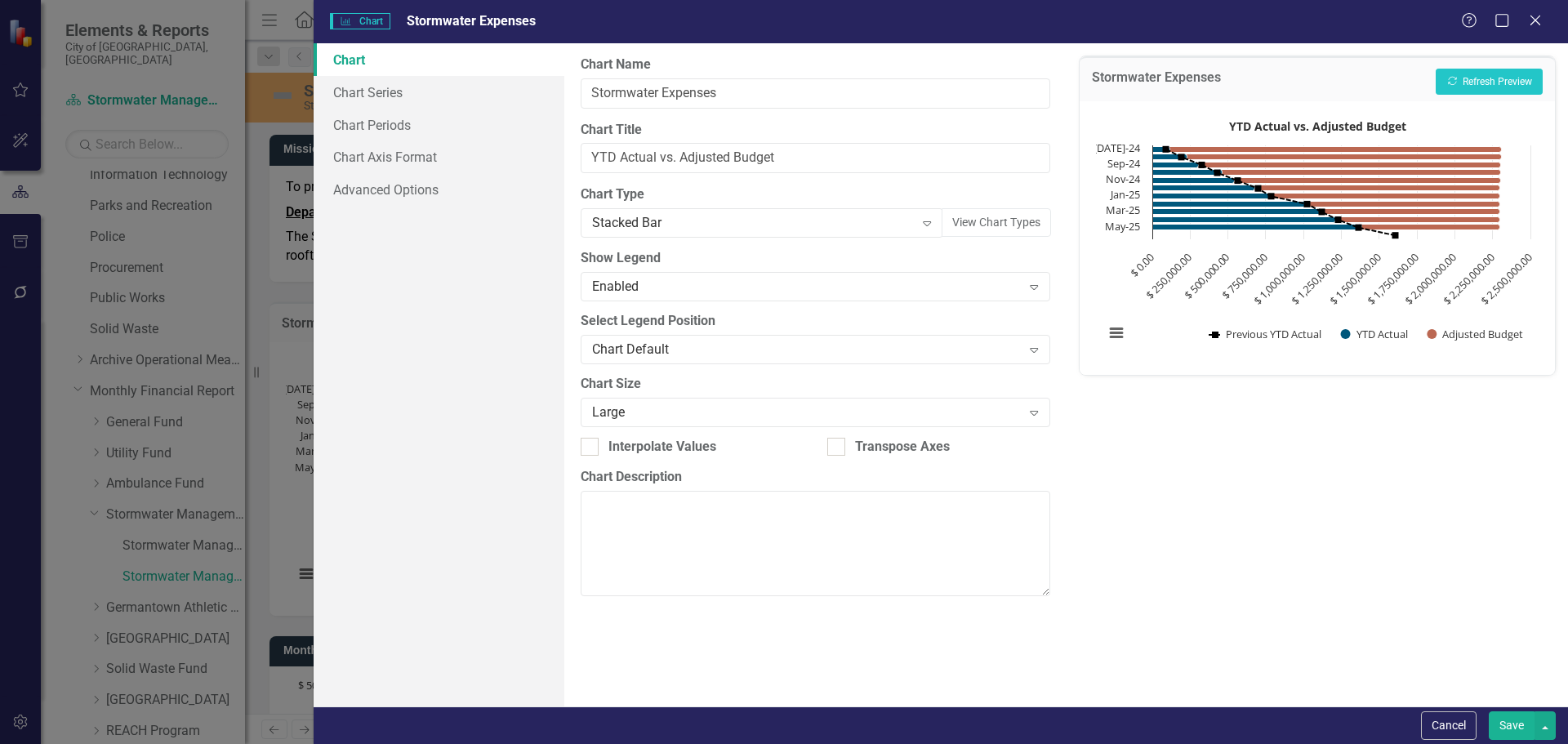
click at [1504, 720] on button "Save" at bounding box center [1512, 725] width 46 height 29
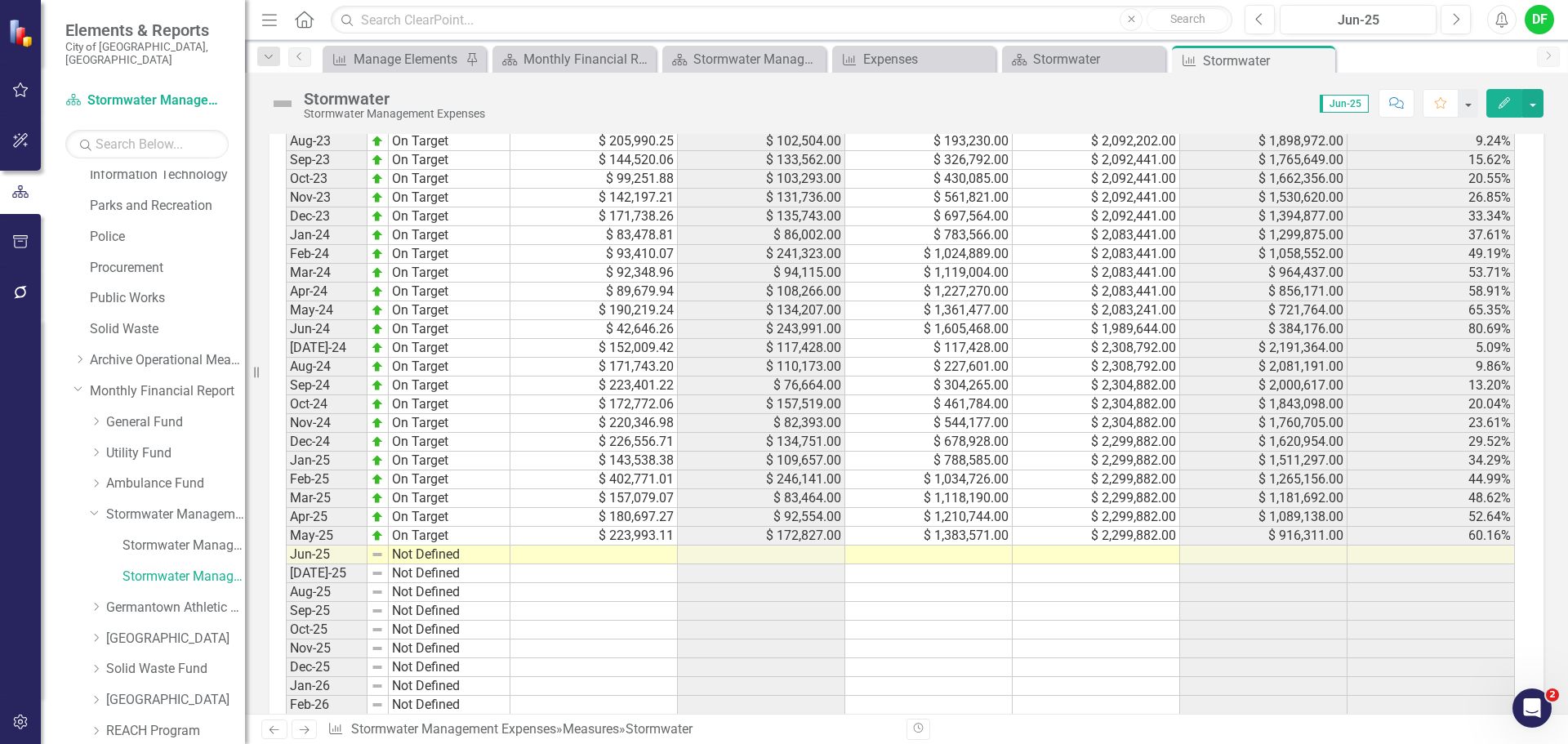
scroll to position [1470, 0]
click at [1089, 552] on td at bounding box center [1096, 552] width 168 height 18
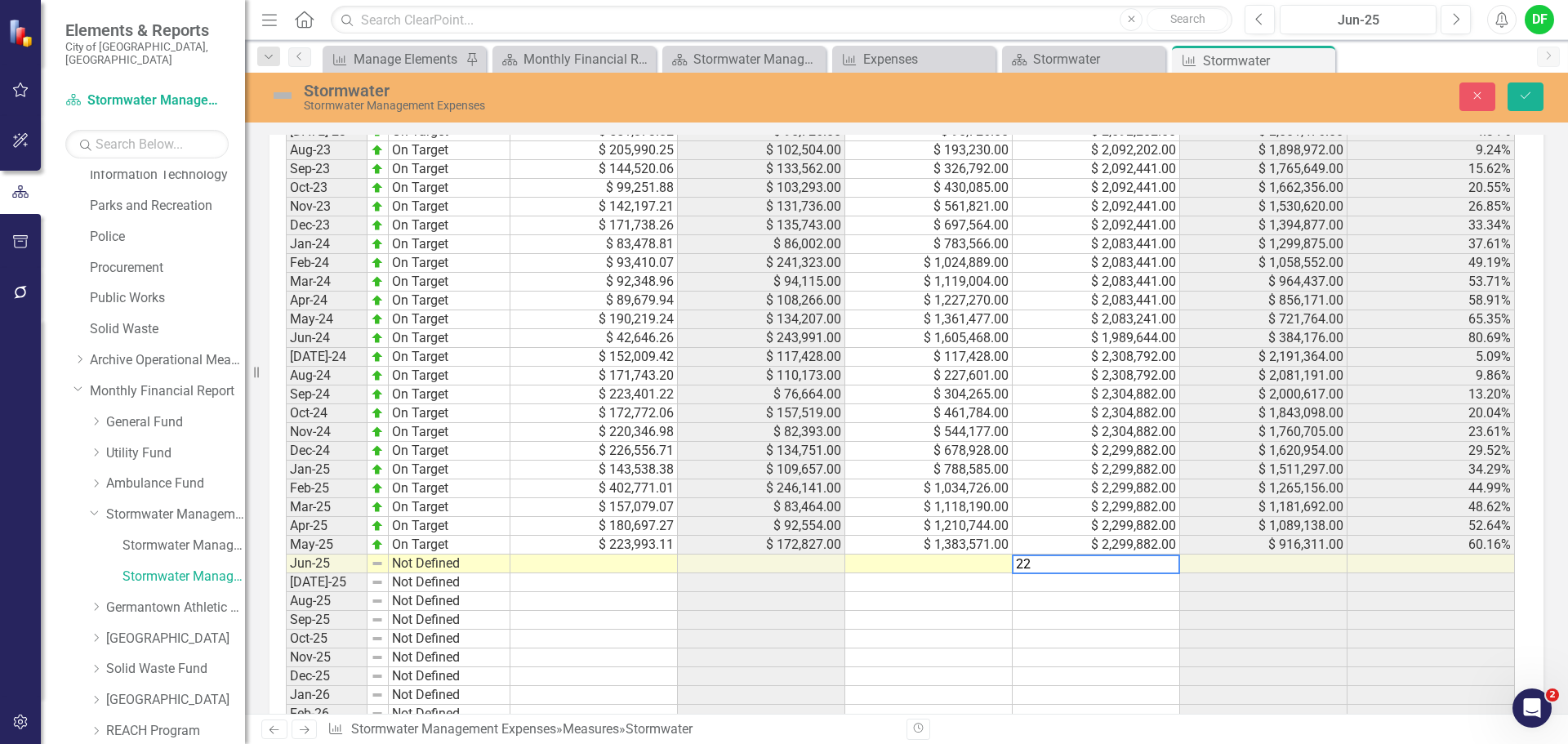
scroll to position [1479, 0]
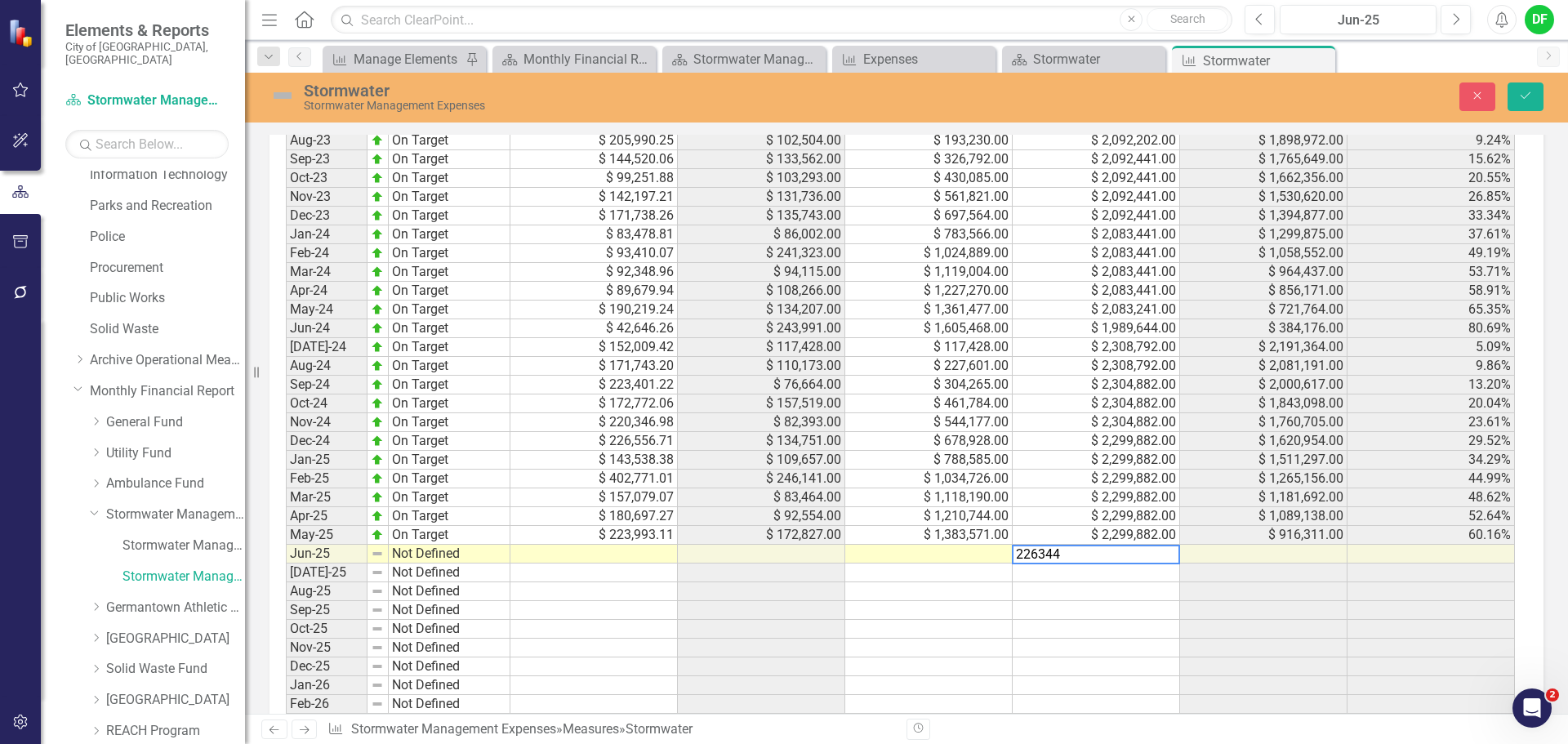
type textarea "2263447"
type textarea "1820511"
drag, startPoint x: 1537, startPoint y: 99, endPoint x: 1518, endPoint y: 97, distance: 19.1
click at [1537, 98] on button "Save" at bounding box center [1526, 97] width 36 height 29
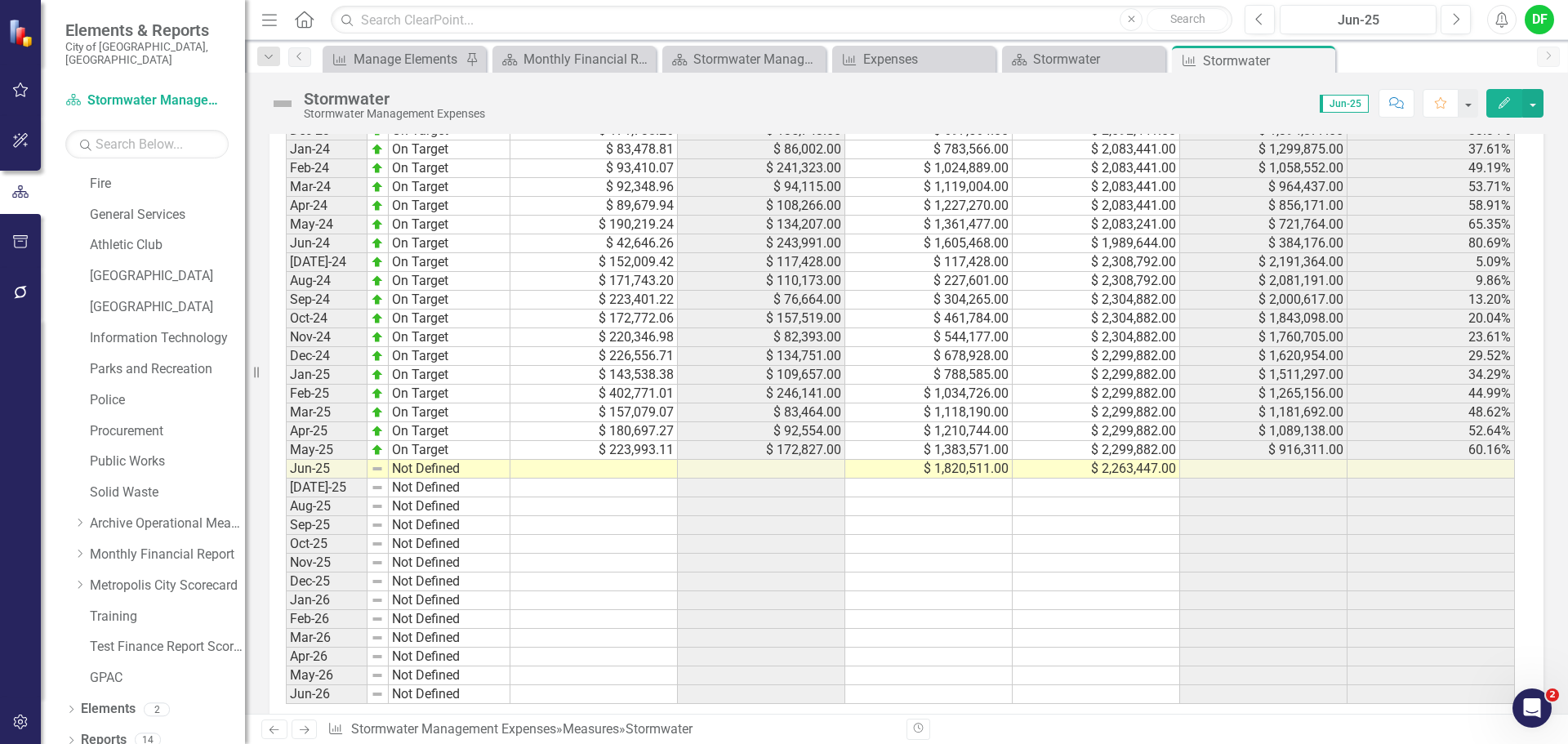
scroll to position [1585, 0]
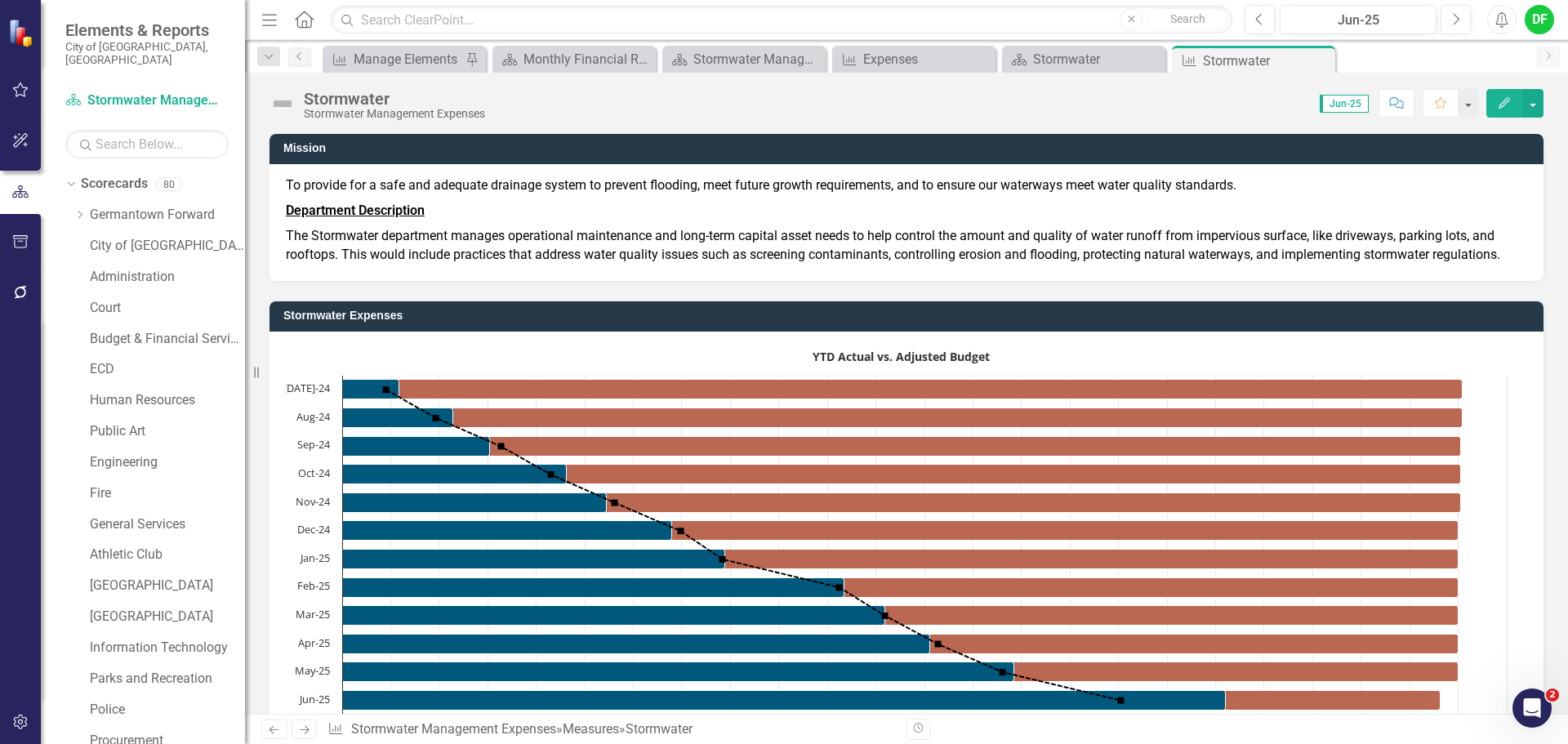
scroll to position [1585, 0]
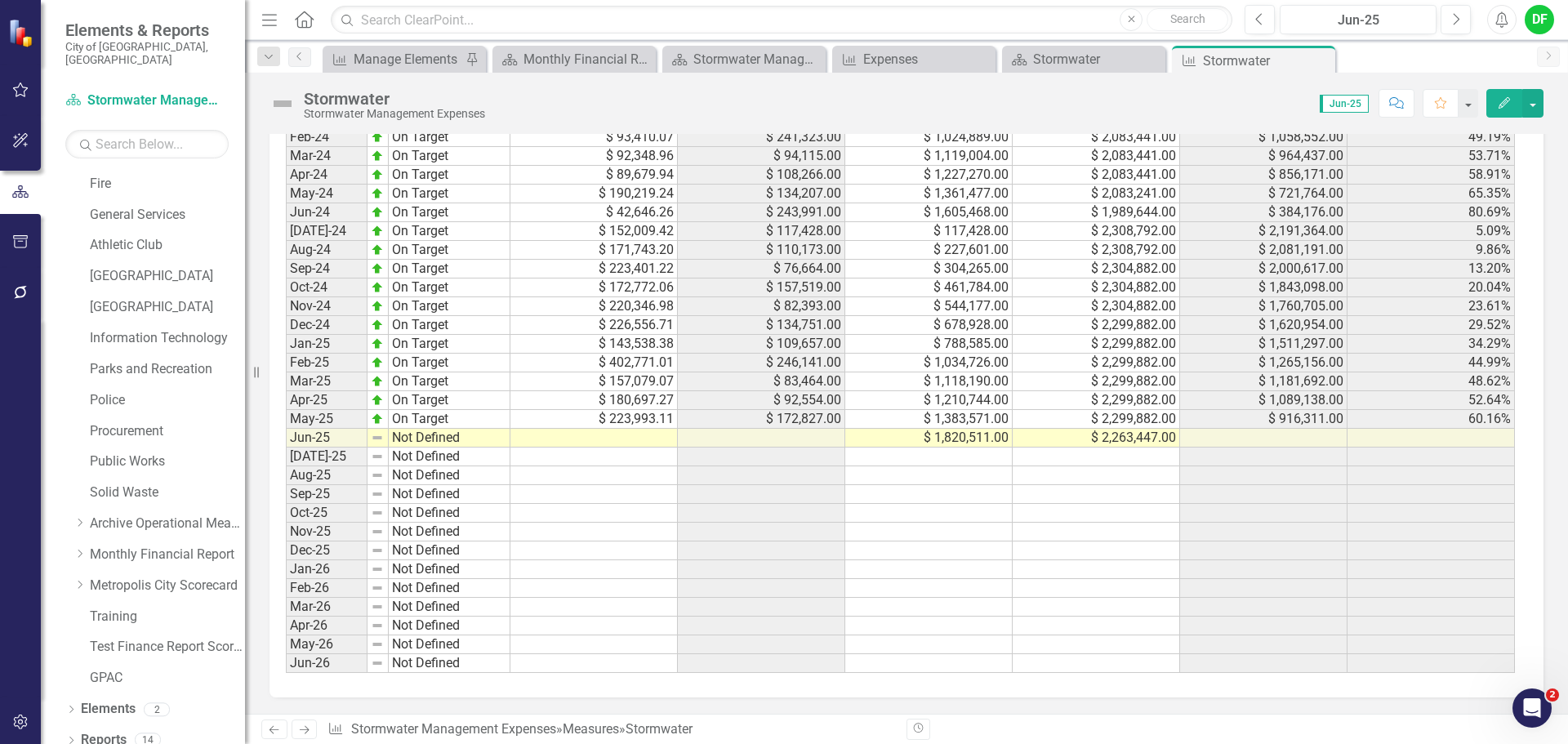
click at [633, 230] on td "$ 152,009.42" at bounding box center [594, 231] width 168 height 18
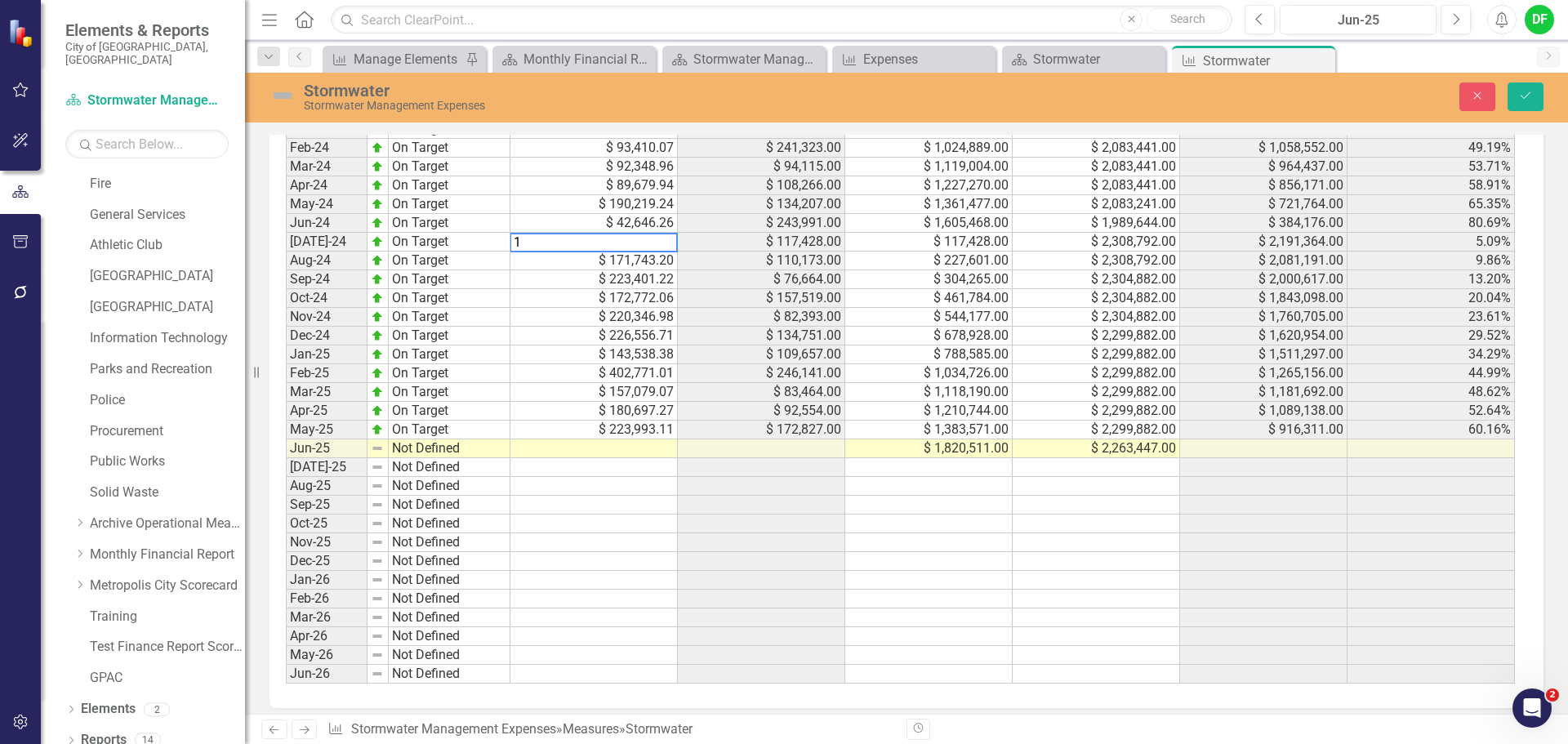
scroll to position [1594, 0]
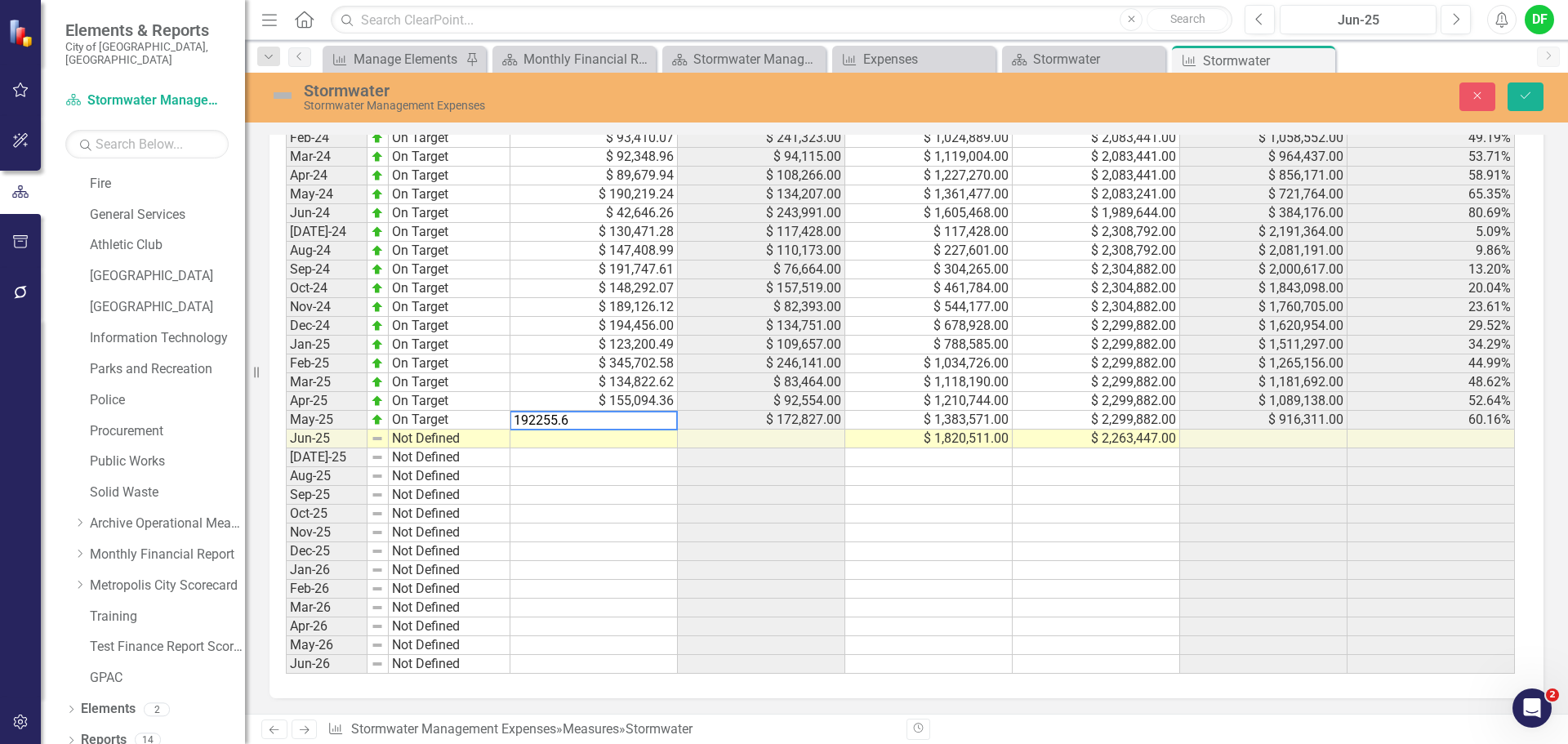
type textarea "192255.63"
type textarea "343987.36"
click at [268, 93] on div "Stormwater Stormwater Management Expenses" at bounding box center [630, 97] width 747 height 31
click at [294, 96] on img at bounding box center [283, 96] width 26 height 26
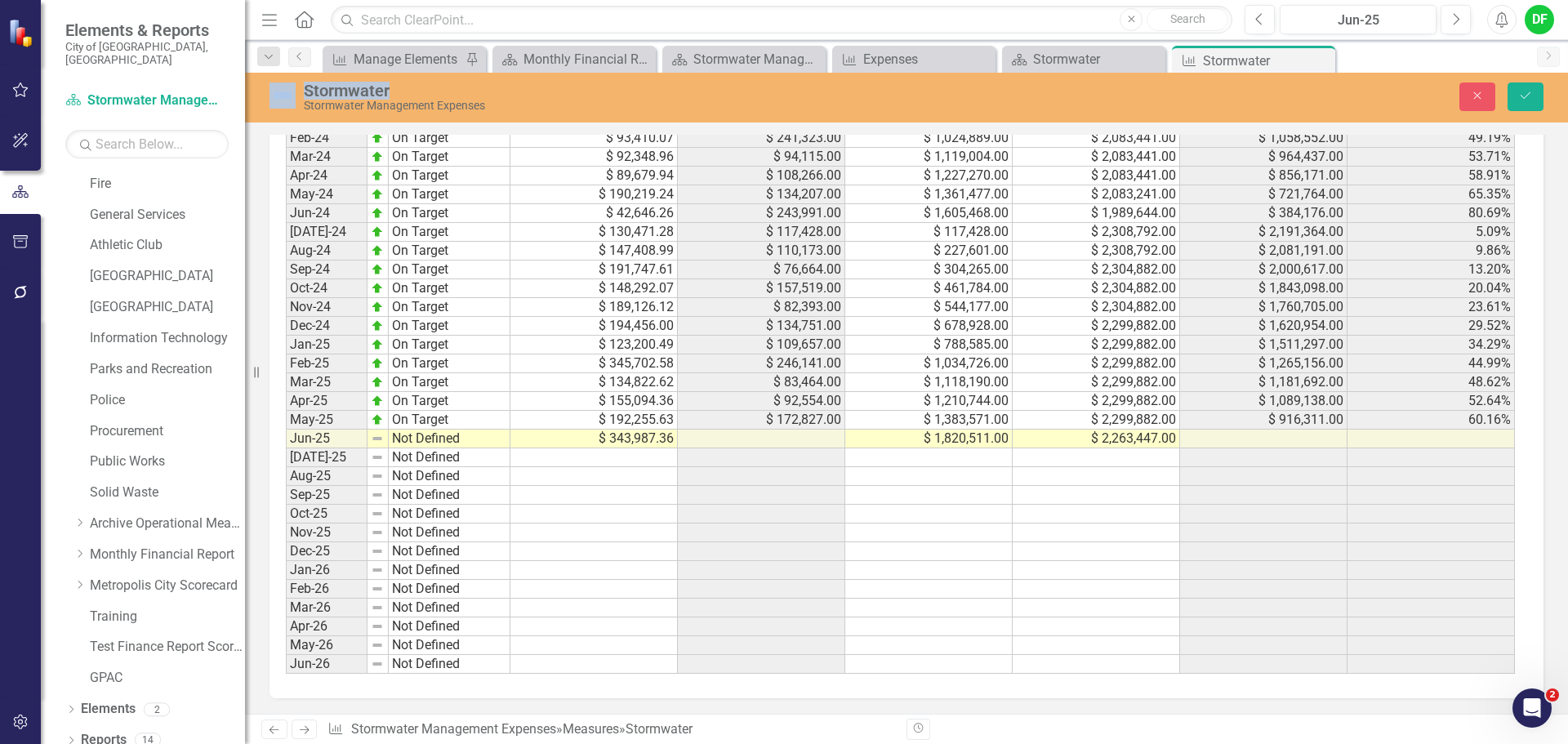
click at [291, 99] on img at bounding box center [283, 96] width 26 height 26
click at [1531, 84] on button "Save" at bounding box center [1526, 97] width 36 height 29
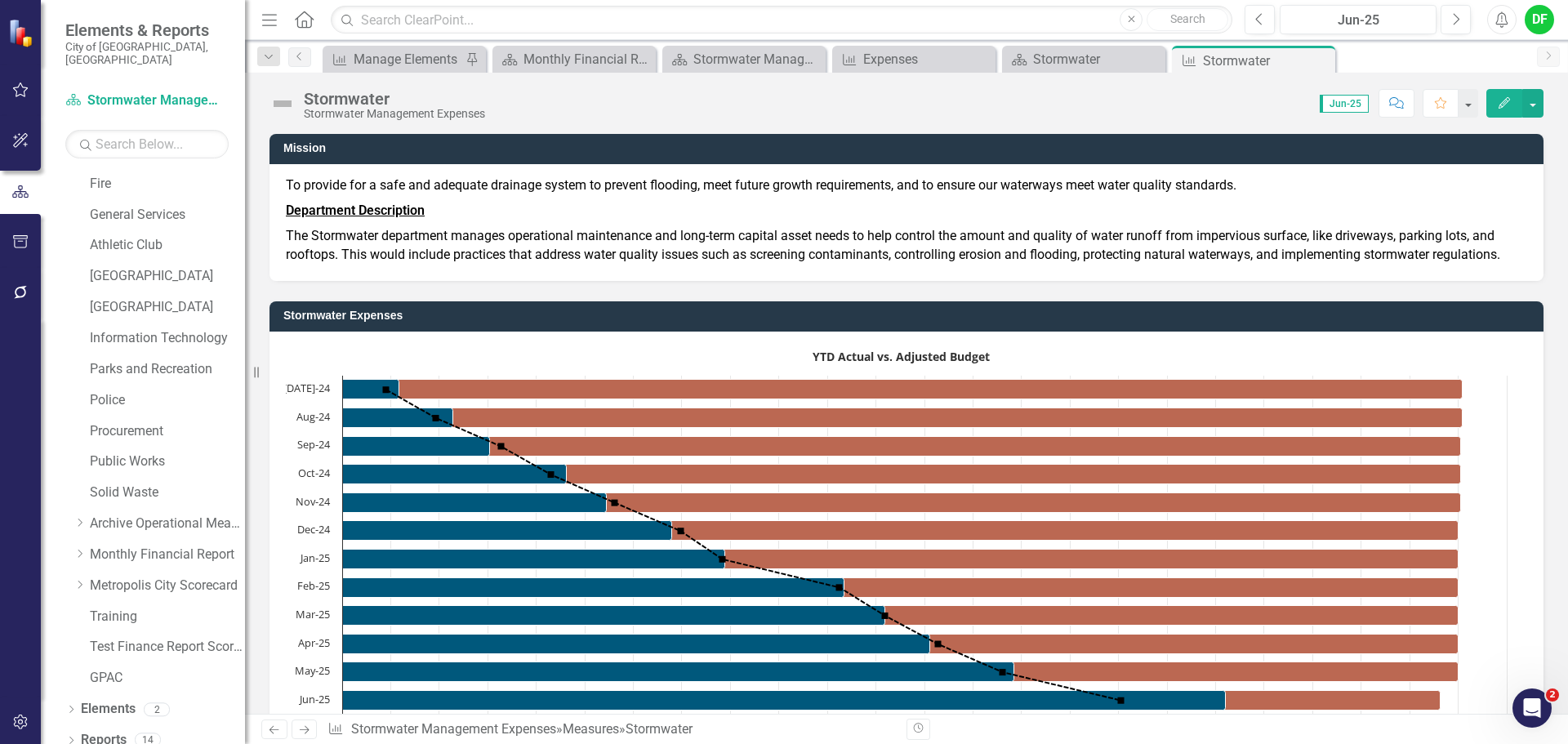
click at [271, 103] on img at bounding box center [283, 103] width 26 height 26
click at [272, 103] on img at bounding box center [283, 103] width 26 height 26
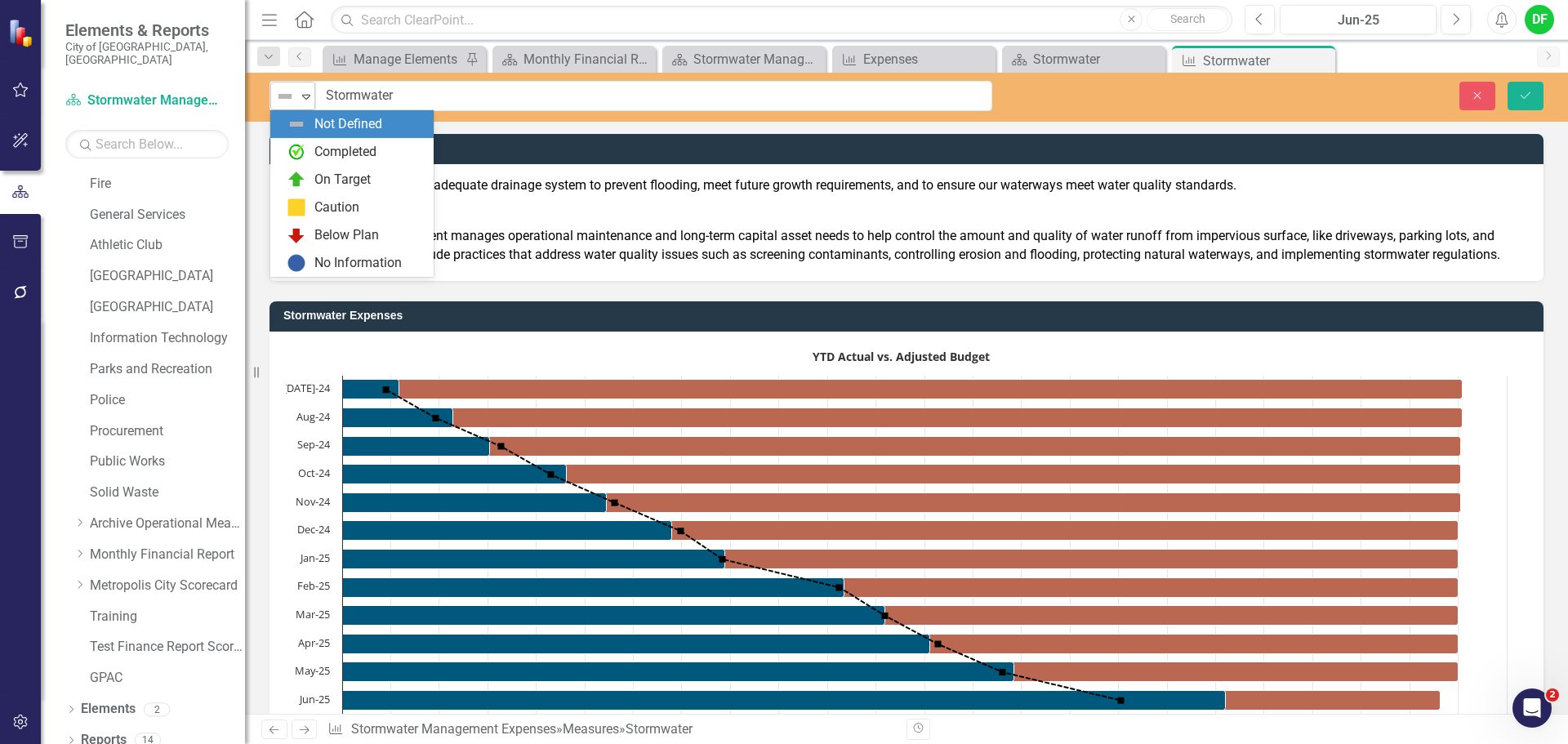
click at [310, 97] on icon "Expand" at bounding box center [307, 97] width 17 height 13
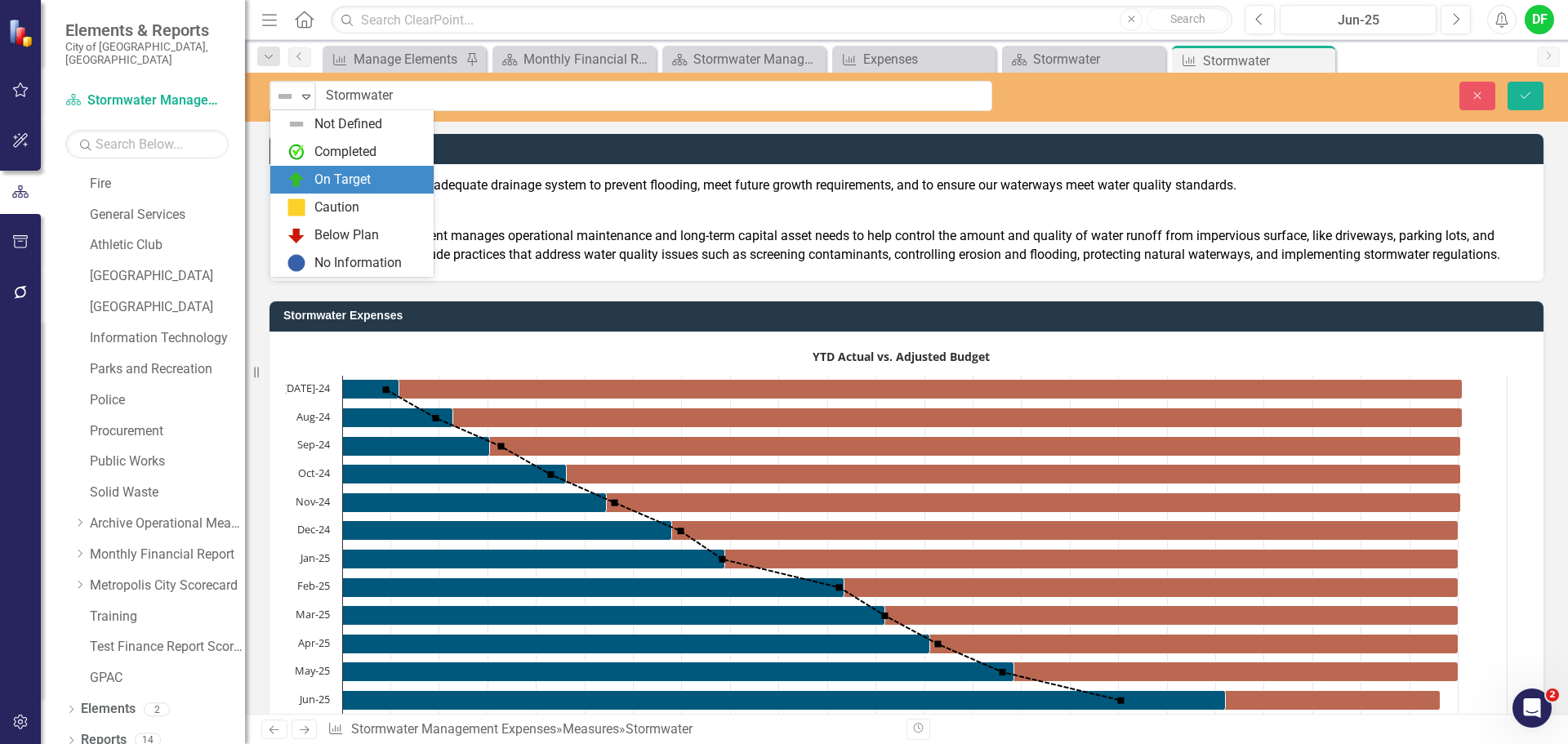
click at [314, 180] on div "On Target" at bounding box center [342, 180] width 56 height 18
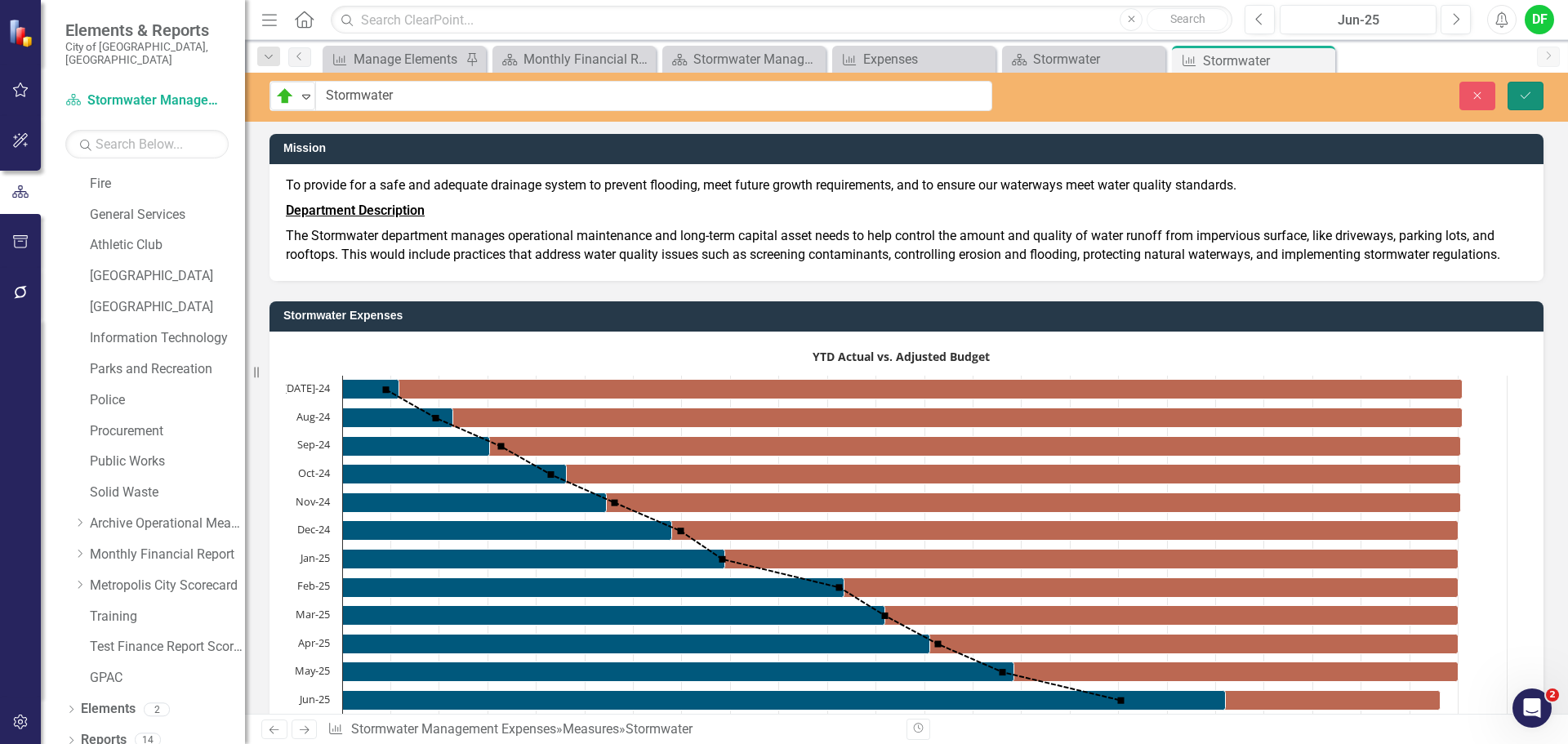
click at [1525, 97] on icon "submit" at bounding box center [1526, 94] width 10 height 6
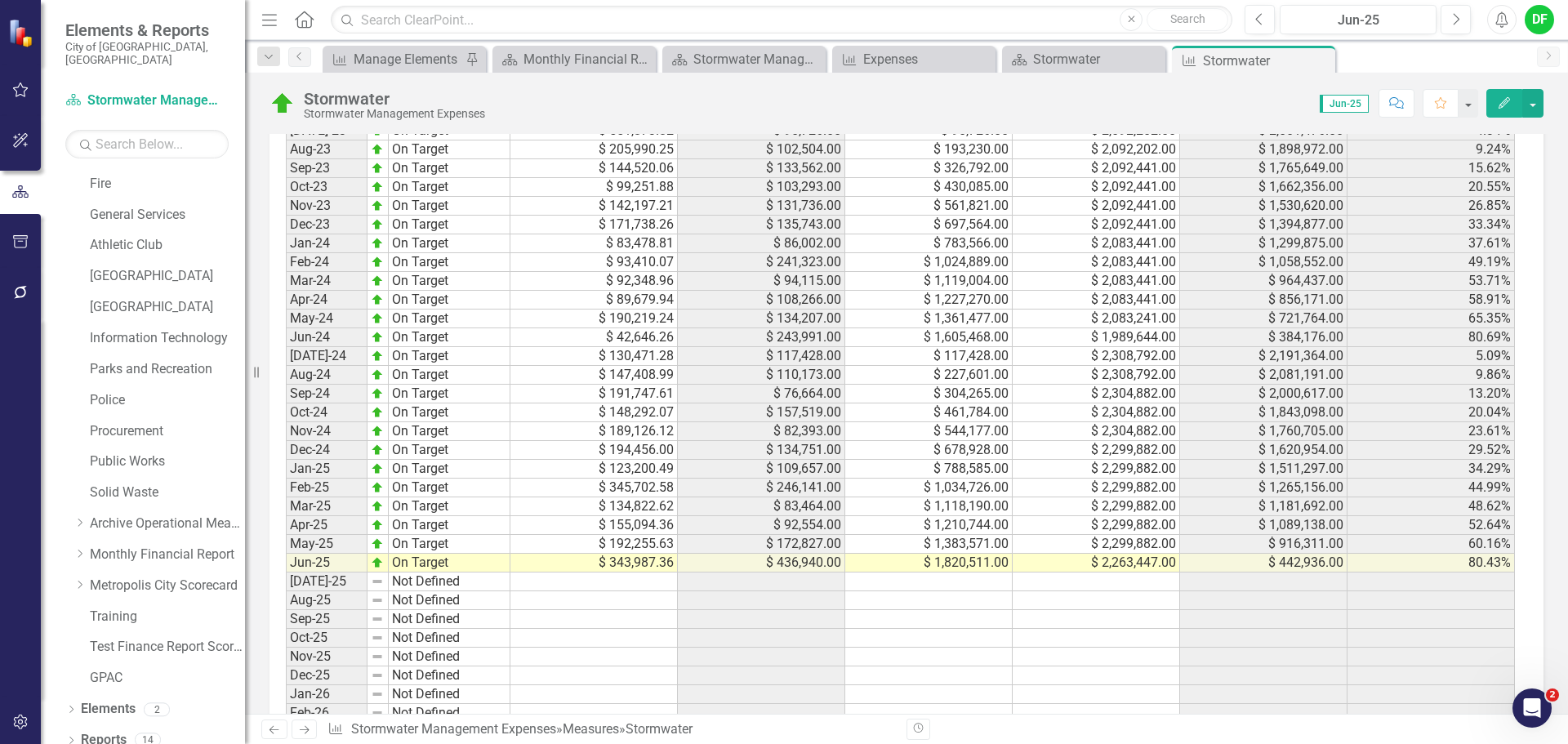
scroll to position [1470, 0]
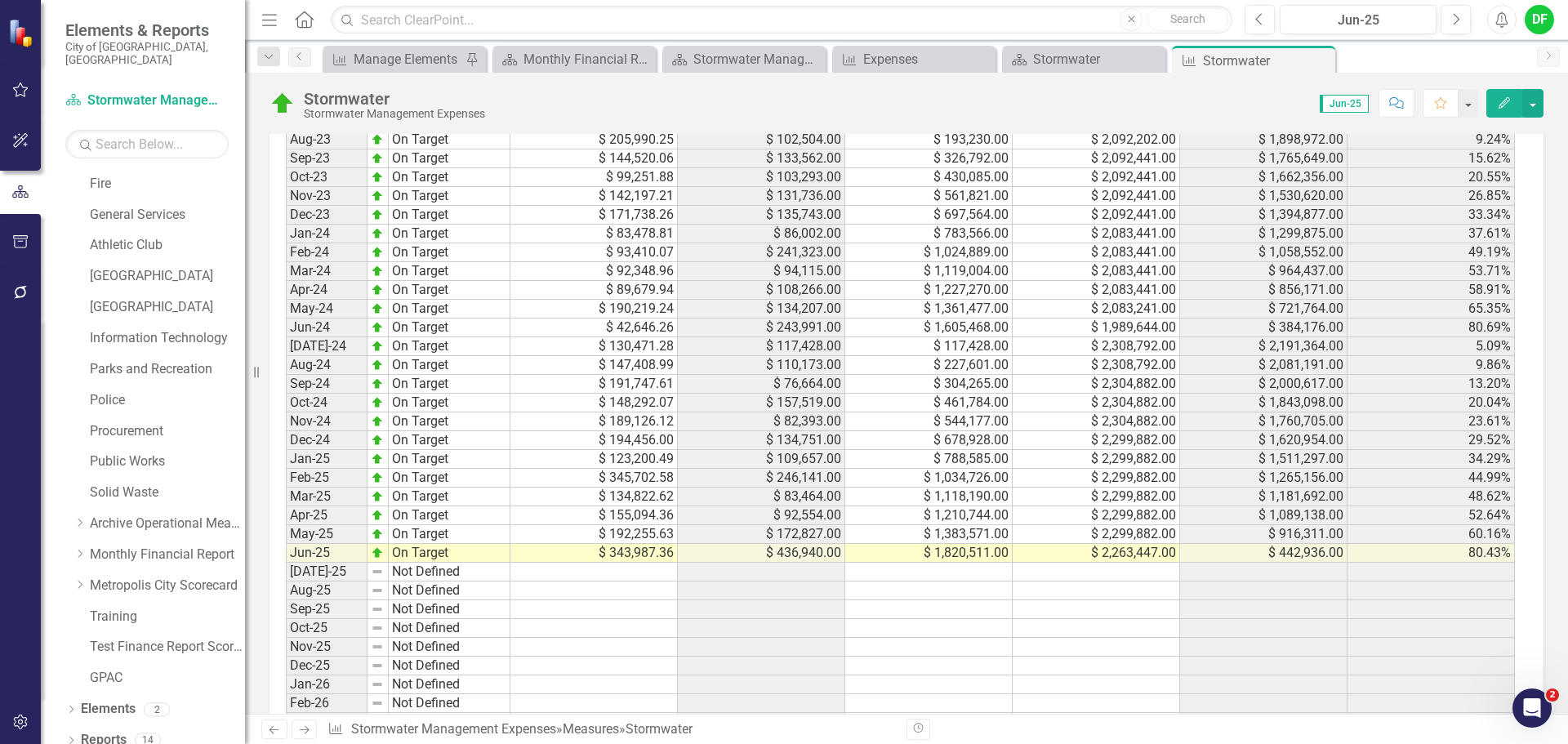
click at [1539, 18] on div "DF" at bounding box center [1539, 19] width 29 height 29
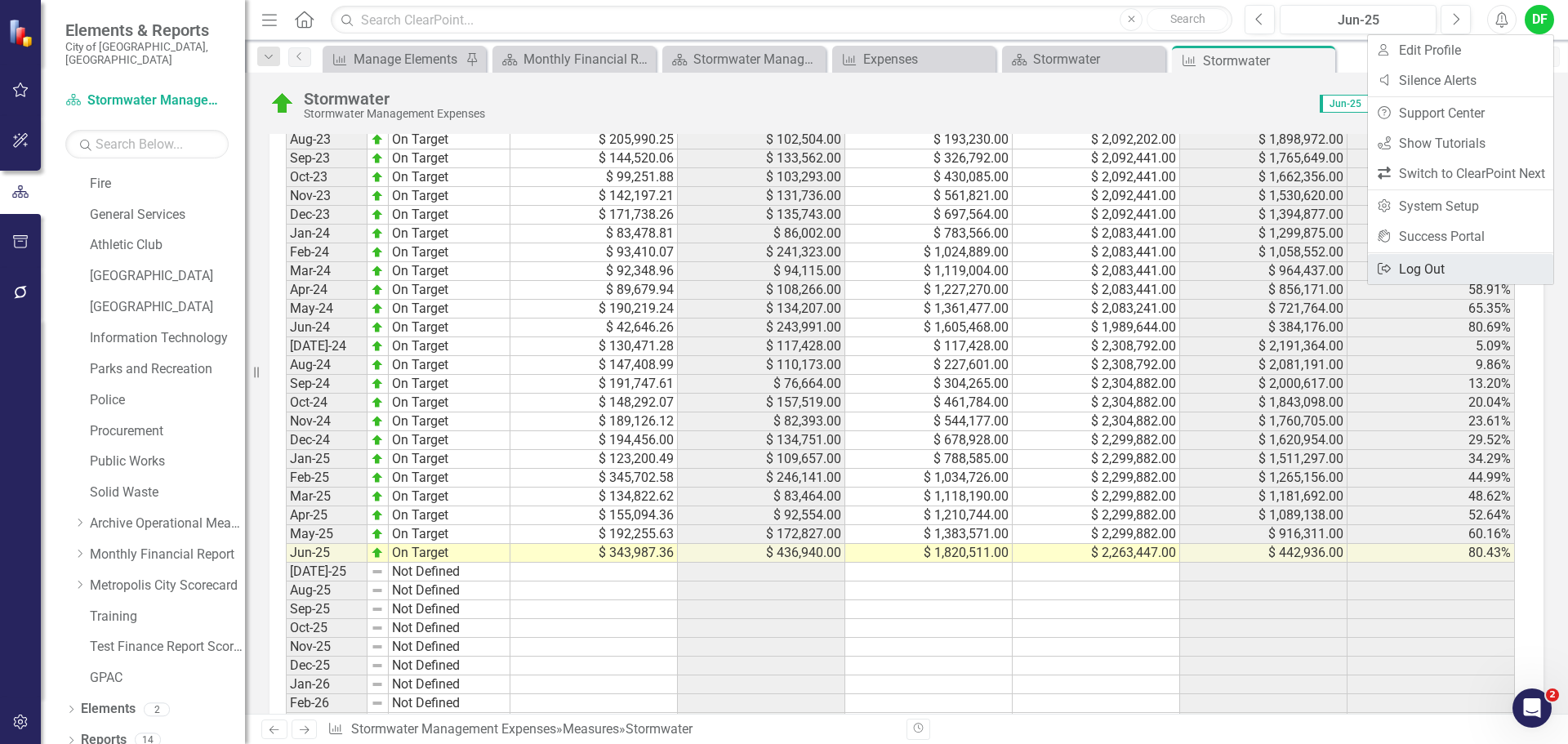
click at [1410, 267] on link "Logout Log Out" at bounding box center [1460, 269] width 185 height 30
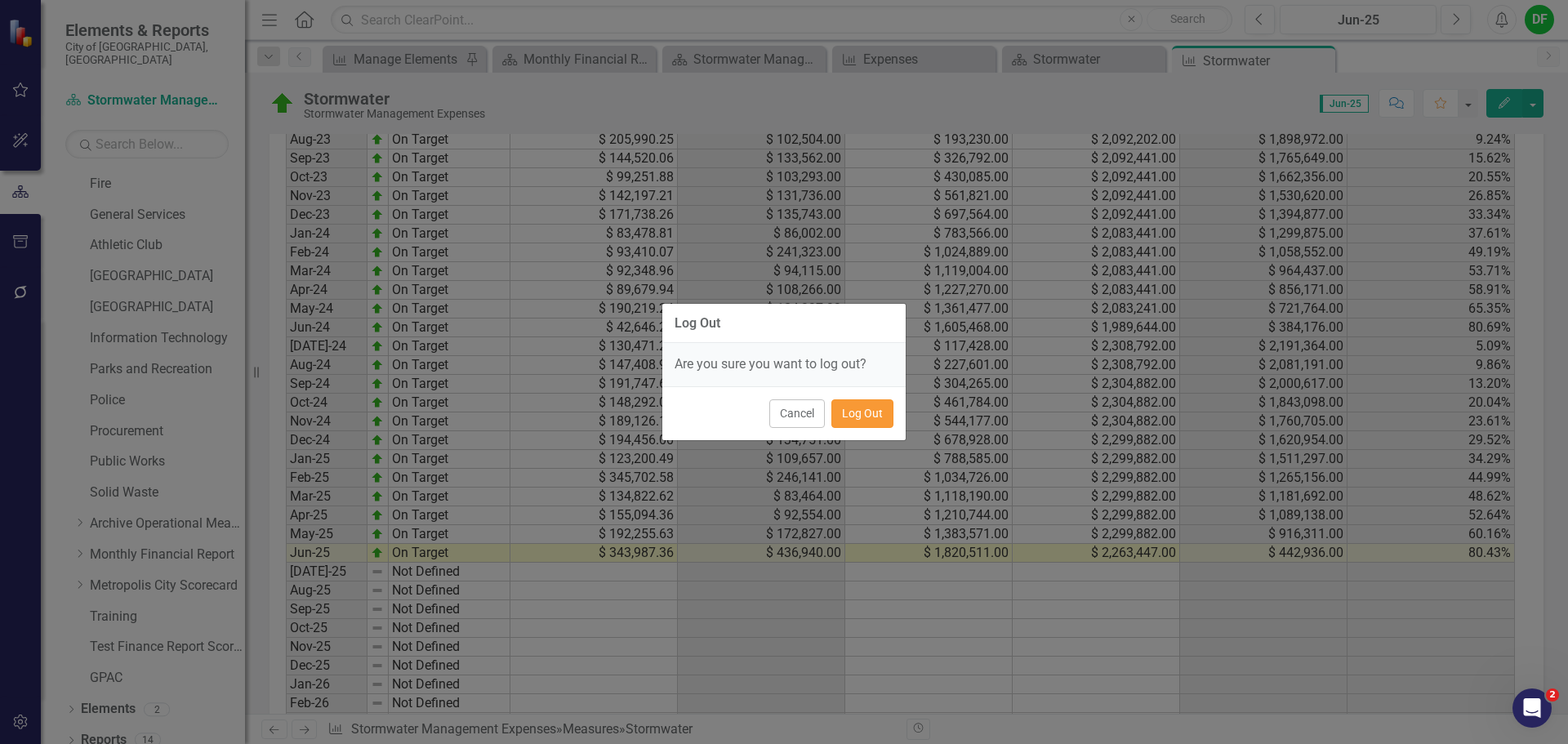
click at [887, 406] on button "Log Out" at bounding box center [861, 413] width 62 height 29
